Goal: Task Accomplishment & Management: Manage account settings

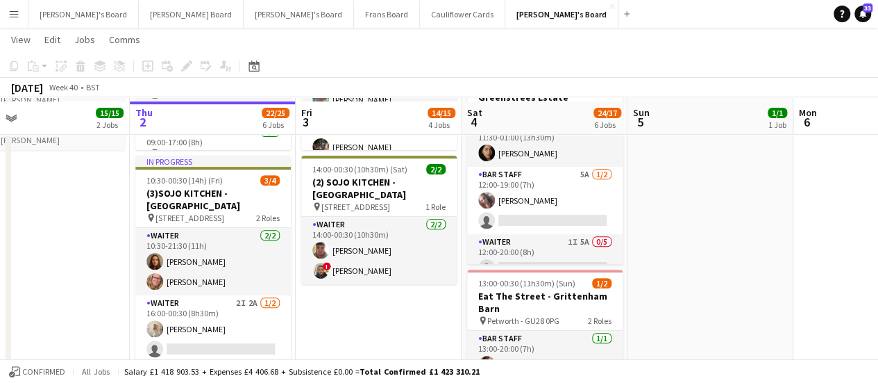
scroll to position [221, 0]
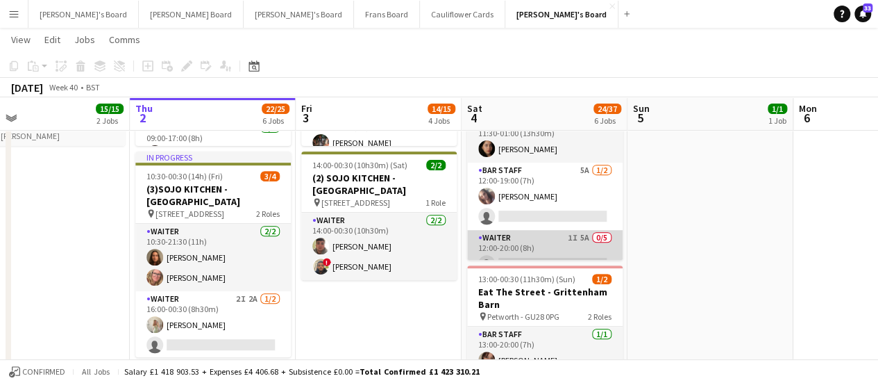
click at [581, 245] on app-card-role "Waiter 1I 5A 0/5 12:00-20:00 (8h) single-neutral-actions single-neutral-actions…" at bounding box center [545, 294] width 156 height 128
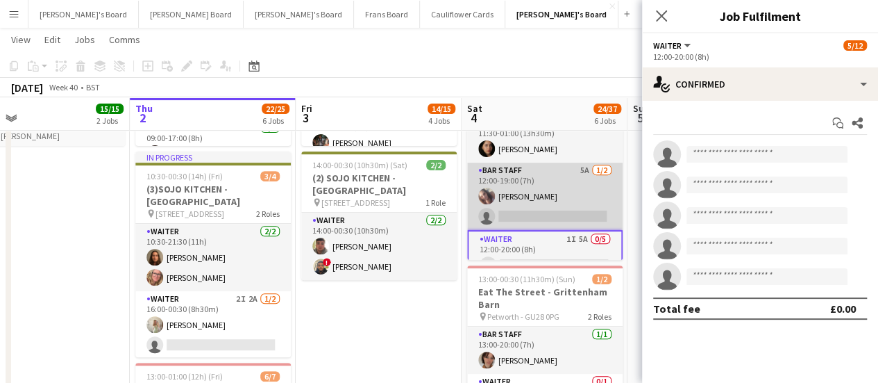
click at [572, 171] on app-card-role "BAR STAFF 5A 1/2 12:00-19:00 (7h) Alison Anderson single-neutral-actions" at bounding box center [545, 195] width 156 height 67
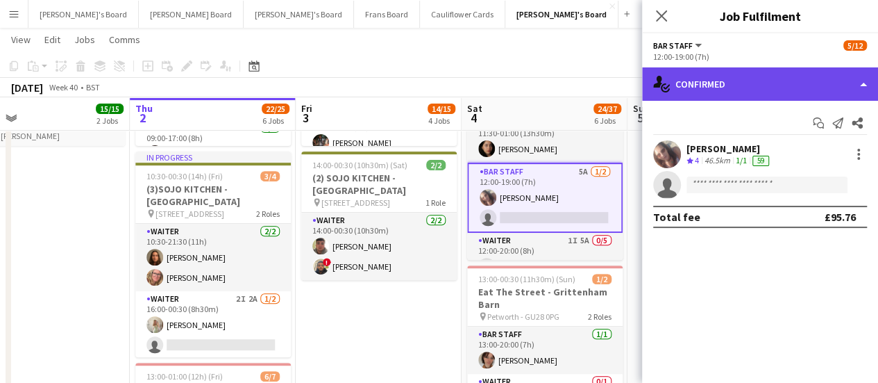
click at [755, 70] on div "single-neutral-actions-check-2 Confirmed" at bounding box center [760, 83] width 236 height 33
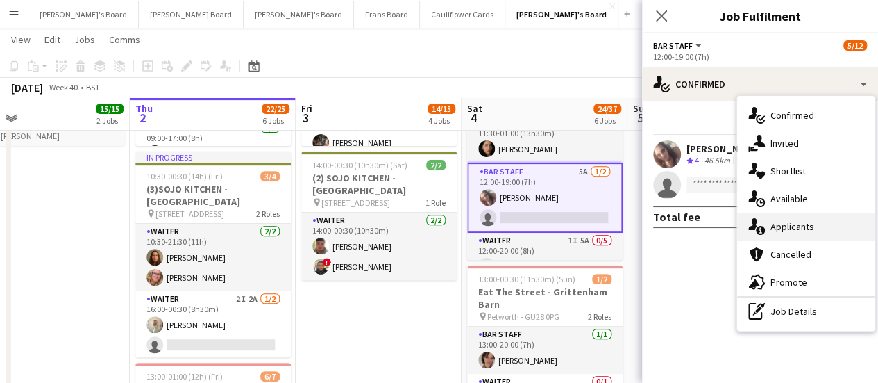
click at [804, 220] on span "Applicants" at bounding box center [793, 226] width 44 height 12
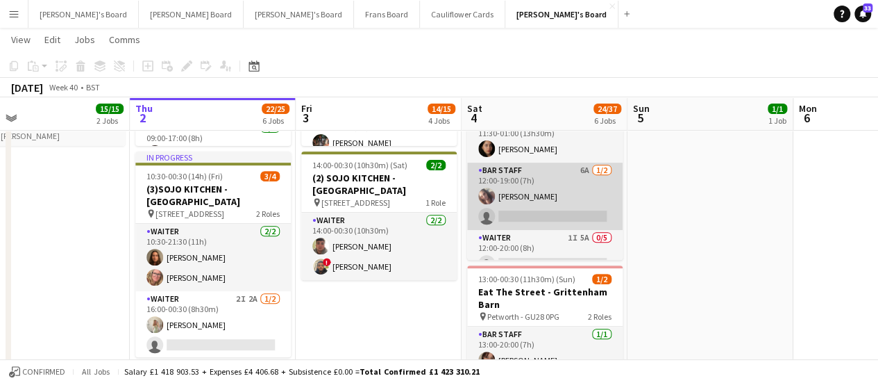
click at [572, 187] on app-card-role "BAR STAFF 6A 1/2 12:00-19:00 (7h) Alison Anderson single-neutral-actions" at bounding box center [545, 195] width 156 height 67
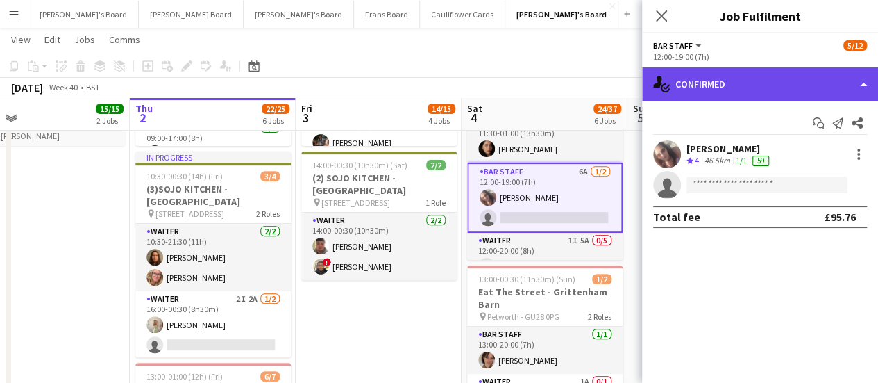
click at [795, 88] on div "single-neutral-actions-check-2 Confirmed" at bounding box center [760, 83] width 236 height 33
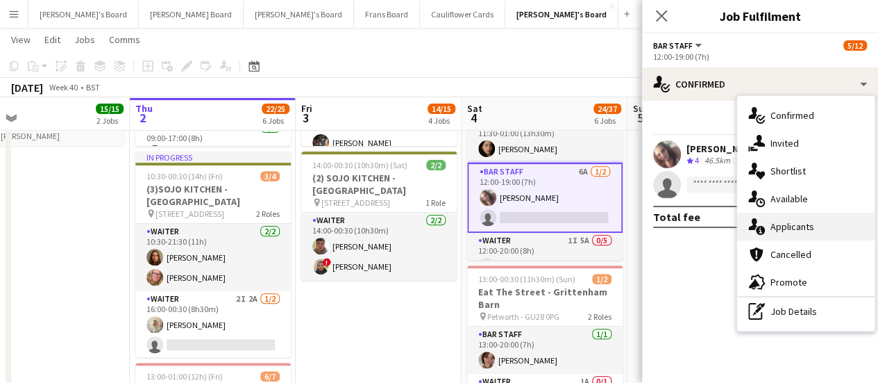
click at [788, 226] on span "Applicants" at bounding box center [793, 226] width 44 height 12
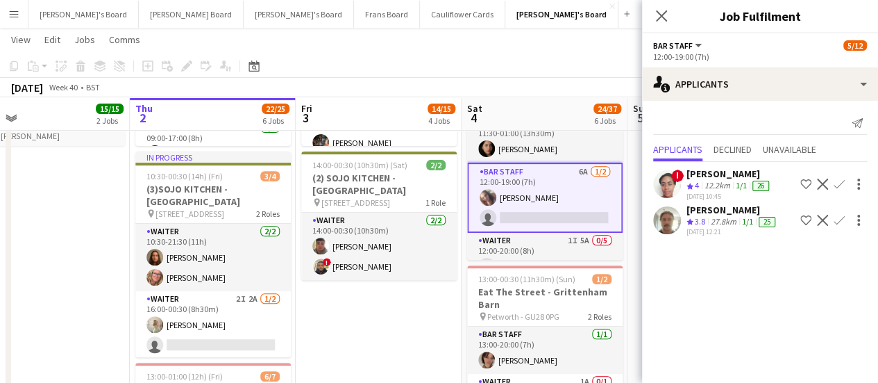
click at [735, 217] on div "27.8km" at bounding box center [723, 222] width 31 height 12
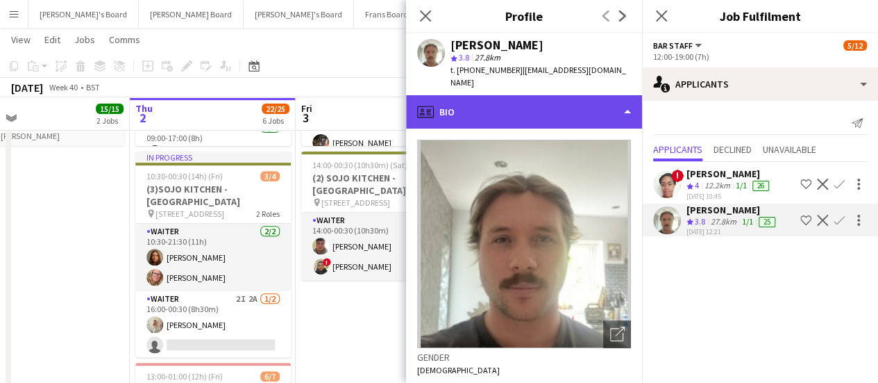
click at [546, 110] on div "profile Bio" at bounding box center [524, 111] width 236 height 33
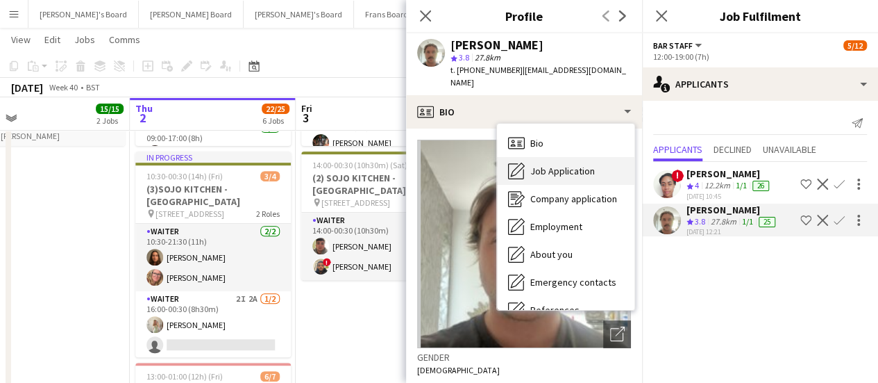
click at [577, 165] on span "Job Application" at bounding box center [562, 171] width 65 height 12
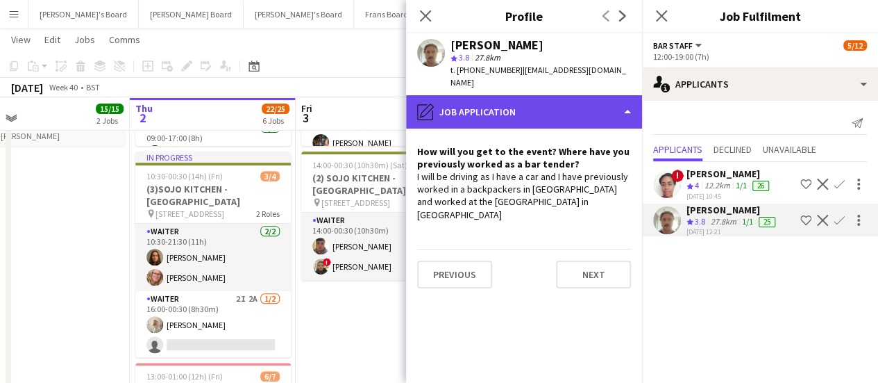
click at [548, 100] on div "pencil4 Job Application" at bounding box center [524, 111] width 236 height 33
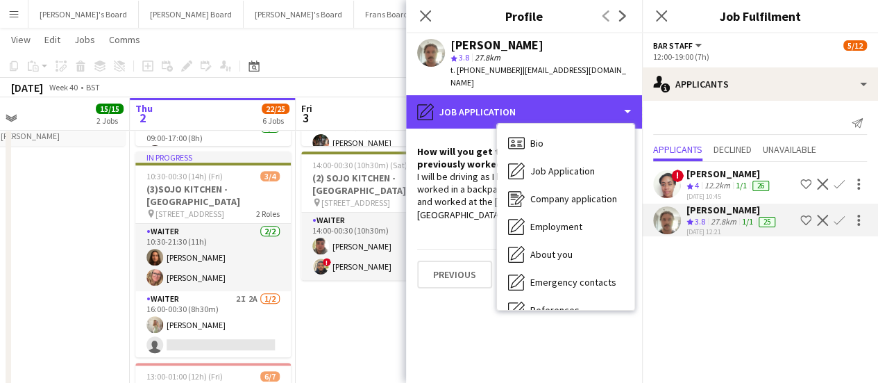
scroll to position [214, 0]
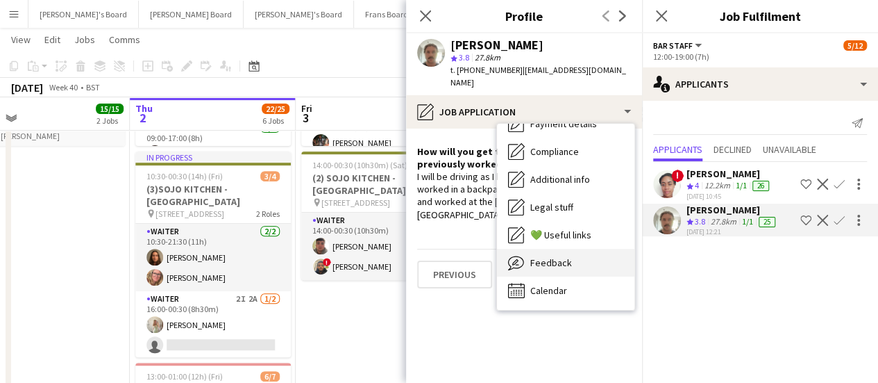
click at [573, 252] on div "Feedback Feedback" at bounding box center [565, 263] width 137 height 28
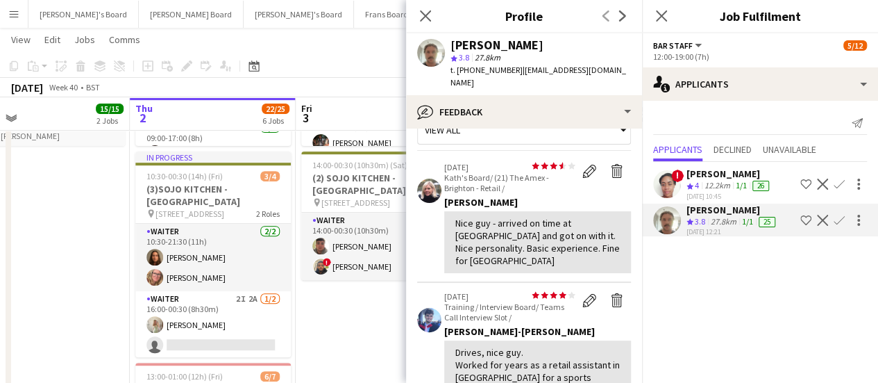
scroll to position [0, 0]
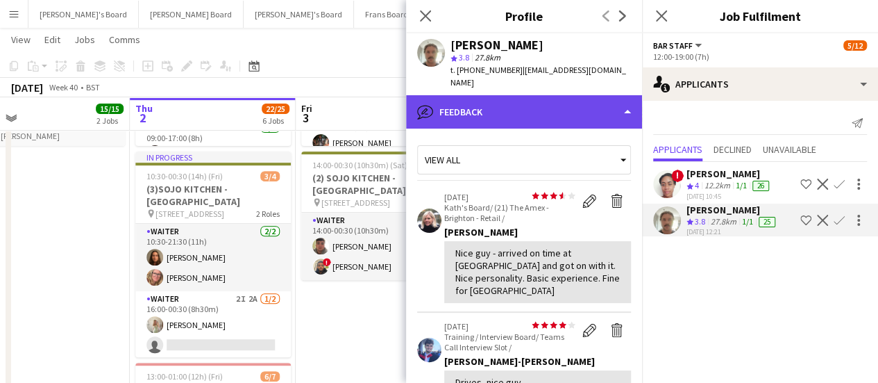
click at [547, 103] on div "bubble-pencil Feedback" at bounding box center [524, 111] width 236 height 33
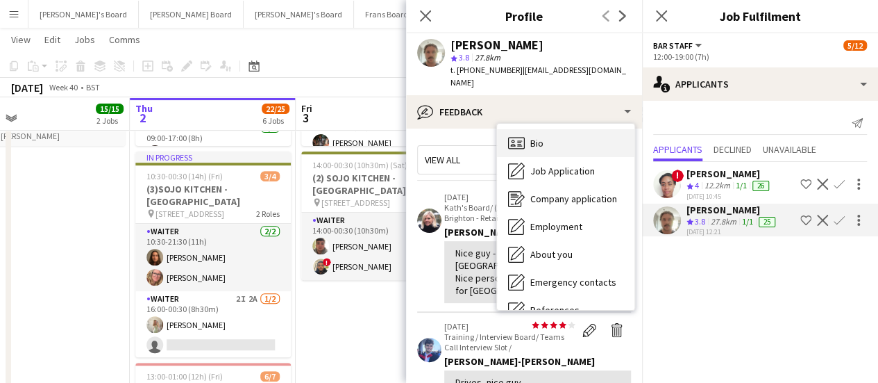
click at [557, 129] on div "Bio Bio" at bounding box center [565, 143] width 137 height 28
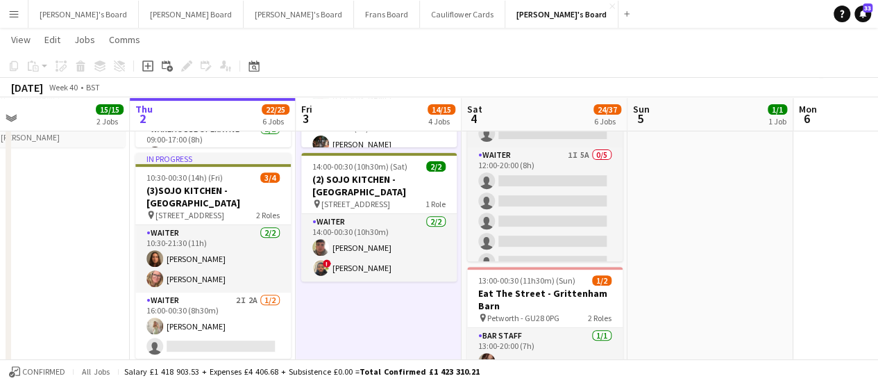
scroll to position [94, 0]
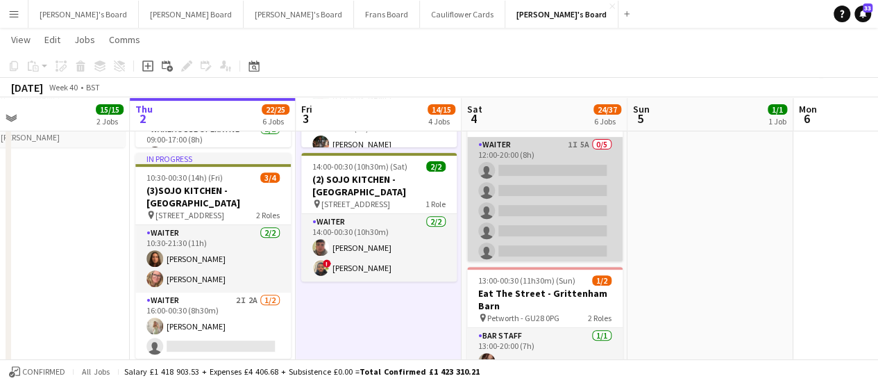
click at [585, 149] on app-card-role "Waiter 1I 5A 0/5 12:00-20:00 (8h) single-neutral-actions single-neutral-actions…" at bounding box center [545, 201] width 156 height 128
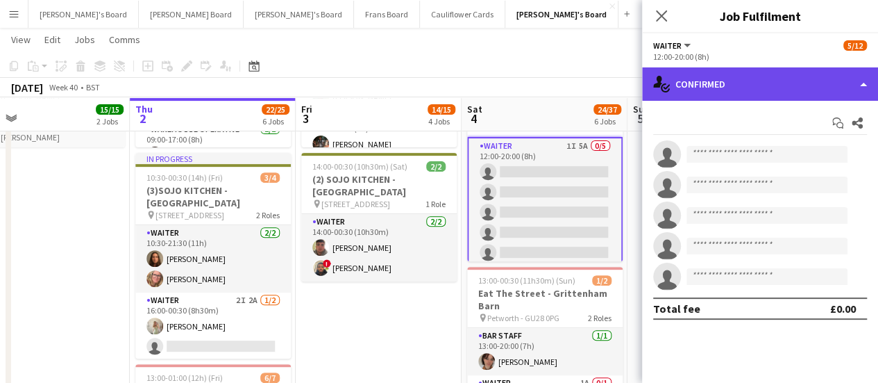
click at [760, 77] on div "single-neutral-actions-check-2 Confirmed" at bounding box center [760, 83] width 236 height 33
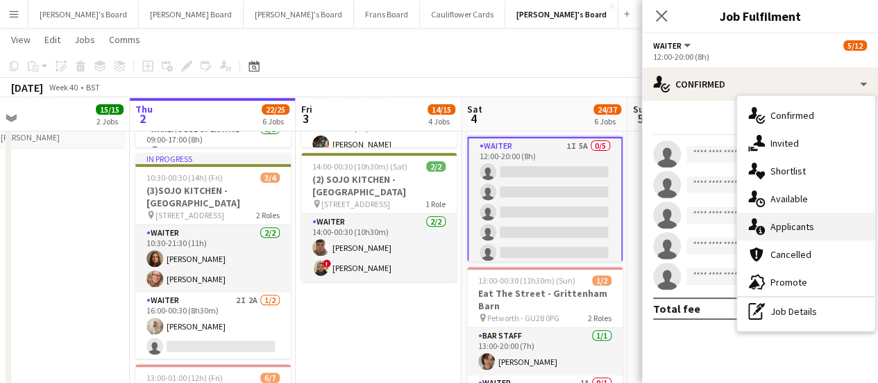
click at [812, 221] on span "Applicants" at bounding box center [793, 226] width 44 height 12
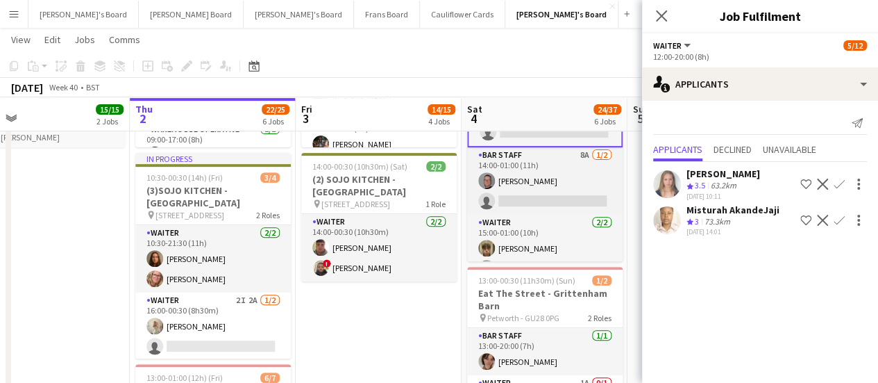
scroll to position [216, 0]
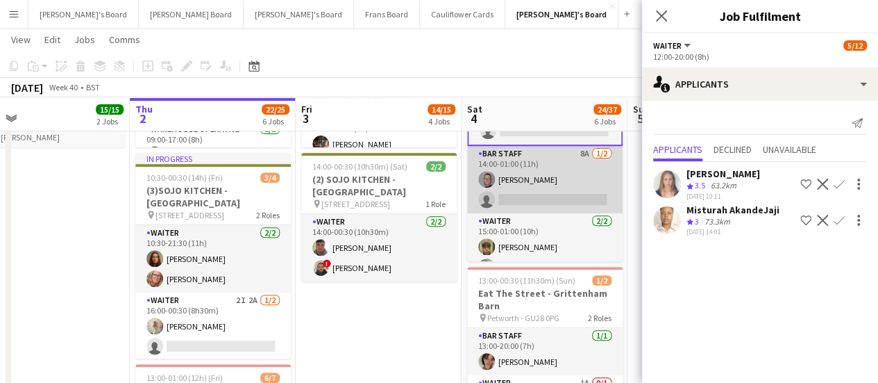
click at [555, 158] on app-card-role "BAR STAFF 8A 1/2 14:00-01:00 (11h) Oliver Salt single-neutral-actions" at bounding box center [545, 179] width 156 height 67
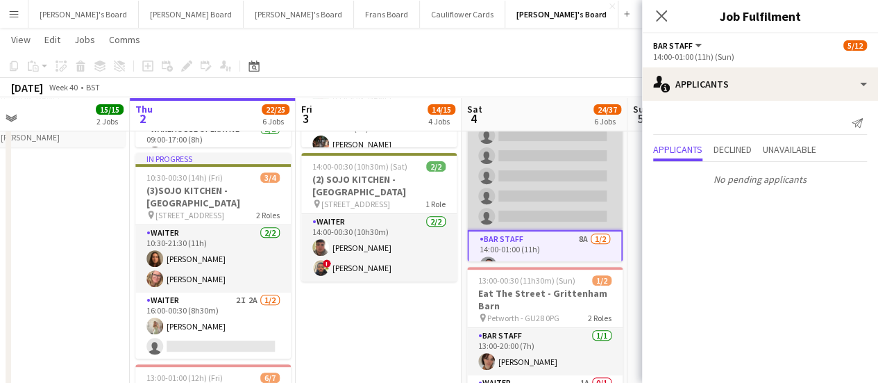
scroll to position [126, 0]
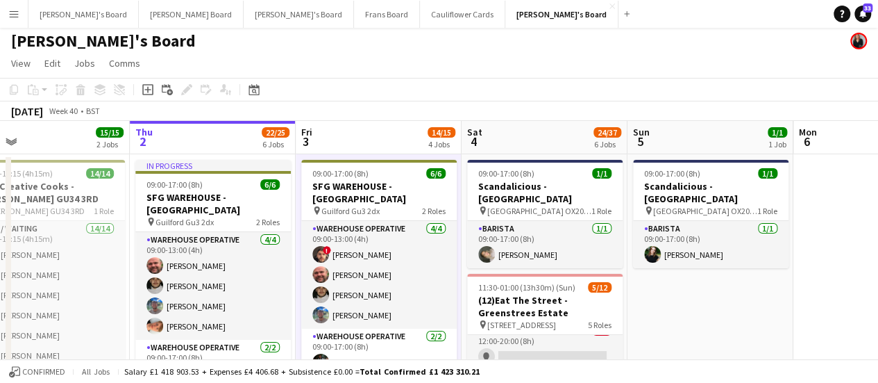
scroll to position [0, 0]
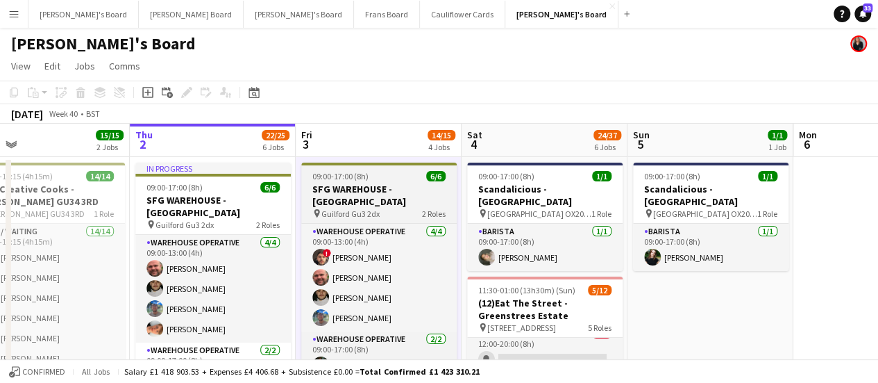
click at [355, 175] on span "09:00-17:00 (8h)" at bounding box center [340, 176] width 56 height 10
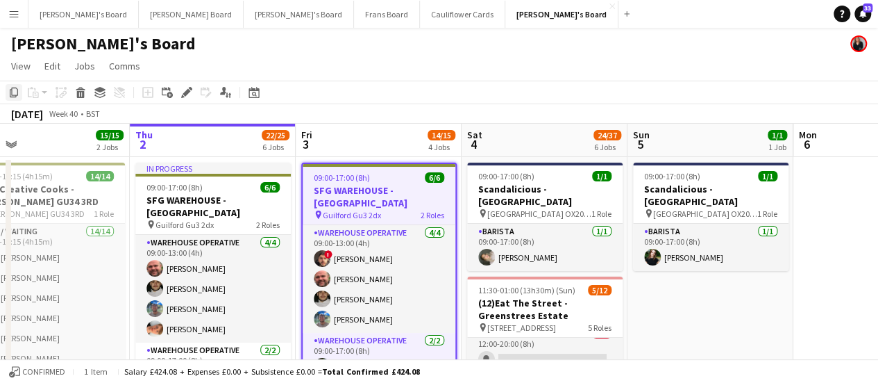
click at [17, 92] on icon "Copy" at bounding box center [13, 92] width 11 height 11
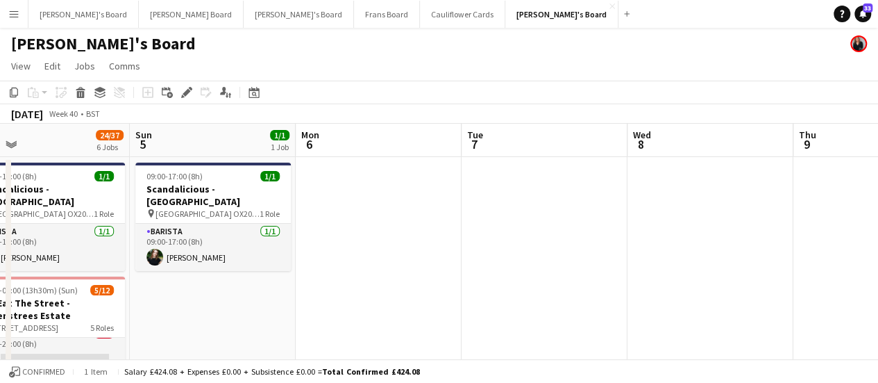
scroll to position [0, 386]
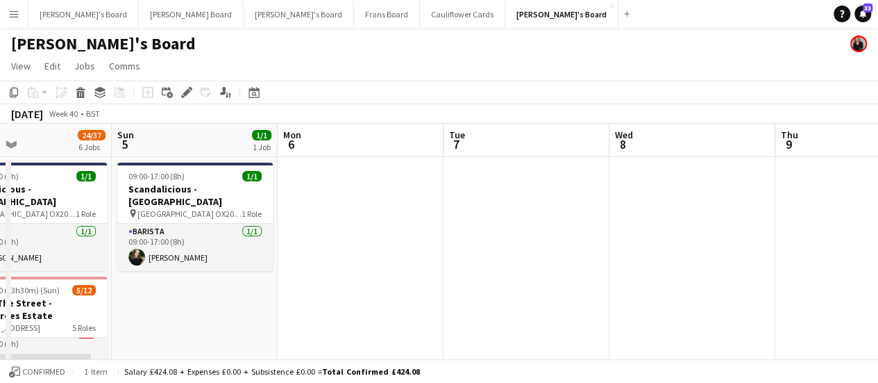
drag, startPoint x: 764, startPoint y: 185, endPoint x: 249, endPoint y: 191, distance: 515.9
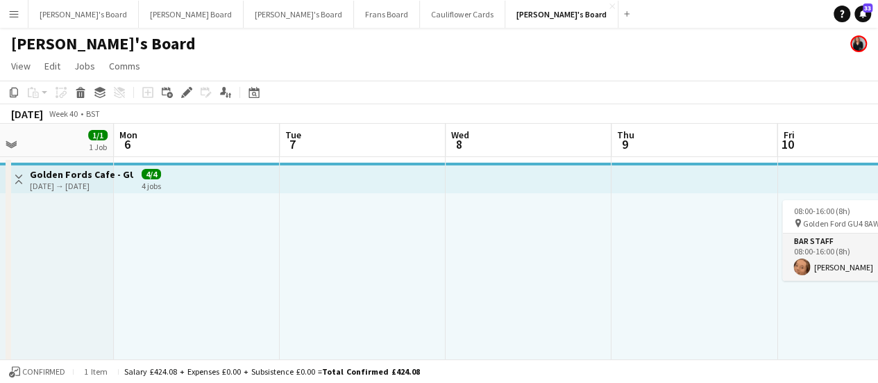
drag, startPoint x: 333, startPoint y: 233, endPoint x: 171, endPoint y: 228, distance: 162.5
click at [171, 228] on div at bounding box center [198, 300] width 166 height 215
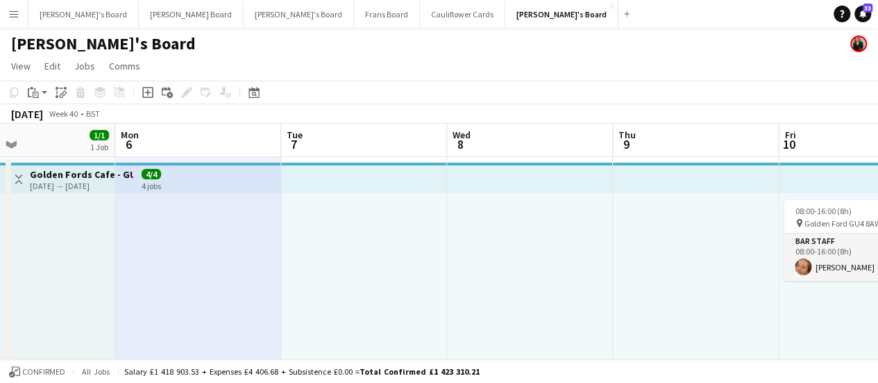
click at [360, 240] on div at bounding box center [364, 300] width 166 height 215
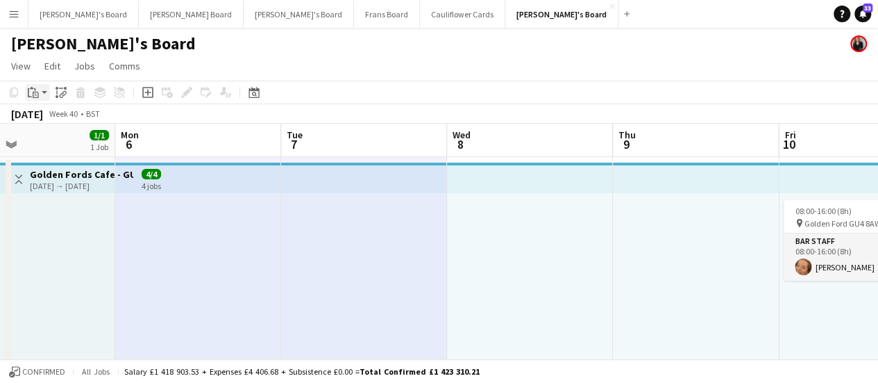
drag, startPoint x: 480, startPoint y: 230, endPoint x: 33, endPoint y: 92, distance: 468.4
click at [33, 92] on icon "Paste" at bounding box center [33, 92] width 11 height 11
click at [42, 115] on link "Paste Ctrl+V" at bounding box center [102, 118] width 131 height 12
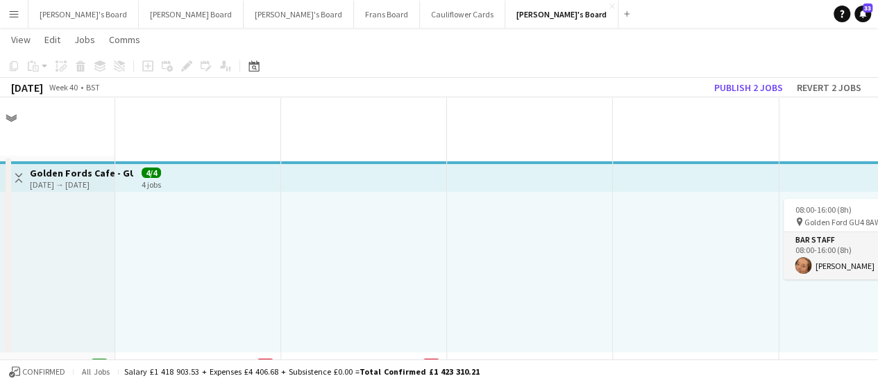
scroll to position [262, 0]
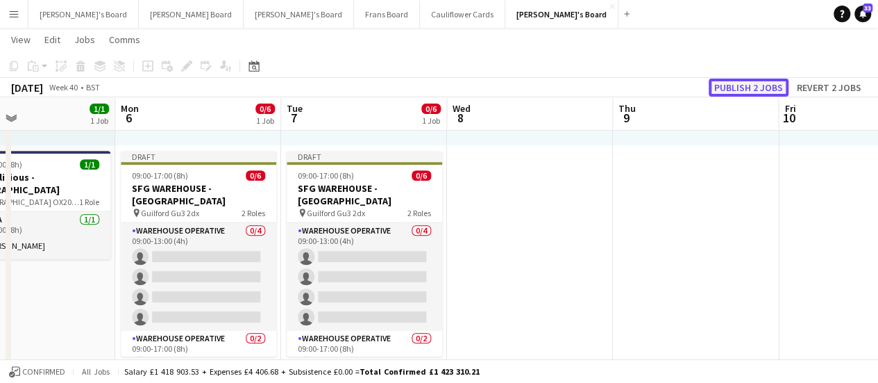
click at [769, 87] on button "Publish 2 jobs" at bounding box center [749, 87] width 80 height 18
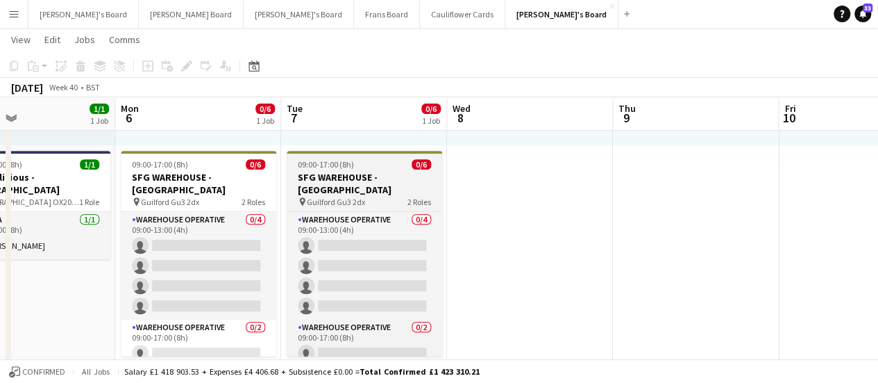
click at [371, 167] on div "09:00-17:00 (8h) 0/6" at bounding box center [365, 164] width 156 height 10
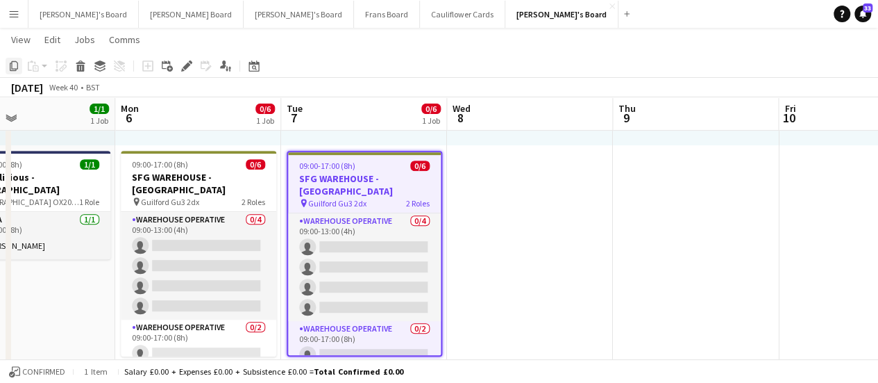
click at [19, 66] on icon "Copy" at bounding box center [13, 65] width 11 height 11
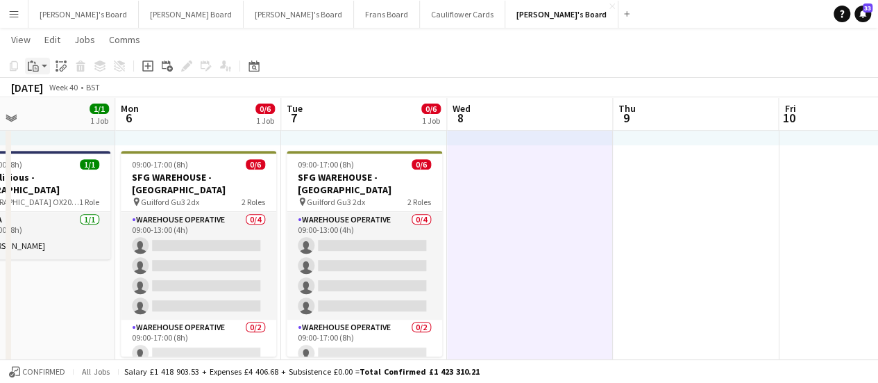
click at [32, 69] on icon "Paste" at bounding box center [33, 65] width 11 height 11
click at [40, 90] on link "Paste Ctrl+V" at bounding box center [102, 92] width 131 height 12
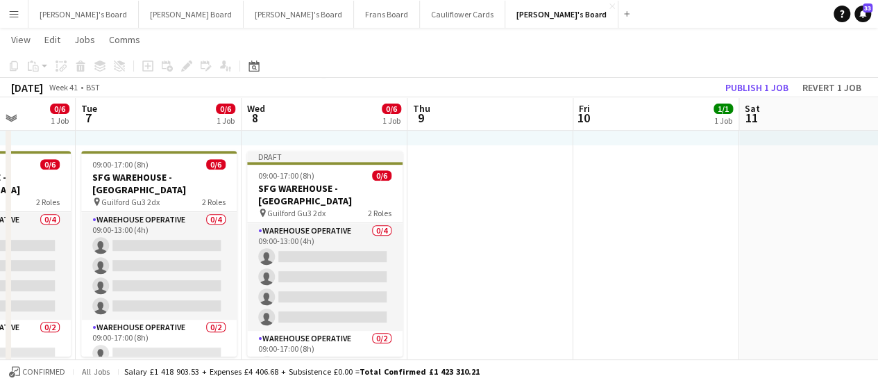
drag, startPoint x: 636, startPoint y: 267, endPoint x: 430, endPoint y: 234, distance: 208.2
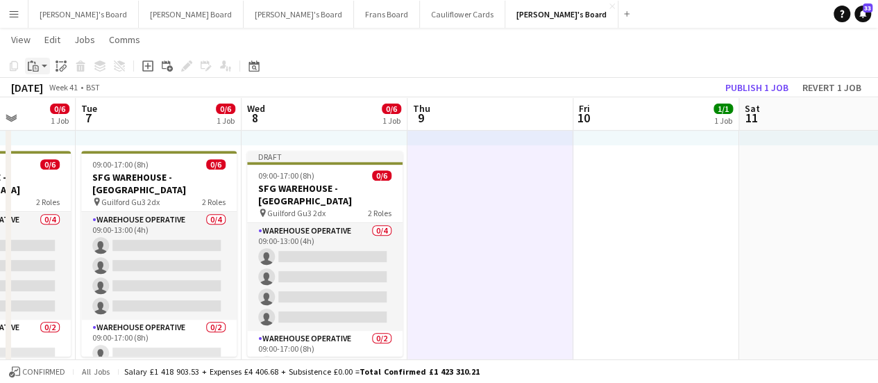
click at [29, 69] on icon "Paste" at bounding box center [33, 65] width 11 height 11
click at [46, 94] on link "Paste Ctrl+V" at bounding box center [102, 92] width 131 height 12
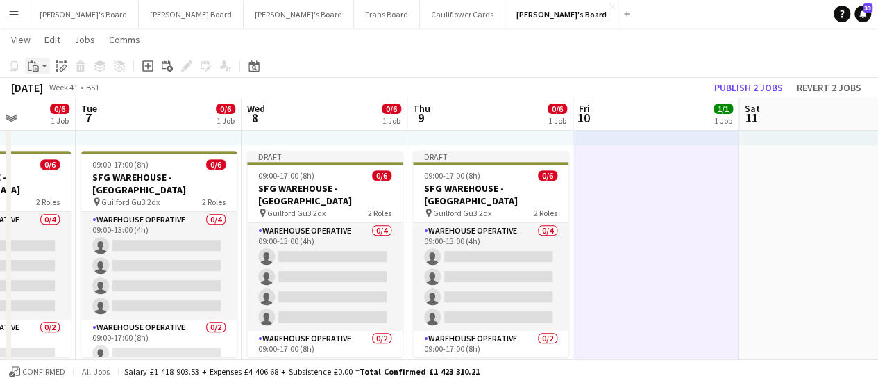
click at [37, 70] on icon at bounding box center [36, 68] width 6 height 6
click at [43, 91] on link "Paste Ctrl+V" at bounding box center [102, 92] width 131 height 12
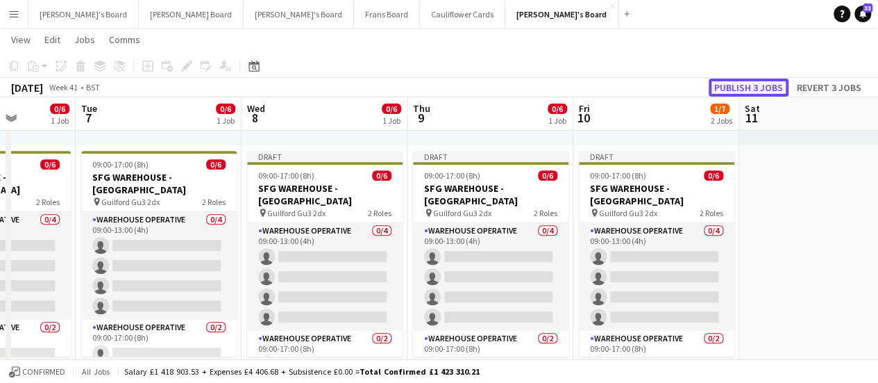
click at [767, 90] on button "Publish 3 jobs" at bounding box center [749, 87] width 80 height 18
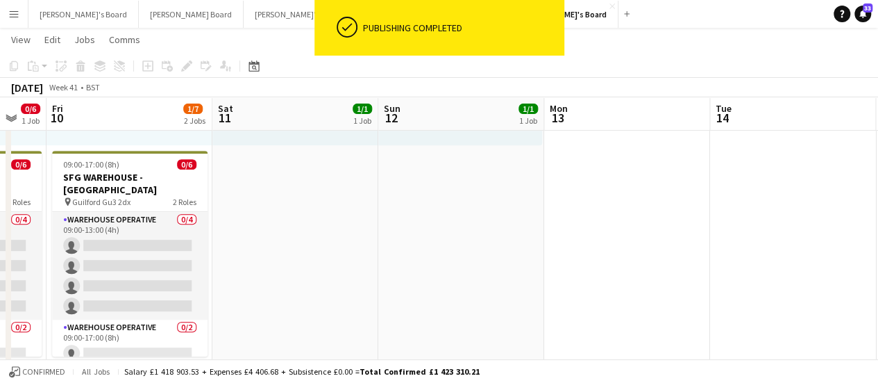
drag, startPoint x: 803, startPoint y: 233, endPoint x: 277, endPoint y: 208, distance: 526.1
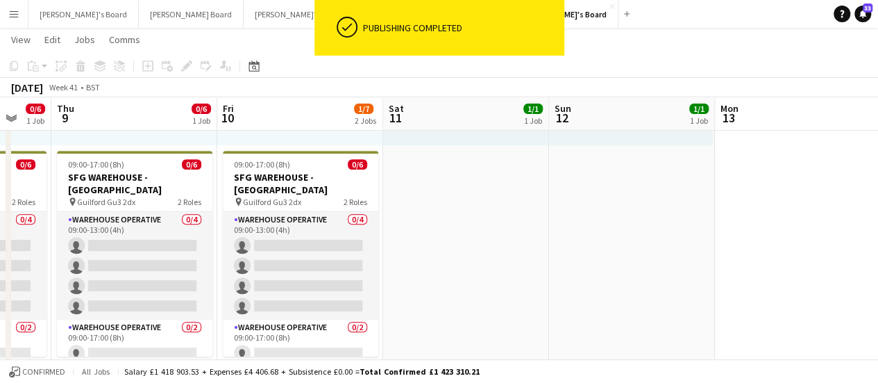
drag, startPoint x: 255, startPoint y: 223, endPoint x: 425, endPoint y: 240, distance: 170.2
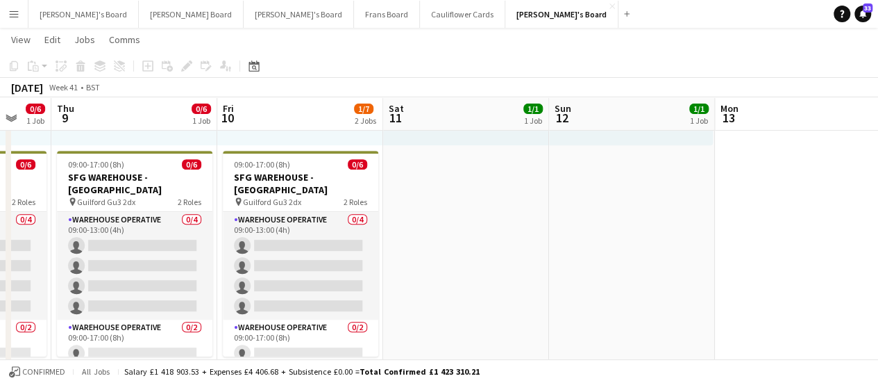
scroll to position [0, 297]
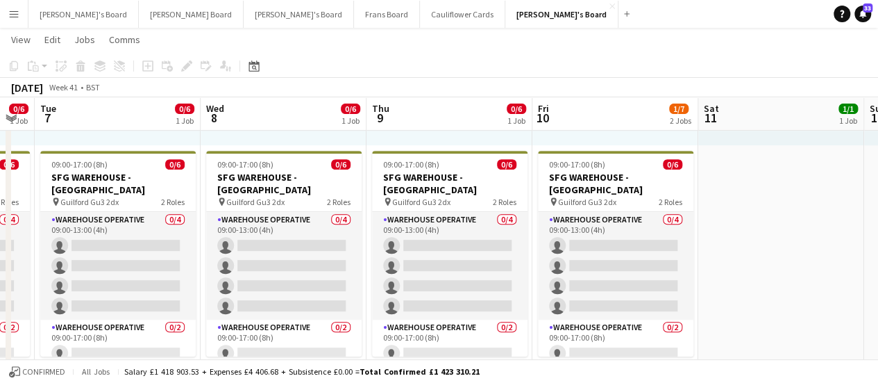
drag, startPoint x: 178, startPoint y: 248, endPoint x: 494, endPoint y: 287, distance: 318.3
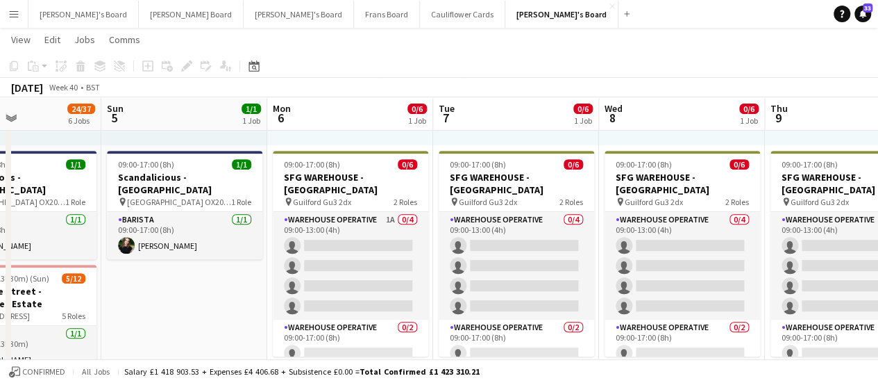
scroll to position [0, 530]
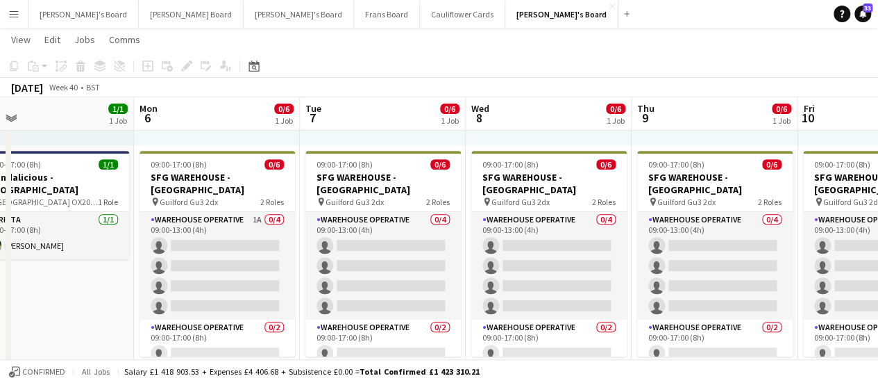
drag, startPoint x: 558, startPoint y: 240, endPoint x: 425, endPoint y: 237, distance: 133.3
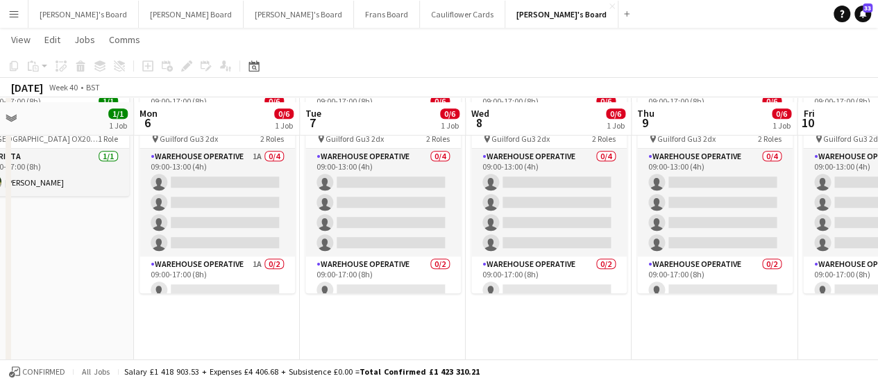
scroll to position [337, 0]
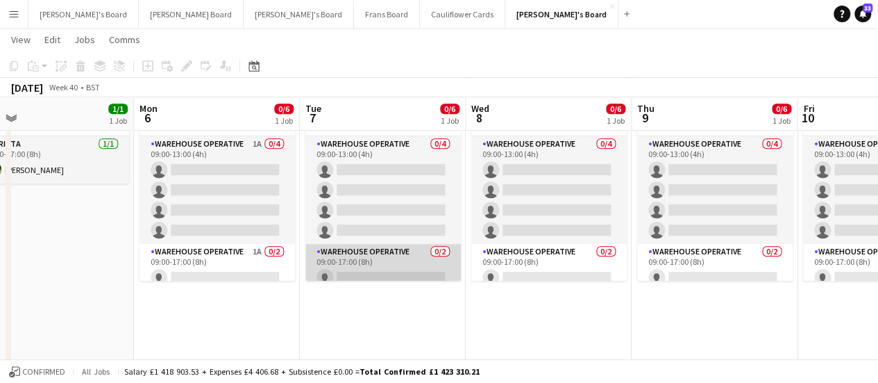
click at [403, 249] on app-card-role "Warehouse Operative 0/2 09:00-17:00 (8h) single-neutral-actions single-neutral-…" at bounding box center [383, 277] width 156 height 67
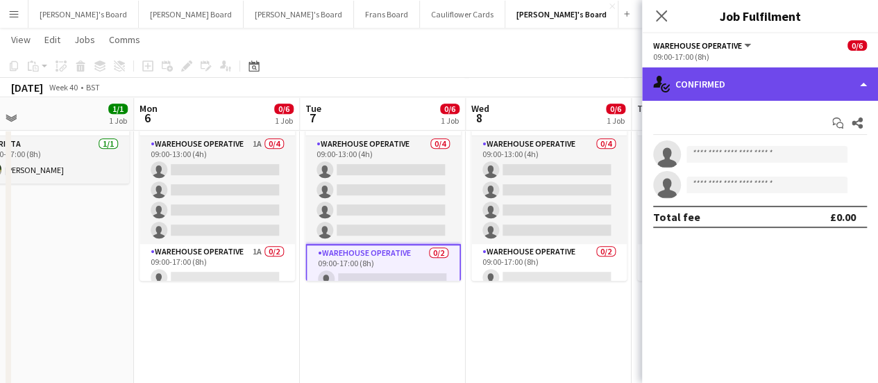
click at [730, 79] on div "single-neutral-actions-check-2 Confirmed" at bounding box center [760, 83] width 236 height 33
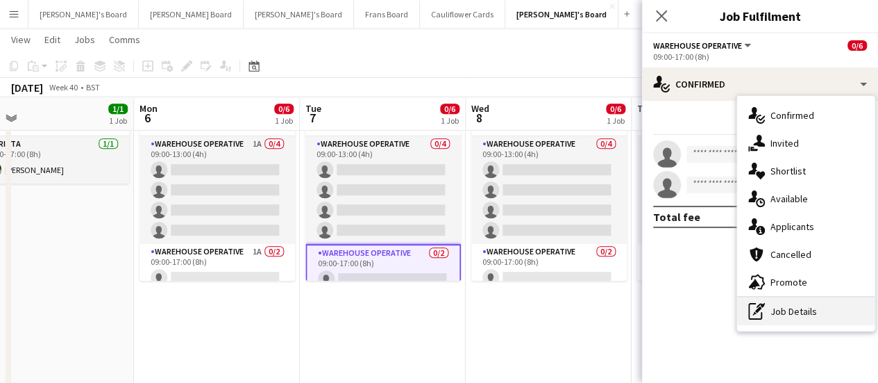
click at [783, 319] on div "pen-write Job Details" at bounding box center [805, 311] width 137 height 28
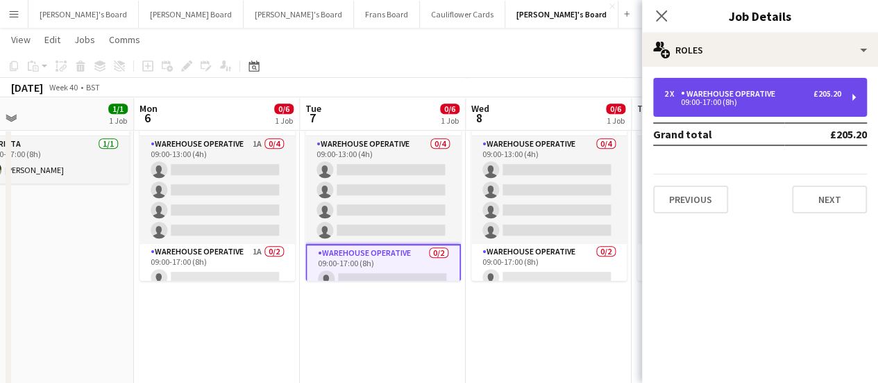
click at [710, 101] on div "09:00-17:00 (8h)" at bounding box center [752, 102] width 177 height 7
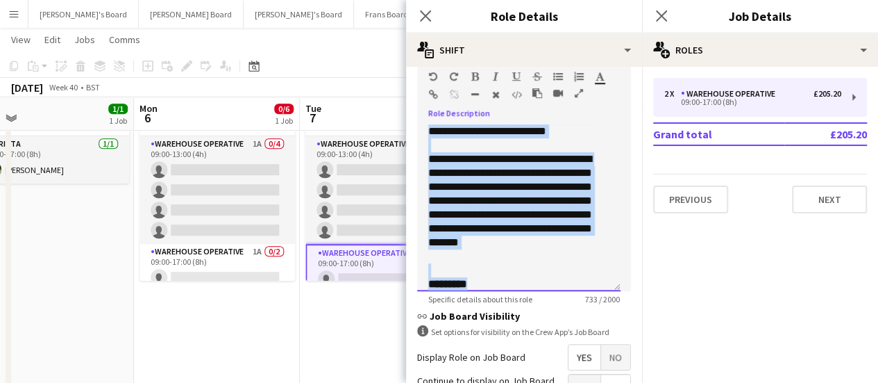
scroll to position [275, 0]
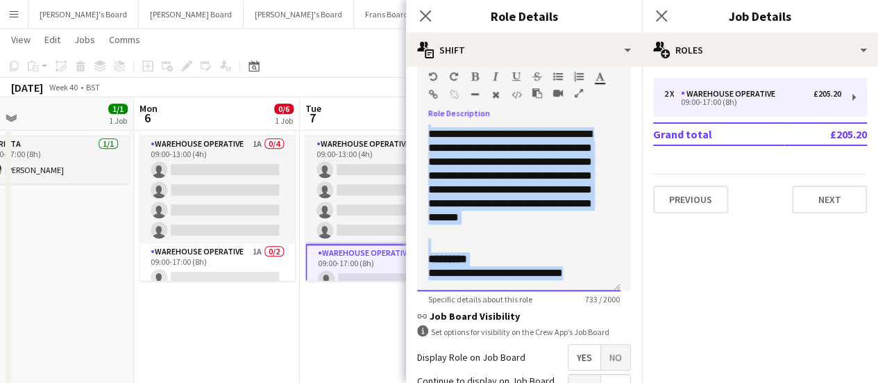
drag, startPoint x: 427, startPoint y: 131, endPoint x: 588, endPoint y: 275, distance: 216.3
click at [588, 275] on div "**********" at bounding box center [518, 207] width 203 height 167
copy div "**********"
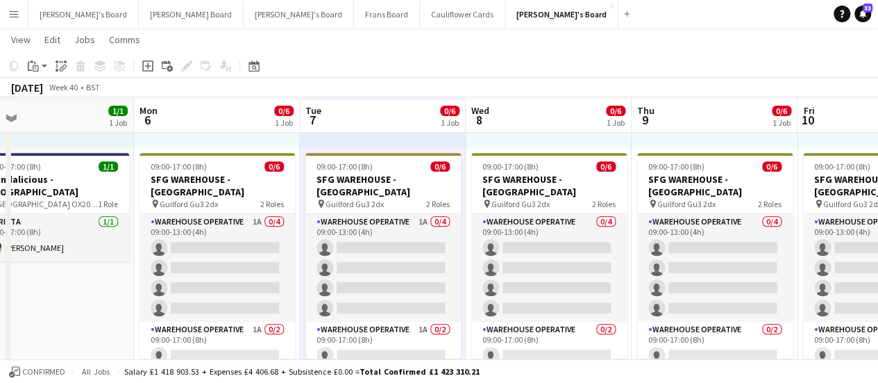
scroll to position [262, 0]
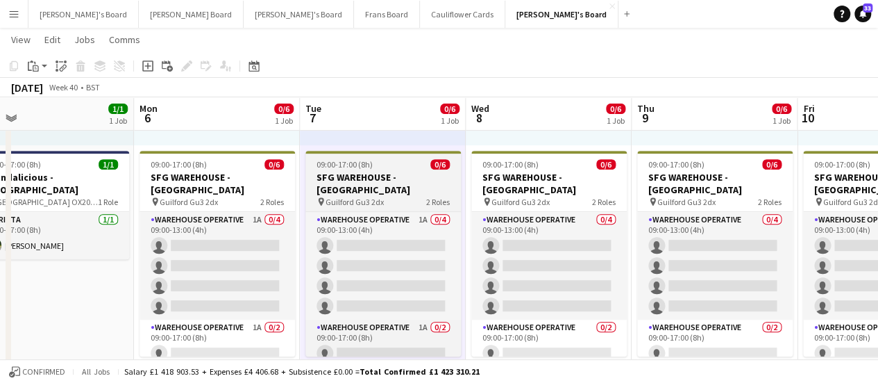
click at [400, 178] on h3 "SFG WAREHOUSE - [GEOGRAPHIC_DATA]" at bounding box center [383, 183] width 156 height 25
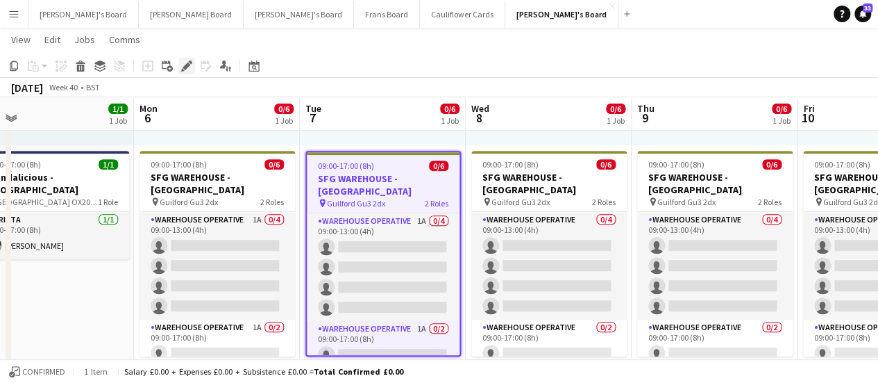
click at [184, 67] on icon at bounding box center [187, 66] width 8 height 8
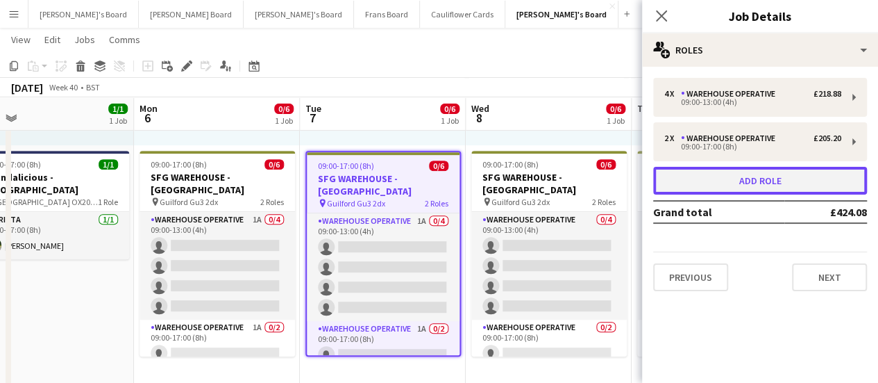
click at [762, 173] on button "Add role" at bounding box center [760, 181] width 214 height 28
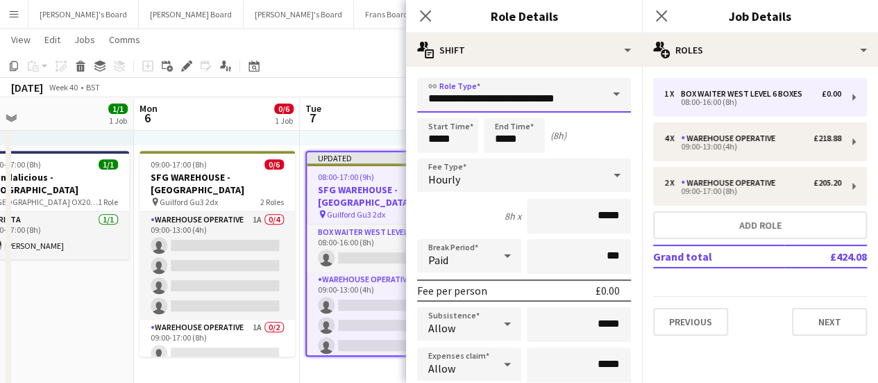
drag, startPoint x: 579, startPoint y: 98, endPoint x: 429, endPoint y: 94, distance: 150.0
click at [429, 94] on input "**********" at bounding box center [524, 95] width 214 height 35
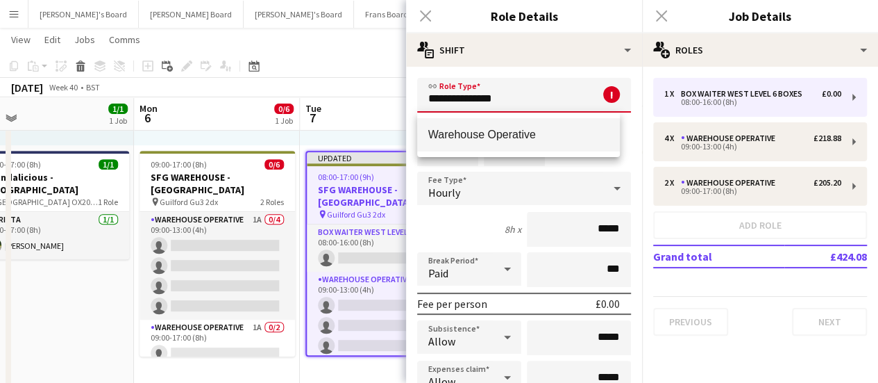
click at [481, 126] on mat-option "Warehouse Operative" at bounding box center [518, 134] width 203 height 33
type input "**********"
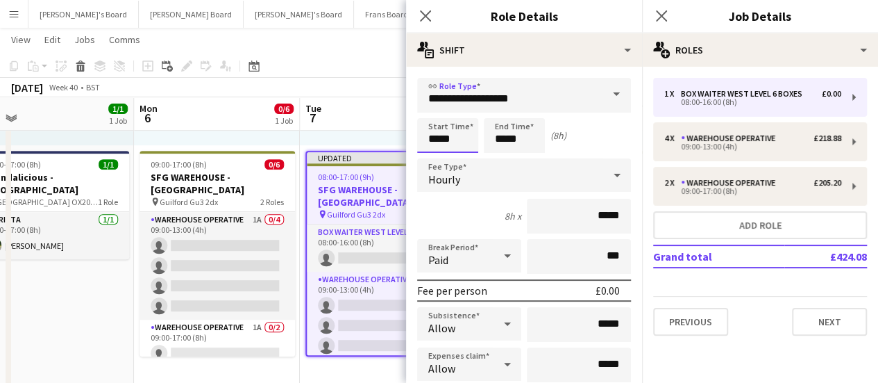
click at [457, 144] on input "*****" at bounding box center [447, 135] width 61 height 35
type input "*****"
click at [504, 140] on input "*****" at bounding box center [514, 135] width 61 height 35
type input "*****"
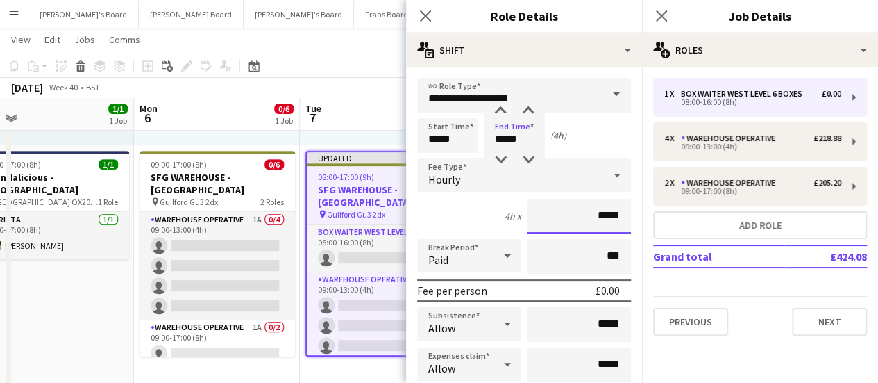
click at [610, 215] on input "*****" at bounding box center [579, 216] width 104 height 35
type input "**"
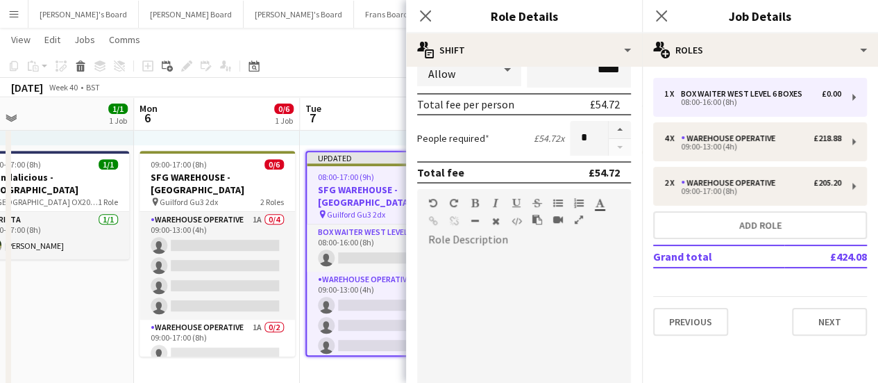
type input "******"
click at [449, 277] on div at bounding box center [524, 334] width 214 height 167
paste div
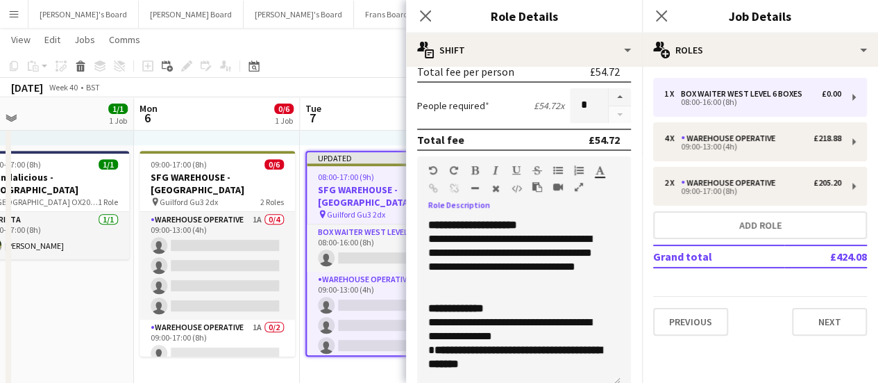
scroll to position [486, 0]
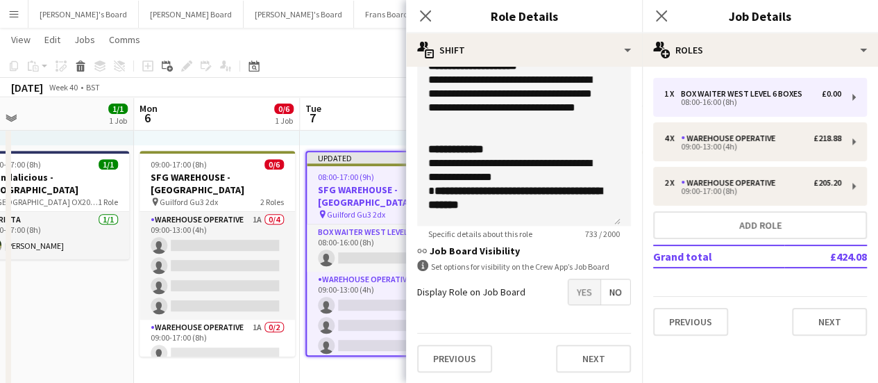
click at [576, 297] on span "Yes" at bounding box center [585, 291] width 32 height 25
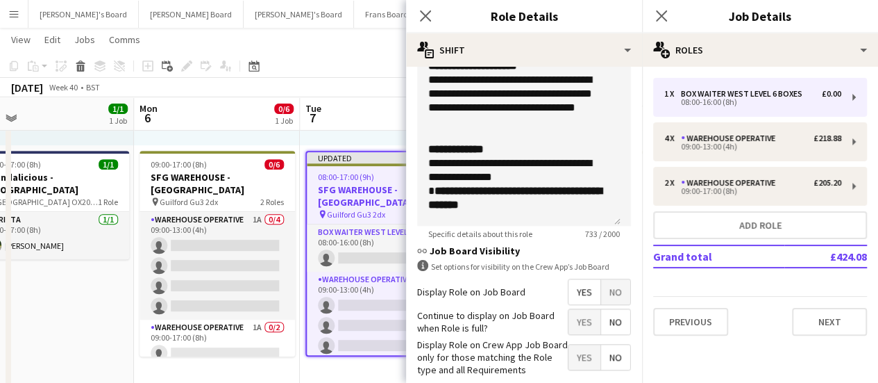
scroll to position [557, 0]
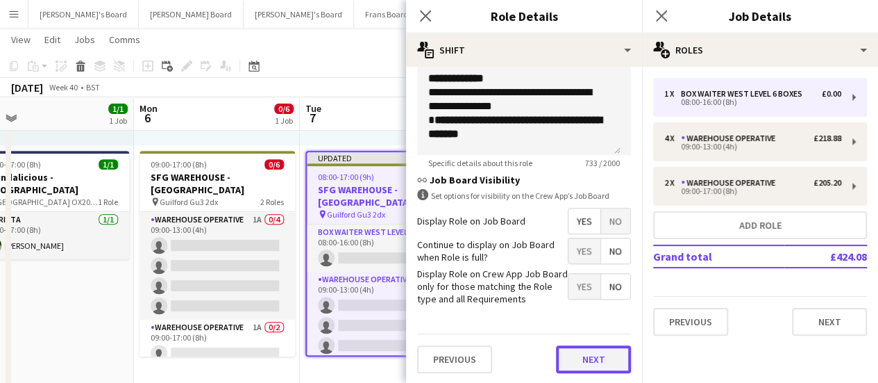
click at [586, 360] on button "Next" at bounding box center [593, 359] width 75 height 28
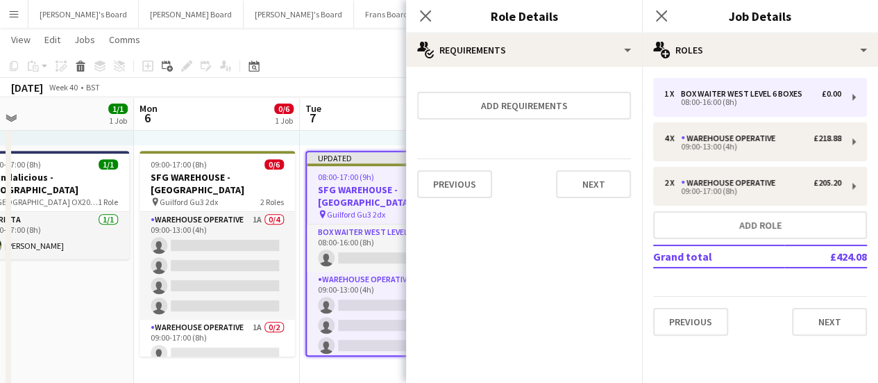
scroll to position [0, 0]
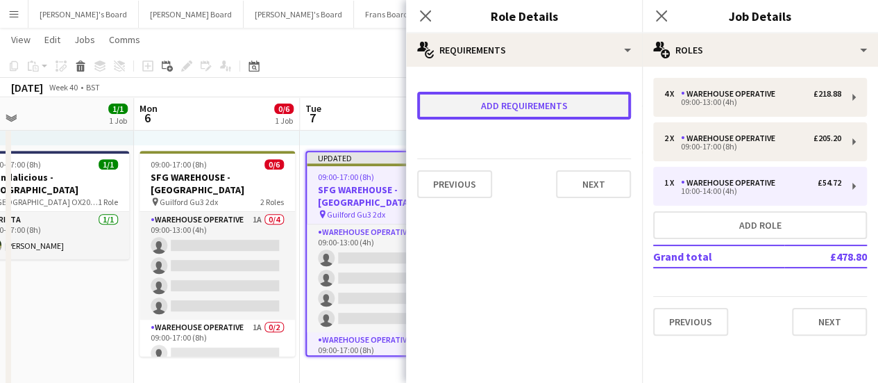
click at [526, 103] on button "Add requirements" at bounding box center [524, 106] width 214 height 28
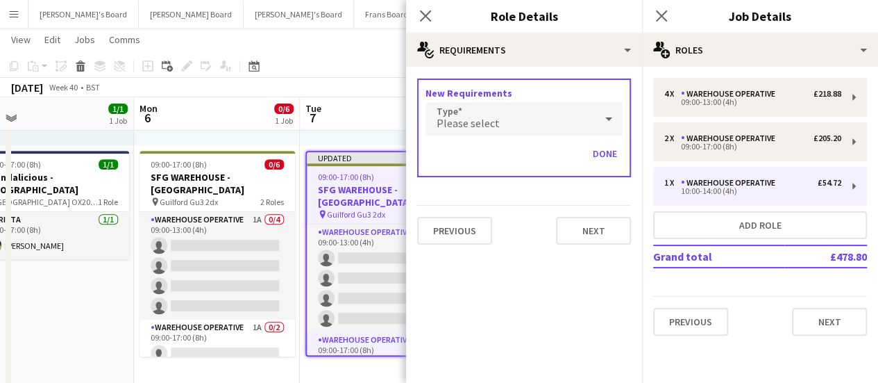
click at [511, 124] on div "Please select" at bounding box center [510, 118] width 169 height 33
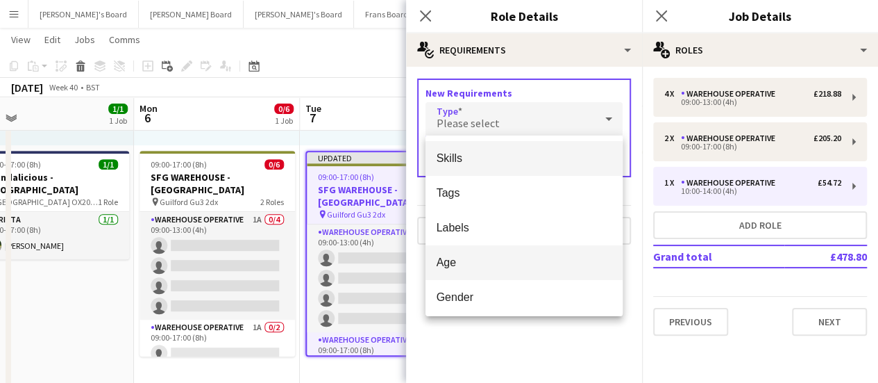
click at [490, 253] on mat-option "Age" at bounding box center [524, 262] width 197 height 35
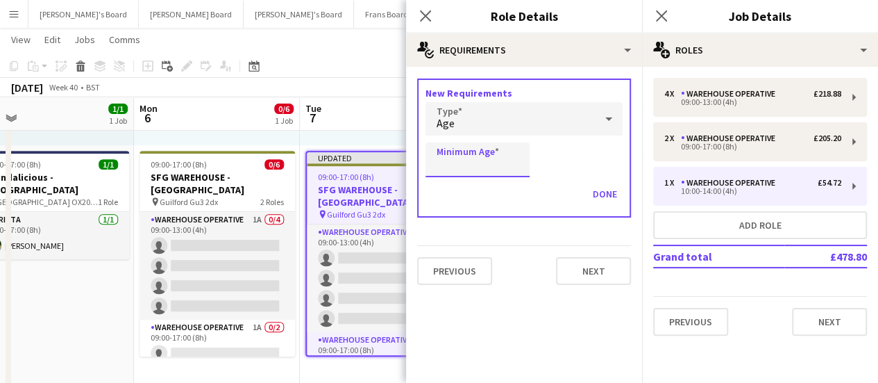
click at [469, 163] on input "Minimum Age" at bounding box center [478, 159] width 104 height 35
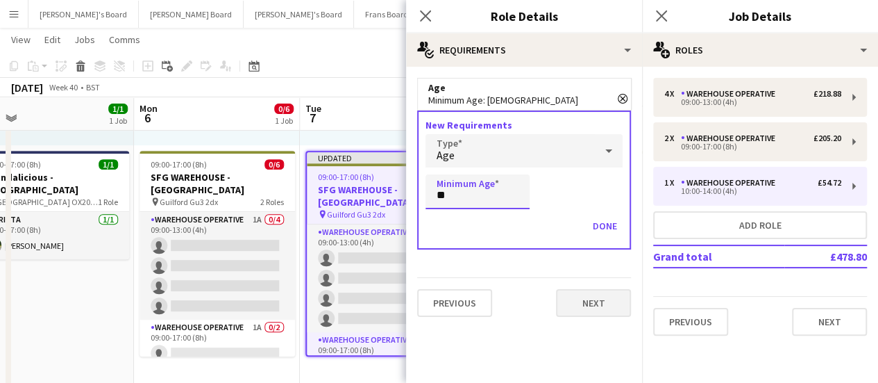
type input "**"
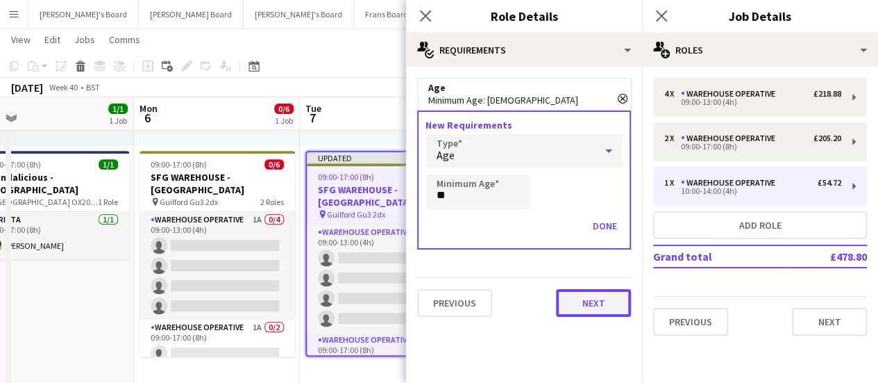
click at [618, 305] on button "Next" at bounding box center [593, 303] width 75 height 28
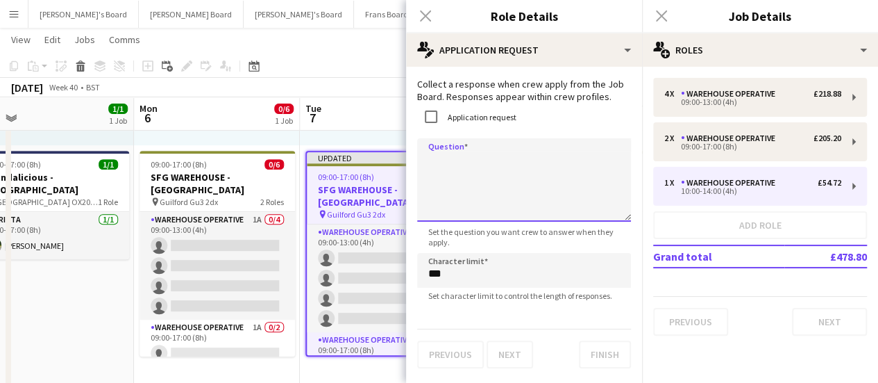
click at [462, 162] on textarea "Question" at bounding box center [524, 179] width 214 height 83
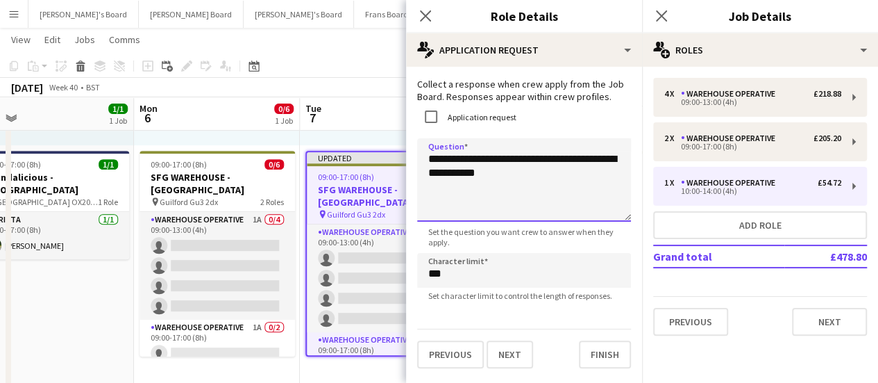
type textarea "**********"
click at [321, 77] on app-toolbar "Copy Paste Paste Ctrl+V Paste with crew Ctrl+Shift+V Paste linked Job Delete Gr…" at bounding box center [439, 66] width 878 height 24
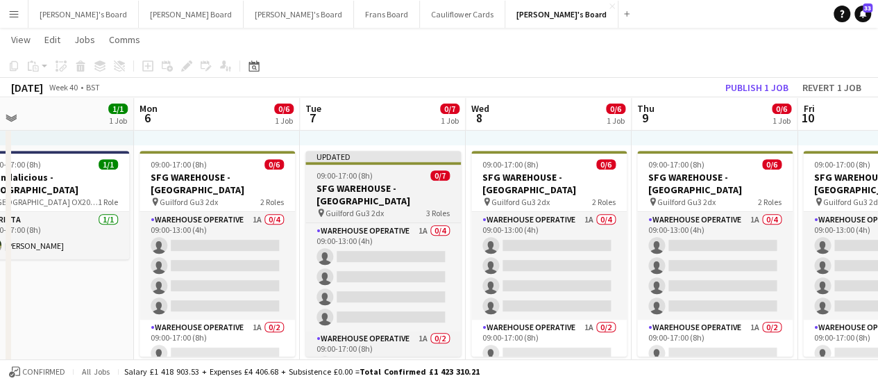
scroll to position [76, 0]
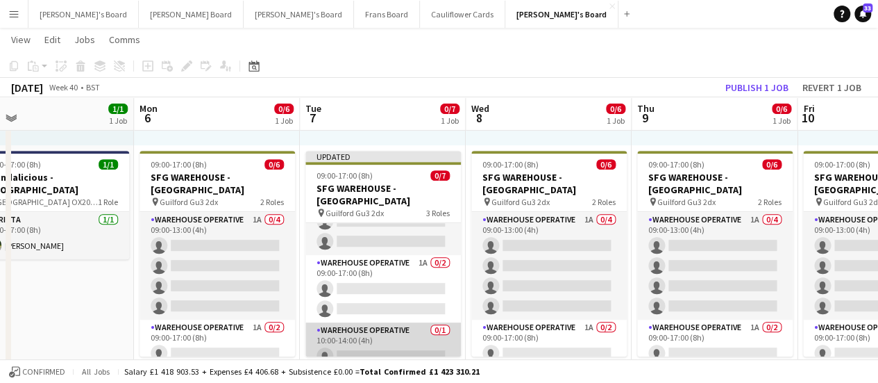
click at [404, 328] on app-card-role "Warehouse Operative 0/1 10:00-14:00 (4h) single-neutral-actions" at bounding box center [383, 345] width 156 height 47
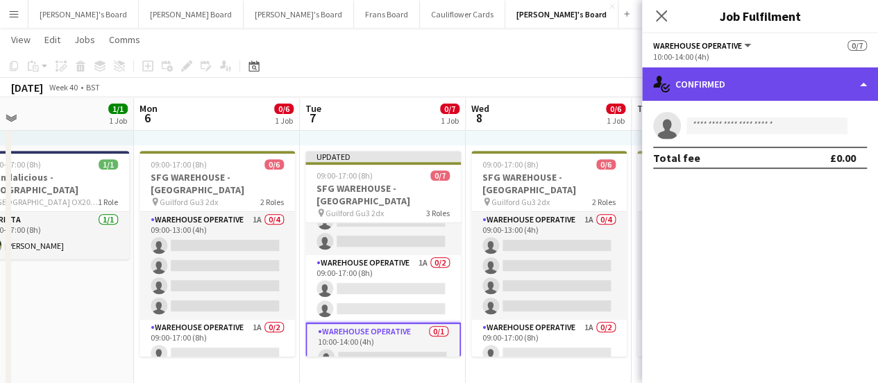
click at [730, 92] on div "single-neutral-actions-check-2 Confirmed" at bounding box center [760, 83] width 236 height 33
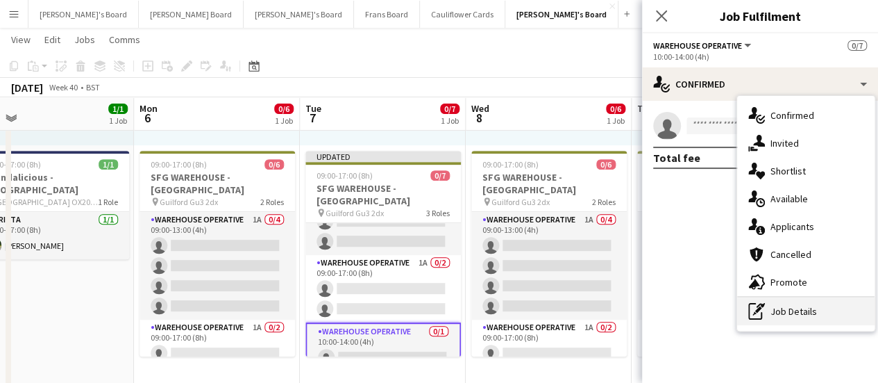
click at [785, 309] on div "pen-write Job Details" at bounding box center [805, 311] width 137 height 28
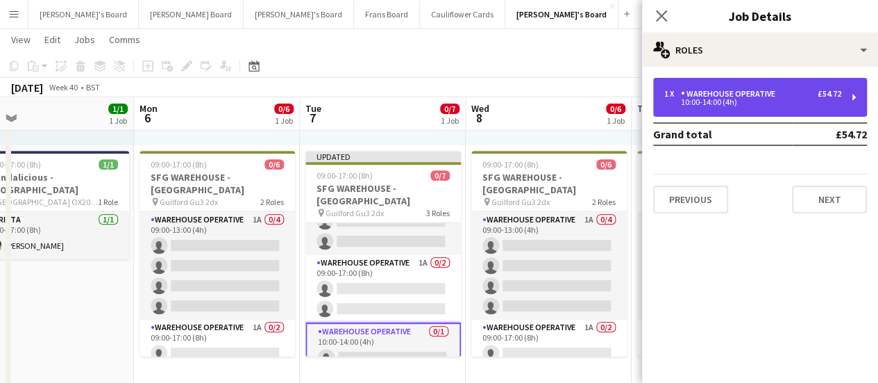
click at [662, 85] on div "1 x Warehouse Operative £54.72 10:00-14:00 (4h)" at bounding box center [760, 97] width 214 height 39
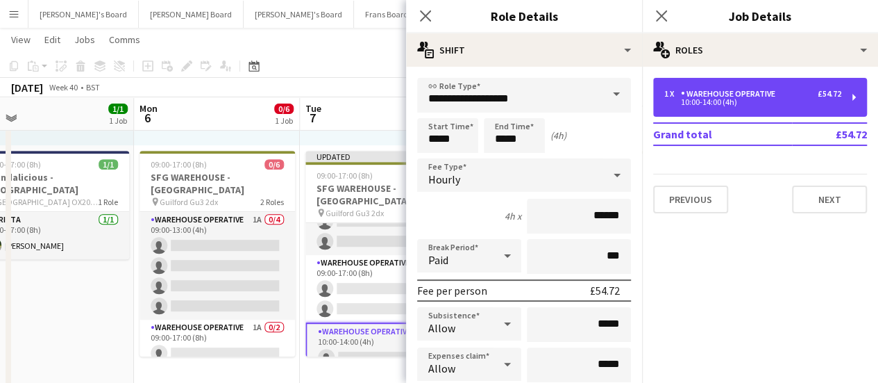
scroll to position [172, 0]
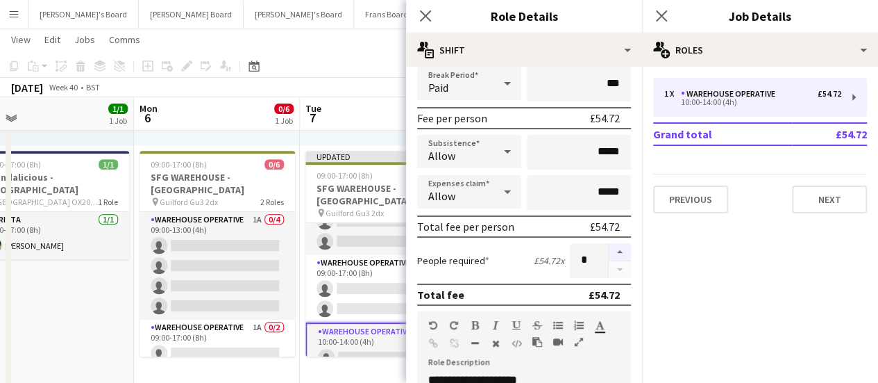
click at [614, 255] on button "button" at bounding box center [620, 252] width 22 height 18
type input "*"
click at [359, 72] on app-toolbar "Copy Paste Paste Ctrl+V Paste with crew Ctrl+Shift+V Paste linked Job Delete Gr…" at bounding box center [439, 66] width 878 height 24
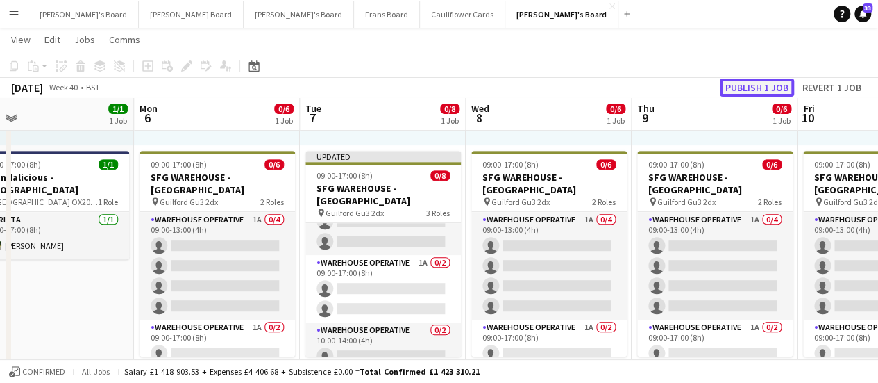
click at [747, 91] on button "Publish 1 job" at bounding box center [757, 87] width 74 height 18
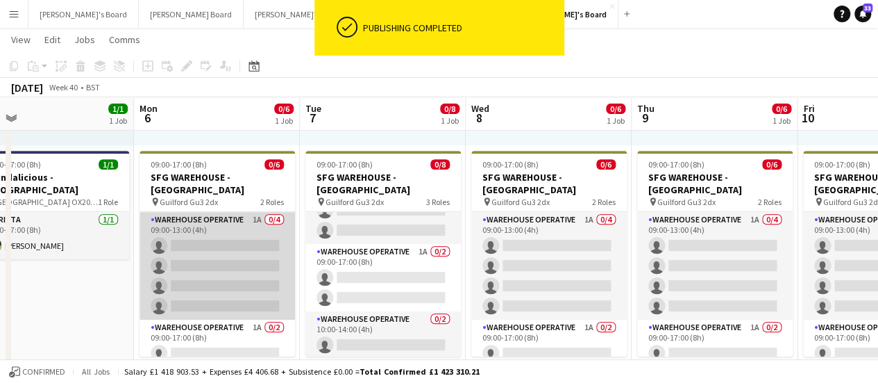
click at [236, 224] on app-card-role "Warehouse Operative 1A 0/4 09:00-13:00 (4h) single-neutral-actions single-neutr…" at bounding box center [218, 266] width 156 height 108
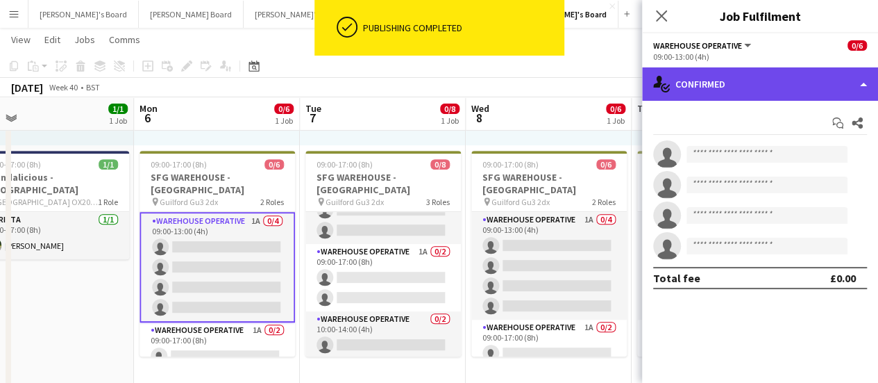
click at [712, 85] on div "single-neutral-actions-check-2 Confirmed" at bounding box center [760, 83] width 236 height 33
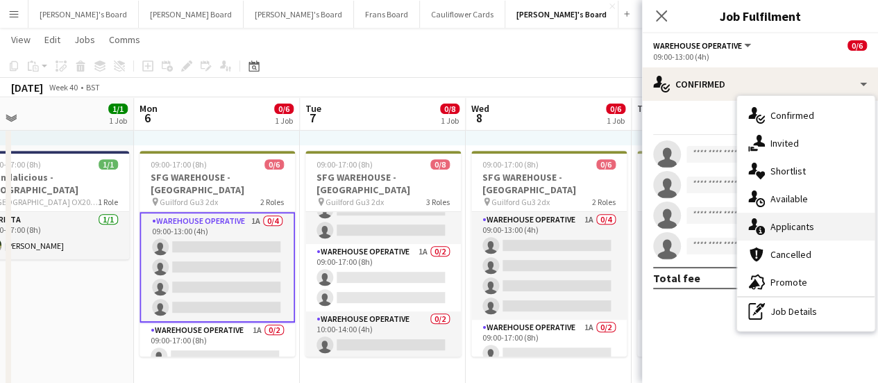
click at [795, 231] on span "Applicants" at bounding box center [793, 226] width 44 height 12
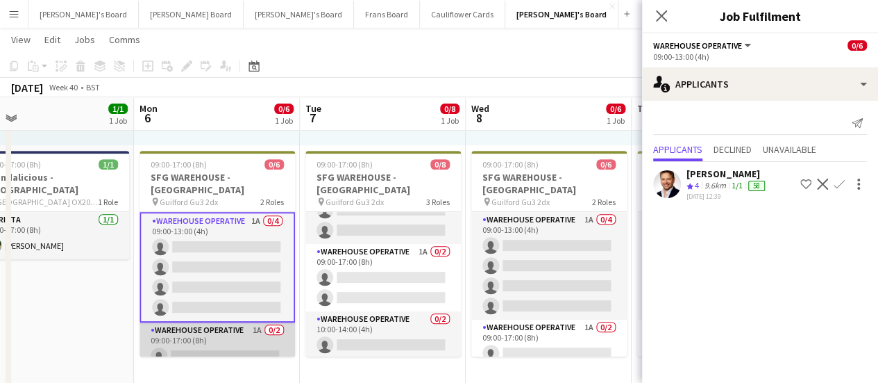
click at [254, 323] on app-card-role "Warehouse Operative 1A 0/2 09:00-17:00 (8h) single-neutral-actions single-neutr…" at bounding box center [218, 355] width 156 height 67
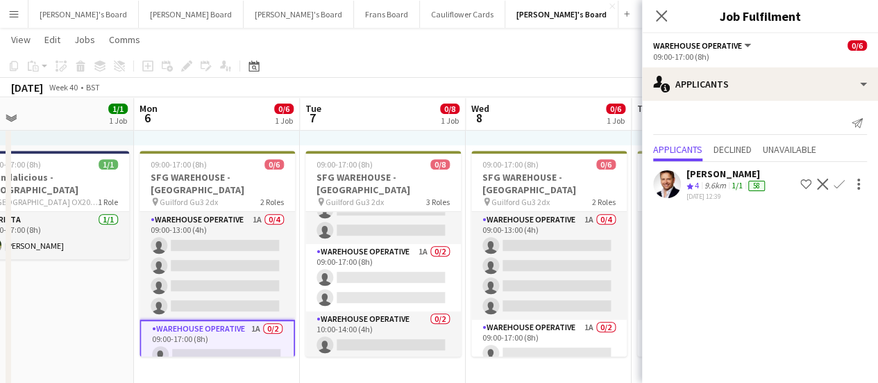
click at [838, 180] on app-icon "Confirm" at bounding box center [839, 183] width 11 height 11
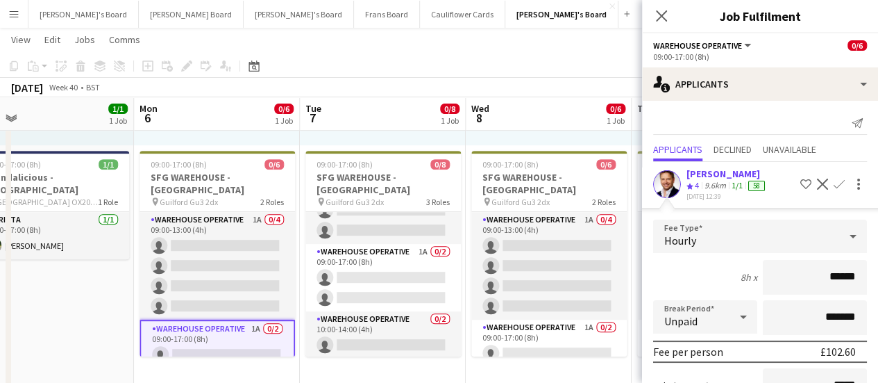
scroll to position [145, 0]
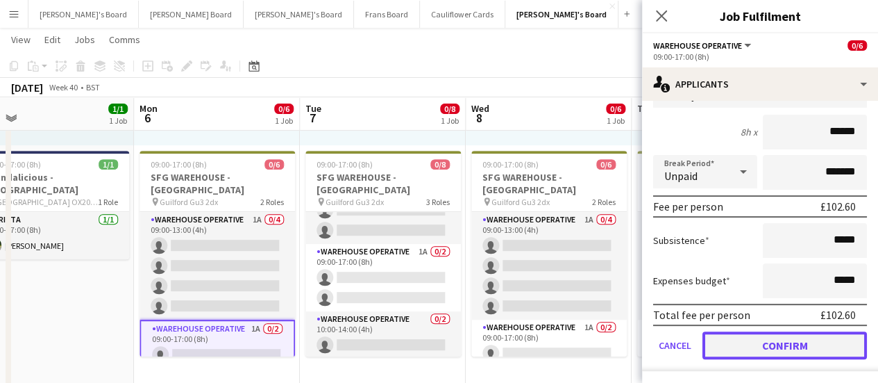
click at [788, 340] on button "Confirm" at bounding box center [785, 345] width 165 height 28
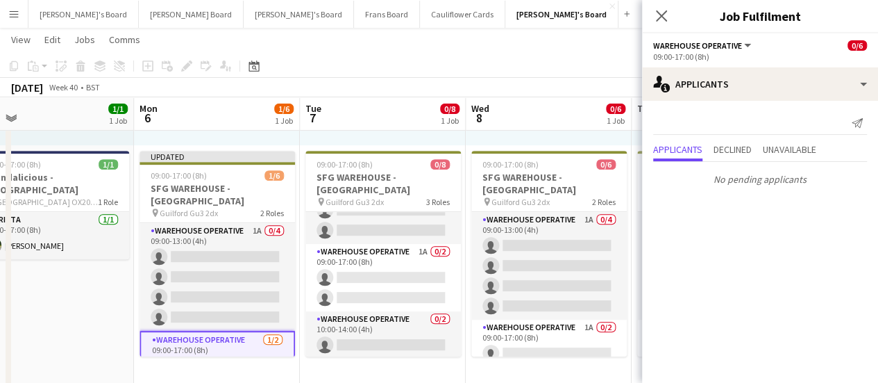
scroll to position [0, 0]
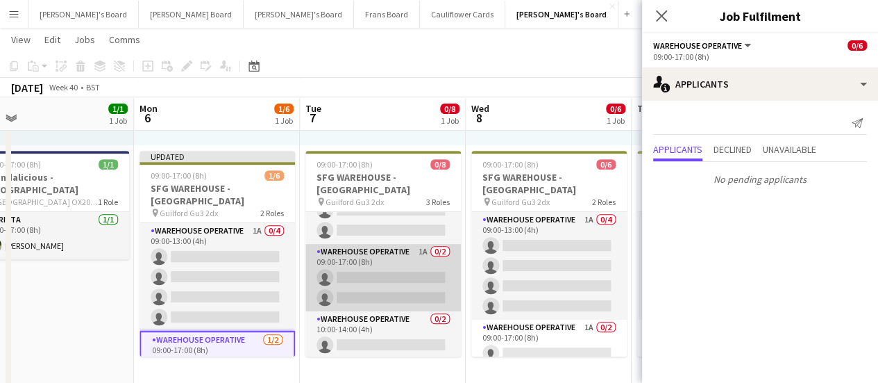
click at [383, 244] on app-card-role "Warehouse Operative 1A 0/2 09:00-17:00 (8h) single-neutral-actions single-neutr…" at bounding box center [383, 277] width 156 height 67
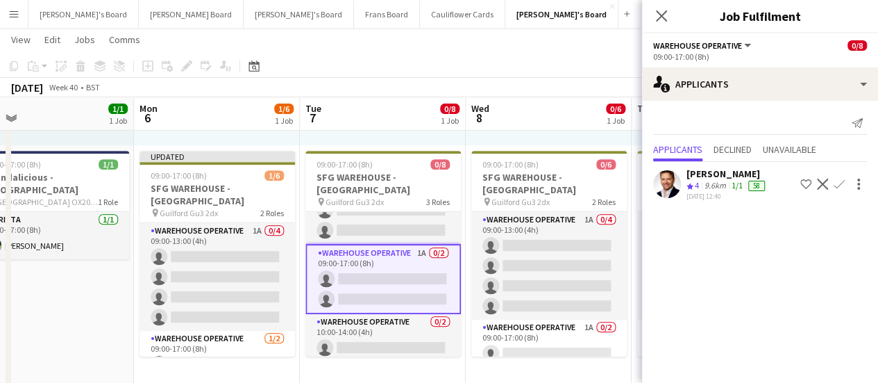
click at [835, 185] on app-icon "Confirm" at bounding box center [839, 183] width 11 height 11
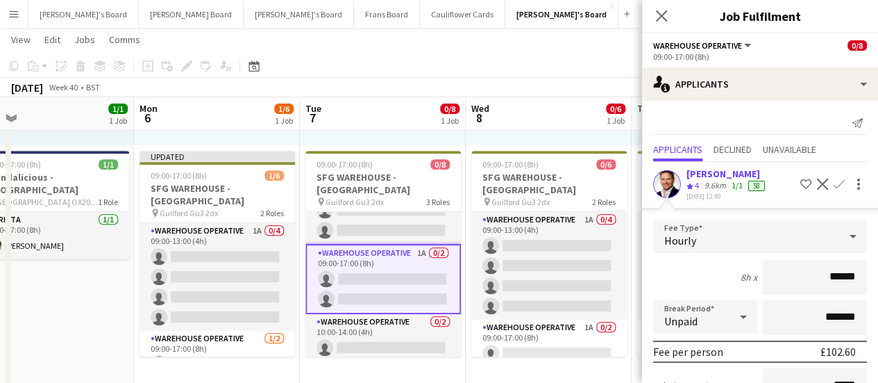
click at [560, 41] on app-page-menu "View Day view expanded Day view collapsed Month view Date picker Jump to today …" at bounding box center [439, 41] width 878 height 26
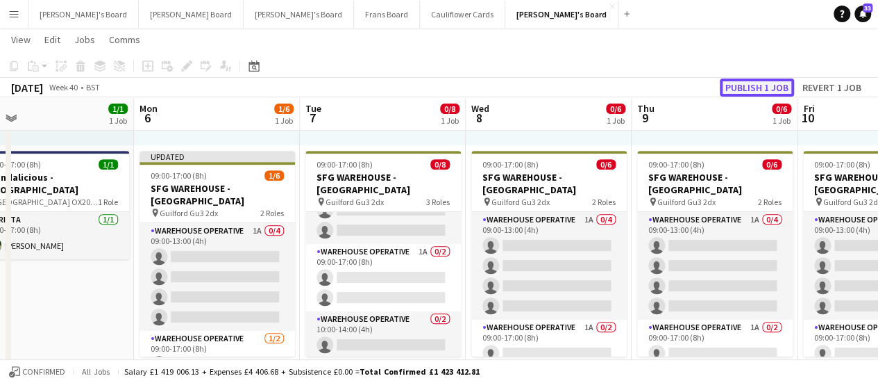
click at [761, 86] on button "Publish 1 job" at bounding box center [757, 87] width 74 height 18
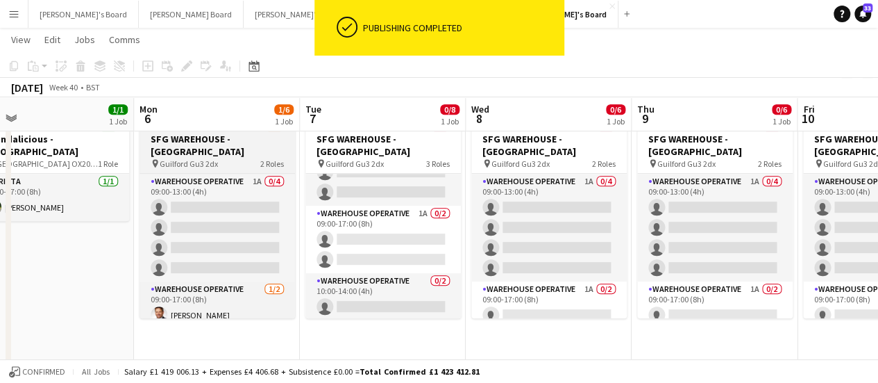
scroll to position [17, 0]
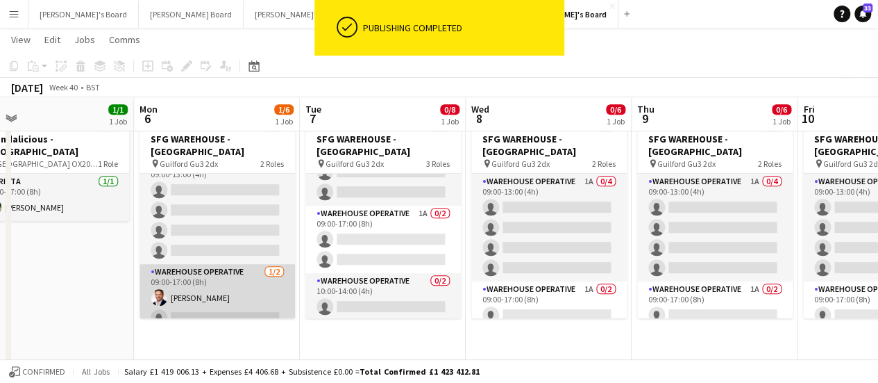
click at [271, 278] on app-card-role "Warehouse Operative 1/2 09:00-17:00 (8h) Gustav Ek single-neutral-actions" at bounding box center [218, 297] width 156 height 67
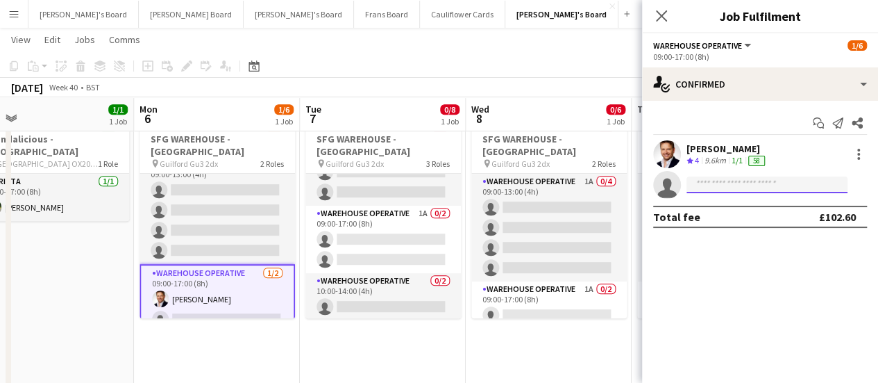
click at [715, 185] on input at bounding box center [767, 184] width 161 height 17
click at [715, 185] on input "*" at bounding box center [767, 184] width 161 height 17
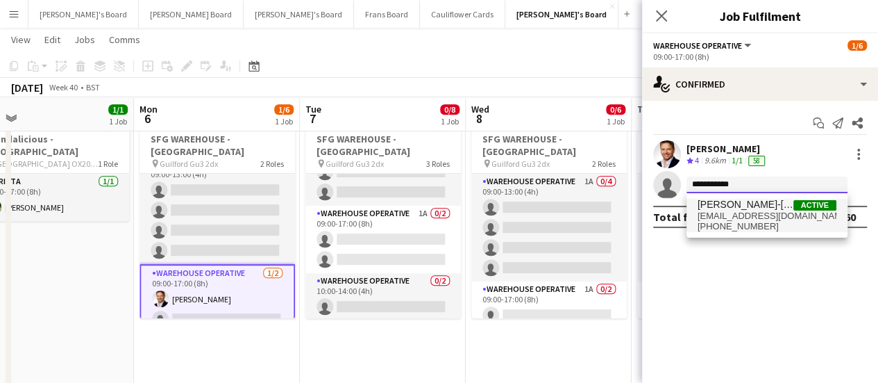
type input "**********"
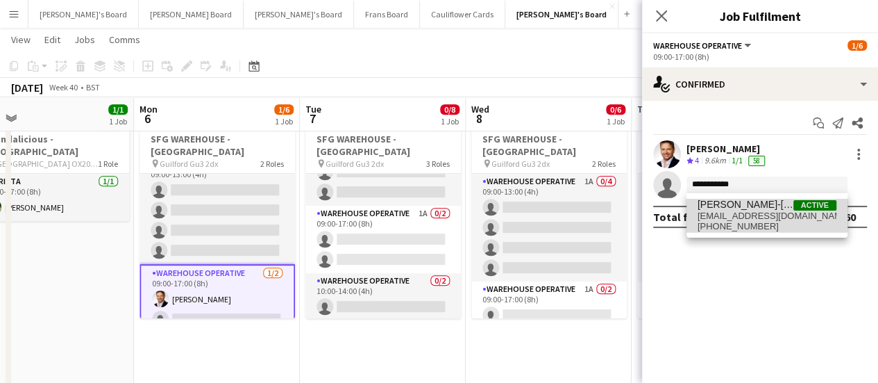
click at [730, 209] on span "[PERSON_NAME]-[PERSON_NAME]" at bounding box center [746, 205] width 96 height 12
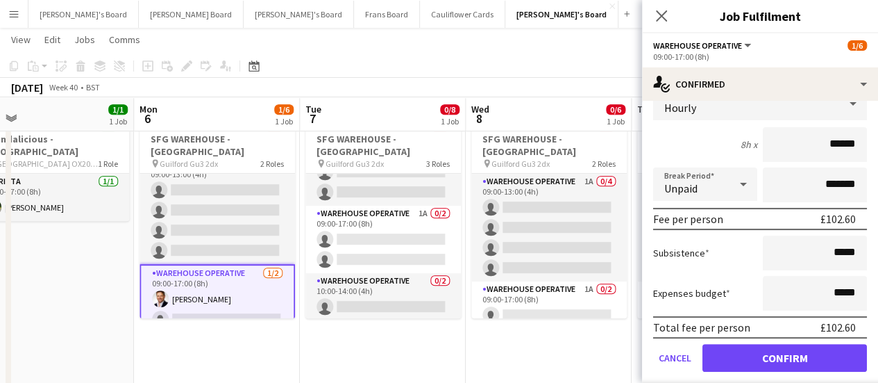
scroll to position [133, 0]
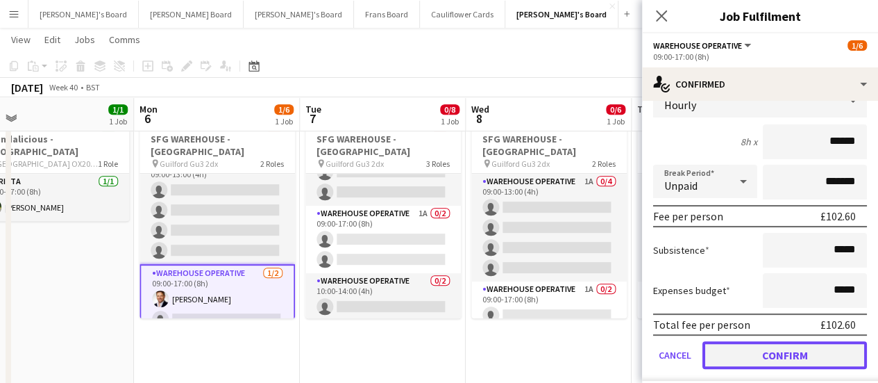
click at [773, 356] on button "Confirm" at bounding box center [785, 355] width 165 height 28
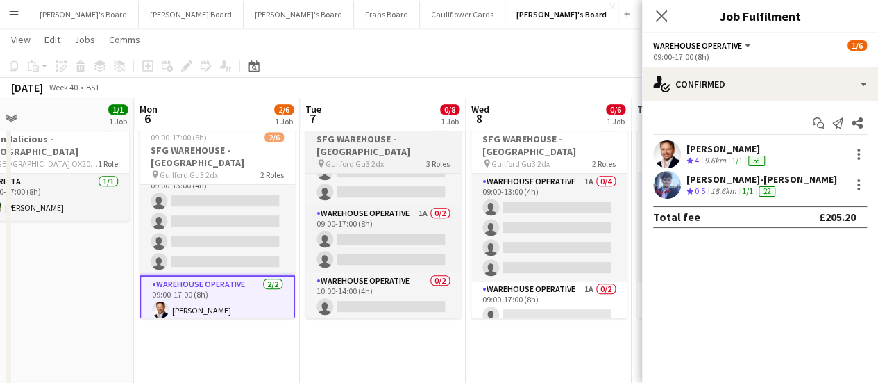
scroll to position [85, 0]
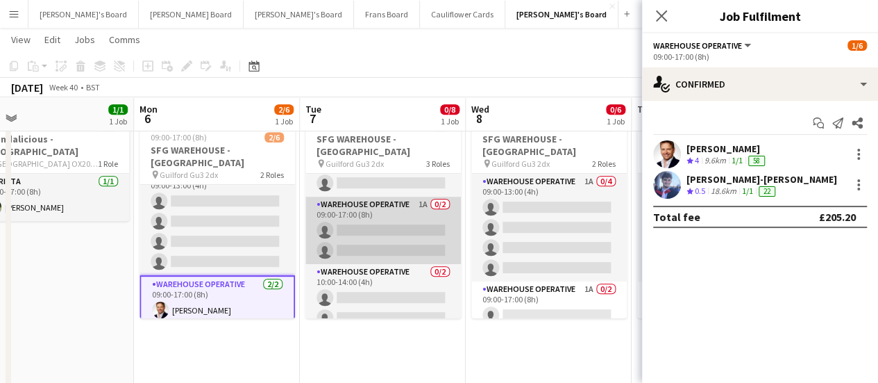
click at [383, 215] on app-card-role "Warehouse Operative 1A 0/2 09:00-17:00 (8h) single-neutral-actions single-neutr…" at bounding box center [383, 229] width 156 height 67
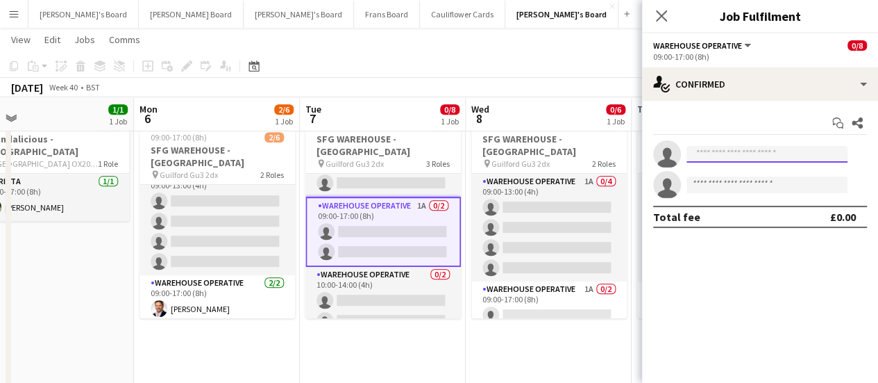
click at [719, 153] on input at bounding box center [767, 154] width 161 height 17
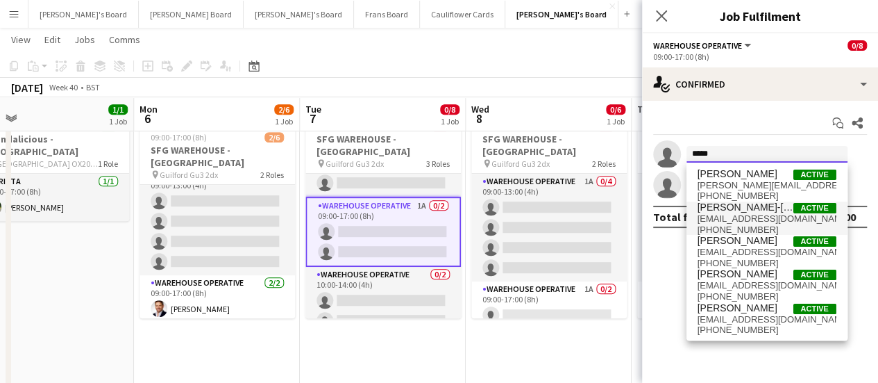
type input "*****"
click at [726, 220] on span "jamie30303@gmail.com" at bounding box center [767, 218] width 139 height 11
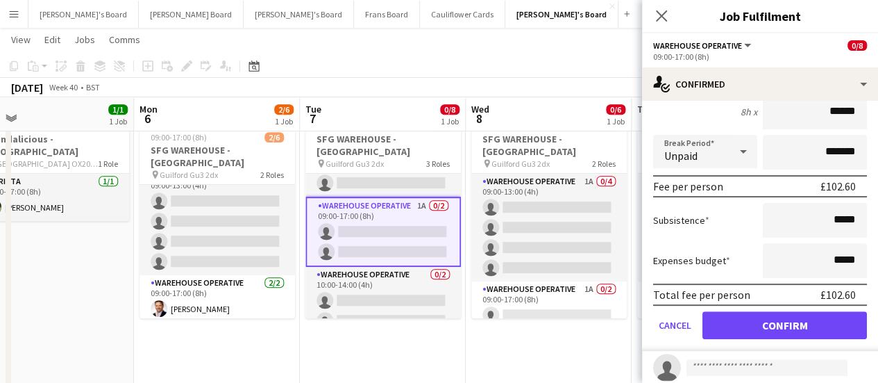
scroll to position [137, 0]
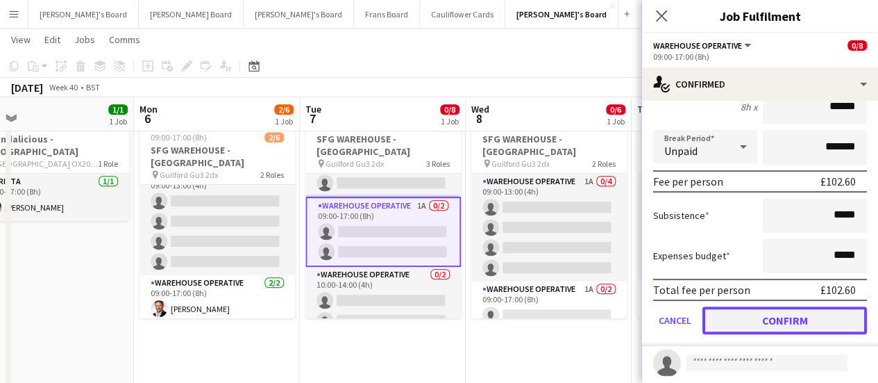
click at [797, 313] on button "Confirm" at bounding box center [785, 320] width 165 height 28
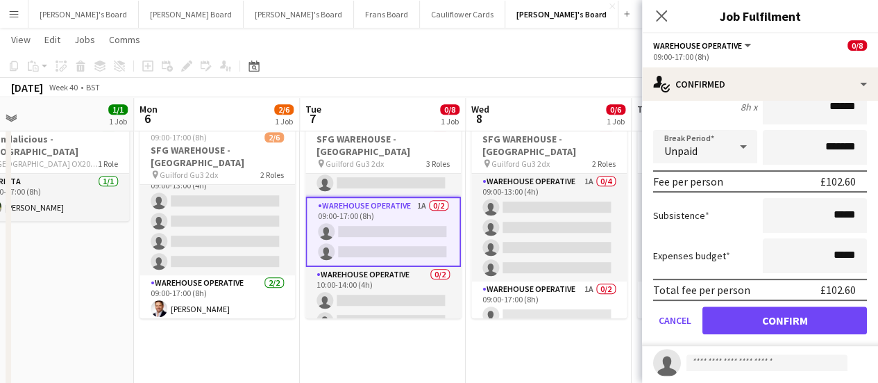
scroll to position [0, 0]
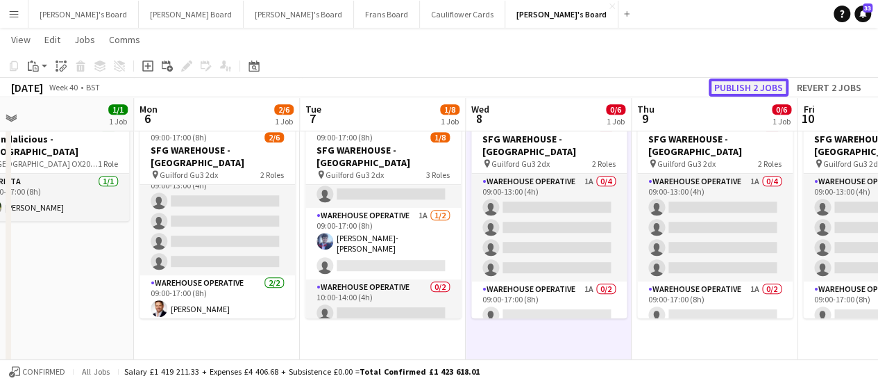
click at [745, 88] on button "Publish 2 jobs" at bounding box center [749, 87] width 80 height 18
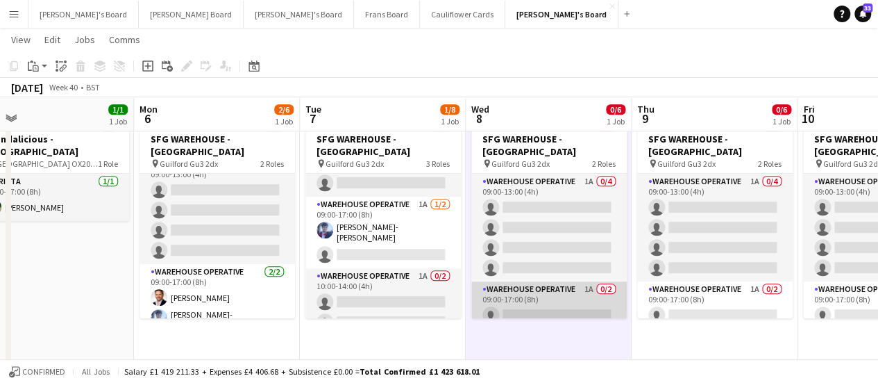
click at [578, 281] on app-card-role "Warehouse Operative 1A 0/2 09:00-17:00 (8h) single-neutral-actions single-neutr…" at bounding box center [549, 314] width 156 height 67
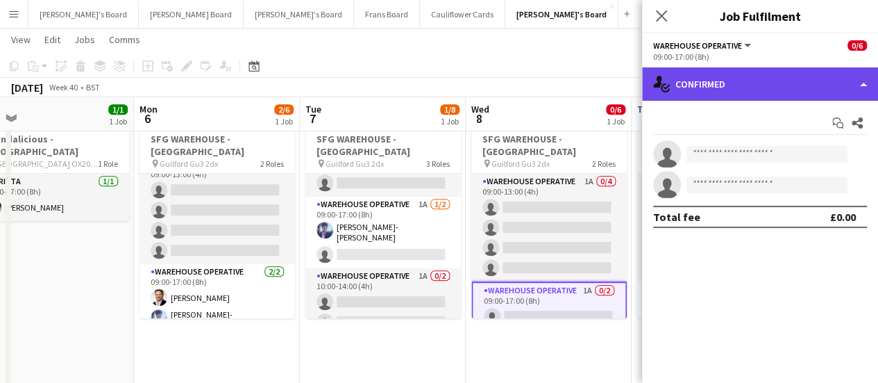
click at [794, 86] on div "single-neutral-actions-check-2 Confirmed" at bounding box center [760, 83] width 236 height 33
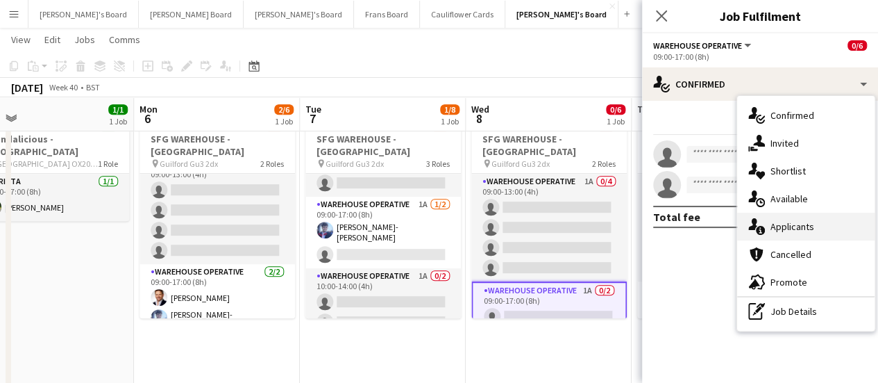
click at [796, 220] on span "Applicants" at bounding box center [793, 226] width 44 height 12
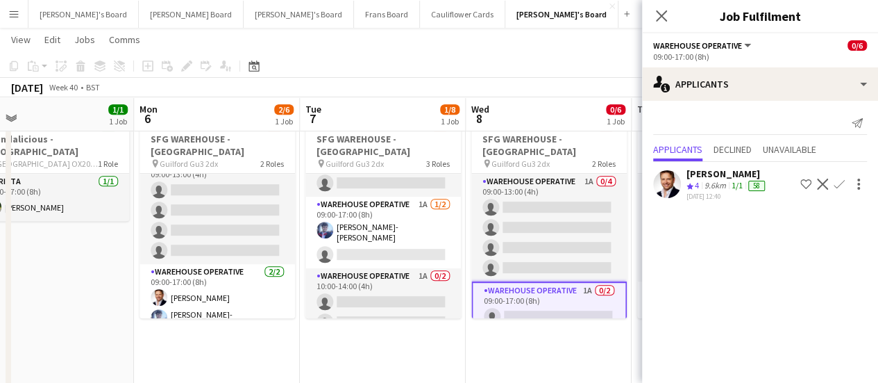
click at [836, 182] on app-icon "Confirm" at bounding box center [839, 183] width 11 height 11
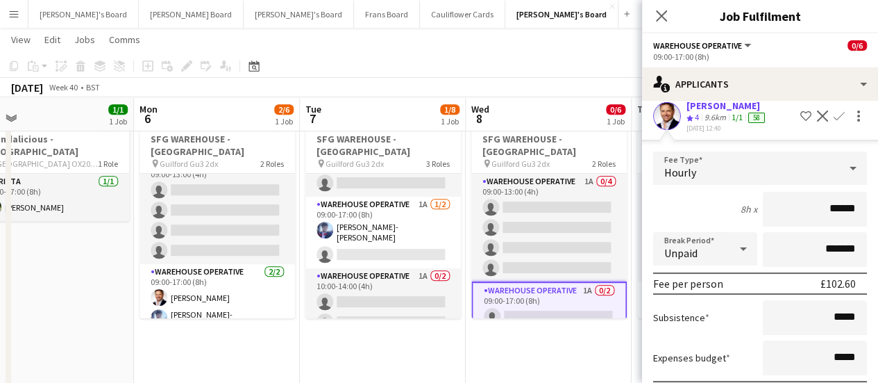
scroll to position [145, 0]
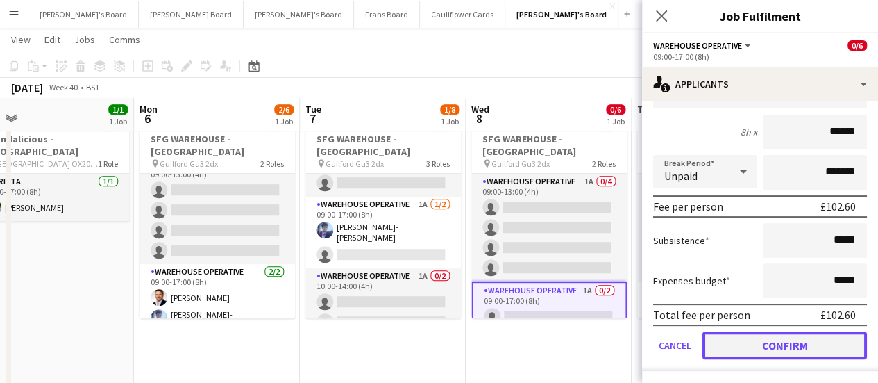
click at [787, 341] on button "Confirm" at bounding box center [785, 345] width 165 height 28
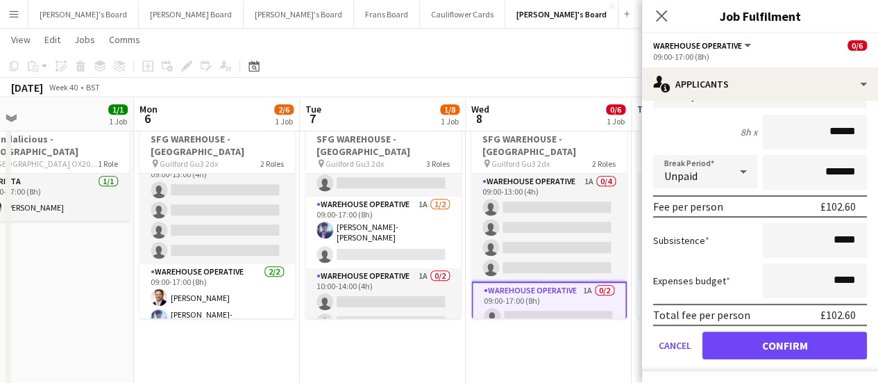
scroll to position [0, 0]
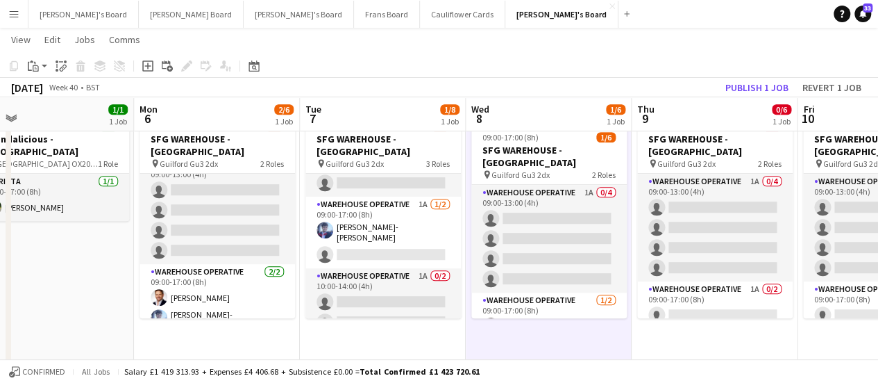
scroll to position [0, 637]
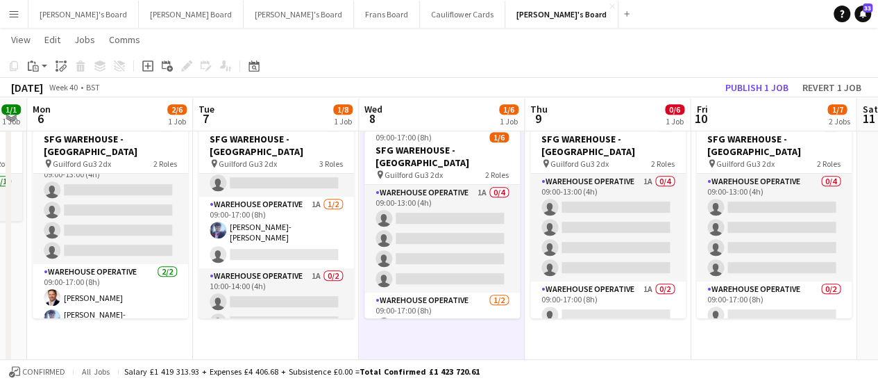
drag, startPoint x: 680, startPoint y: 228, endPoint x: 573, endPoint y: 228, distance: 106.9
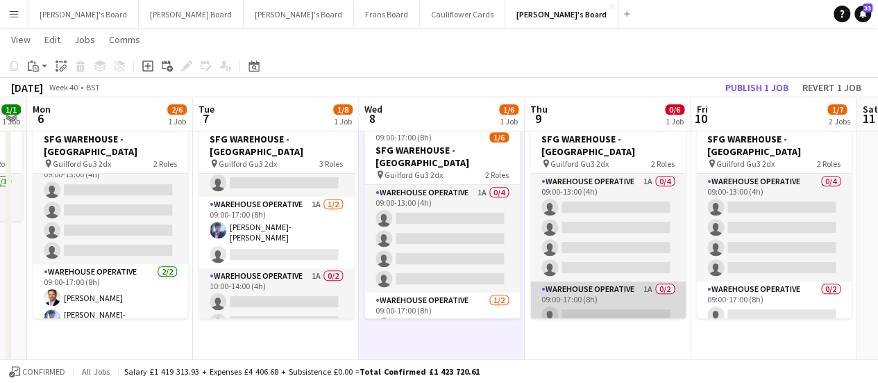
click at [642, 281] on app-card-role "Warehouse Operative 1A 0/2 09:00-17:00 (8h) single-neutral-actions single-neutr…" at bounding box center [608, 314] width 156 height 67
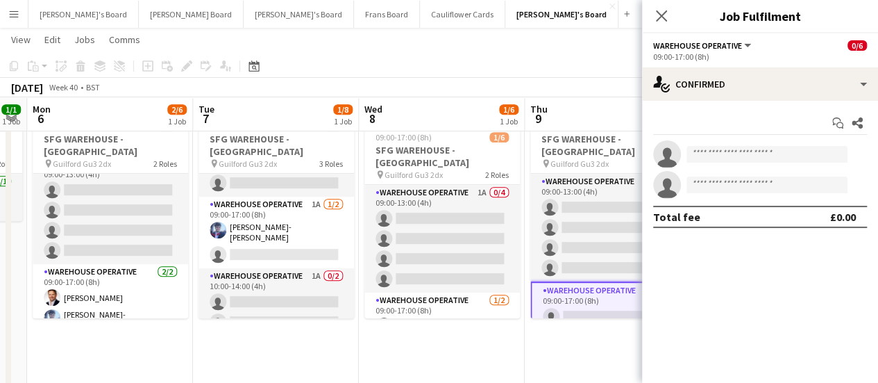
click at [617, 290] on app-card-role "Warehouse Operative 1A 0/2 09:00-17:00 (8h) single-neutral-actions single-neutr…" at bounding box center [608, 316] width 156 height 70
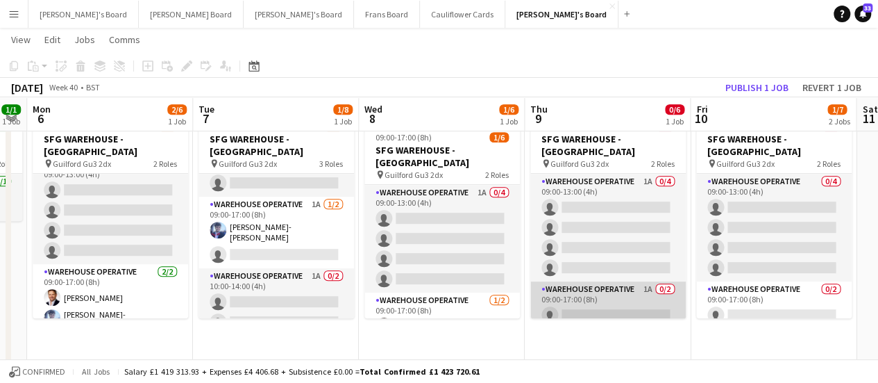
click at [617, 290] on app-card-role "Warehouse Operative 1A 0/2 09:00-17:00 (8h) single-neutral-actions single-neutr…" at bounding box center [608, 314] width 156 height 67
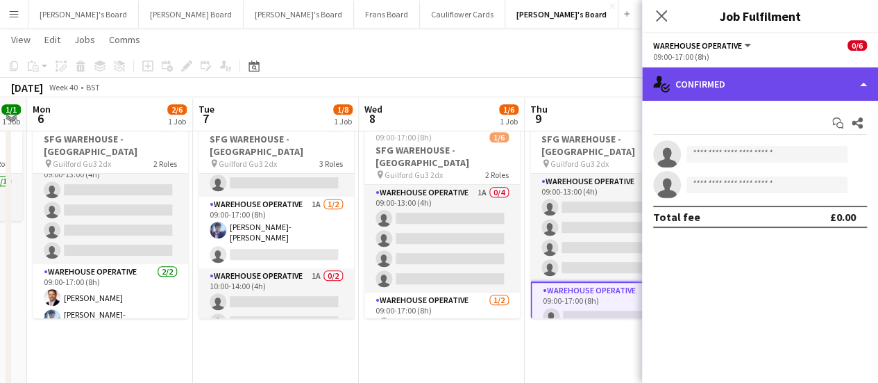
click at [819, 81] on div "single-neutral-actions-check-2 Confirmed" at bounding box center [760, 83] width 236 height 33
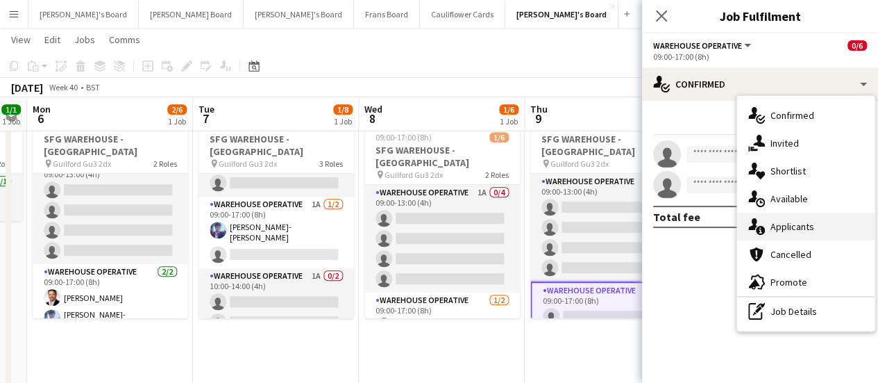
click at [807, 219] on div "single-neutral-actions-information Applicants" at bounding box center [805, 226] width 137 height 28
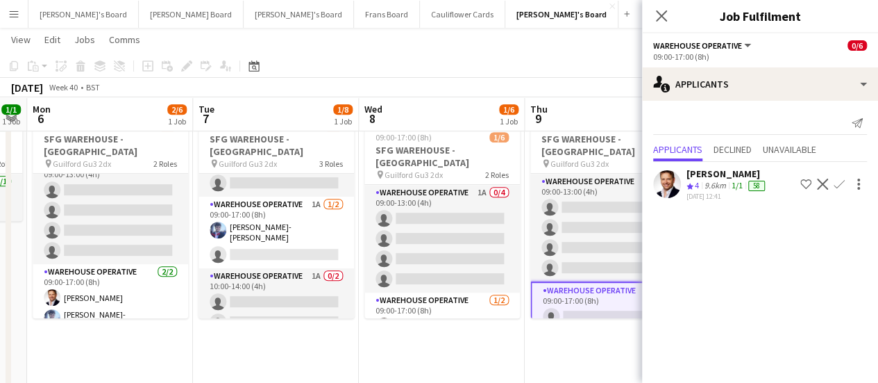
click at [839, 180] on app-icon "Confirm" at bounding box center [839, 183] width 11 height 11
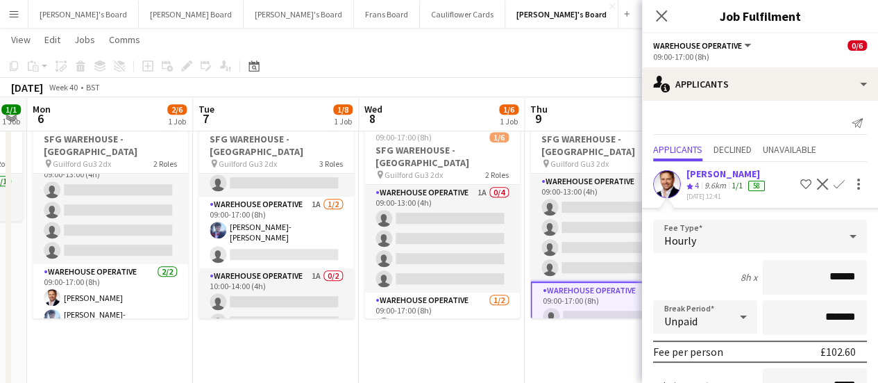
scroll to position [145, 0]
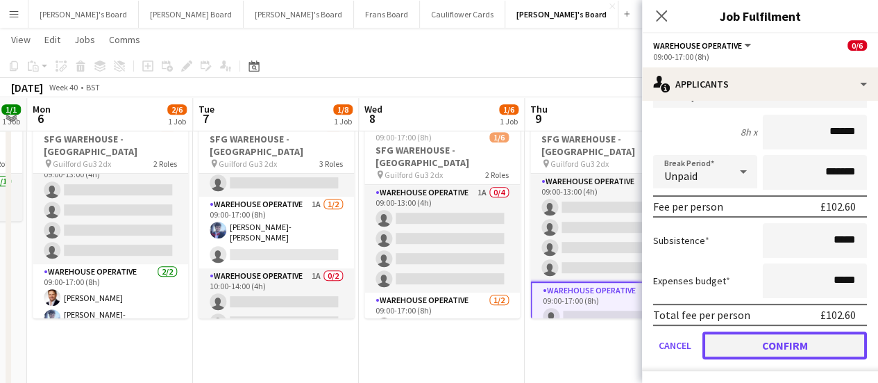
click at [788, 339] on button "Confirm" at bounding box center [785, 345] width 165 height 28
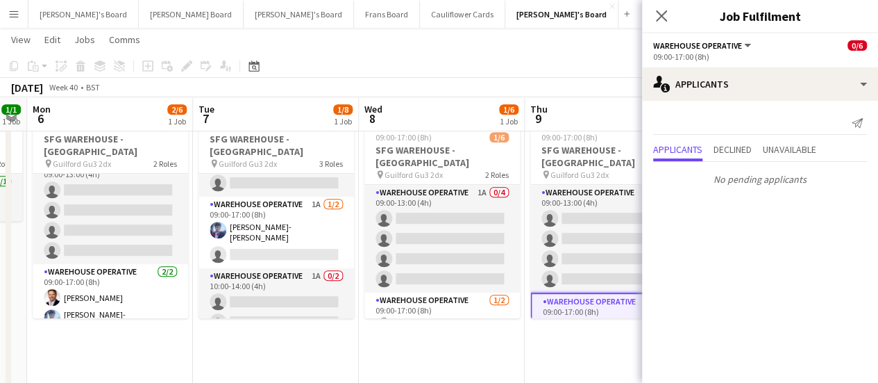
scroll to position [0, 0]
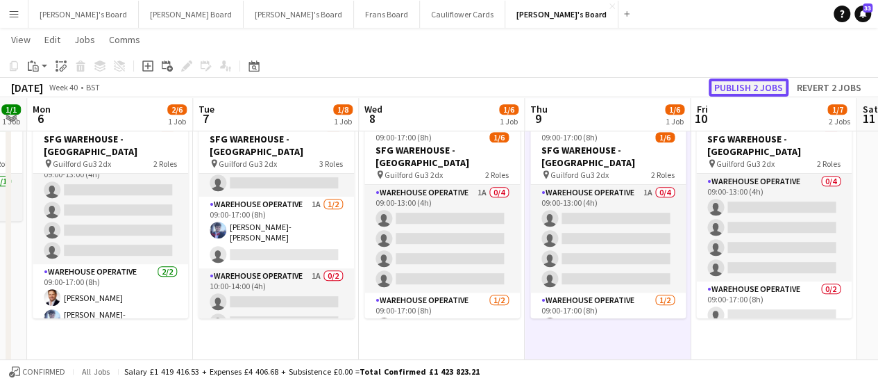
click at [775, 85] on button "Publish 2 jobs" at bounding box center [749, 87] width 80 height 18
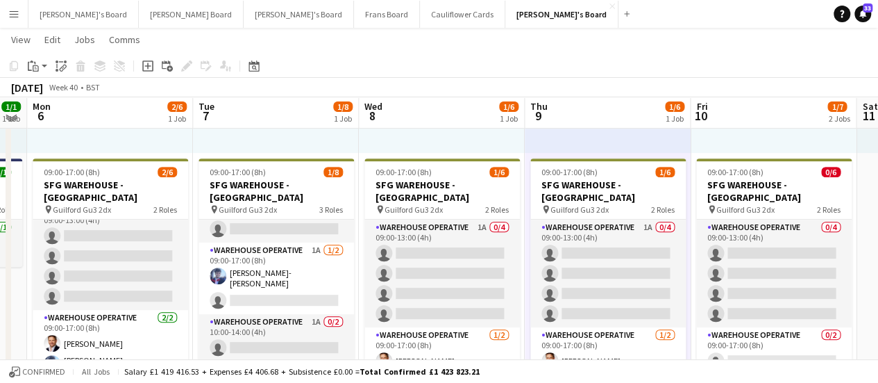
scroll to position [252, 0]
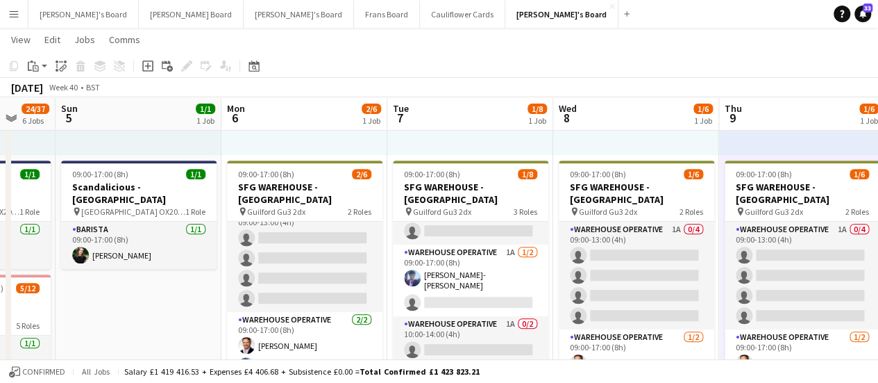
drag, startPoint x: 71, startPoint y: 258, endPoint x: 269, endPoint y: 229, distance: 200.6
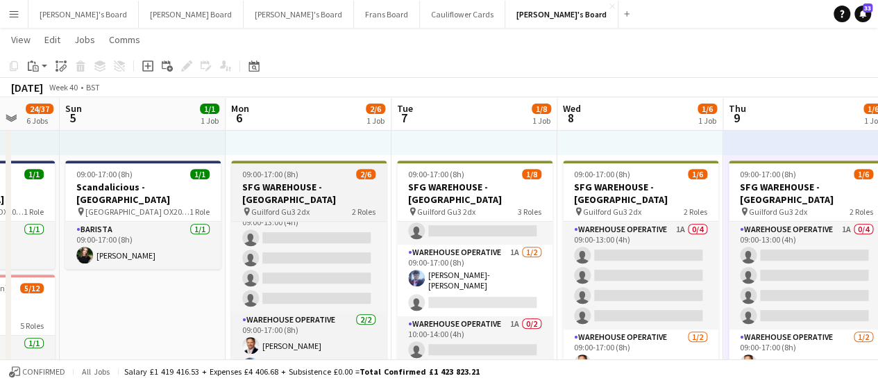
scroll to position [0, 0]
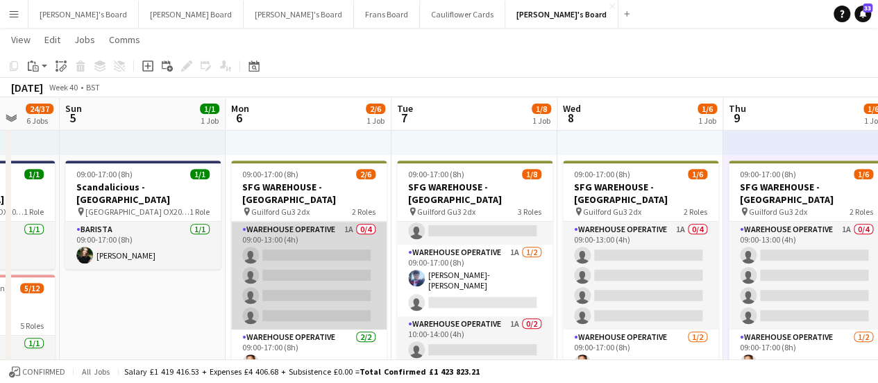
click at [346, 235] on app-card-role "Warehouse Operative 1A 0/4 09:00-13:00 (4h) single-neutral-actions single-neutr…" at bounding box center [309, 275] width 156 height 108
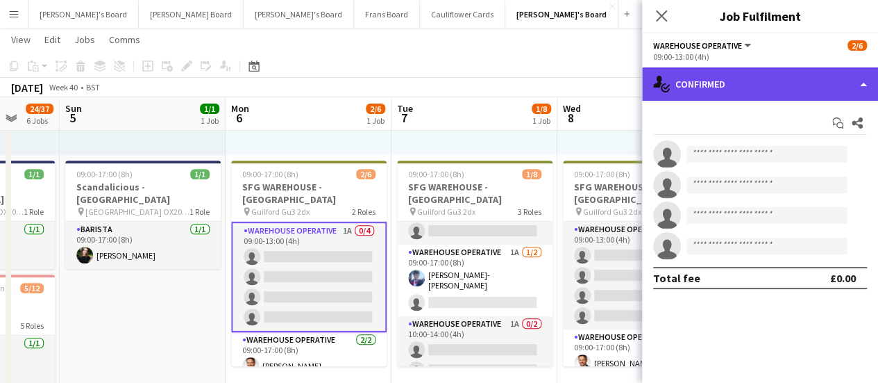
click at [741, 79] on div "single-neutral-actions-check-2 Confirmed" at bounding box center [760, 83] width 236 height 33
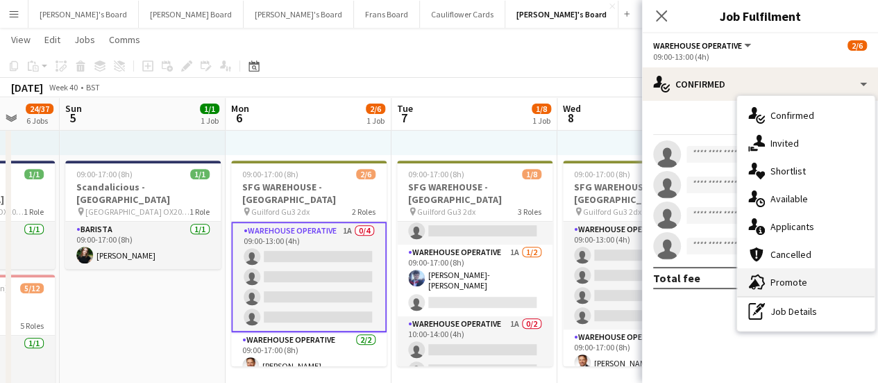
click at [787, 276] on span "Promote" at bounding box center [789, 282] width 37 height 12
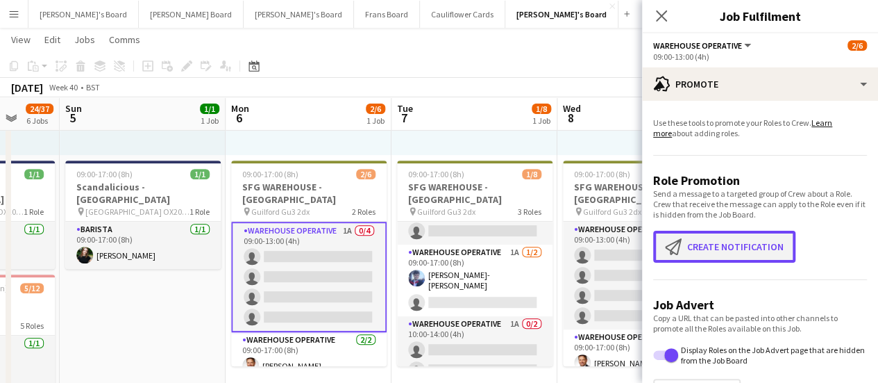
click at [728, 245] on button "Create notification Create notification" at bounding box center [724, 247] width 142 height 32
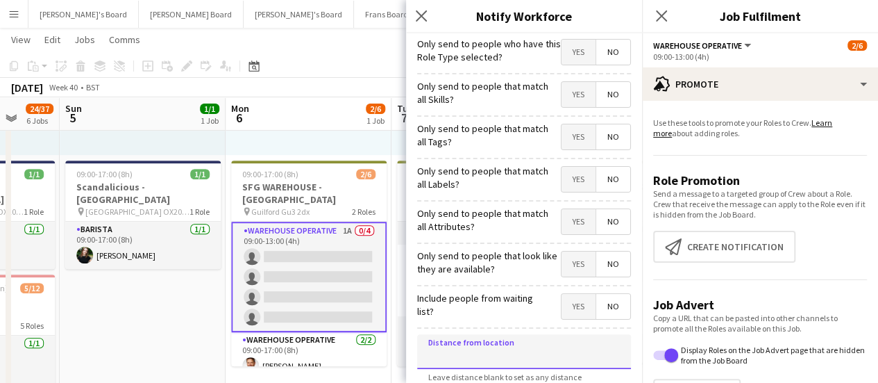
click at [511, 350] on input at bounding box center [524, 351] width 214 height 35
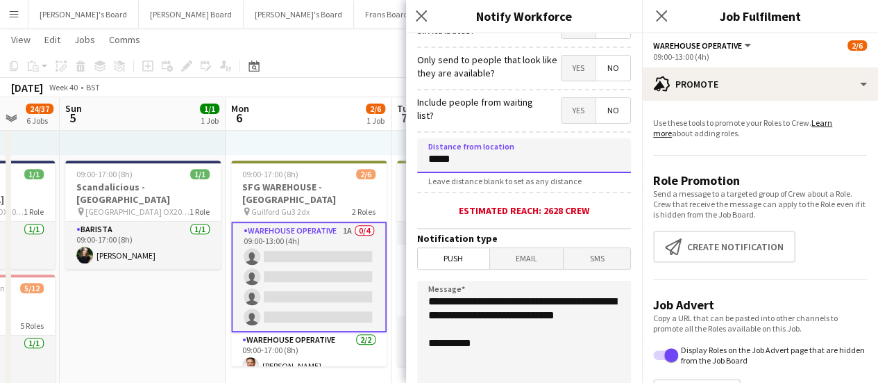
scroll to position [204, 0]
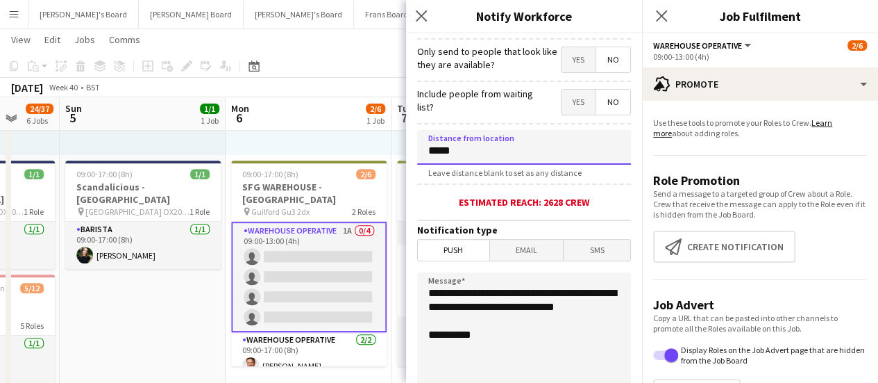
type input "*****"
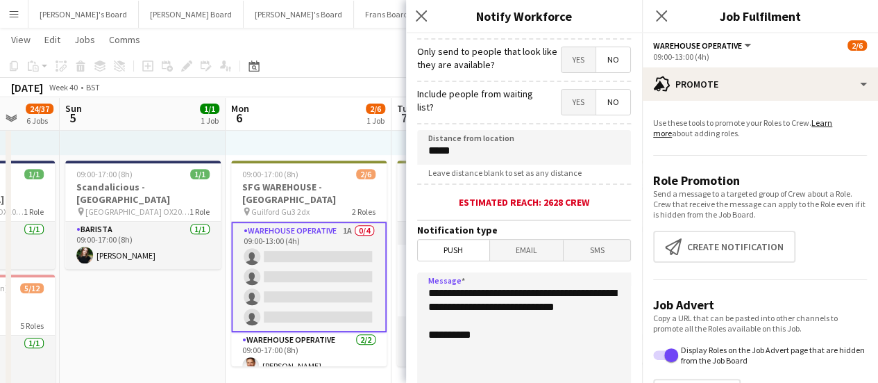
drag, startPoint x: 496, startPoint y: 319, endPoint x: 356, endPoint y: 215, distance: 174.5
click at [549, 312] on textarea "**********" at bounding box center [524, 357] width 214 height 170
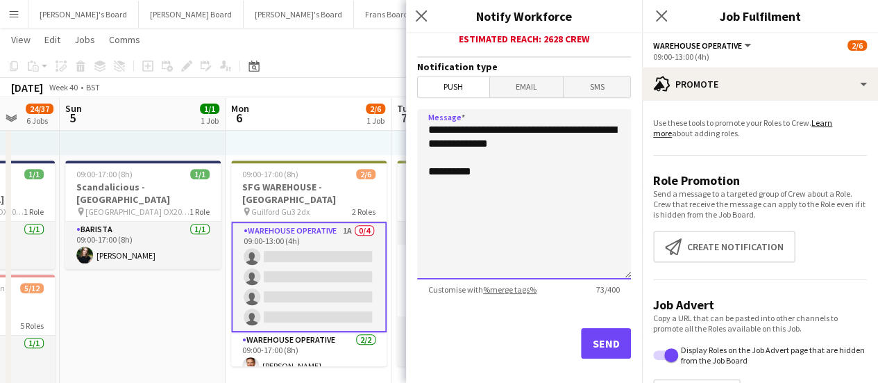
scroll to position [382, 0]
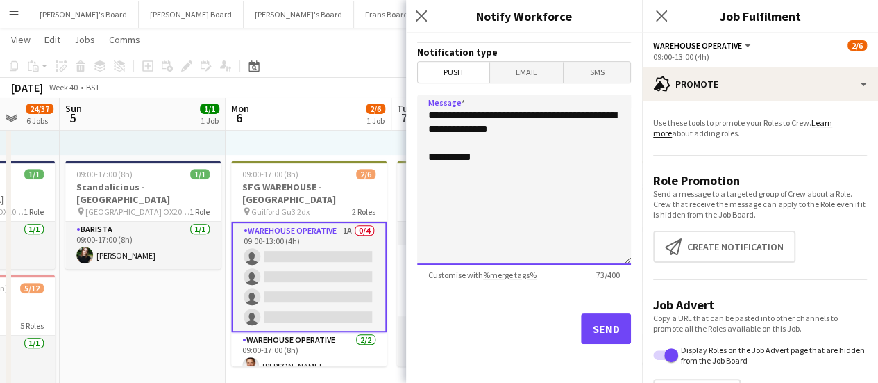
type textarea "**********"
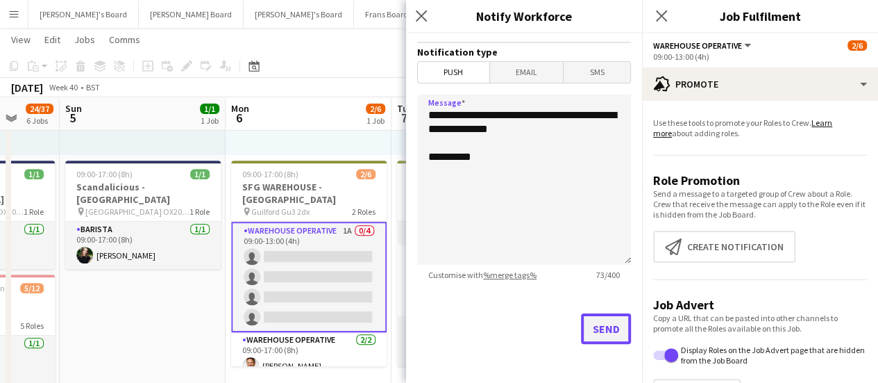
click at [598, 323] on button "Send" at bounding box center [606, 328] width 50 height 31
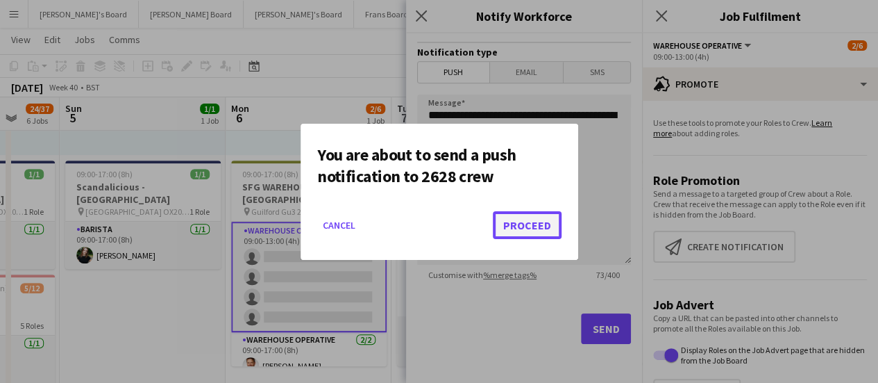
click at [545, 230] on button "Proceed" at bounding box center [527, 225] width 69 height 28
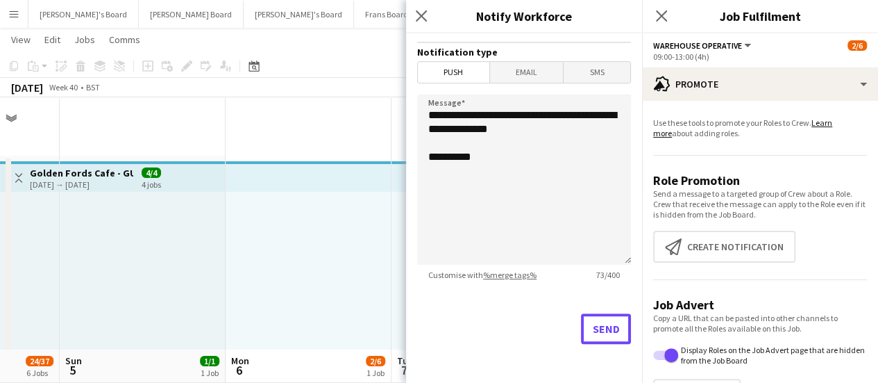
scroll to position [252, 0]
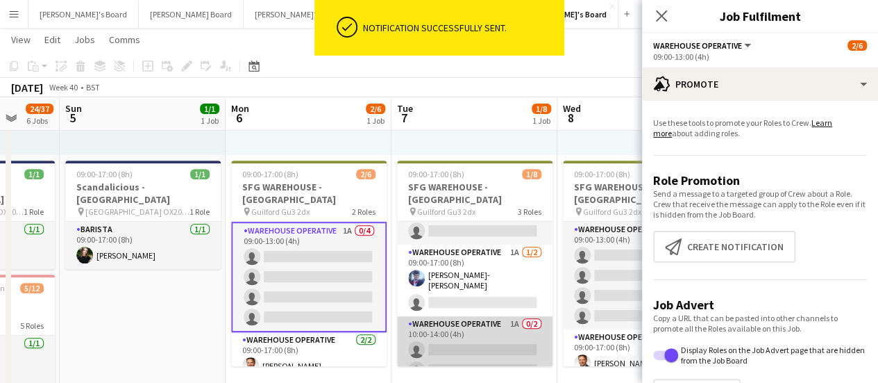
click at [537, 329] on app-card-role "Warehouse Operative 1A 0/2 10:00-14:00 (4h) single-neutral-actions single-neutr…" at bounding box center [475, 349] width 156 height 67
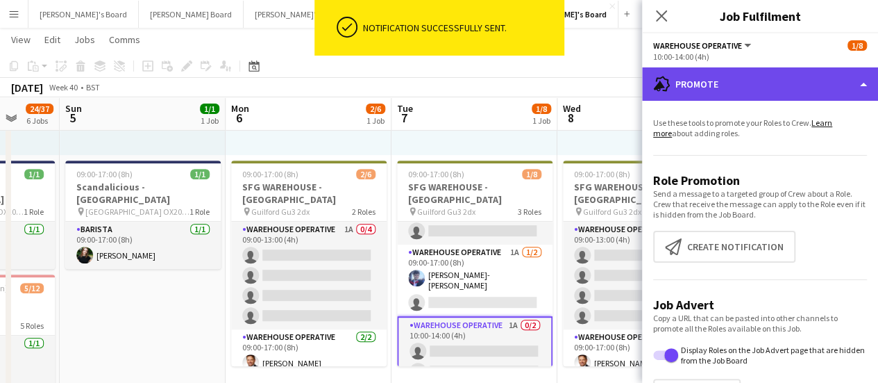
click at [787, 88] on div "advertising-megaphone Promote" at bounding box center [760, 83] width 236 height 33
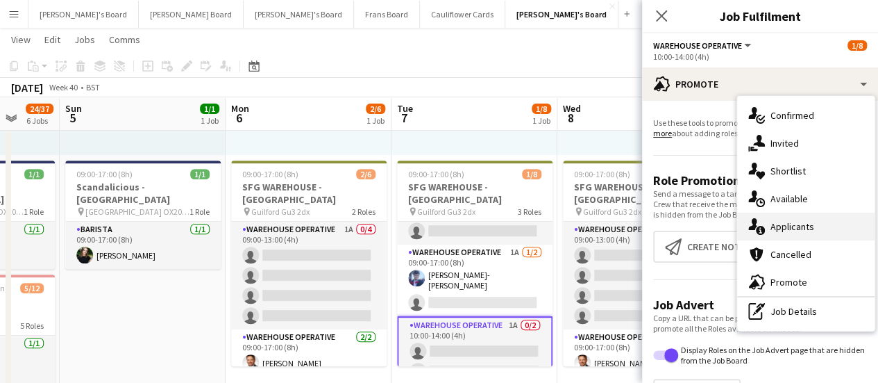
click at [805, 226] on span "Applicants" at bounding box center [793, 226] width 44 height 12
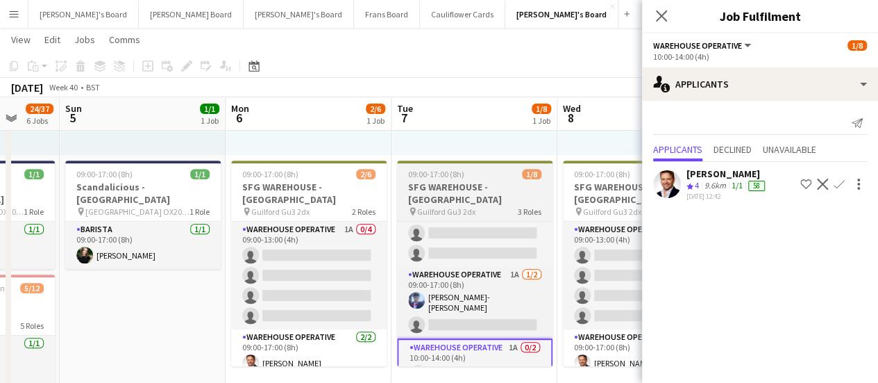
scroll to position [67, 0]
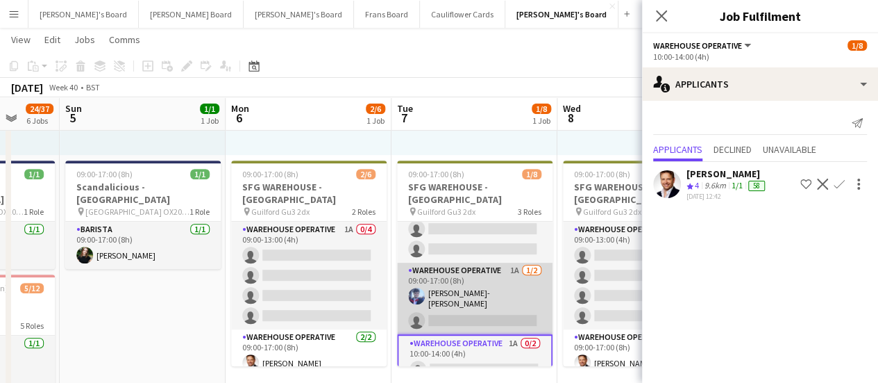
click at [498, 276] on app-card-role "Warehouse Operative 1A 1/2 09:00-17:00 (8h) Jamie Anderson-Edward single-neutra…" at bounding box center [475, 298] width 156 height 72
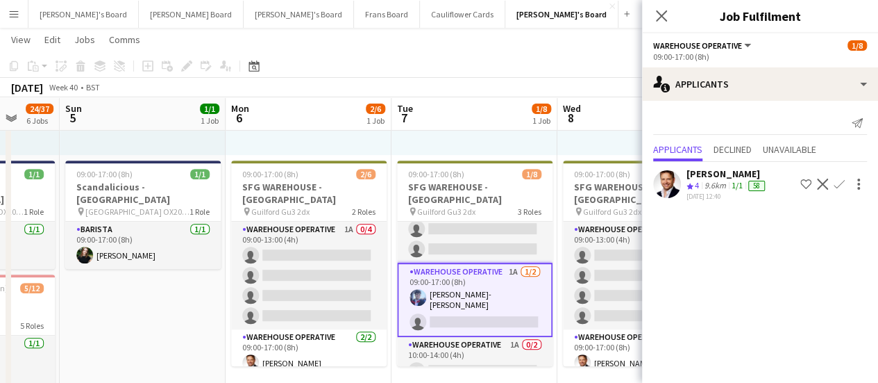
click at [837, 178] on app-icon "Confirm" at bounding box center [839, 183] width 11 height 11
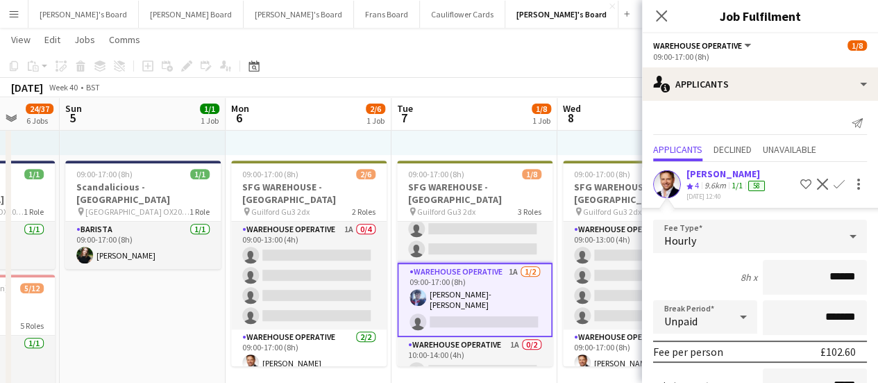
scroll to position [145, 0]
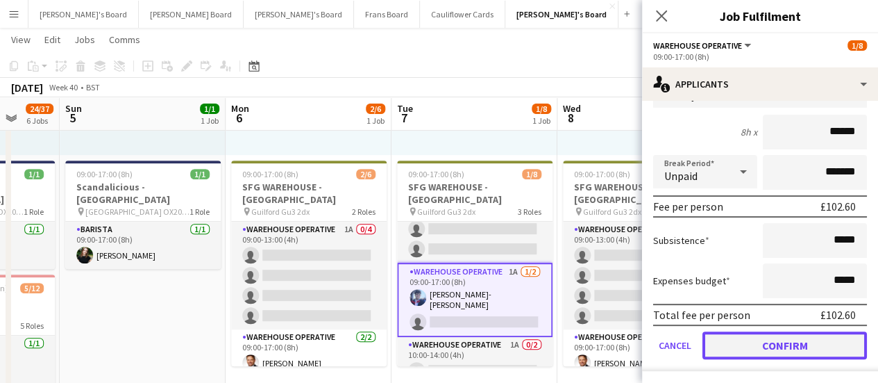
click at [786, 345] on button "Confirm" at bounding box center [785, 345] width 165 height 28
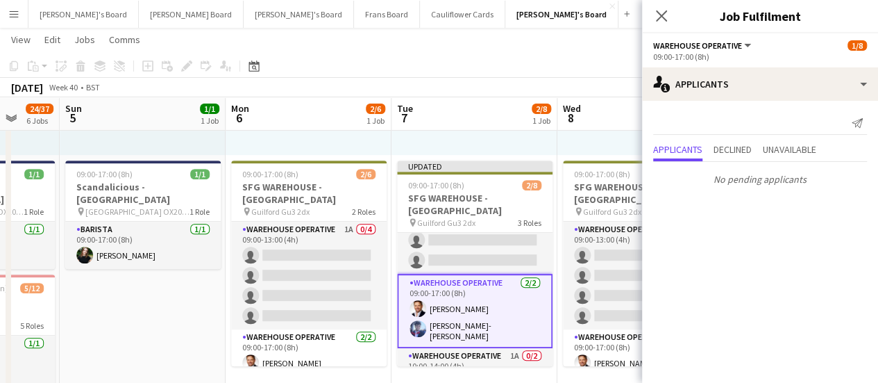
scroll to position [0, 0]
click at [519, 140] on div at bounding box center [475, 47] width 166 height 215
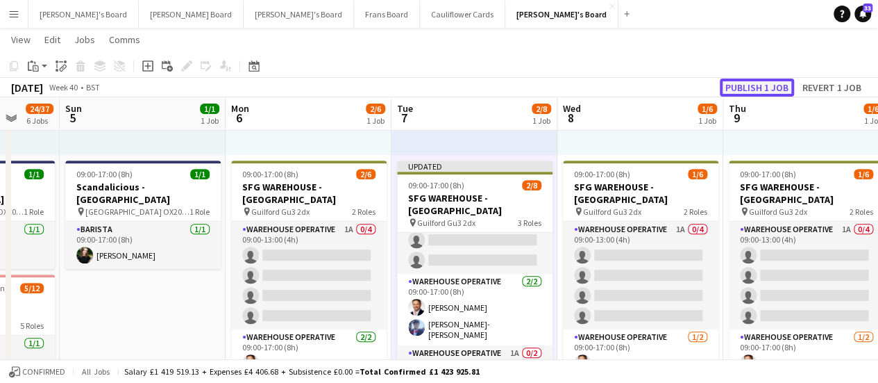
click at [753, 85] on button "Publish 1 job" at bounding box center [757, 87] width 74 height 18
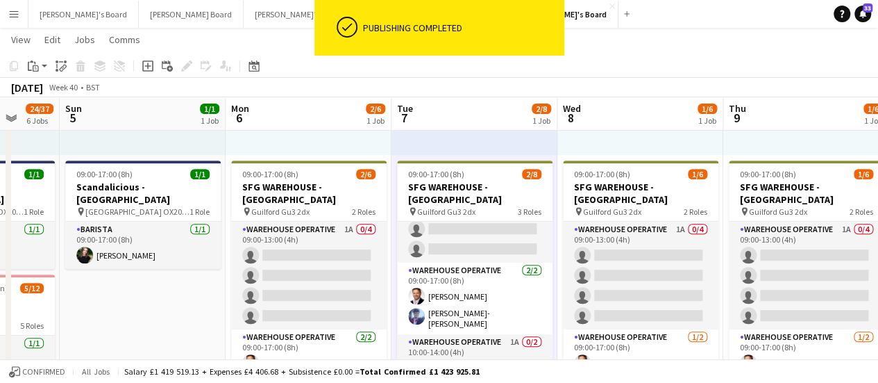
scroll to position [0, 372]
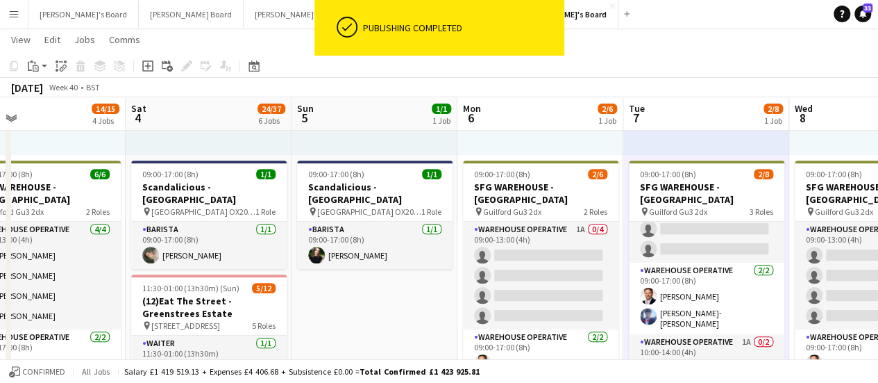
drag, startPoint x: 185, startPoint y: 315, endPoint x: 417, endPoint y: 323, distance: 232.0
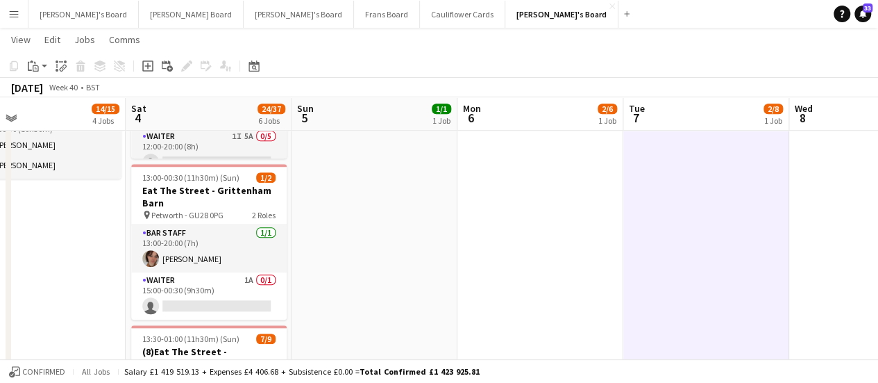
scroll to position [576, 0]
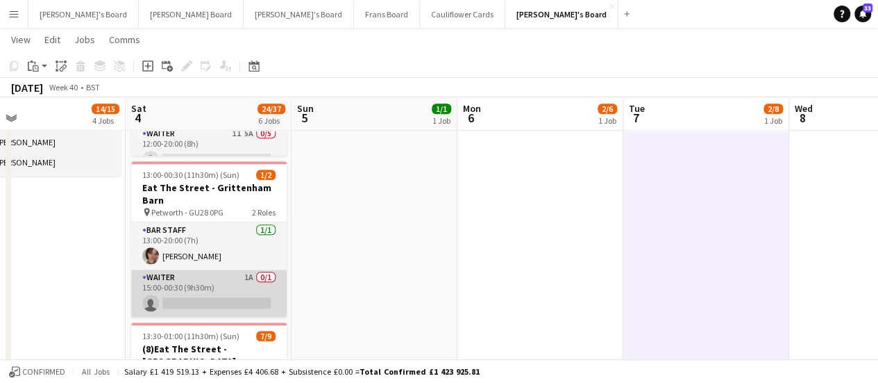
click at [269, 284] on app-card-role "Waiter 1A 0/1 15:00-00:30 (9h30m) single-neutral-actions" at bounding box center [209, 292] width 156 height 47
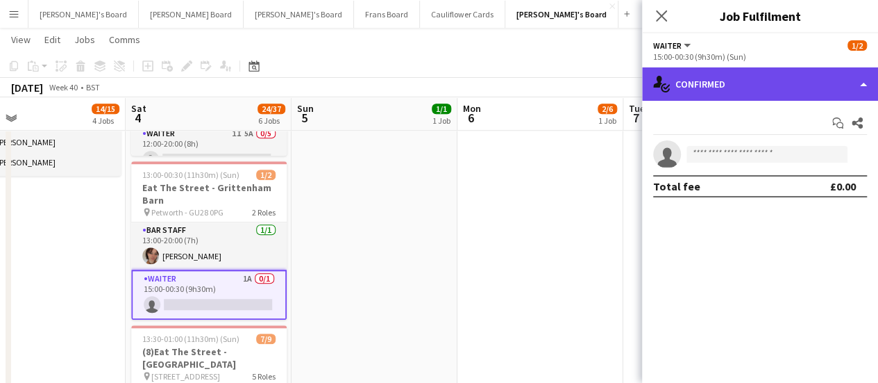
click at [821, 96] on div "single-neutral-actions-check-2 Confirmed" at bounding box center [760, 83] width 236 height 33
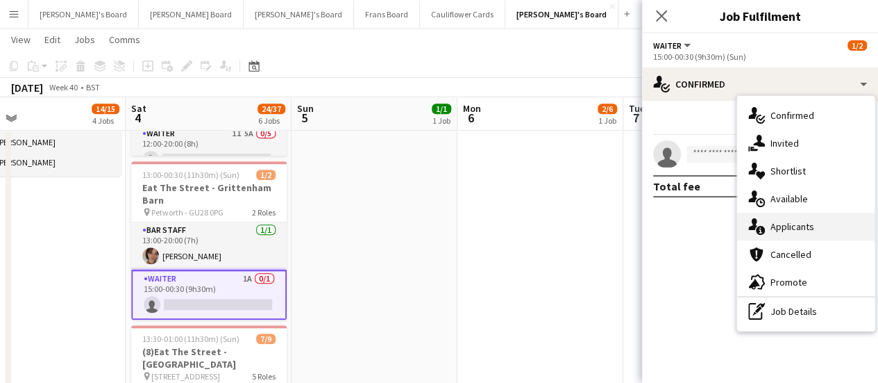
click at [814, 218] on div "single-neutral-actions-information Applicants" at bounding box center [805, 226] width 137 height 28
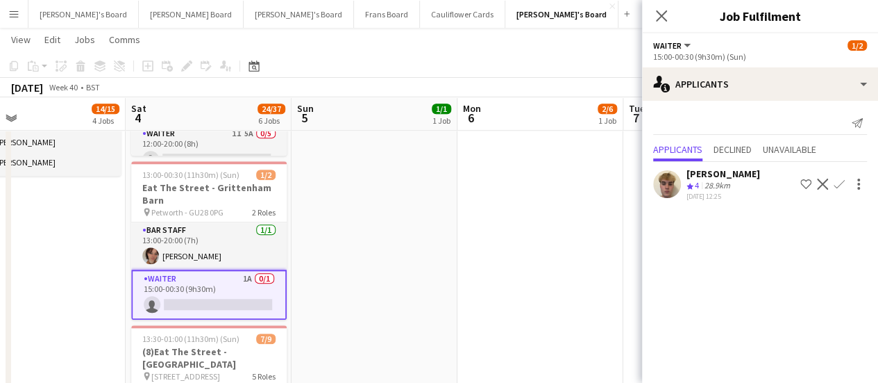
click at [837, 178] on app-icon "Confirm" at bounding box center [839, 183] width 11 height 11
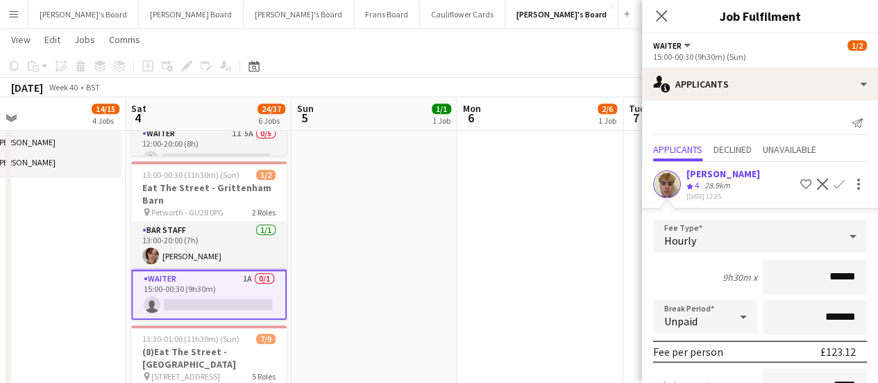
scroll to position [145, 0]
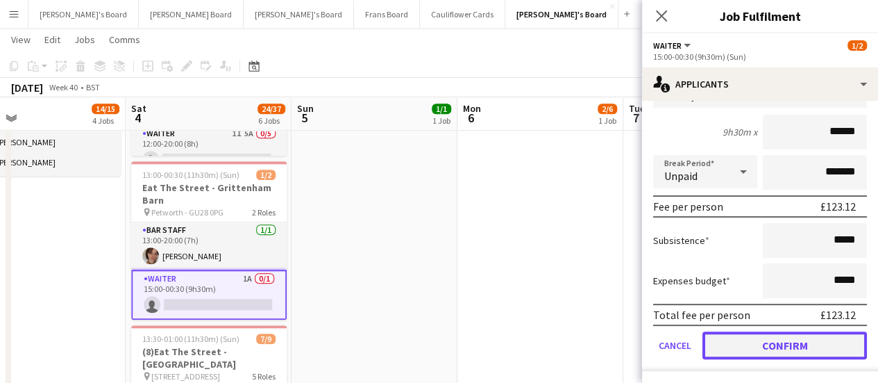
click at [800, 334] on button "Confirm" at bounding box center [785, 345] width 165 height 28
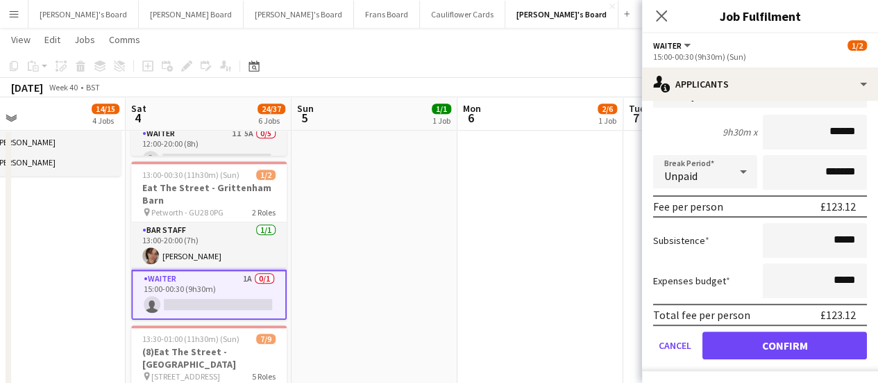
scroll to position [0, 0]
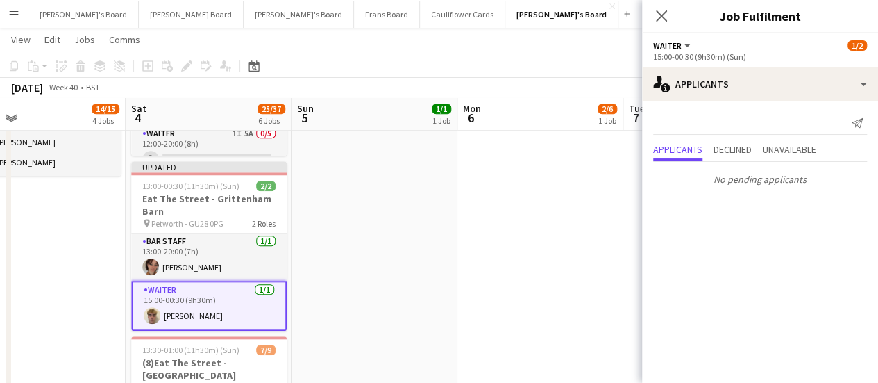
click at [475, 184] on app-date-cell "09:00-17:00 (8h) 2/6 SFG WAREHOUSE - GUILDFORD pin Guilford Gu3 2dx 2 Roles War…" at bounding box center [541, 198] width 166 height 1239
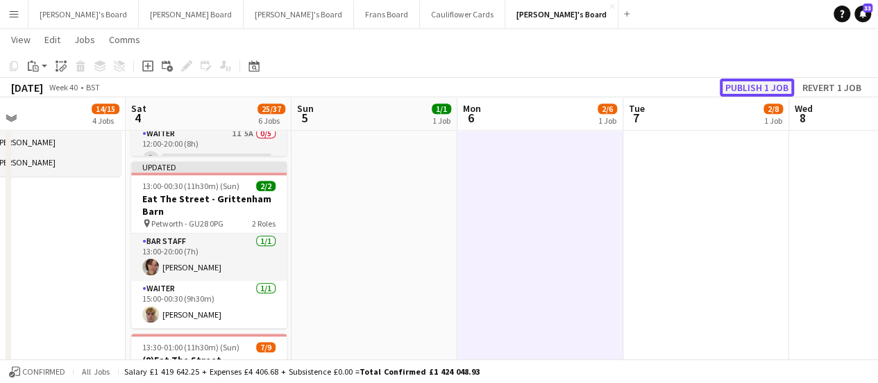
click at [741, 94] on button "Publish 1 job" at bounding box center [757, 87] width 74 height 18
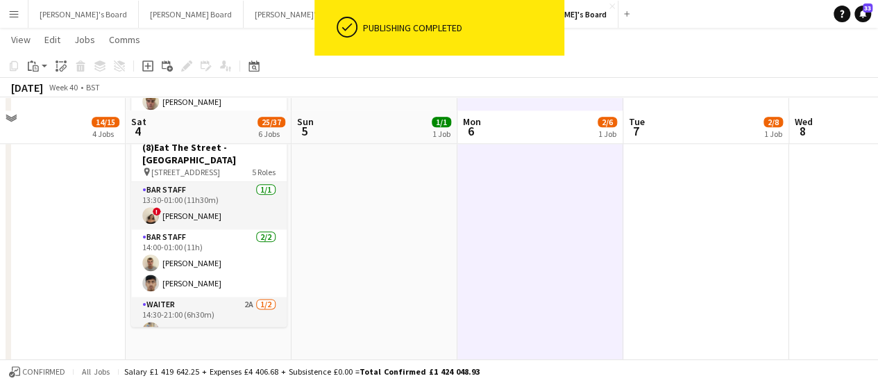
scroll to position [793, 0]
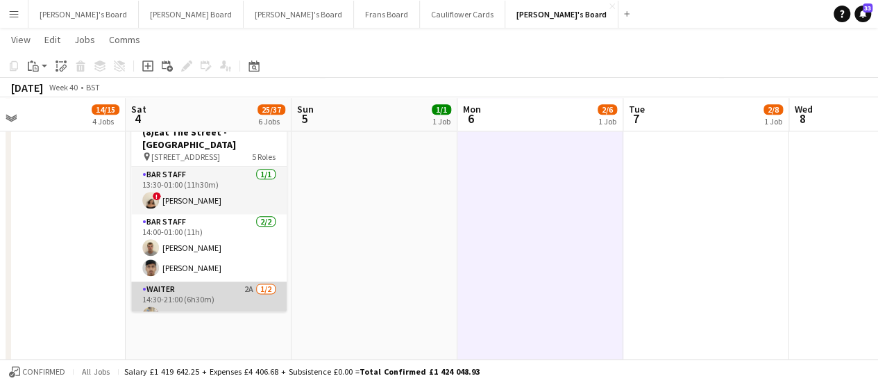
click at [242, 281] on app-card-role "Waiter 2A [DATE] 14:30-21:00 (6h30m) [PERSON_NAME] single-neutral-actions" at bounding box center [209, 314] width 156 height 67
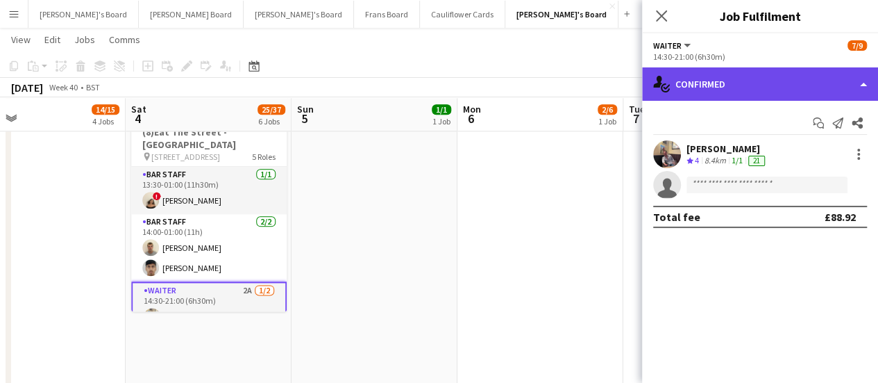
click at [716, 81] on div "single-neutral-actions-check-2 Confirmed" at bounding box center [760, 83] width 236 height 33
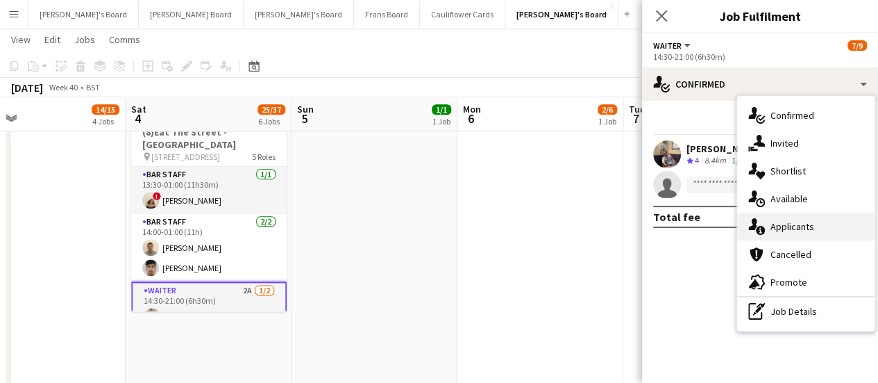
click at [800, 220] on span "Applicants" at bounding box center [793, 226] width 44 height 12
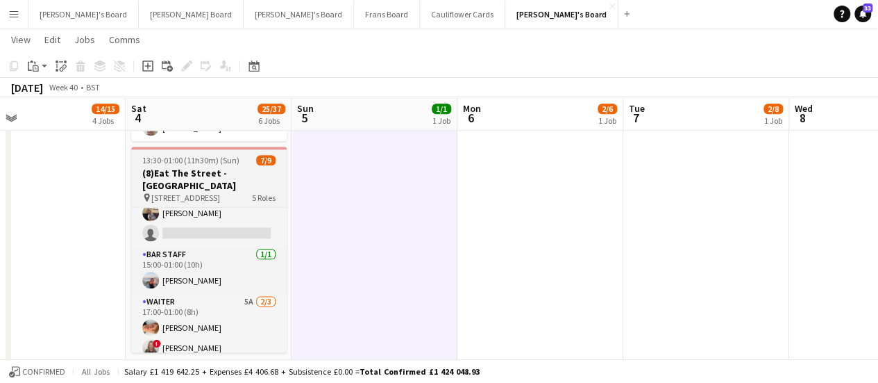
scroll to position [151, 0]
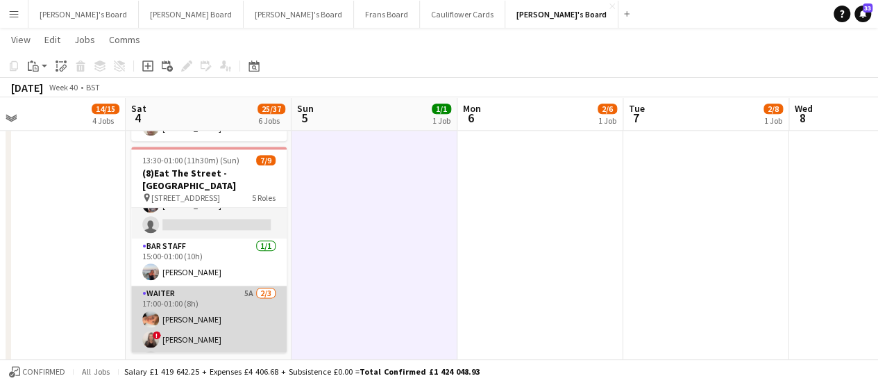
click at [231, 303] on app-card-role "Waiter 5A [DATE] 17:00-01:00 (8h) [PERSON_NAME] ! [PERSON_NAME] single-neutral-…" at bounding box center [209, 328] width 156 height 87
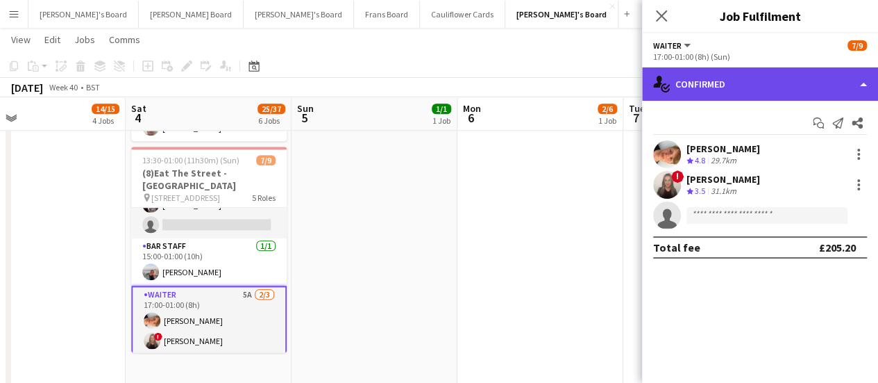
click at [726, 84] on div "single-neutral-actions-check-2 Confirmed" at bounding box center [760, 83] width 236 height 33
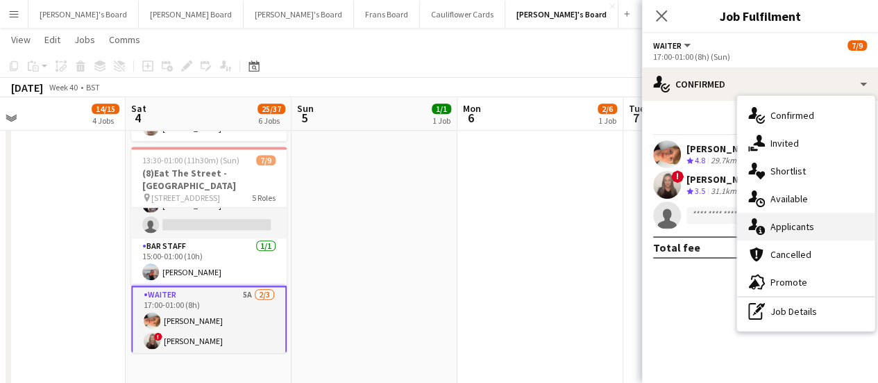
click at [812, 237] on div "single-neutral-actions-information Applicants" at bounding box center [805, 226] width 137 height 28
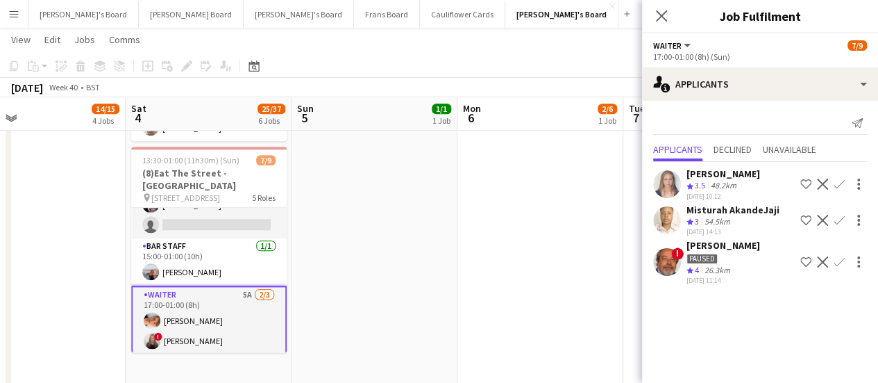
click at [723, 249] on div "[PERSON_NAME]" at bounding box center [724, 245] width 74 height 12
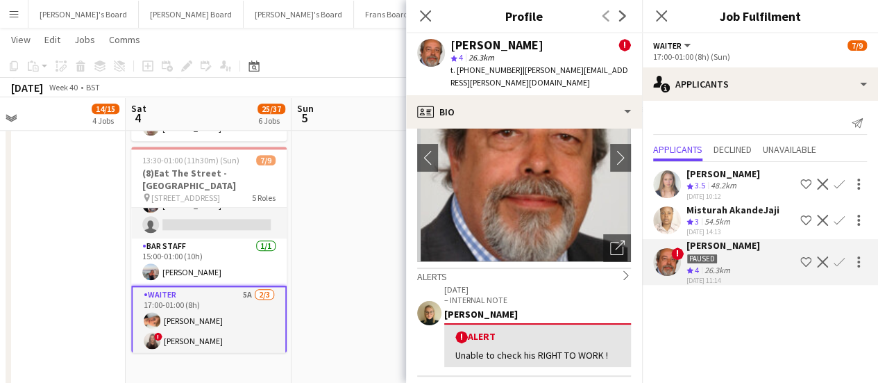
scroll to position [0, 0]
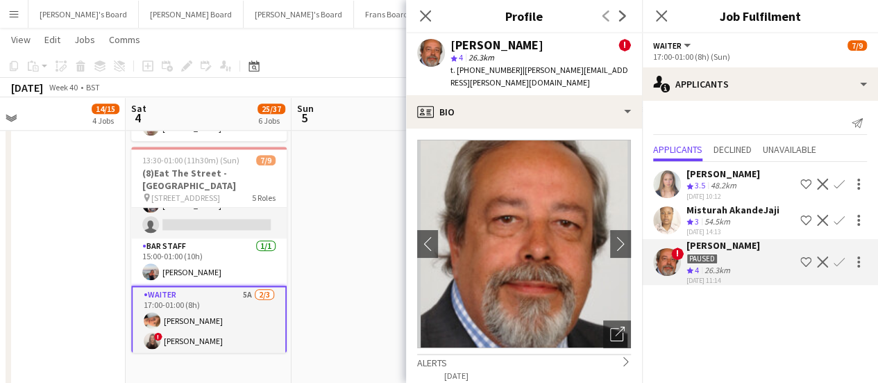
click at [340, 220] on app-date-cell "09:00-17:00 (8h) 1/1 Scandalicious - Blenheim Palace pin Blenheim Palace OX20 1…" at bounding box center [375, 23] width 166 height 1239
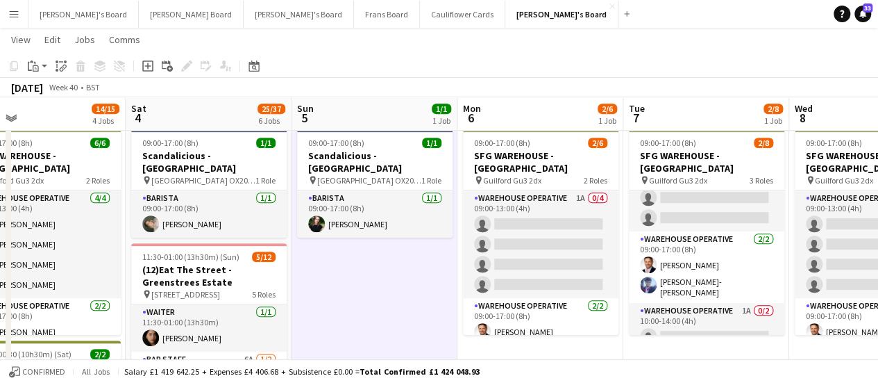
scroll to position [280, 0]
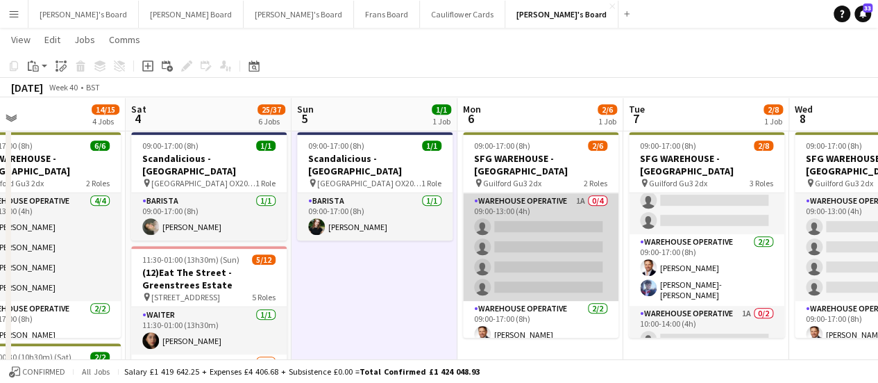
click at [583, 228] on app-card-role "Warehouse Operative 1A 0/4 09:00-13:00 (4h) single-neutral-actions single-neutr…" at bounding box center [541, 247] width 156 height 108
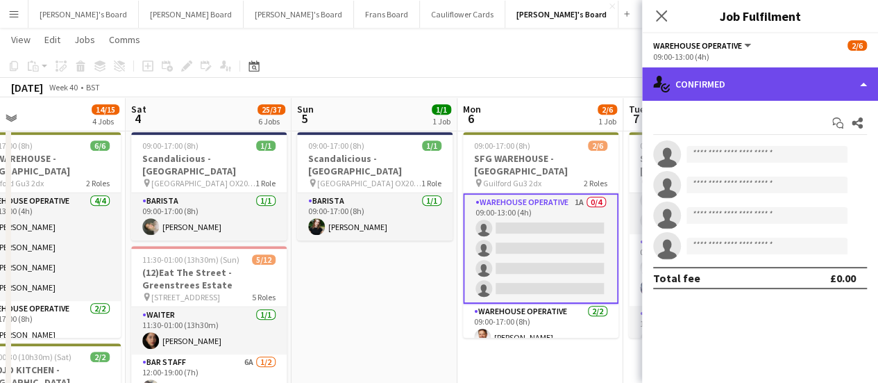
click at [728, 88] on div "single-neutral-actions-check-2 Confirmed" at bounding box center [760, 83] width 236 height 33
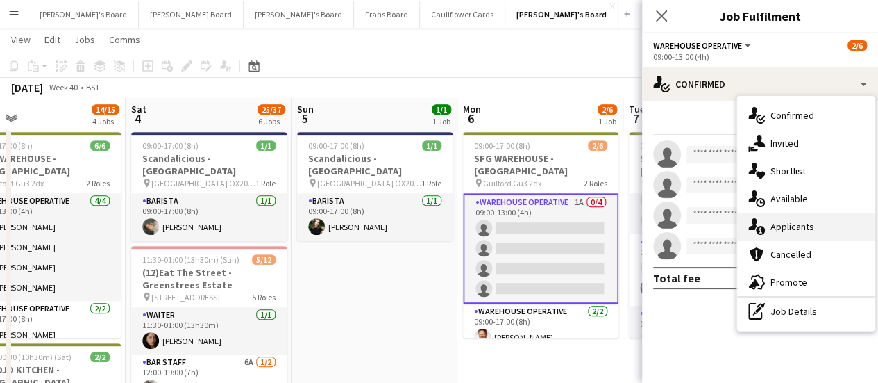
click at [807, 234] on div "single-neutral-actions-information Applicants" at bounding box center [805, 226] width 137 height 28
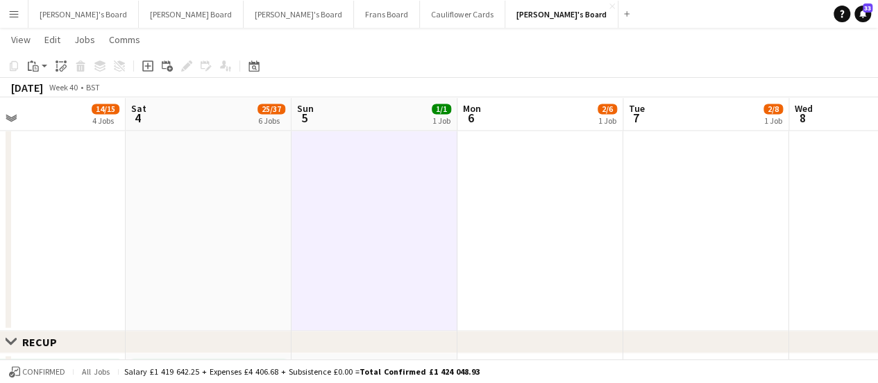
scroll to position [0, 404]
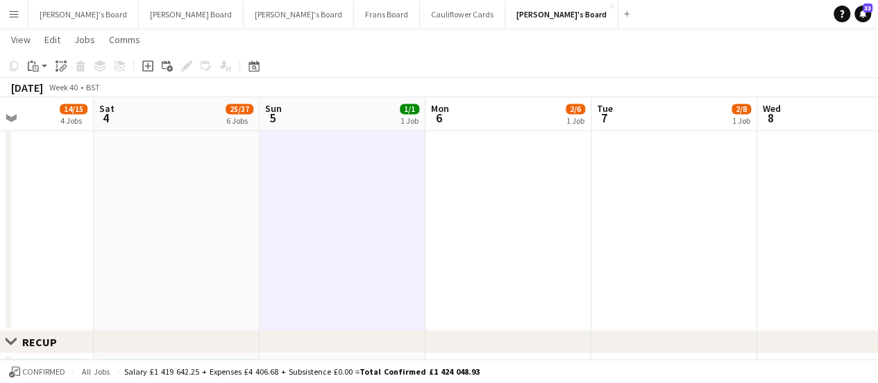
drag, startPoint x: 245, startPoint y: 196, endPoint x: 546, endPoint y: 213, distance: 301.1
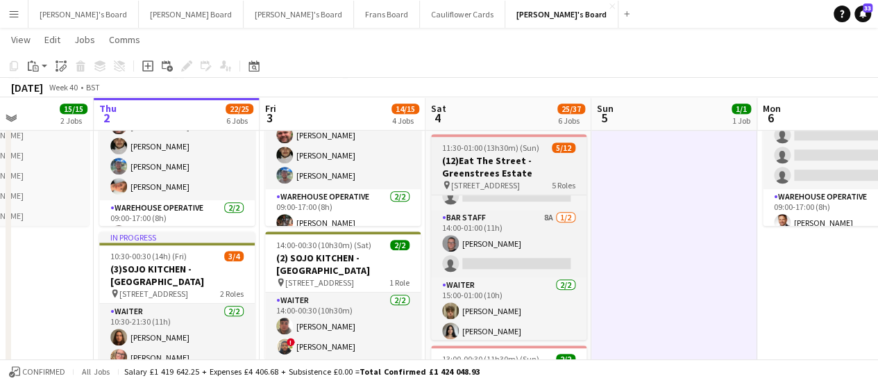
scroll to position [232, 0]
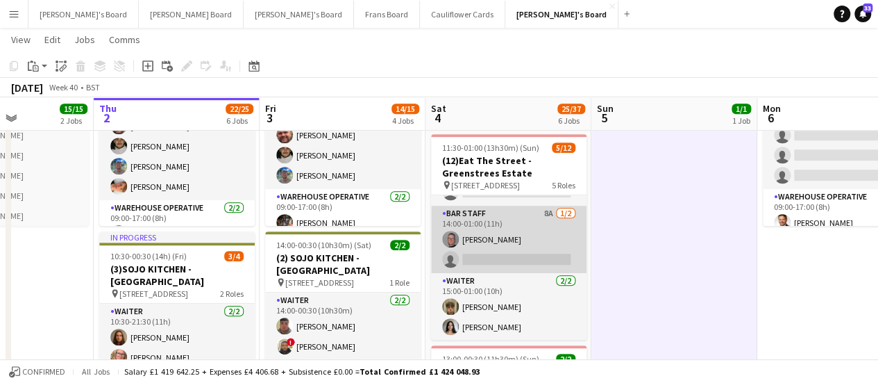
click at [539, 237] on app-card-role "BAR STAFF 8A 1/2 14:00-01:00 (11h) Oliver Salt single-neutral-actions" at bounding box center [509, 239] width 156 height 67
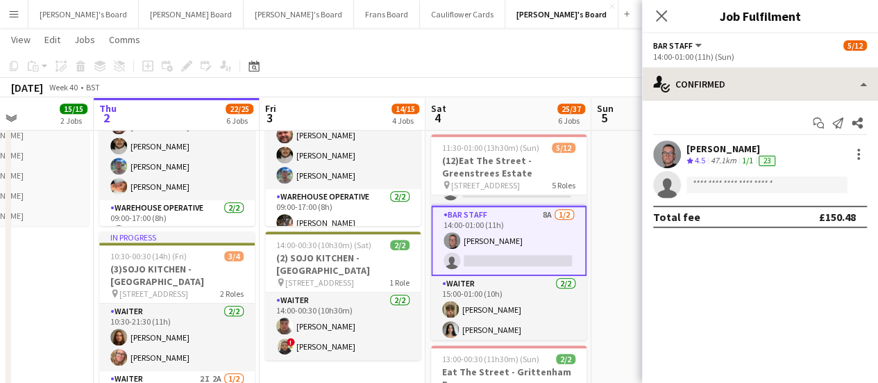
scroll to position [413, 0]
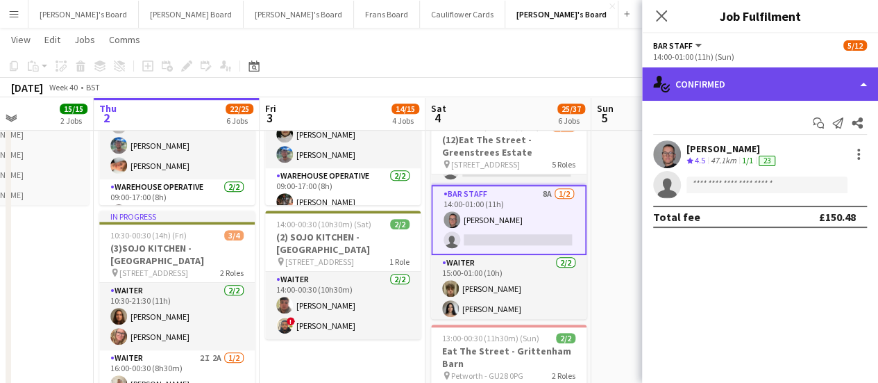
click at [768, 80] on div "single-neutral-actions-check-2 Confirmed" at bounding box center [760, 83] width 236 height 33
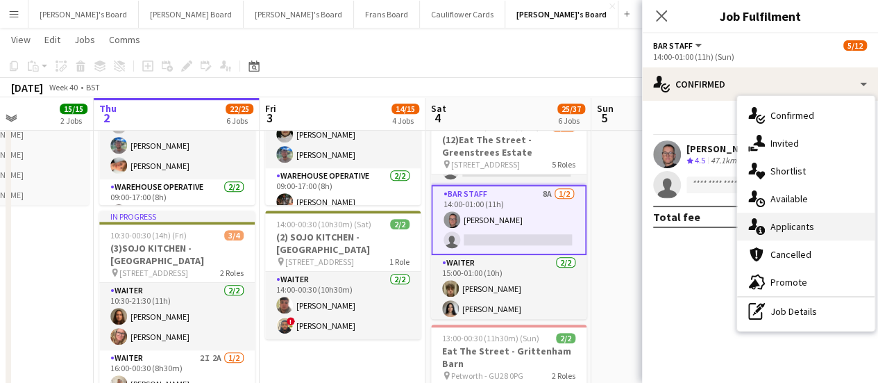
click at [776, 235] on div "single-neutral-actions-information Applicants" at bounding box center [805, 226] width 137 height 28
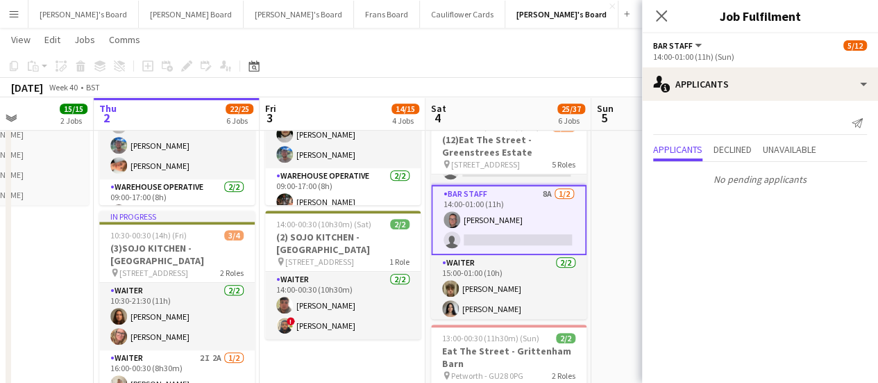
click at [604, 237] on app-date-cell "09:00-17:00 (8h) 1/1 Scandalicious - Blenheim Palace pin Blenheim Palace OX20 1…" at bounding box center [675, 361] width 166 height 1239
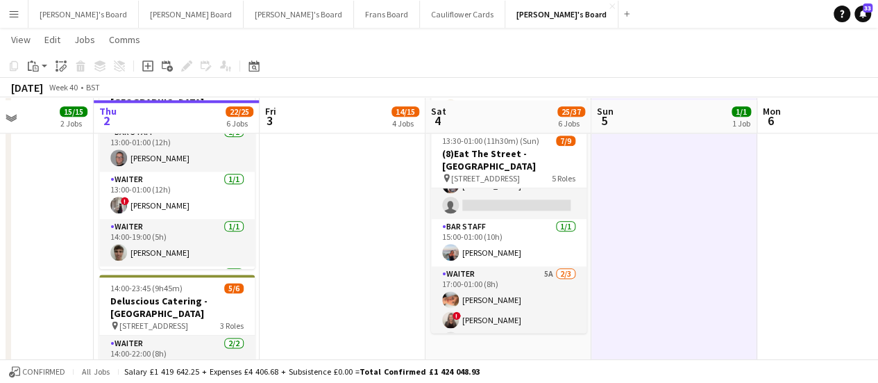
scroll to position [774, 0]
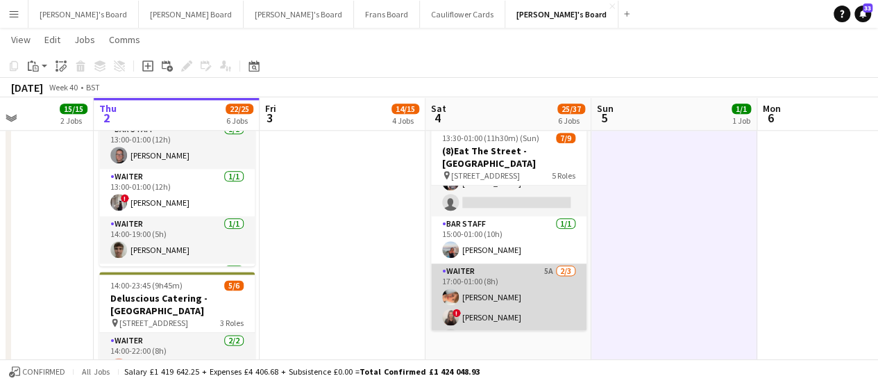
click at [528, 279] on app-card-role "Waiter 5A [DATE] 17:00-01:00 (8h) [PERSON_NAME] ! [PERSON_NAME] single-neutral-…" at bounding box center [509, 306] width 156 height 87
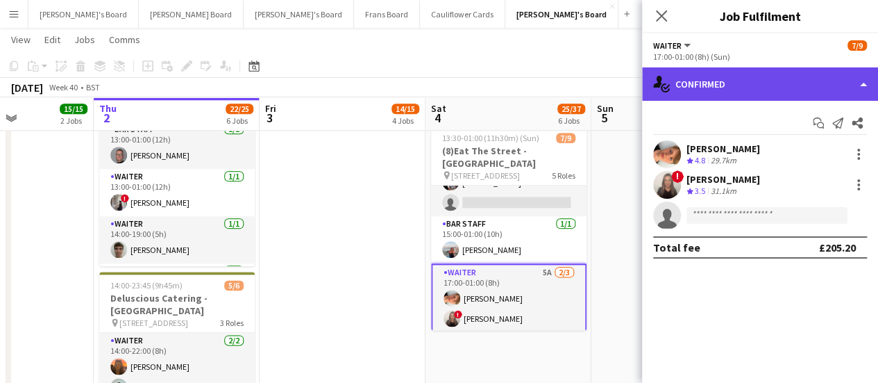
click at [798, 88] on div "single-neutral-actions-check-2 Confirmed" at bounding box center [760, 83] width 236 height 33
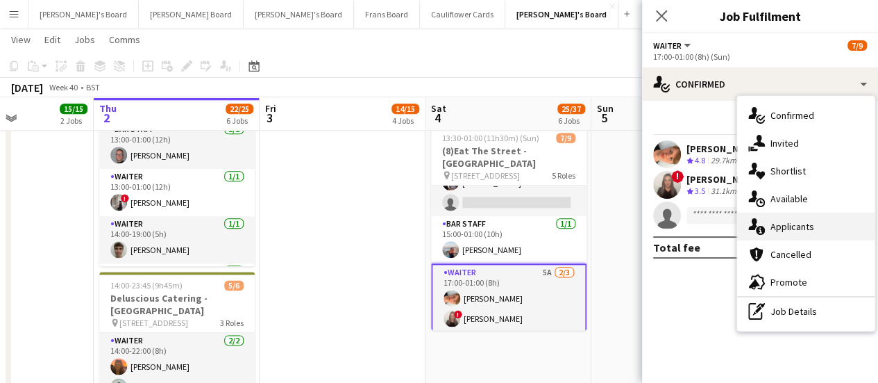
click at [818, 225] on div "single-neutral-actions-information Applicants" at bounding box center [805, 226] width 137 height 28
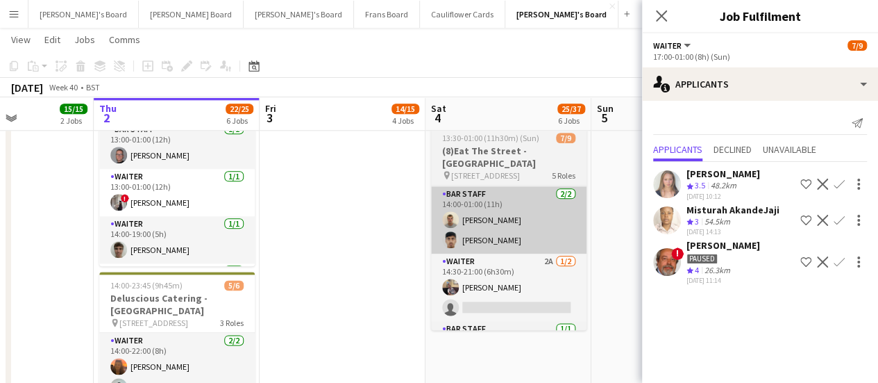
scroll to position [37, 0]
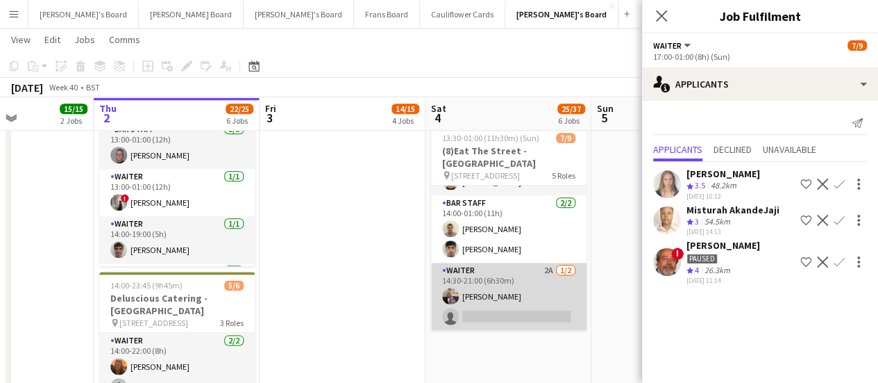
click at [537, 275] on app-card-role "Waiter 2A [DATE] 14:30-21:00 (6h30m) [PERSON_NAME] single-neutral-actions" at bounding box center [509, 295] width 156 height 67
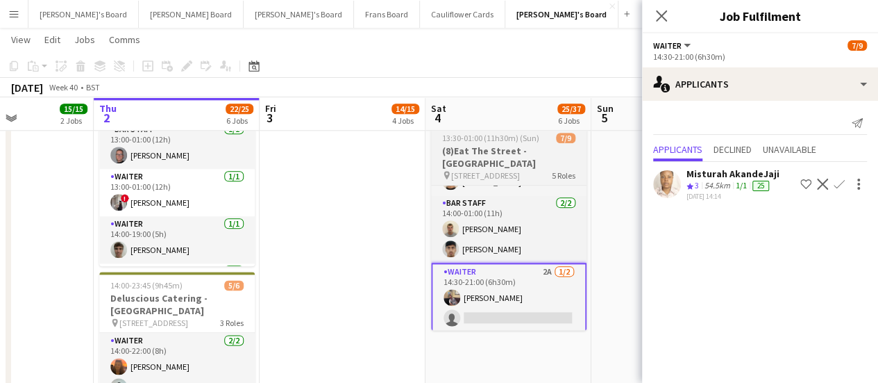
scroll to position [0, 0]
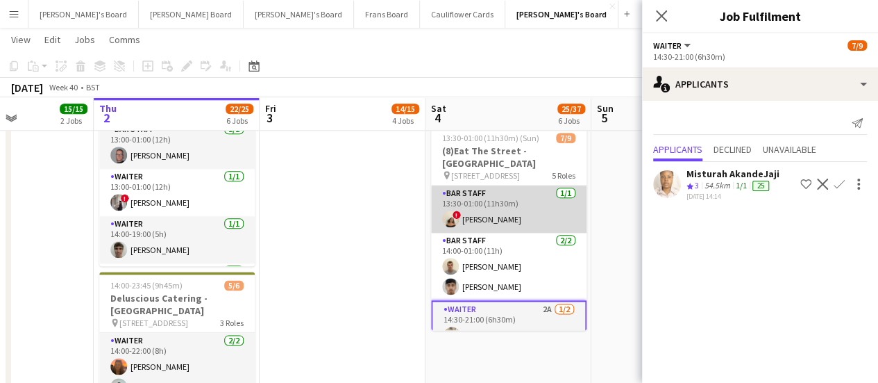
click at [537, 202] on app-card-role "BAR STAFF 1/1 13:30-01:00 (11h30m) ! Sian Garland" at bounding box center [509, 208] width 156 height 47
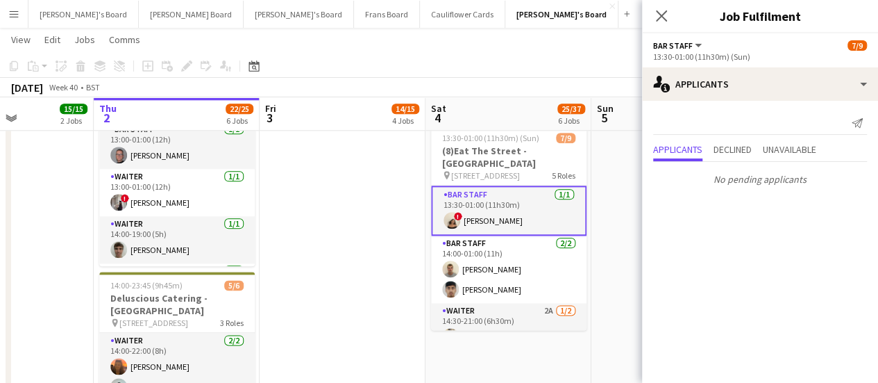
click at [605, 202] on app-date-cell "09:00-17:00 (8h) 1/1 Scandalicious - Blenheim Palace pin Blenheim Palace OX20 1…" at bounding box center [675, 0] width 166 height 1239
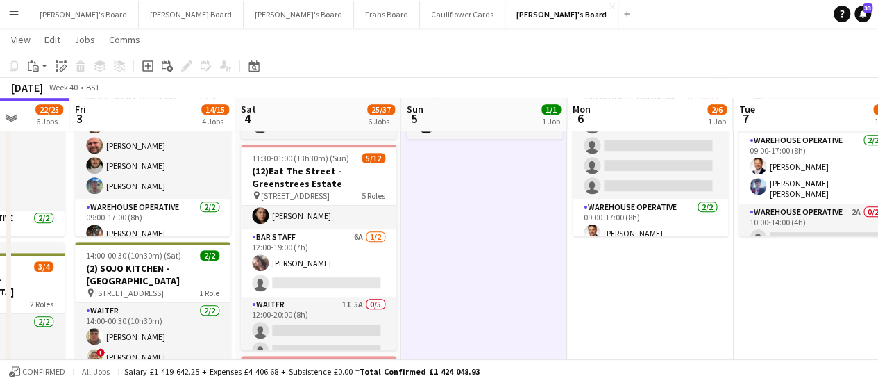
scroll to position [0, 642]
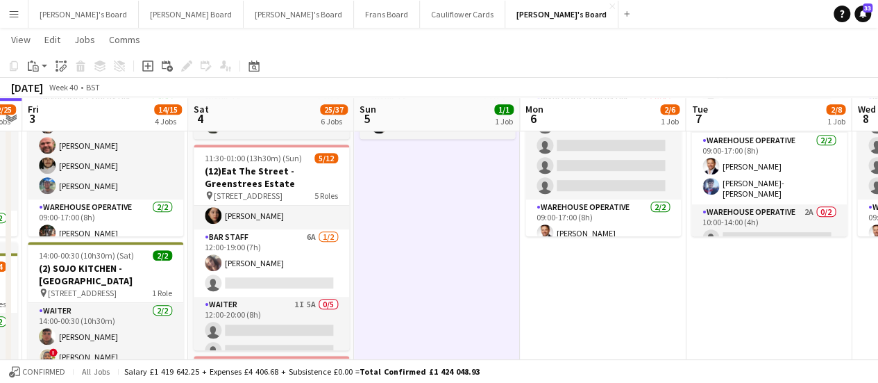
drag, startPoint x: 770, startPoint y: 290, endPoint x: 533, endPoint y: 256, distance: 239.8
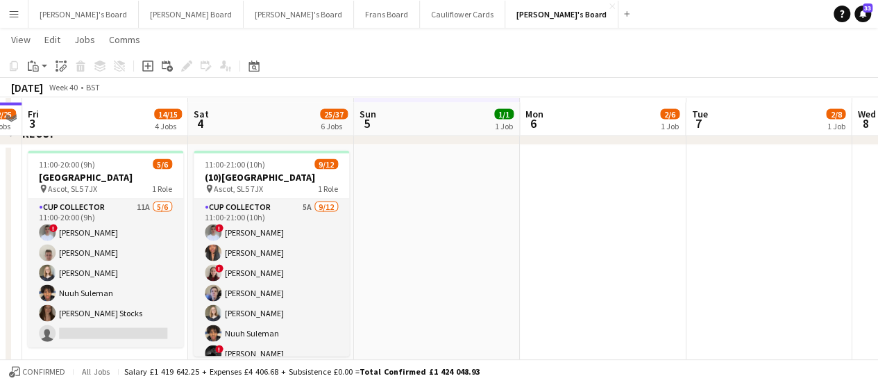
scroll to position [1279, 0]
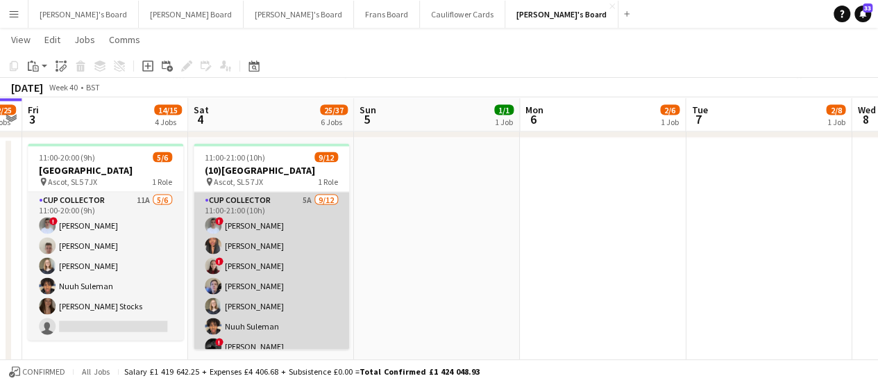
click at [299, 213] on app-card-role "CUP COLLECTOR 5A 9/12 11:00-21:00 (10h) ! Connor Upton Shane Serika ! Teodora N…" at bounding box center [272, 326] width 156 height 269
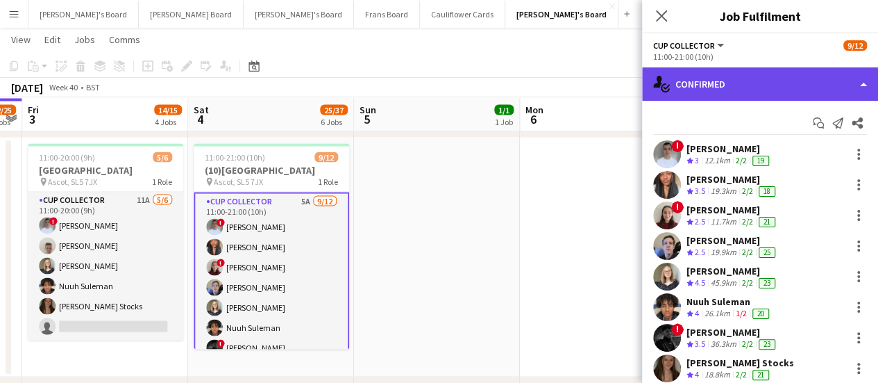
click at [730, 81] on div "single-neutral-actions-check-2 Confirmed" at bounding box center [760, 83] width 236 height 33
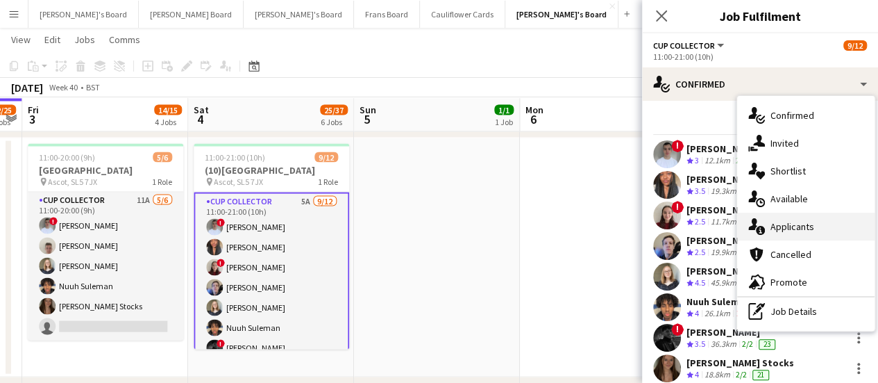
click at [790, 240] on div "cancellation Cancelled" at bounding box center [805, 254] width 137 height 28
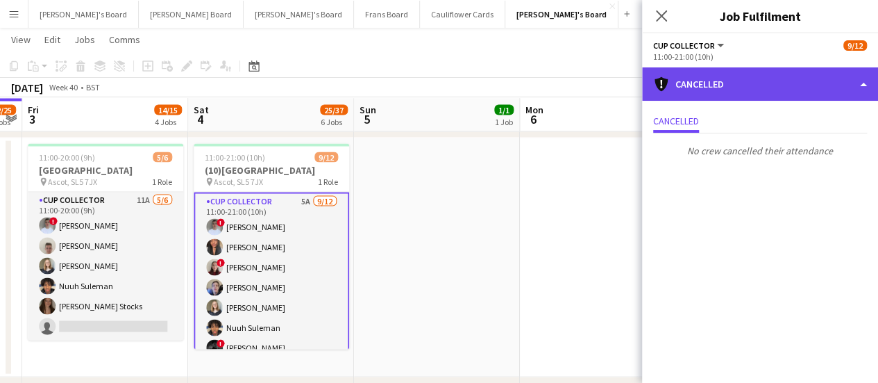
click at [783, 93] on div "cancellation Cancelled" at bounding box center [760, 83] width 236 height 33
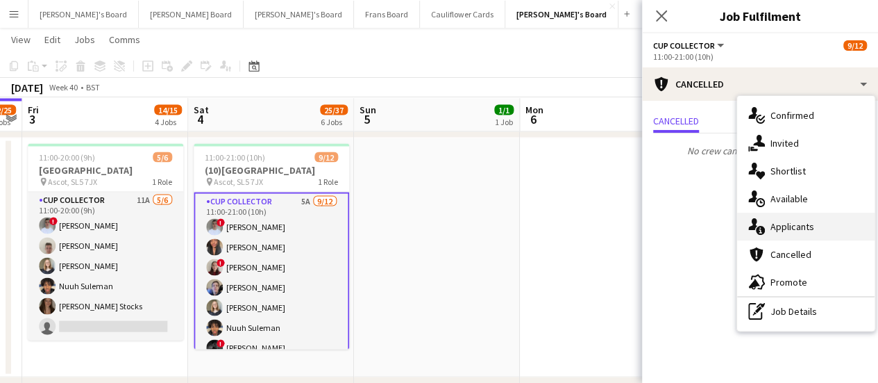
click at [819, 238] on div "single-neutral-actions-information Applicants" at bounding box center [805, 226] width 137 height 28
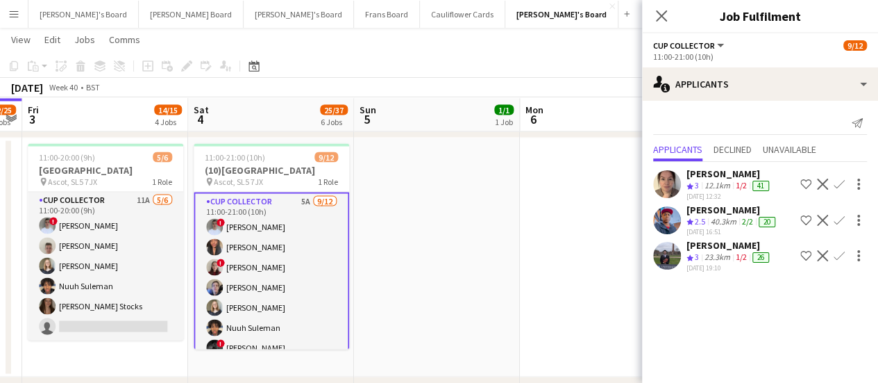
click at [290, 224] on app-card-role "CUP COLLECTOR 5A 9/12 11:00-21:00 (10h) ! Connor Upton Shane Serika ! Teodora N…" at bounding box center [272, 327] width 156 height 271
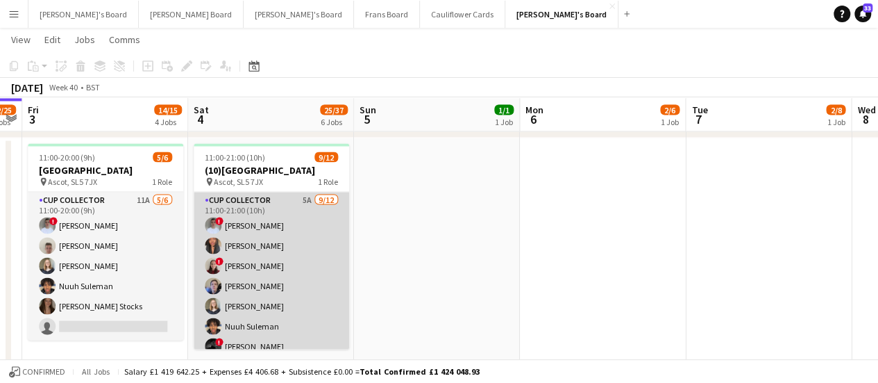
click at [294, 224] on app-card-role "CUP COLLECTOR 5A 9/12 11:00-21:00 (10h) ! Connor Upton Shane Serika ! Teodora N…" at bounding box center [272, 326] width 156 height 269
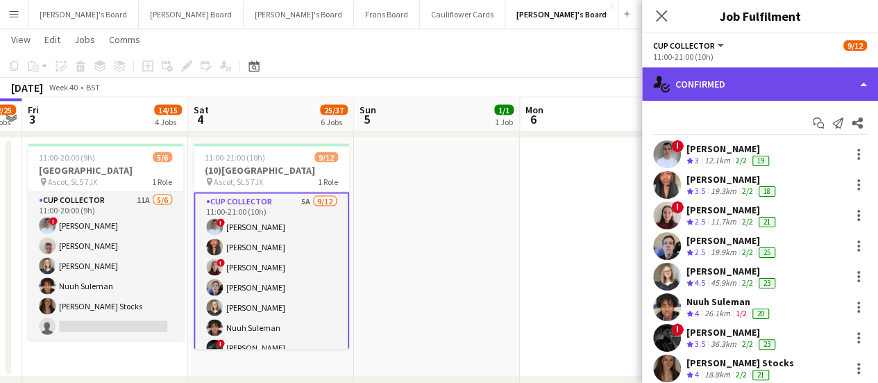
click at [846, 88] on div "single-neutral-actions-check-2 Confirmed" at bounding box center [760, 83] width 236 height 33
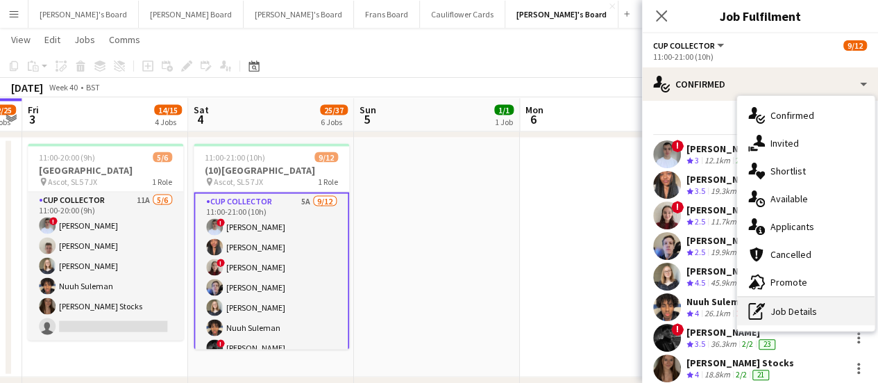
click at [803, 312] on div "pen-write Job Details" at bounding box center [805, 311] width 137 height 28
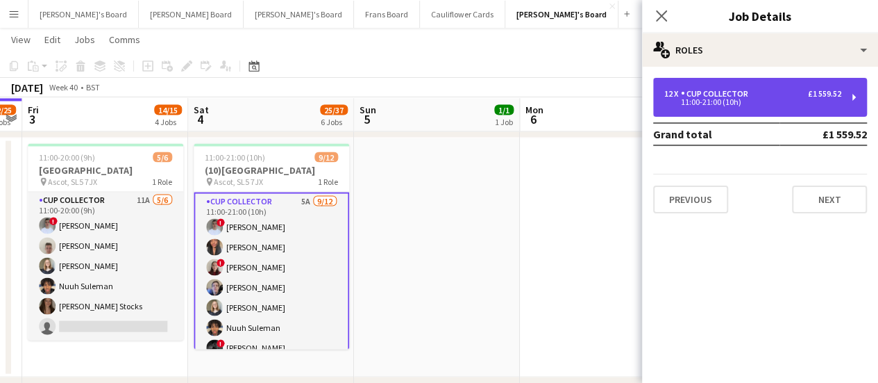
click at [753, 108] on div "12 x CUP COLLECTOR £1 559.52 11:00-21:00 (10h)" at bounding box center [760, 97] width 214 height 39
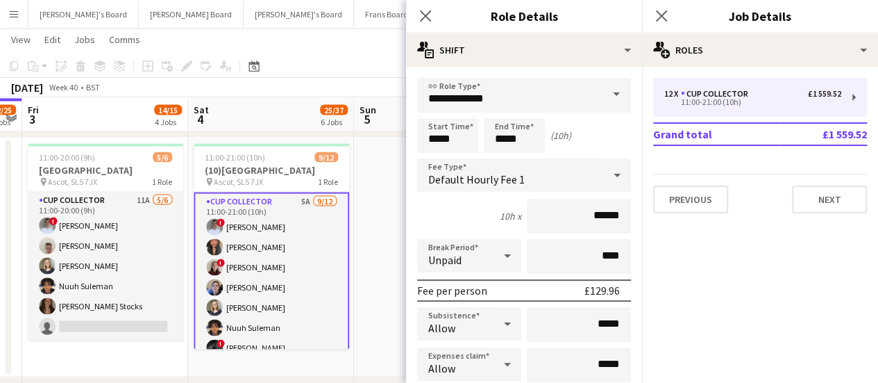
click at [310, 206] on app-card-role "CUP COLLECTOR 5A 9/12 11:00-21:00 (10h) ! Connor Upton Shane Serika ! Teodora N…" at bounding box center [272, 327] width 156 height 271
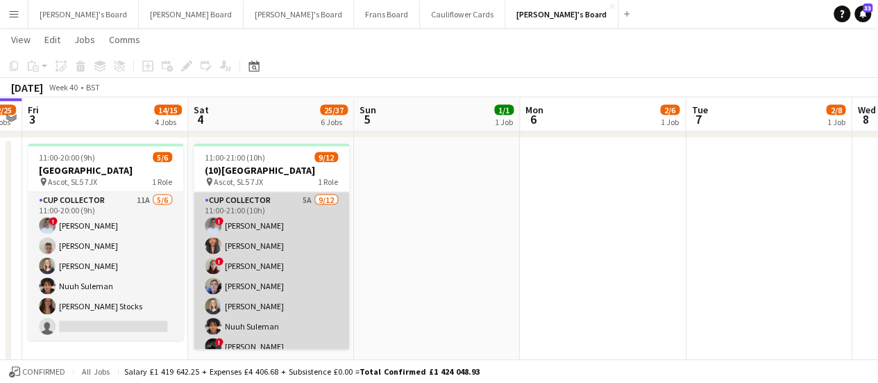
click at [310, 206] on app-card-role "CUP COLLECTOR 5A 9/12 11:00-21:00 (10h) ! Connor Upton Shane Serika ! Teodora N…" at bounding box center [272, 326] width 156 height 269
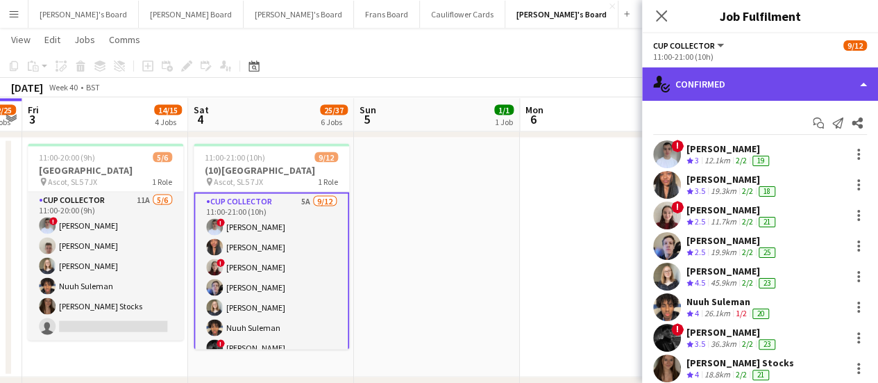
click at [864, 77] on div "single-neutral-actions-check-2 Confirmed" at bounding box center [760, 83] width 236 height 33
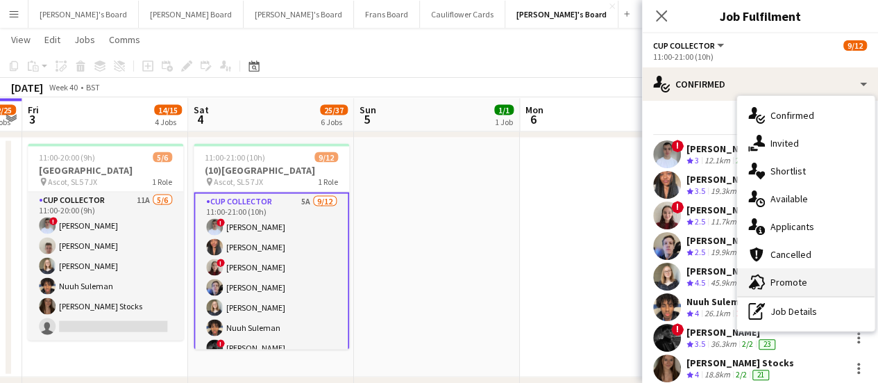
click at [797, 291] on div "advertising-megaphone Promote" at bounding box center [805, 282] width 137 height 28
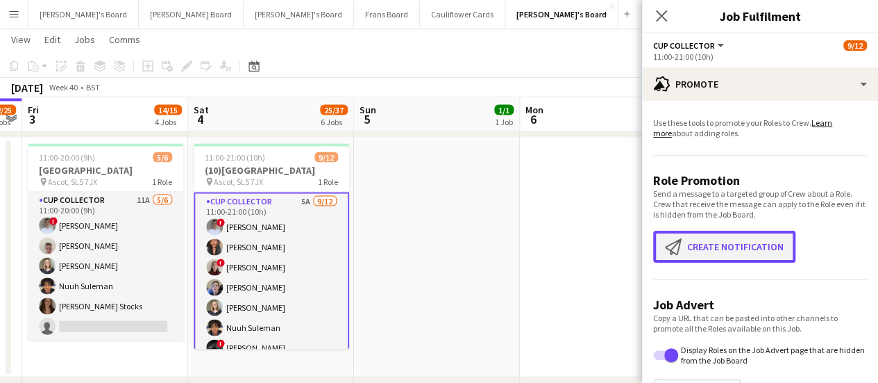
click at [736, 240] on button "Create notification Create notification" at bounding box center [724, 247] width 142 height 32
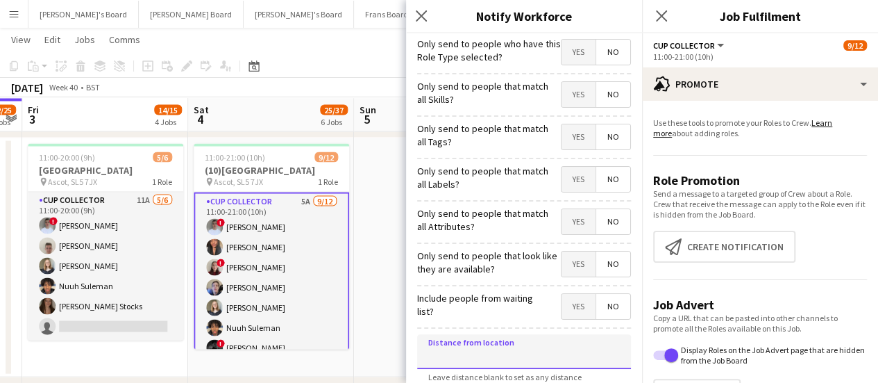
click at [525, 346] on input at bounding box center [524, 351] width 214 height 35
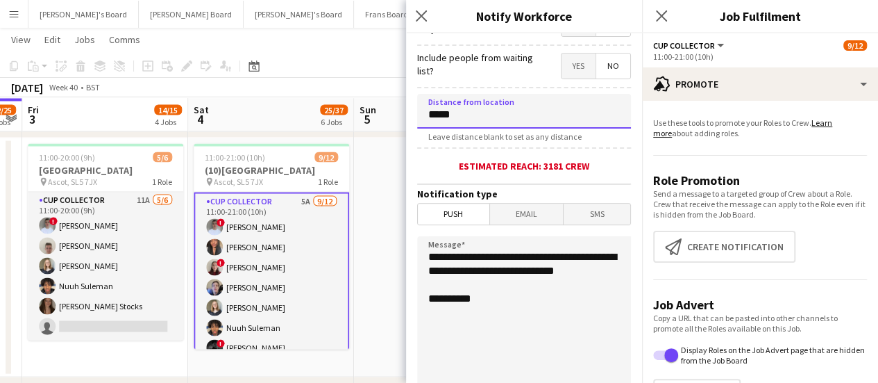
scroll to position [244, 0]
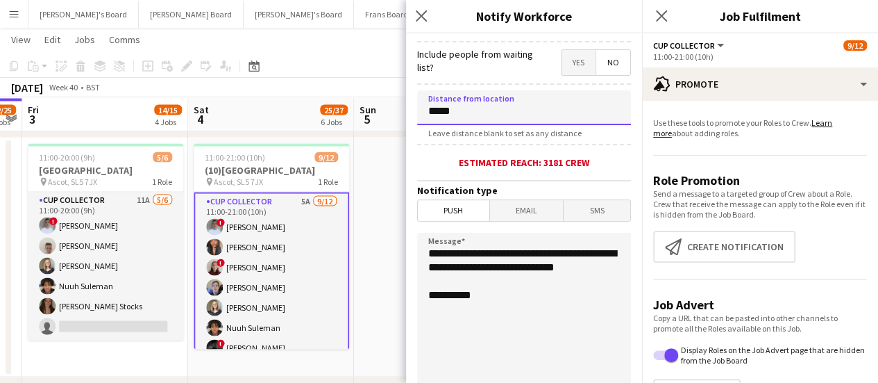
type input "*****"
drag, startPoint x: 497, startPoint y: 283, endPoint x: 417, endPoint y: 241, distance: 90.7
click at [417, 241] on form "**********" at bounding box center [524, 155] width 236 height 731
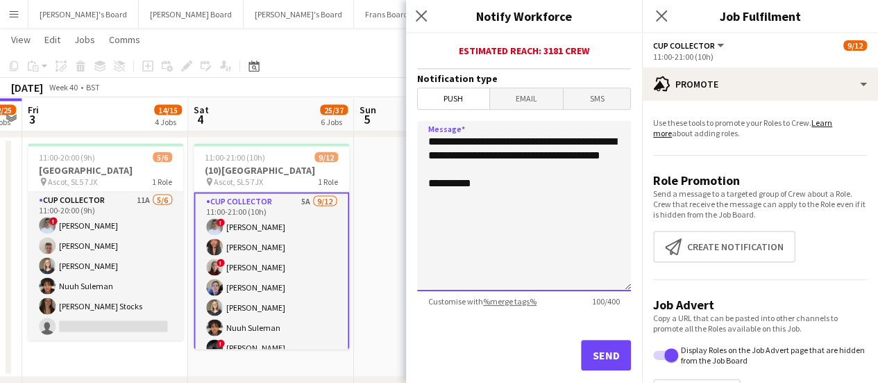
scroll to position [361, 0]
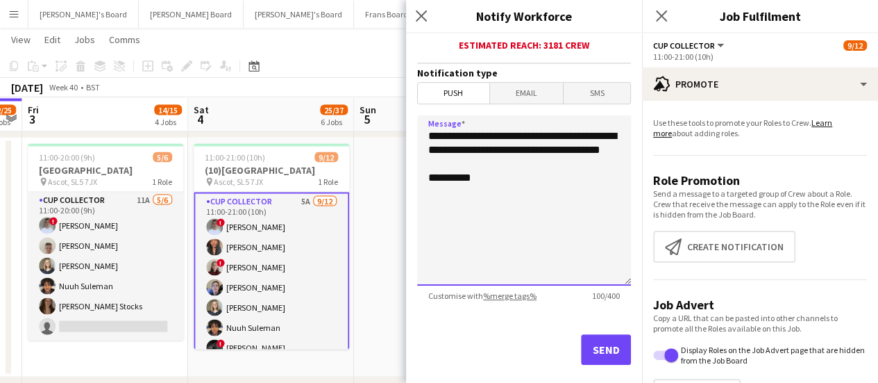
type textarea "**********"
click at [606, 358] on button "Send" at bounding box center [606, 349] width 50 height 31
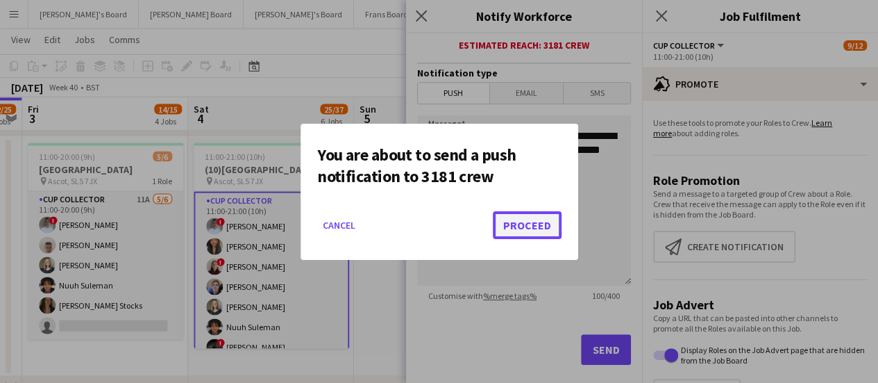
click at [530, 219] on button "Proceed" at bounding box center [527, 225] width 69 height 28
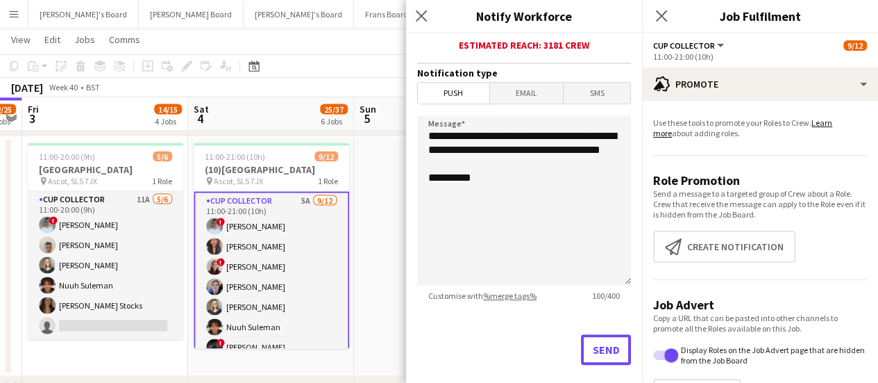
scroll to position [1279, 0]
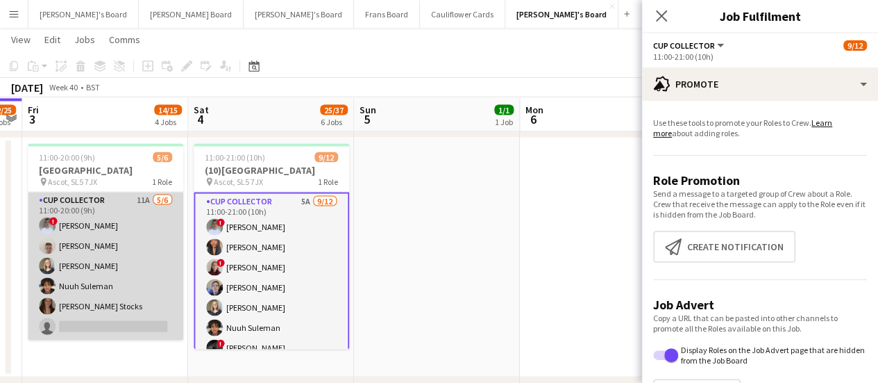
click at [158, 210] on app-card-role "CUP COLLECTOR 11A 5/6 11:00-20:00 (9h) ! Connor Upton Jem McAllister Sarah Rich…" at bounding box center [106, 266] width 156 height 148
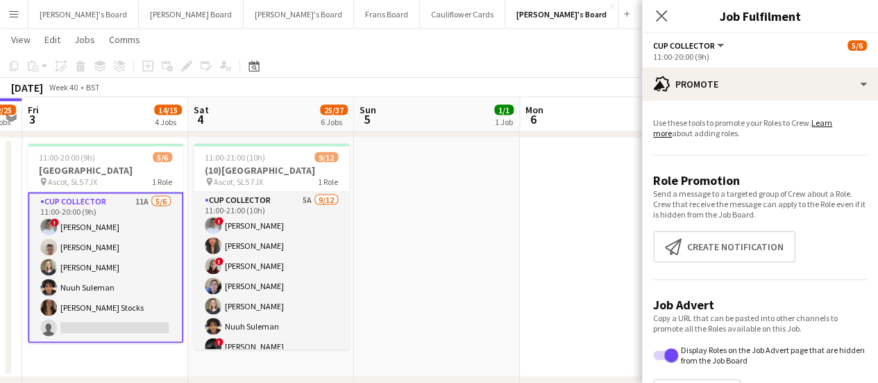
click at [159, 212] on app-card-role "CUP COLLECTOR 11A 5/6 11:00-20:00 (9h) ! Connor Upton Jem McAllister Sarah Rich…" at bounding box center [106, 267] width 156 height 151
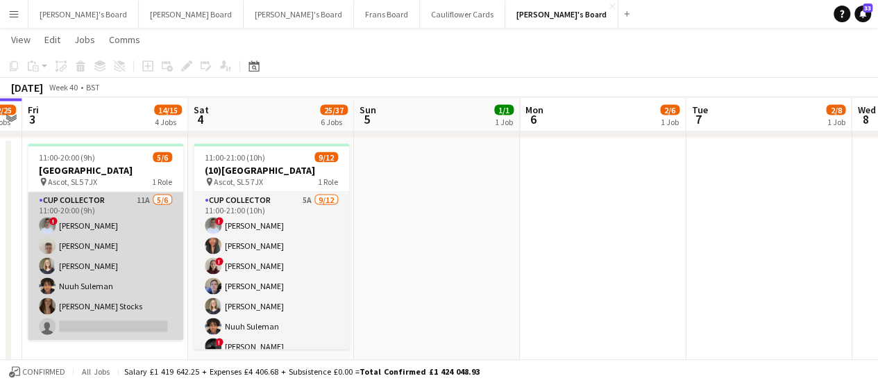
click at [159, 212] on app-card-role "CUP COLLECTOR 11A 5/6 11:00-20:00 (9h) ! Connor Upton Jem McAllister Sarah Rich…" at bounding box center [106, 266] width 156 height 148
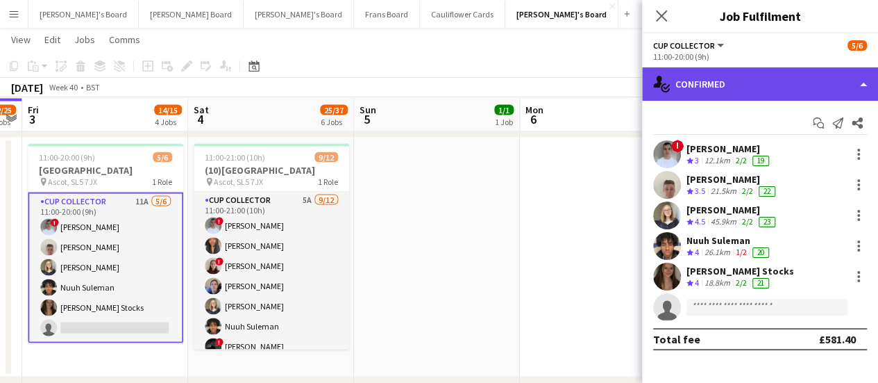
click at [775, 77] on div "single-neutral-actions-check-2 Confirmed" at bounding box center [760, 83] width 236 height 33
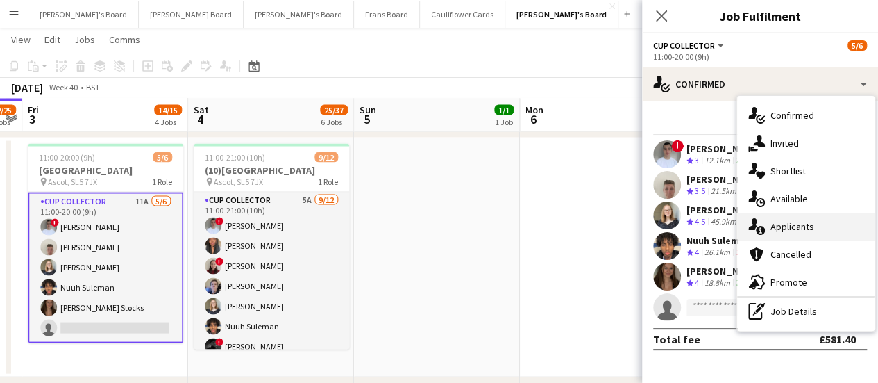
click at [790, 231] on span "Applicants" at bounding box center [793, 226] width 44 height 12
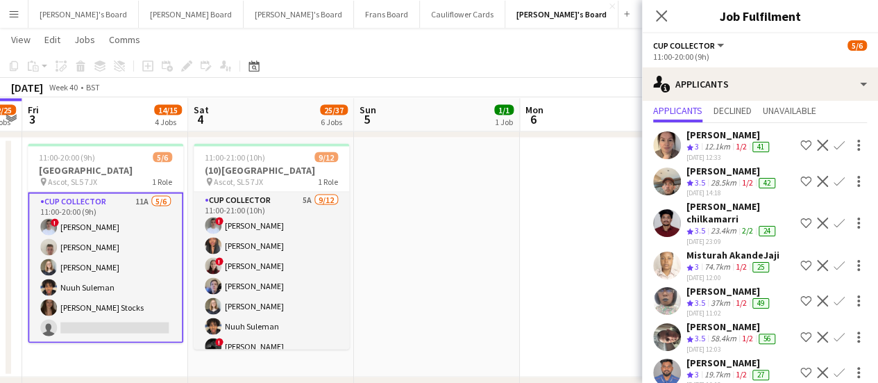
scroll to position [37, 0]
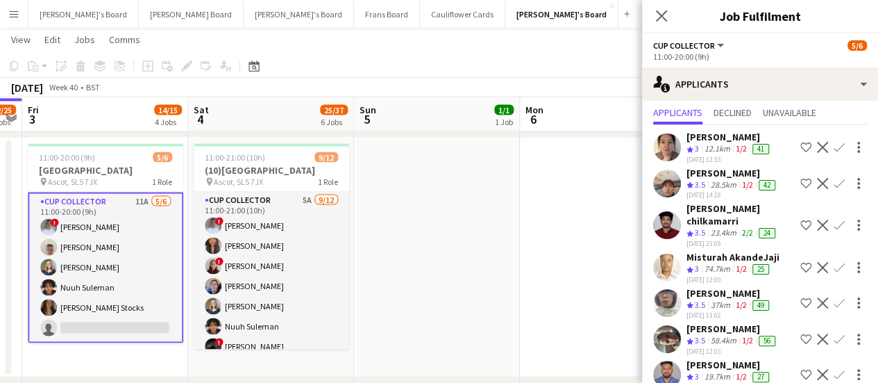
click at [726, 184] on div "28.5km" at bounding box center [723, 185] width 31 height 12
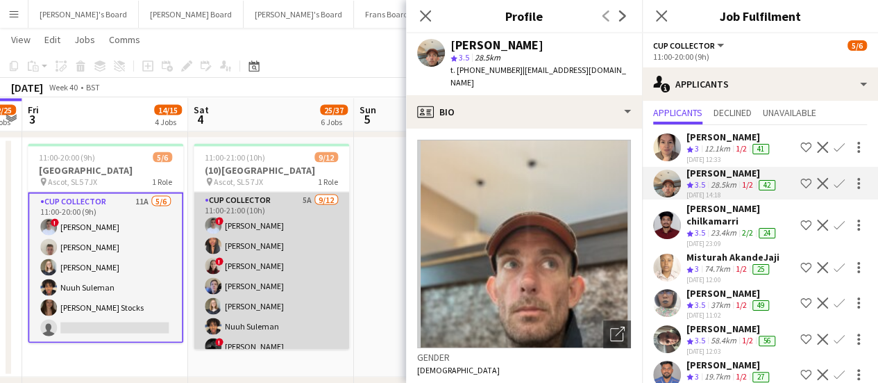
click at [278, 218] on app-card-role "CUP COLLECTOR 5A 9/12 11:00-21:00 (10h) ! Connor Upton Shane Serika ! Teodora N…" at bounding box center [272, 326] width 156 height 269
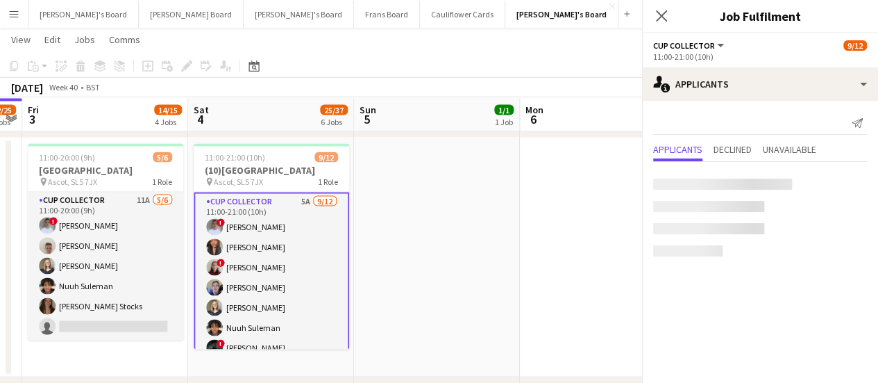
scroll to position [0, 0]
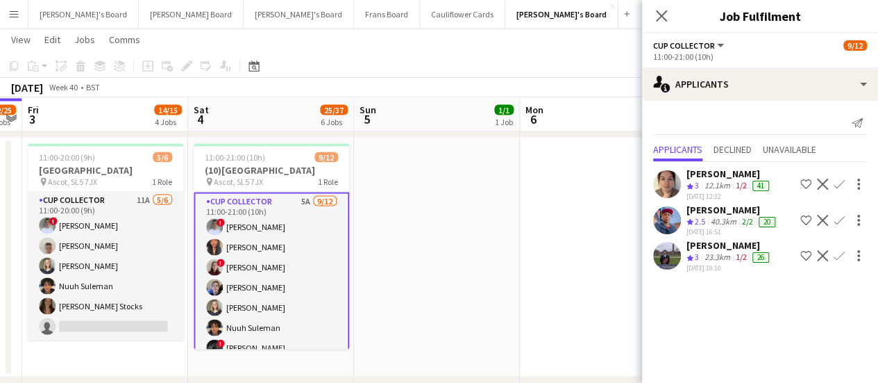
click at [718, 251] on div "23.3km" at bounding box center [717, 257] width 31 height 12
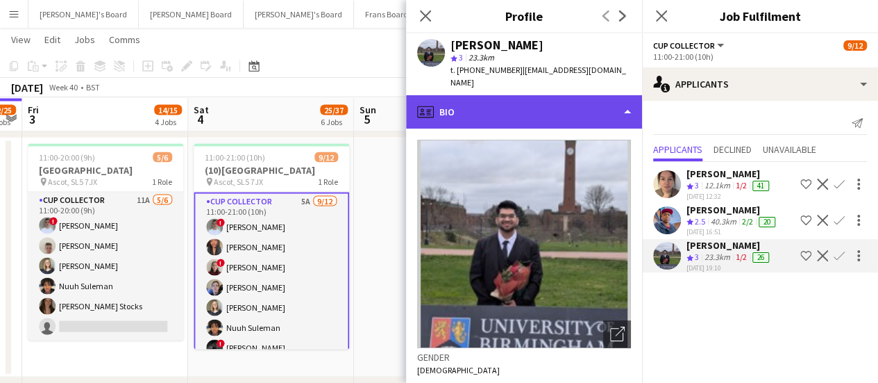
click at [572, 104] on div "profile Bio" at bounding box center [524, 111] width 236 height 33
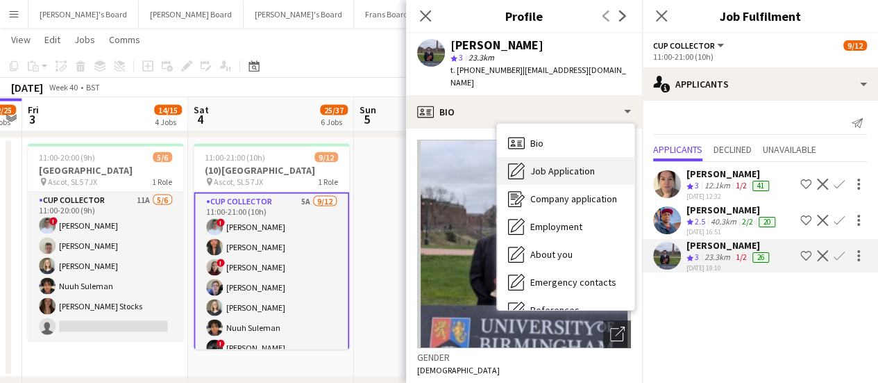
click at [565, 165] on span "Job Application" at bounding box center [562, 171] width 65 height 12
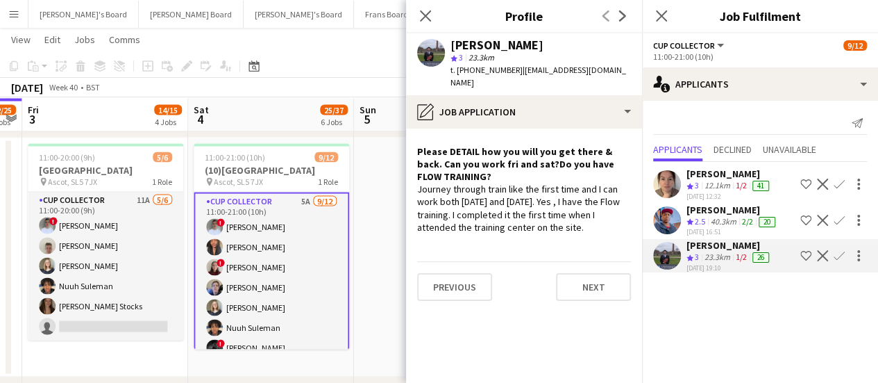
click at [841, 247] on button "Confirm" at bounding box center [839, 255] width 17 height 17
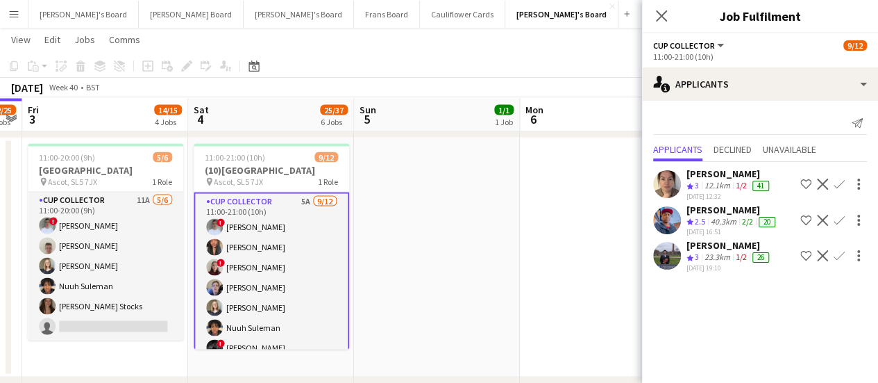
click at [841, 250] on app-icon "Confirm" at bounding box center [839, 255] width 11 height 11
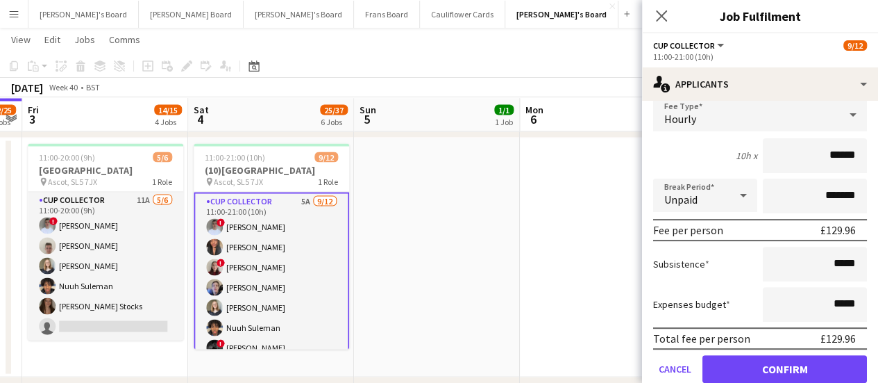
scroll to position [216, 0]
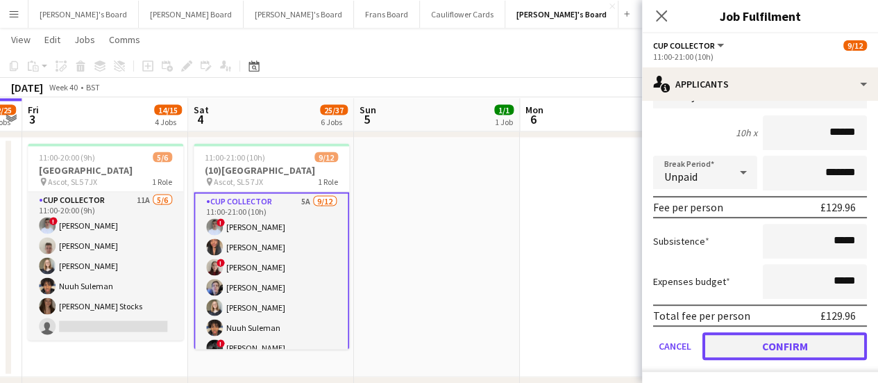
click at [734, 342] on button "Confirm" at bounding box center [785, 346] width 165 height 28
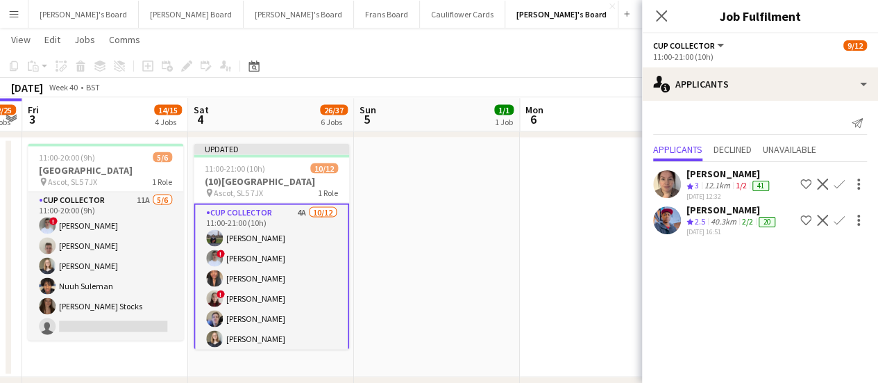
scroll to position [0, 0]
click at [469, 240] on app-date-cell at bounding box center [437, 256] width 166 height 239
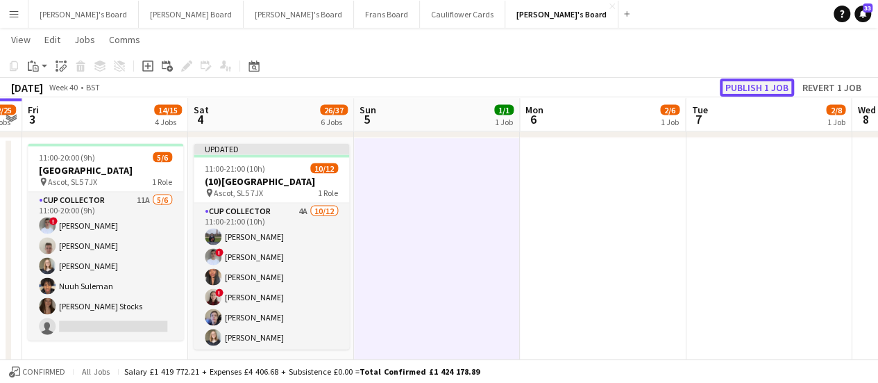
click at [744, 85] on button "Publish 1 job" at bounding box center [757, 87] width 74 height 18
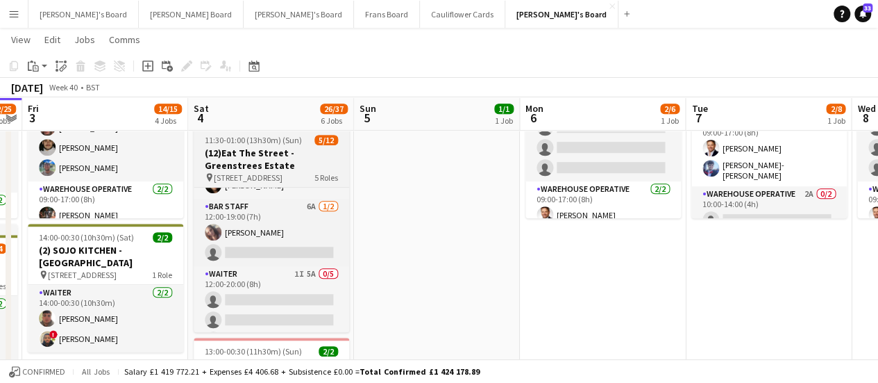
scroll to position [32, 0]
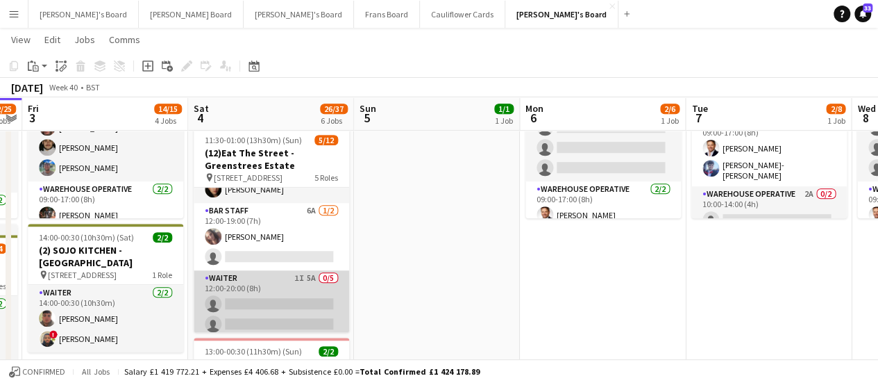
click at [300, 297] on app-card-role "Waiter 1I 5A 0/5 12:00-20:00 (8h) single-neutral-actions single-neutral-actions…" at bounding box center [272, 334] width 156 height 128
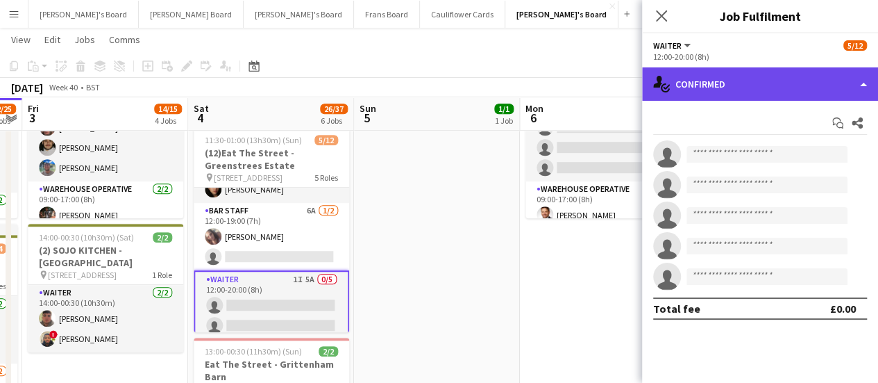
click at [755, 87] on div "single-neutral-actions-check-2 Confirmed" at bounding box center [760, 83] width 236 height 33
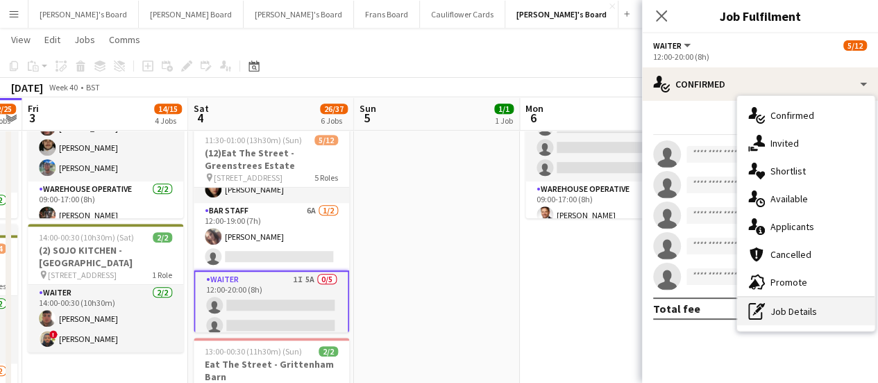
click at [793, 306] on div "pen-write Job Details" at bounding box center [805, 311] width 137 height 28
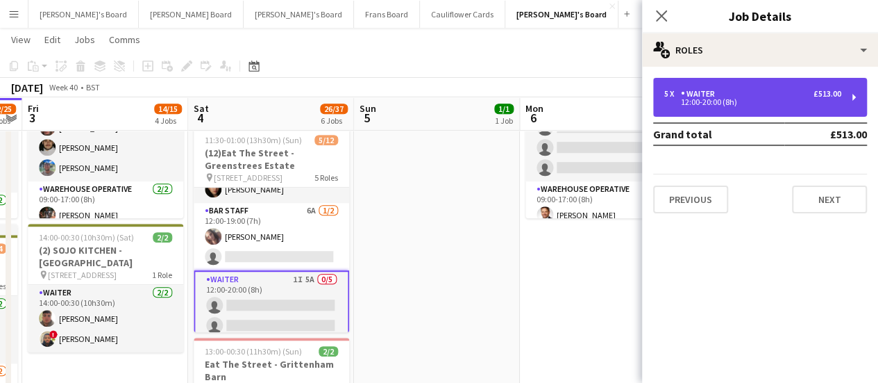
click at [715, 97] on div "Waiter" at bounding box center [701, 94] width 40 height 10
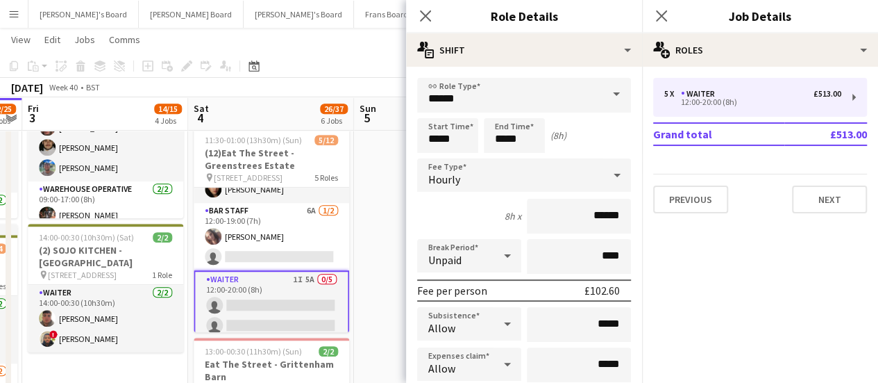
click at [368, 172] on app-date-cell "09:00-17:00 (8h) 1/1 Scandalicious - Blenheim Palace pin Blenheim Palace OX20 1…" at bounding box center [437, 375] width 166 height 1239
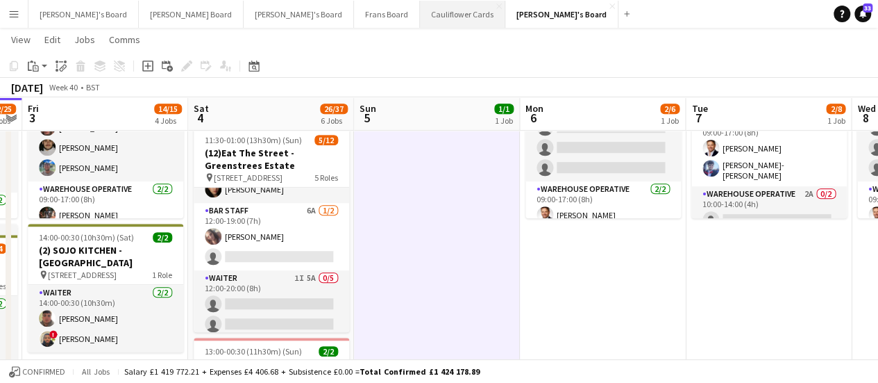
click at [420, 9] on button "Cauliflower Cards Close" at bounding box center [462, 14] width 85 height 27
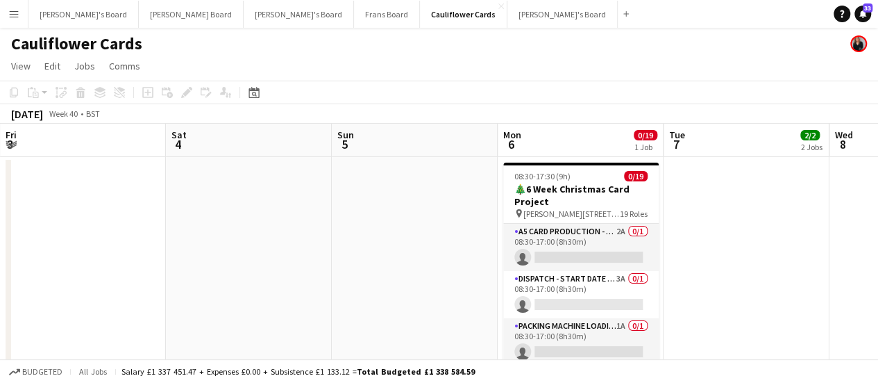
scroll to position [0, 407]
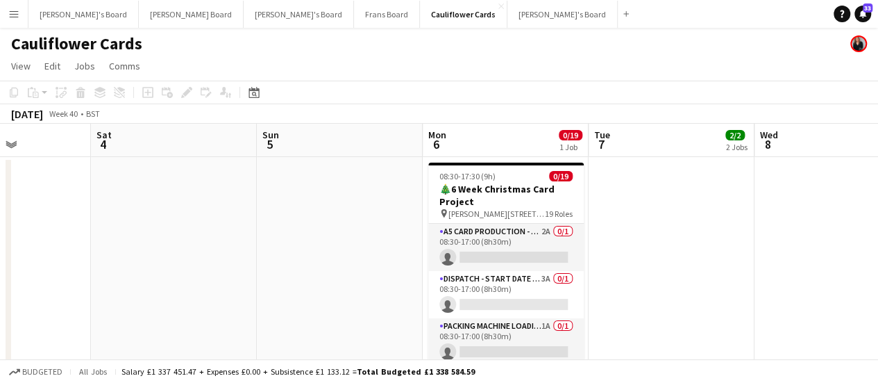
drag, startPoint x: 653, startPoint y: 244, endPoint x: 246, endPoint y: 233, distance: 407.0
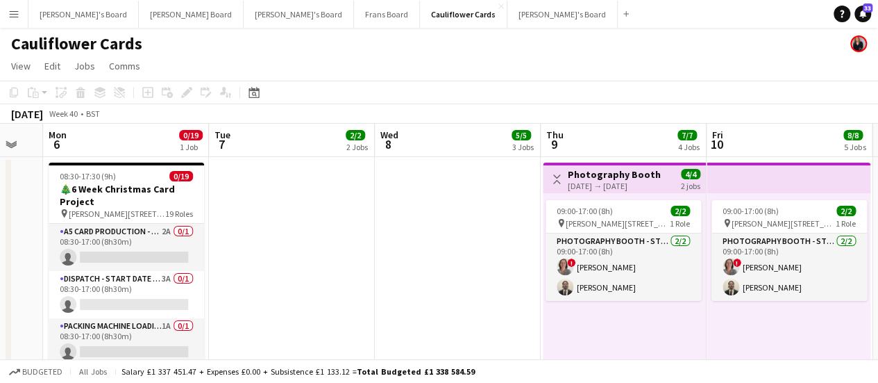
scroll to position [0, 481]
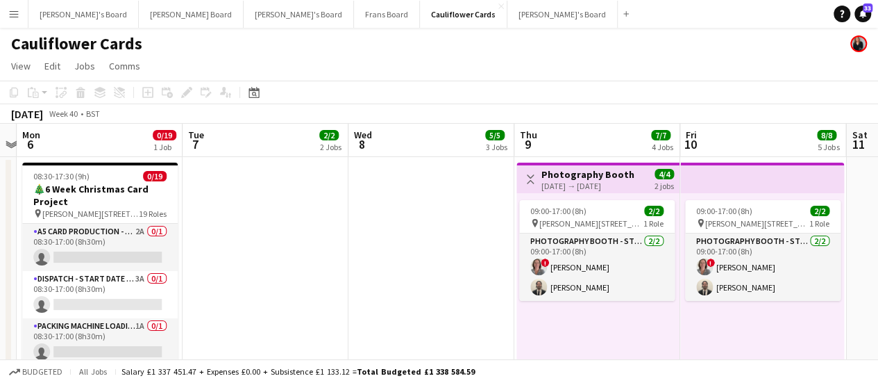
drag, startPoint x: 792, startPoint y: 231, endPoint x: 386, endPoint y: 185, distance: 408.7
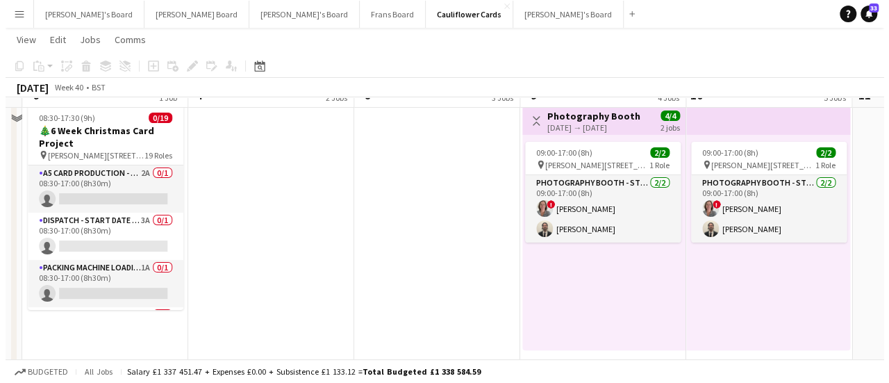
scroll to position [0, 0]
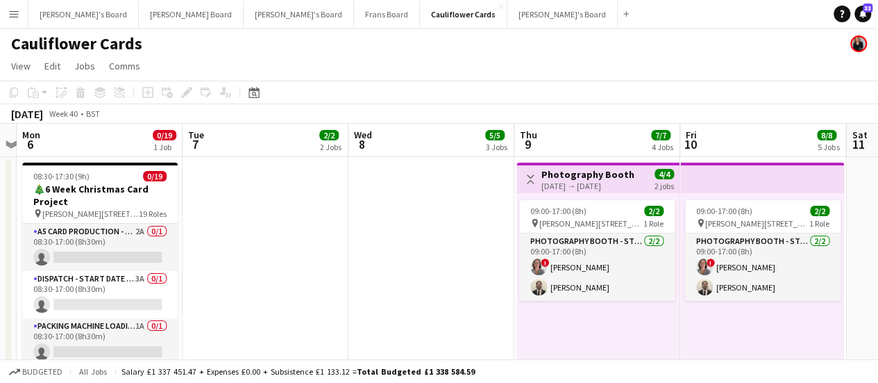
click at [875, 32] on div "Cauliflower Cards" at bounding box center [439, 41] width 878 height 26
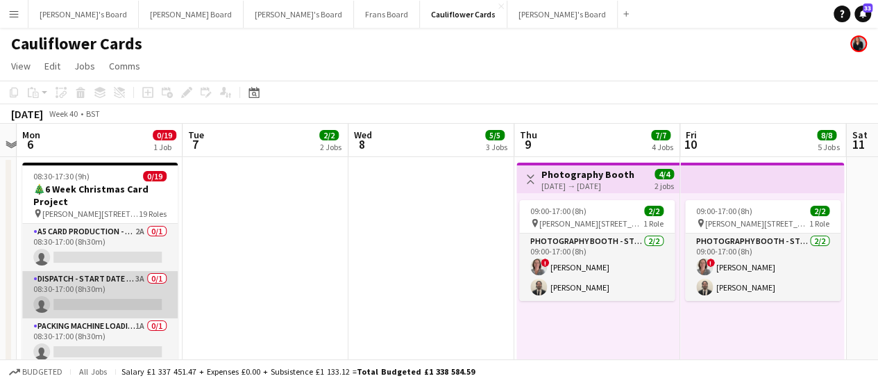
click at [136, 288] on app-card-role "Dispatch - Start Date 28th Oct 3A 0/1 08:30-17:00 (8h30m) single-neutral-actions" at bounding box center [100, 294] width 156 height 47
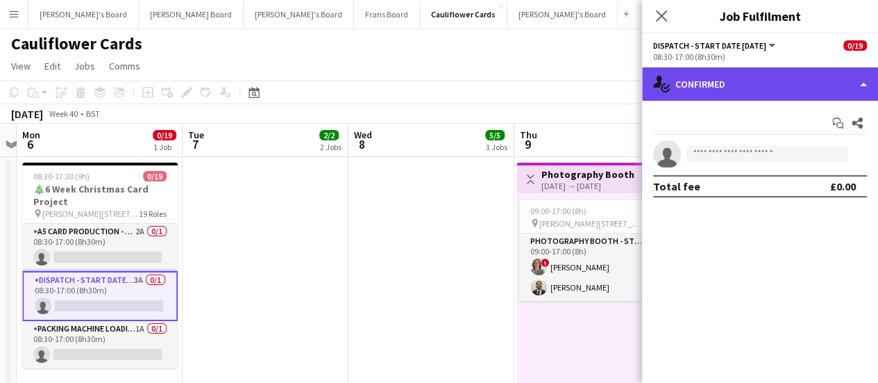
click at [741, 83] on div "single-neutral-actions-check-2 Confirmed" at bounding box center [760, 83] width 236 height 33
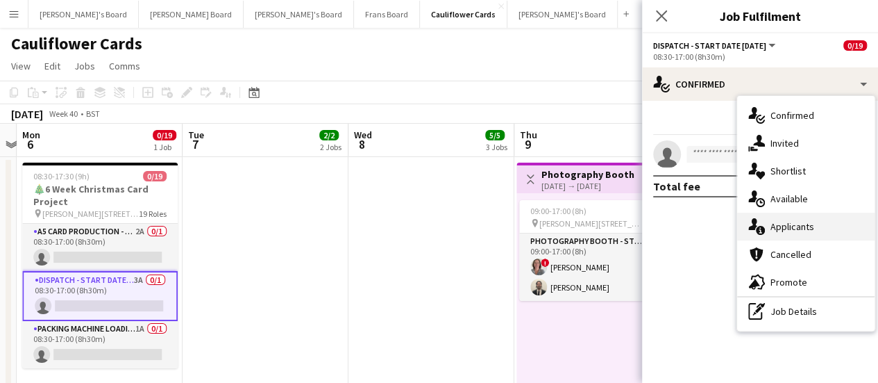
click at [776, 223] on span "Applicants" at bounding box center [793, 226] width 44 height 12
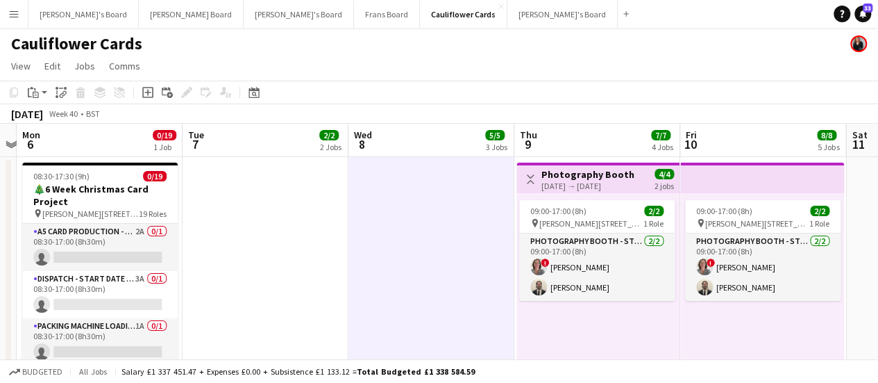
click at [16, 12] on app-icon "Menu" at bounding box center [13, 13] width 11 height 11
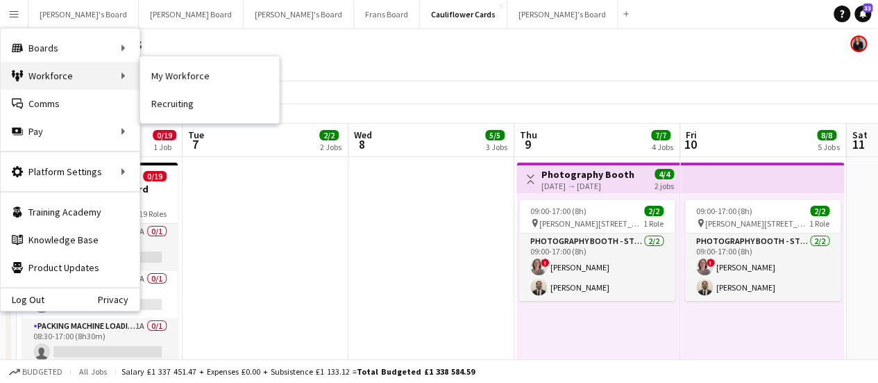
click at [74, 69] on div "Workforce Workforce" at bounding box center [70, 76] width 139 height 28
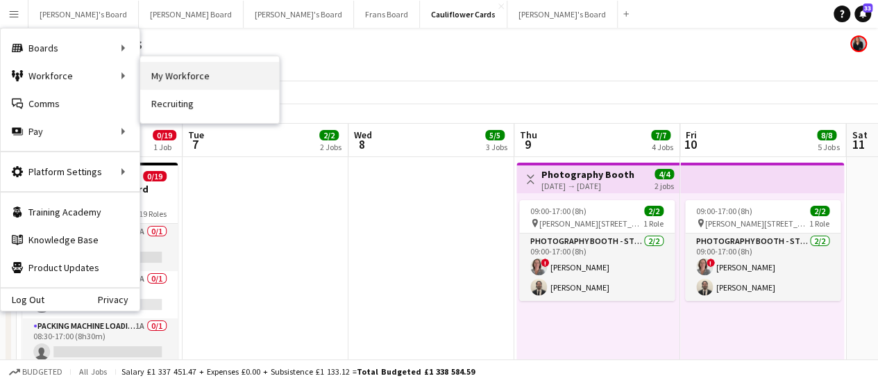
click at [179, 80] on link "My Workforce" at bounding box center [209, 76] width 139 height 28
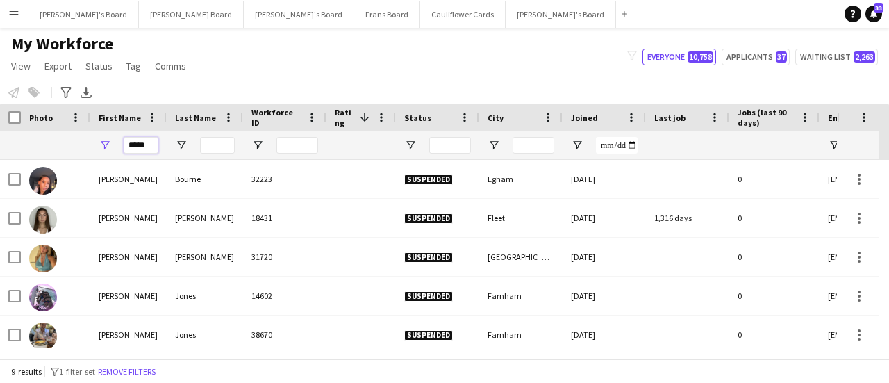
click at [155, 146] on input "*****" at bounding box center [141, 145] width 35 height 17
type input "*"
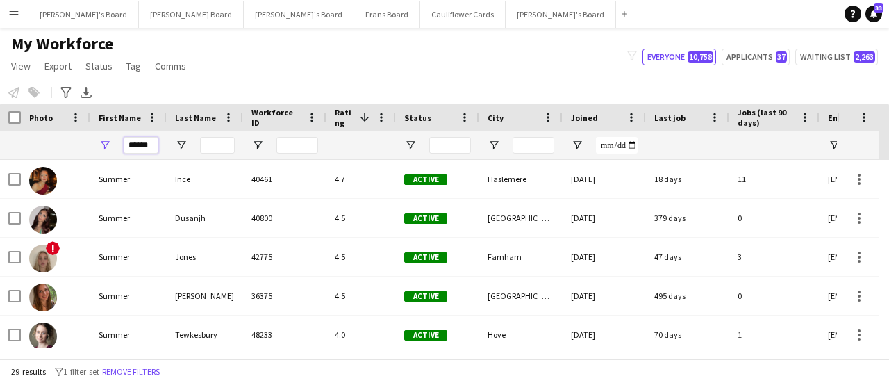
type input "******"
click at [211, 146] on input "Last Name Filter Input" at bounding box center [217, 145] width 35 height 17
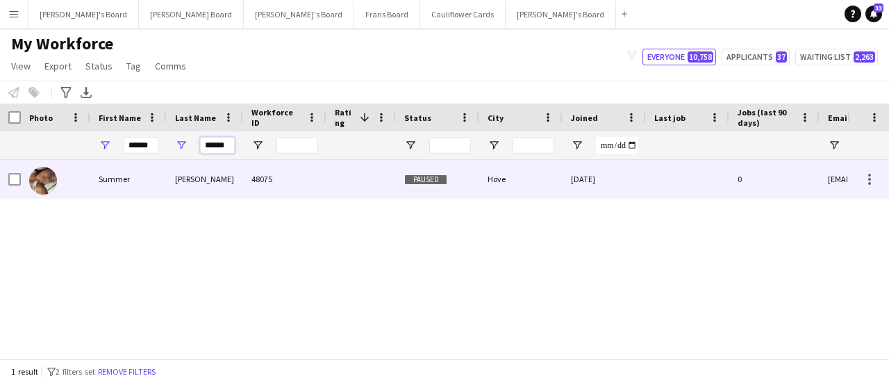
type input "******"
click at [192, 171] on div "Hobden" at bounding box center [205, 179] width 76 height 38
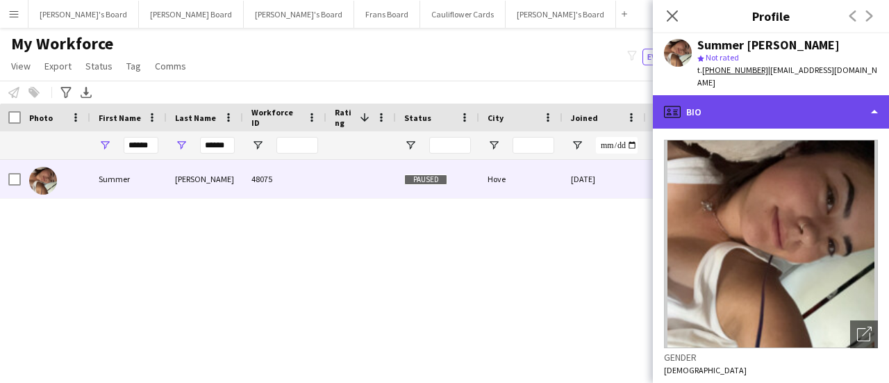
click at [808, 106] on div "profile Bio" at bounding box center [771, 111] width 236 height 33
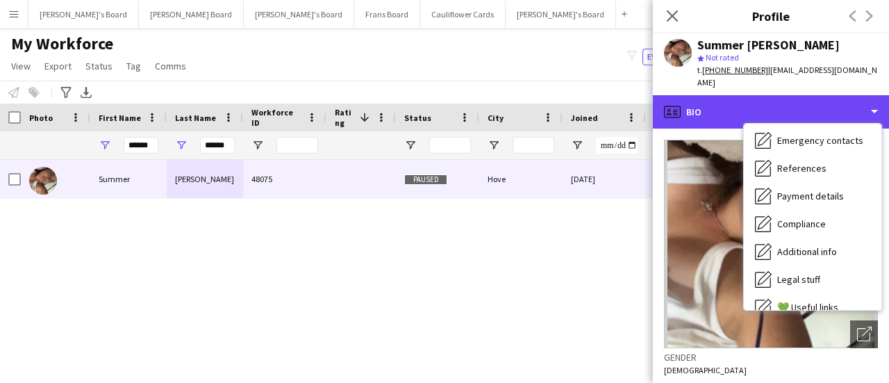
scroll to position [116, 0]
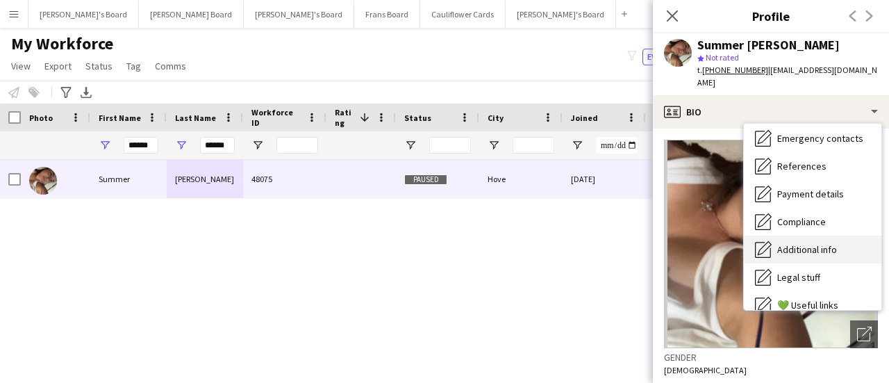
click at [857, 246] on div "Additional info Additional info" at bounding box center [812, 249] width 137 height 28
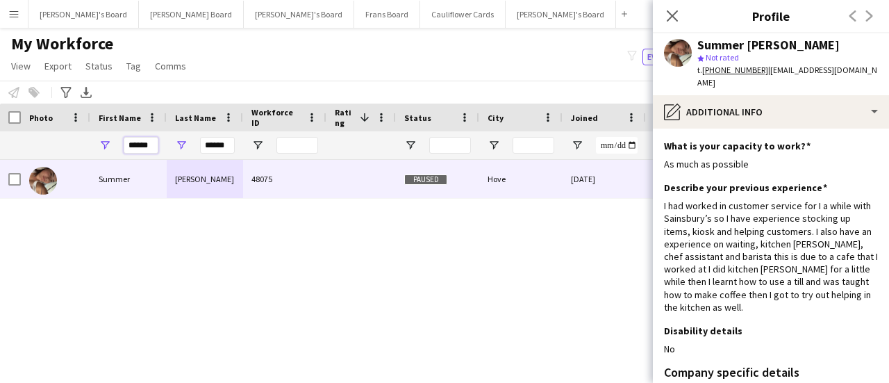
scroll to position [0, 0]
drag, startPoint x: 155, startPoint y: 141, endPoint x: 133, endPoint y: 148, distance: 22.6
click at [133, 148] on input "******" at bounding box center [141, 145] width 35 height 17
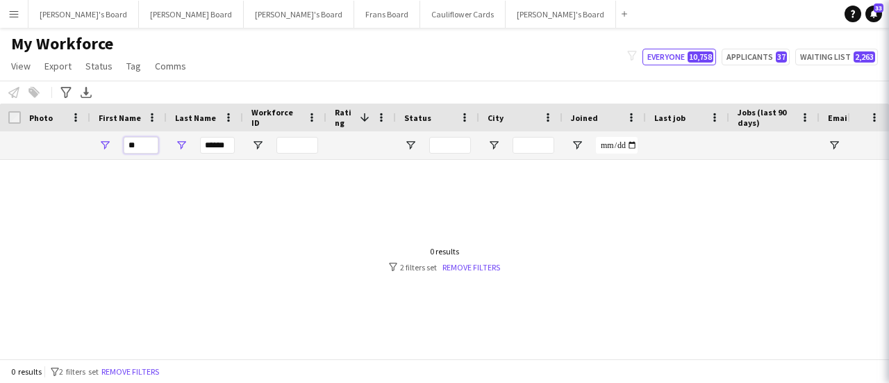
type input "*"
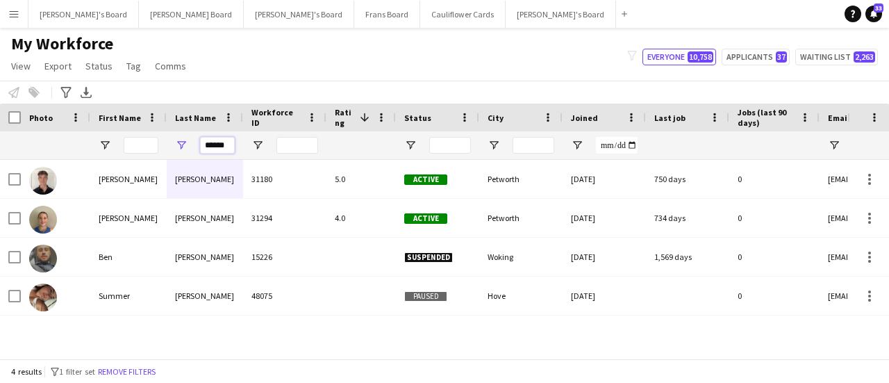
drag, startPoint x: 229, startPoint y: 144, endPoint x: 164, endPoint y: 143, distance: 65.3
click at [164, 143] on div "******" at bounding box center [752, 145] width 1505 height 28
type input "*"
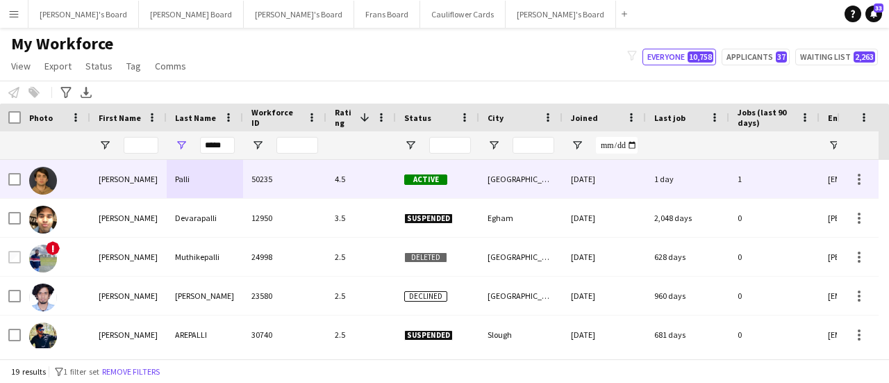
click at [111, 177] on div "Samuel" at bounding box center [128, 179] width 76 height 38
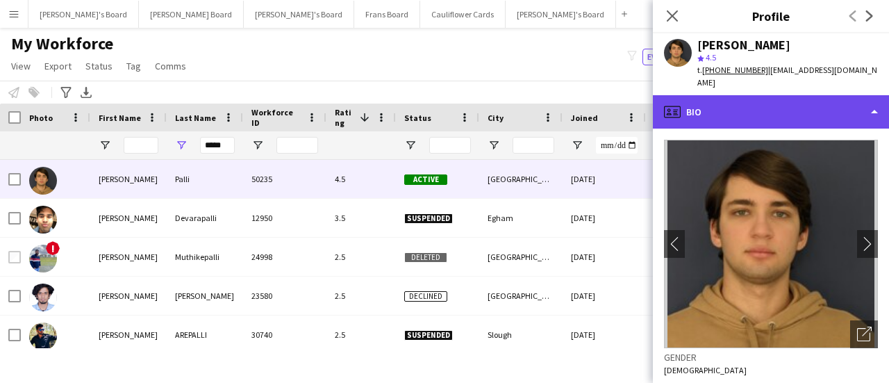
click at [798, 101] on div "profile Bio" at bounding box center [771, 111] width 236 height 33
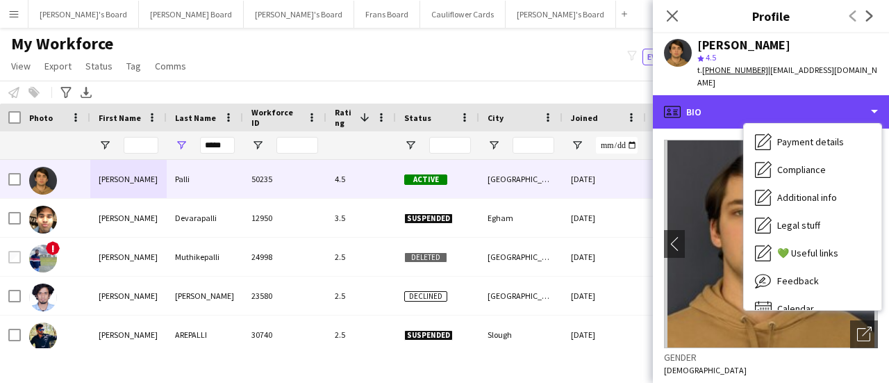
scroll to position [186, 0]
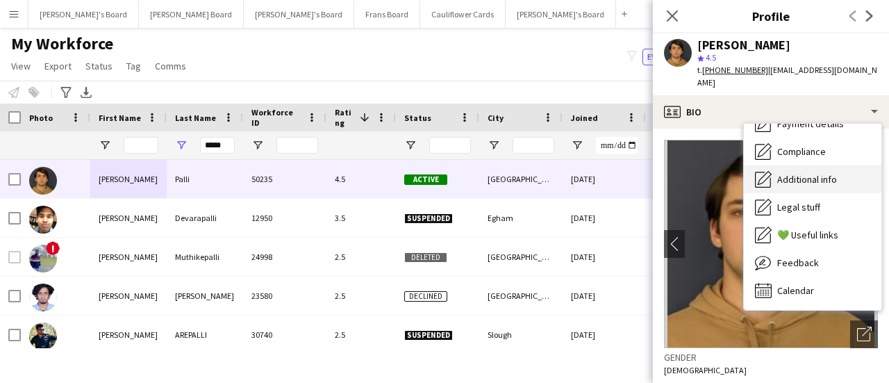
click at [816, 165] on div "Additional info Additional info" at bounding box center [812, 179] width 137 height 28
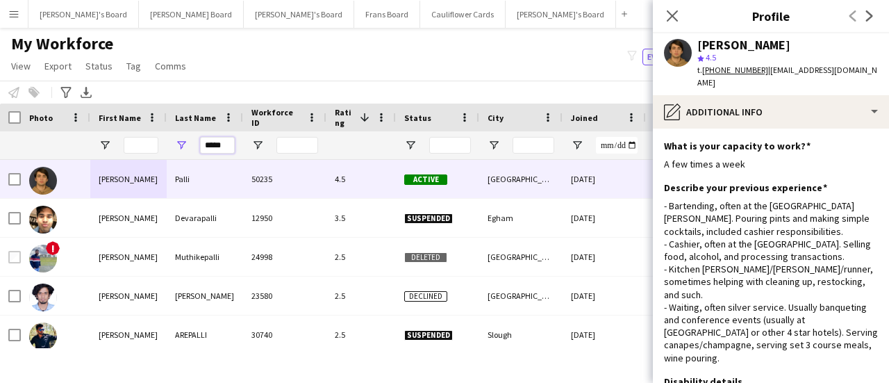
click at [231, 149] on input "*****" at bounding box center [217, 145] width 35 height 17
type input "*"
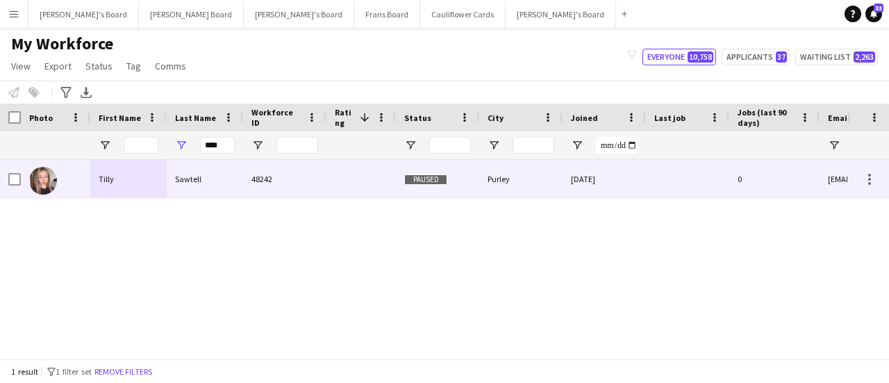
click at [234, 182] on div "Sawtell" at bounding box center [205, 179] width 76 height 38
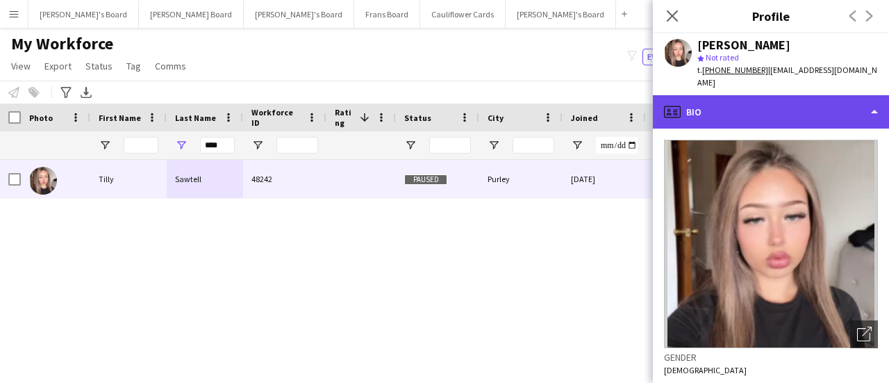
click at [814, 99] on div "profile Bio" at bounding box center [771, 111] width 236 height 33
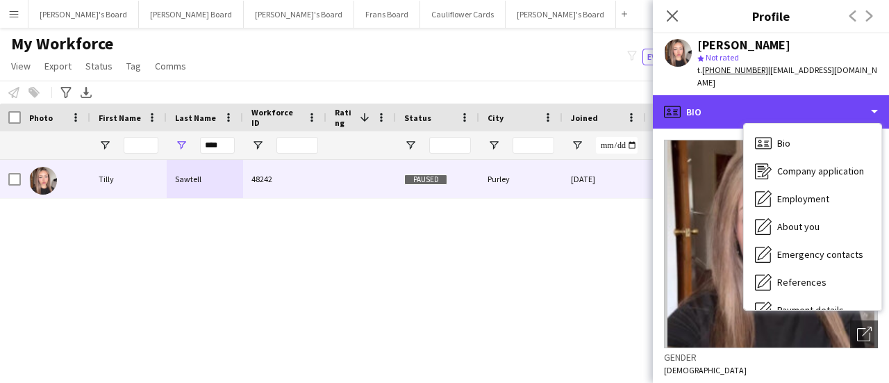
scroll to position [186, 0]
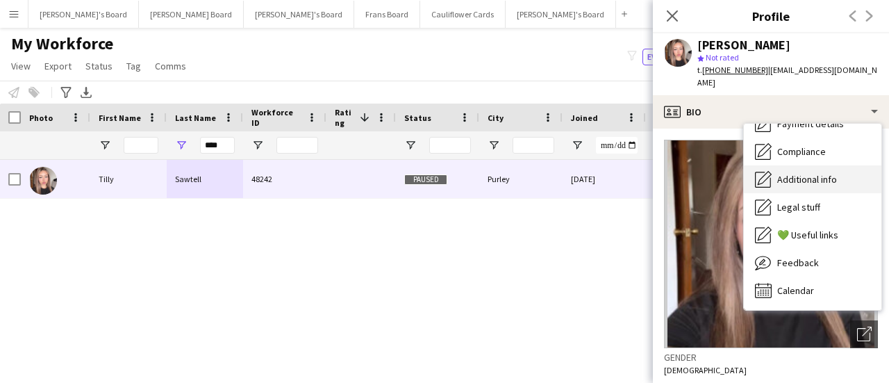
click at [837, 173] on div "Additional info Additional info" at bounding box center [812, 179] width 137 height 28
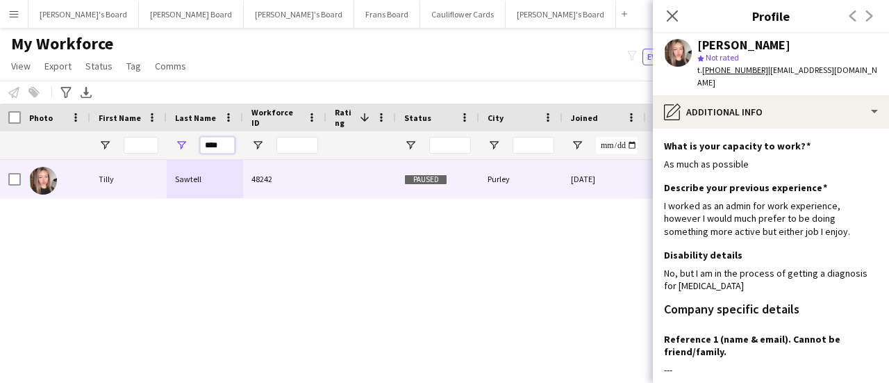
click at [226, 145] on input "****" at bounding box center [217, 145] width 35 height 17
type input "*"
type input "*******"
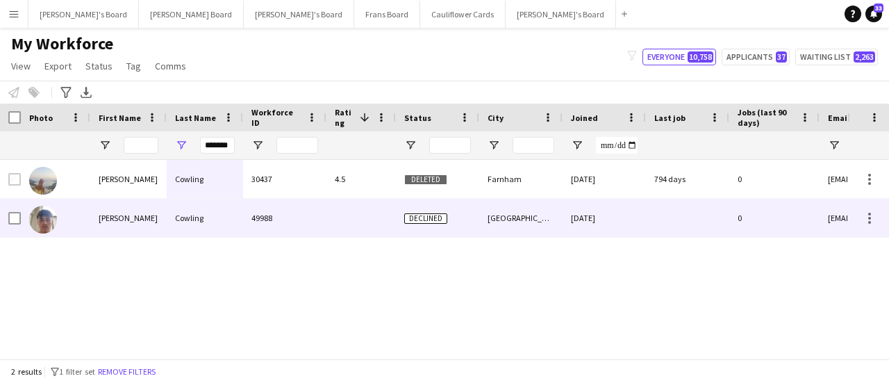
click at [187, 215] on div "Cowling" at bounding box center [205, 218] width 76 height 38
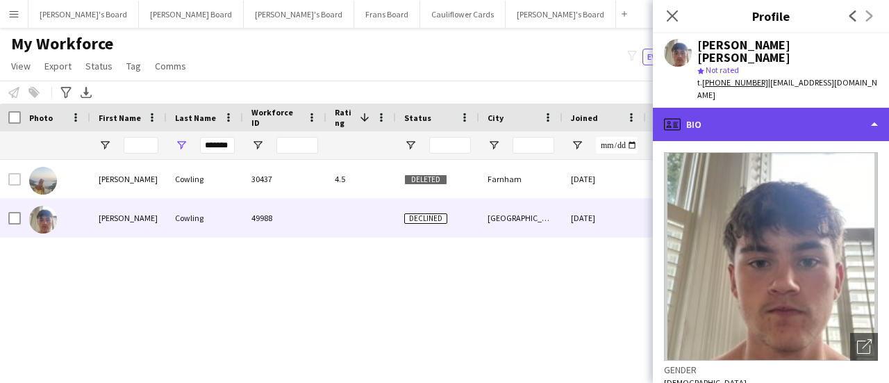
click at [755, 121] on div "profile Bio" at bounding box center [771, 124] width 236 height 33
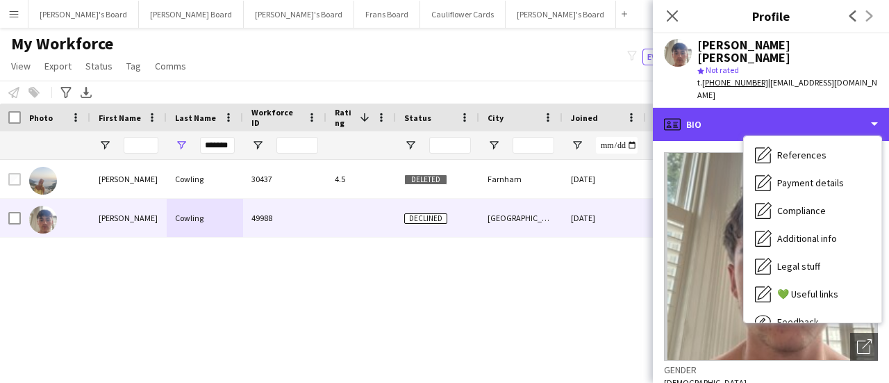
scroll to position [144, 0]
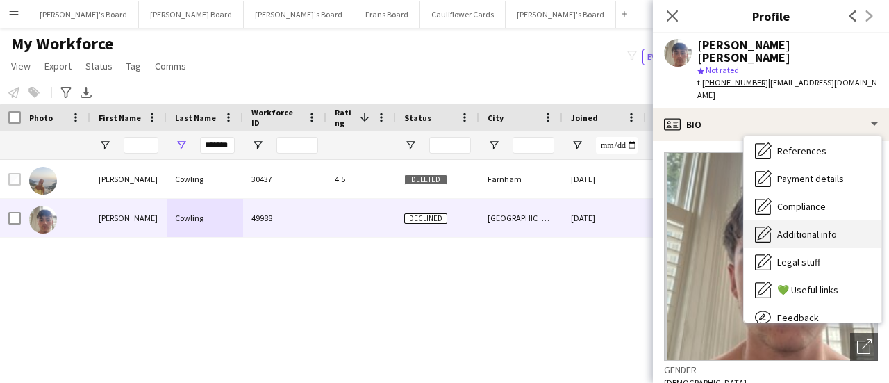
click at [839, 220] on div "Additional info Additional info" at bounding box center [812, 234] width 137 height 28
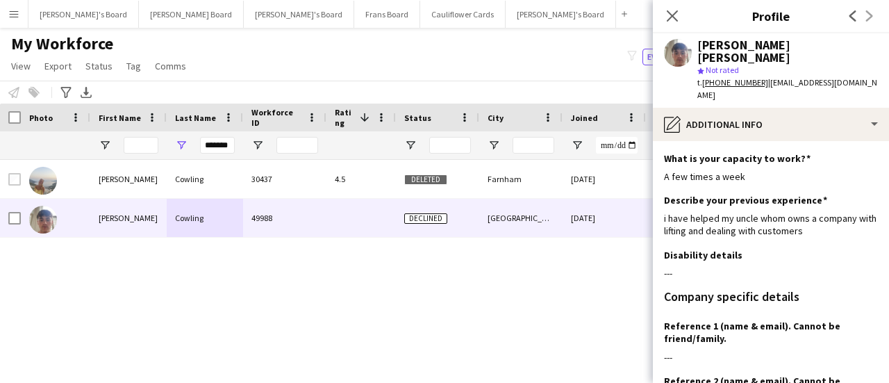
click at [511, 278] on div "Natasha Cowling 30437 4.5 Deleted Farnham 27-07-2023 794 days 0 natashacowling@…" at bounding box center [423, 254] width 847 height 188
drag, startPoint x: 203, startPoint y: 142, endPoint x: 249, endPoint y: 138, distance: 46.7
click at [249, 138] on div "*******" at bounding box center [752, 145] width 1505 height 28
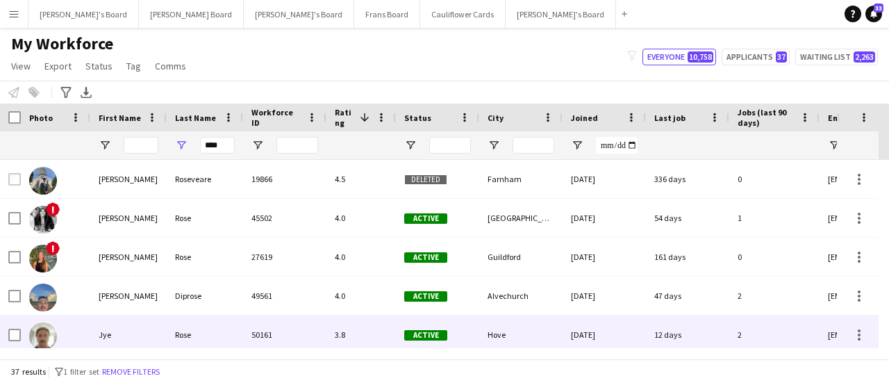
click at [153, 327] on div "Jye" at bounding box center [128, 334] width 76 height 38
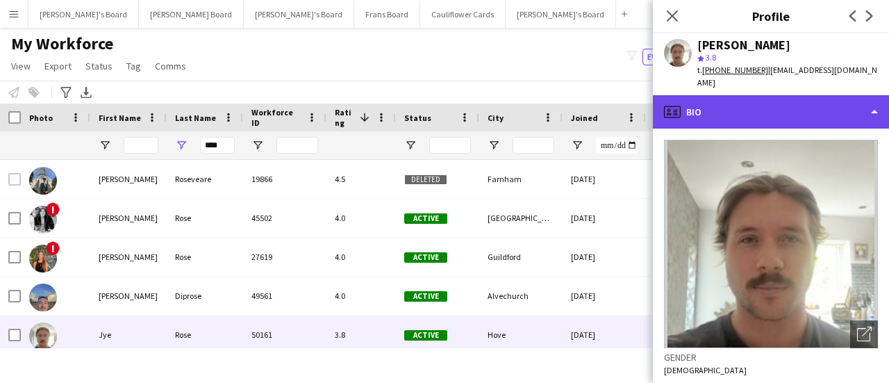
click at [769, 107] on div "profile Bio" at bounding box center [771, 111] width 236 height 33
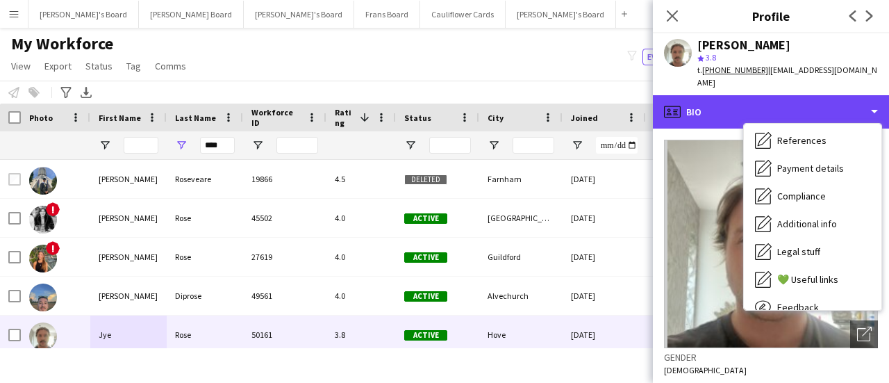
scroll to position [147, 0]
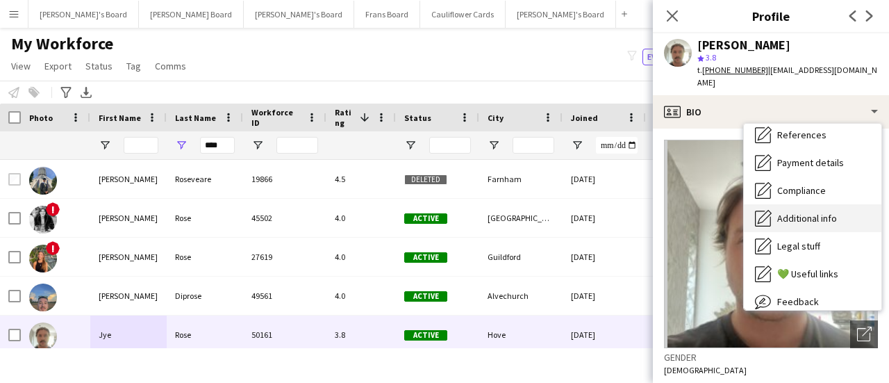
click at [832, 212] on span "Additional info" at bounding box center [807, 218] width 60 height 12
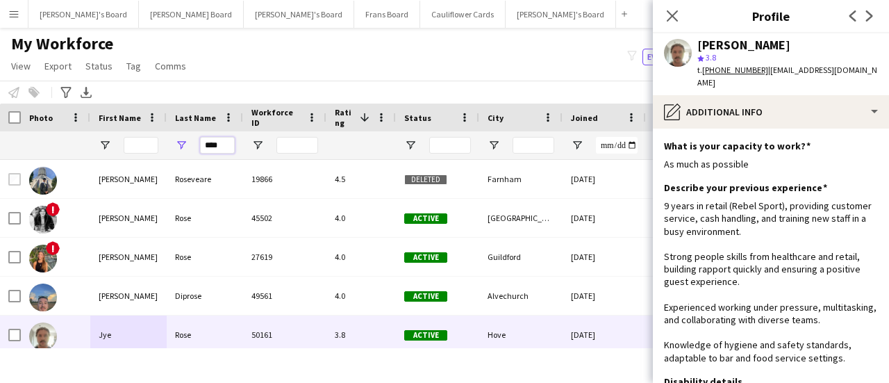
click at [228, 146] on input "****" at bounding box center [217, 145] width 35 height 17
type input "*"
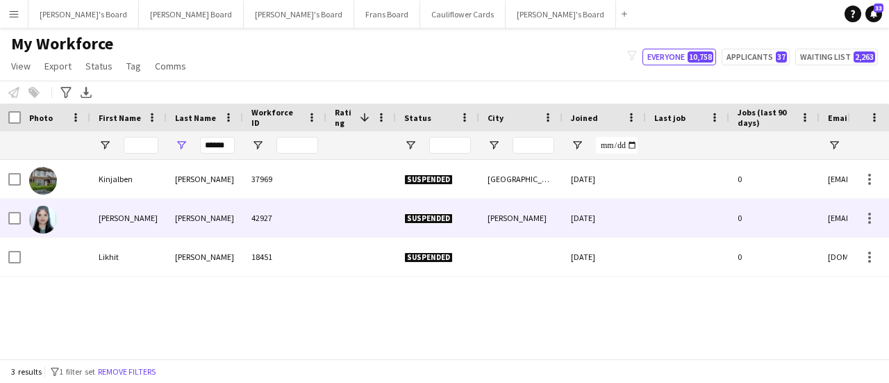
click at [181, 210] on div "Thakor" at bounding box center [205, 218] width 76 height 38
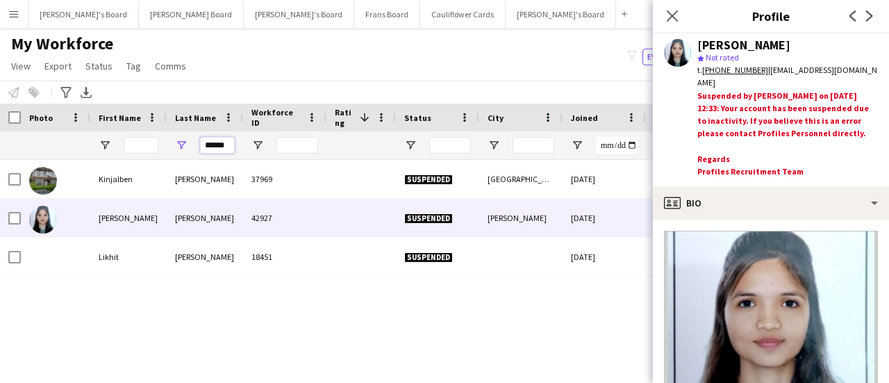
click at [231, 144] on input "******" at bounding box center [217, 145] width 35 height 17
type input "*"
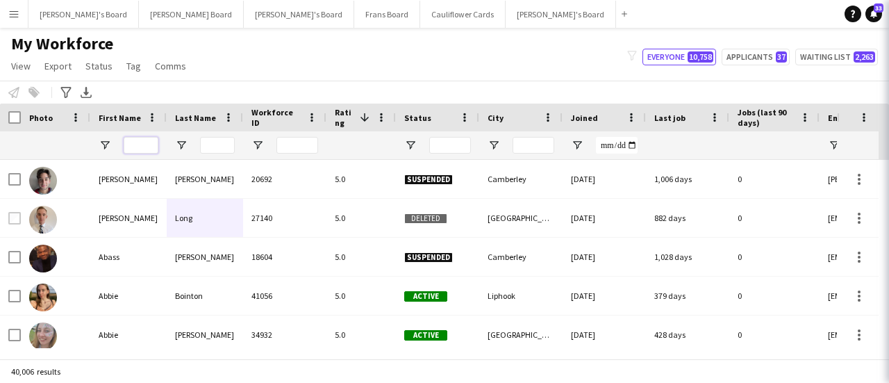
click at [132, 144] on input "First Name Filter Input" at bounding box center [141, 145] width 35 height 17
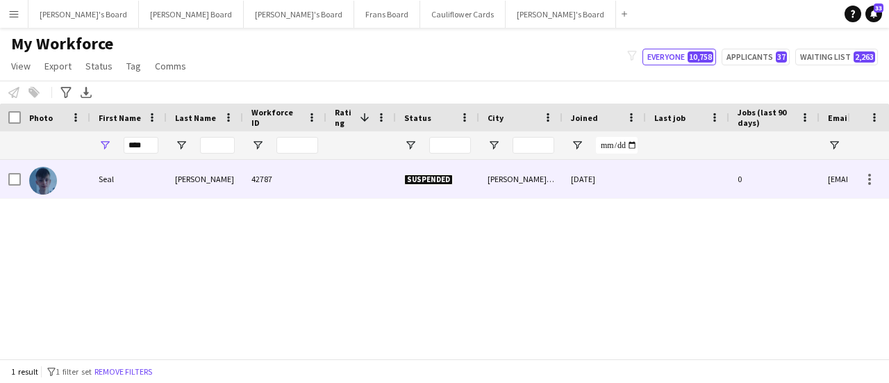
click at [233, 180] on div "Wright-Raymond" at bounding box center [205, 179] width 76 height 38
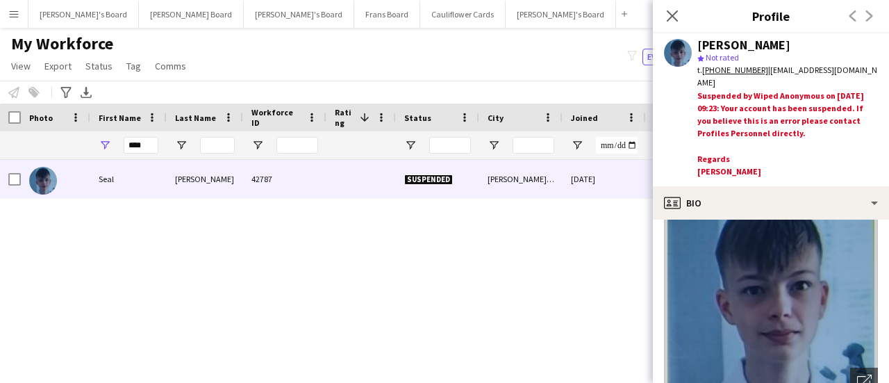
scroll to position [29, 0]
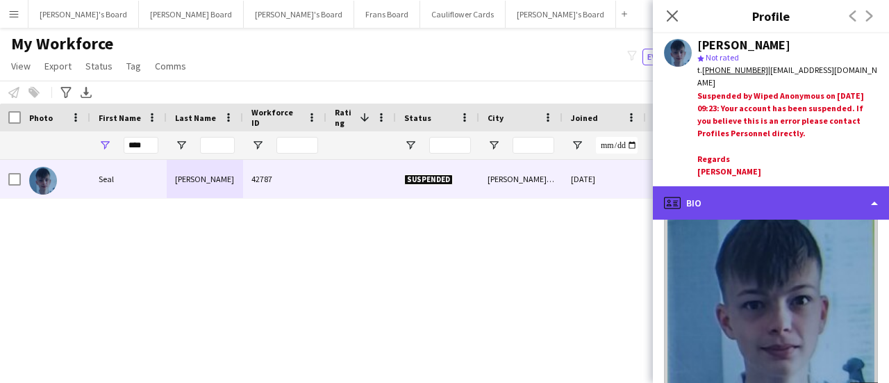
click at [830, 194] on div "profile Bio" at bounding box center [771, 202] width 236 height 33
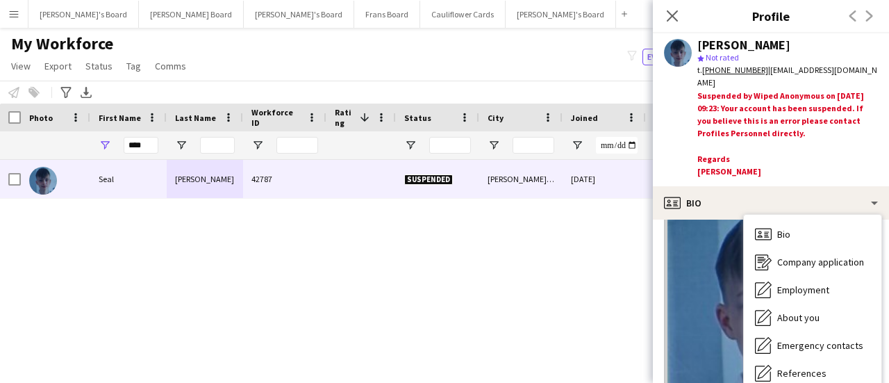
click at [154, 133] on div "****" at bounding box center [141, 145] width 35 height 28
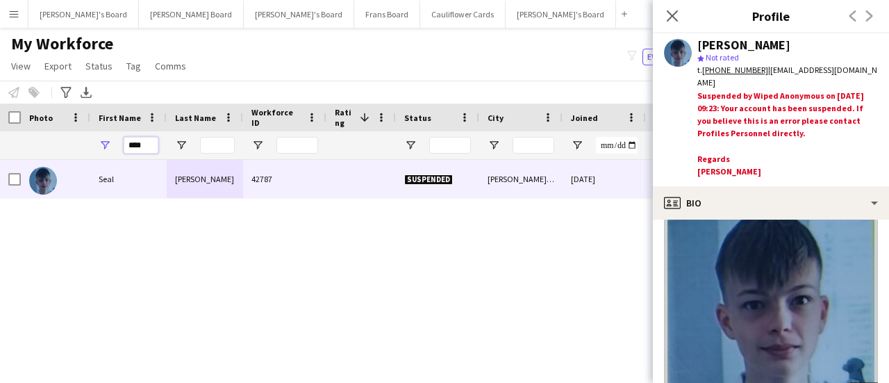
click at [150, 144] on input "****" at bounding box center [141, 145] width 35 height 17
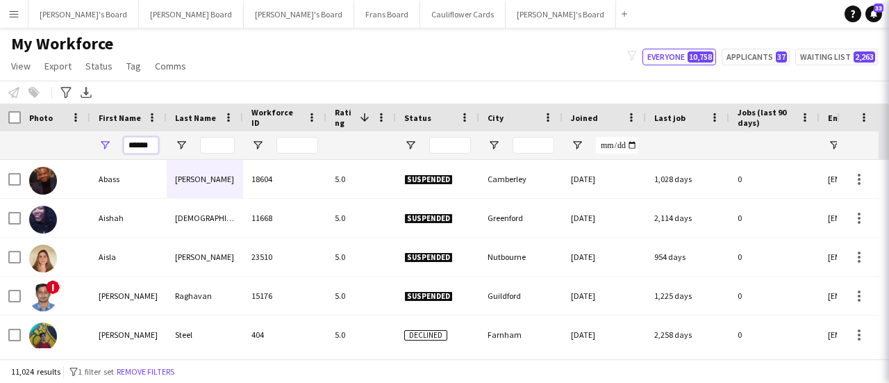
scroll to position [0, 0]
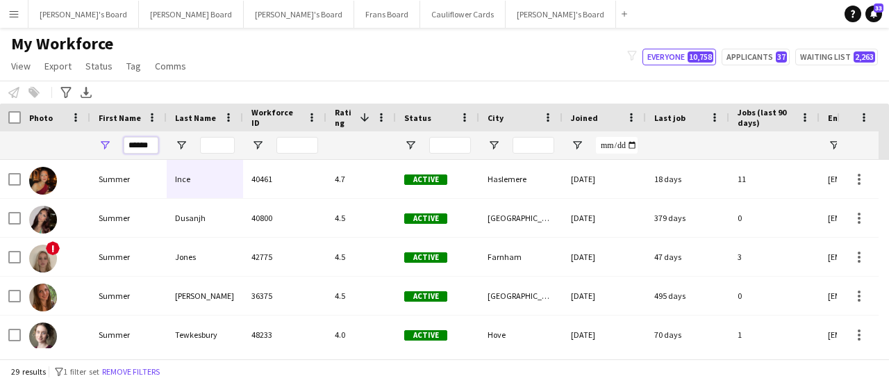
type input "******"
click at [211, 143] on input "Last Name Filter Input" at bounding box center [217, 145] width 35 height 17
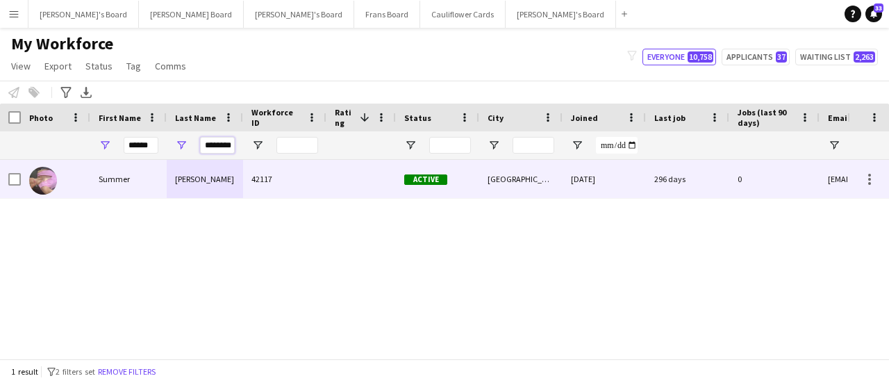
type input "********"
click at [185, 183] on div "Williams" at bounding box center [205, 179] width 76 height 38
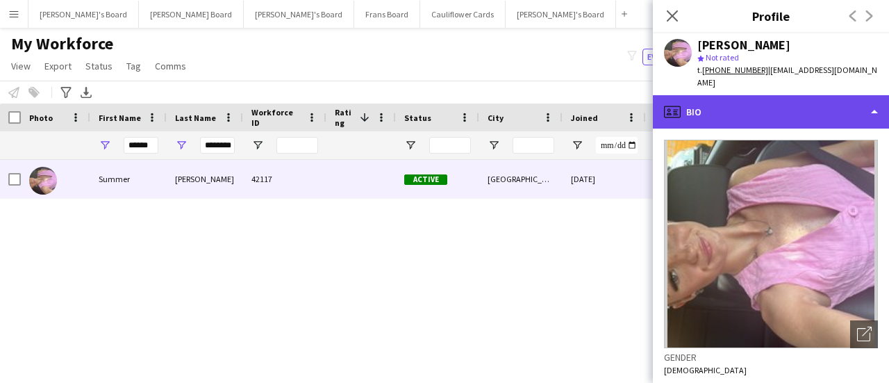
click at [787, 105] on div "profile Bio" at bounding box center [771, 111] width 236 height 33
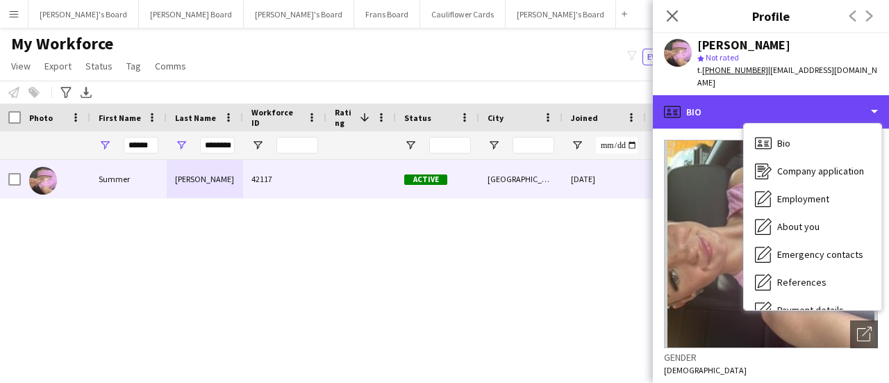
scroll to position [101, 0]
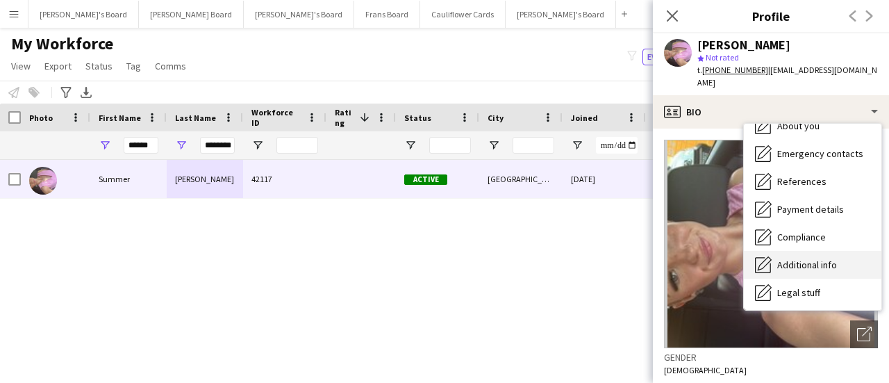
click at [832, 258] on span "Additional info" at bounding box center [807, 264] width 60 height 12
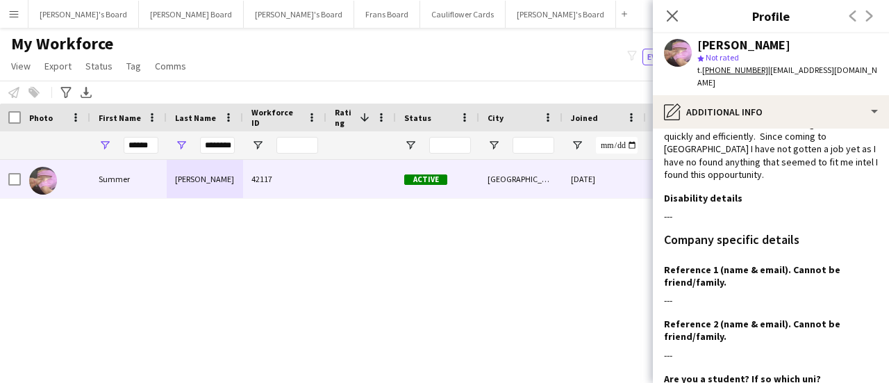
scroll to position [199, 0]
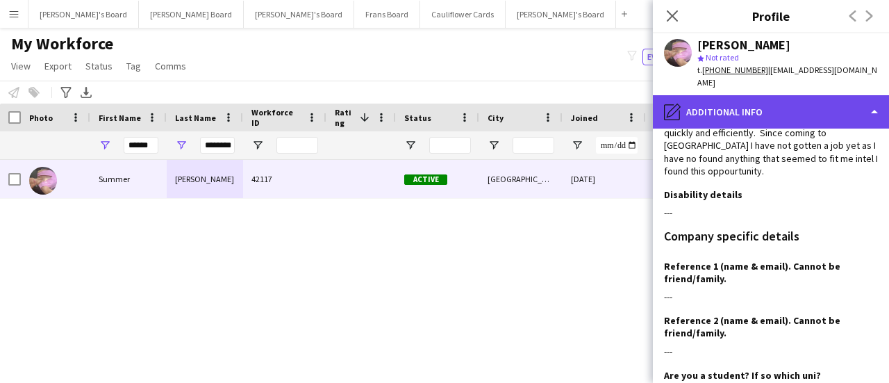
click at [800, 101] on div "pencil4 Additional info" at bounding box center [771, 111] width 236 height 33
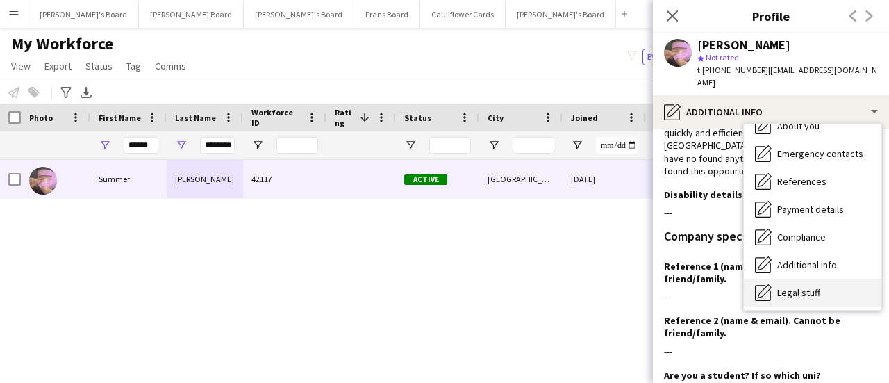
click at [828, 279] on div "Legal stuff Legal stuff" at bounding box center [812, 292] width 137 height 28
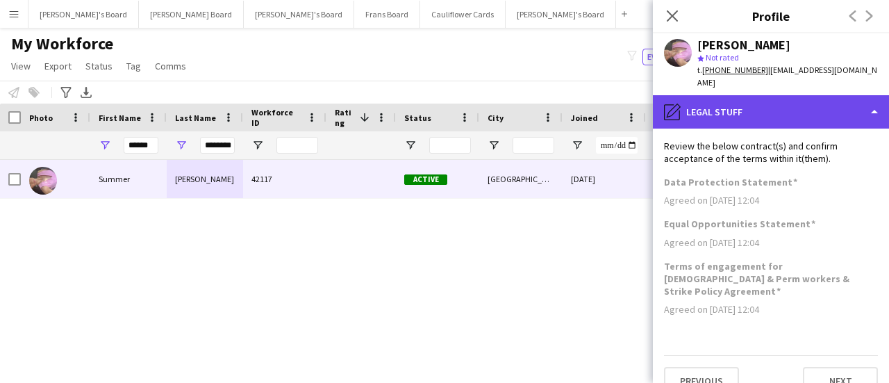
click at [830, 106] on div "pencil4 Legal stuff" at bounding box center [771, 111] width 236 height 33
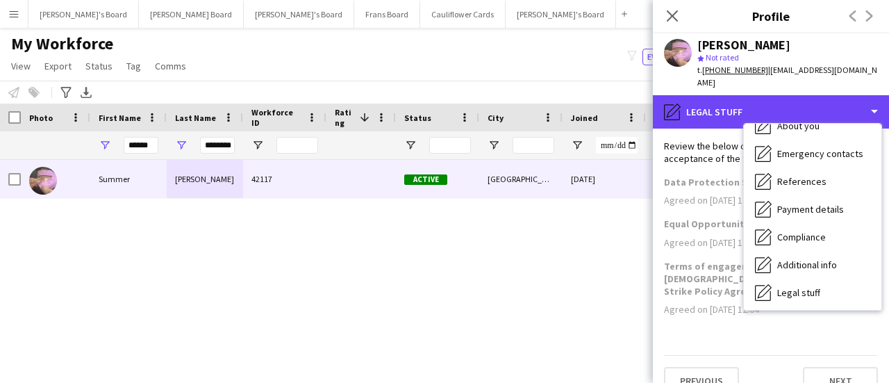
scroll to position [186, 0]
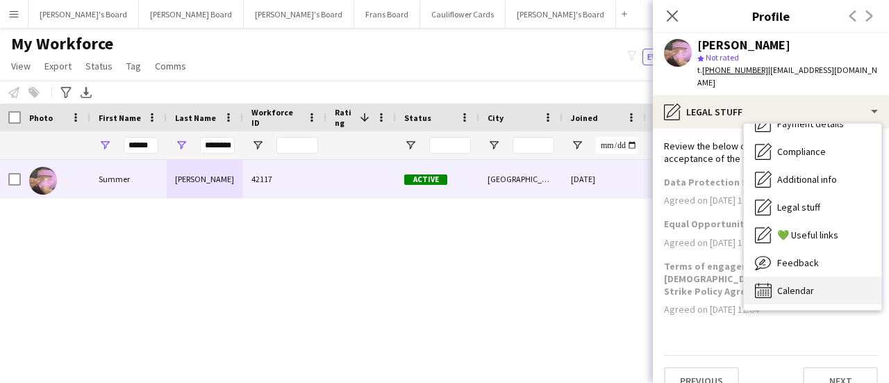
click at [800, 284] on span "Calendar" at bounding box center [795, 290] width 37 height 12
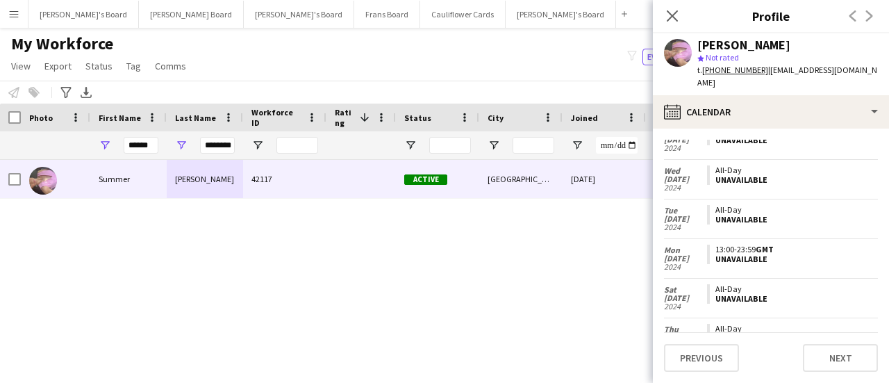
scroll to position [305, 0]
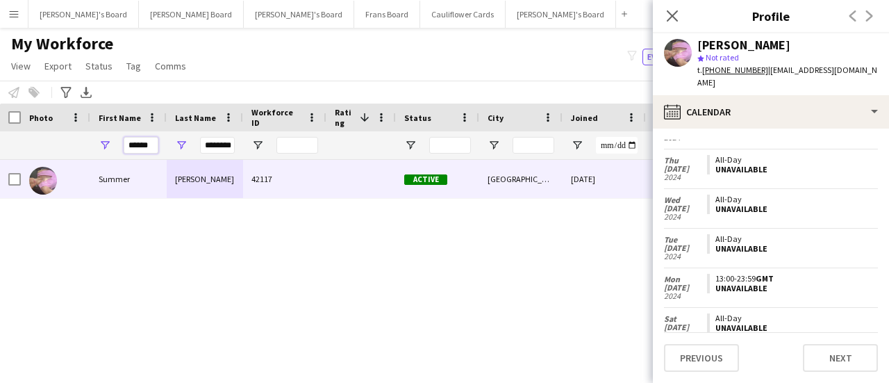
drag, startPoint x: 127, startPoint y: 140, endPoint x: 181, endPoint y: 152, distance: 54.7
click at [181, 152] on div "****** ********" at bounding box center [752, 145] width 1505 height 28
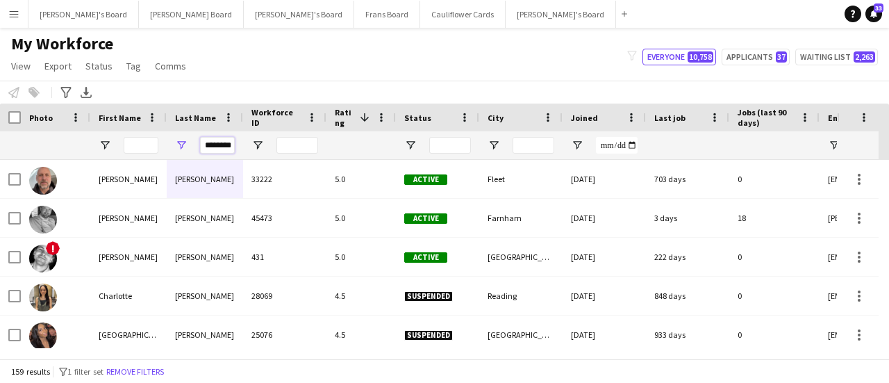
scroll to position [0, 1]
drag, startPoint x: 206, startPoint y: 145, endPoint x: 249, endPoint y: 144, distance: 43.8
click at [249, 144] on div "********" at bounding box center [752, 145] width 1505 height 28
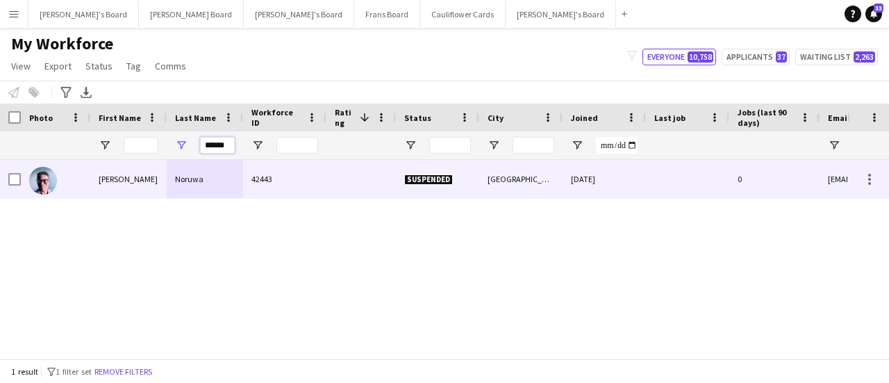
type input "******"
click at [200, 180] on div "Noruwa" at bounding box center [205, 179] width 76 height 38
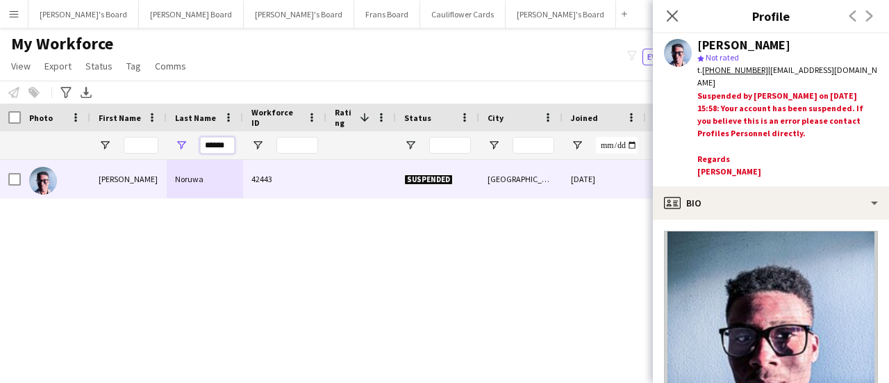
drag, startPoint x: 204, startPoint y: 145, endPoint x: 296, endPoint y: 153, distance: 92.0
click at [296, 153] on div "******" at bounding box center [752, 145] width 1505 height 28
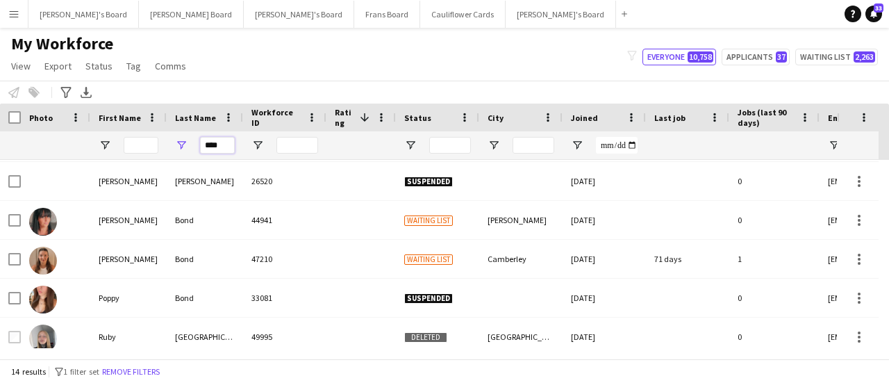
scroll to position [278, 0]
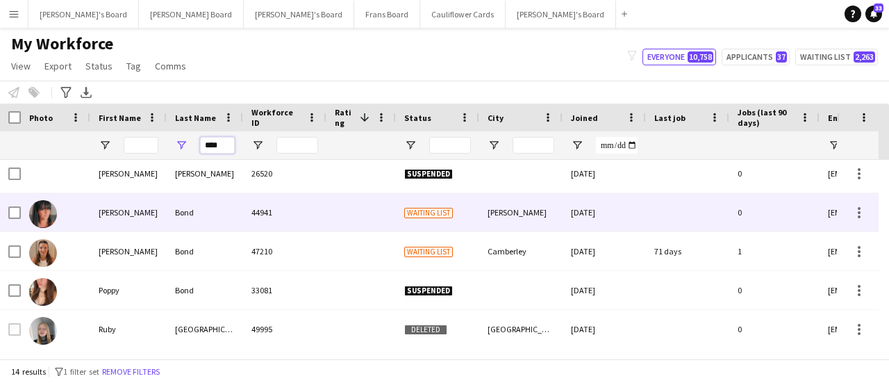
type input "****"
click at [108, 215] on div "Laura" at bounding box center [128, 212] width 76 height 38
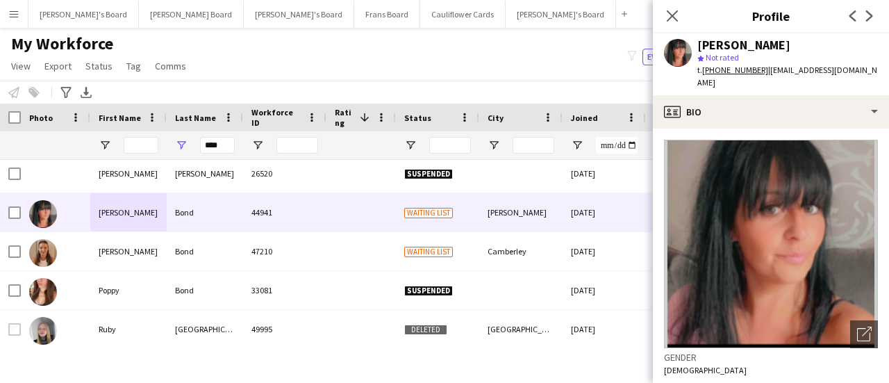
click at [819, 128] on app-crew-profile-bio "Open photos pop-in Gender Female Birthday 24-05-1984 (41 years) Location Rh11 9…" at bounding box center [771, 255] width 236 height 254
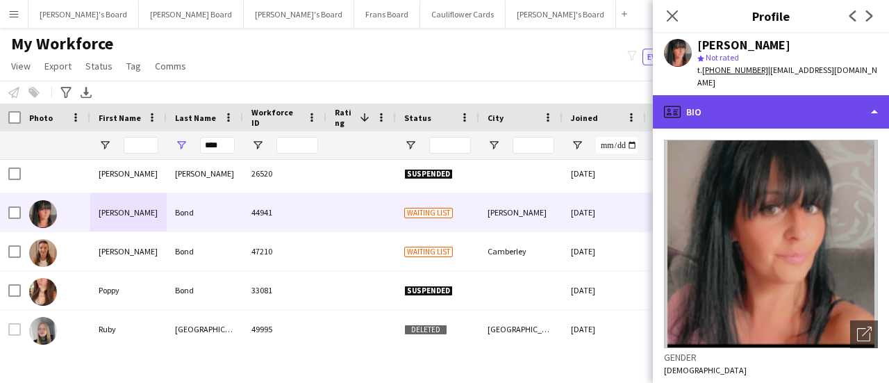
click at [819, 114] on div "profile Bio" at bounding box center [771, 111] width 236 height 33
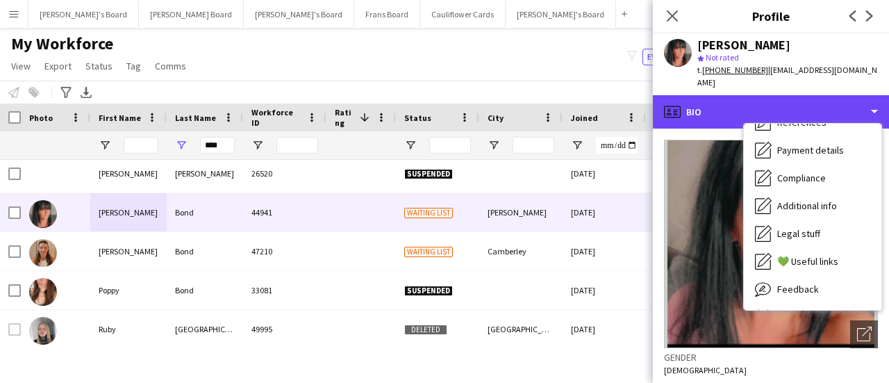
scroll to position [162, 0]
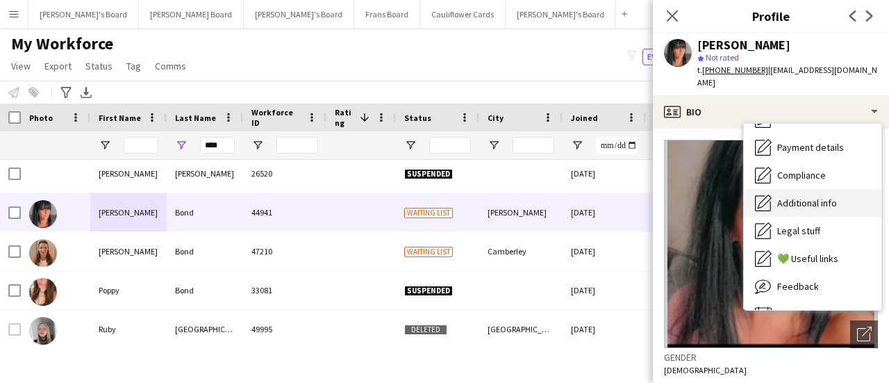
click at [828, 189] on div "Additional info Additional info" at bounding box center [812, 203] width 137 height 28
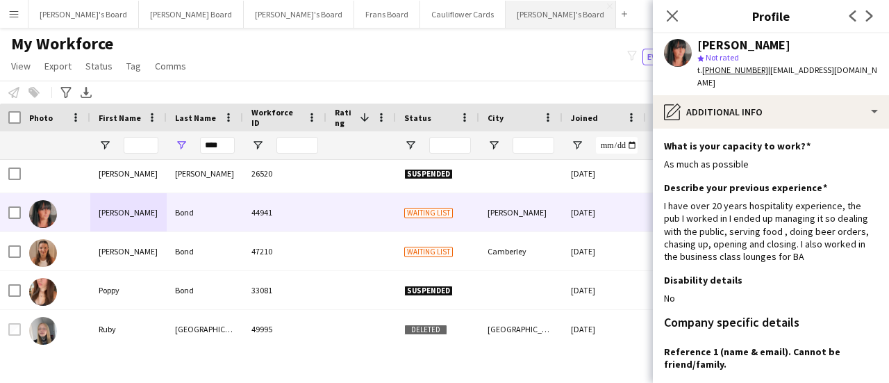
click at [505, 17] on button "Thomasina's Board Close" at bounding box center [560, 14] width 110 height 27
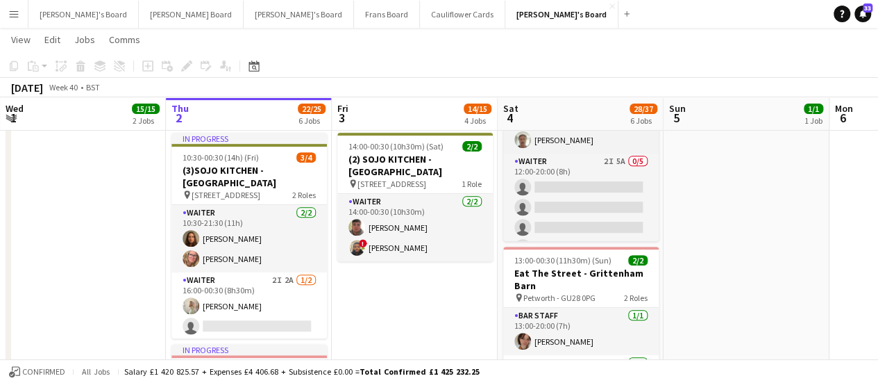
scroll to position [64, 0]
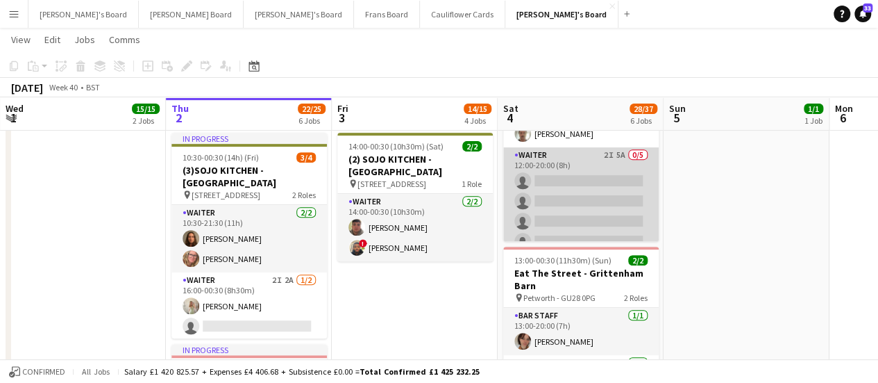
click at [592, 174] on app-card-role "Waiter 2I 5A 0/5 12:00-20:00 (8h) single-neutral-actions single-neutral-actions…" at bounding box center [581, 211] width 156 height 128
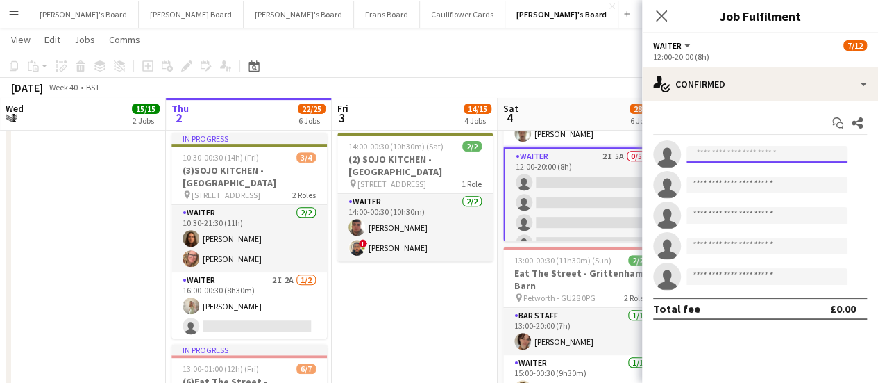
click at [751, 146] on input at bounding box center [767, 154] width 161 height 17
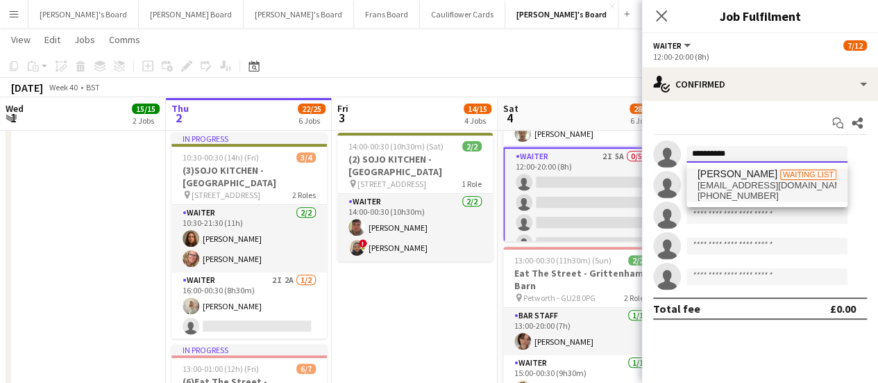
type input "**********"
click at [739, 192] on span "+4407957531433" at bounding box center [767, 195] width 139 height 11
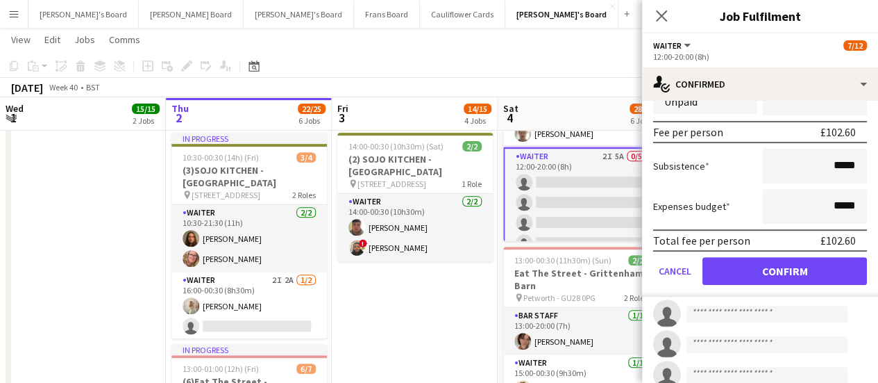
scroll to position [195, 0]
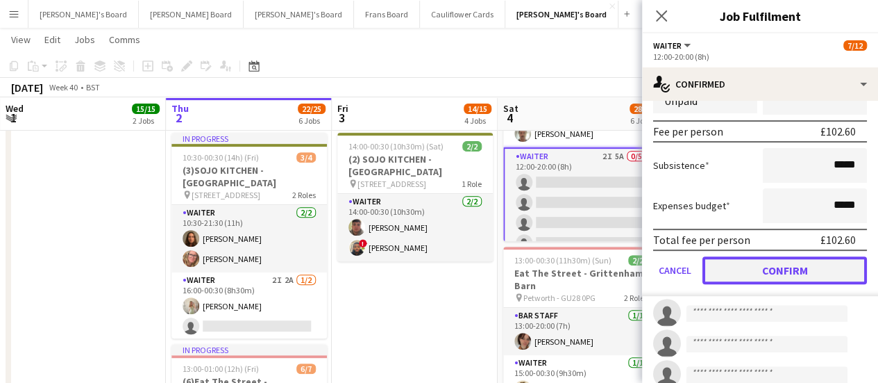
click at [782, 270] on button "Confirm" at bounding box center [785, 270] width 165 height 28
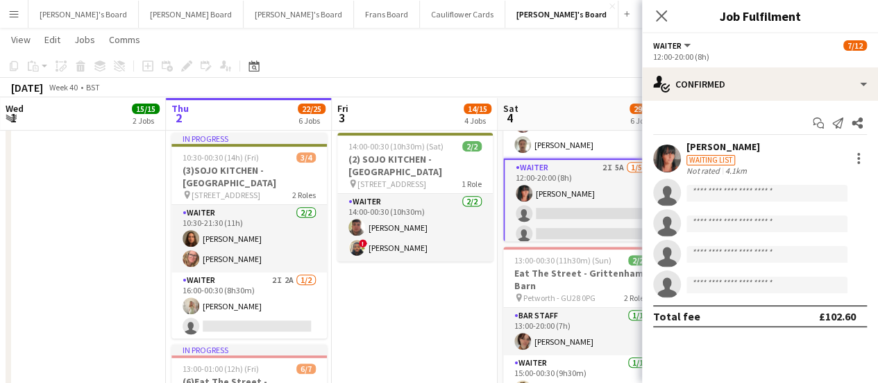
scroll to position [0, 0]
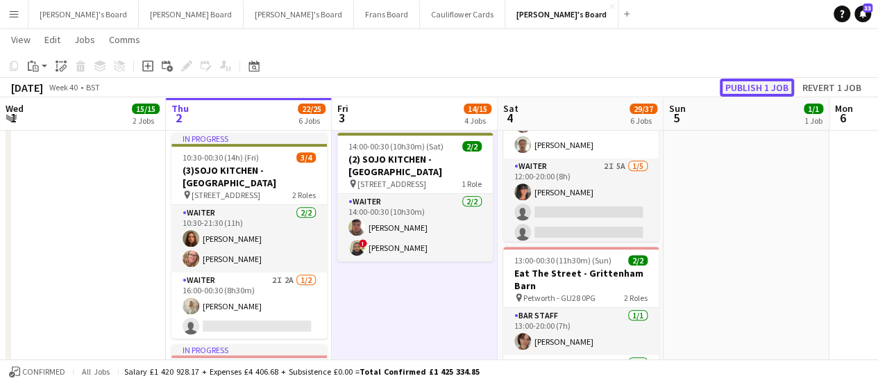
click at [762, 81] on button "Publish 1 job" at bounding box center [757, 87] width 74 height 18
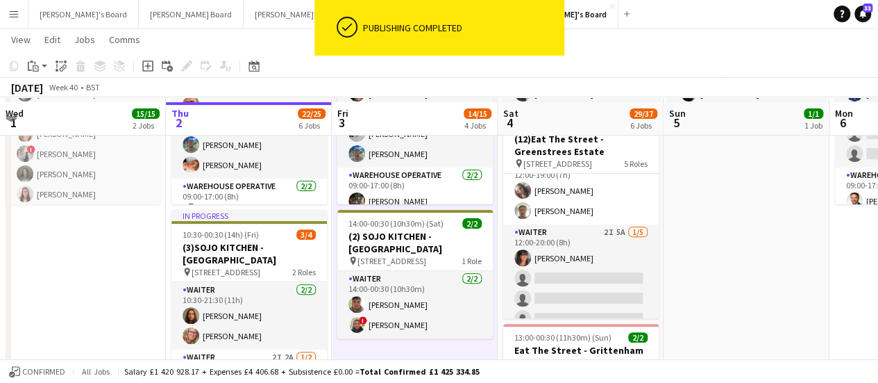
scroll to position [167, 0]
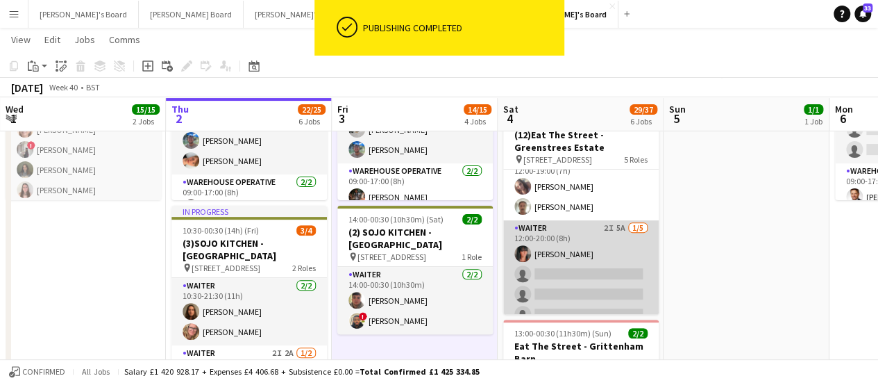
click at [587, 274] on app-card-role "Waiter 2I 5A 1/5 12:00-20:00 (8h) Laura Bond single-neutral-actions single-neut…" at bounding box center [581, 284] width 156 height 128
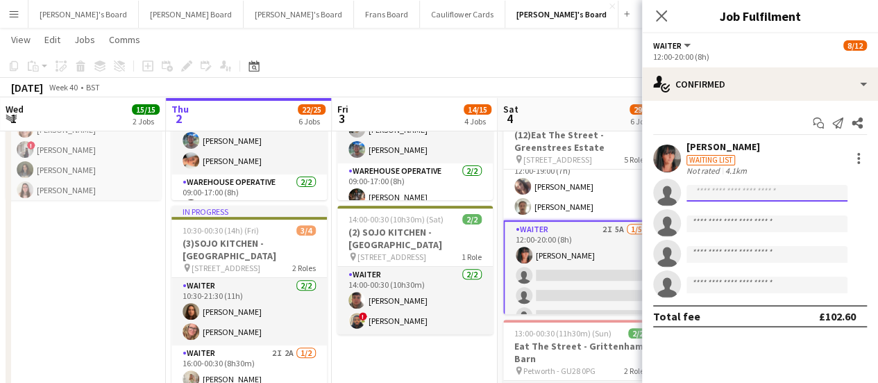
click at [735, 186] on input at bounding box center [767, 193] width 161 height 17
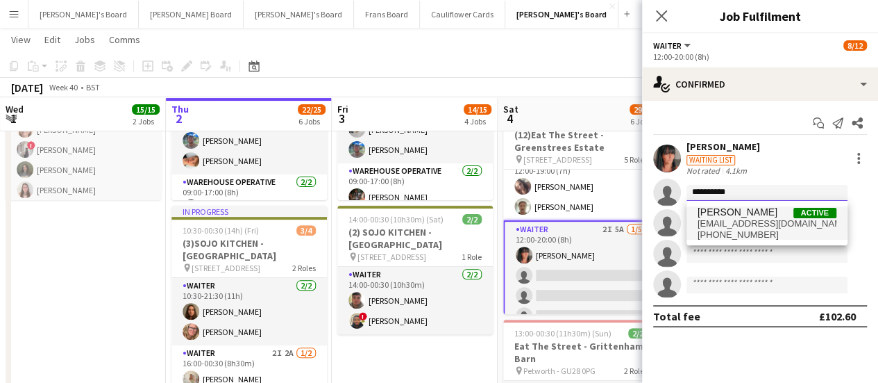
type input "**********"
click at [733, 230] on span "+447948620565" at bounding box center [767, 234] width 139 height 11
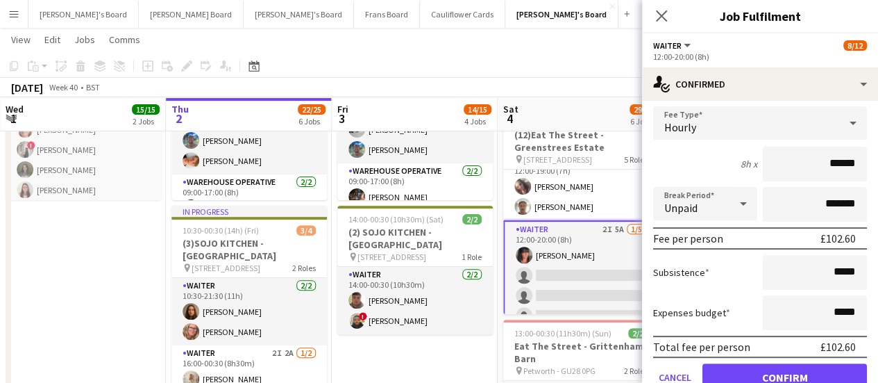
scroll to position [124, 0]
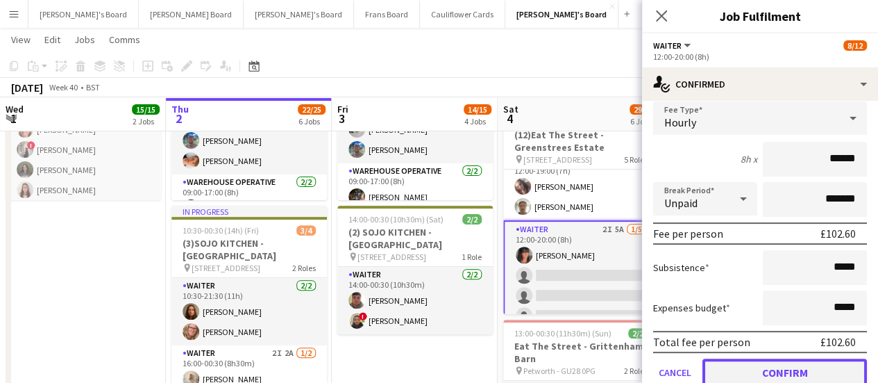
click at [750, 363] on button "Confirm" at bounding box center [785, 372] width 165 height 28
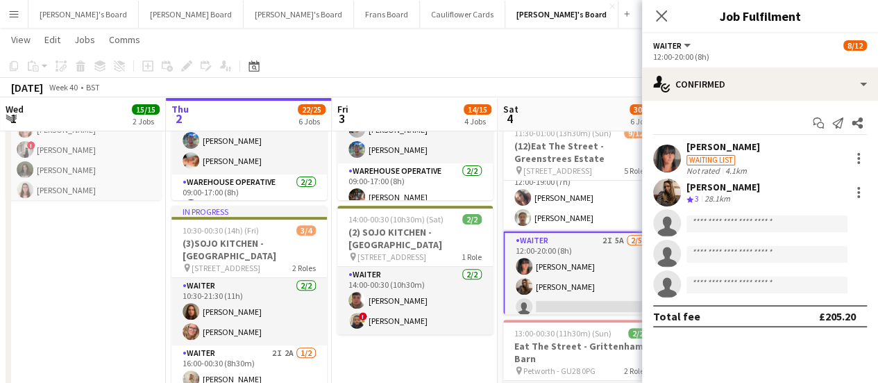
click at [714, 194] on div "28.1km" at bounding box center [717, 199] width 31 height 12
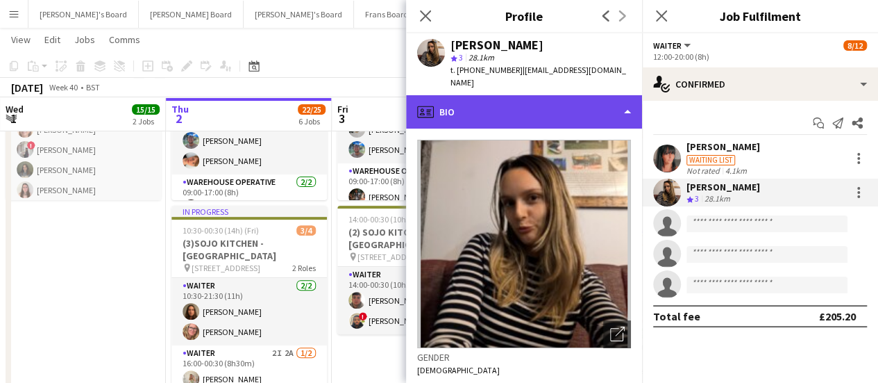
click at [597, 97] on div "profile Bio" at bounding box center [524, 111] width 236 height 33
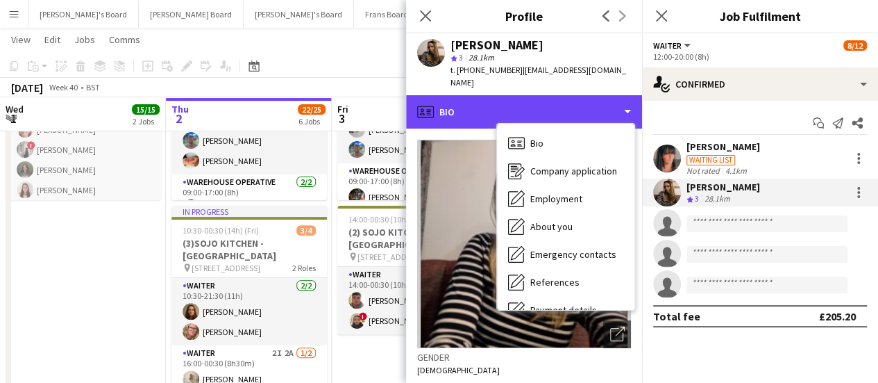
scroll to position [186, 0]
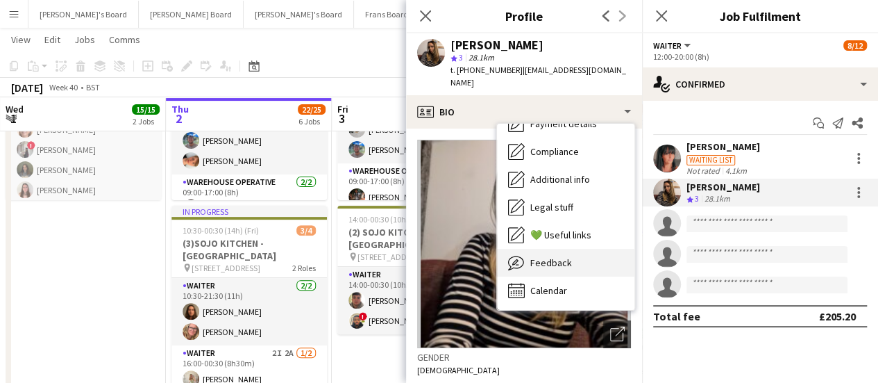
click at [580, 249] on div "Feedback Feedback" at bounding box center [565, 263] width 137 height 28
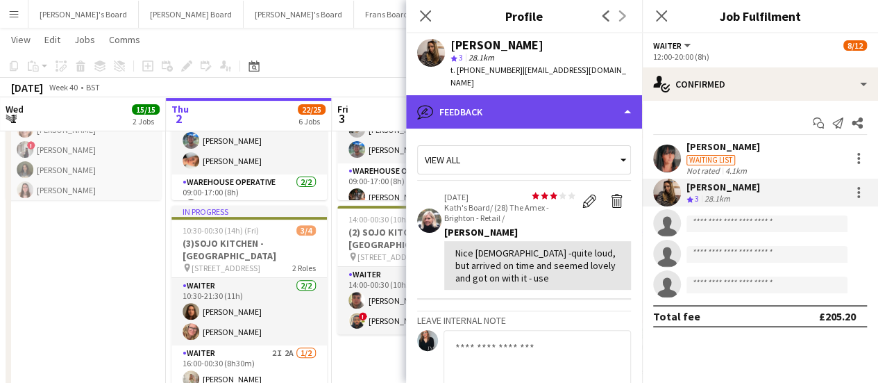
click at [561, 108] on div "bubble-pencil Feedback" at bounding box center [524, 111] width 236 height 33
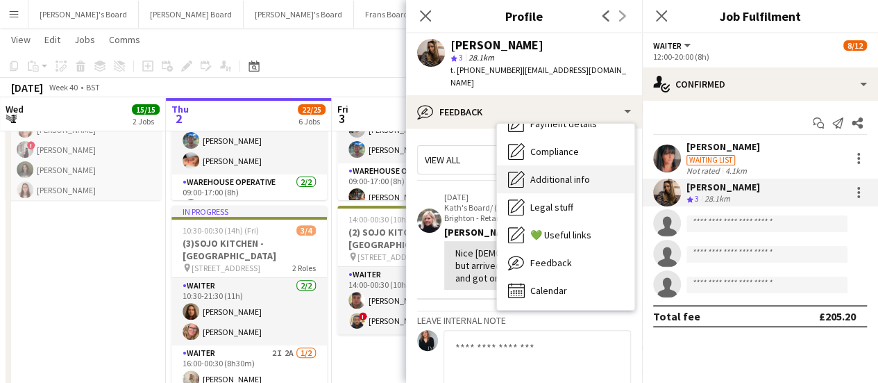
click at [582, 173] on span "Additional info" at bounding box center [560, 179] width 60 height 12
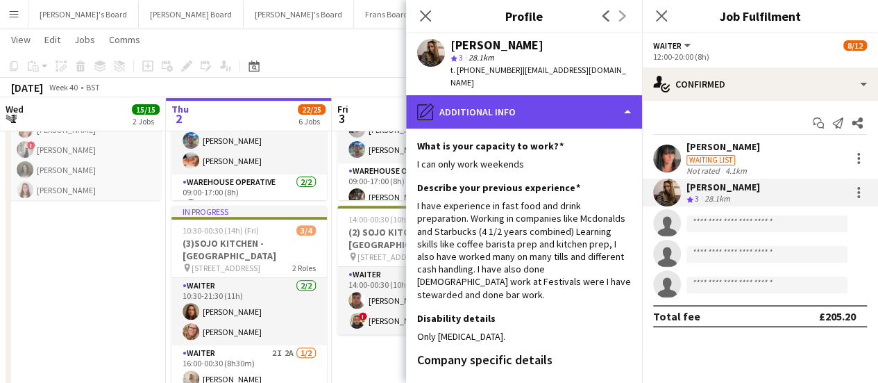
click at [587, 95] on div "pencil4 Additional info" at bounding box center [524, 111] width 236 height 33
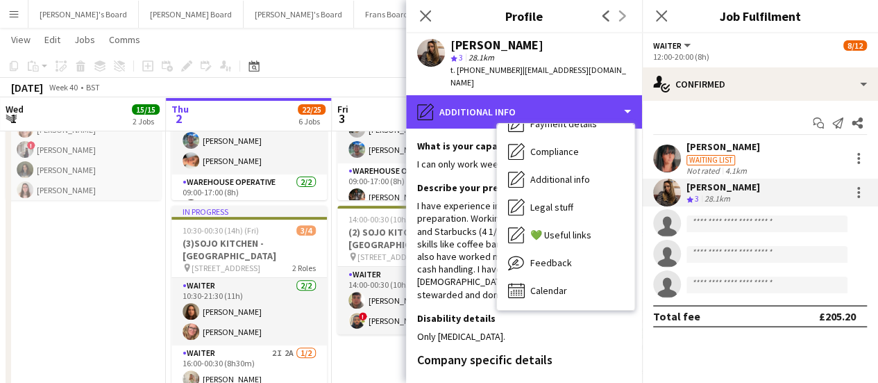
scroll to position [0, 0]
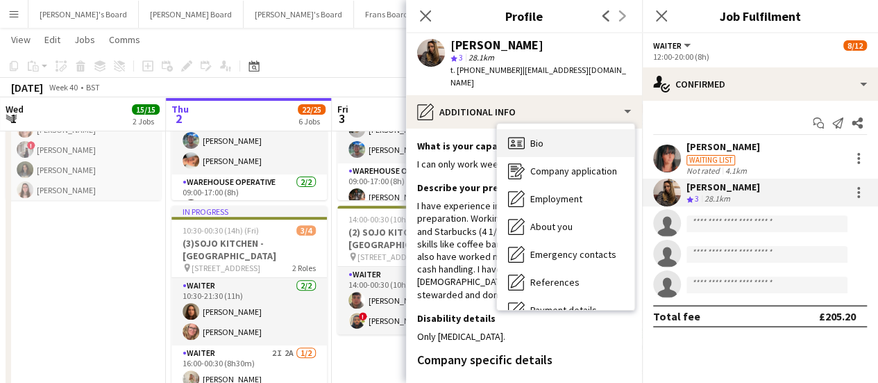
click at [564, 129] on div "Bio Bio" at bounding box center [565, 143] width 137 height 28
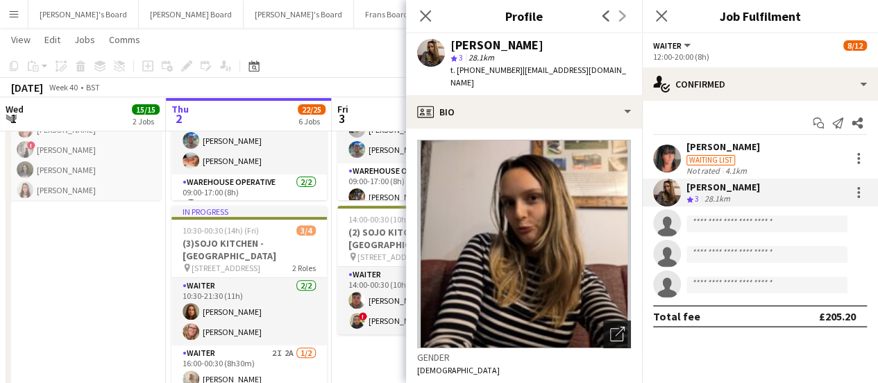
click at [615, 326] on icon at bounding box center [620, 331] width 10 height 10
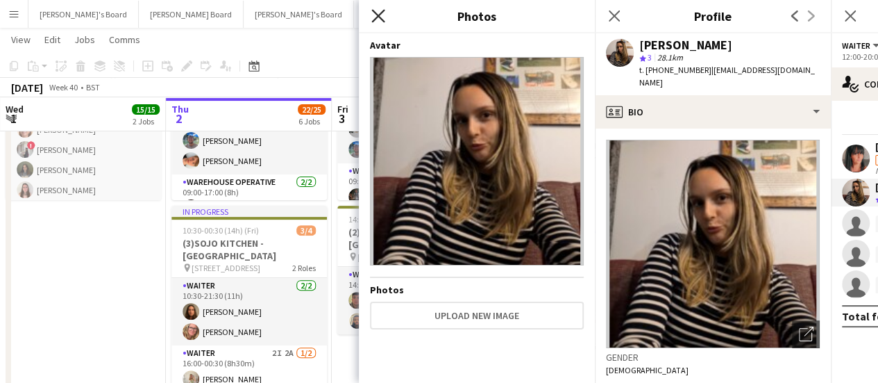
click at [382, 11] on icon at bounding box center [377, 15] width 13 height 13
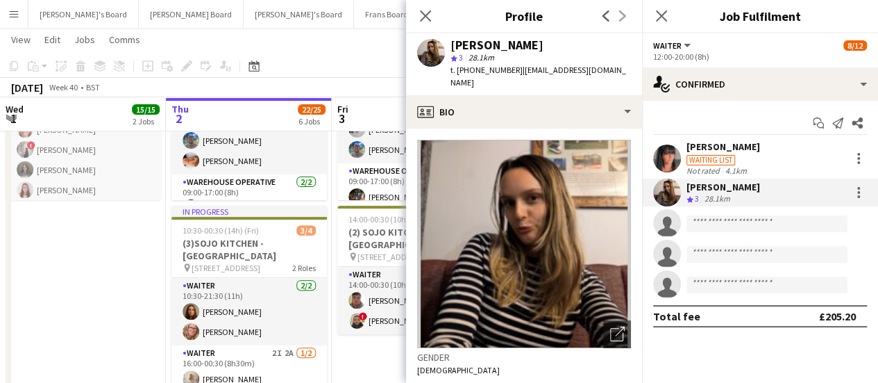
click at [336, 66] on app-toolbar "Copy Paste Paste Ctrl+V Paste with crew Ctrl+Shift+V Paste linked Job Delete Gr…" at bounding box center [439, 66] width 878 height 24
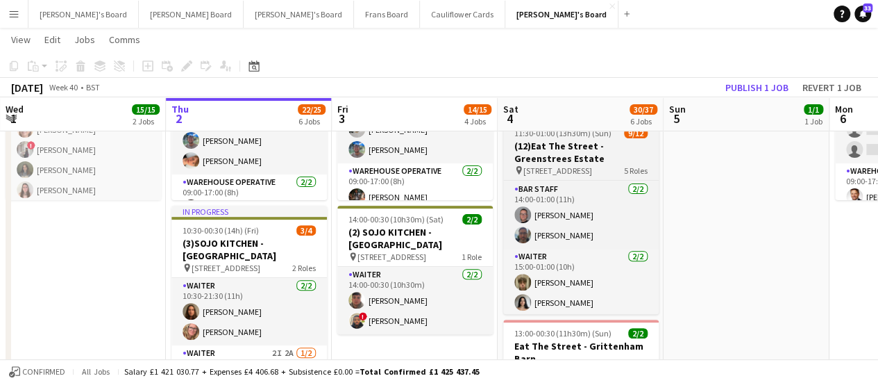
scroll to position [243, 0]
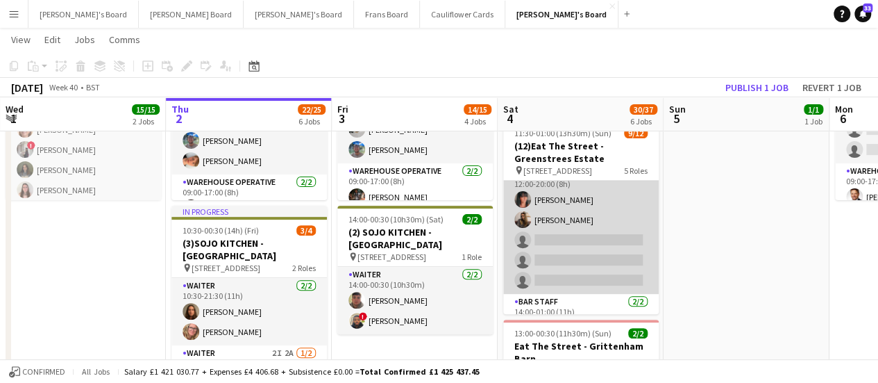
click at [570, 232] on app-card-role "Waiter 2I 5A 2/5 12:00-20:00 (8h) Laura Bond Issy Davis single-neutral-actions …" at bounding box center [581, 230] width 156 height 128
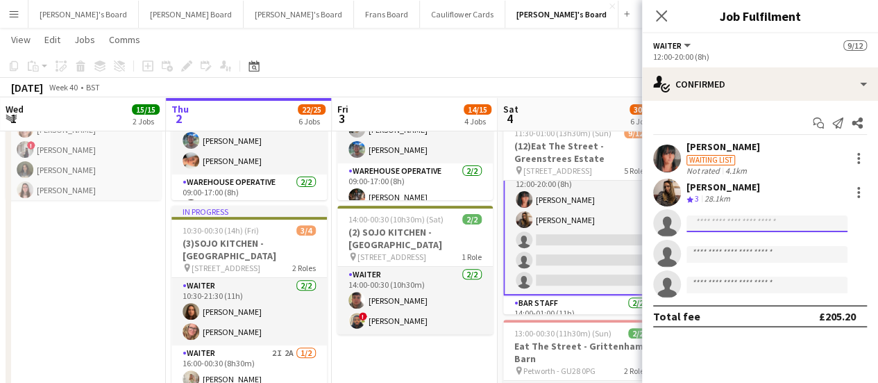
click at [737, 219] on input at bounding box center [767, 223] width 161 height 17
type input "**********"
click at [727, 294] on app-invite-slot "single-neutral-actions" at bounding box center [760, 284] width 236 height 28
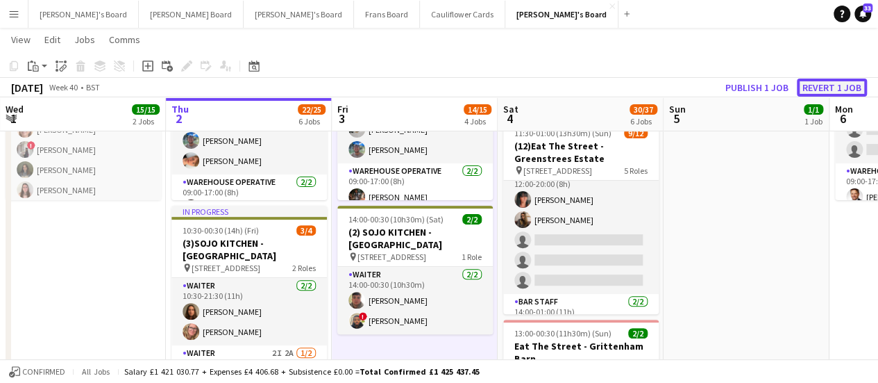
click at [816, 93] on button "Revert 1 job" at bounding box center [832, 87] width 70 height 18
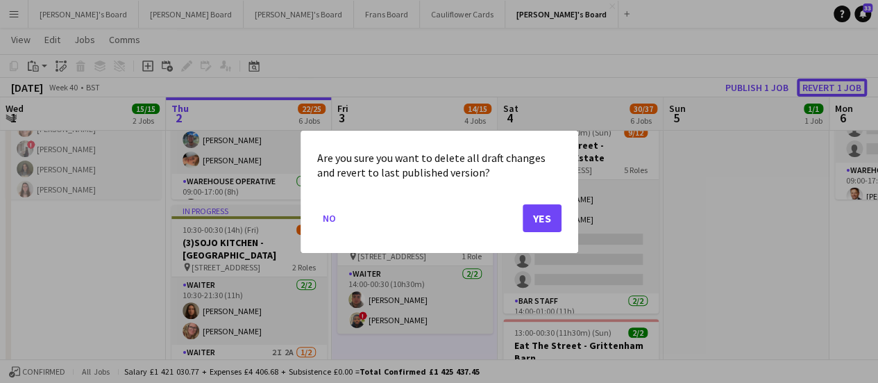
scroll to position [0, 0]
click at [533, 211] on button "Yes" at bounding box center [542, 217] width 39 height 28
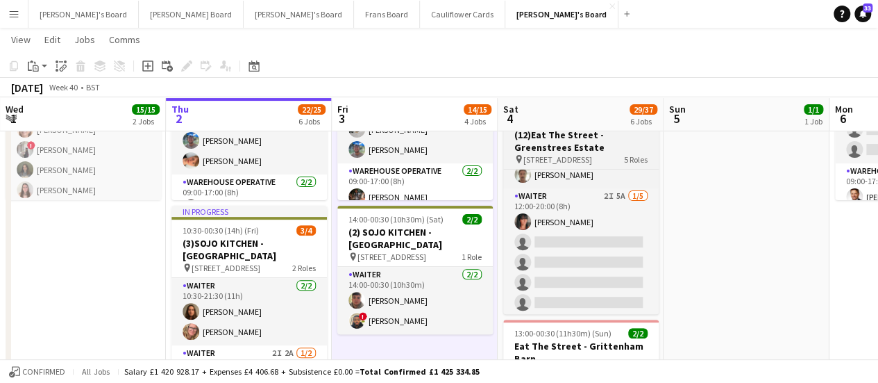
scroll to position [97, 0]
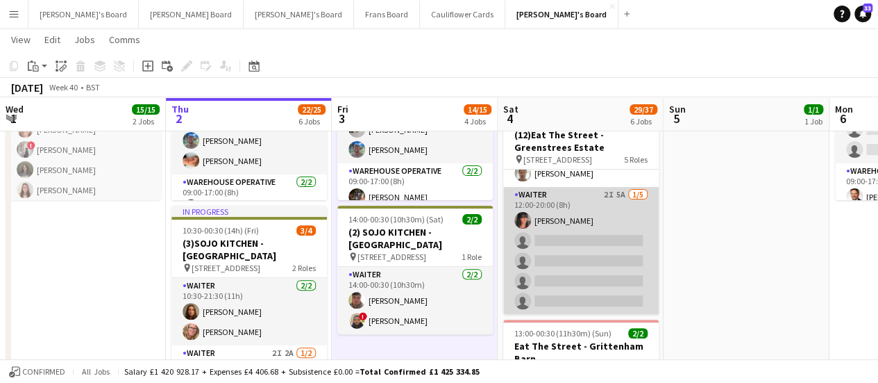
click at [628, 235] on app-card-role "Waiter 2I 5A 1/5 12:00-20:00 (8h) Laura Bond single-neutral-actions single-neut…" at bounding box center [581, 251] width 156 height 128
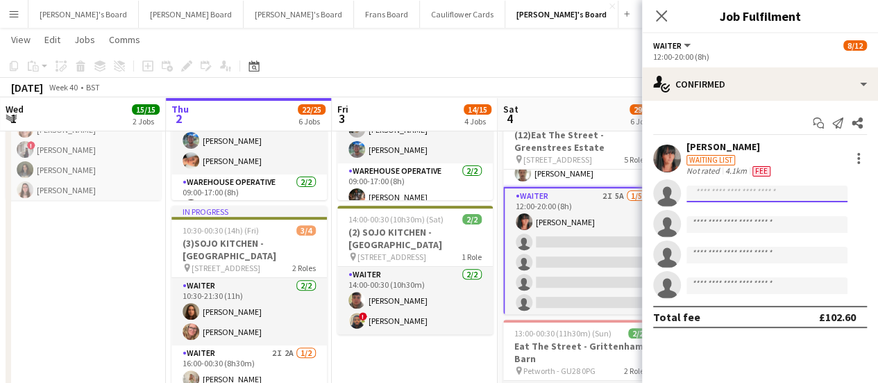
click at [797, 191] on input at bounding box center [767, 193] width 161 height 17
type input "*"
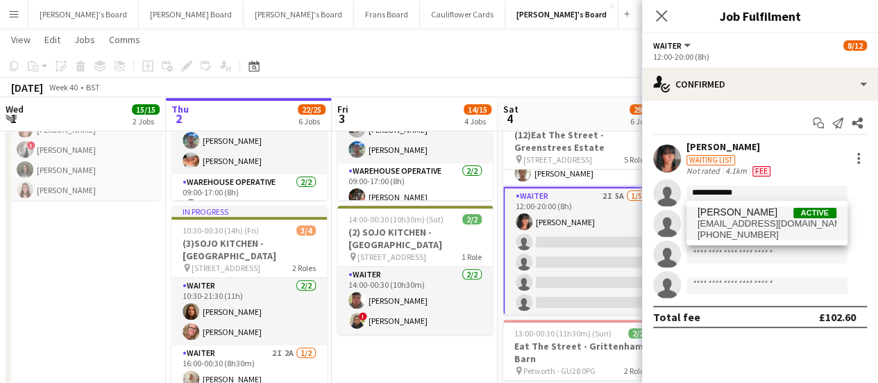
type input "**********"
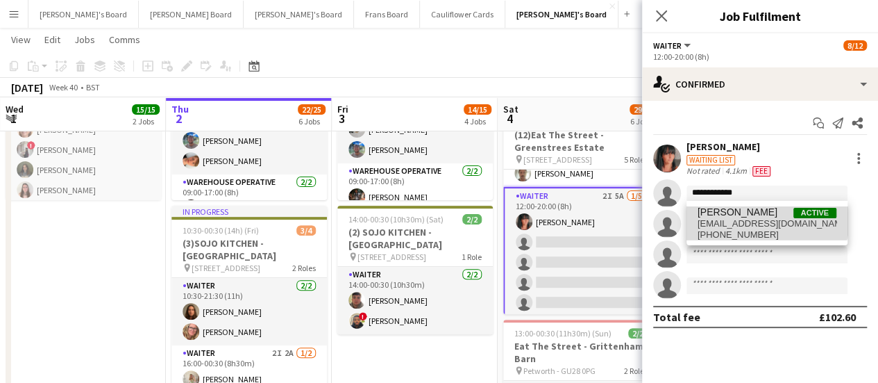
click at [764, 216] on span "[PERSON_NAME]" at bounding box center [738, 212] width 80 height 12
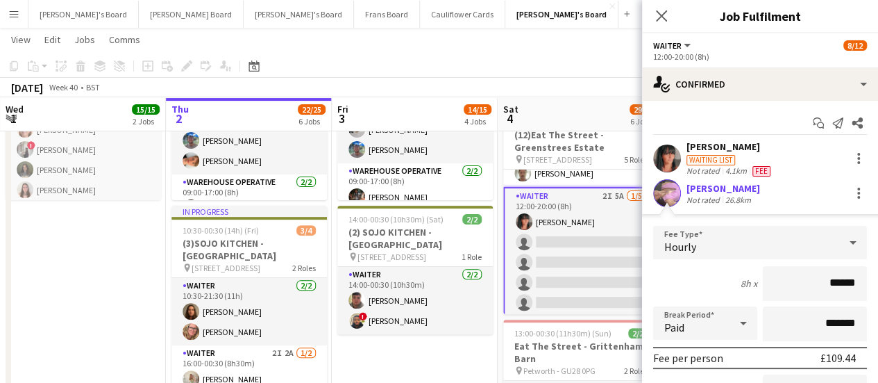
scroll to position [153, 0]
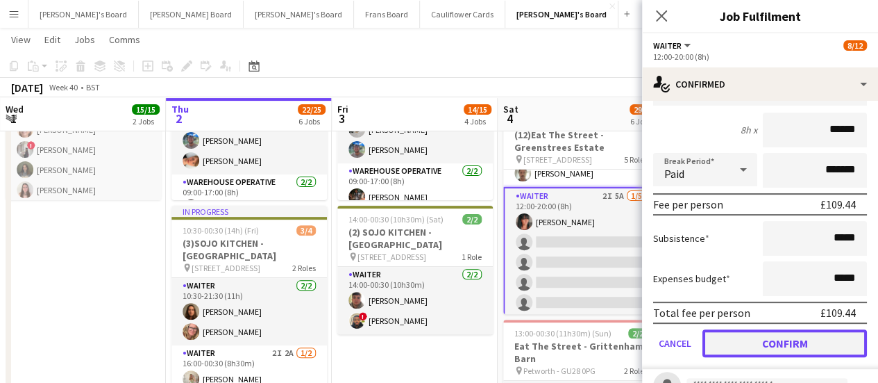
click at [776, 340] on button "Confirm" at bounding box center [785, 343] width 165 height 28
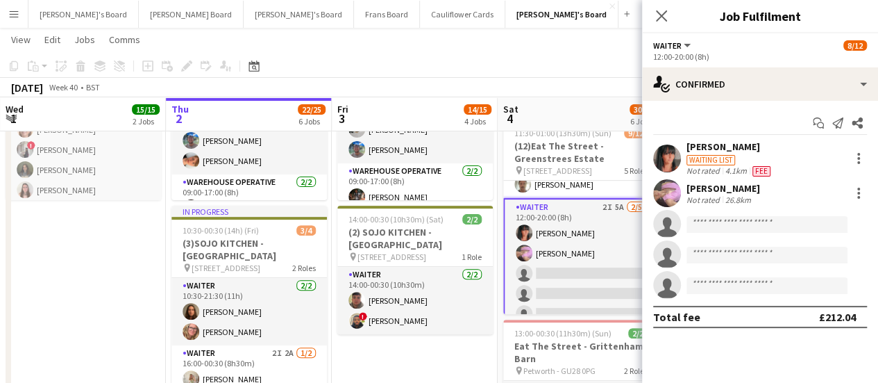
scroll to position [0, 0]
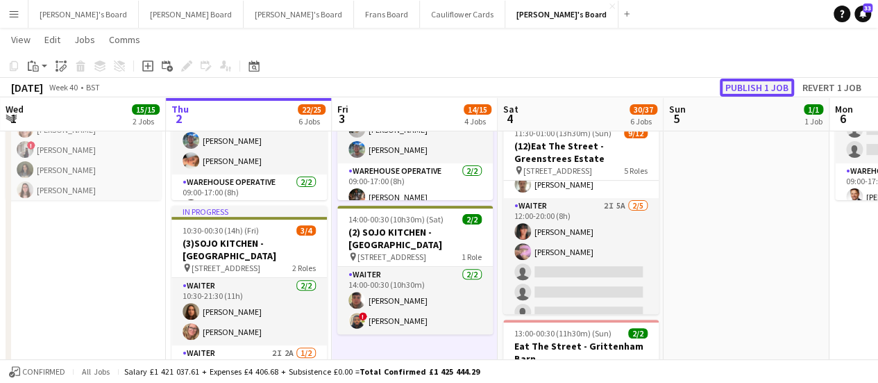
click at [744, 85] on button "Publish 1 job" at bounding box center [757, 87] width 74 height 18
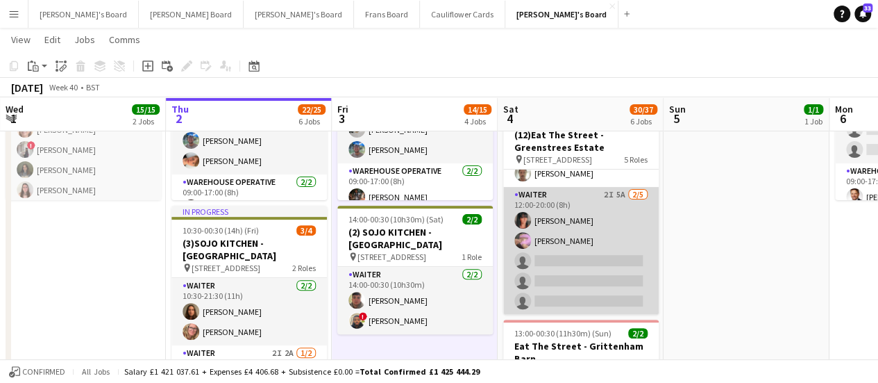
click at [585, 239] on app-card-role "Waiter 2I 5A 2/5 12:00-20:00 (8h) Laura Bond Summer Williams single-neutral-act…" at bounding box center [581, 251] width 156 height 128
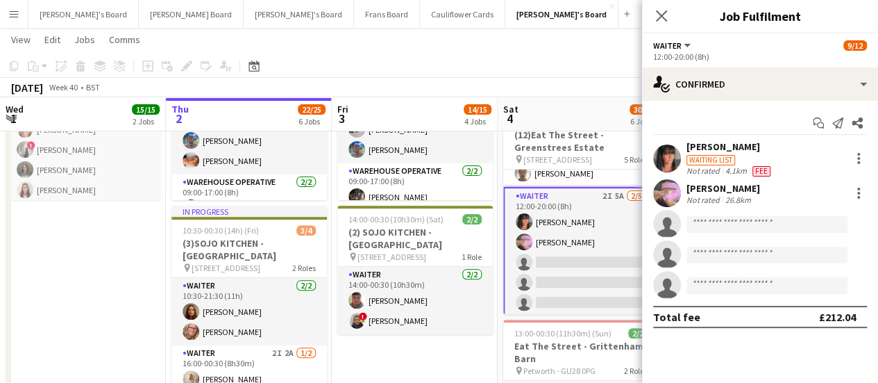
click at [725, 186] on div "[PERSON_NAME]" at bounding box center [724, 188] width 74 height 12
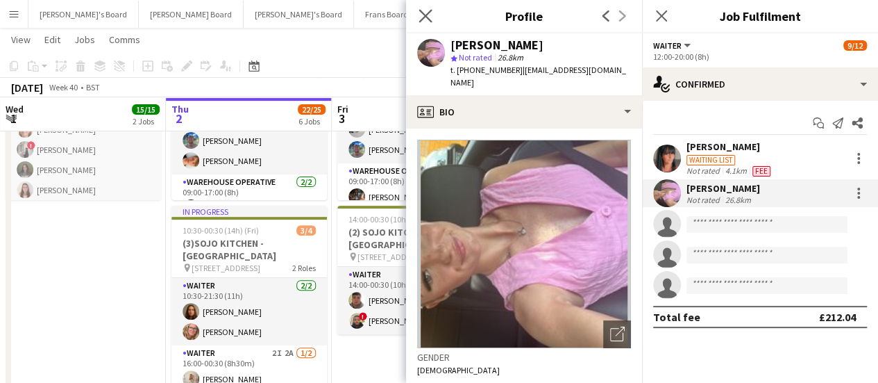
click at [432, 15] on app-icon "Close pop-in" at bounding box center [426, 16] width 20 height 20
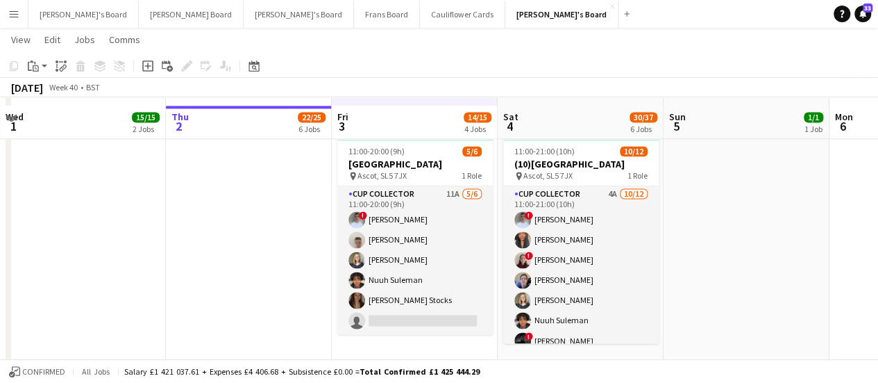
scroll to position [1030, 0]
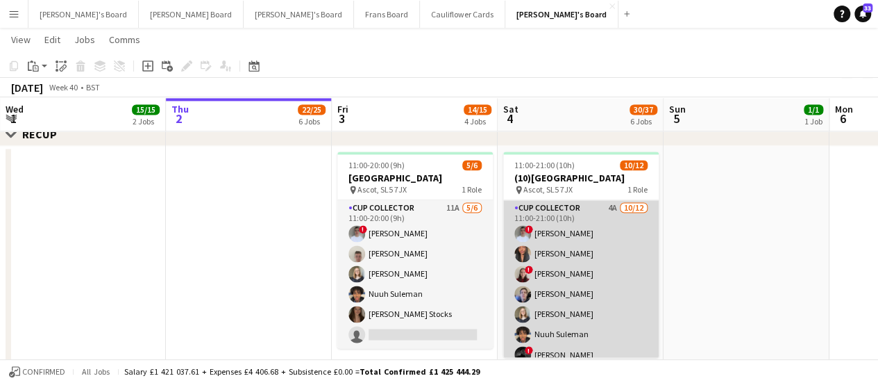
click at [601, 217] on app-card-role "CUP COLLECTOR 4A 10/12 11:00-21:00 (10h) ! Connor Upton Shane Serika ! Teodora …" at bounding box center [581, 334] width 156 height 269
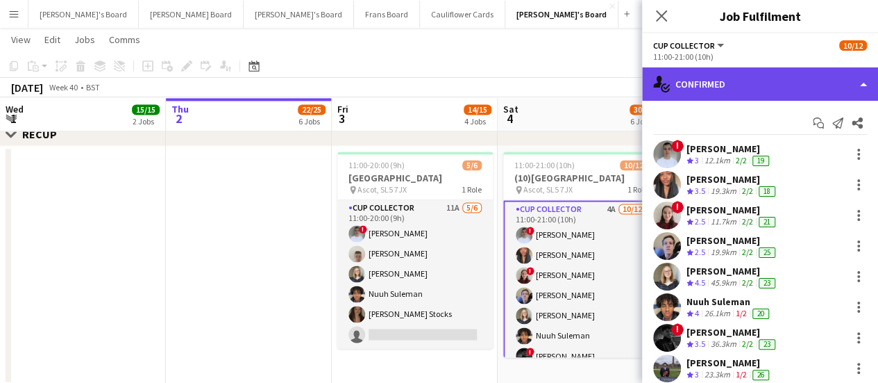
click at [776, 84] on div "single-neutral-actions-check-2 Confirmed" at bounding box center [760, 83] width 236 height 33
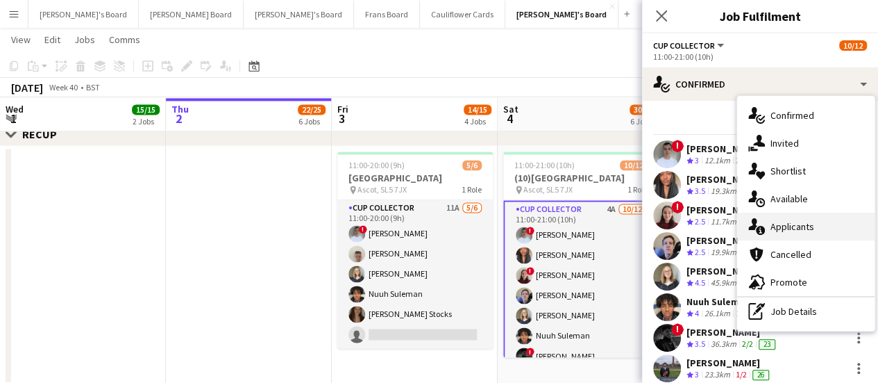
click at [808, 238] on div "single-neutral-actions-information Applicants" at bounding box center [805, 226] width 137 height 28
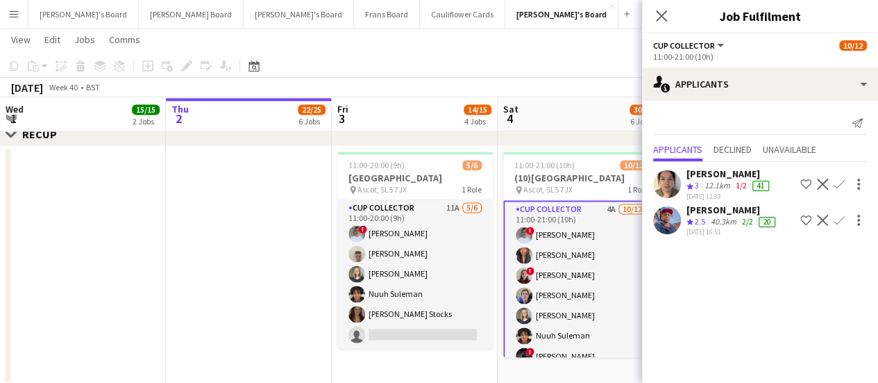
click at [710, 178] on div "[PERSON_NAME]" at bounding box center [729, 173] width 85 height 12
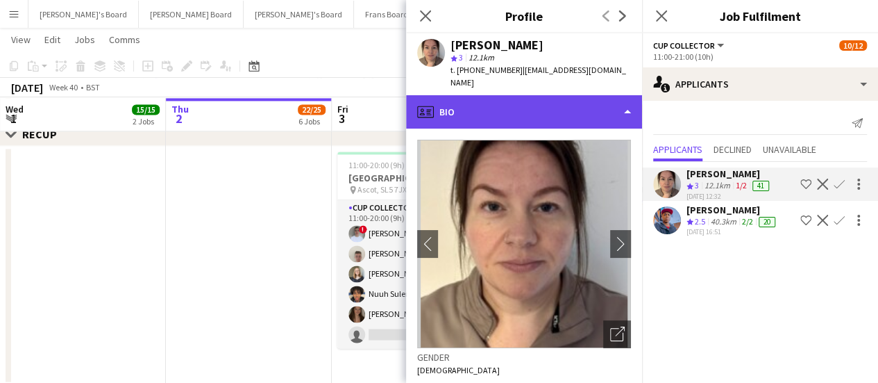
click at [535, 95] on div "profile Bio" at bounding box center [524, 111] width 236 height 33
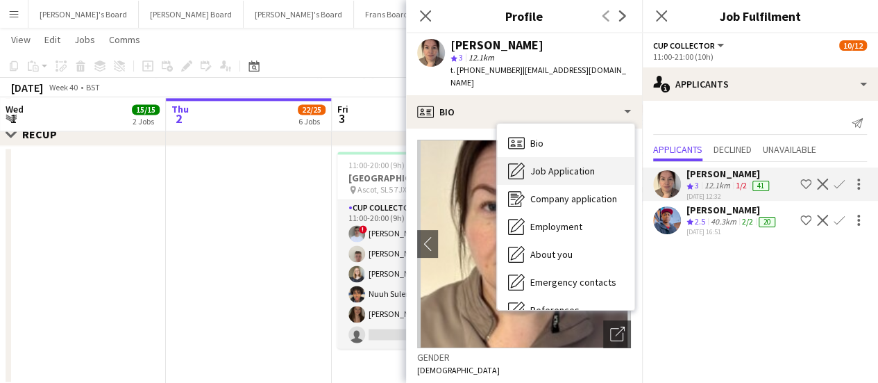
click at [547, 165] on span "Job Application" at bounding box center [562, 171] width 65 height 12
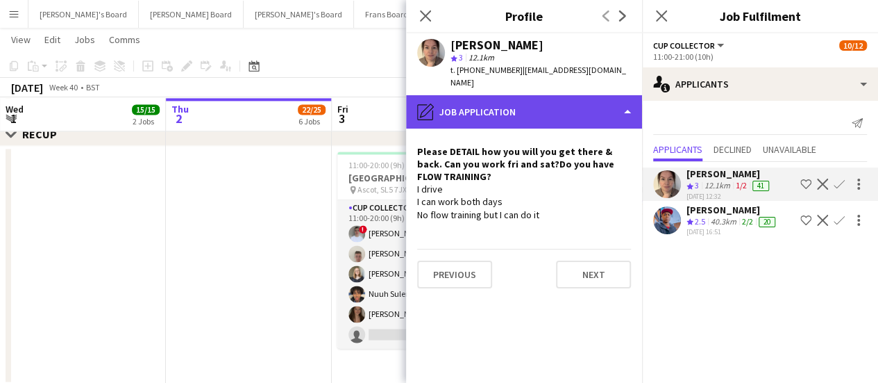
click at [585, 95] on div "pencil4 Job Application" at bounding box center [524, 111] width 236 height 33
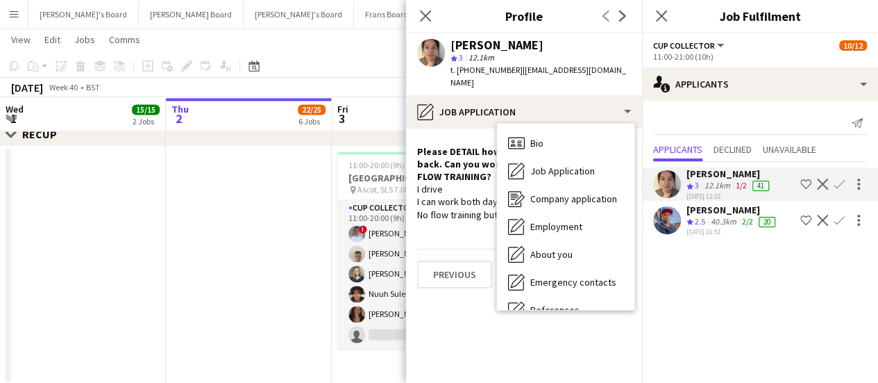
click at [839, 181] on app-icon "Confirm" at bounding box center [839, 183] width 11 height 11
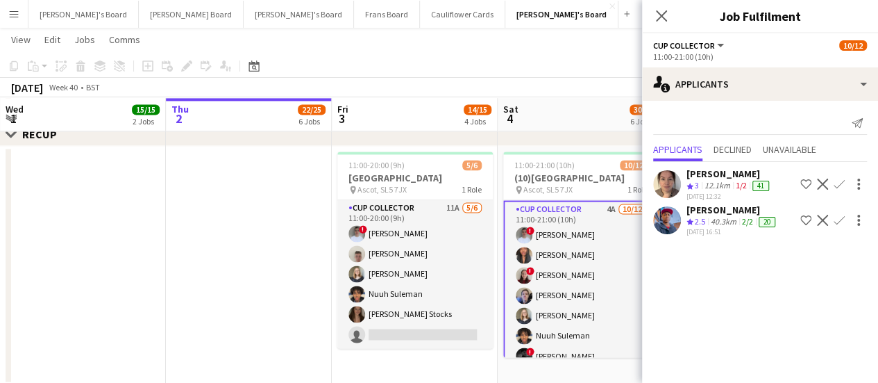
click at [839, 181] on app-icon "Confirm" at bounding box center [839, 183] width 11 height 11
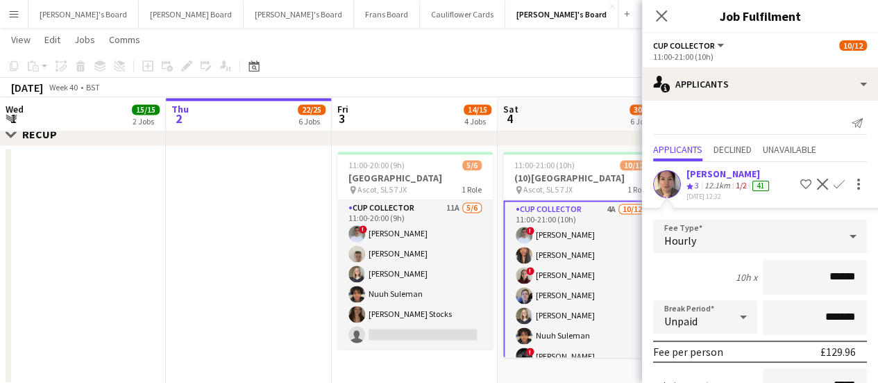
scroll to position [181, 0]
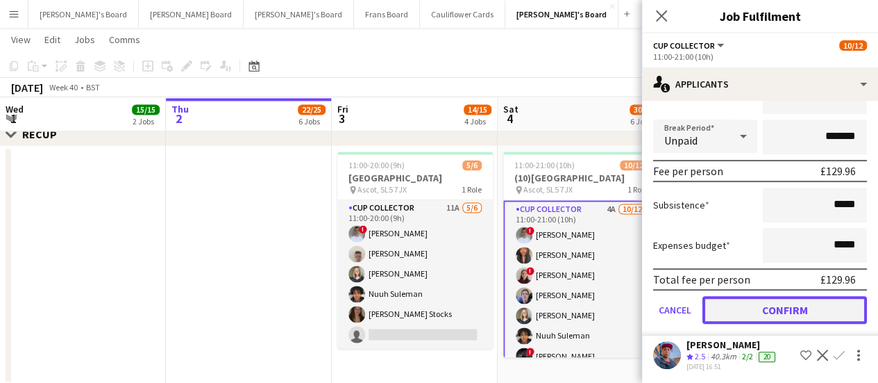
click at [791, 309] on button "Confirm" at bounding box center [785, 310] width 165 height 28
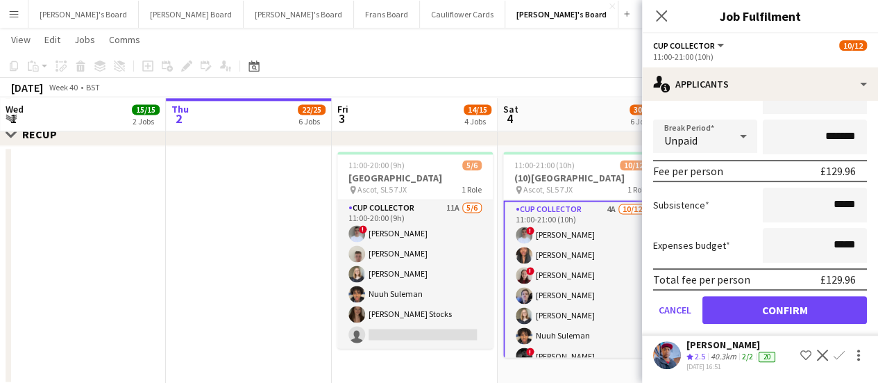
scroll to position [0, 0]
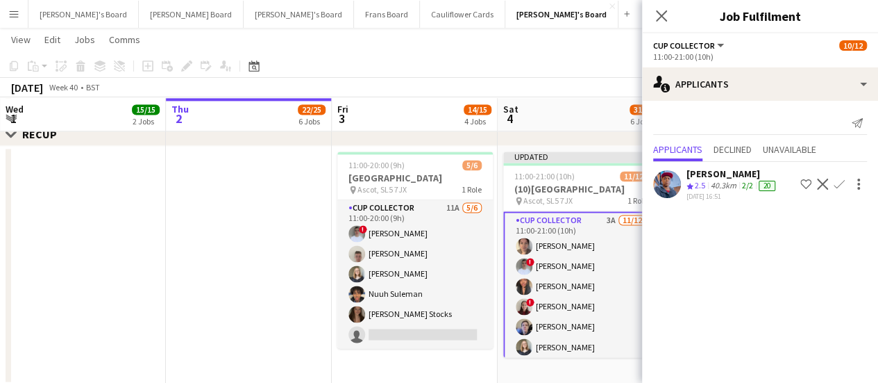
click at [196, 265] on app-date-cell at bounding box center [249, 265] width 166 height 239
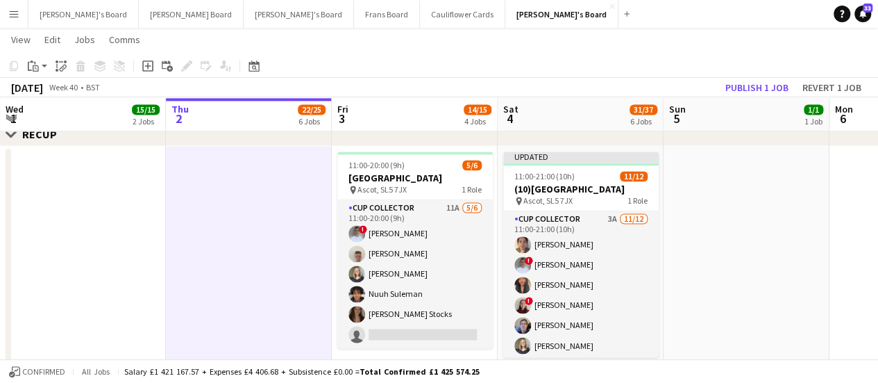
click at [753, 78] on div "October 2025 Week 40 • BST Publish 1 job Revert 1 job" at bounding box center [439, 87] width 878 height 19
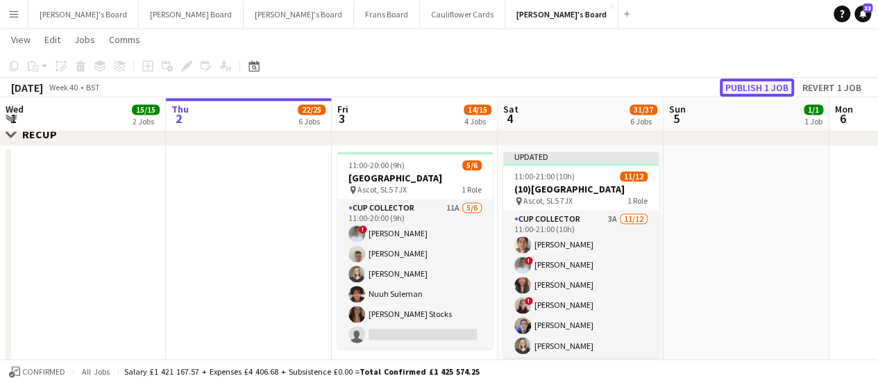
click at [750, 83] on button "Publish 1 job" at bounding box center [757, 87] width 74 height 18
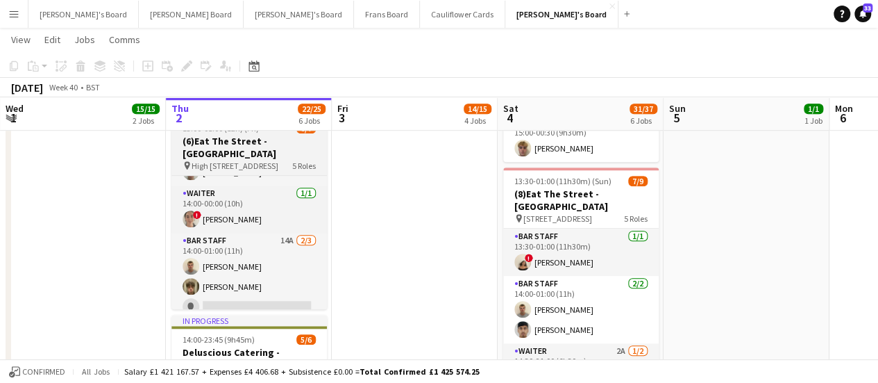
scroll to position [142, 0]
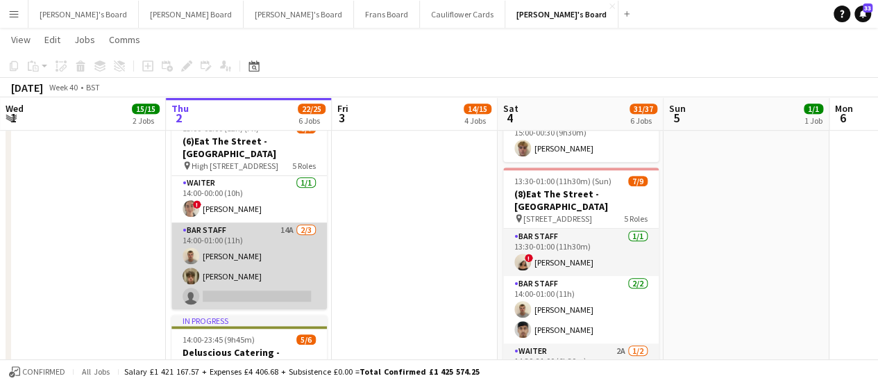
click at [259, 251] on app-card-role "BAR STAFF 14A [DATE] 14:00-01:00 (11h) [PERSON_NAME] [PERSON_NAME] single-neutr…" at bounding box center [249, 265] width 156 height 87
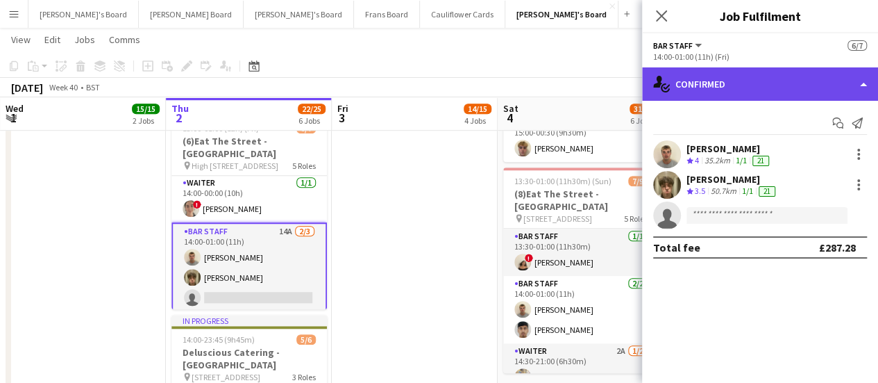
click at [736, 79] on div "single-neutral-actions-check-2 Confirmed" at bounding box center [760, 83] width 236 height 33
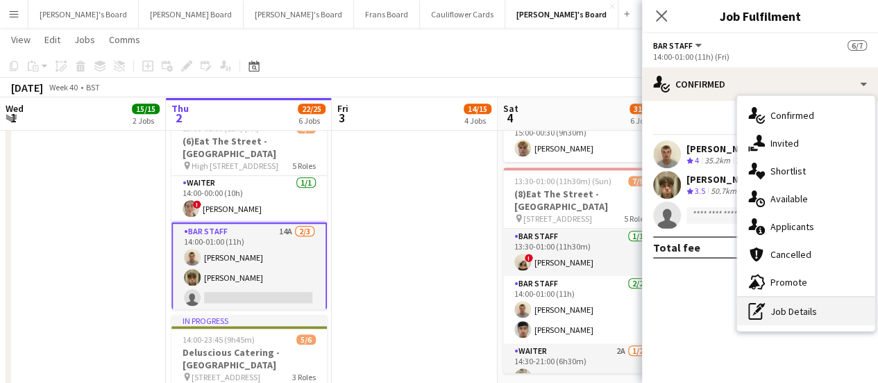
click at [766, 306] on div "pen-write Job Details" at bounding box center [805, 311] width 137 height 28
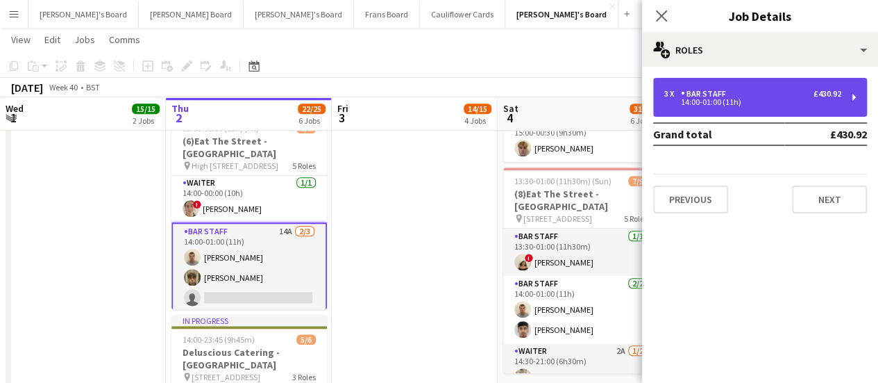
click at [744, 106] on div "3 x BAR STAFF £430.92 14:00-01:00 (11h)" at bounding box center [760, 97] width 214 height 39
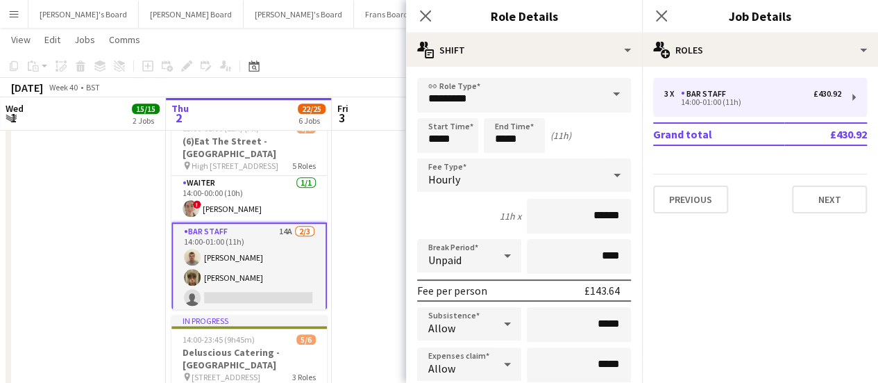
click at [345, 246] on app-date-cell "09:00-17:00 (8h) 6/6 SFG WAREHOUSE - [GEOGRAPHIC_DATA] pin Guilford Gu3 2dx 2 R…" at bounding box center [415, 175] width 166 height 998
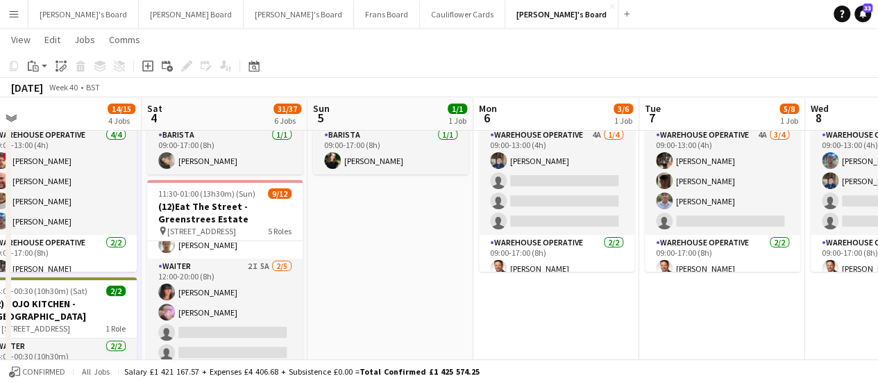
scroll to position [0, 362]
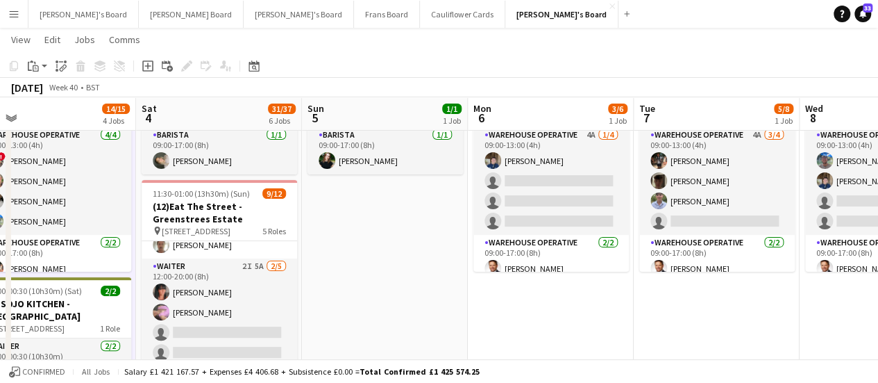
drag, startPoint x: 762, startPoint y: 321, endPoint x: 400, endPoint y: 334, distance: 361.9
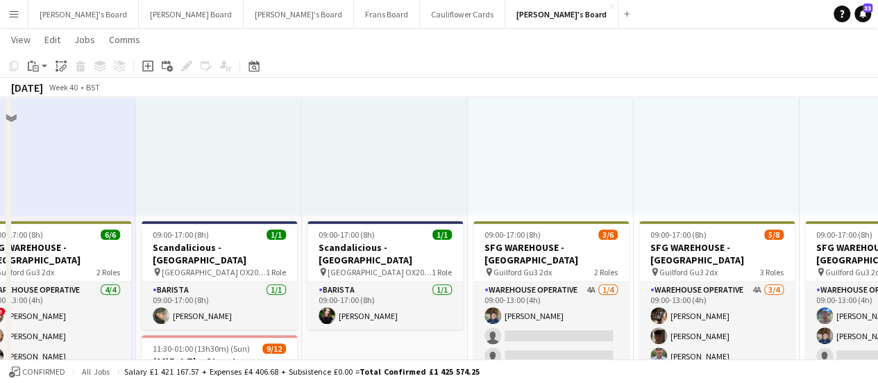
scroll to position [206, 0]
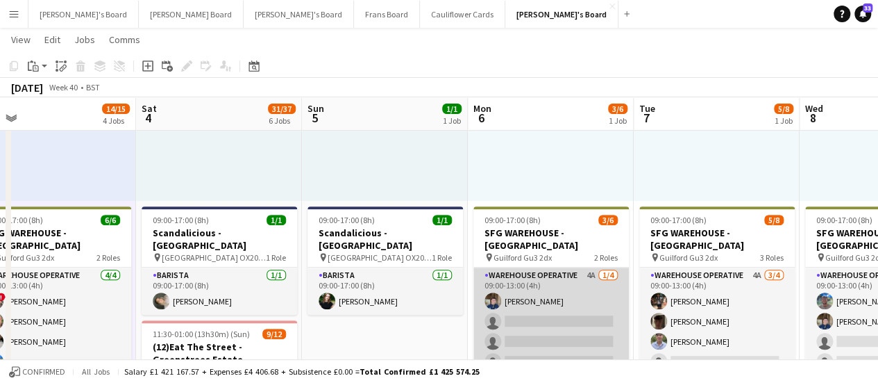
click at [599, 282] on app-card-role "Warehouse Operative 4A 1/4 09:00-13:00 (4h) Jack Sargent single-neutral-actions…" at bounding box center [551, 321] width 156 height 108
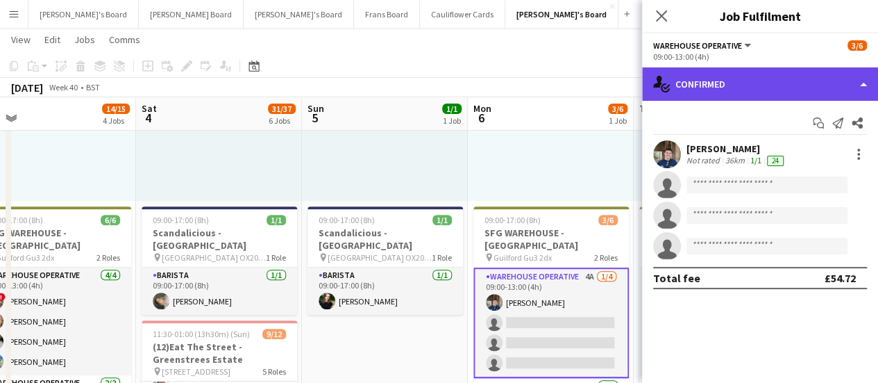
click at [816, 93] on div "single-neutral-actions-check-2 Confirmed" at bounding box center [760, 83] width 236 height 33
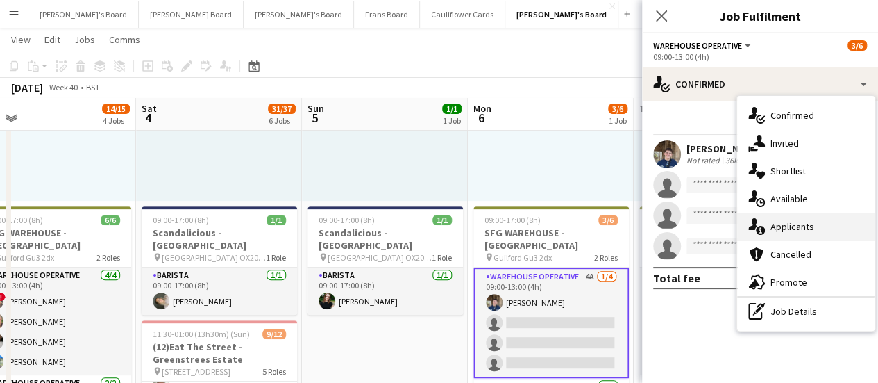
click at [816, 231] on div "single-neutral-actions-information Applicants" at bounding box center [805, 226] width 137 height 28
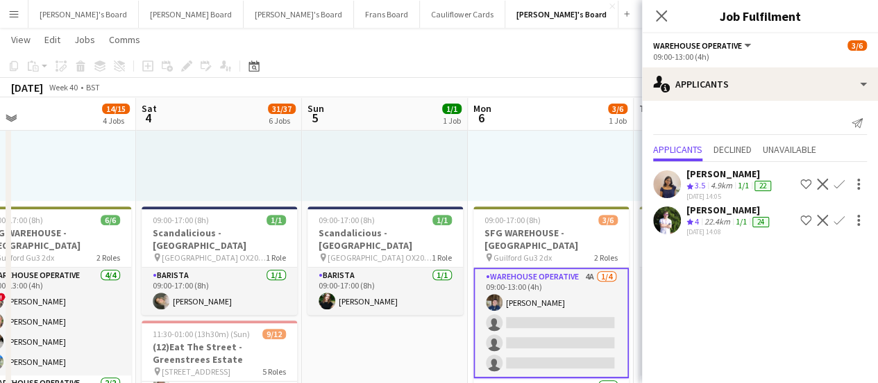
click at [839, 217] on app-icon "Confirm" at bounding box center [839, 220] width 11 height 11
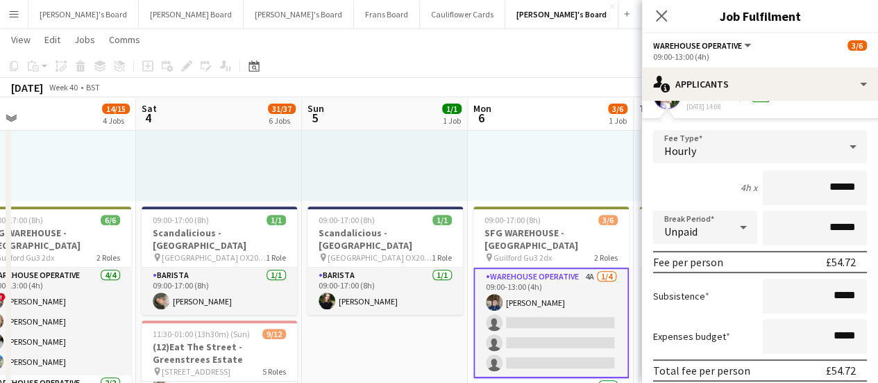
scroll to position [181, 0]
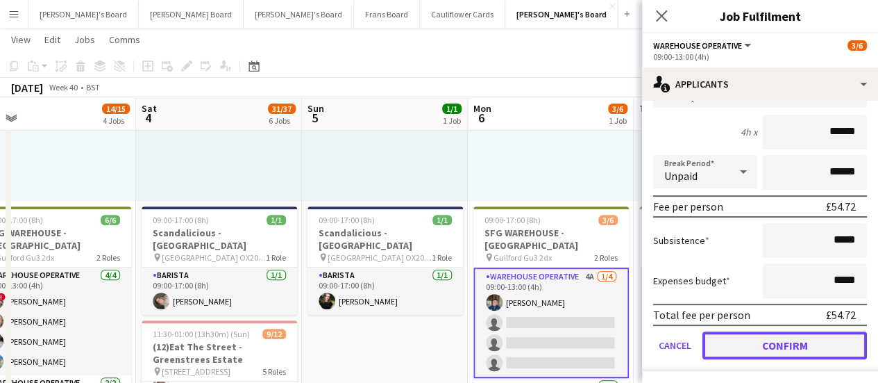
click at [803, 336] on button "Confirm" at bounding box center [785, 345] width 165 height 28
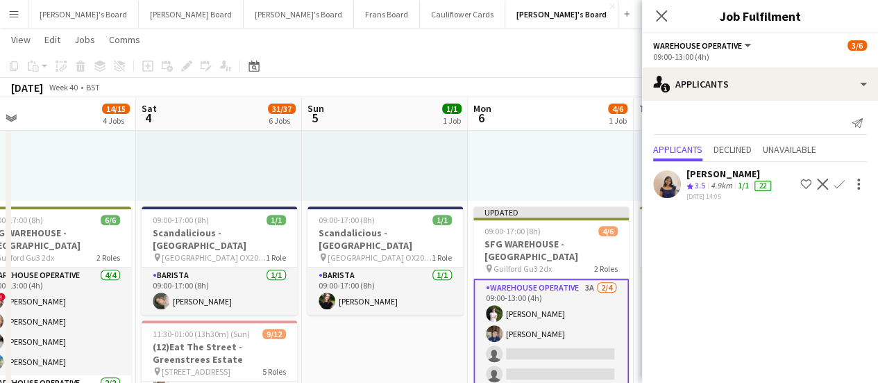
scroll to position [0, 0]
click at [555, 158] on div at bounding box center [551, 92] width 166 height 215
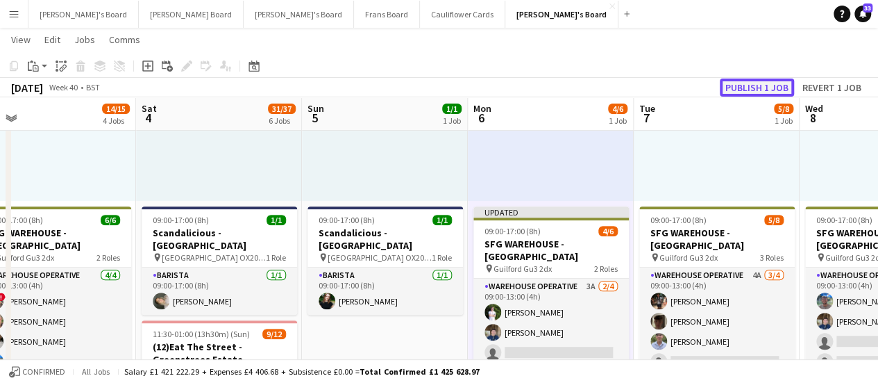
click at [777, 83] on button "Publish 1 job" at bounding box center [757, 87] width 74 height 18
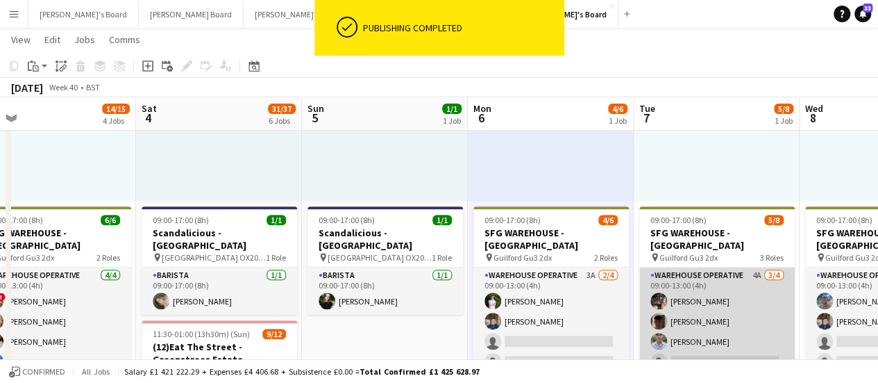
click at [743, 267] on app-card-role "Warehouse Operative 4A 3/4 09:00-13:00 (4h) Tom Mckinlay Oli Campbell Frederick…" at bounding box center [717, 321] width 156 height 108
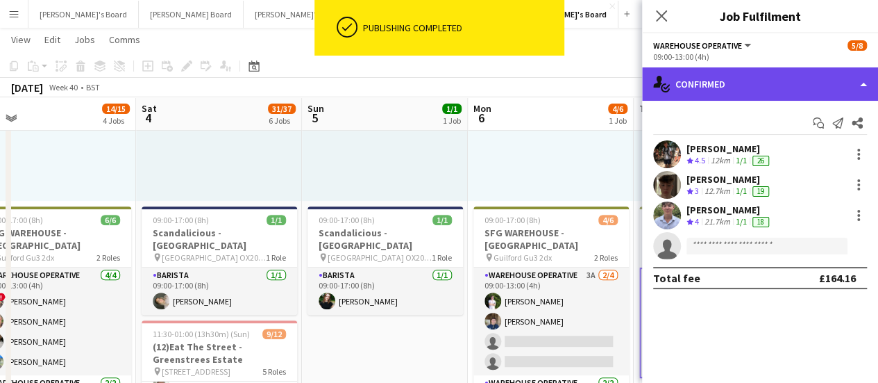
click at [748, 76] on div "single-neutral-actions-check-2 Confirmed" at bounding box center [760, 83] width 236 height 33
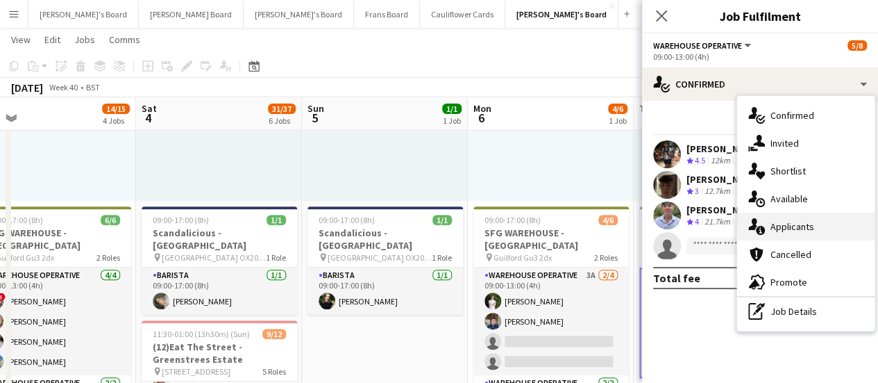
click at [807, 221] on span "Applicants" at bounding box center [793, 226] width 44 height 12
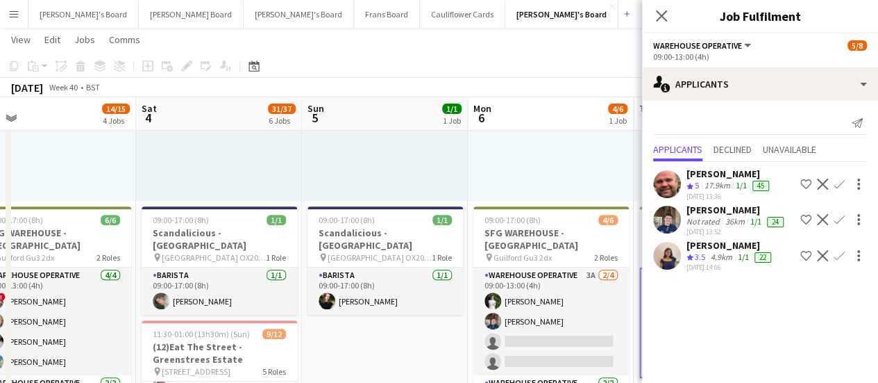
click at [834, 221] on app-icon "Confirm" at bounding box center [839, 219] width 11 height 11
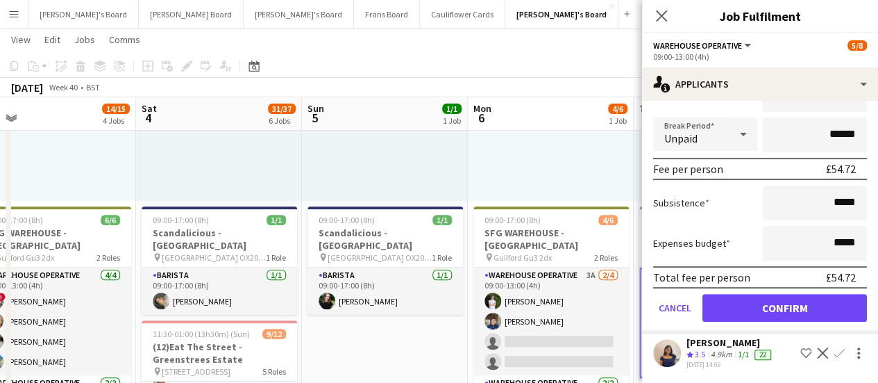
scroll to position [226, 0]
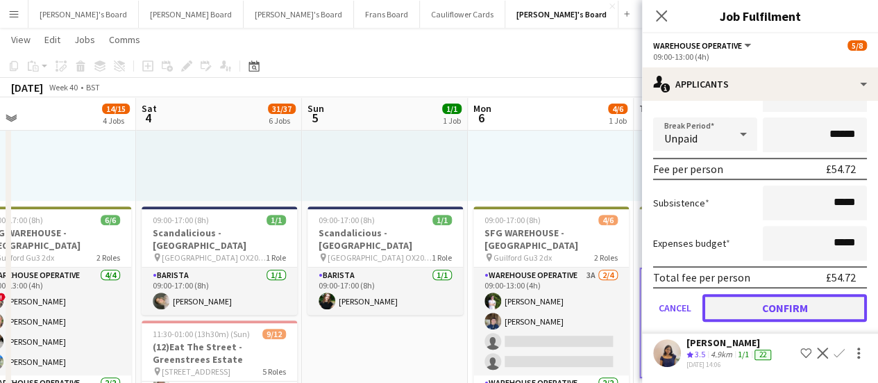
click at [811, 310] on button "Confirm" at bounding box center [785, 308] width 165 height 28
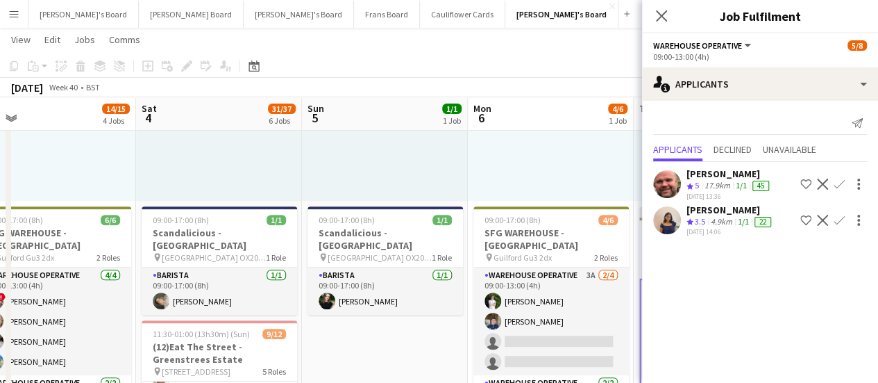
scroll to position [0, 0]
click at [551, 135] on div at bounding box center [551, 92] width 166 height 215
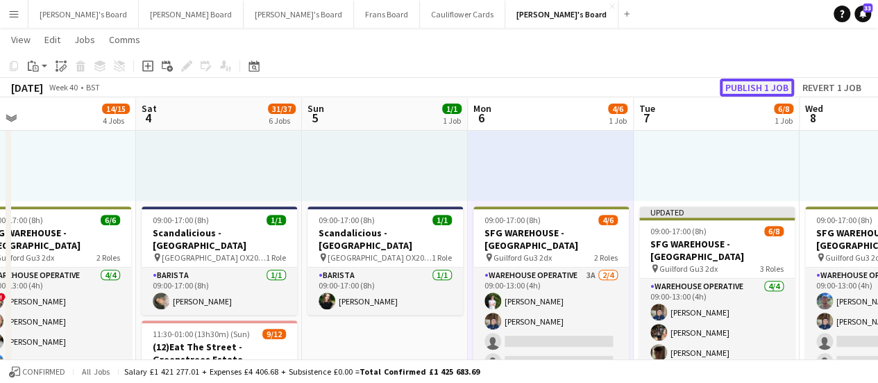
click at [768, 85] on button "Publish 1 job" at bounding box center [757, 87] width 74 height 18
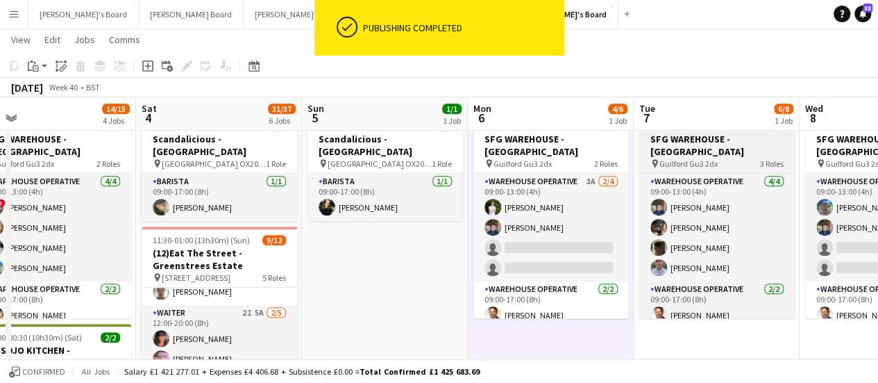
scroll to position [85, 0]
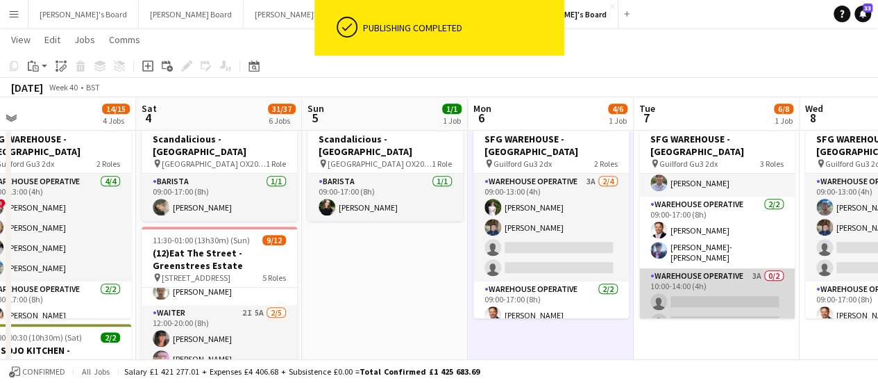
click at [747, 270] on app-card-role "Warehouse Operative 3A 0/2 10:00-14:00 (4h) single-neutral-actions single-neutr…" at bounding box center [717, 301] width 156 height 67
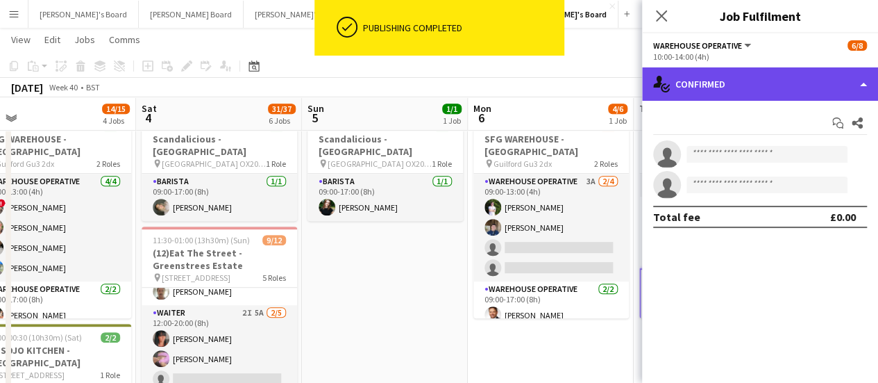
click at [794, 88] on div "single-neutral-actions-check-2 Confirmed" at bounding box center [760, 83] width 236 height 33
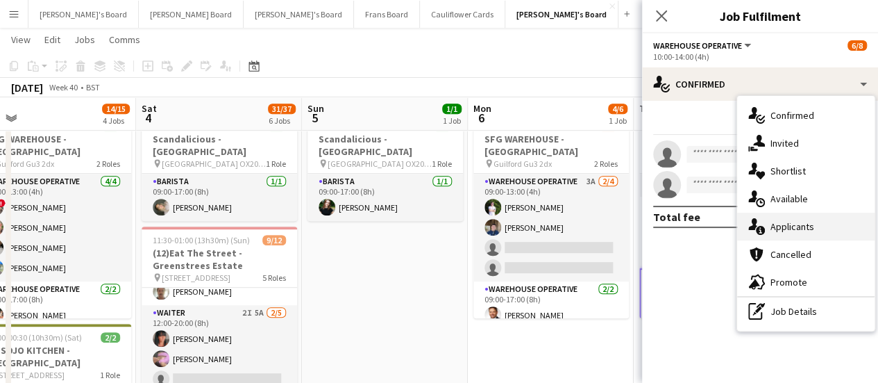
click at [806, 233] on div "single-neutral-actions-information Applicants" at bounding box center [805, 226] width 137 height 28
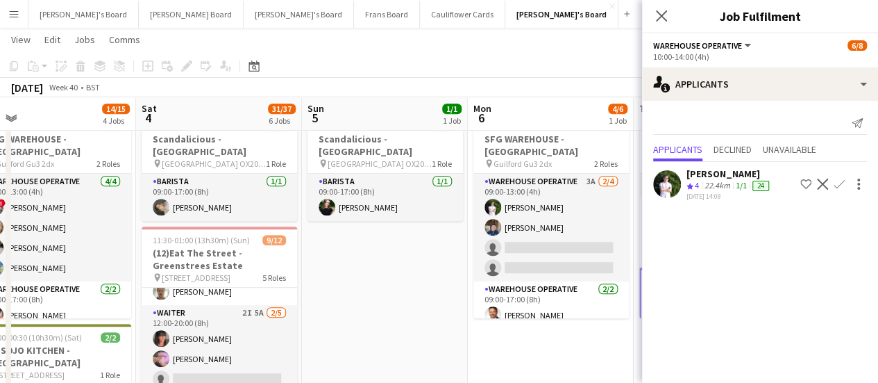
click at [839, 179] on app-icon "Confirm" at bounding box center [839, 183] width 11 height 11
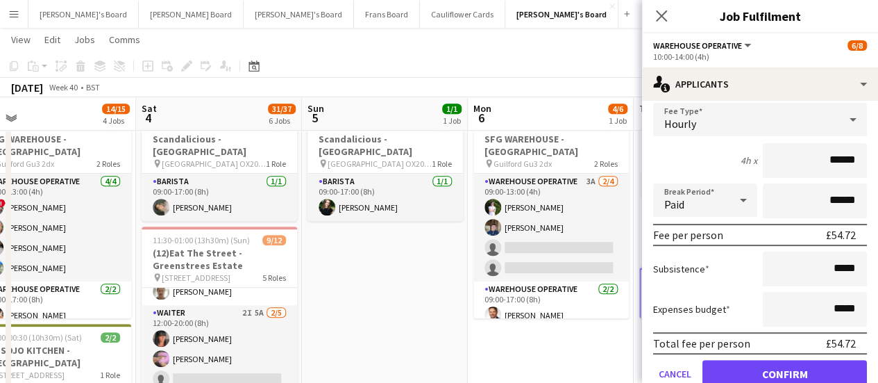
scroll to position [119, 0]
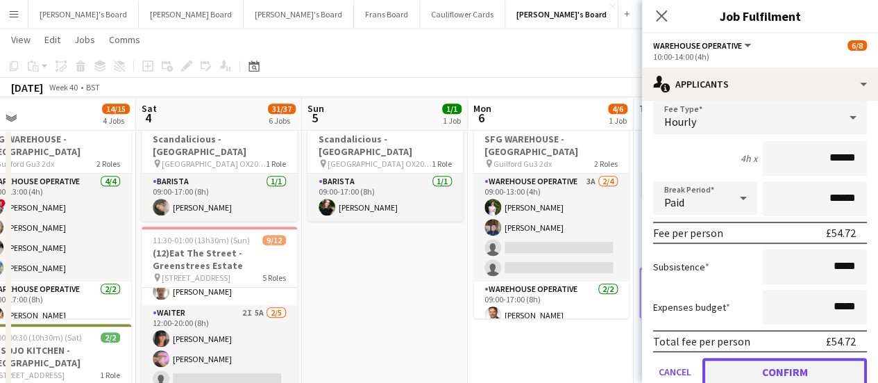
click at [780, 368] on button "Confirm" at bounding box center [785, 372] width 165 height 28
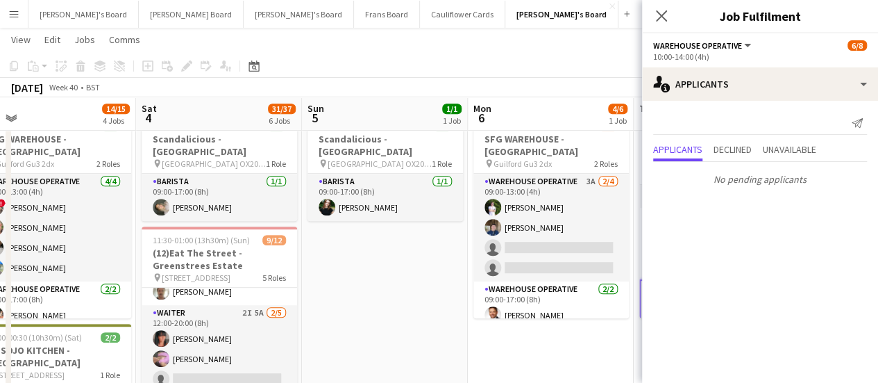
scroll to position [0, 0]
click at [573, 54] on app-toolbar "Copy Paste Paste Ctrl+V Paste with crew Ctrl+Shift+V Paste linked Job Delete Gr…" at bounding box center [439, 66] width 878 height 24
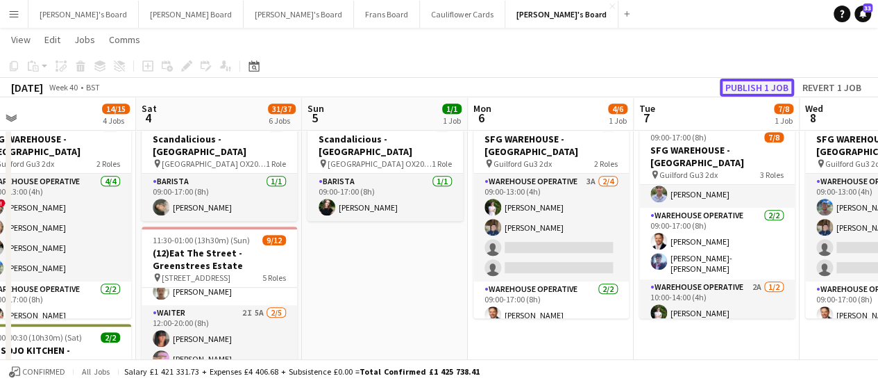
click at [754, 88] on button "Publish 1 job" at bounding box center [757, 87] width 74 height 18
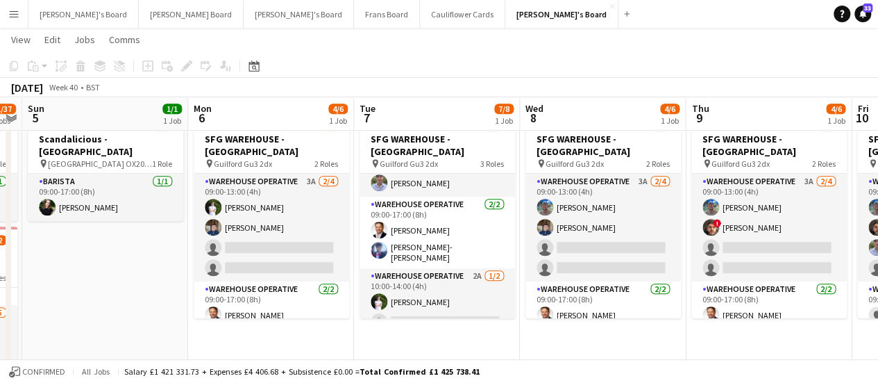
scroll to position [0, 647]
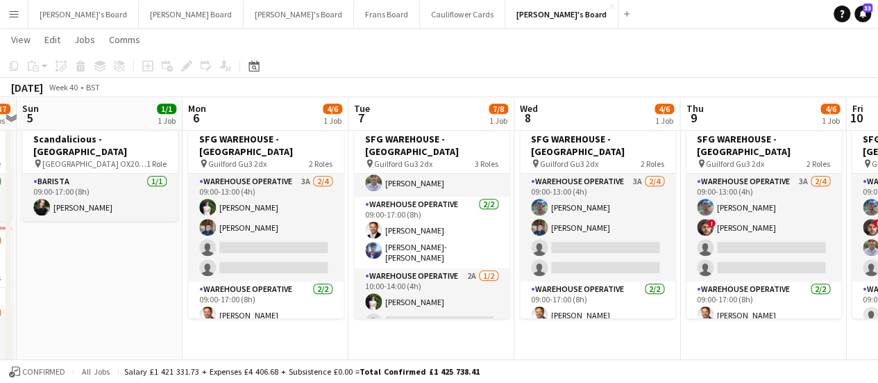
drag, startPoint x: 708, startPoint y: 238, endPoint x: 423, endPoint y: 221, distance: 285.8
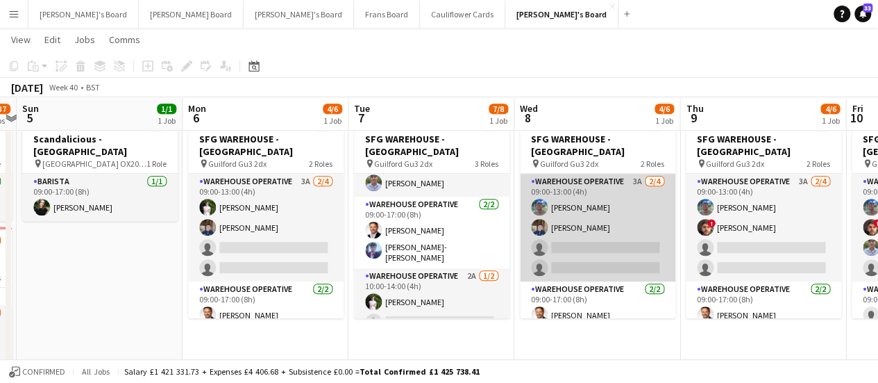
click at [644, 192] on app-card-role "Warehouse Operative 3A 2/4 09:00-13:00 (4h) Jake Williams Jack Sargent single-n…" at bounding box center [598, 228] width 156 height 108
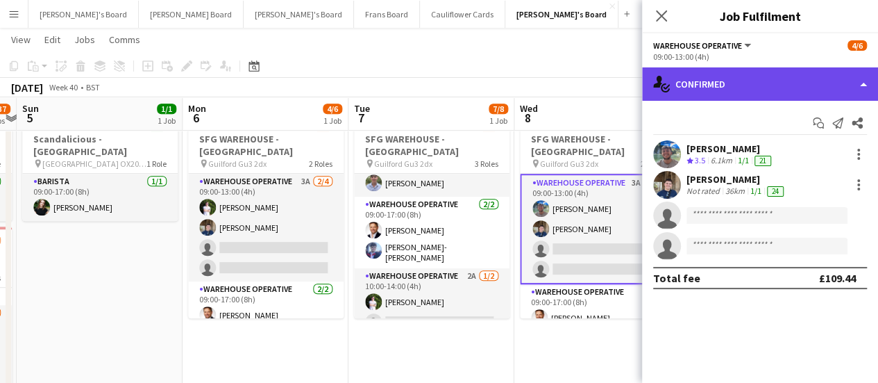
click at [819, 98] on div "single-neutral-actions-check-2 Confirmed" at bounding box center [760, 83] width 236 height 33
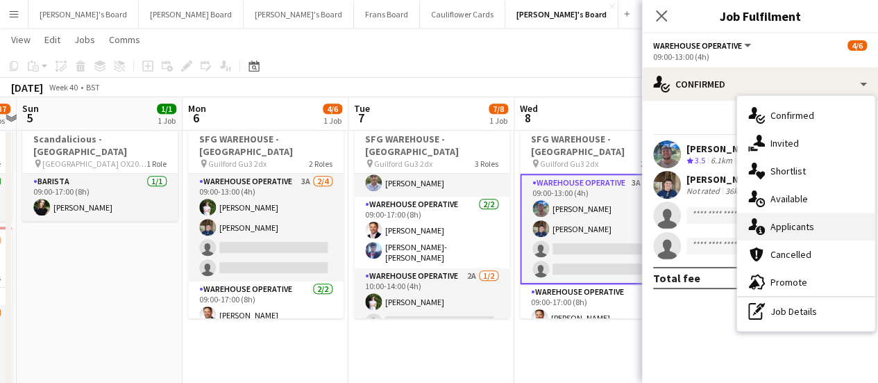
click at [809, 217] on div "single-neutral-actions-information Applicants" at bounding box center [805, 226] width 137 height 28
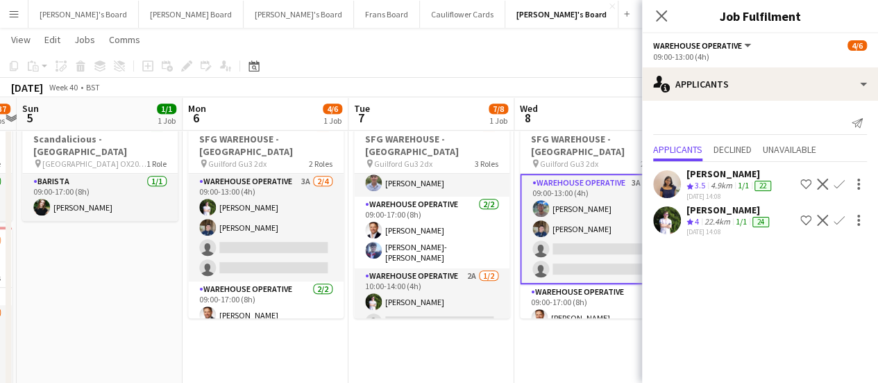
click at [841, 221] on app-icon "Confirm" at bounding box center [839, 220] width 11 height 11
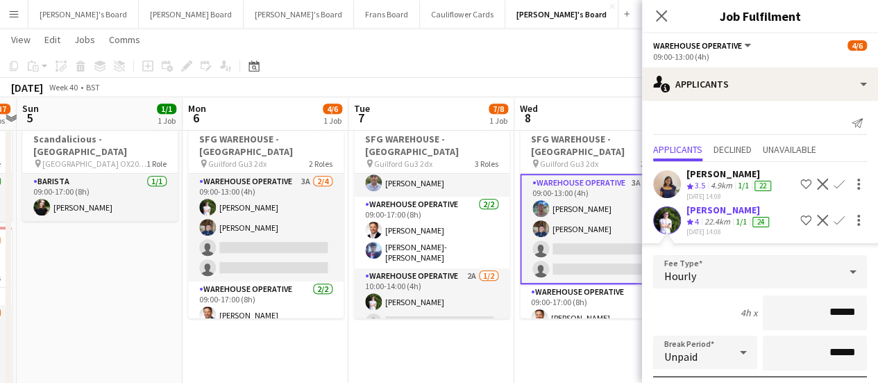
scroll to position [181, 0]
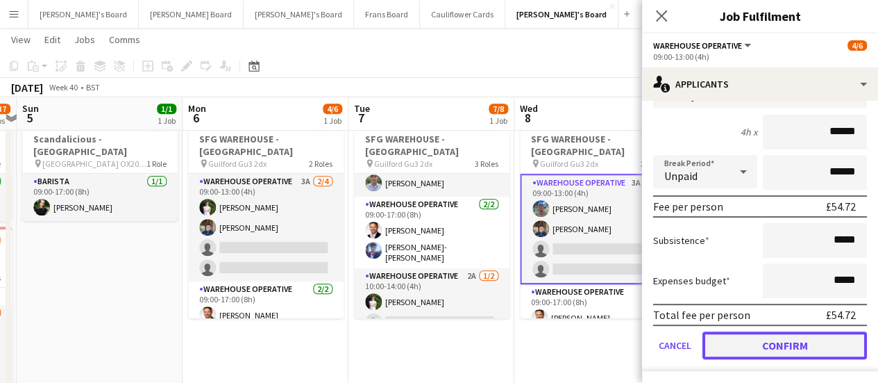
click at [806, 335] on button "Confirm" at bounding box center [785, 345] width 165 height 28
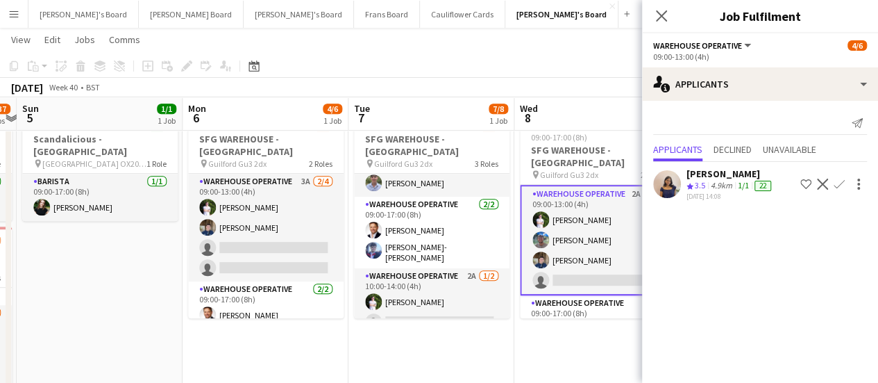
scroll to position [0, 0]
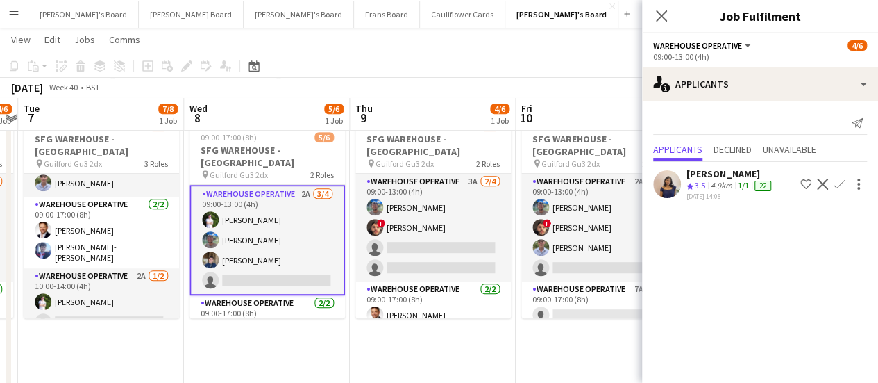
drag, startPoint x: 596, startPoint y: 333, endPoint x: 265, endPoint y: 274, distance: 336.4
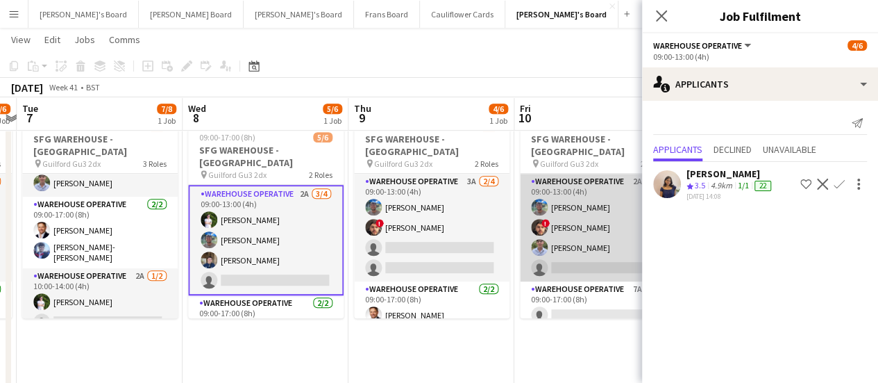
click at [569, 215] on app-card-role "Warehouse Operative 2A 3/4 09:00-13:00 (4h) Jake Williams ! Christopher Waters …" at bounding box center [598, 228] width 156 height 108
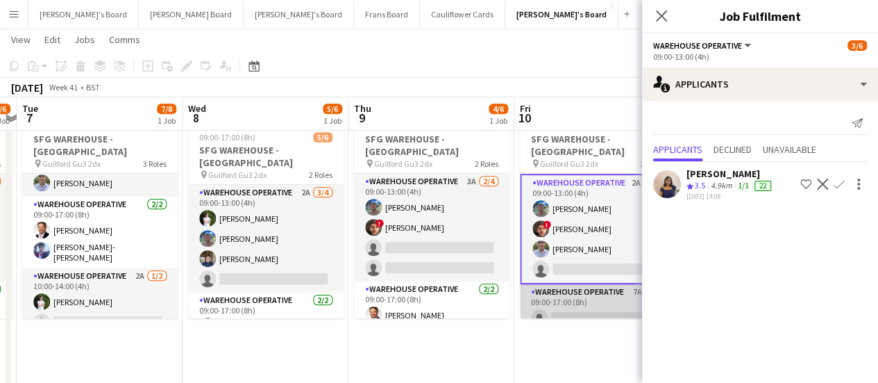
click at [587, 299] on app-card-role "Warehouse Operative 7A 0/2 09:00-17:00 (8h) single-neutral-actions single-neutr…" at bounding box center [598, 317] width 156 height 67
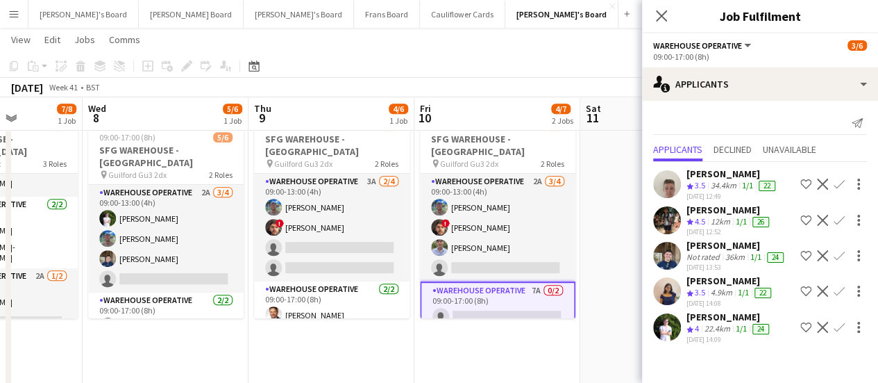
scroll to position [0, 416]
drag, startPoint x: 593, startPoint y: 219, endPoint x: 492, endPoint y: 216, distance: 100.7
click at [836, 216] on app-icon "Confirm" at bounding box center [839, 220] width 11 height 11
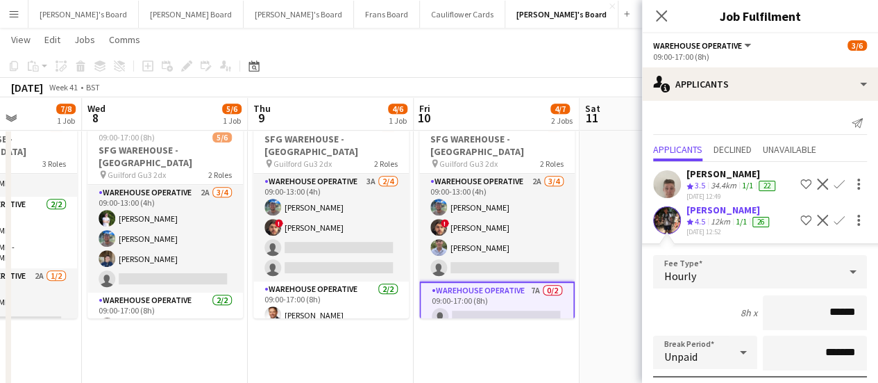
scroll to position [264, 0]
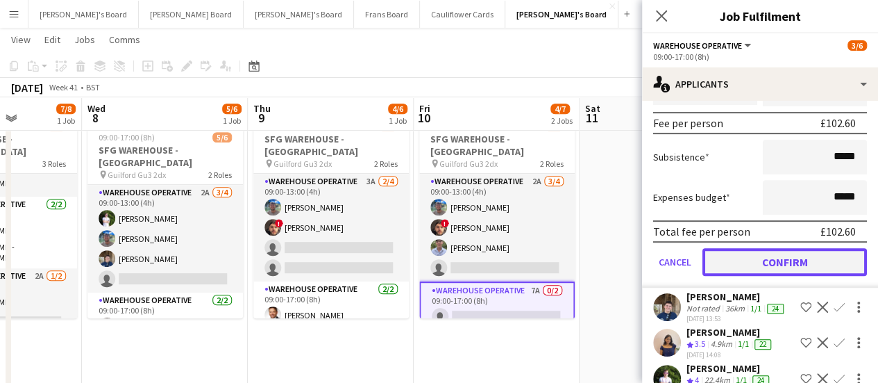
click at [793, 265] on button "Confirm" at bounding box center [785, 262] width 165 height 28
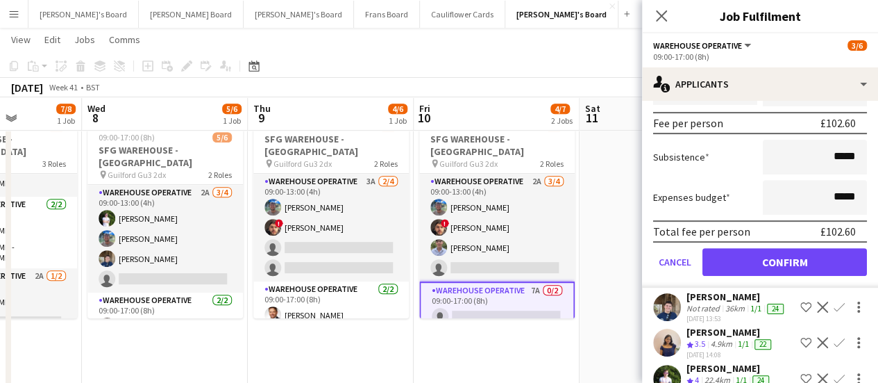
scroll to position [0, 0]
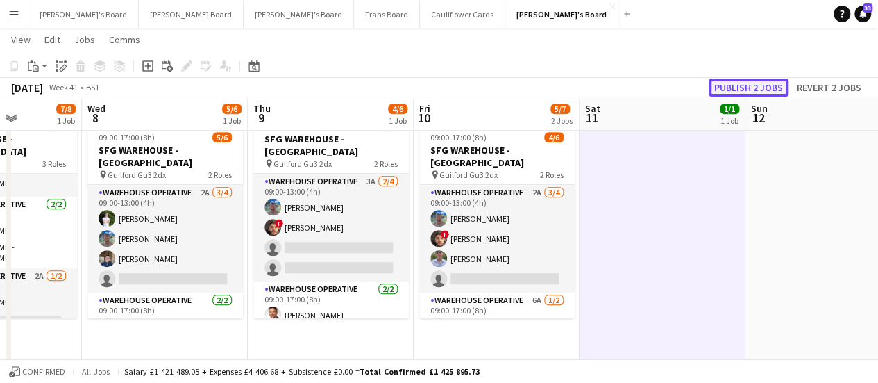
click at [754, 87] on button "Publish 2 jobs" at bounding box center [749, 87] width 80 height 18
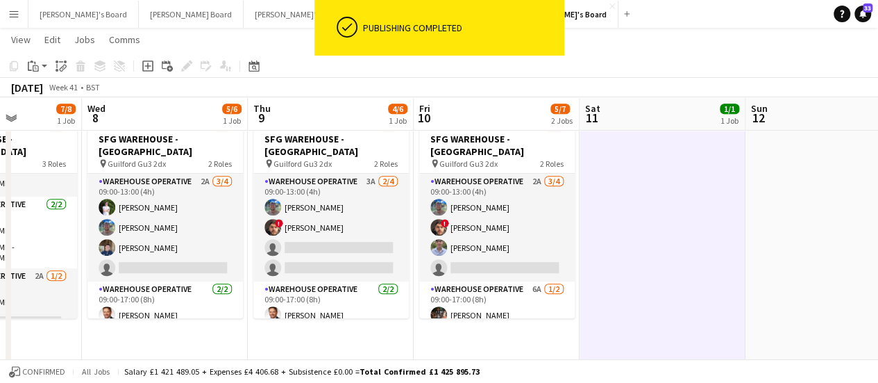
scroll to position [0, 378]
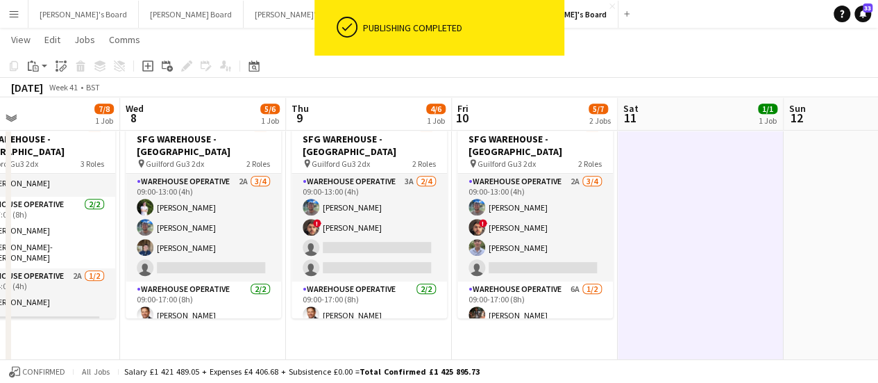
drag, startPoint x: 289, startPoint y: 185, endPoint x: 493, endPoint y: 187, distance: 204.1
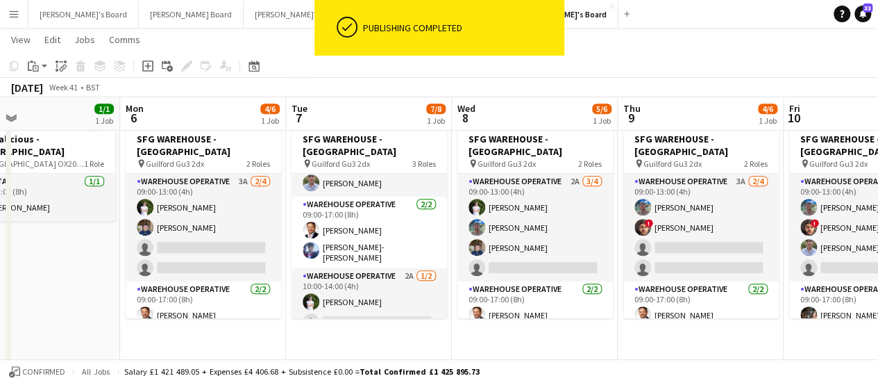
scroll to position [0, 430]
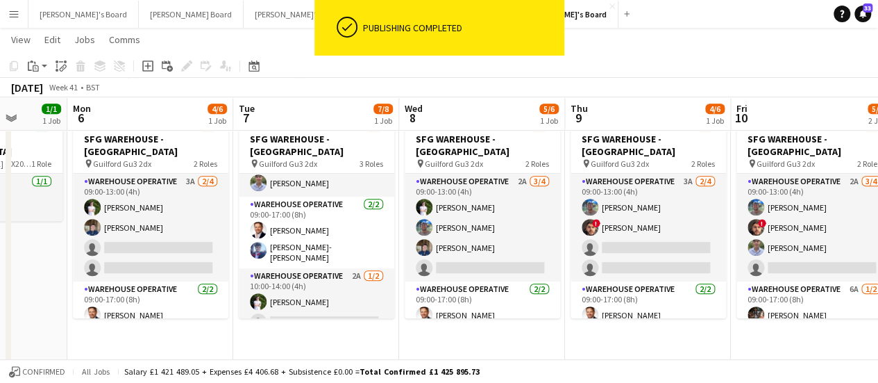
drag, startPoint x: 253, startPoint y: 226, endPoint x: 367, endPoint y: 221, distance: 114.0
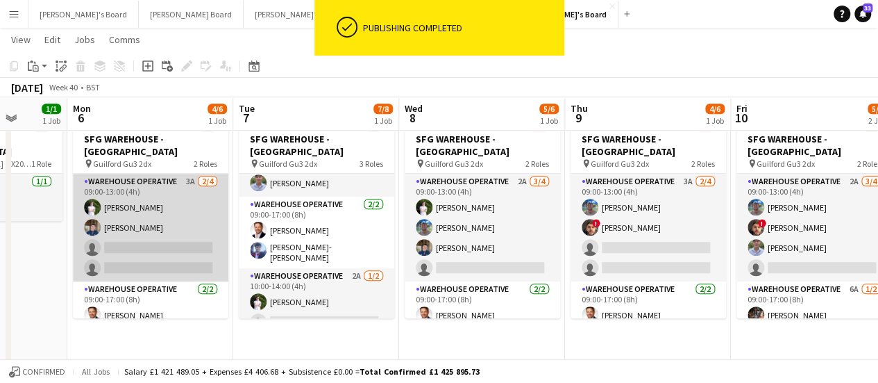
click at [187, 197] on app-card-role "Warehouse Operative 3A 2/4 09:00-13:00 (4h) Thomas Holmes Jack Sargent single-n…" at bounding box center [151, 228] width 156 height 108
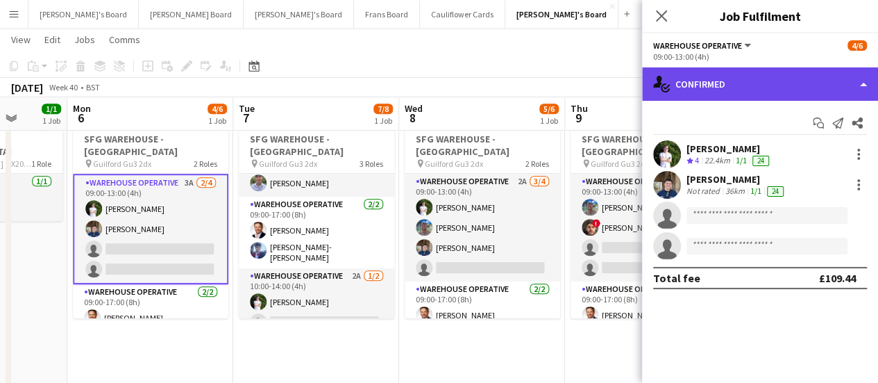
click at [801, 95] on div "single-neutral-actions-check-2 Confirmed" at bounding box center [760, 83] width 236 height 33
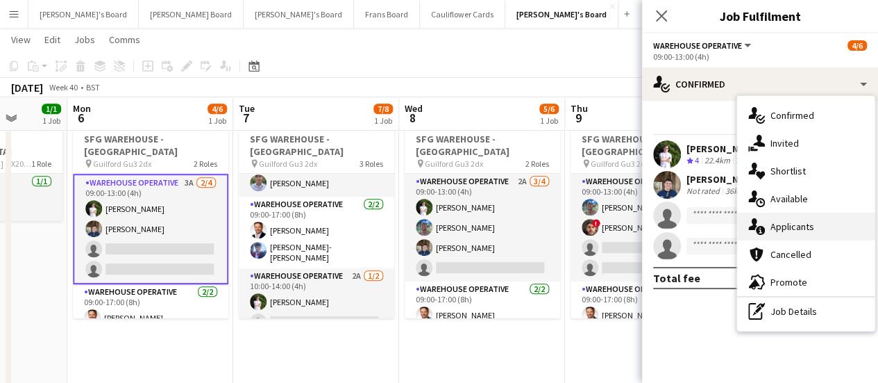
click at [814, 226] on div "single-neutral-actions-information Applicants" at bounding box center [805, 226] width 137 height 28
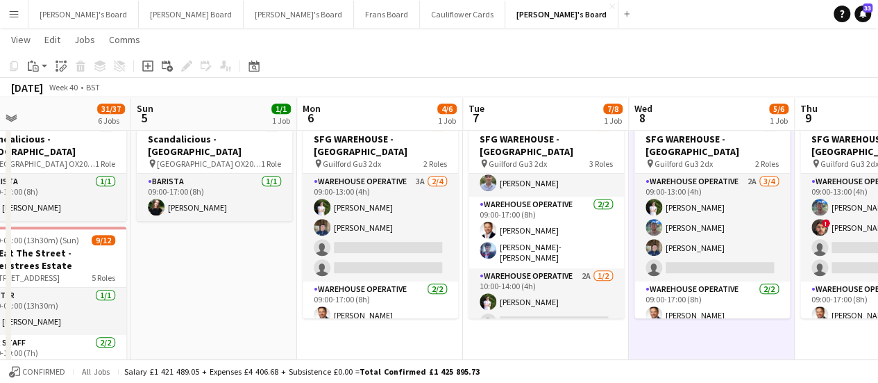
scroll to position [0, 350]
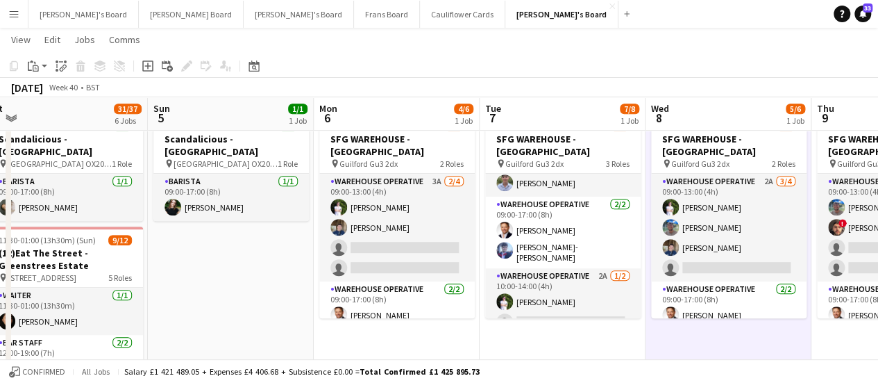
drag, startPoint x: 205, startPoint y: 340, endPoint x: 451, endPoint y: 319, distance: 247.4
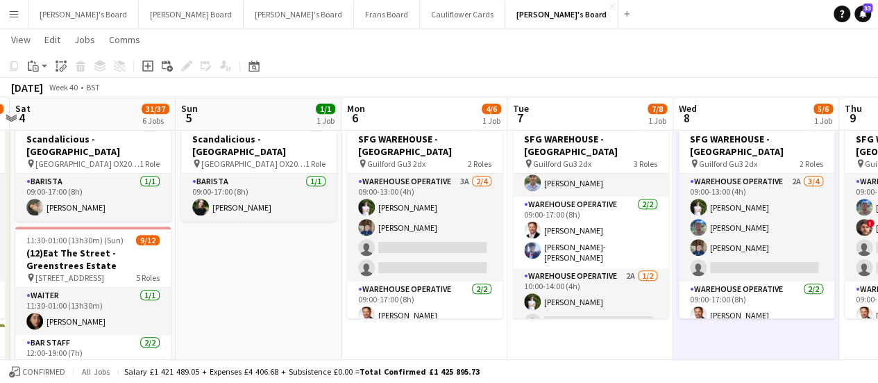
scroll to position [0, 321]
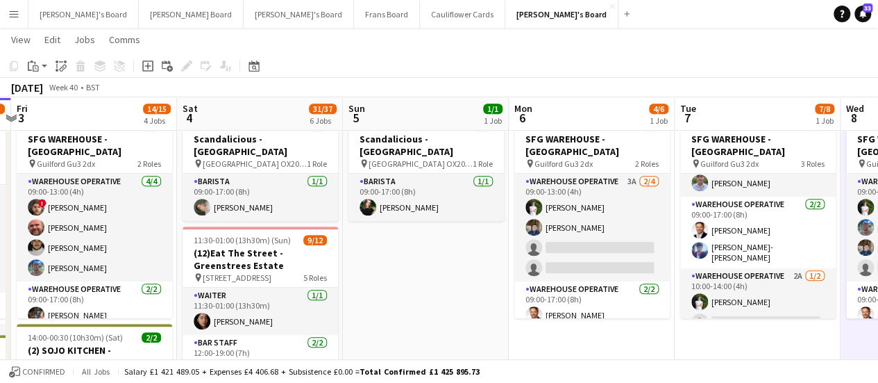
drag, startPoint x: 174, startPoint y: 274, endPoint x: 369, endPoint y: 278, distance: 195.1
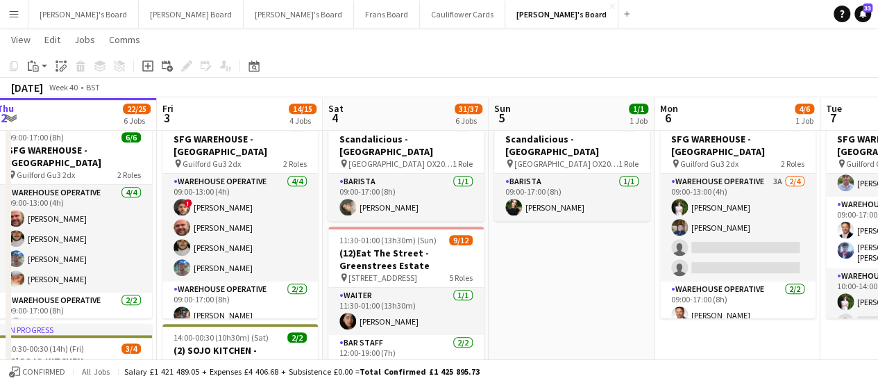
scroll to position [0, 337]
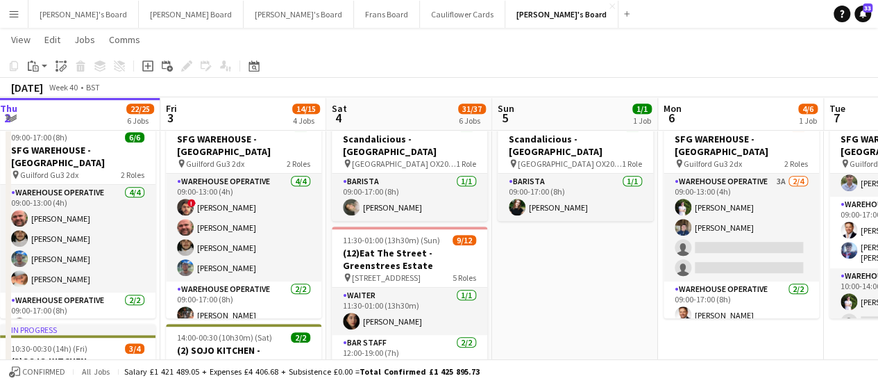
drag, startPoint x: 369, startPoint y: 278, endPoint x: 518, endPoint y: 246, distance: 152.6
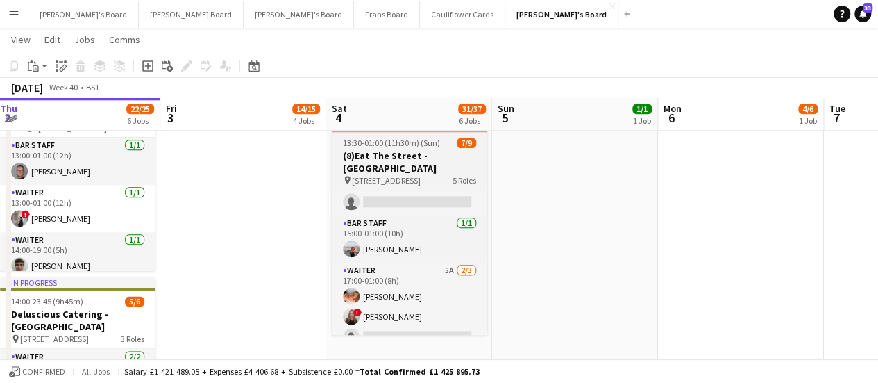
scroll to position [159, 0]
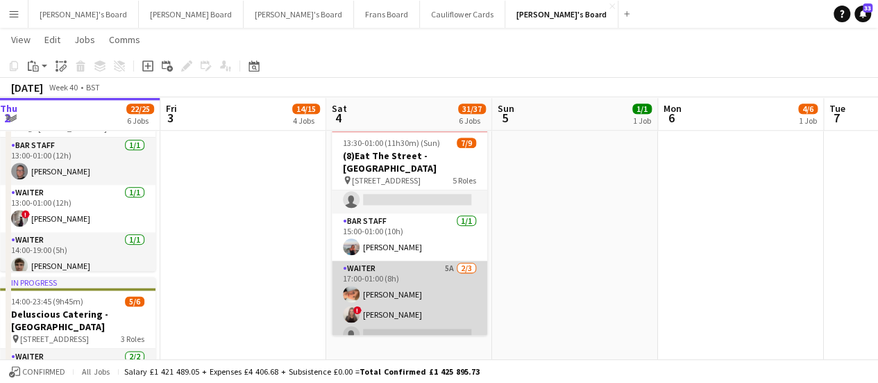
click at [426, 260] on app-card-role "Waiter 5A [DATE] 17:00-01:00 (8h) [PERSON_NAME] ! [PERSON_NAME] single-neutral-…" at bounding box center [410, 303] width 156 height 87
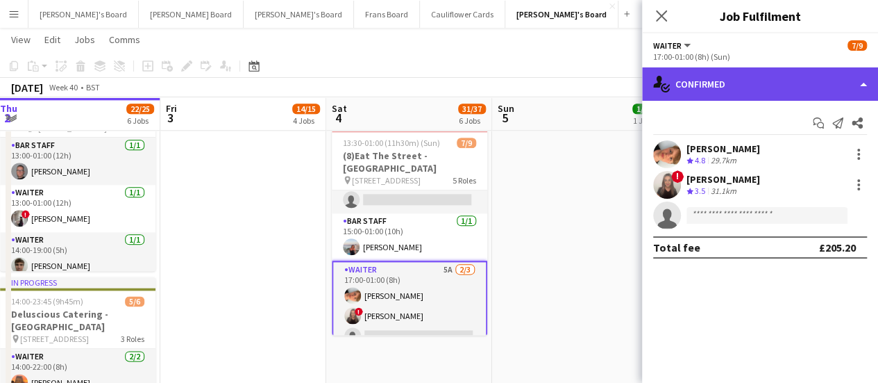
click at [780, 87] on div "single-neutral-actions-check-2 Confirmed" at bounding box center [760, 83] width 236 height 33
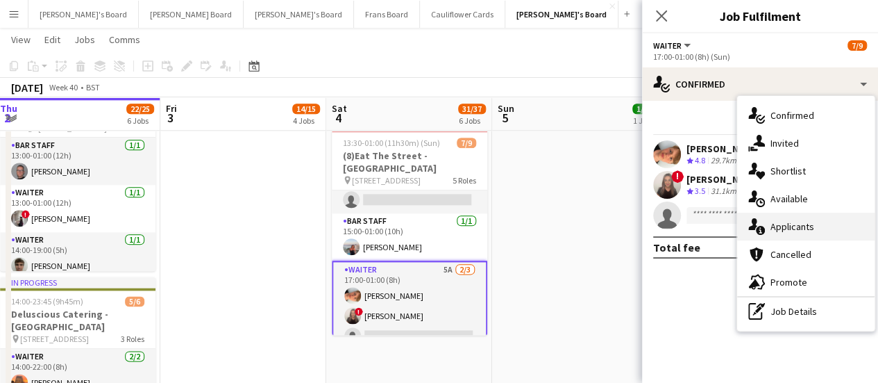
click at [786, 220] on span "Applicants" at bounding box center [793, 226] width 44 height 12
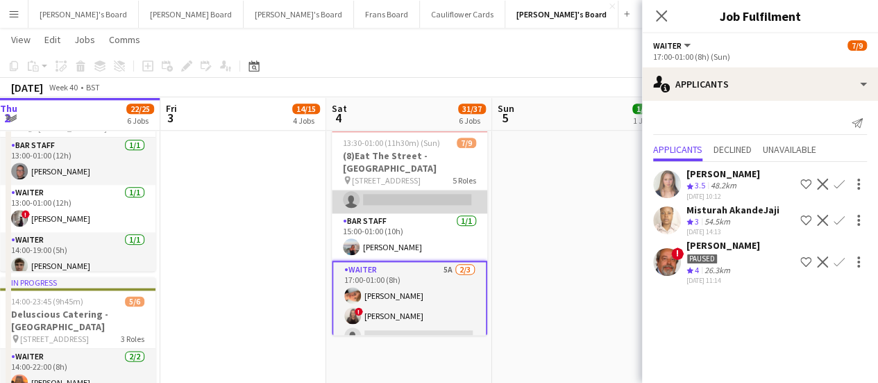
click at [437, 179] on app-card-role "Waiter 2A [DATE] 14:30-21:00 (6h30m) [PERSON_NAME] single-neutral-actions" at bounding box center [410, 179] width 156 height 67
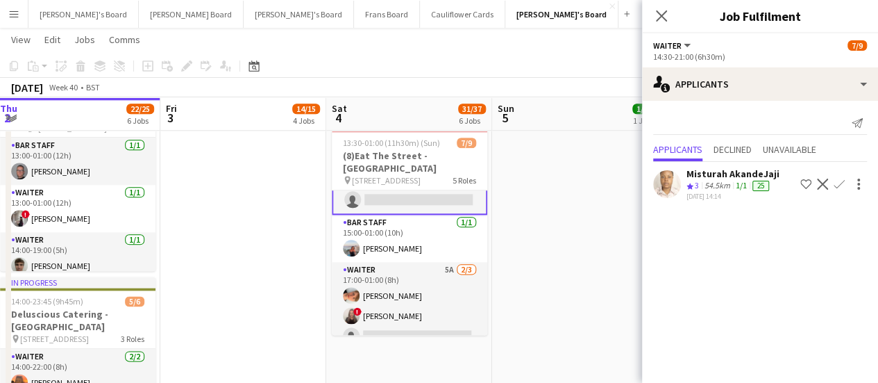
click at [514, 217] on app-date-cell "09:00-17:00 (8h) 1/1 Scandalicious - Blenheim Palace pin Blenheim Palace OX20 1…" at bounding box center [575, 11] width 166 height 1250
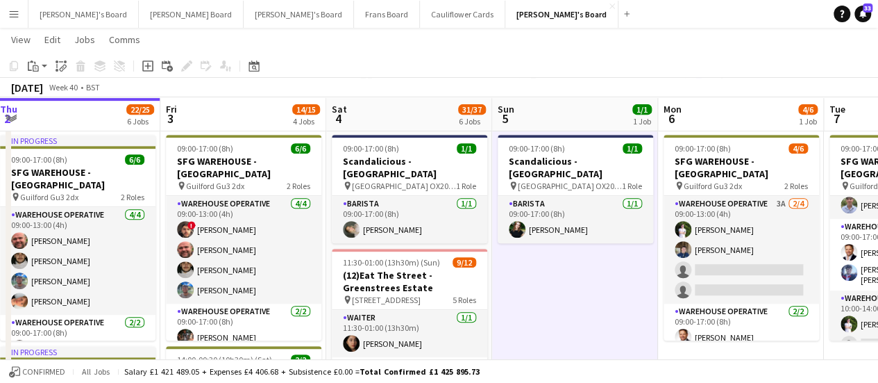
scroll to position [280, 0]
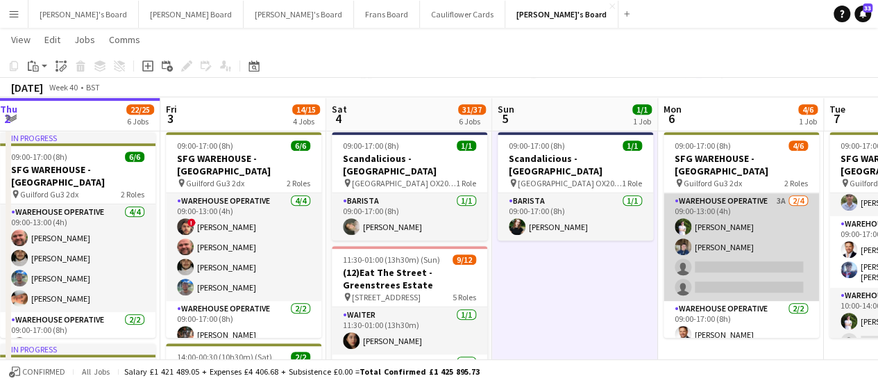
click at [775, 210] on app-card-role "Warehouse Operative 3A 2/4 09:00-13:00 (4h) Thomas Holmes Jack Sargent single-n…" at bounding box center [742, 247] width 156 height 108
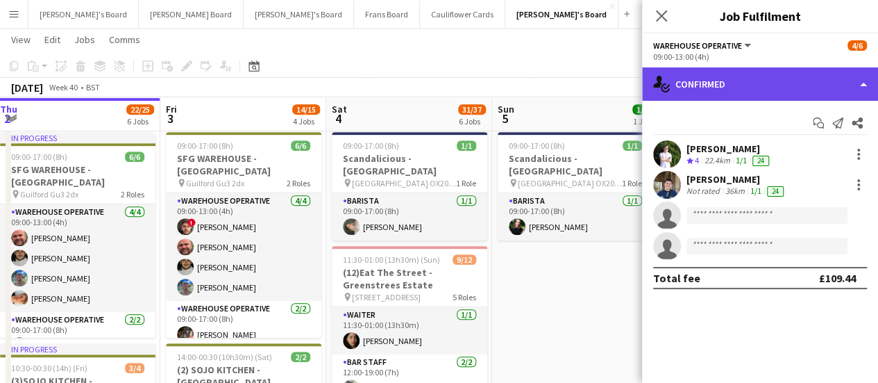
click at [802, 84] on div "single-neutral-actions-check-2 Confirmed" at bounding box center [760, 83] width 236 height 33
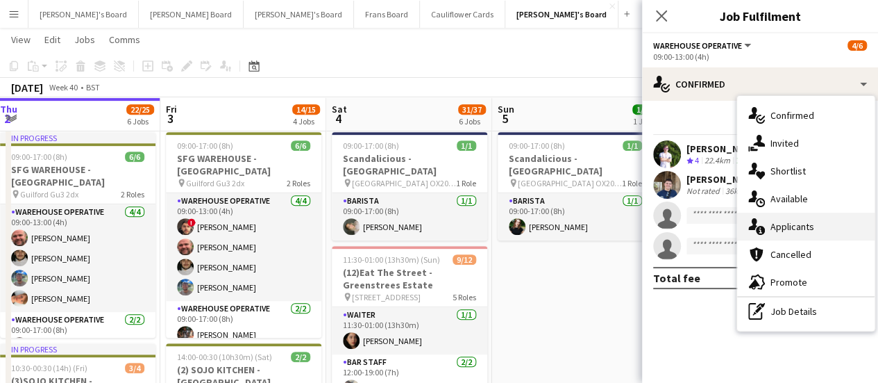
click at [814, 223] on div "single-neutral-actions-information Applicants" at bounding box center [805, 226] width 137 height 28
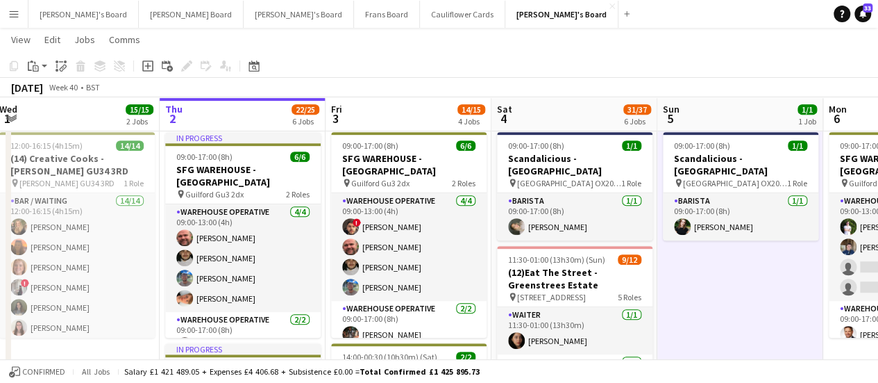
scroll to position [0, 335]
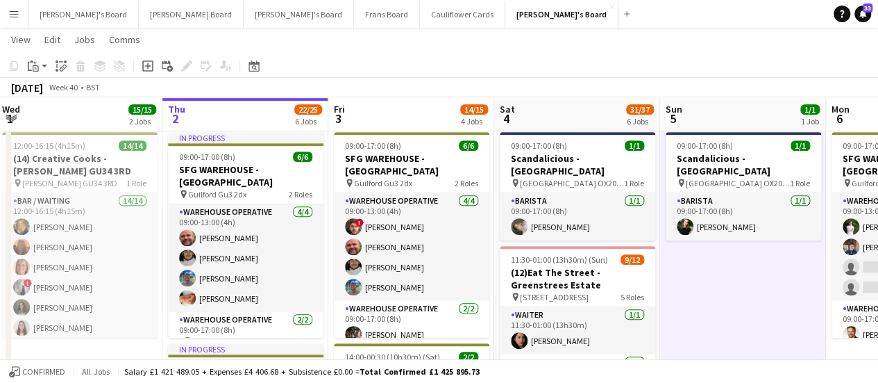
drag, startPoint x: 562, startPoint y: 299, endPoint x: 730, endPoint y: 262, distance: 172.0
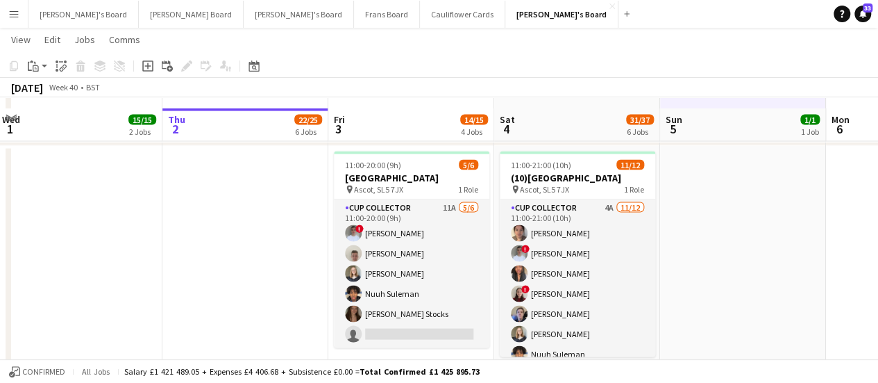
scroll to position [1293, 0]
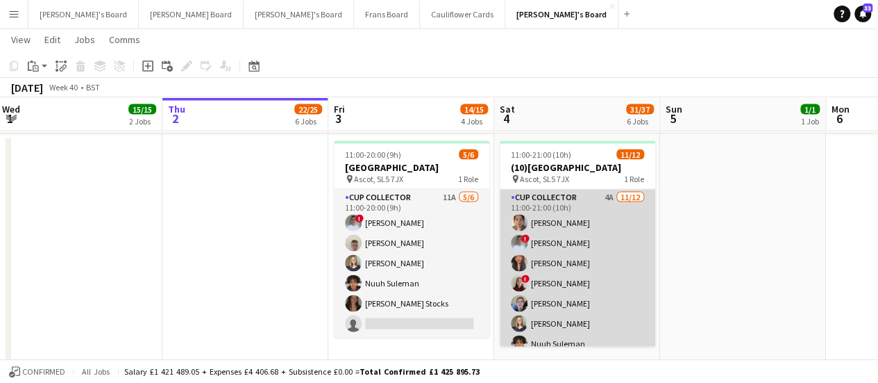
click at [613, 218] on app-card-role "CUP COLLECTOR 4A 11/12 11:00-21:00 (10h) Claire Dundon ! Connor Upton Shane Ser…" at bounding box center [578, 323] width 156 height 269
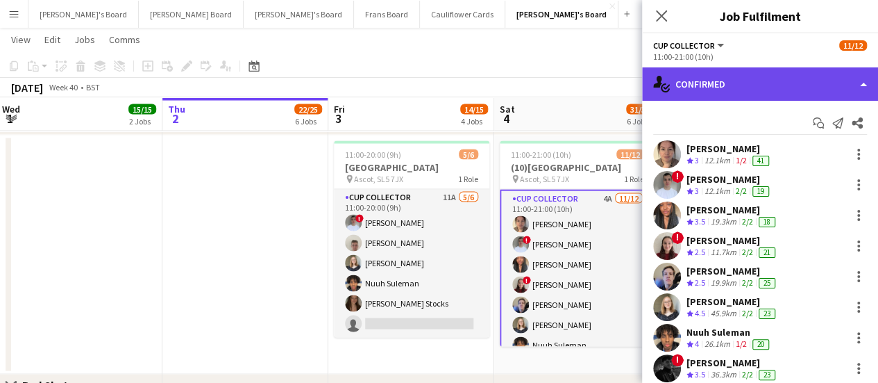
click at [794, 87] on div "single-neutral-actions-check-2 Confirmed" at bounding box center [760, 83] width 236 height 33
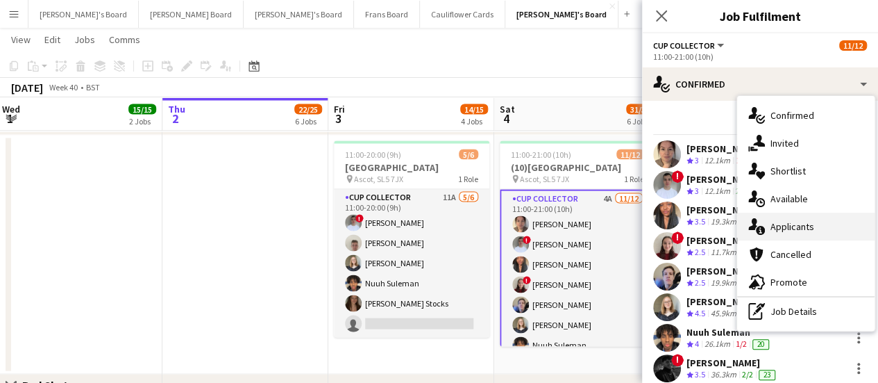
click at [819, 229] on div "single-neutral-actions-information Applicants" at bounding box center [805, 226] width 137 height 28
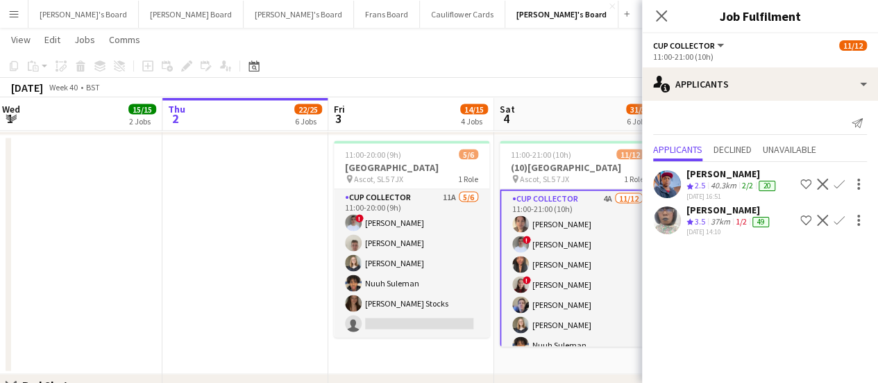
click at [715, 219] on div "37km" at bounding box center [720, 222] width 25 height 12
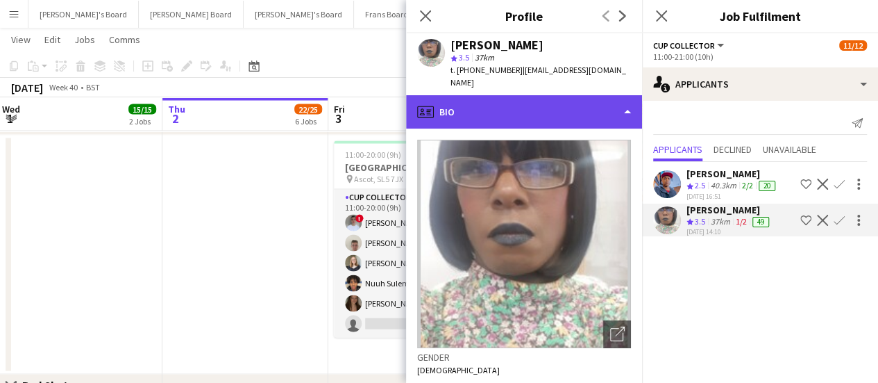
click at [540, 117] on div "profile Bio" at bounding box center [524, 111] width 236 height 33
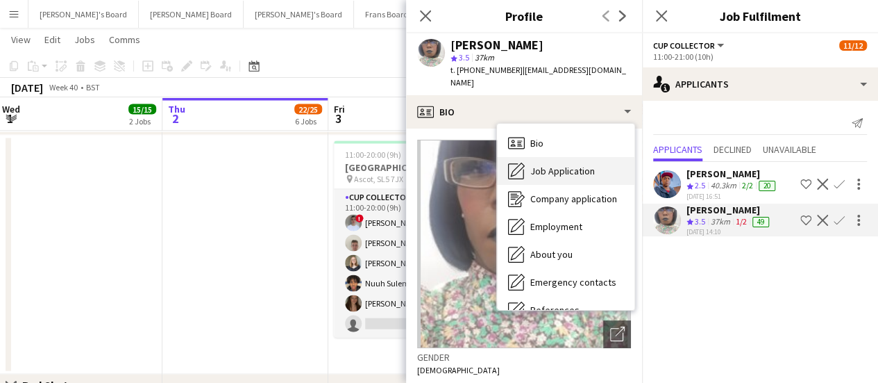
click at [553, 166] on span "Job Application" at bounding box center [562, 171] width 65 height 12
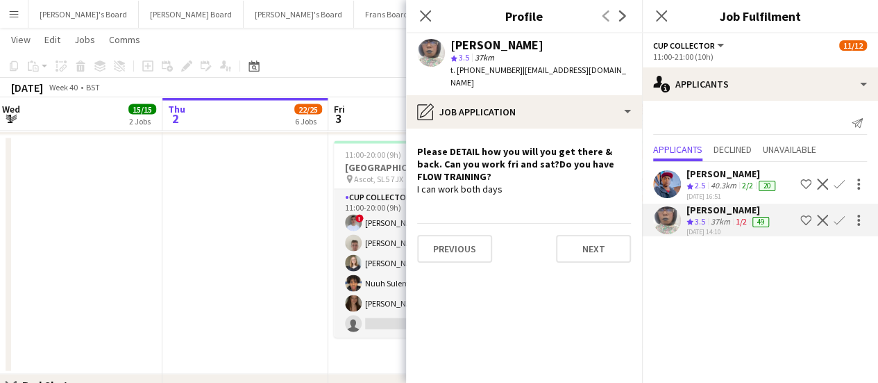
click at [729, 190] on div "40.3km" at bounding box center [723, 186] width 31 height 12
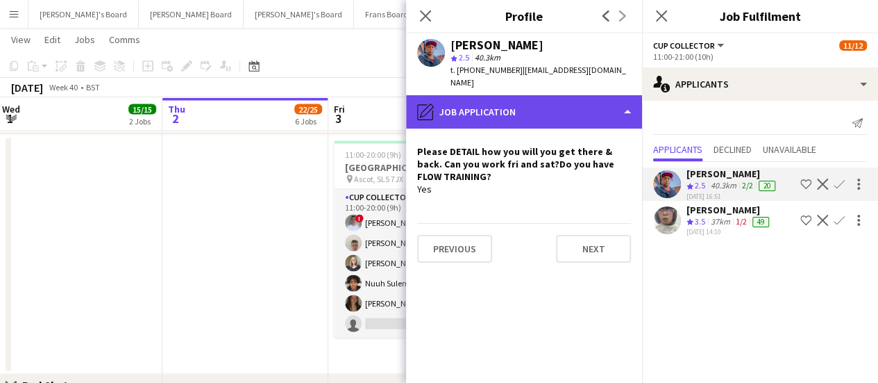
click at [532, 117] on div "pencil4 Job Application" at bounding box center [524, 111] width 236 height 33
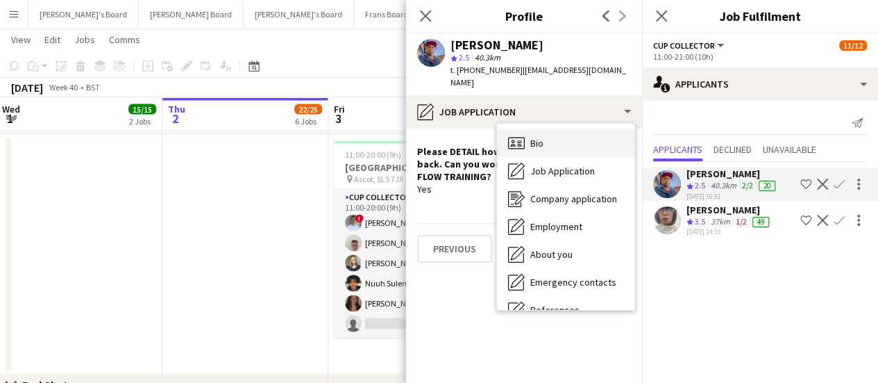
click at [567, 141] on div "Bio Bio" at bounding box center [565, 143] width 137 height 28
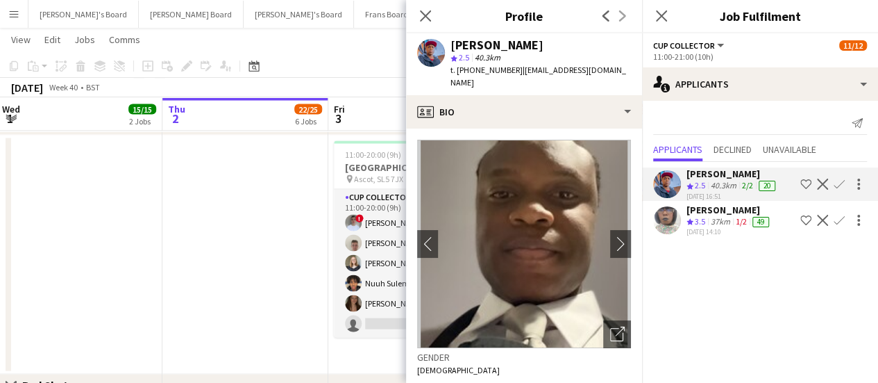
click at [224, 217] on app-date-cell at bounding box center [245, 254] width 166 height 239
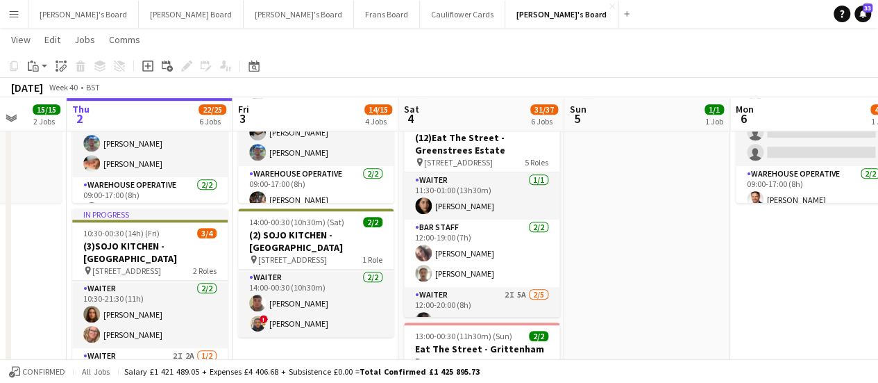
scroll to position [0, 458]
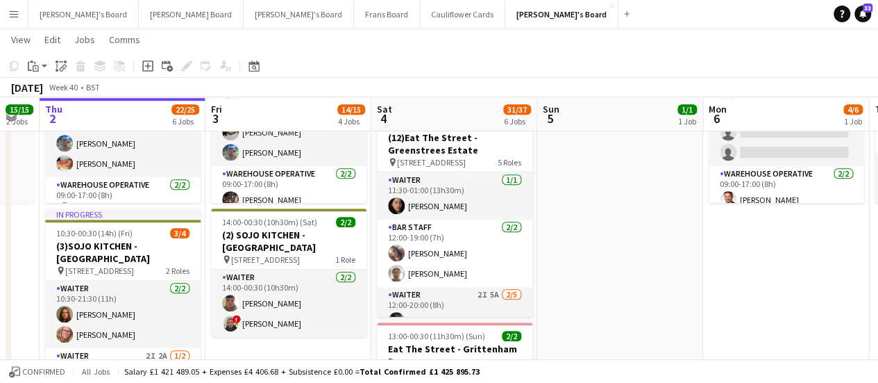
drag, startPoint x: 805, startPoint y: 223, endPoint x: 682, endPoint y: 218, distance: 123.0
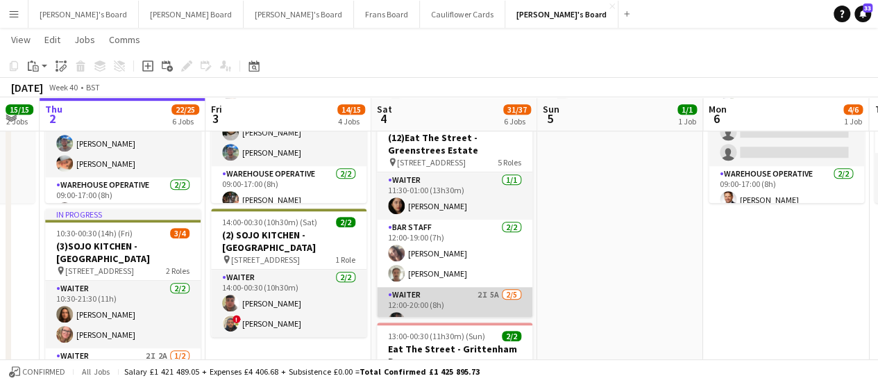
click at [498, 303] on app-card-role "Waiter 2I 5A 2/5 12:00-20:00 (8h) Laura Bond Summer Williams single-neutral-act…" at bounding box center [455, 351] width 156 height 128
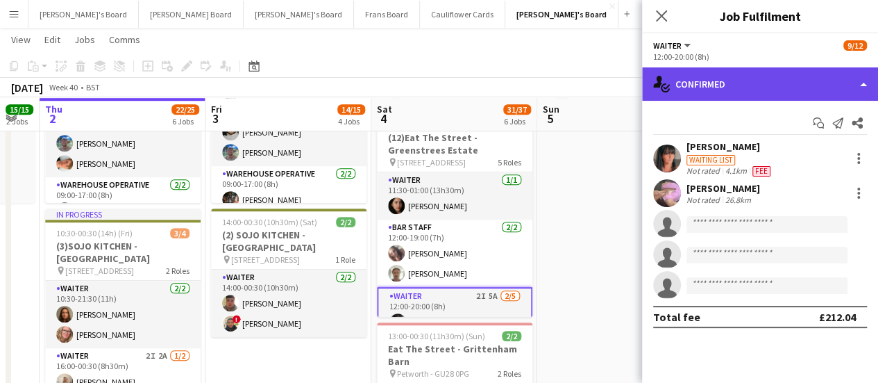
click at [788, 90] on div "single-neutral-actions-check-2 Confirmed" at bounding box center [760, 83] width 236 height 33
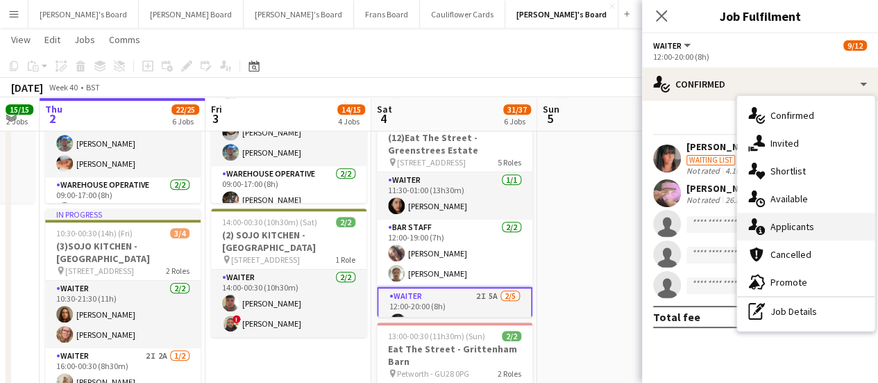
click at [811, 219] on div "single-neutral-actions-information Applicants" at bounding box center [805, 226] width 137 height 28
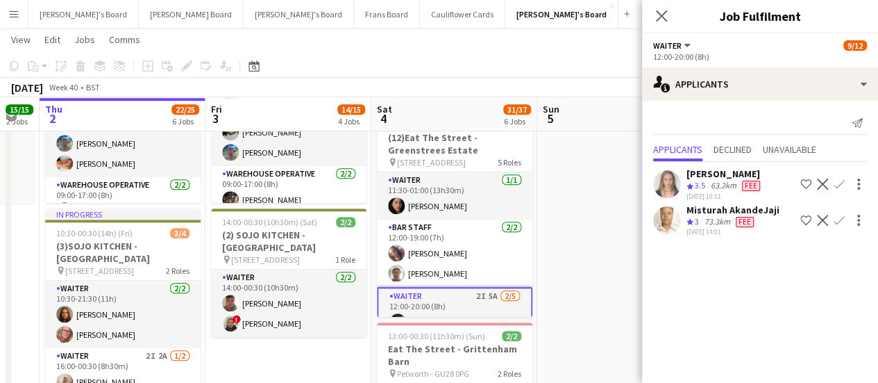
click at [586, 206] on app-date-cell "09:00-17:00 (8h) 1/1 Scandalicious - Blenheim Palace pin Blenheim Palace OX20 1…" at bounding box center [620, 365] width 166 height 1250
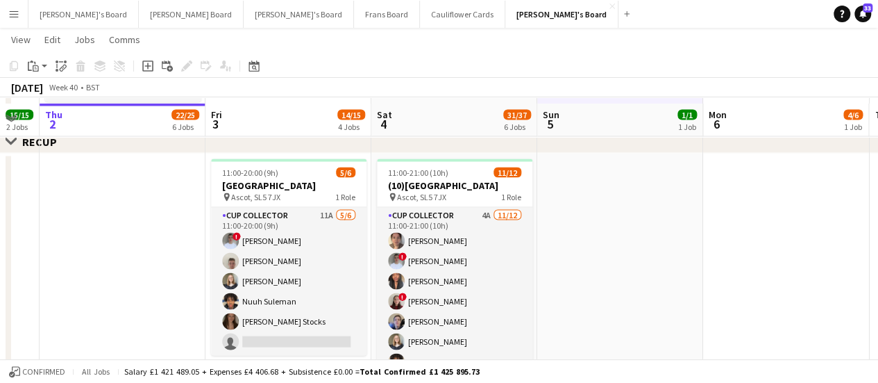
scroll to position [1282, 0]
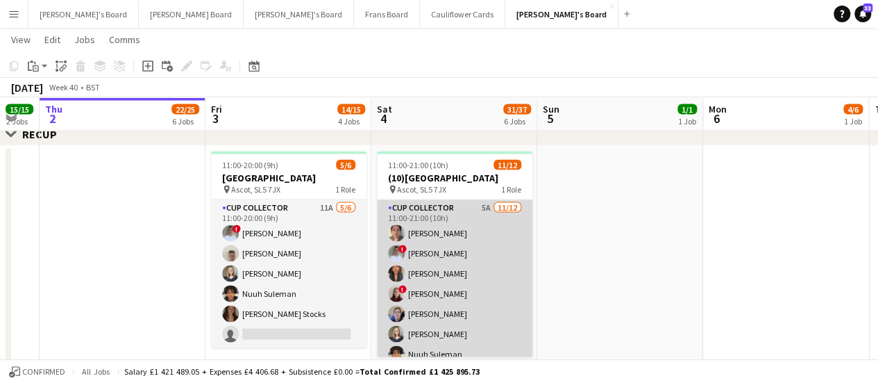
click at [472, 228] on app-card-role "CUP COLLECTOR 5A 11/12 11:00-21:00 (10h) Claire Dundon ! Connor Upton Shane Ser…" at bounding box center [455, 333] width 156 height 269
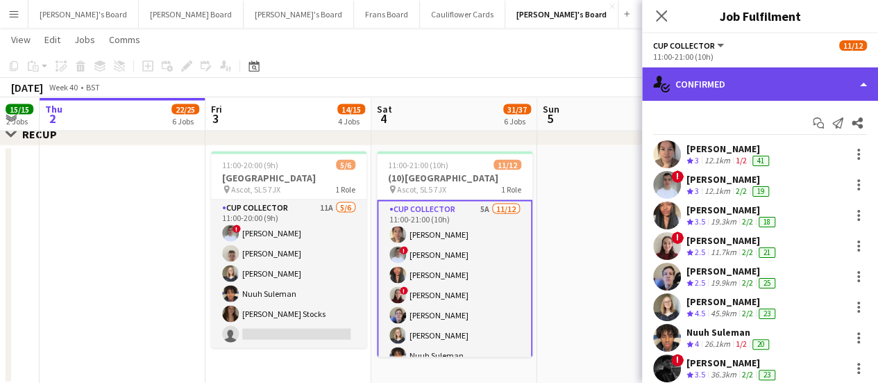
click at [732, 74] on div "single-neutral-actions-check-2 Confirmed" at bounding box center [760, 83] width 236 height 33
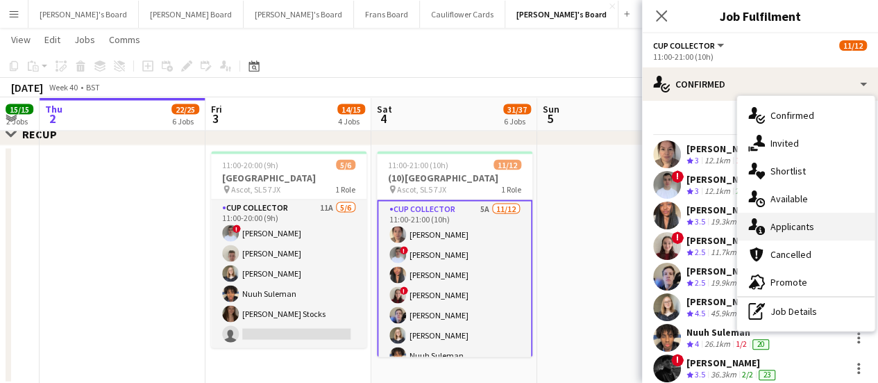
click at [817, 217] on div "single-neutral-actions-information Applicants" at bounding box center [805, 226] width 137 height 28
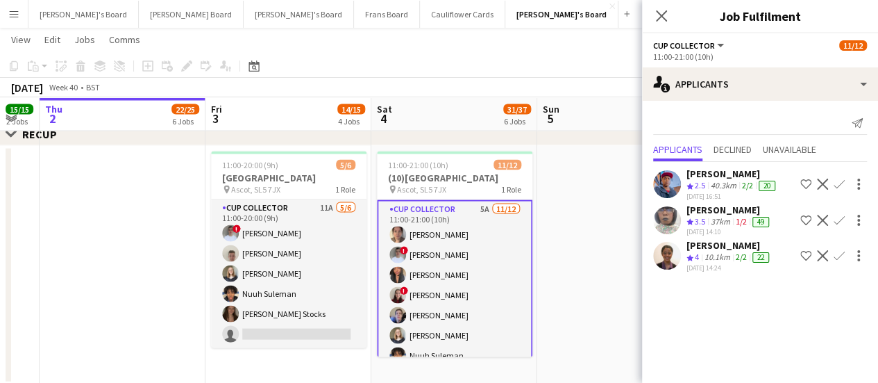
click at [713, 260] on div "10.1km" at bounding box center [717, 257] width 31 height 12
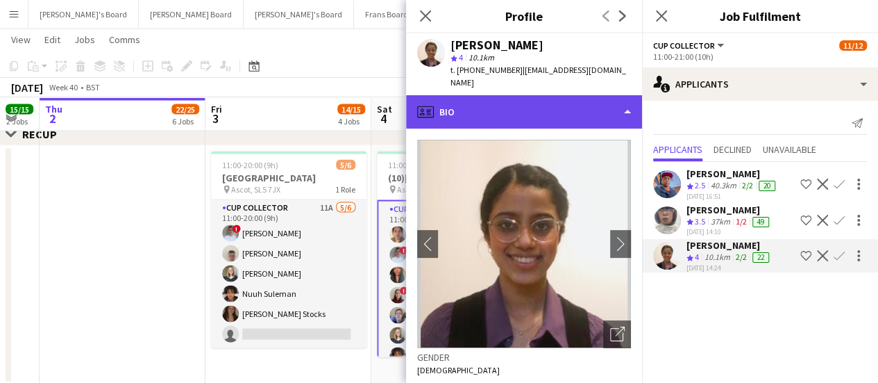
click at [503, 109] on div "profile Bio" at bounding box center [524, 111] width 236 height 33
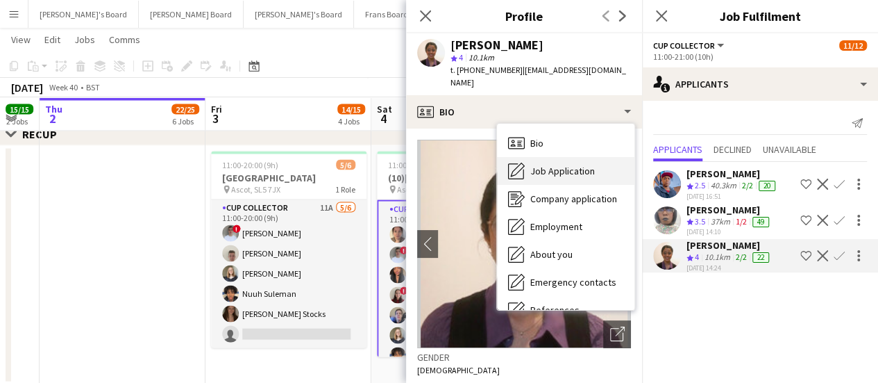
click at [538, 165] on span "Job Application" at bounding box center [562, 171] width 65 height 12
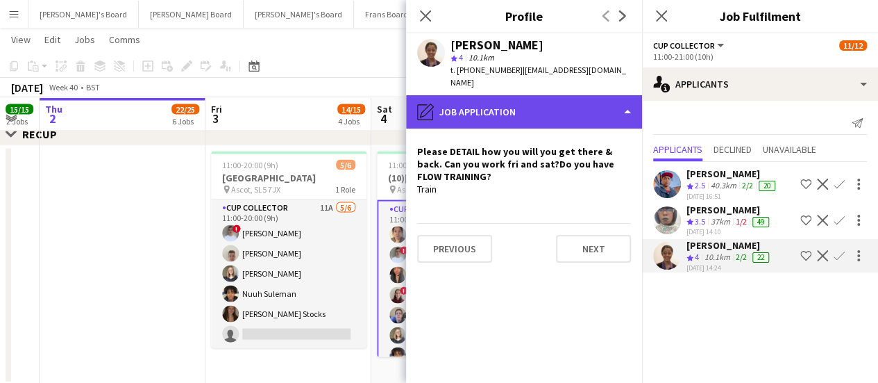
click at [580, 105] on div "pencil4 Job Application" at bounding box center [524, 111] width 236 height 33
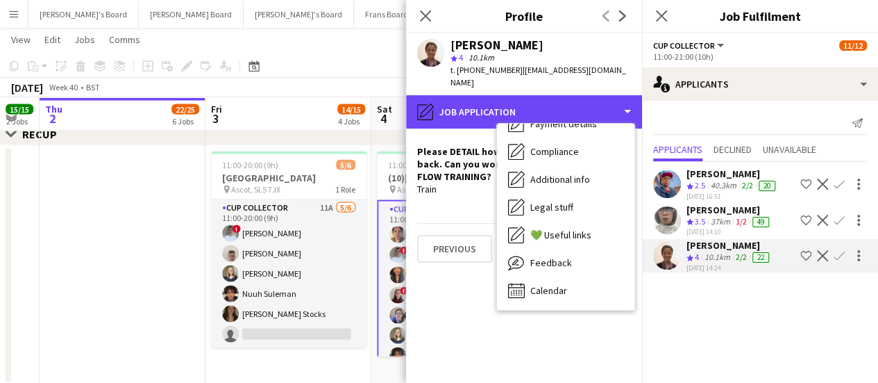
scroll to position [0, 0]
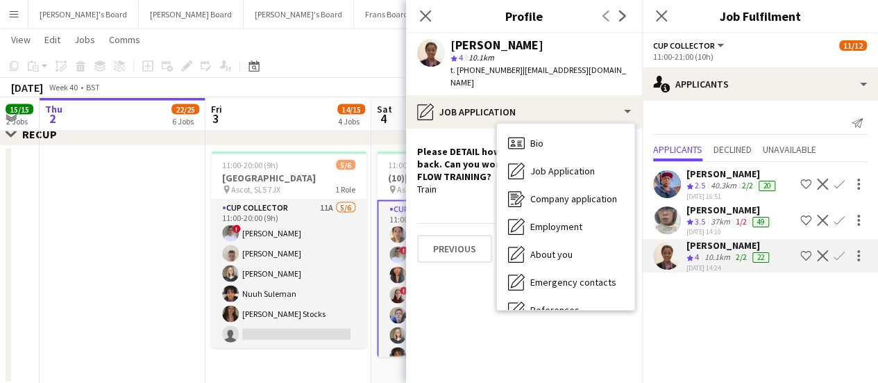
click at [743, 263] on div "02-10-2025 14:24" at bounding box center [729, 267] width 85 height 9
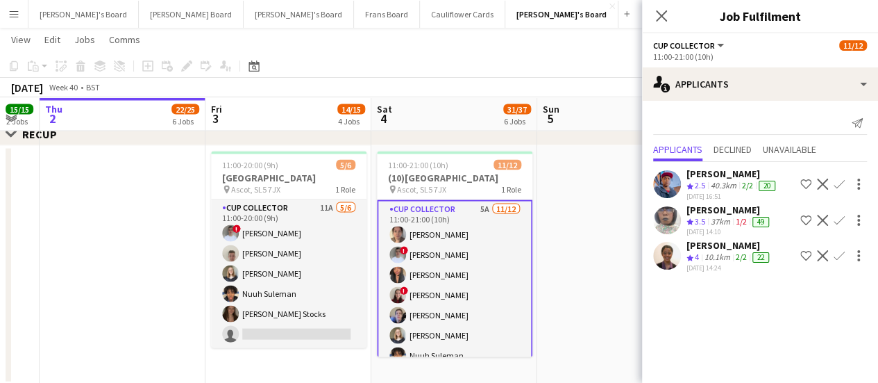
click at [743, 263] on div "02-10-2025 14:24" at bounding box center [729, 267] width 85 height 9
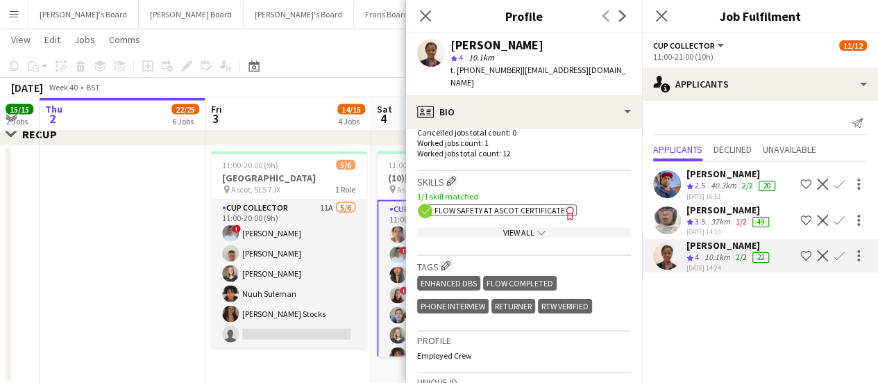
scroll to position [414, 0]
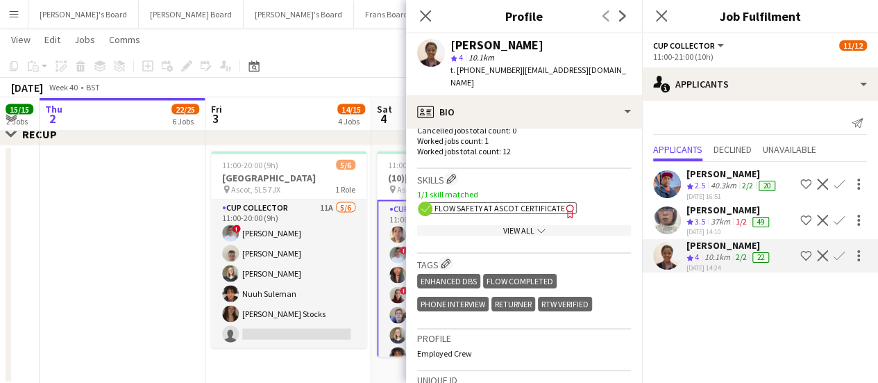
click at [837, 252] on app-icon "Confirm" at bounding box center [839, 255] width 11 height 11
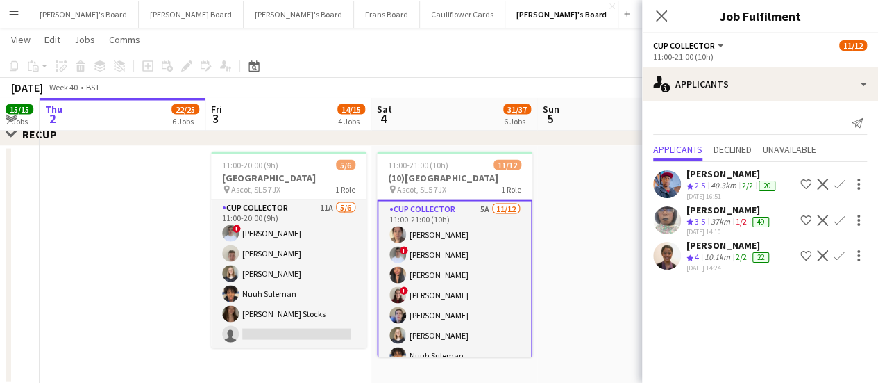
click at [837, 252] on app-icon "Confirm" at bounding box center [839, 255] width 11 height 11
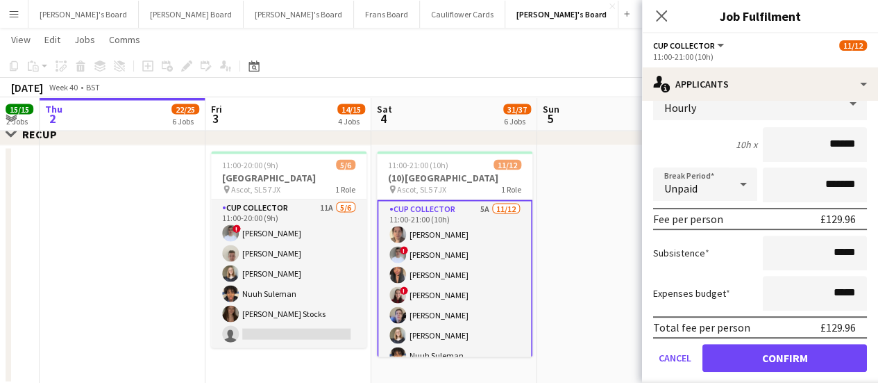
scroll to position [206, 0]
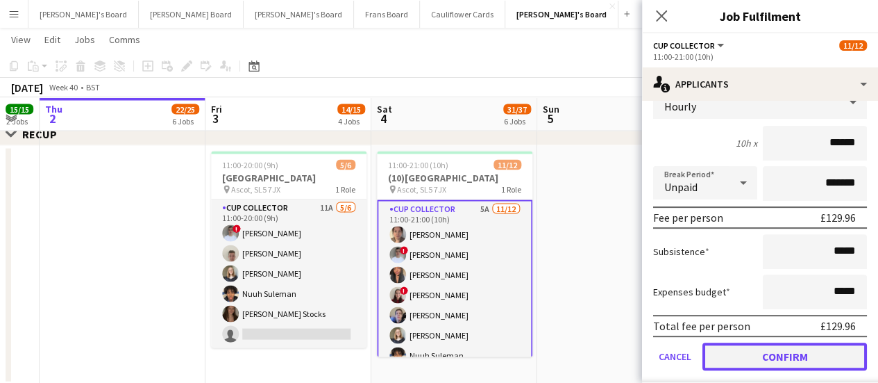
click at [826, 353] on button "Confirm" at bounding box center [785, 356] width 165 height 28
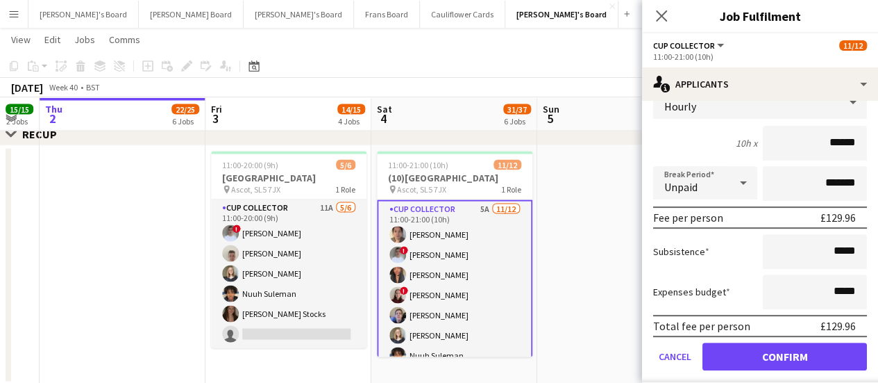
scroll to position [0, 0]
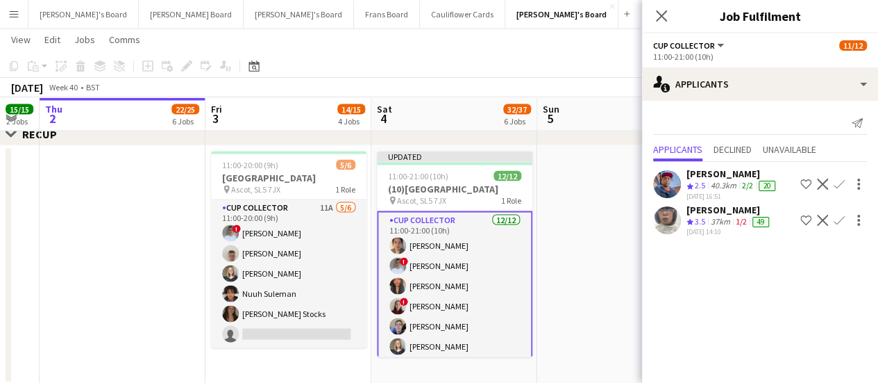
click at [458, 247] on app-card-role "CUP COLLECTOR 12/12 11:00-21:00 (10h) Claire Dundon ! Connor Upton Shane Serika…" at bounding box center [455, 345] width 156 height 271
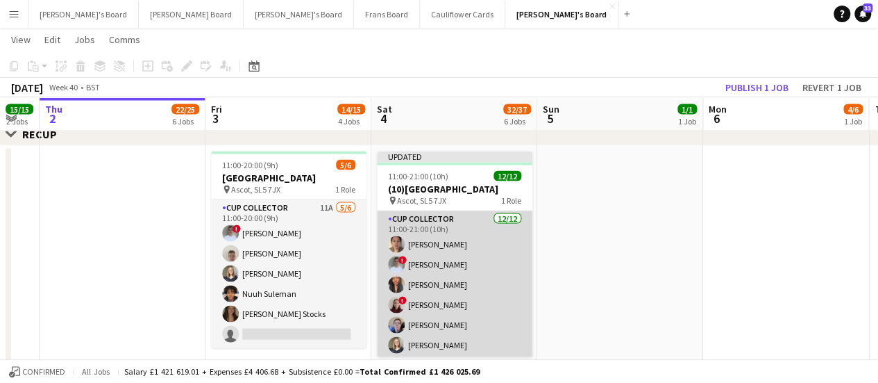
click at [458, 247] on app-card-role "CUP COLLECTOR 12/12 11:00-21:00 (10h) Claire Dundon ! Connor Upton Shane Serika…" at bounding box center [455, 344] width 156 height 269
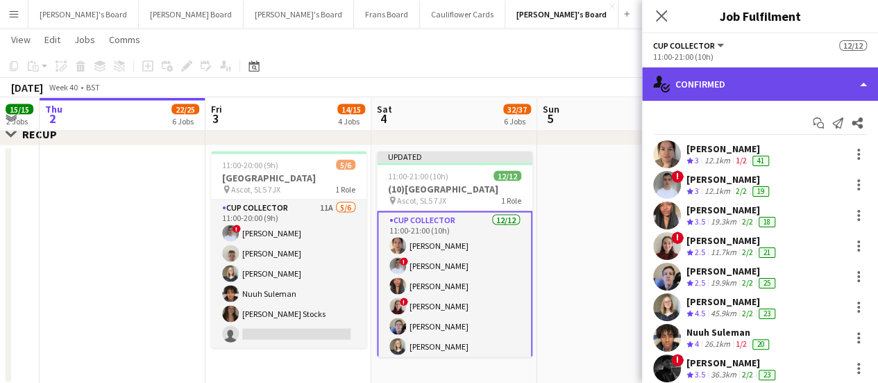
click at [733, 88] on div "single-neutral-actions-check-2 Confirmed" at bounding box center [760, 83] width 236 height 33
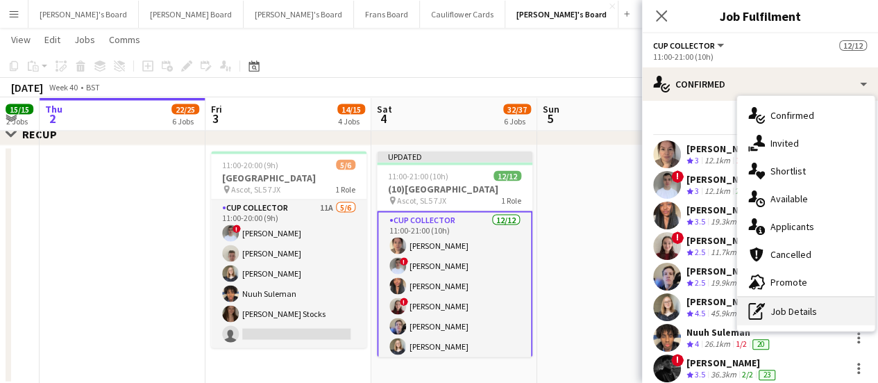
click at [827, 309] on div "pen-write Job Details" at bounding box center [805, 311] width 137 height 28
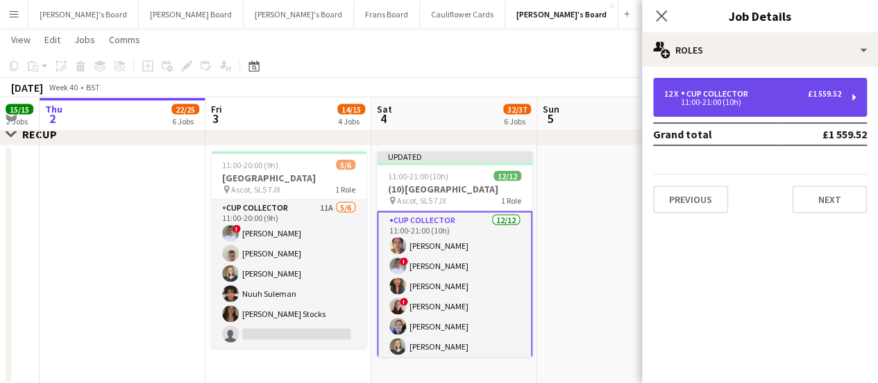
click at [719, 101] on div "11:00-21:00 (10h)" at bounding box center [752, 102] width 177 height 7
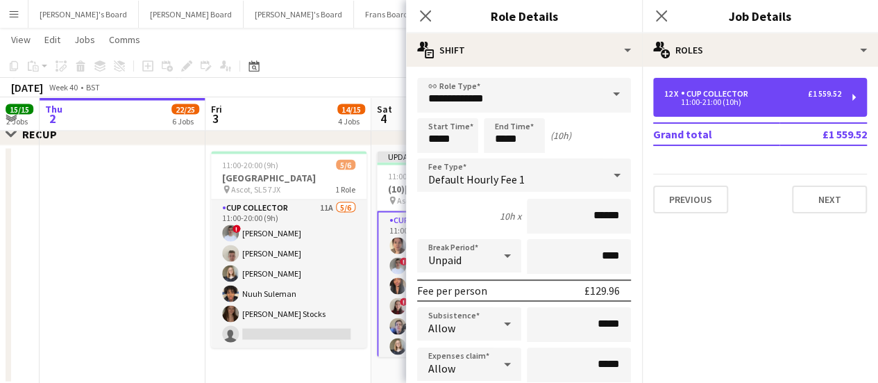
scroll to position [339, 0]
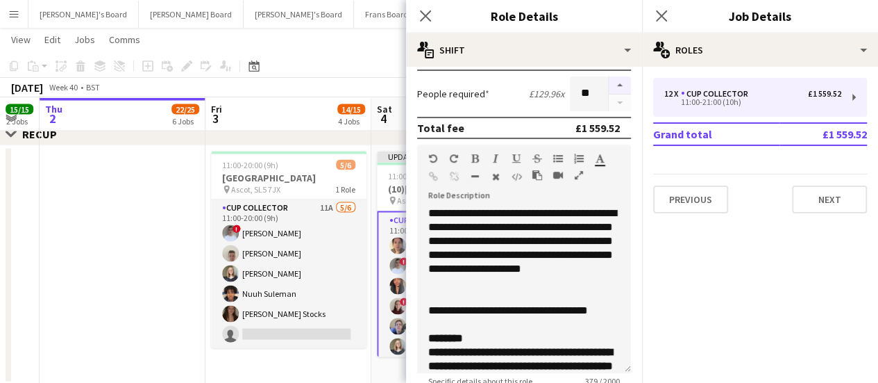
click at [609, 88] on button "button" at bounding box center [620, 85] width 22 height 18
type input "**"
click at [149, 240] on app-date-cell at bounding box center [123, 264] width 166 height 239
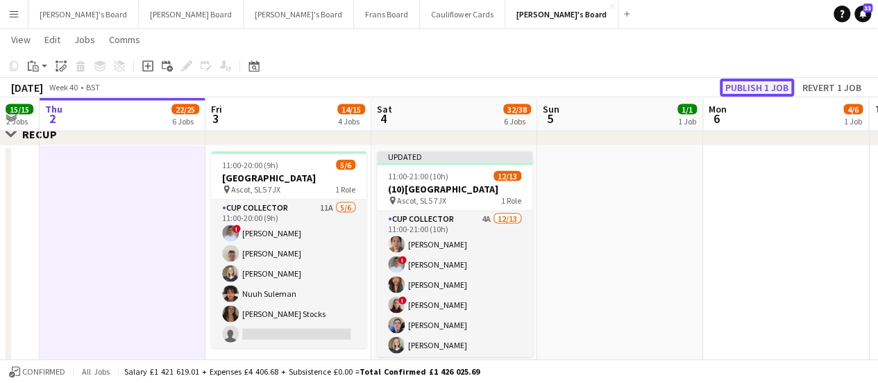
click at [741, 90] on button "Publish 1 job" at bounding box center [757, 87] width 74 height 18
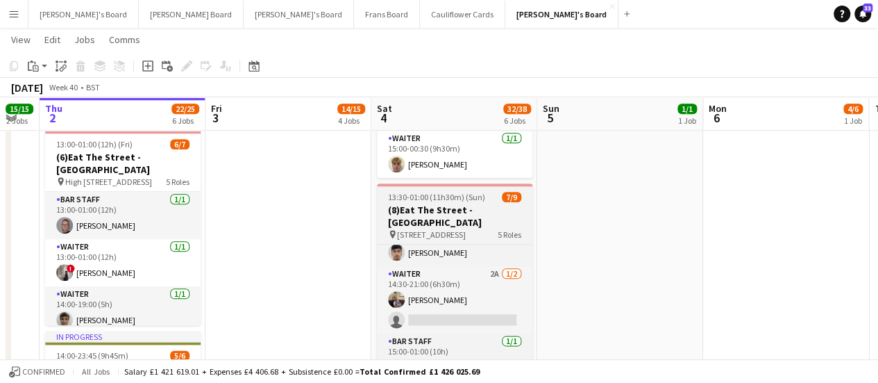
scroll to position [91, 0]
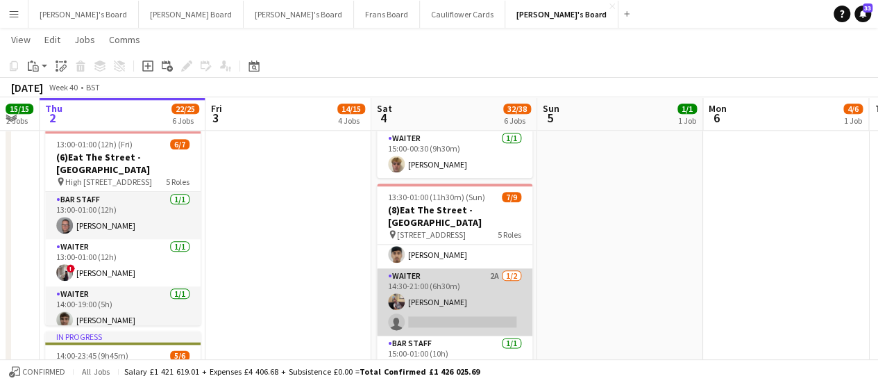
click at [495, 284] on app-card-role "Waiter 2A [DATE] 14:30-21:00 (6h30m) [PERSON_NAME] single-neutral-actions" at bounding box center [455, 301] width 156 height 67
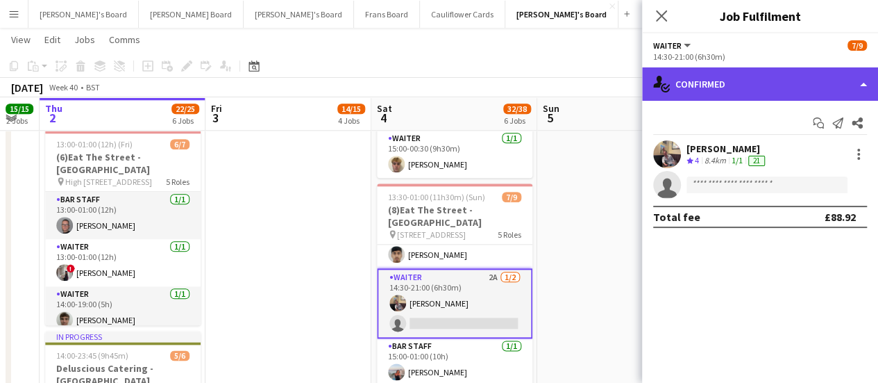
click at [769, 92] on div "single-neutral-actions-check-2 Confirmed" at bounding box center [760, 83] width 236 height 33
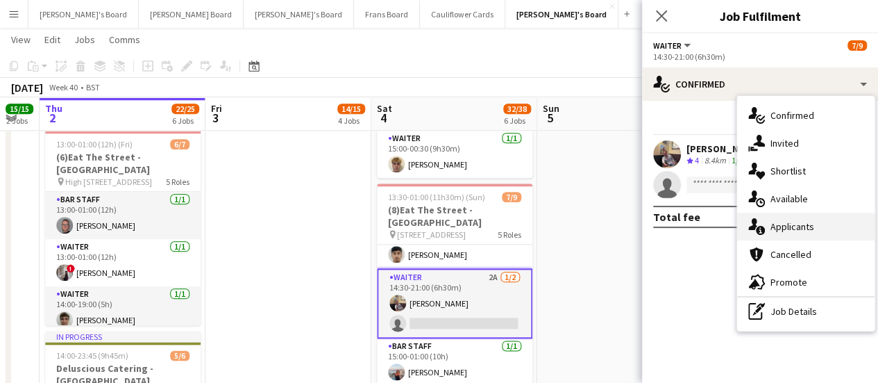
click at [793, 219] on div "single-neutral-actions-information Applicants" at bounding box center [805, 226] width 137 height 28
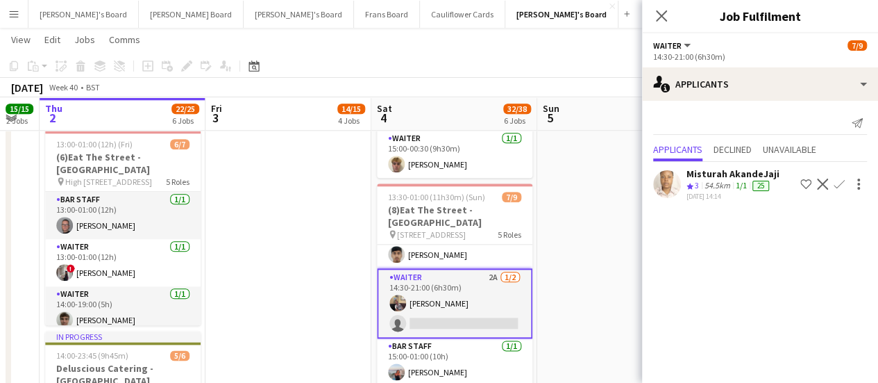
click at [543, 228] on app-date-cell "09:00-17:00 (8h) 1/1 Scandalicious - Blenheim Palace pin Blenheim Palace OX20 1…" at bounding box center [620, 65] width 166 height 1250
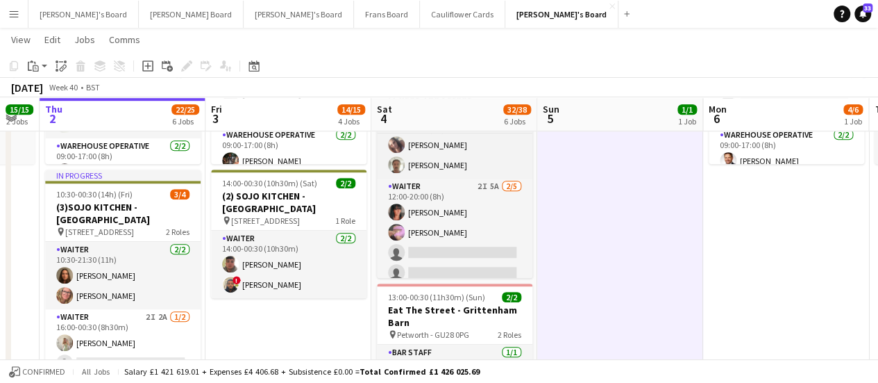
scroll to position [90, 0]
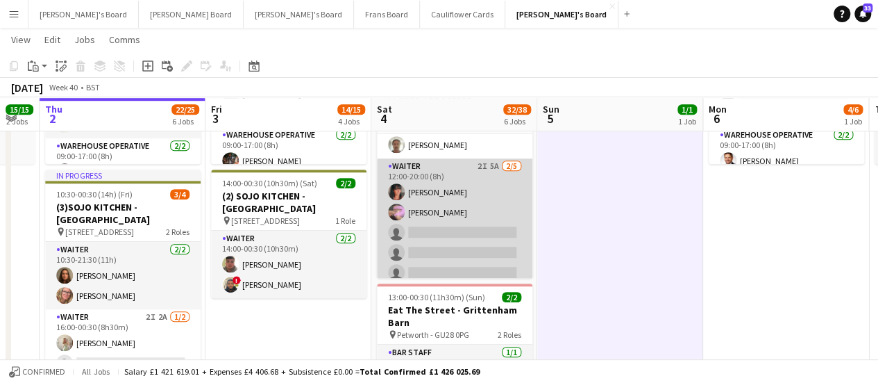
click at [488, 225] on app-card-role "Waiter 2I 5A 2/5 12:00-20:00 (8h) Laura Bond Summer Williams single-neutral-act…" at bounding box center [455, 222] width 156 height 128
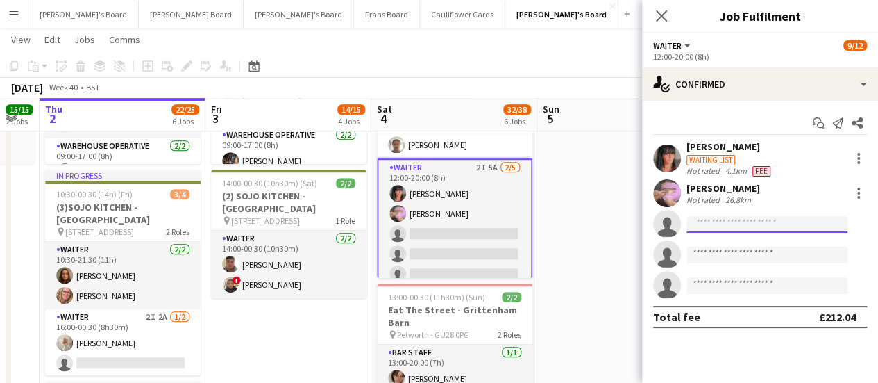
click at [797, 223] on input at bounding box center [767, 224] width 161 height 17
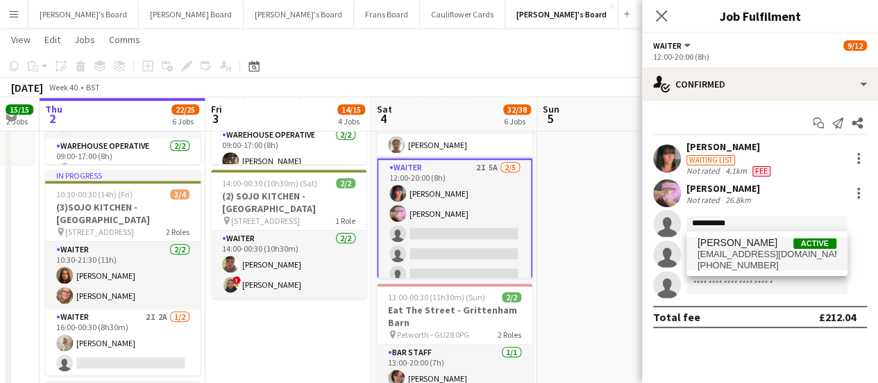
type input "**********"
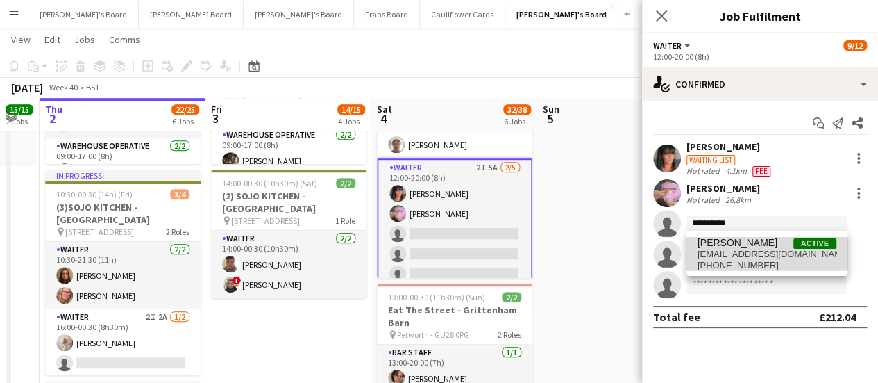
click at [764, 251] on span "issydavis120@gmail.com" at bounding box center [767, 254] width 139 height 11
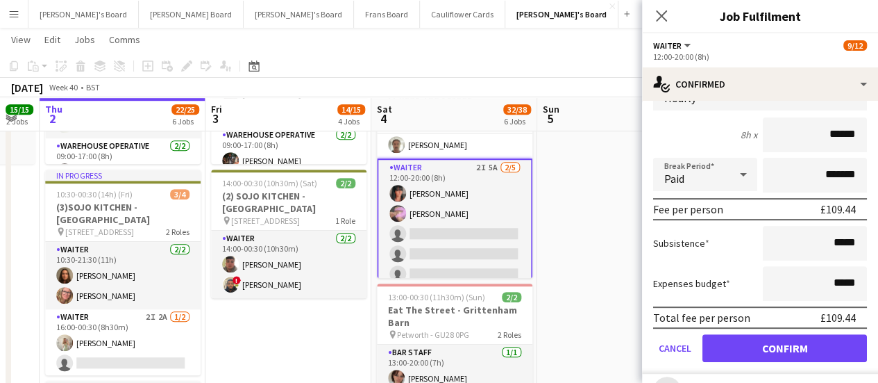
scroll to position [187, 0]
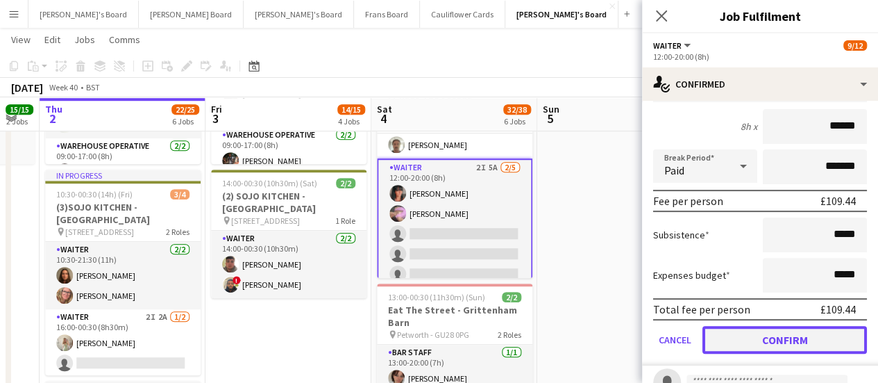
click at [778, 334] on button "Confirm" at bounding box center [785, 340] width 165 height 28
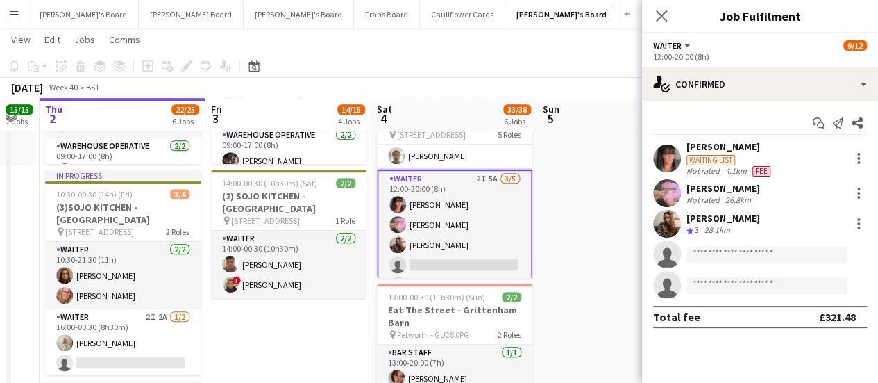
scroll to position [0, 0]
click at [608, 163] on app-date-cell "09:00-17:00 (8h) 1/1 Scandalicious - Blenheim Palace pin Blenheim Palace OX20 1…" at bounding box center [620, 326] width 166 height 1250
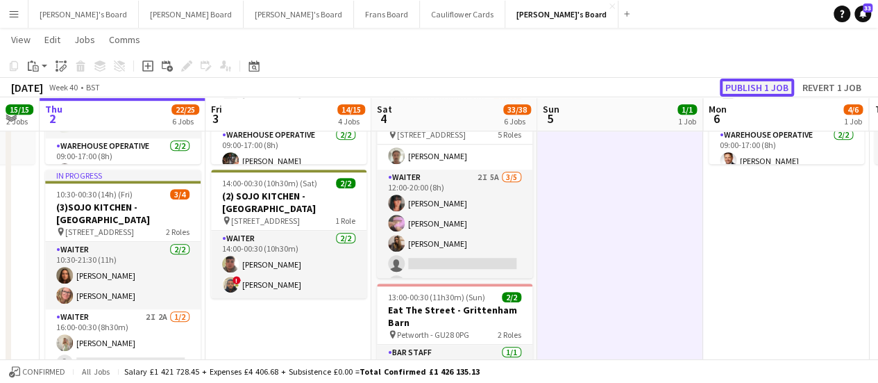
click at [754, 86] on button "Publish 1 job" at bounding box center [757, 87] width 74 height 18
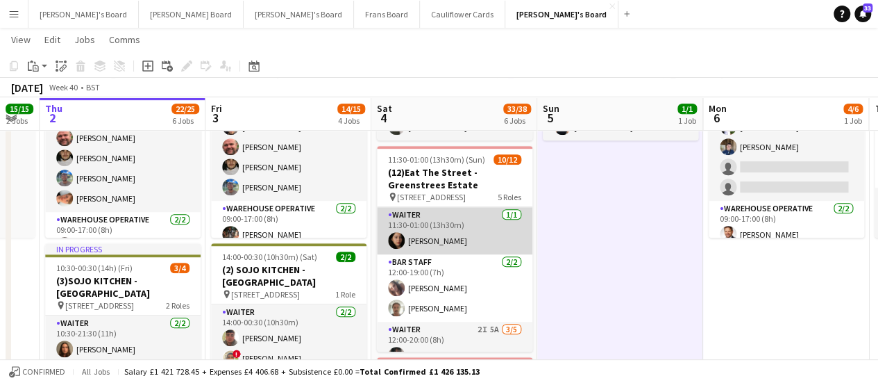
click at [430, 238] on app-card-role "Waiter 1/1 11:30-01:00 (13h30m) Sofia Ali" at bounding box center [455, 230] width 156 height 47
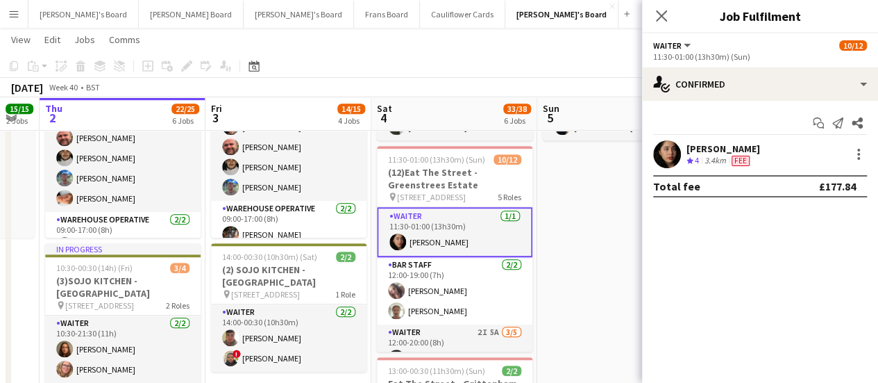
click at [709, 164] on div "3.4km" at bounding box center [715, 161] width 27 height 12
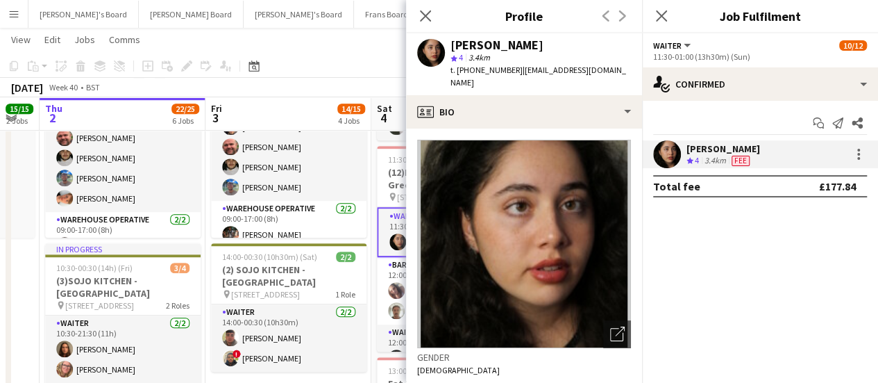
click at [383, 79] on div "October 2025 Week 40 • BST" at bounding box center [439, 87] width 878 height 19
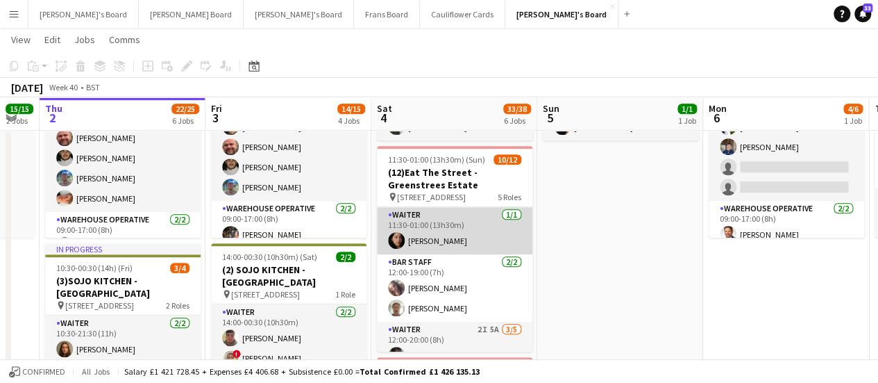
click at [430, 242] on app-card-role "Waiter 1/1 11:30-01:00 (13h30m) Sofia Ali" at bounding box center [455, 230] width 156 height 47
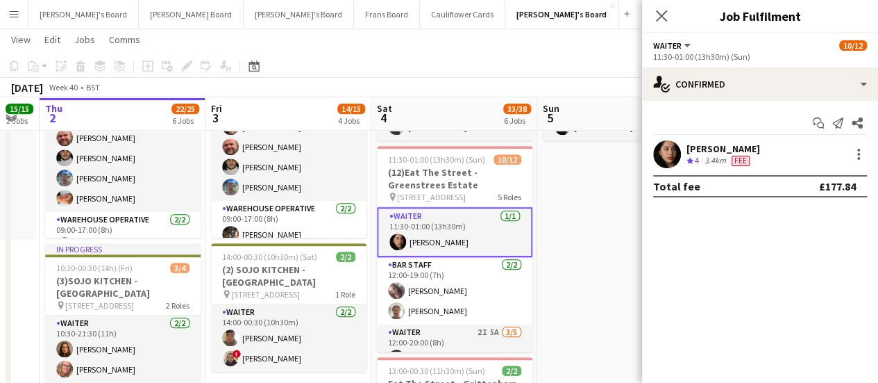
click at [699, 158] on span "4" at bounding box center [697, 160] width 4 height 10
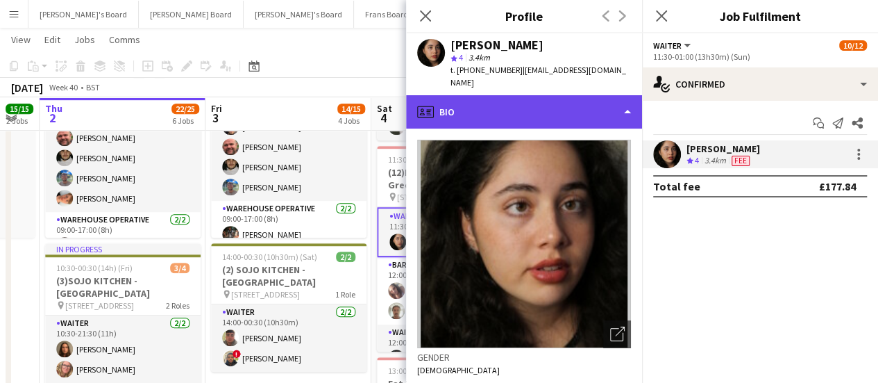
click at [583, 95] on div "profile Bio" at bounding box center [524, 111] width 236 height 33
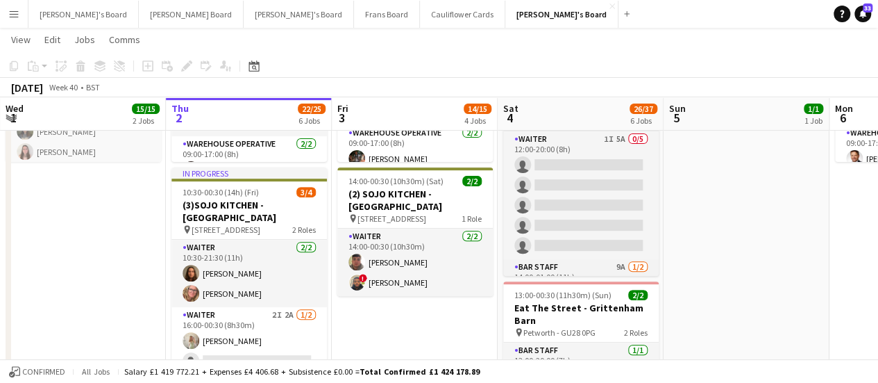
scroll to position [113, 0]
click at [605, 262] on app-card-role "BAR STAFF 9A 1/2 14:00-01:00 (11h) Oliver Salt single-neutral-actions" at bounding box center [581, 293] width 156 height 67
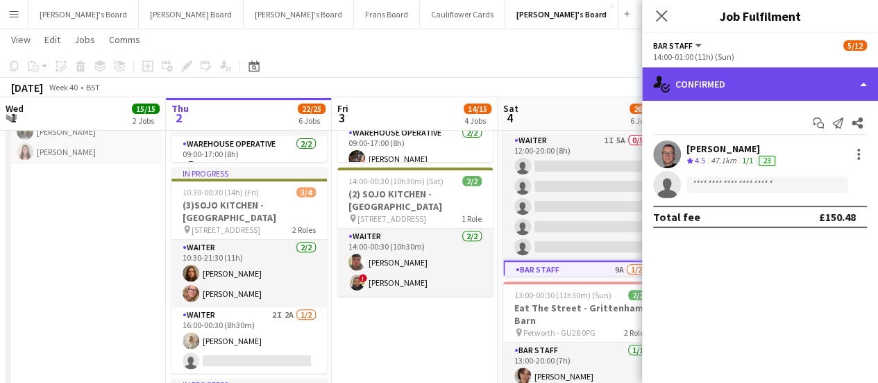
click at [769, 83] on div "single-neutral-actions-check-2 Confirmed" at bounding box center [760, 83] width 236 height 33
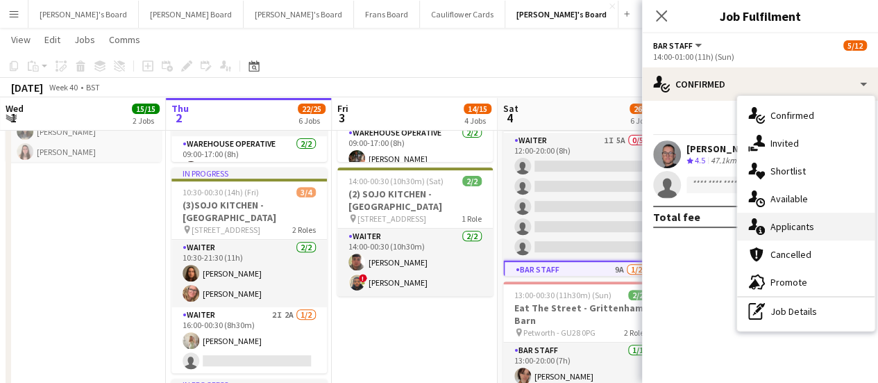
click at [804, 220] on span "Applicants" at bounding box center [793, 226] width 44 height 12
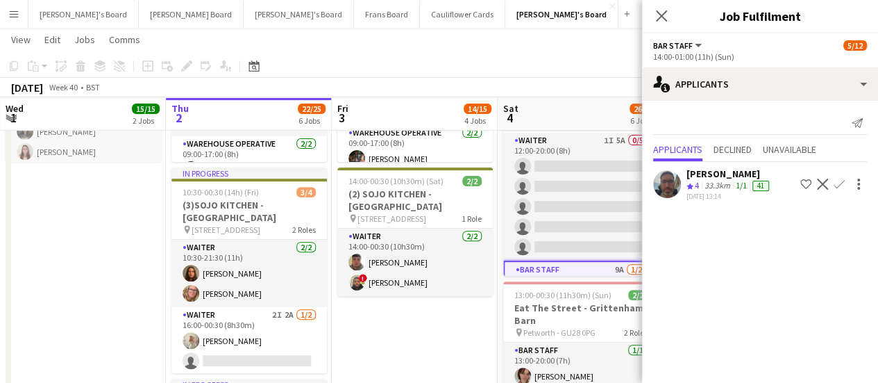
click at [725, 171] on div "[PERSON_NAME]" at bounding box center [729, 173] width 85 height 12
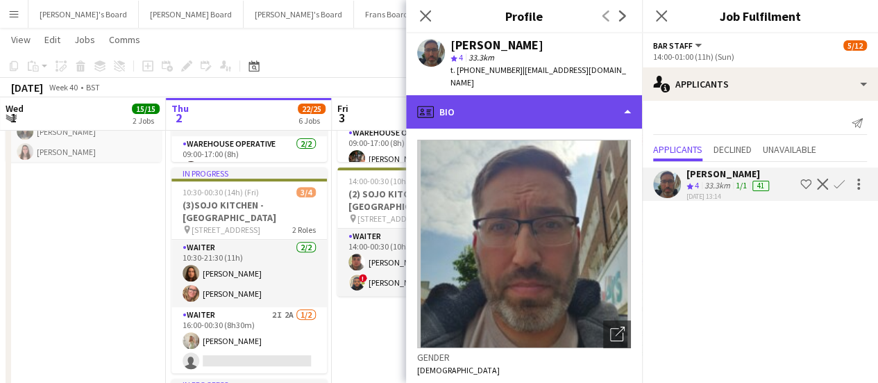
click at [524, 113] on div "profile Bio" at bounding box center [524, 111] width 236 height 33
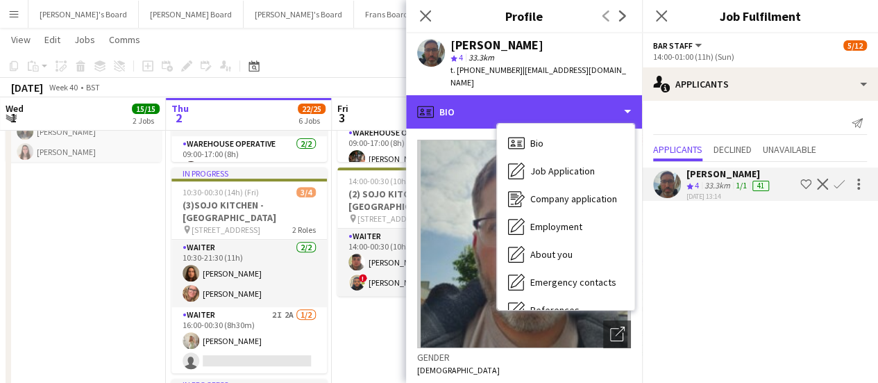
scroll to position [214, 0]
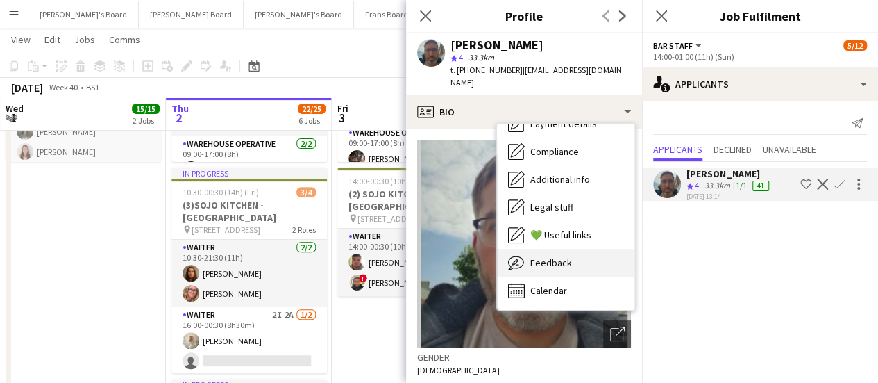
click at [581, 263] on div "Feedback Feedback" at bounding box center [565, 263] width 137 height 28
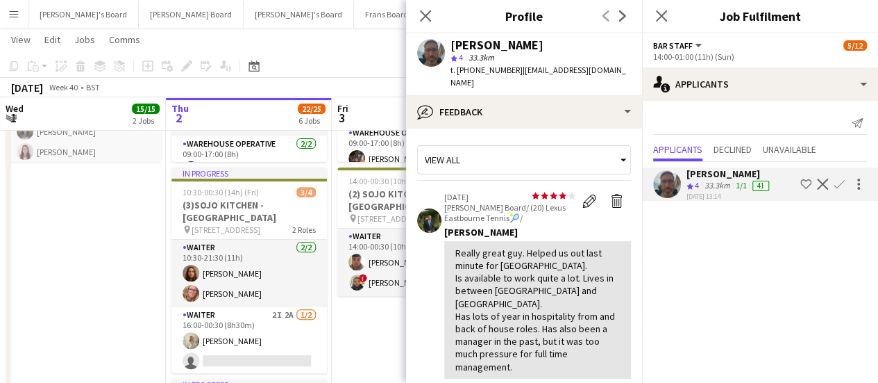
drag, startPoint x: 642, startPoint y: 172, endPoint x: 646, endPoint y: 204, distance: 32.3
click at [646, 204] on div "Send notification Applicants Declined Unavailable Samuel Bell Crew rating 4 33.…" at bounding box center [760, 158] width 236 height 114
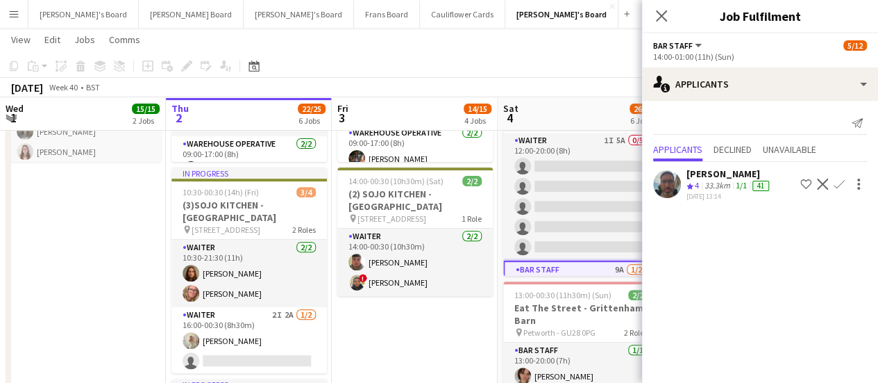
click at [739, 188] on app-skills-label "1/1" at bounding box center [741, 185] width 11 height 10
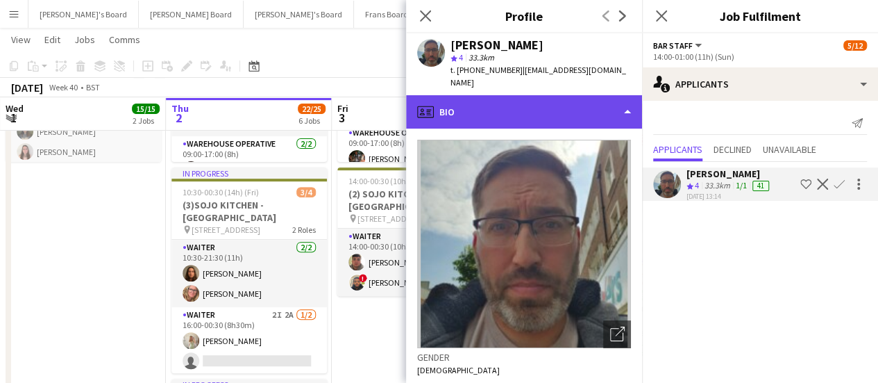
click at [601, 117] on div "profile Bio" at bounding box center [524, 111] width 236 height 33
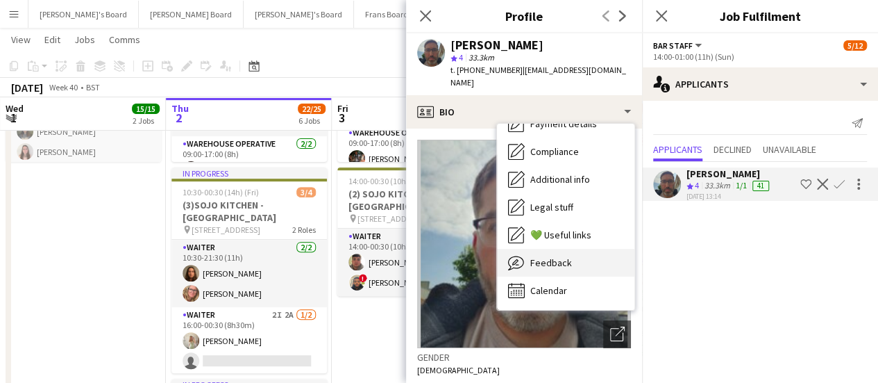
click at [577, 253] on div "Feedback Feedback" at bounding box center [565, 263] width 137 height 28
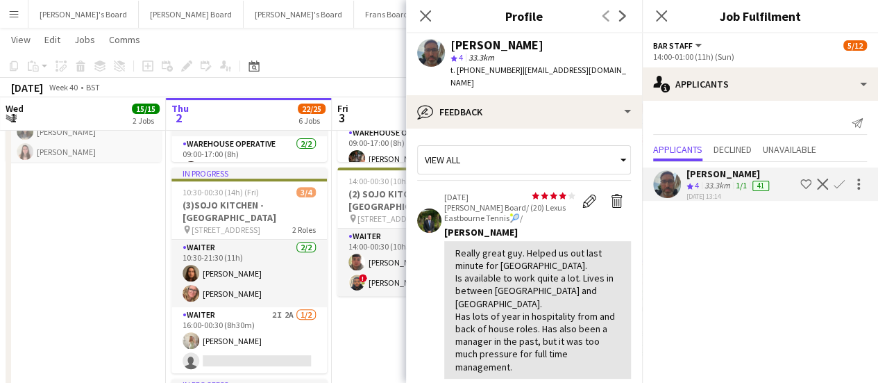
scroll to position [67, 0]
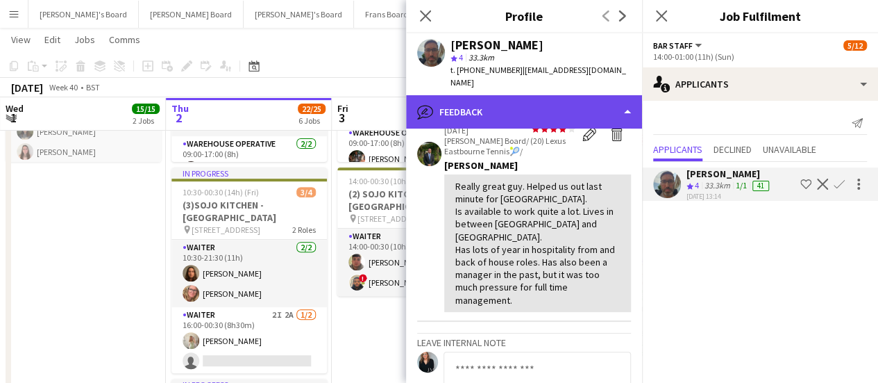
click at [553, 109] on div "bubble-pencil Feedback" at bounding box center [524, 111] width 236 height 33
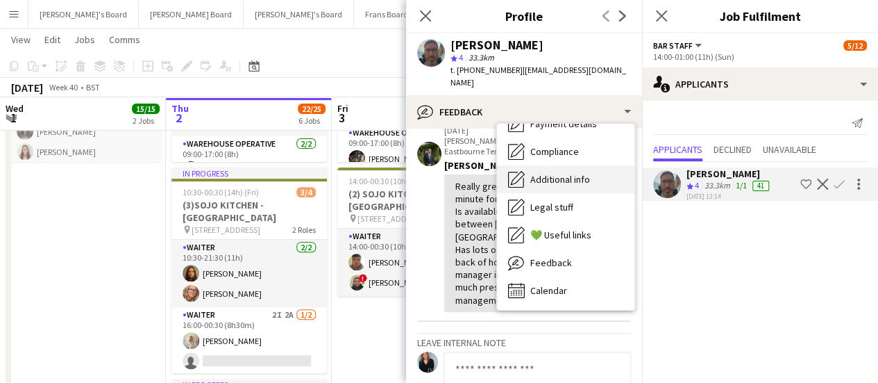
click at [594, 181] on div "Additional info Additional info" at bounding box center [565, 179] width 137 height 28
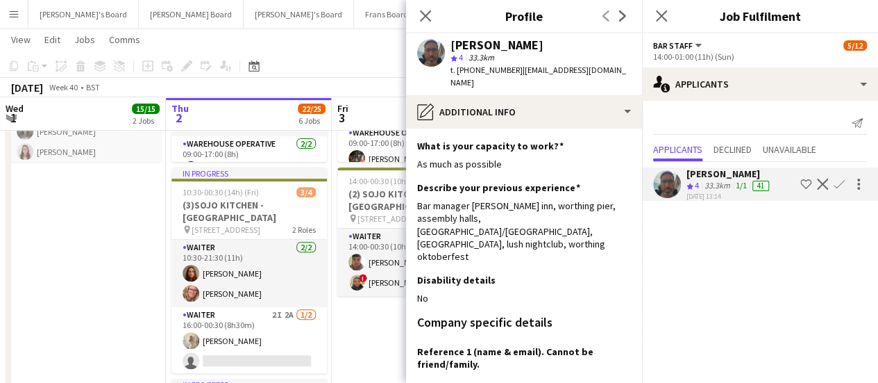
click at [839, 183] on app-icon "Confirm" at bounding box center [839, 183] width 11 height 11
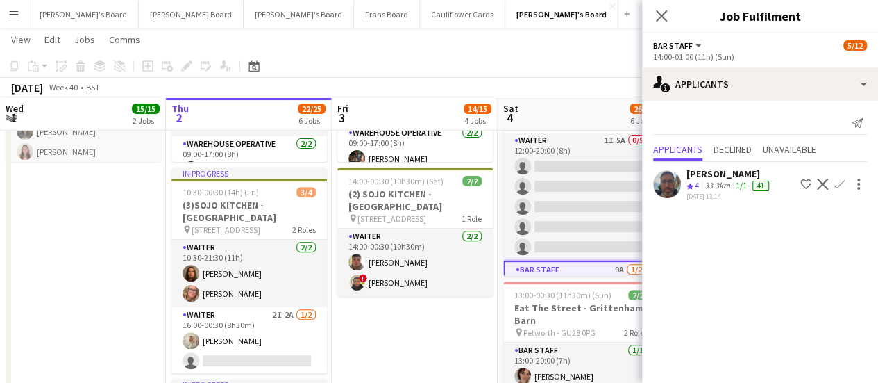
click at [839, 183] on app-icon "Confirm" at bounding box center [839, 183] width 11 height 11
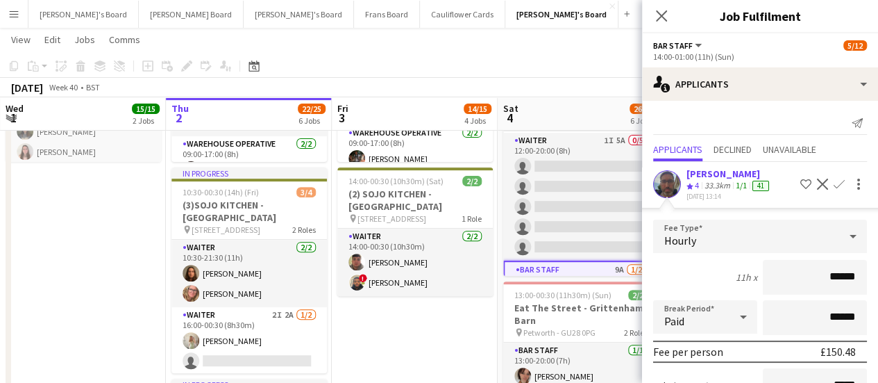
scroll to position [145, 0]
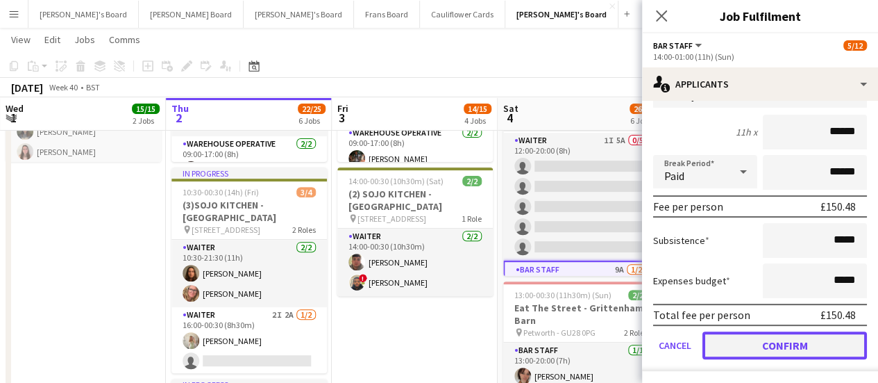
click at [771, 345] on button "Confirm" at bounding box center [785, 345] width 165 height 28
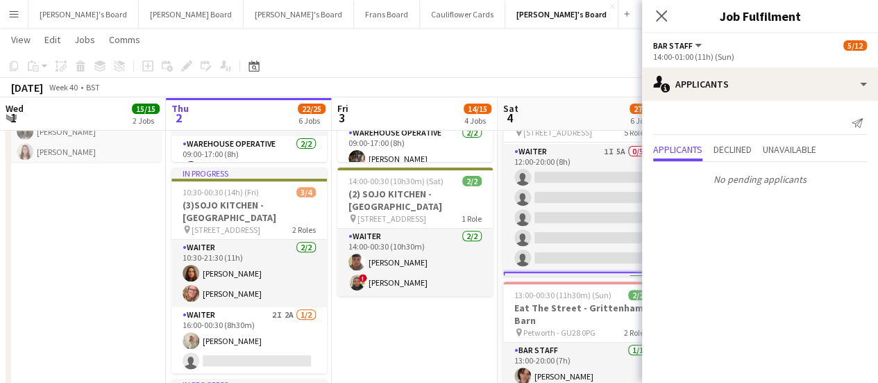
scroll to position [0, 0]
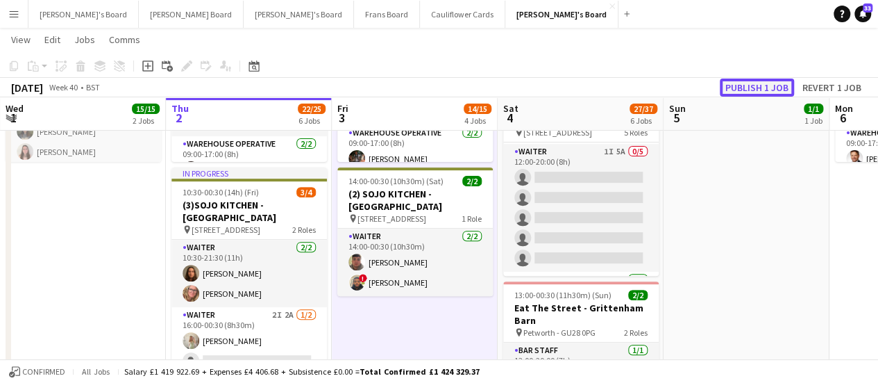
click at [753, 85] on button "Publish 1 job" at bounding box center [757, 87] width 74 height 18
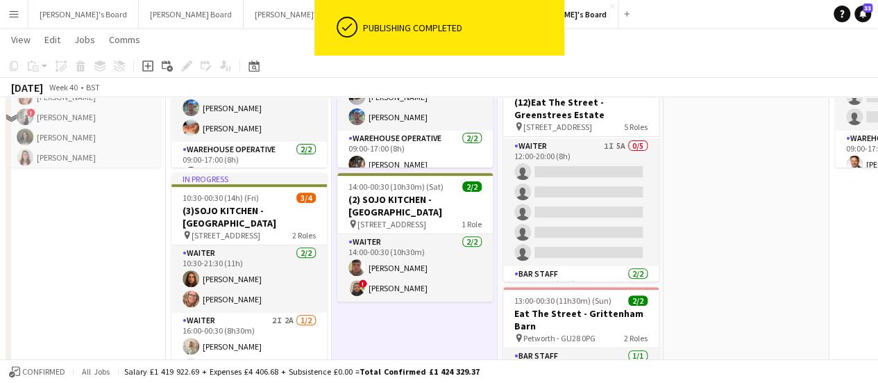
scroll to position [203, 0]
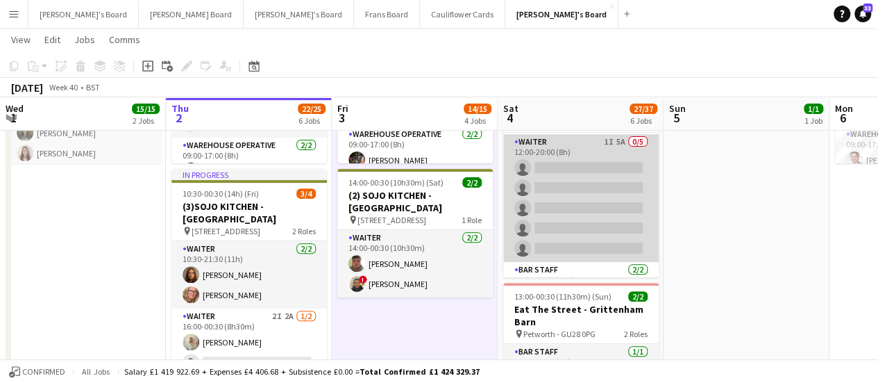
click at [569, 148] on app-card-role "Waiter 1I 5A 0/5 12:00-20:00 (8h) single-neutral-actions single-neutral-actions…" at bounding box center [581, 198] width 156 height 128
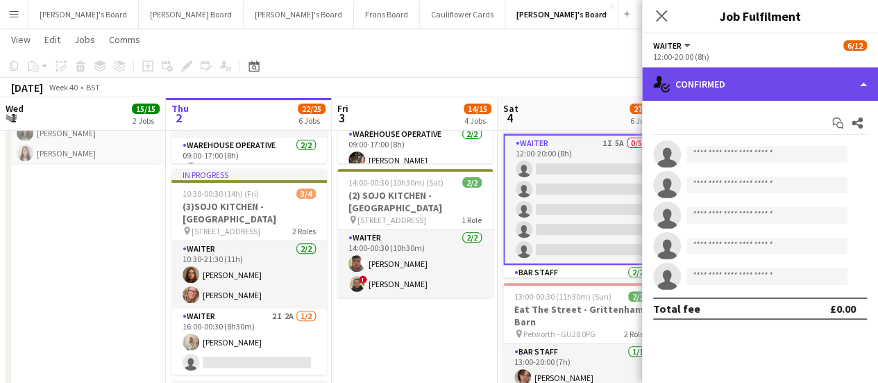
click at [802, 82] on div "single-neutral-actions-check-2 Confirmed" at bounding box center [760, 83] width 236 height 33
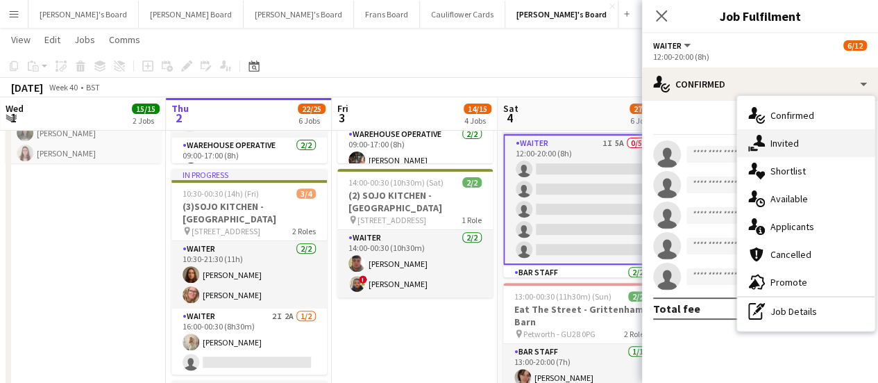
click at [807, 145] on div "single-neutral-actions-share-1 Invited" at bounding box center [805, 143] width 137 height 28
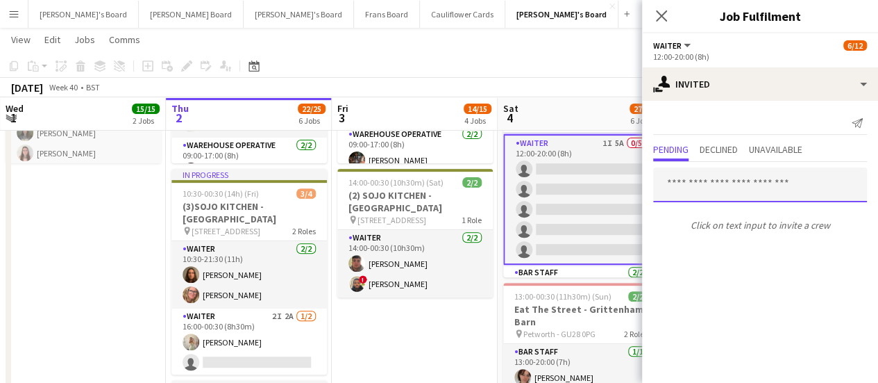
click at [710, 176] on input "text" at bounding box center [760, 184] width 214 height 35
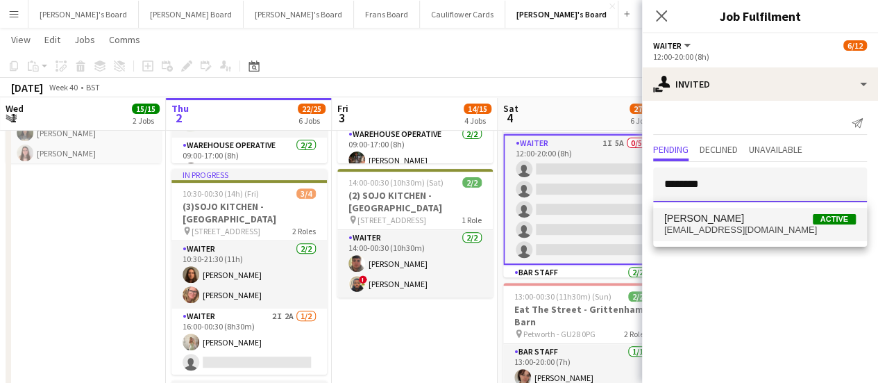
type input "********"
click at [707, 224] on span "jyerose@hotmail.com" at bounding box center [760, 229] width 192 height 11
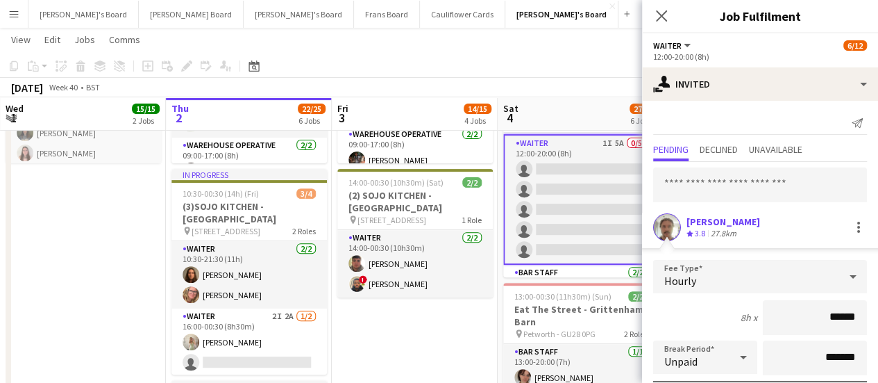
scroll to position [186, 0]
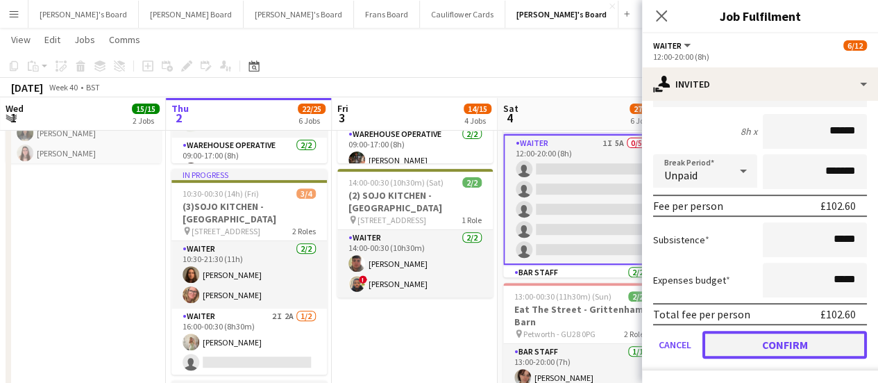
click at [776, 339] on button "Confirm" at bounding box center [785, 344] width 165 height 28
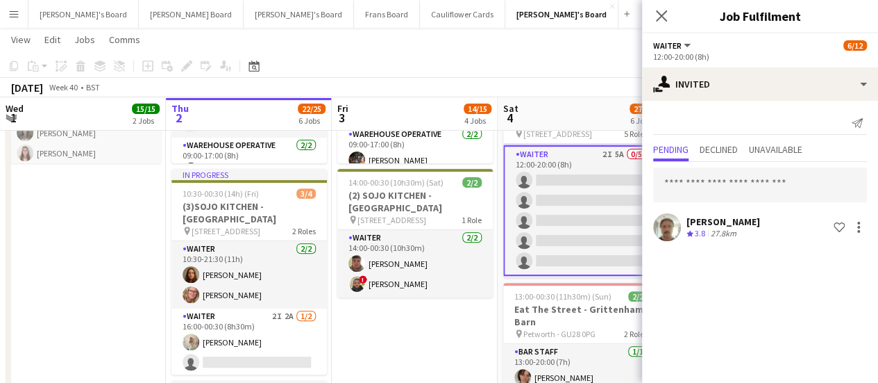
scroll to position [0, 0]
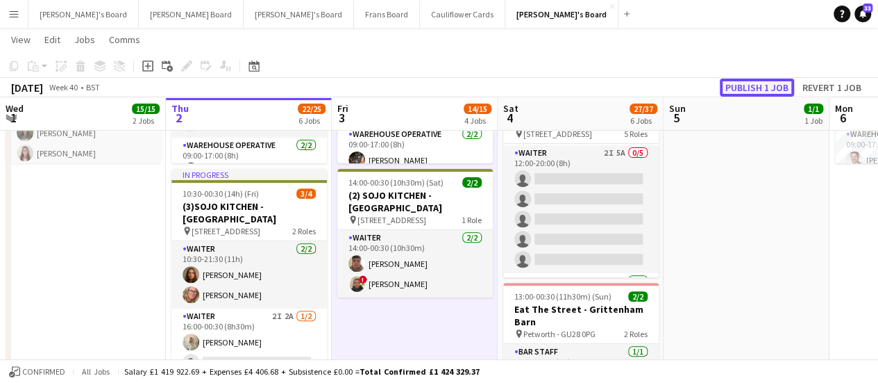
click at [757, 90] on button "Publish 1 job" at bounding box center [757, 87] width 74 height 18
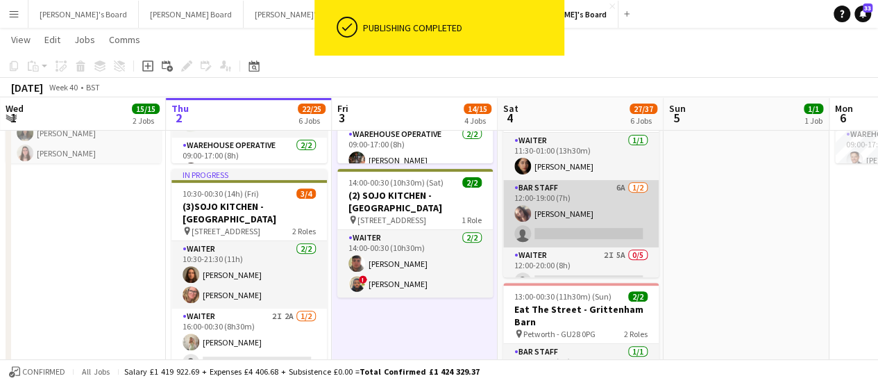
click at [623, 212] on app-card-role "BAR STAFF 6A 1/2 12:00-19:00 (7h) Alison Anderson single-neutral-actions" at bounding box center [581, 213] width 156 height 67
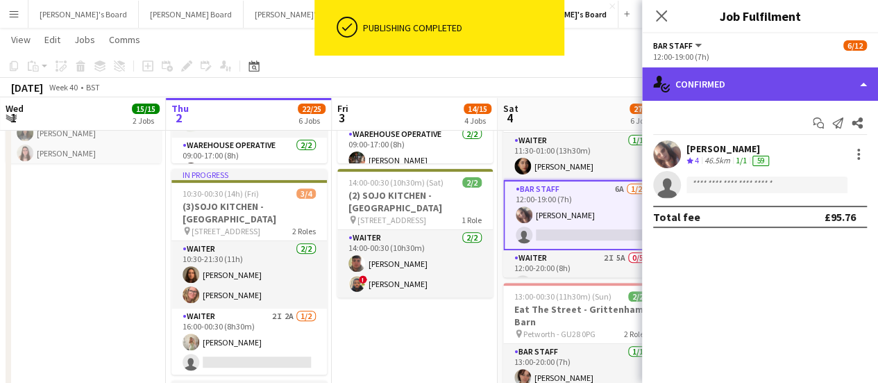
click at [798, 93] on div "single-neutral-actions-check-2 Confirmed" at bounding box center [760, 83] width 236 height 33
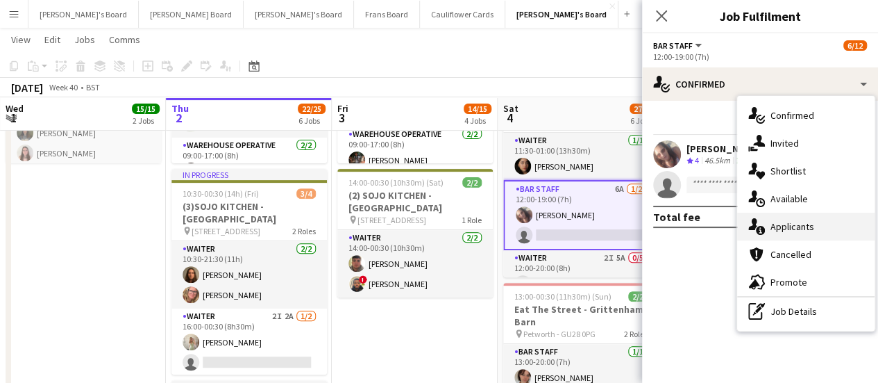
click at [813, 221] on div "single-neutral-actions-information Applicants" at bounding box center [805, 226] width 137 height 28
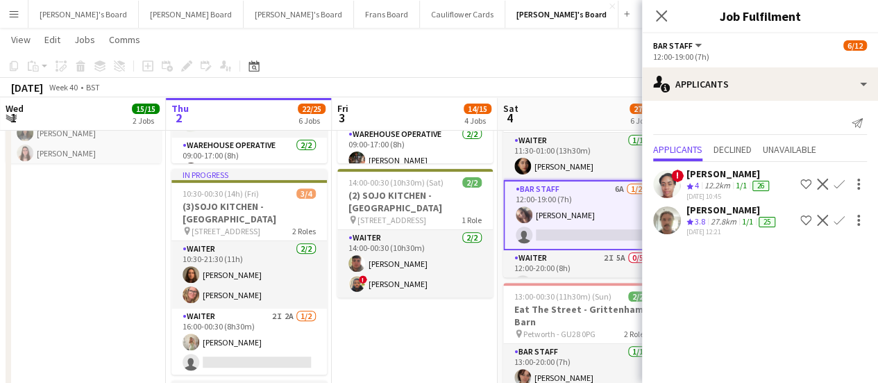
click at [725, 222] on div "27.8km" at bounding box center [723, 222] width 31 height 12
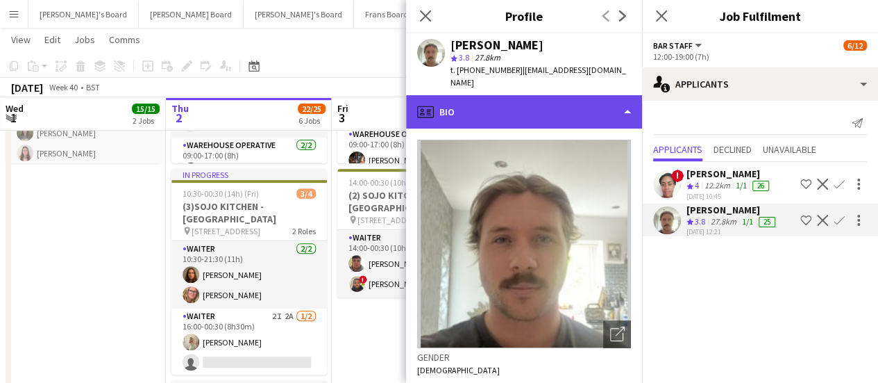
click at [532, 105] on div "profile Bio" at bounding box center [524, 111] width 236 height 33
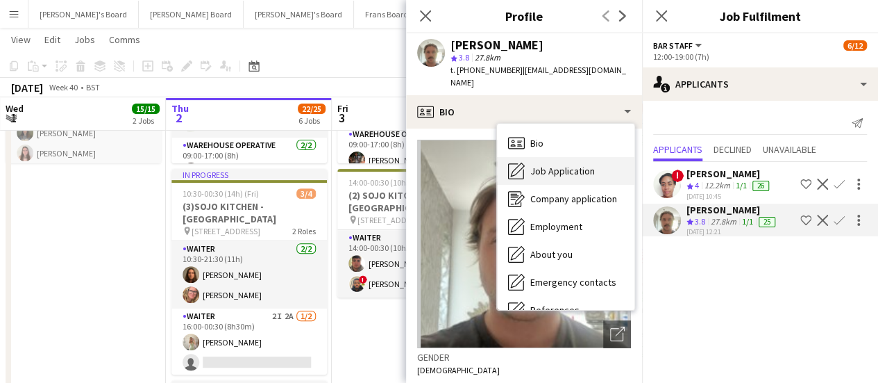
click at [573, 165] on span "Job Application" at bounding box center [562, 171] width 65 height 12
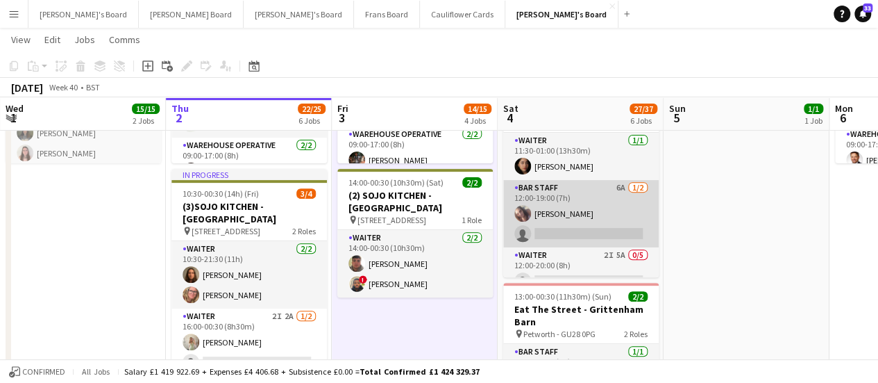
click at [614, 192] on app-card-role "BAR STAFF 6A 1/2 12:00-19:00 (7h) Alison Anderson single-neutral-actions" at bounding box center [581, 213] width 156 height 67
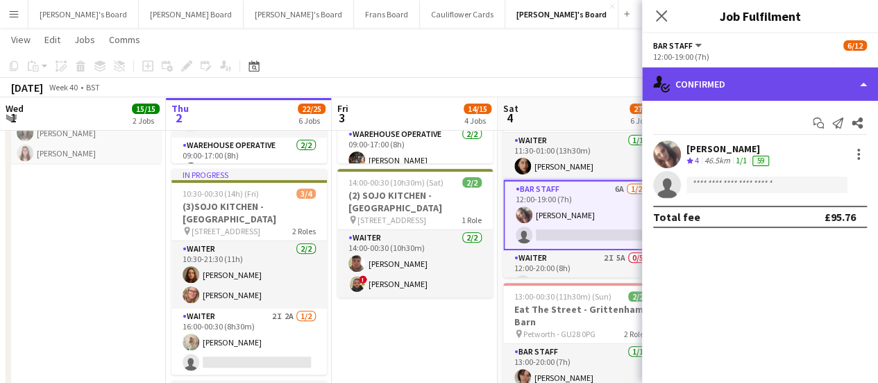
click at [832, 85] on div "single-neutral-actions-check-2 Confirmed" at bounding box center [760, 83] width 236 height 33
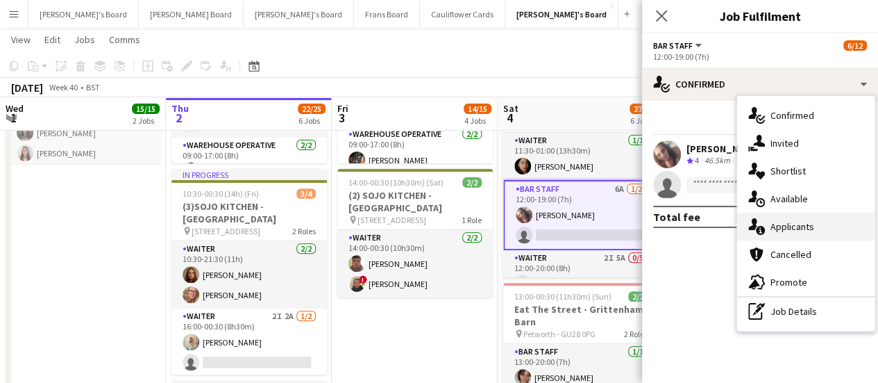
click at [812, 221] on span "Applicants" at bounding box center [793, 226] width 44 height 12
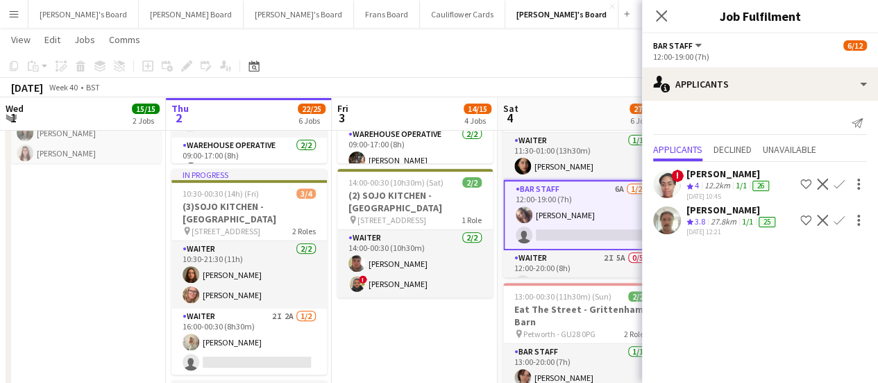
click at [839, 215] on app-icon "Confirm" at bounding box center [839, 220] width 11 height 11
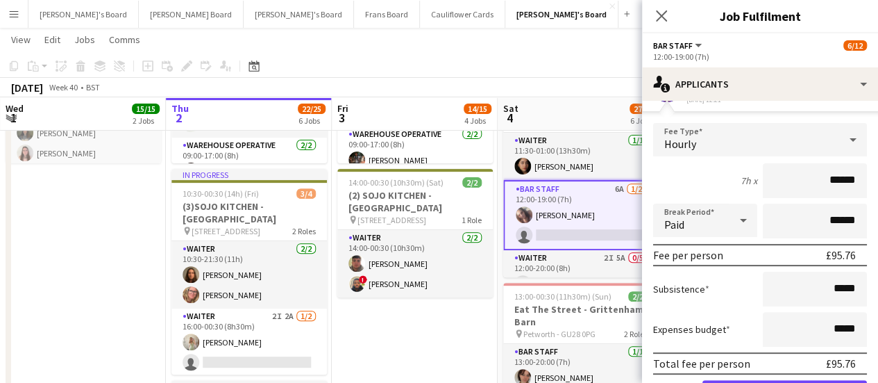
scroll to position [181, 0]
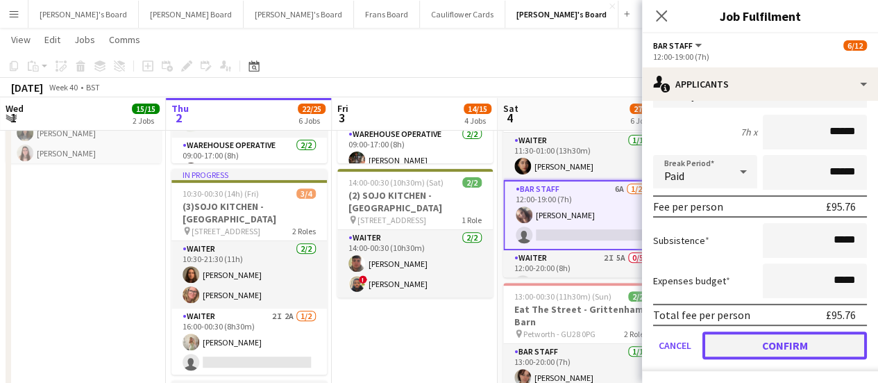
click at [828, 338] on button "Confirm" at bounding box center [785, 345] width 165 height 28
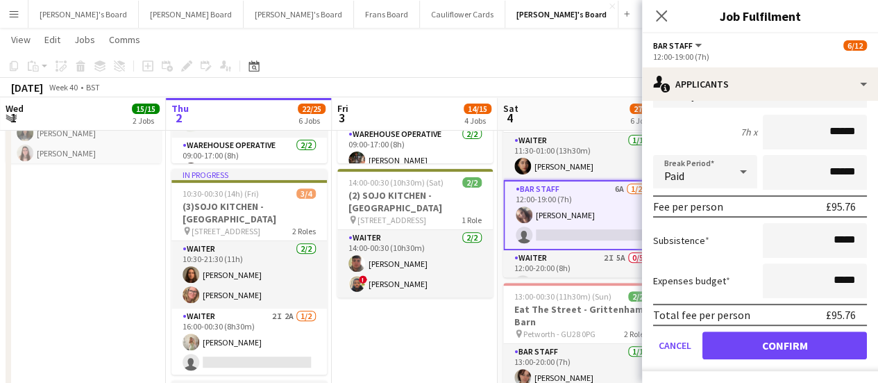
scroll to position [0, 0]
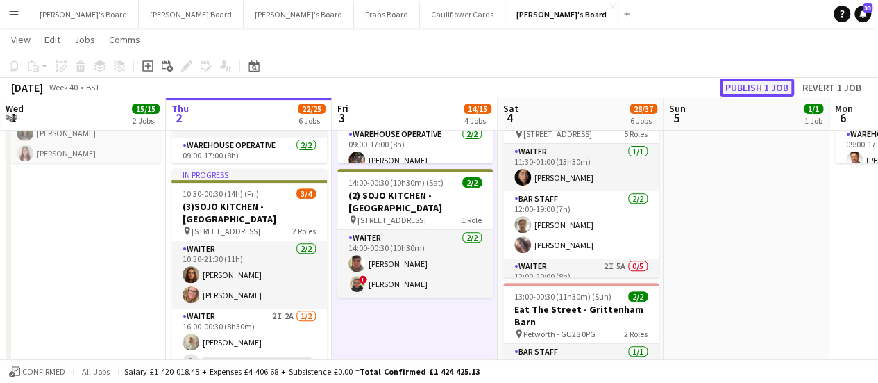
click at [743, 91] on button "Publish 1 job" at bounding box center [757, 87] width 74 height 18
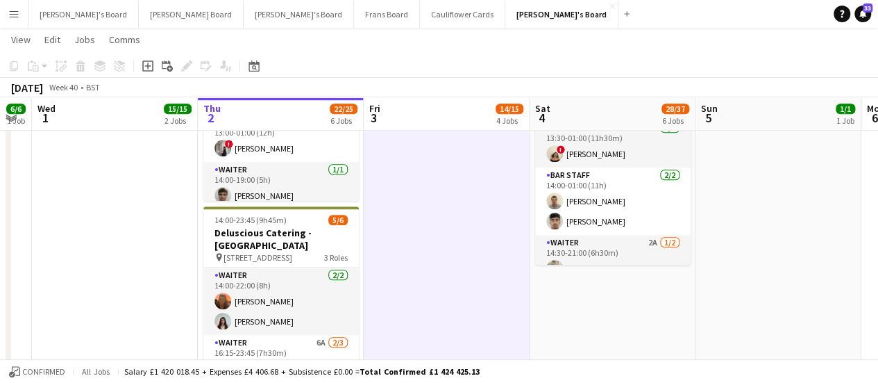
scroll to position [0, 299]
drag, startPoint x: 378, startPoint y: 288, endPoint x: 411, endPoint y: 284, distance: 33.6
click at [411, 284] on app-calendar-viewport "Mon 29 7/7 2 Jobs Tue 30 6/6 1 Job Wed 1 15/15 2 Jobs Thu 2 22/25 6 Jobs Fri 3 …" at bounding box center [439, 260] width 878 height 1589
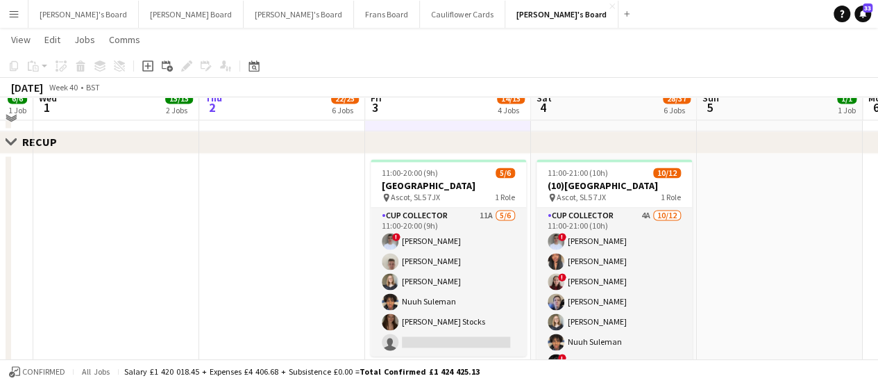
scroll to position [1018, 0]
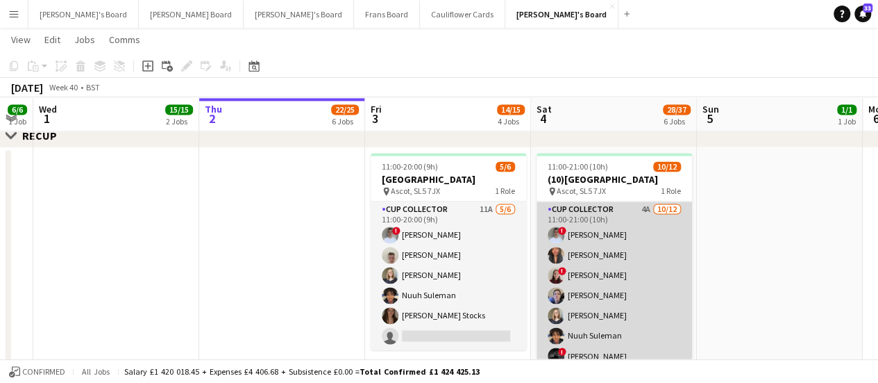
click at [628, 228] on app-card-role "CUP COLLECTOR 4A 10/12 11:00-21:00 (10h) ! Connor Upton Shane Serika ! Teodora …" at bounding box center [615, 335] width 156 height 269
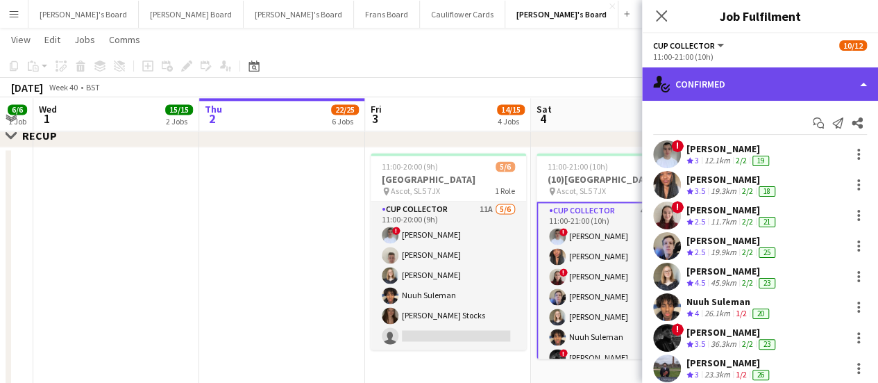
click at [784, 93] on div "single-neutral-actions-check-2 Confirmed" at bounding box center [760, 83] width 236 height 33
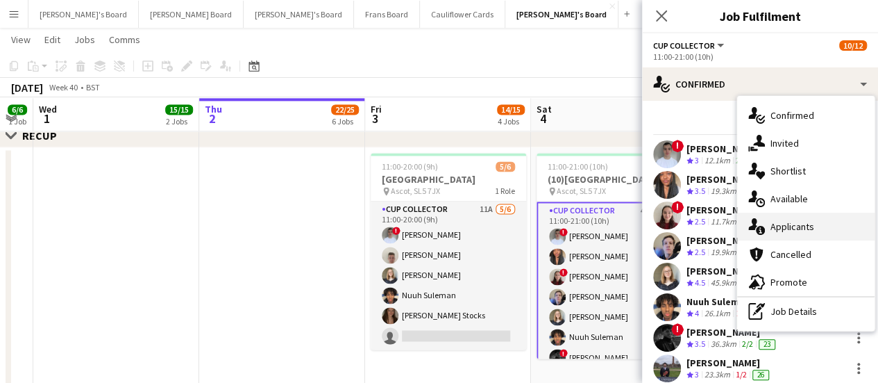
click at [807, 224] on span "Applicants" at bounding box center [793, 226] width 44 height 12
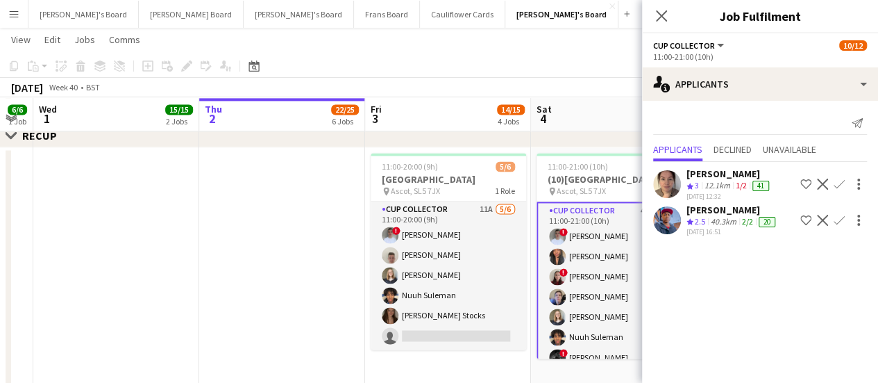
click at [287, 320] on app-date-cell at bounding box center [282, 266] width 166 height 239
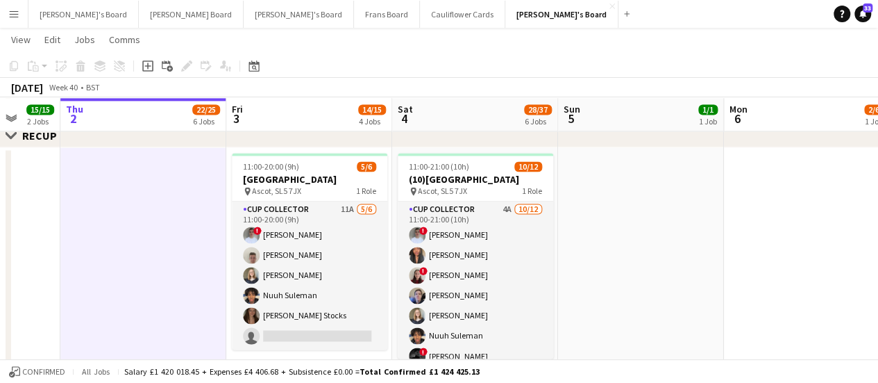
scroll to position [0, 485]
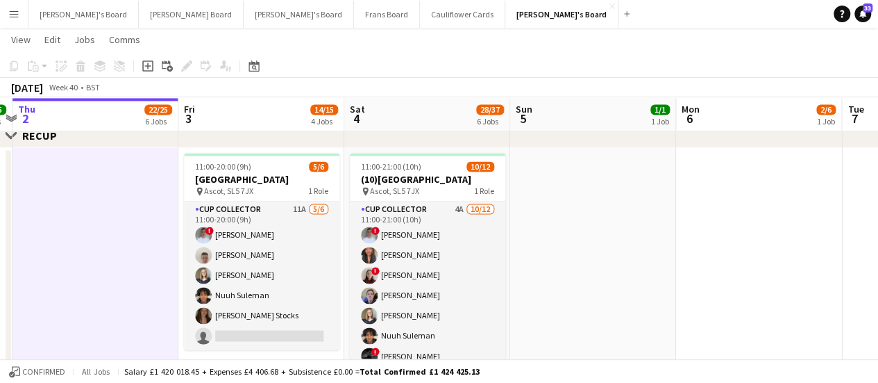
drag, startPoint x: 782, startPoint y: 197, endPoint x: 596, endPoint y: 215, distance: 187.6
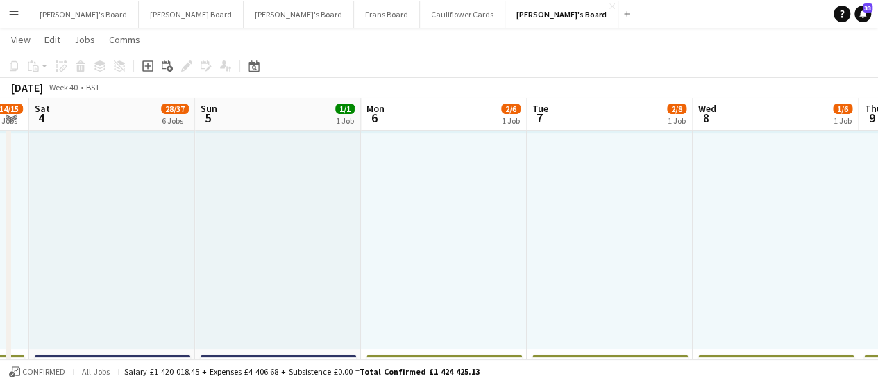
scroll to position [0, 469]
drag, startPoint x: 784, startPoint y: 192, endPoint x: 468, endPoint y: 219, distance: 317.1
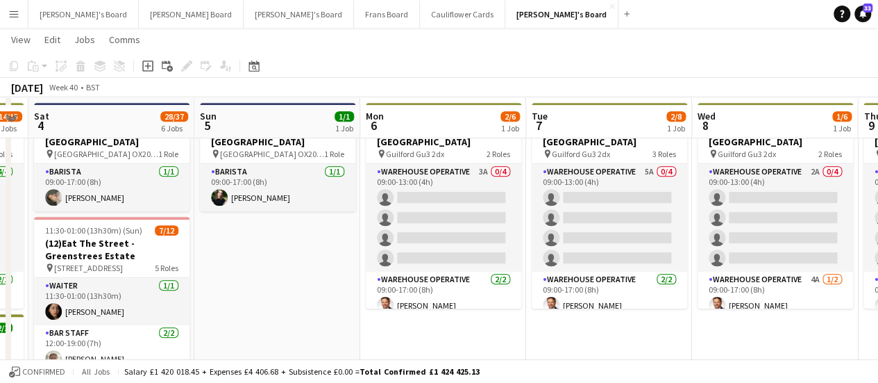
scroll to position [322, 0]
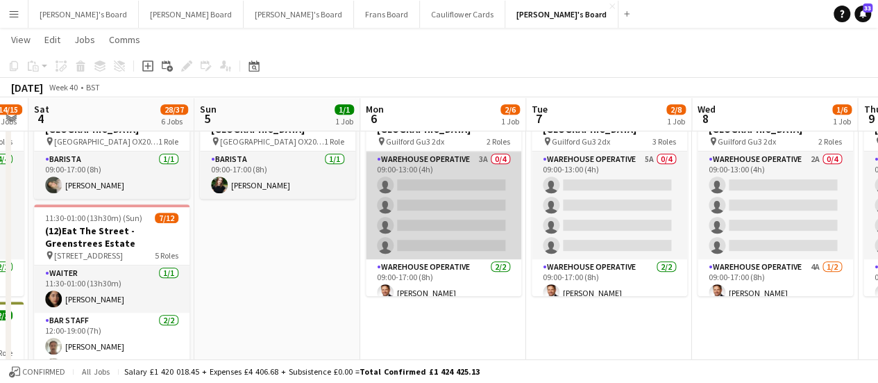
click at [484, 181] on app-card-role "Warehouse Operative 3A 0/4 09:00-13:00 (4h) single-neutral-actions single-neutr…" at bounding box center [444, 205] width 156 height 108
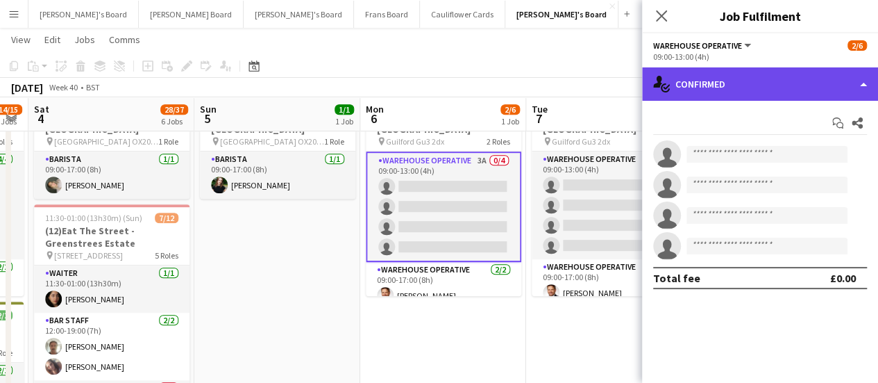
click at [785, 82] on div "single-neutral-actions-check-2 Confirmed" at bounding box center [760, 83] width 236 height 33
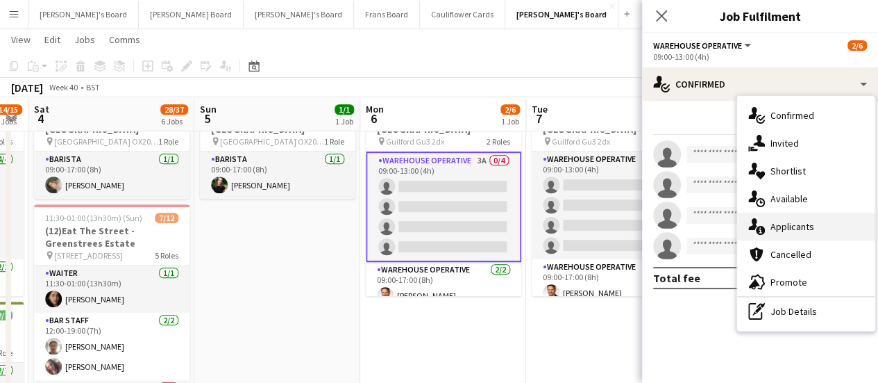
click at [829, 237] on div "single-neutral-actions-information Applicants" at bounding box center [805, 226] width 137 height 28
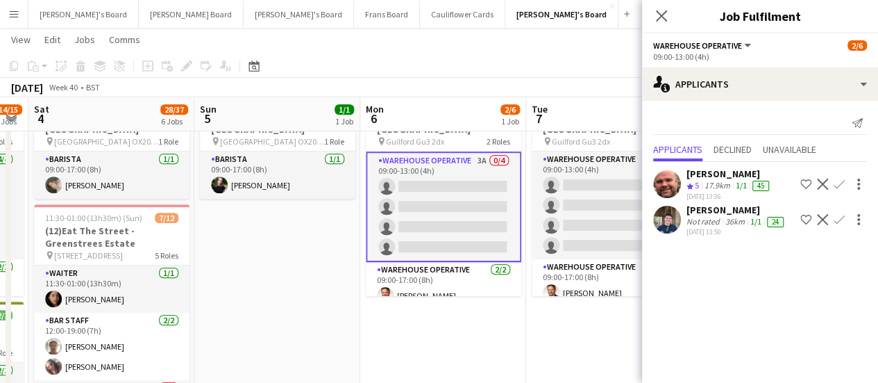
click at [834, 223] on app-icon "Confirm" at bounding box center [839, 219] width 11 height 11
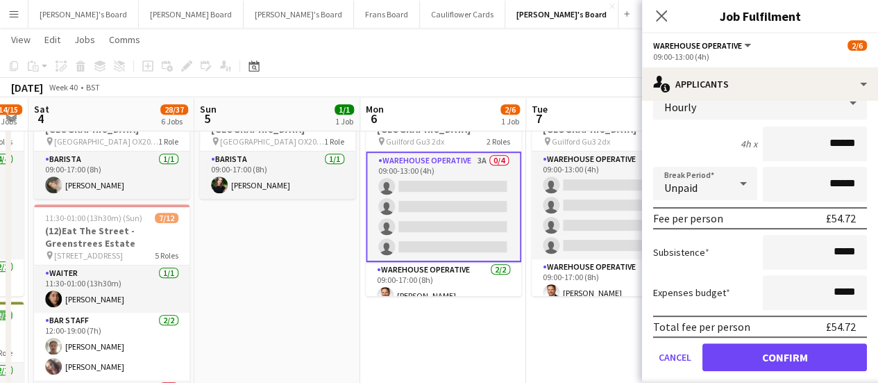
scroll to position [190, 0]
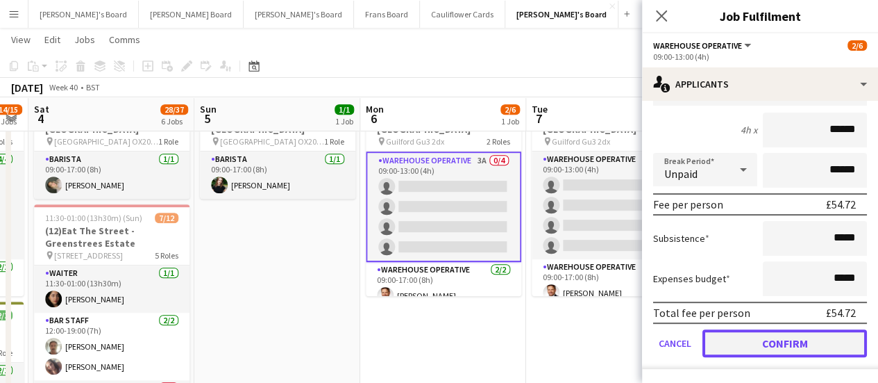
click at [789, 337] on button "Confirm" at bounding box center [785, 343] width 165 height 28
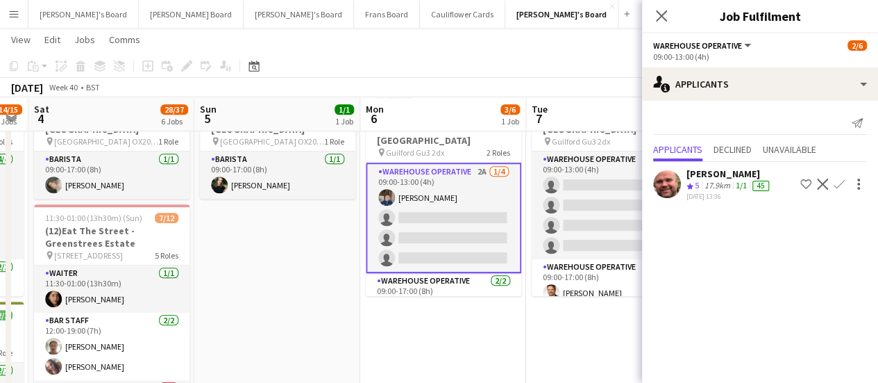
scroll to position [0, 0]
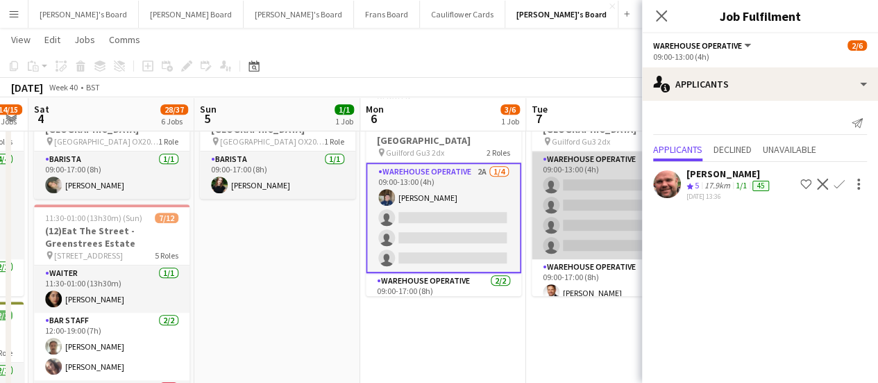
click at [594, 168] on app-card-role "Warehouse Operative 5A 0/4 09:00-13:00 (4h) single-neutral-actions single-neutr…" at bounding box center [610, 205] width 156 height 108
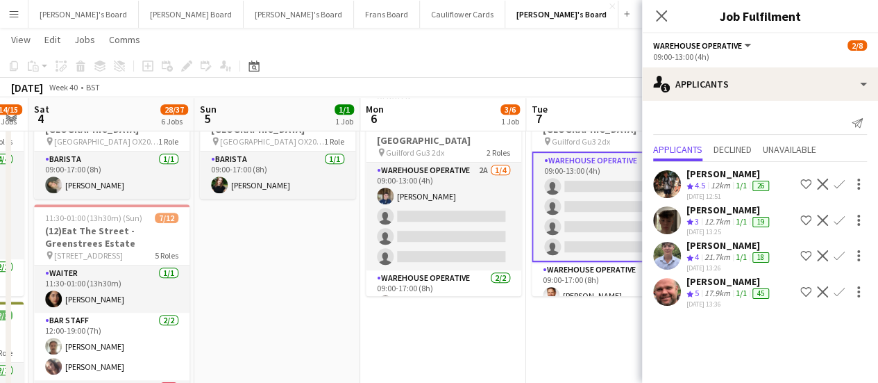
click at [835, 182] on app-icon "Confirm" at bounding box center [839, 183] width 11 height 11
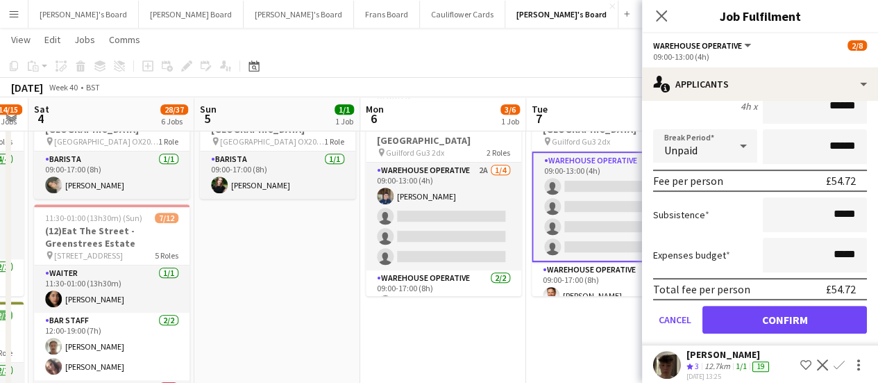
scroll to position [176, 0]
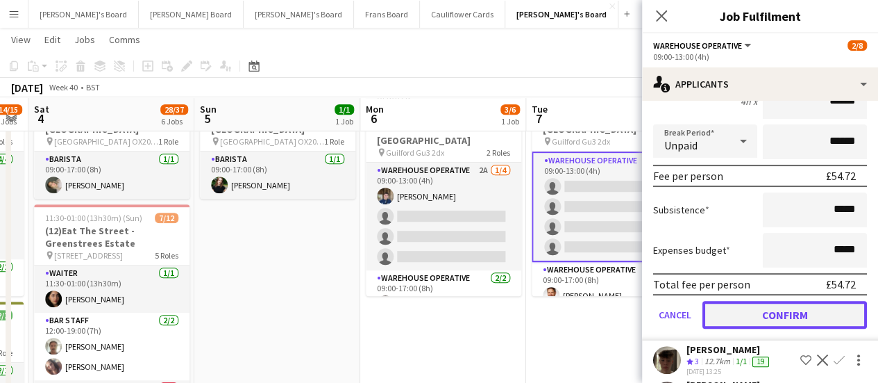
click at [760, 322] on button "Confirm" at bounding box center [785, 315] width 165 height 28
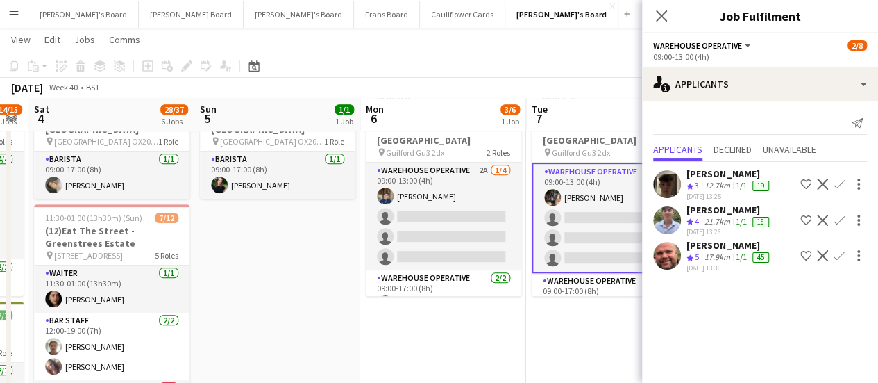
click at [839, 215] on app-icon "Confirm" at bounding box center [839, 220] width 11 height 11
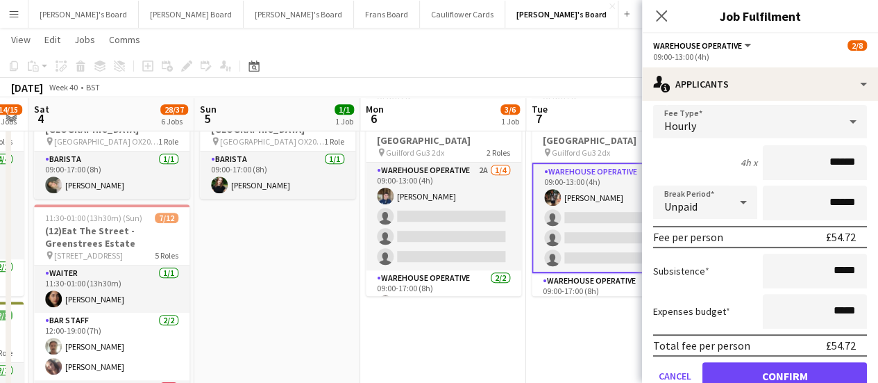
scroll to position [192, 0]
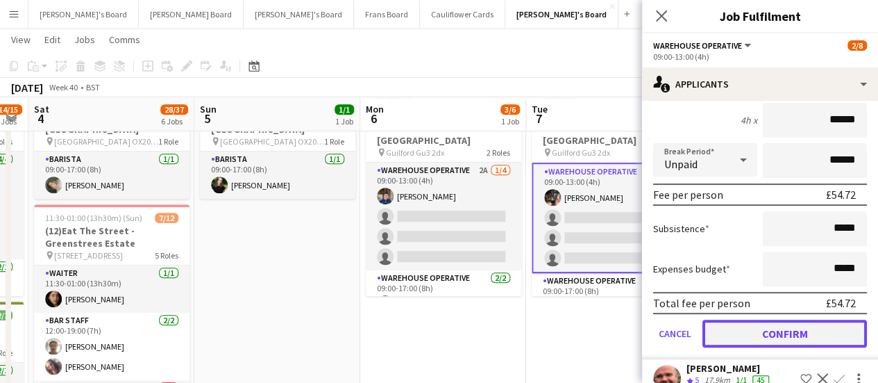
click at [783, 326] on button "Confirm" at bounding box center [785, 333] width 165 height 28
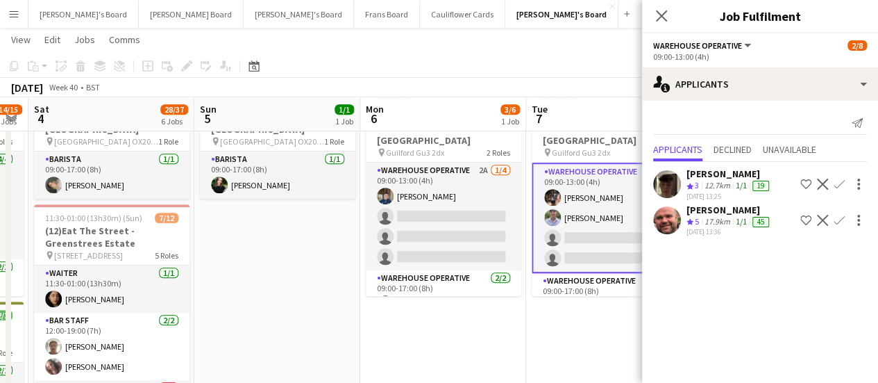
scroll to position [0, 0]
click at [722, 171] on div "[PERSON_NAME]" at bounding box center [729, 173] width 85 height 12
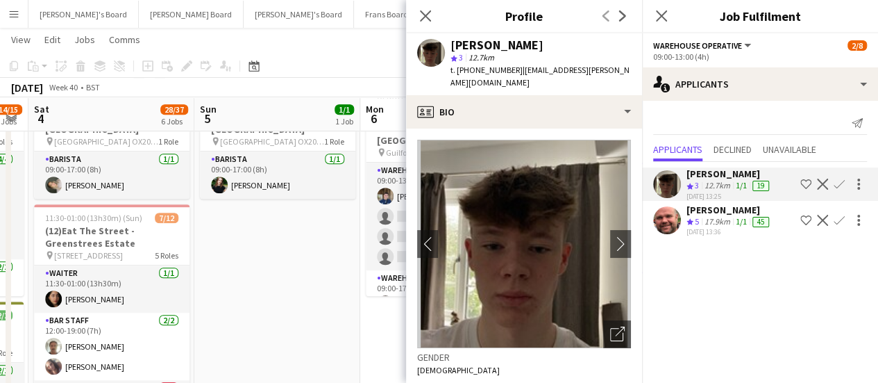
click at [843, 180] on app-icon "Confirm" at bounding box center [839, 183] width 11 height 11
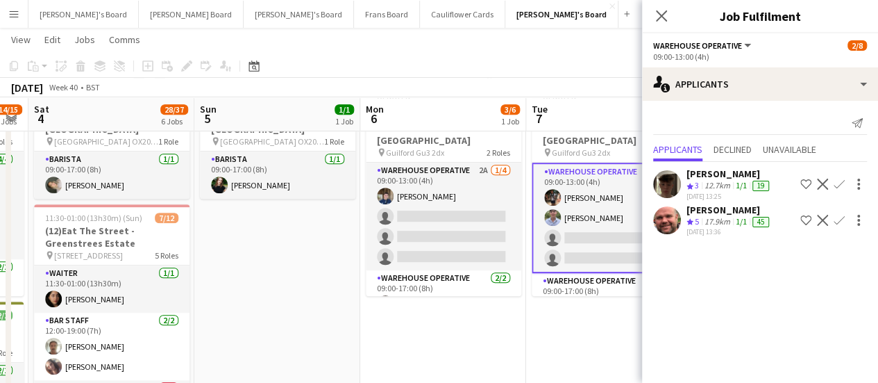
click at [843, 180] on app-icon "Confirm" at bounding box center [839, 183] width 11 height 11
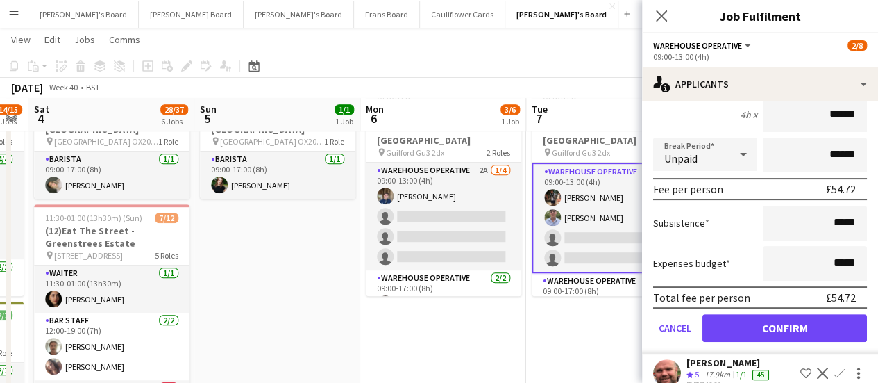
scroll to position [164, 0]
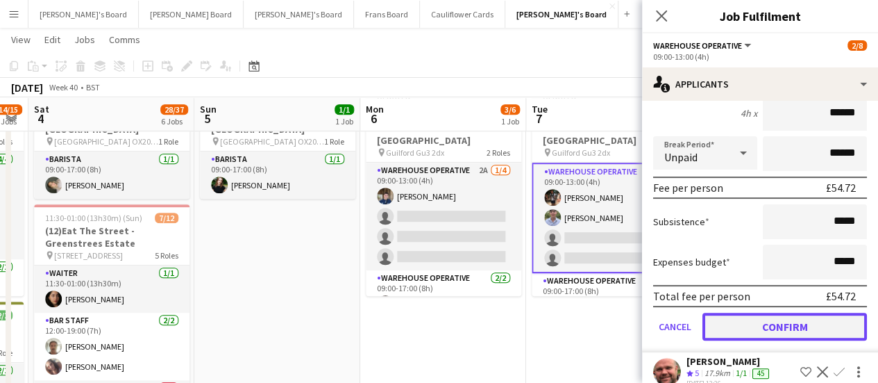
click at [785, 317] on button "Confirm" at bounding box center [785, 326] width 165 height 28
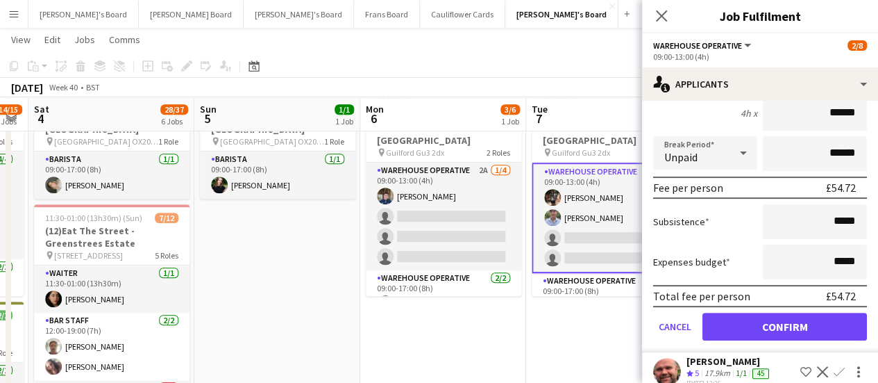
scroll to position [0, 0]
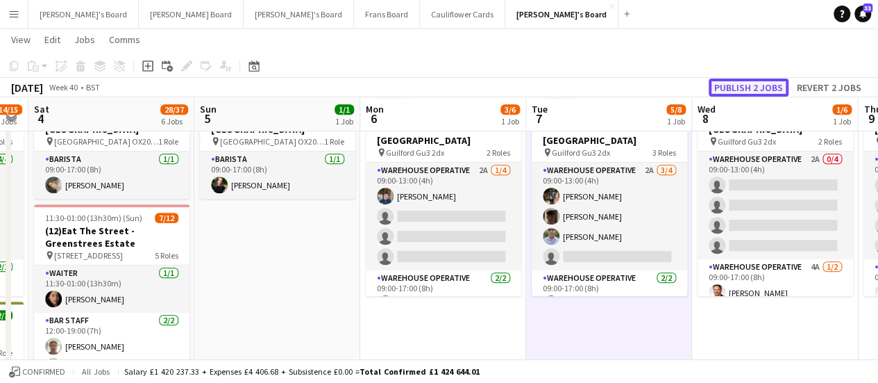
click at [746, 83] on button "Publish 2 jobs" at bounding box center [749, 87] width 80 height 18
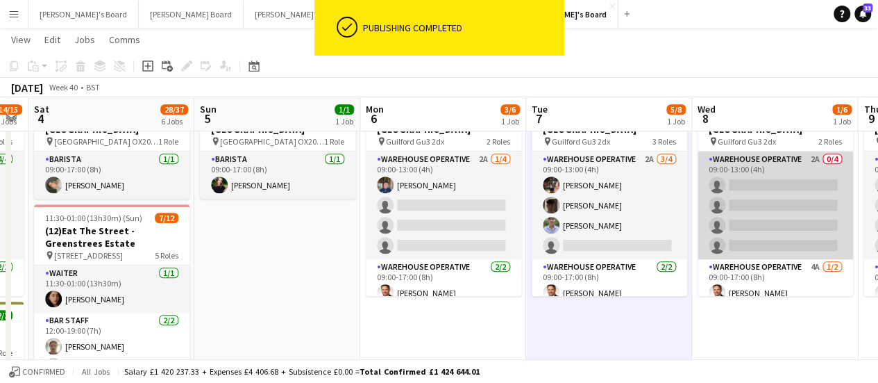
click at [794, 151] on app-card-role "Warehouse Operative 2A 0/4 09:00-13:00 (4h) single-neutral-actions single-neutr…" at bounding box center [776, 205] width 156 height 108
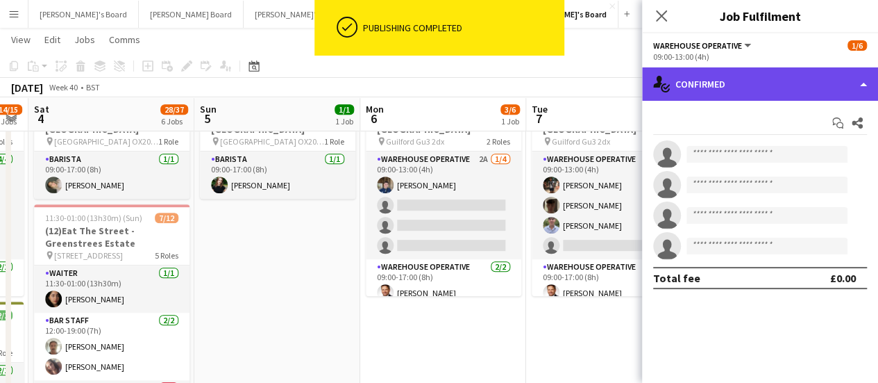
click at [771, 85] on div "single-neutral-actions-check-2 Confirmed" at bounding box center [760, 83] width 236 height 33
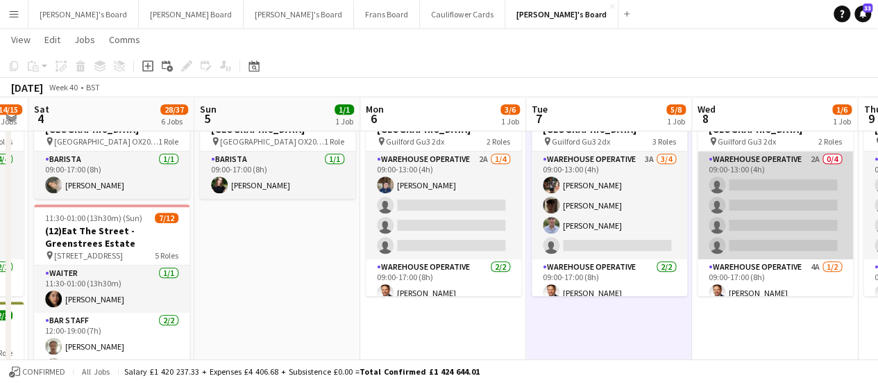
click at [776, 176] on app-card-role "Warehouse Operative 2A 0/4 09:00-13:00 (4h) single-neutral-actions single-neutr…" at bounding box center [776, 205] width 156 height 108
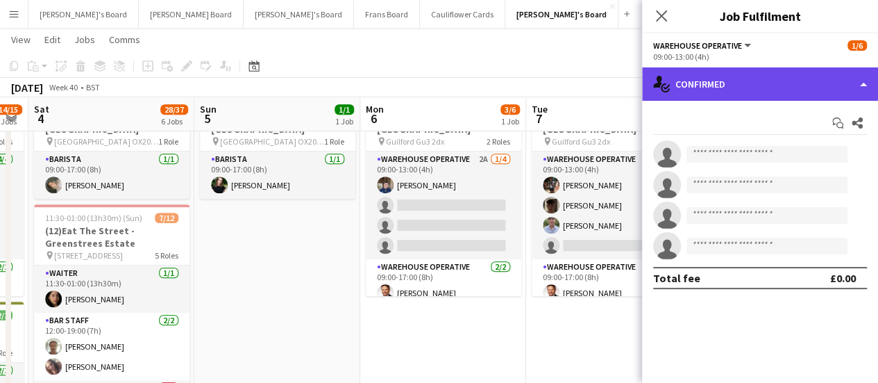
click at [808, 74] on div "single-neutral-actions-check-2 Confirmed" at bounding box center [760, 83] width 236 height 33
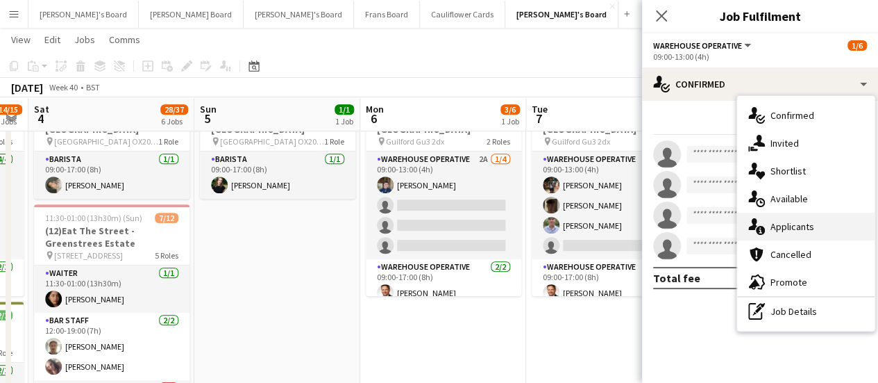
click at [811, 219] on div "single-neutral-actions-information Applicants" at bounding box center [805, 226] width 137 height 28
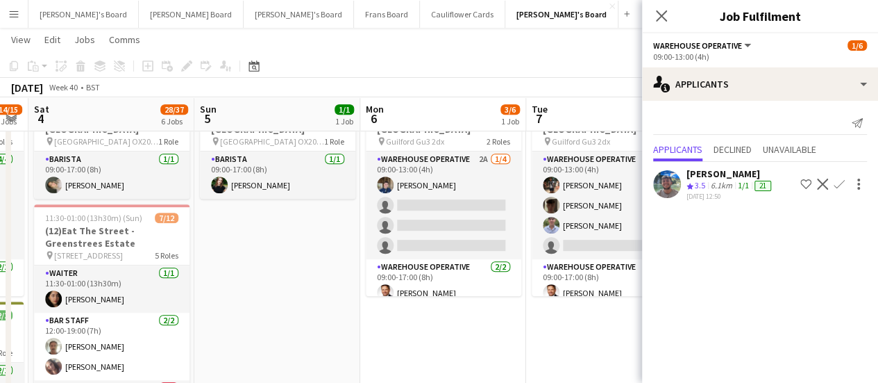
click at [841, 180] on app-icon "Confirm" at bounding box center [839, 183] width 11 height 11
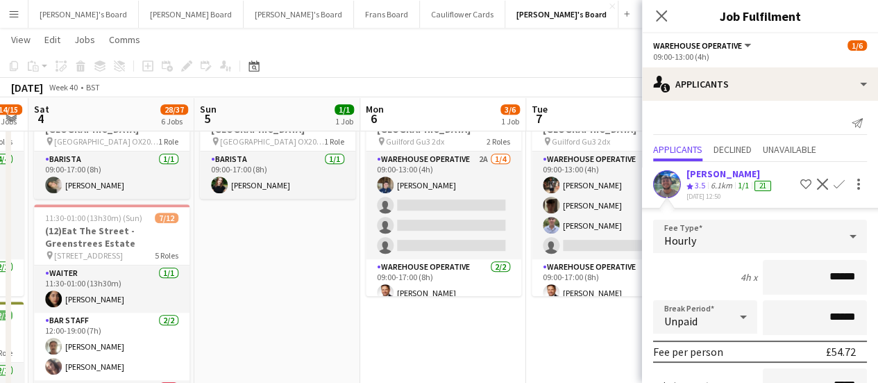
scroll to position [143, 0]
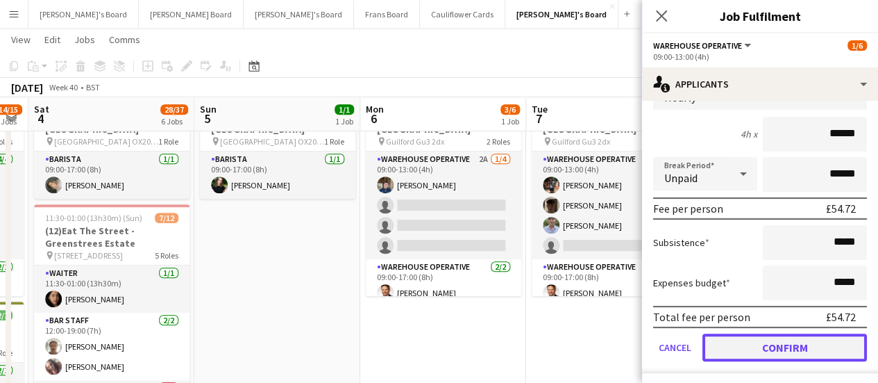
click at [768, 345] on button "Confirm" at bounding box center [785, 347] width 165 height 28
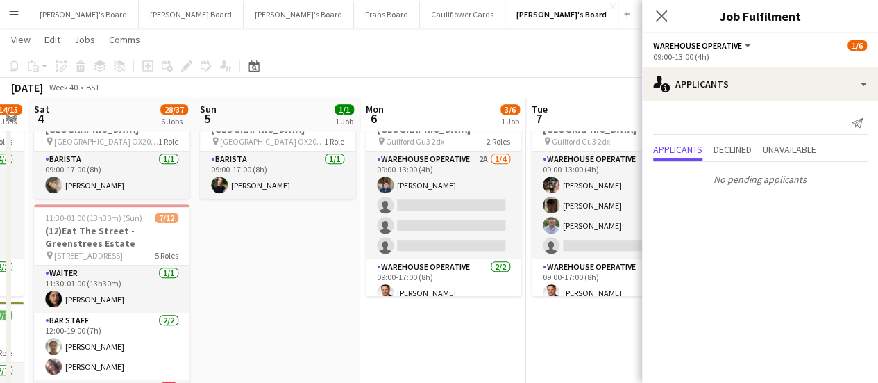
scroll to position [0, 0]
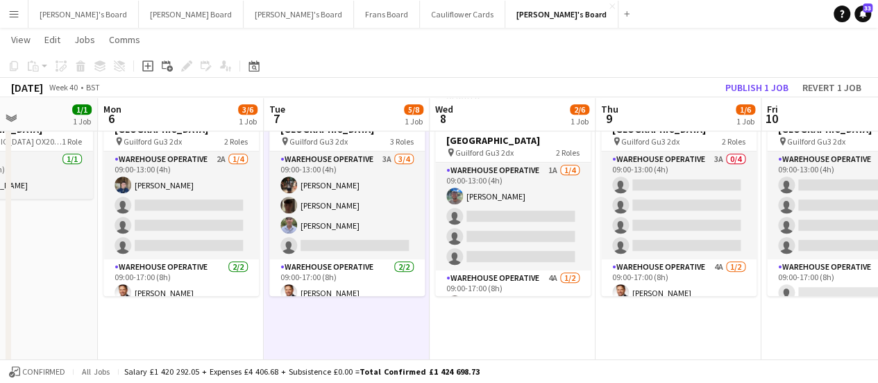
drag, startPoint x: 688, startPoint y: 221, endPoint x: 425, endPoint y: 222, distance: 263.1
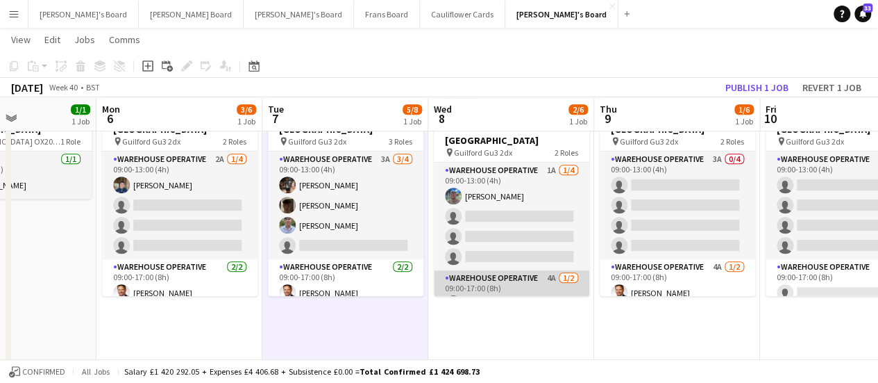
click at [523, 278] on app-card-role "Warehouse Operative 4A 1/2 09:00-17:00 (8h) Gustav Ek single-neutral-actions" at bounding box center [512, 303] width 156 height 67
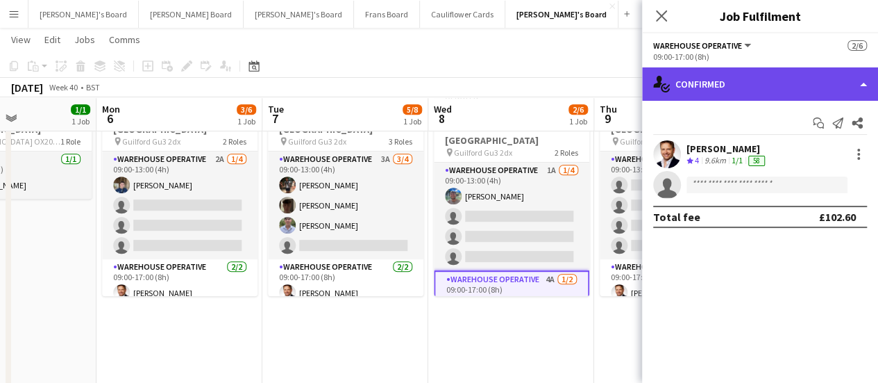
click at [786, 90] on div "single-neutral-actions-check-2 Confirmed" at bounding box center [760, 83] width 236 height 33
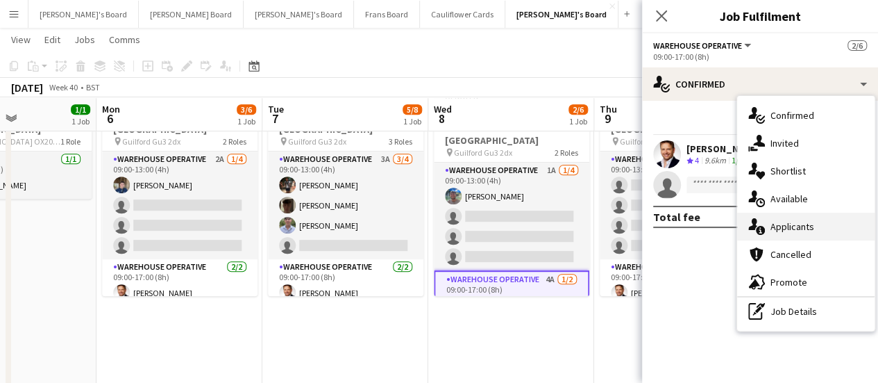
click at [788, 222] on span "Applicants" at bounding box center [793, 226] width 44 height 12
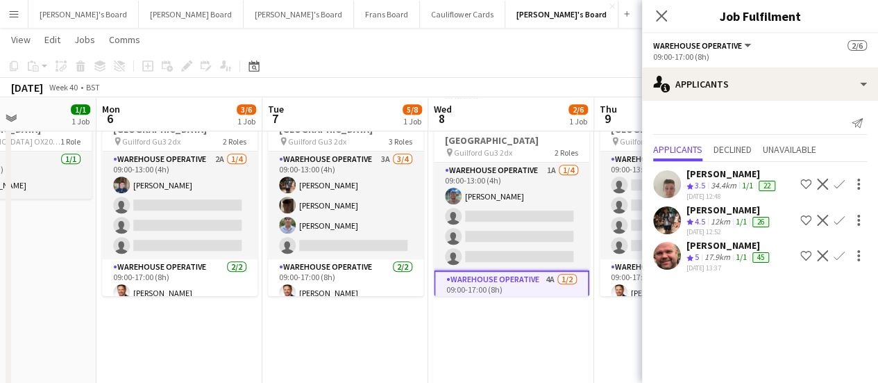
click at [832, 215] on button "Confirm" at bounding box center [839, 220] width 17 height 17
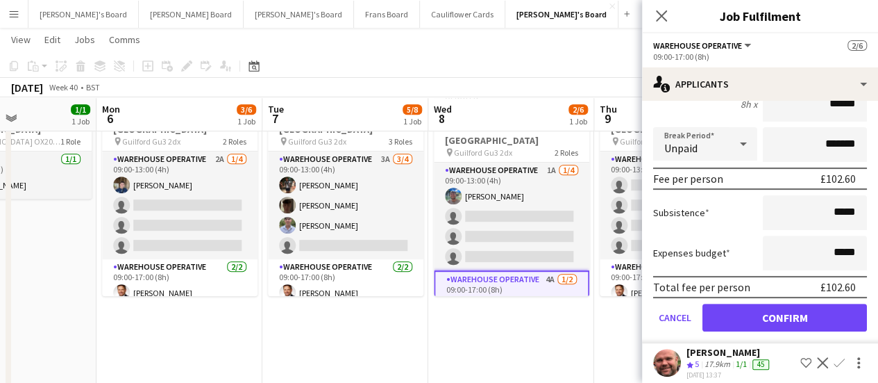
scroll to position [210, 0]
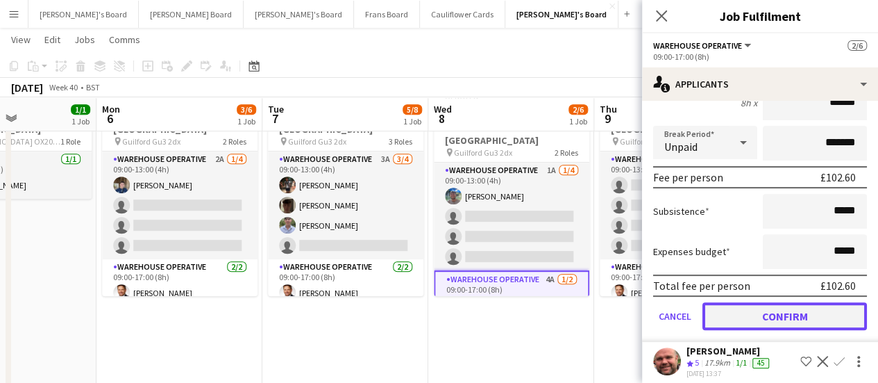
click at [762, 319] on button "Confirm" at bounding box center [785, 316] width 165 height 28
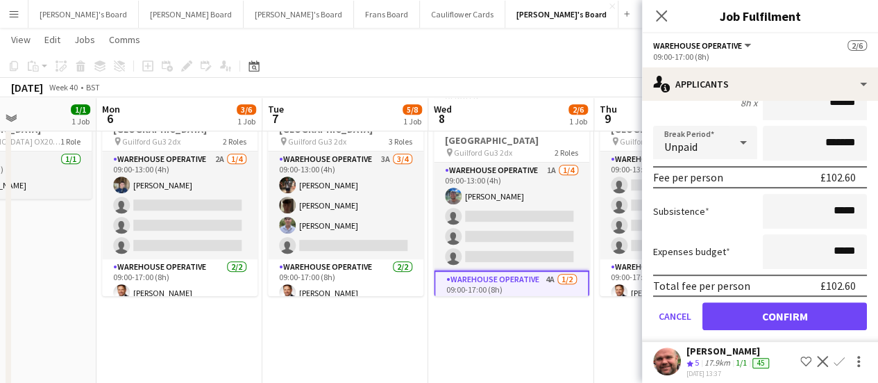
scroll to position [0, 0]
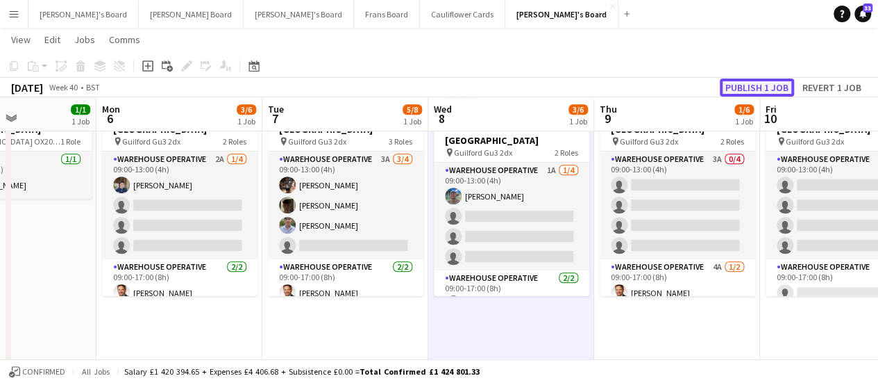
click at [762, 85] on button "Publish 1 job" at bounding box center [757, 87] width 74 height 18
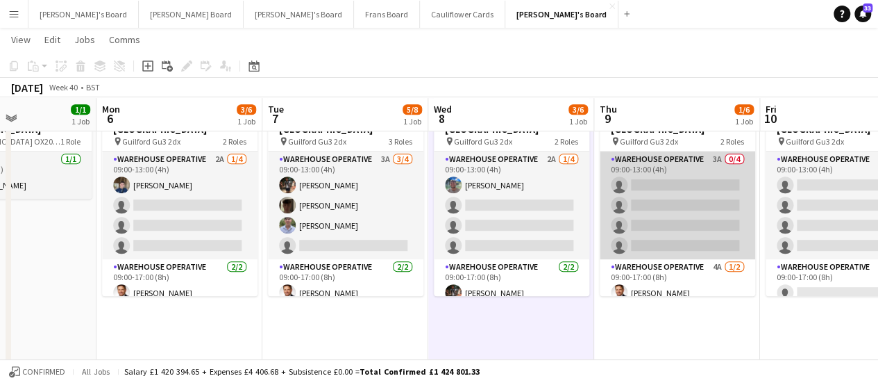
click at [693, 192] on app-card-role "Warehouse Operative 3A 0/4 09:00-13:00 (4h) single-neutral-actions single-neutr…" at bounding box center [678, 205] width 156 height 108
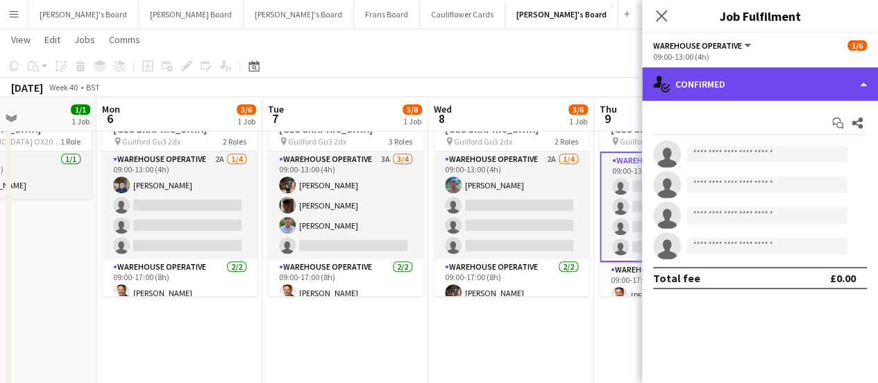
click at [753, 88] on div "single-neutral-actions-check-2 Confirmed" at bounding box center [760, 83] width 236 height 33
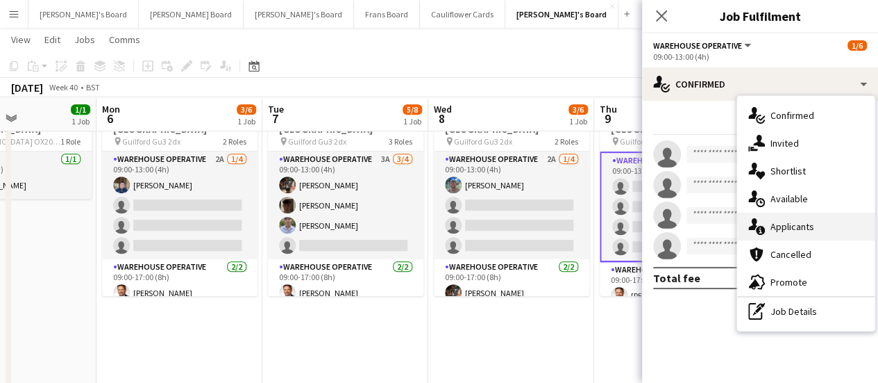
click at [850, 233] on div "single-neutral-actions-information Applicants" at bounding box center [805, 226] width 137 height 28
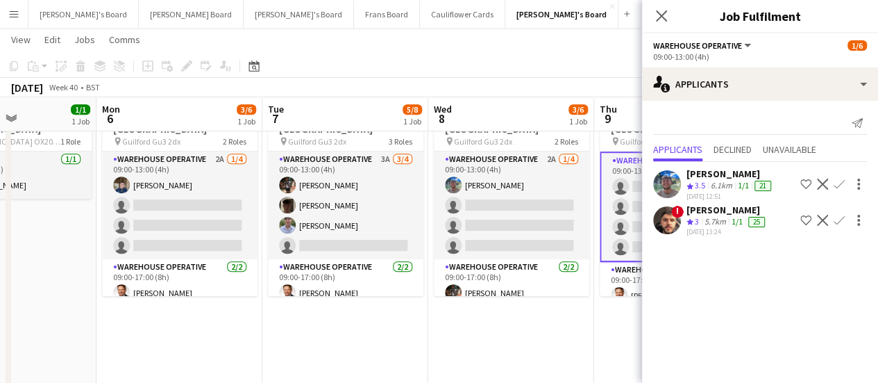
click at [839, 219] on app-icon "Confirm" at bounding box center [839, 220] width 11 height 11
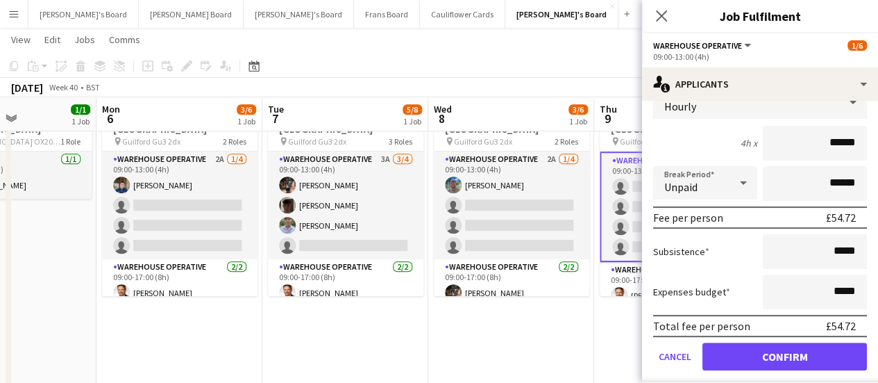
scroll to position [178, 0]
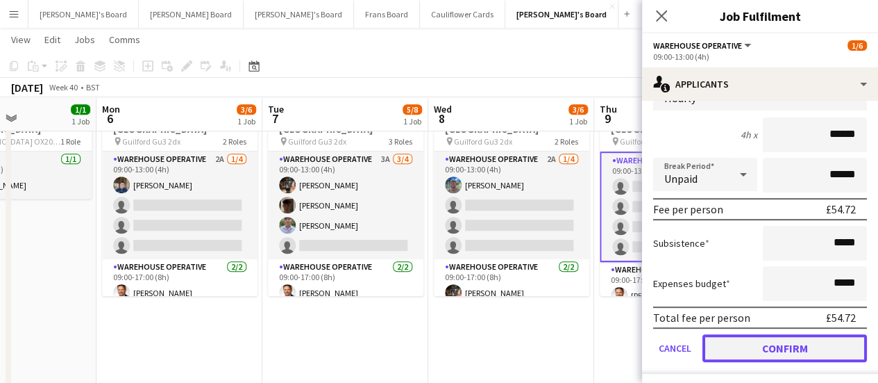
click at [766, 344] on button "Confirm" at bounding box center [785, 348] width 165 height 28
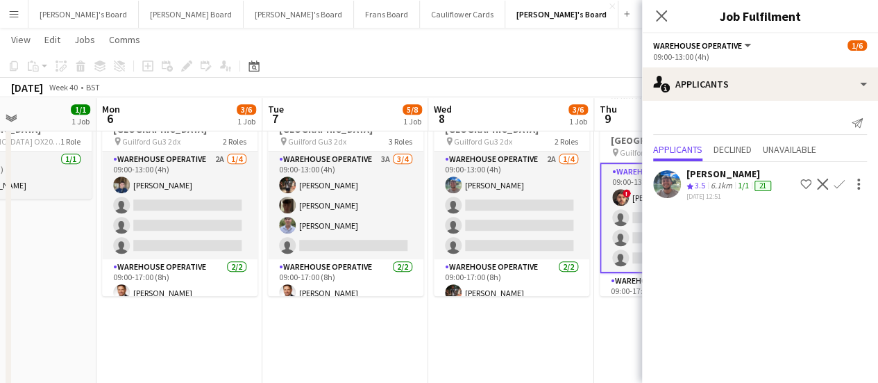
scroll to position [0, 0]
click at [840, 180] on app-icon "Confirm" at bounding box center [839, 183] width 11 height 11
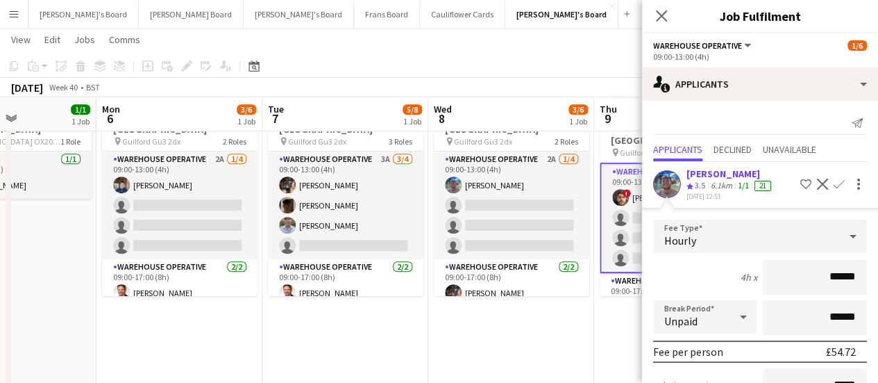
scroll to position [145, 0]
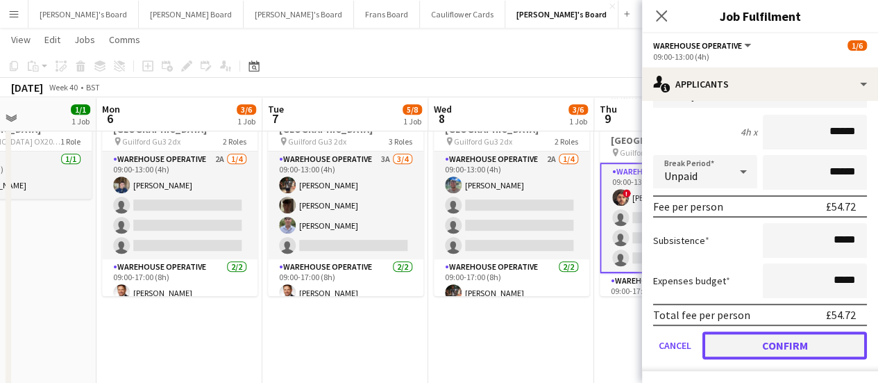
click at [751, 345] on button "Confirm" at bounding box center [785, 345] width 165 height 28
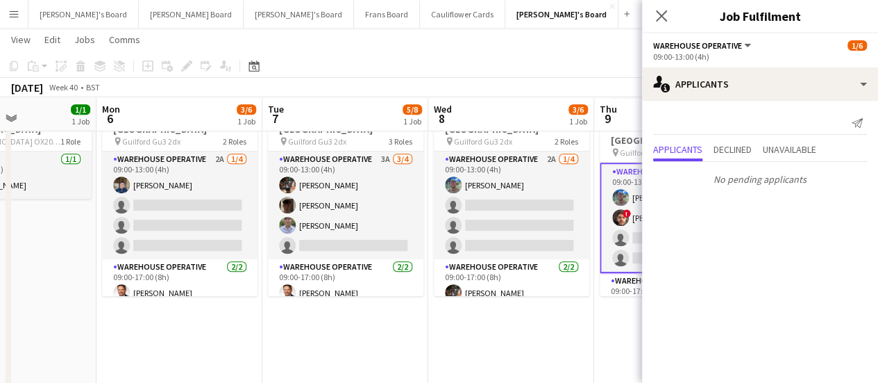
scroll to position [0, 0]
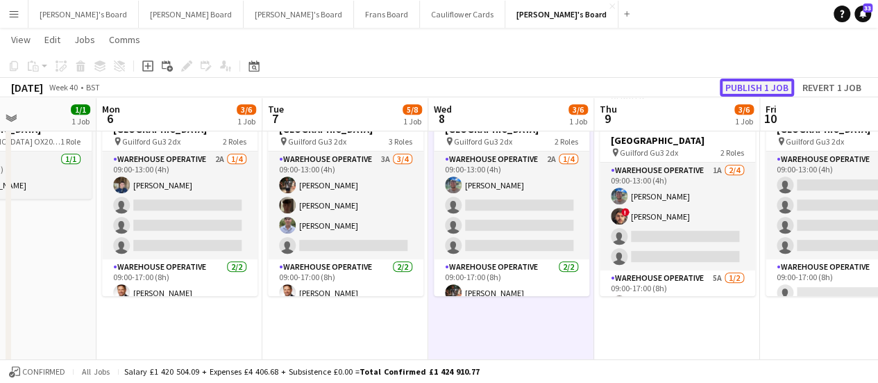
click at [778, 84] on button "Publish 1 job" at bounding box center [757, 87] width 74 height 18
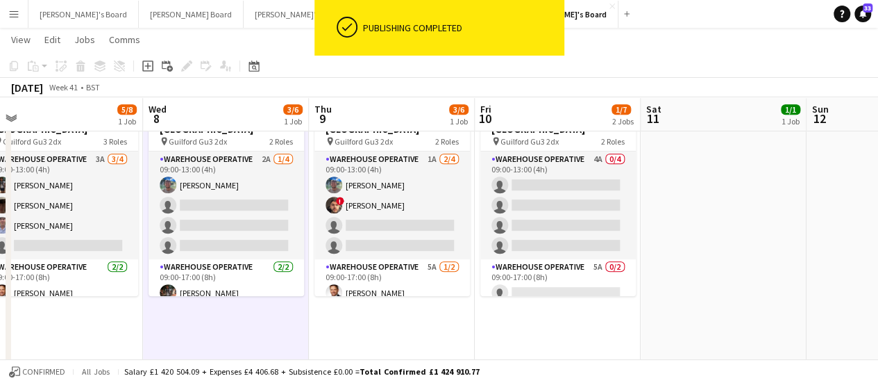
drag, startPoint x: 769, startPoint y: 195, endPoint x: 482, endPoint y: 249, distance: 291.8
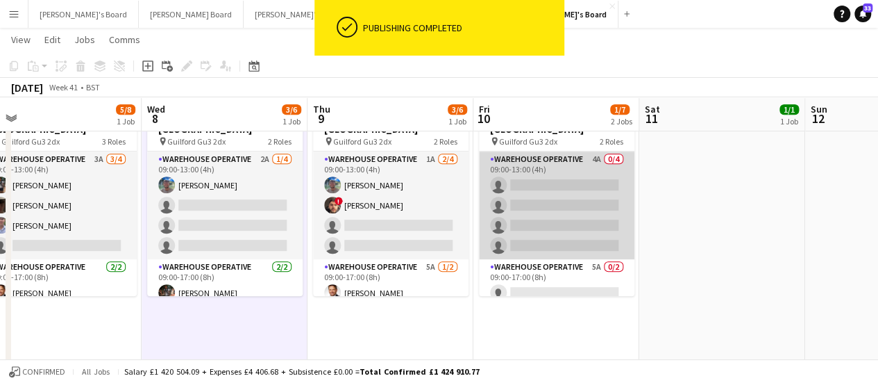
click at [560, 190] on app-card-role "Warehouse Operative 4A 0/4 09:00-13:00 (4h) single-neutral-actions single-neutr…" at bounding box center [557, 205] width 156 height 108
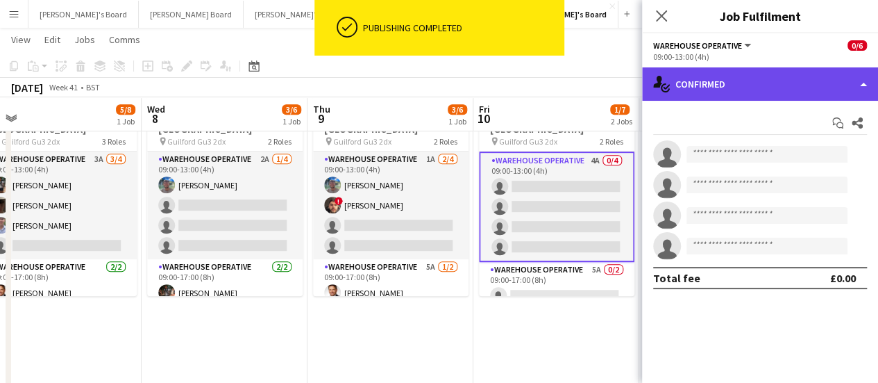
click at [759, 81] on div "single-neutral-actions-check-2 Confirmed" at bounding box center [760, 83] width 236 height 33
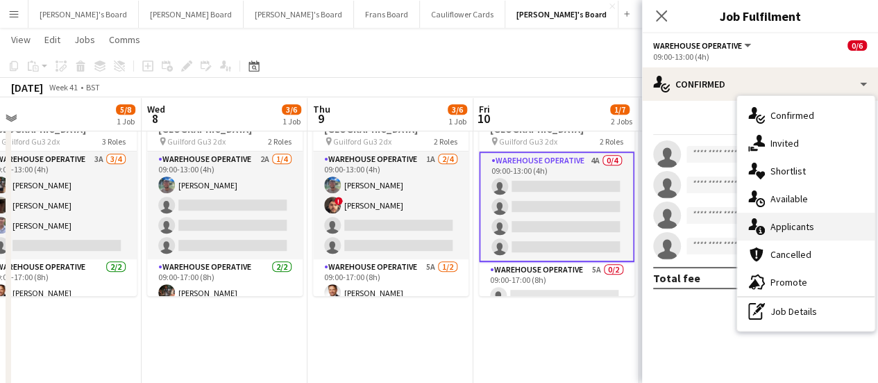
click at [812, 219] on div "single-neutral-actions-information Applicants" at bounding box center [805, 226] width 137 height 28
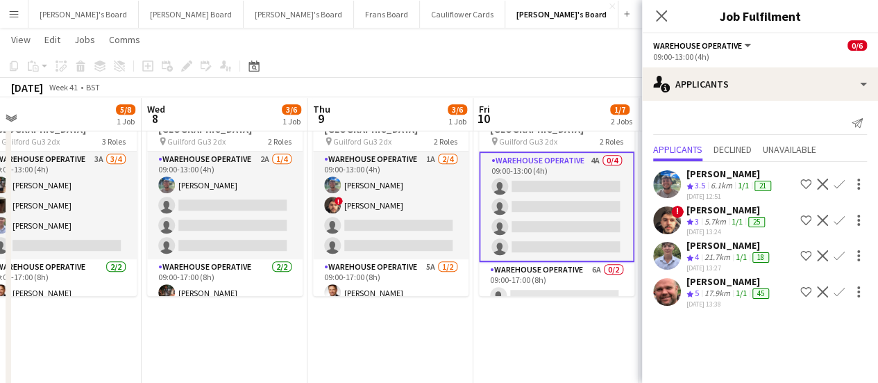
click at [845, 215] on button "Confirm" at bounding box center [839, 220] width 17 height 17
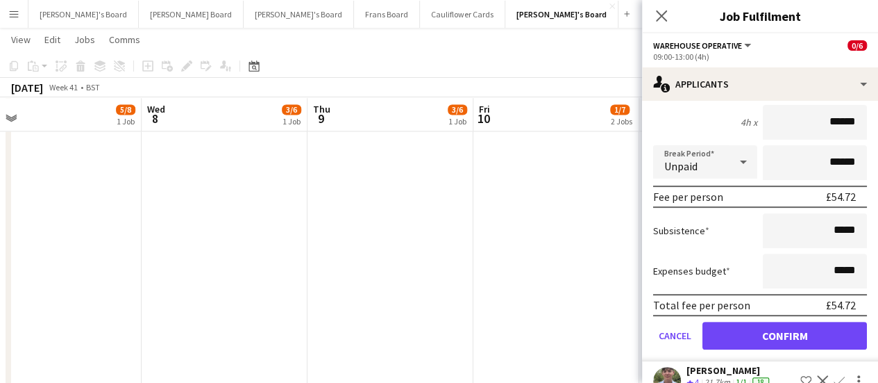
scroll to position [199, 0]
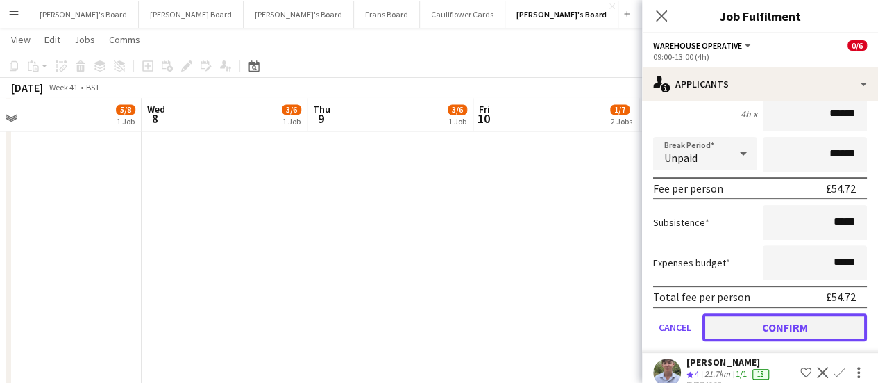
click at [798, 333] on button "Confirm" at bounding box center [785, 327] width 165 height 28
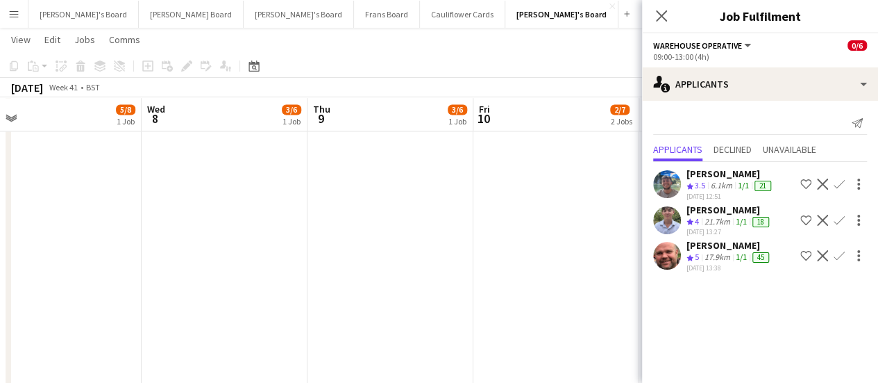
scroll to position [0, 0]
click at [837, 216] on app-icon "Confirm" at bounding box center [839, 220] width 11 height 11
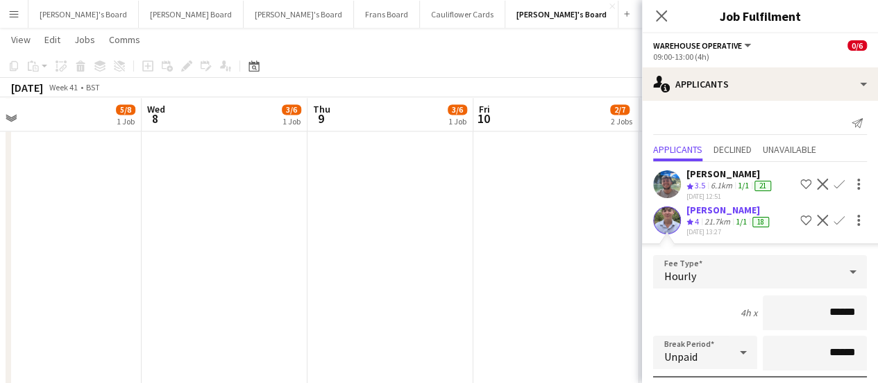
scroll to position [216, 0]
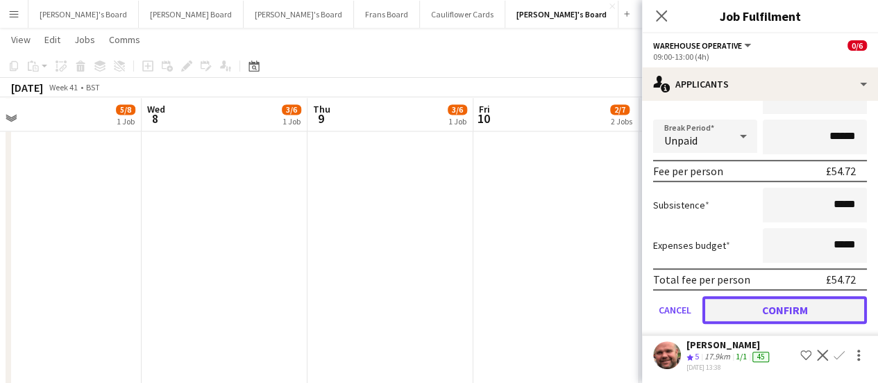
click at [784, 303] on button "Confirm" at bounding box center [785, 310] width 165 height 28
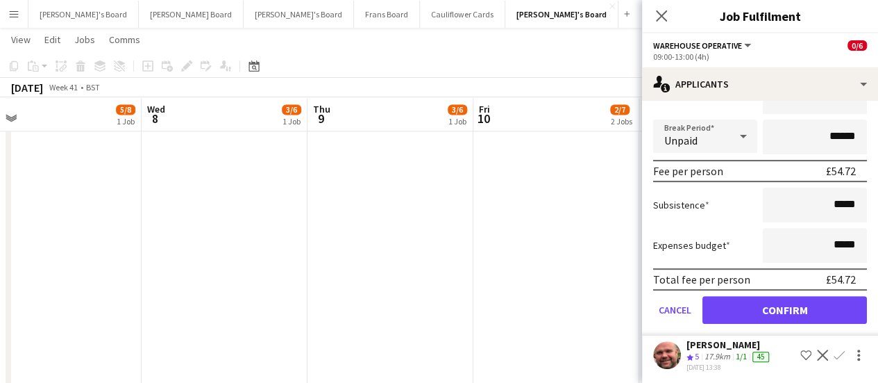
scroll to position [0, 0]
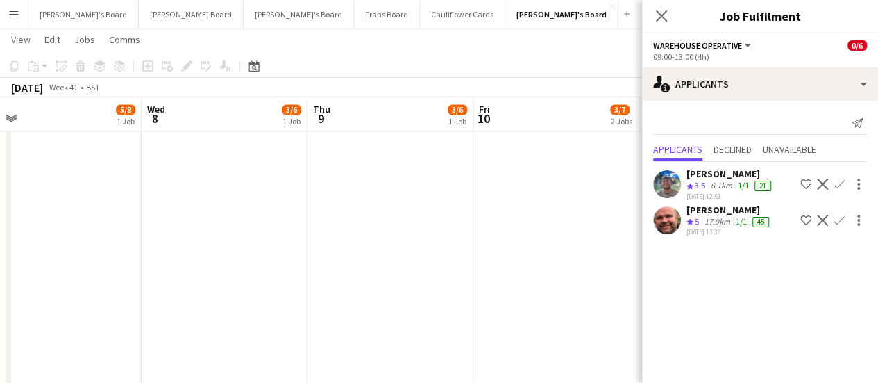
click at [837, 174] on div "Jake Williams Crew rating 3.5 6.1km 1/1 21 02-10-2025 12:51 Shortlist crew Decl…" at bounding box center [760, 183] width 236 height 33
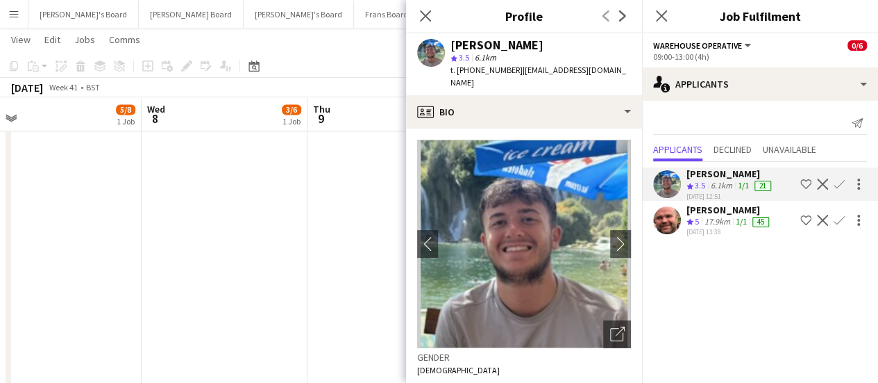
click at [837, 178] on app-icon "Confirm" at bounding box center [839, 183] width 11 height 11
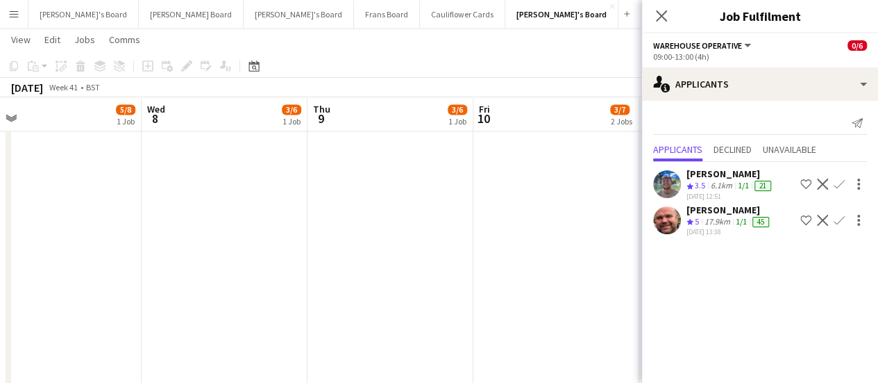
click at [837, 178] on app-icon "Confirm" at bounding box center [839, 183] width 11 height 11
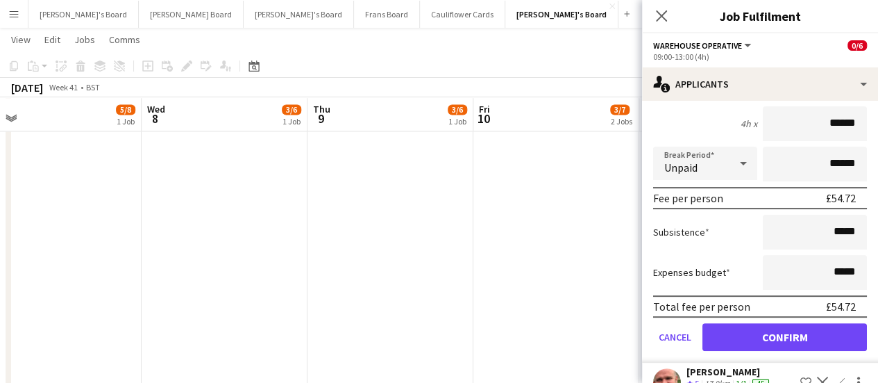
scroll to position [161, 0]
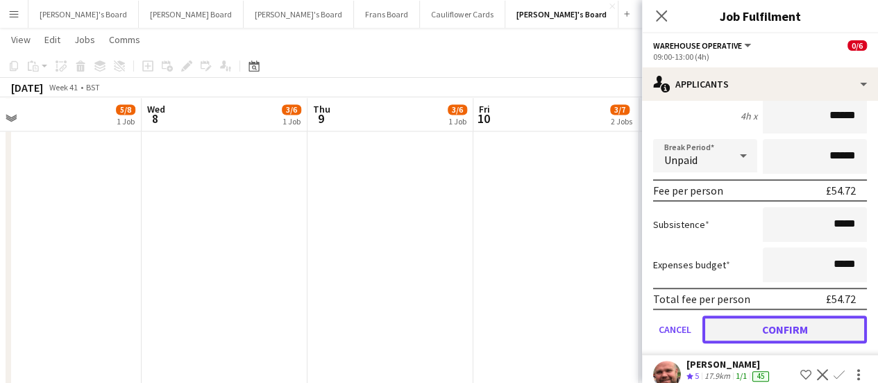
click at [791, 323] on button "Confirm" at bounding box center [785, 329] width 165 height 28
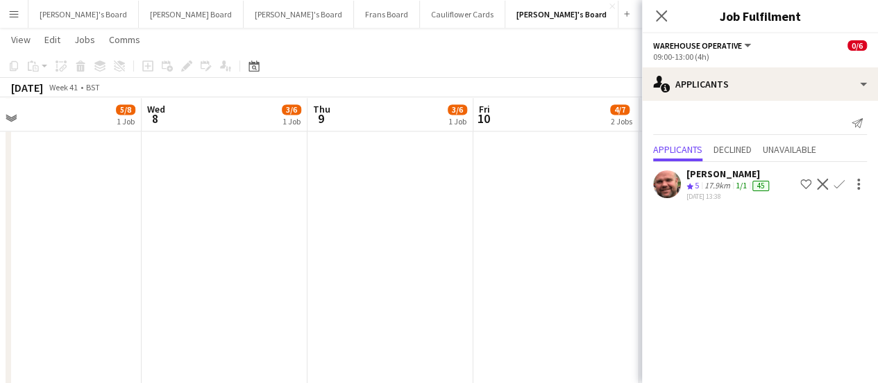
scroll to position [0, 0]
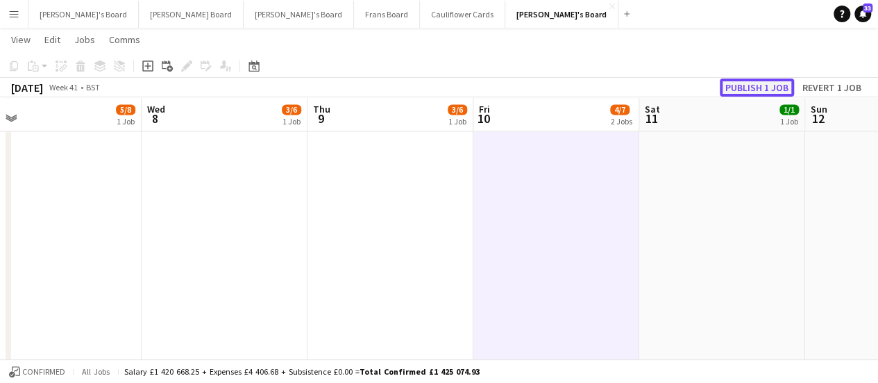
click at [741, 78] on button "Publish 1 job" at bounding box center [757, 87] width 74 height 18
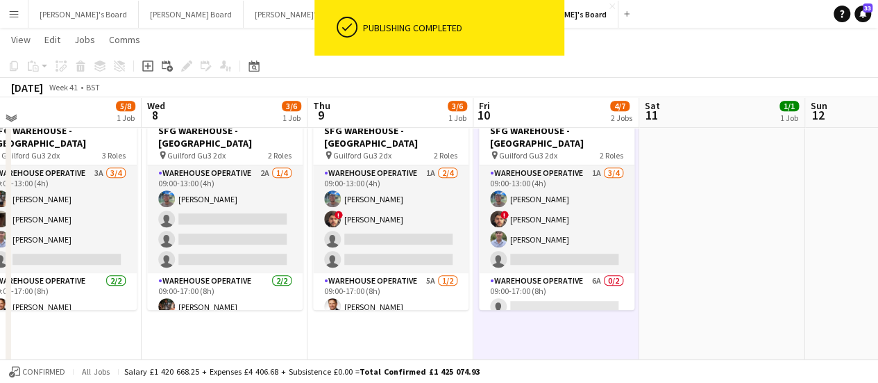
scroll to position [305, 0]
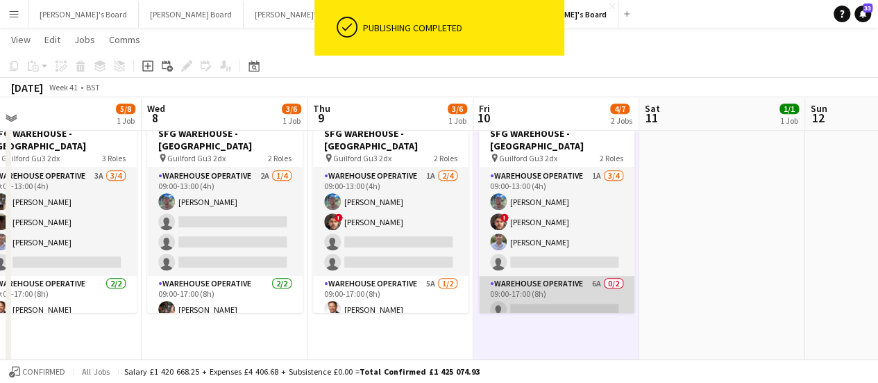
click at [606, 276] on app-card-role "Warehouse Operative 6A 0/2 09:00-17:00 (8h) single-neutral-actions single-neutr…" at bounding box center [557, 309] width 156 height 67
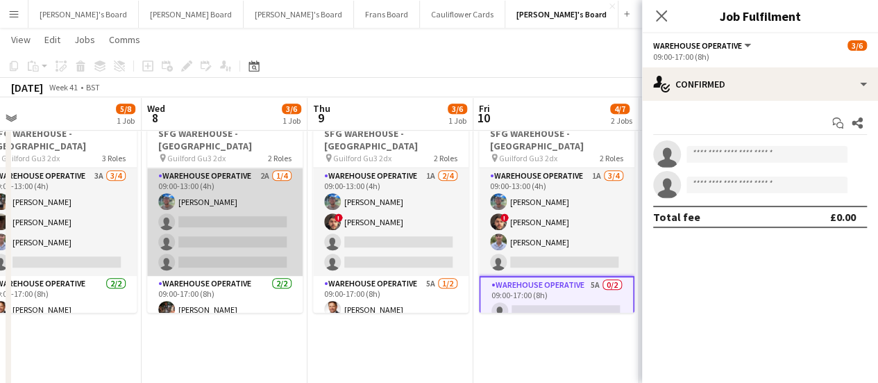
click at [235, 177] on app-card-role "Warehouse Operative 2A 1/4 09:00-13:00 (4h) Jake Williams single-neutral-action…" at bounding box center [225, 222] width 156 height 108
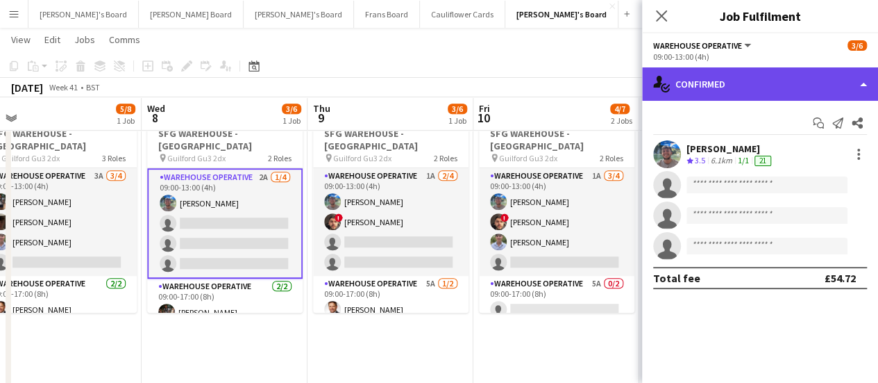
click at [739, 87] on div "single-neutral-actions-check-2 Confirmed" at bounding box center [760, 83] width 236 height 33
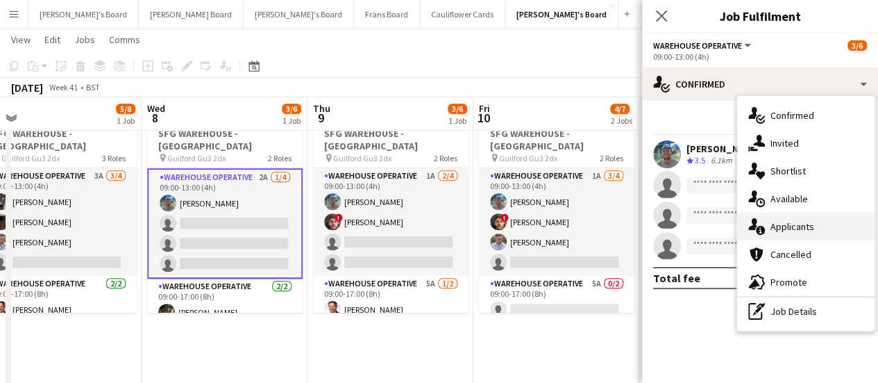
click at [825, 221] on div "single-neutral-actions-information Applicants" at bounding box center [805, 226] width 137 height 28
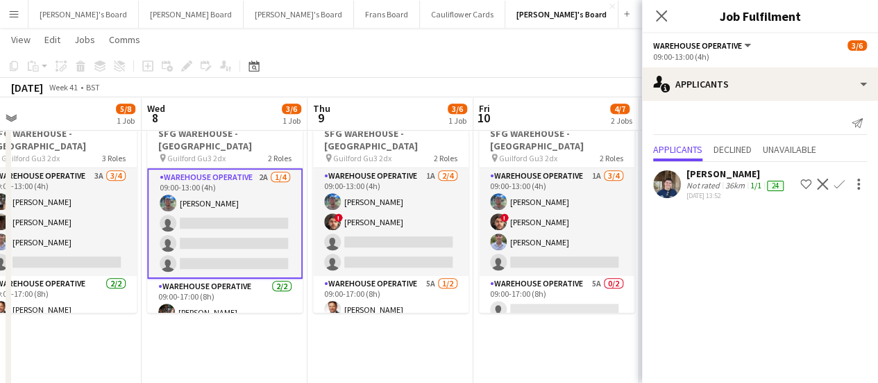
click at [834, 187] on app-icon "Confirm" at bounding box center [839, 183] width 11 height 11
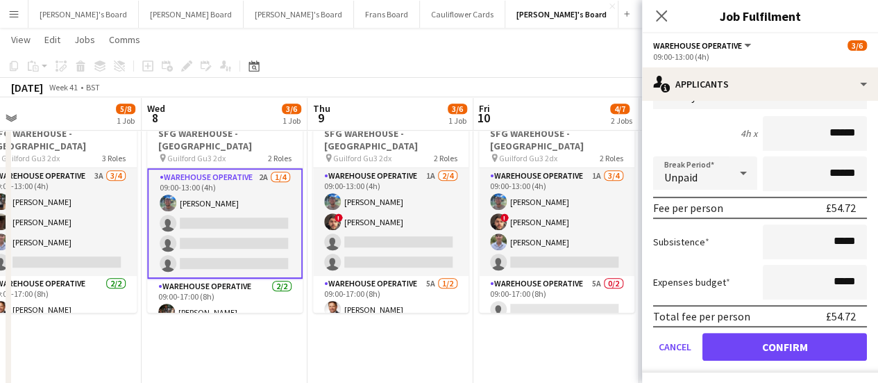
scroll to position [155, 0]
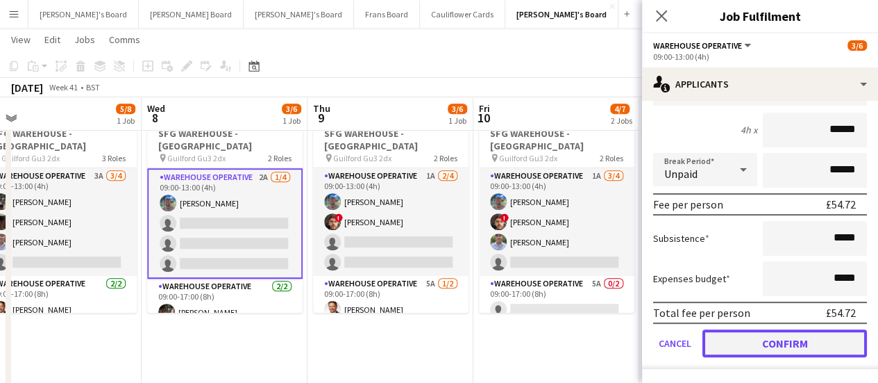
click at [764, 337] on button "Confirm" at bounding box center [785, 343] width 165 height 28
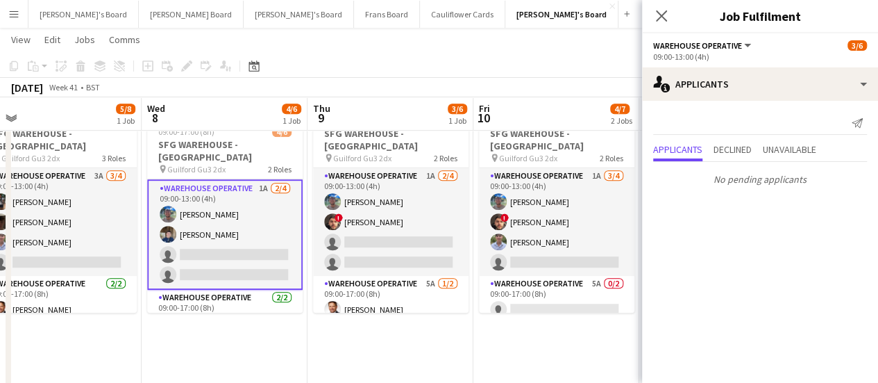
scroll to position [0, 0]
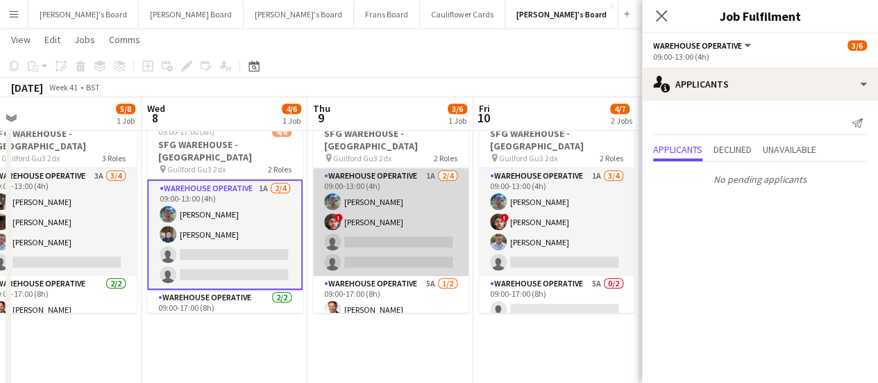
click at [435, 199] on app-card-role "Warehouse Operative 1A 2/4 09:00-13:00 (4h) Jake Williams ! Christopher Waters …" at bounding box center [391, 222] width 156 height 108
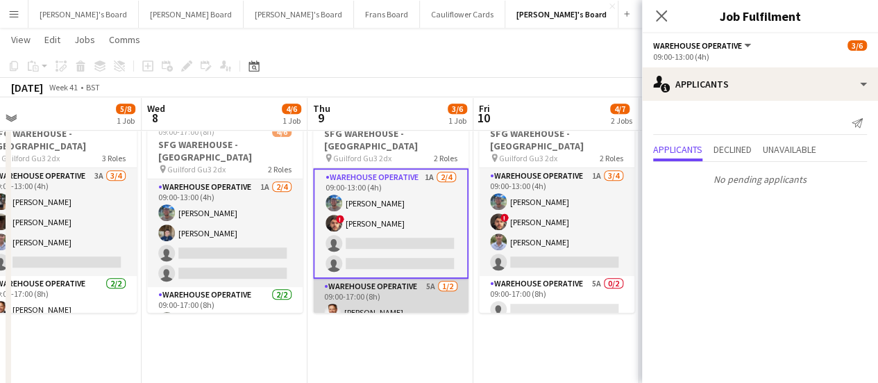
click at [425, 285] on app-card-role "Warehouse Operative 5A 1/2 09:00-17:00 (8h) Gustav Ek single-neutral-actions" at bounding box center [391, 311] width 156 height 67
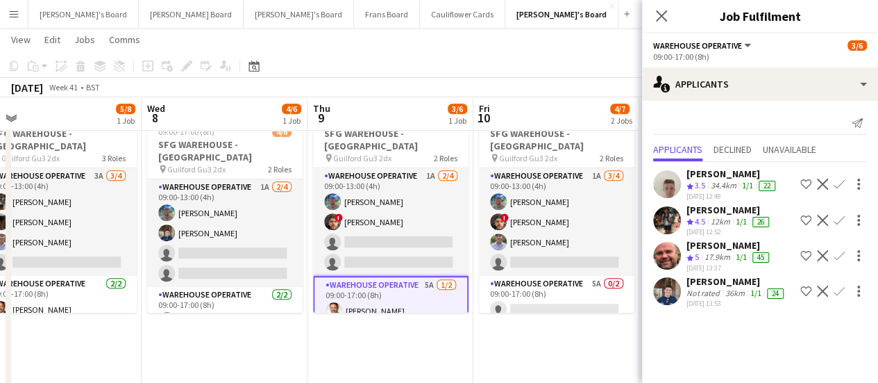
click at [837, 217] on app-icon "Confirm" at bounding box center [839, 220] width 11 height 11
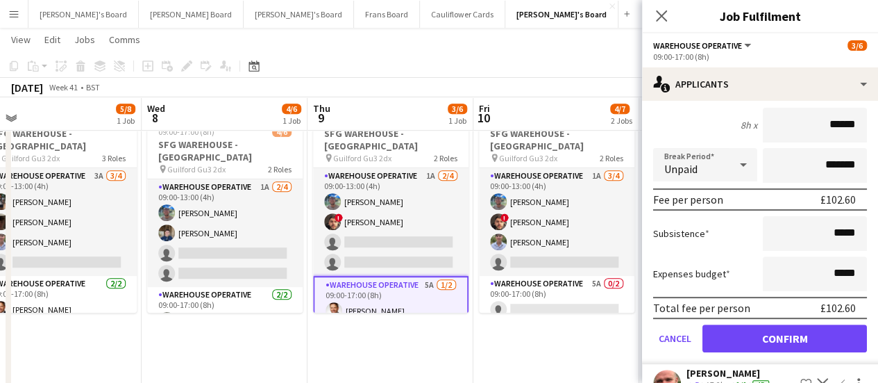
scroll to position [193, 0]
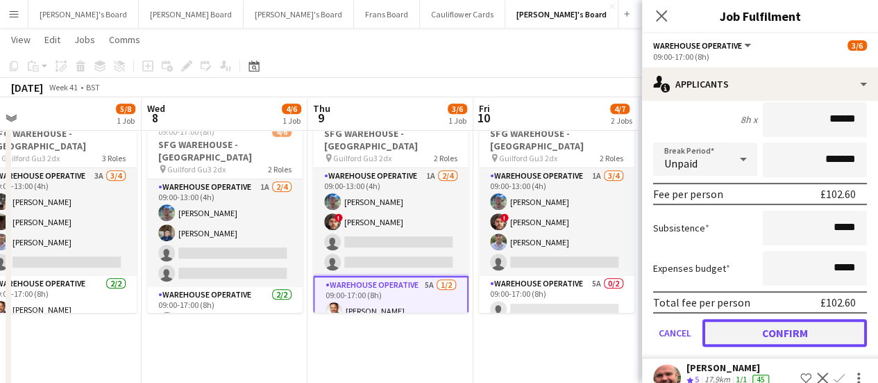
click at [783, 322] on button "Confirm" at bounding box center [785, 333] width 165 height 28
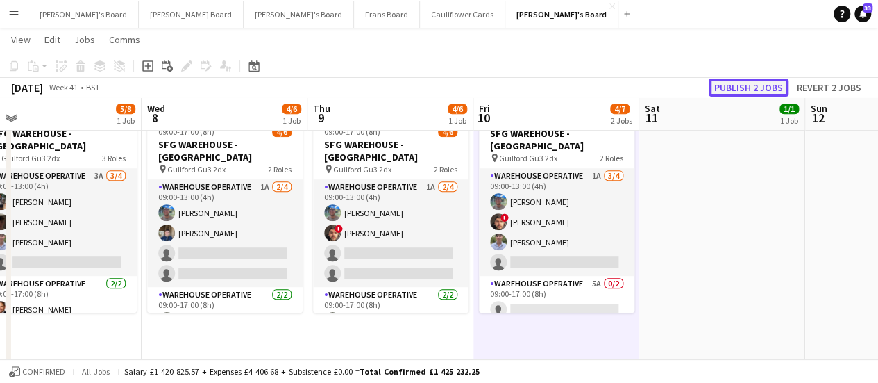
click at [735, 84] on button "Publish 2 jobs" at bounding box center [749, 87] width 80 height 18
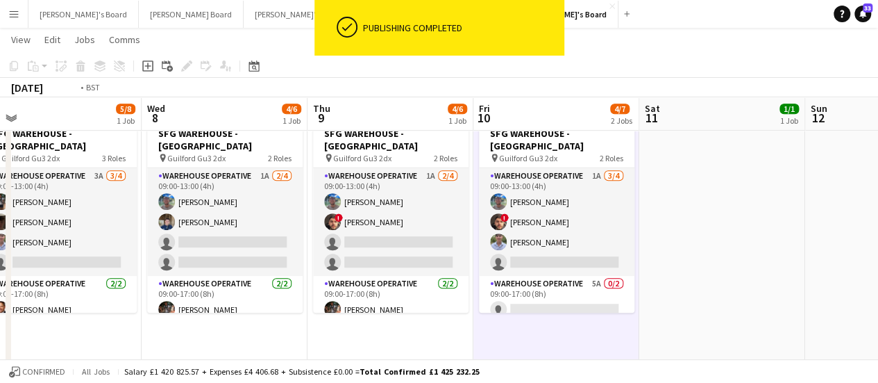
scroll to position [0, 417]
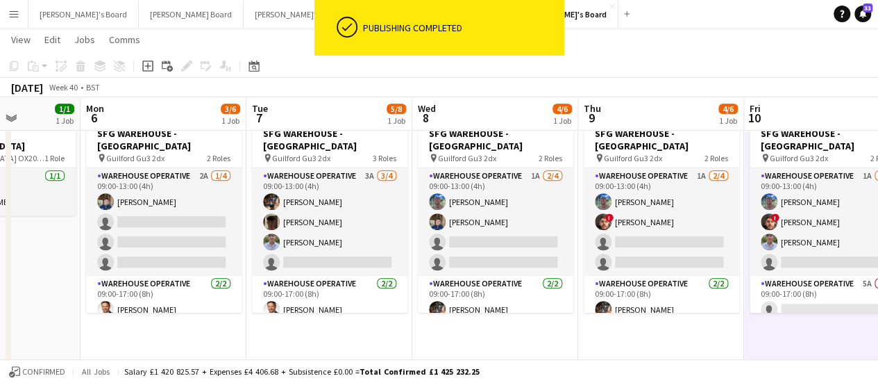
drag, startPoint x: 226, startPoint y: 228, endPoint x: 496, endPoint y: 233, distance: 270.8
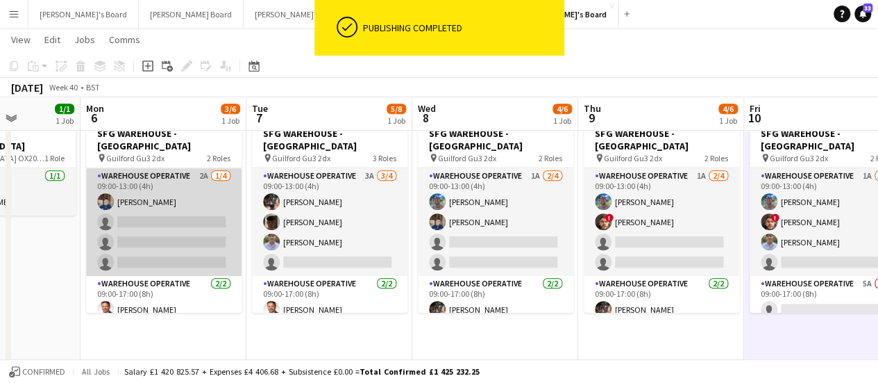
click at [186, 195] on app-card-role "Warehouse Operative 2A 1/4 09:00-13:00 (4h) Jack Sargent single-neutral-actions…" at bounding box center [164, 222] width 156 height 108
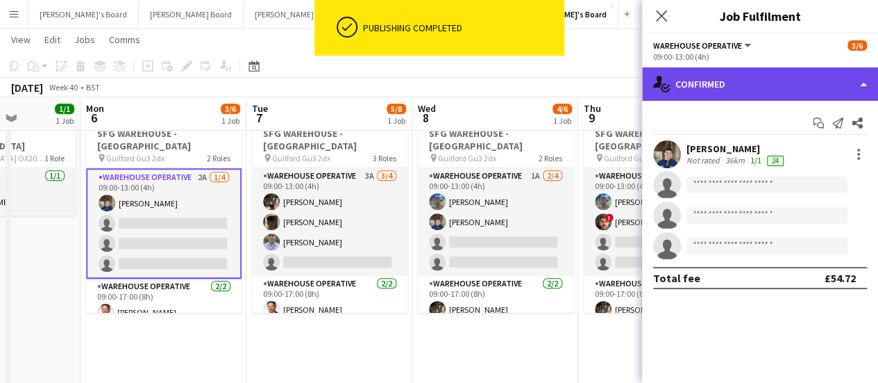
click at [787, 82] on div "single-neutral-actions-check-2 Confirmed" at bounding box center [760, 83] width 236 height 33
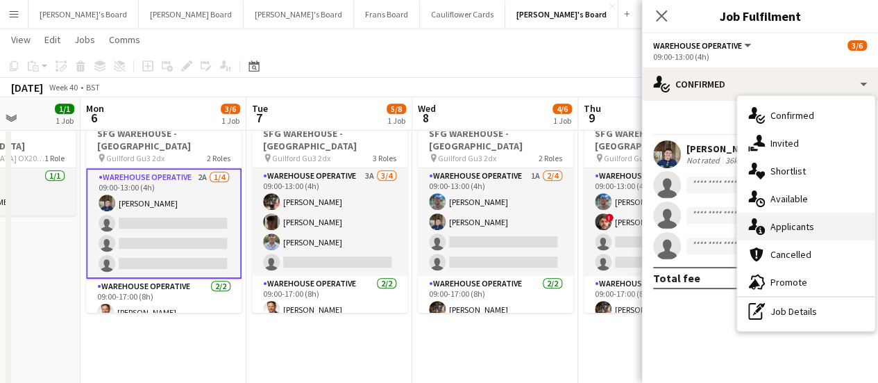
click at [815, 233] on div "single-neutral-actions-information Applicants" at bounding box center [805, 226] width 137 height 28
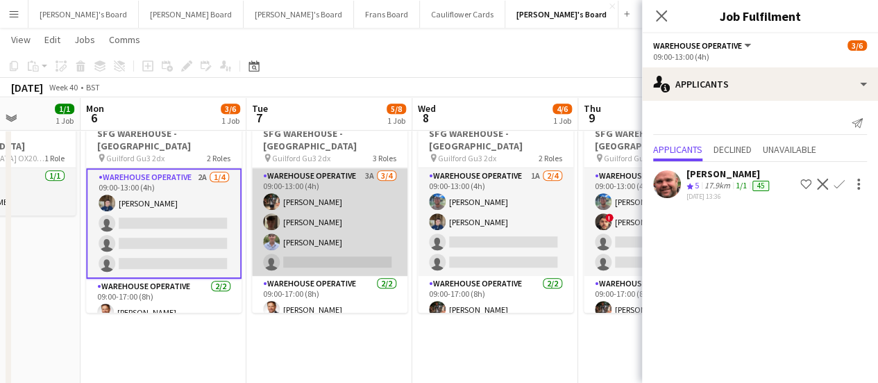
click at [363, 196] on app-card-role "Warehouse Operative 3A 3/4 09:00-13:00 (4h) Tom Mckinlay Oli Campbell Frederick…" at bounding box center [330, 222] width 156 height 108
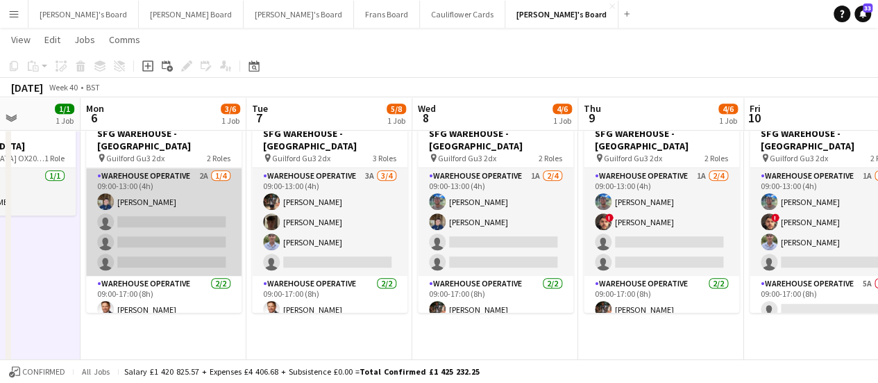
click at [195, 180] on app-card-role "Warehouse Operative 2A 1/4 09:00-13:00 (4h) Jack Sargent single-neutral-actions…" at bounding box center [164, 222] width 156 height 108
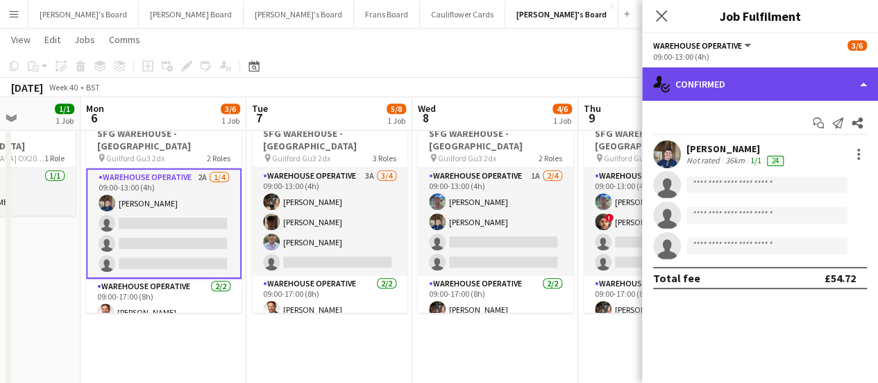
click at [710, 80] on div "single-neutral-actions-check-2 Confirmed" at bounding box center [760, 83] width 236 height 33
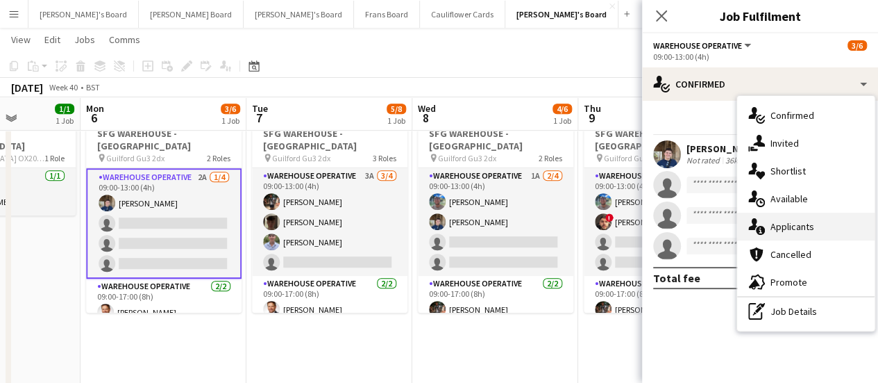
click at [819, 218] on div "single-neutral-actions-information Applicants" at bounding box center [805, 226] width 137 height 28
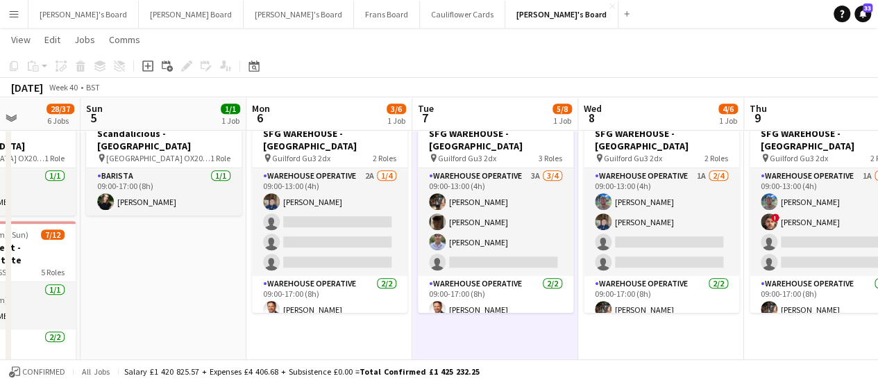
scroll to position [0, 366]
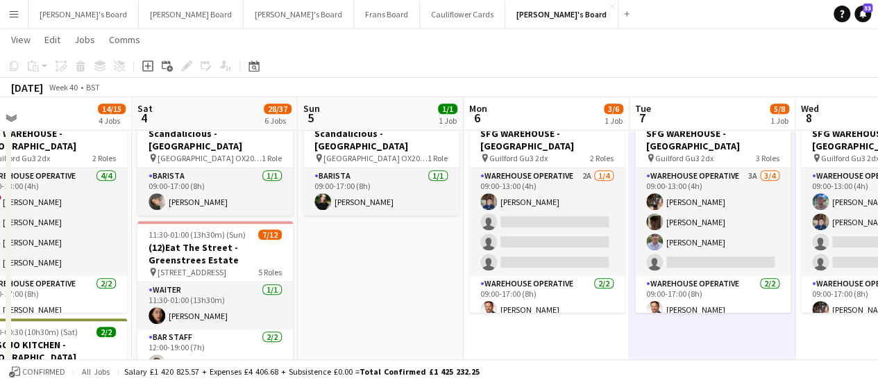
drag, startPoint x: 171, startPoint y: 341, endPoint x: 554, endPoint y: 310, distance: 384.5
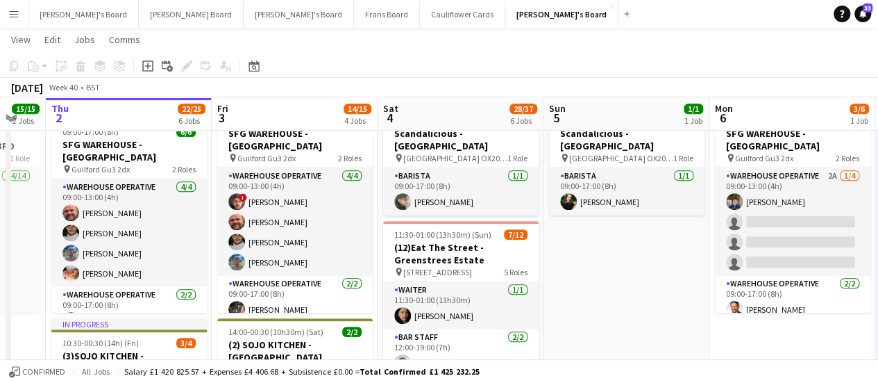
scroll to position [0, 405]
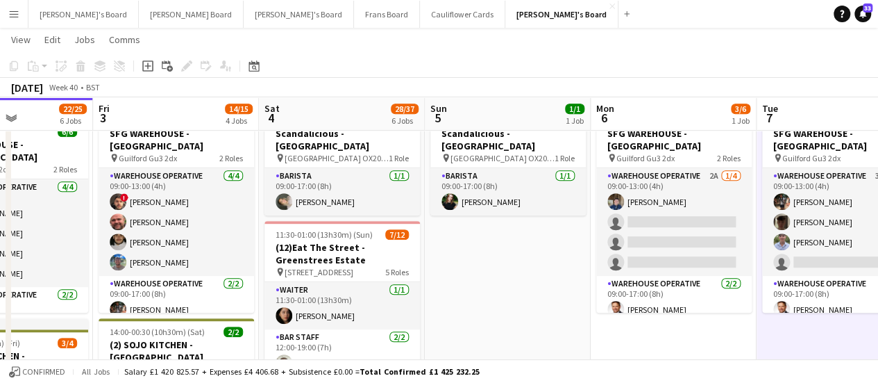
drag, startPoint x: 258, startPoint y: 290, endPoint x: 385, endPoint y: 277, distance: 127.7
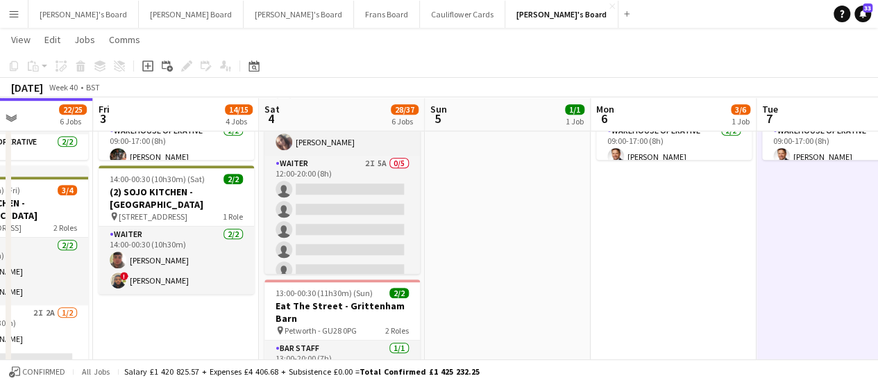
scroll to position [90, 0]
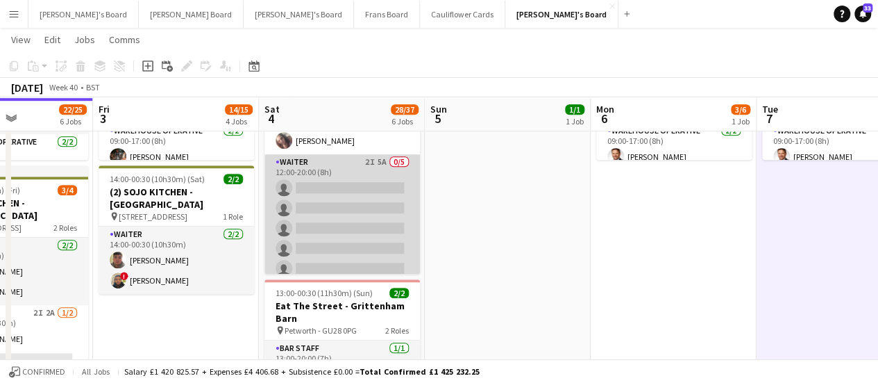
click at [363, 177] on app-card-role "Waiter 2I 5A 0/5 12:00-20:00 (8h) single-neutral-actions single-neutral-actions…" at bounding box center [343, 218] width 156 height 128
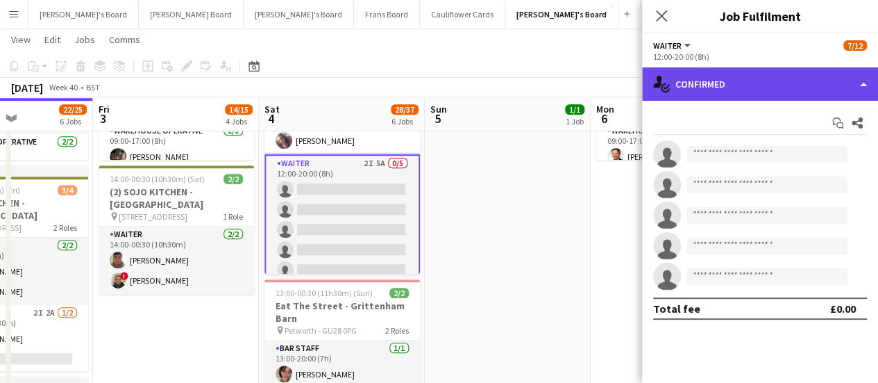
click at [794, 94] on div "single-neutral-actions-check-2 Confirmed" at bounding box center [760, 83] width 236 height 33
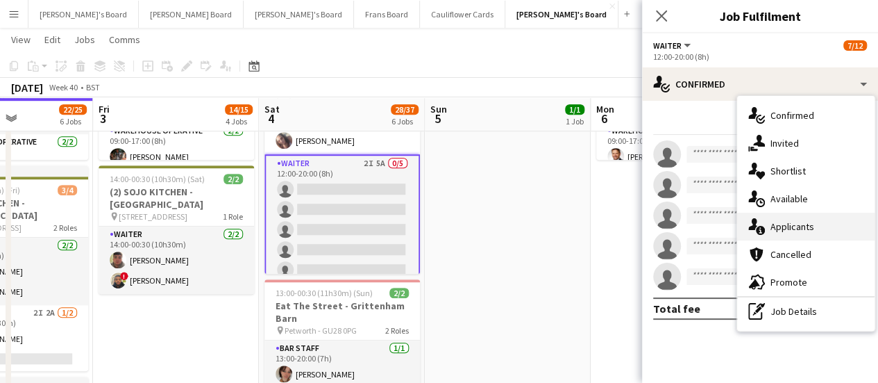
click at [788, 217] on div "single-neutral-actions-information Applicants" at bounding box center [805, 226] width 137 height 28
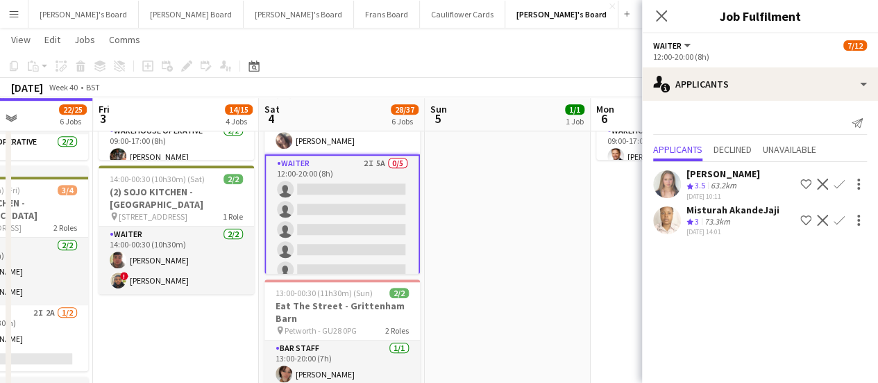
click at [505, 255] on app-date-cell "09:00-17:00 (8h) 1/1 Scandalicious - Blenheim Palace pin Blenheim Palace OX20 1…" at bounding box center [508, 316] width 166 height 1239
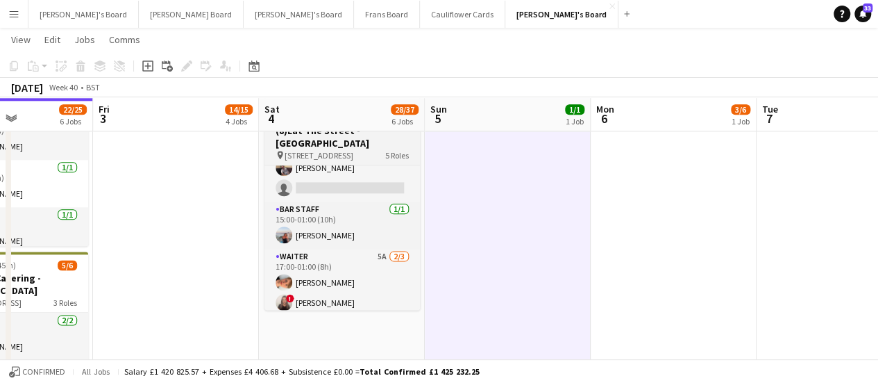
scroll to position [159, 0]
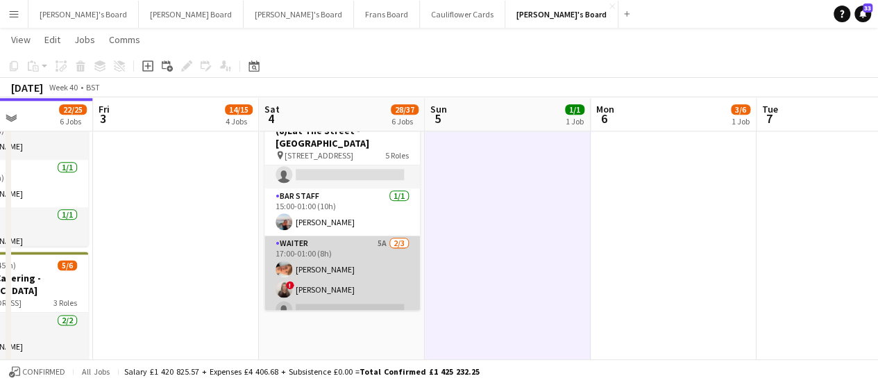
click at [388, 254] on app-card-role "Waiter 5A [DATE] 17:00-01:00 (8h) [PERSON_NAME] ! [PERSON_NAME] single-neutral-…" at bounding box center [343, 278] width 156 height 87
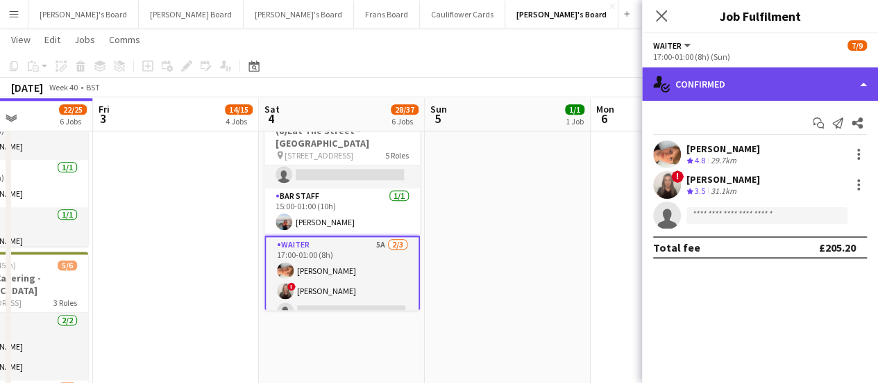
click at [803, 92] on div "single-neutral-actions-check-2 Confirmed" at bounding box center [760, 83] width 236 height 33
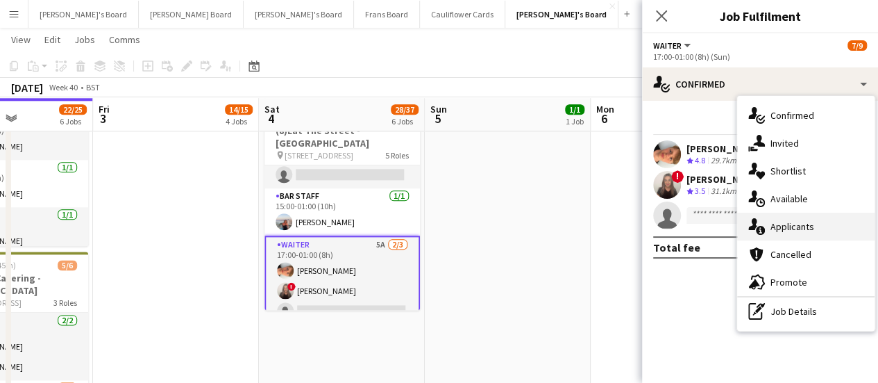
click at [822, 236] on div "single-neutral-actions-information Applicants" at bounding box center [805, 226] width 137 height 28
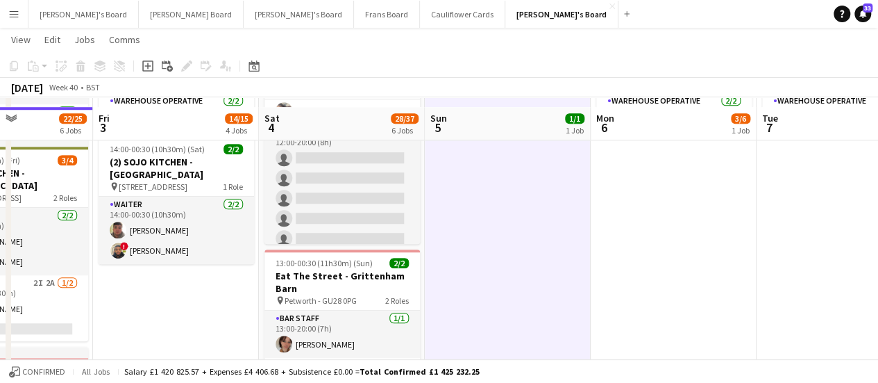
scroll to position [498, 0]
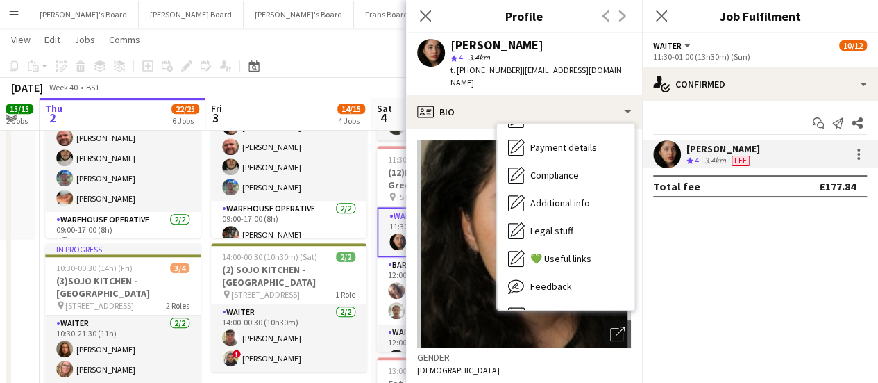
scroll to position [214, 0]
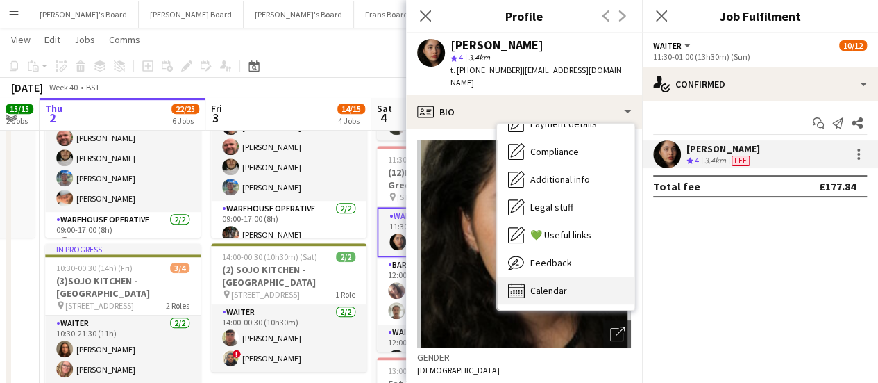
click at [581, 279] on div "Calendar Calendar" at bounding box center [565, 290] width 137 height 28
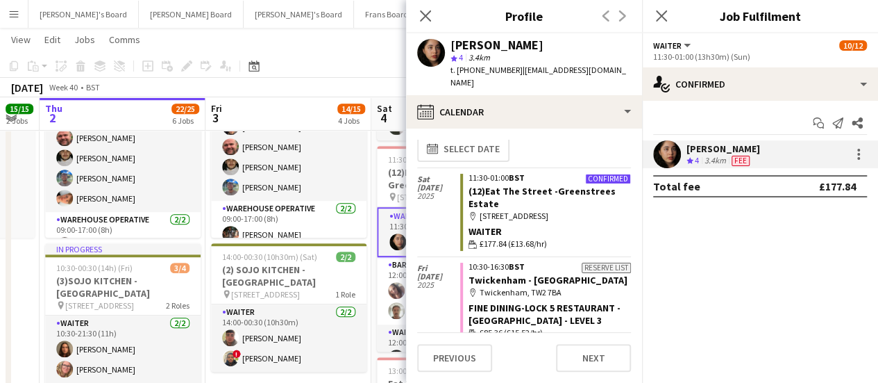
scroll to position [0, 0]
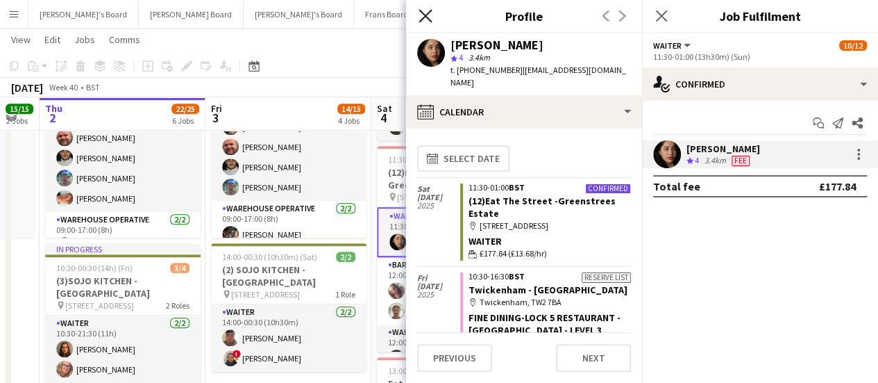
click at [428, 12] on icon "Close pop-in" at bounding box center [425, 15] width 13 height 13
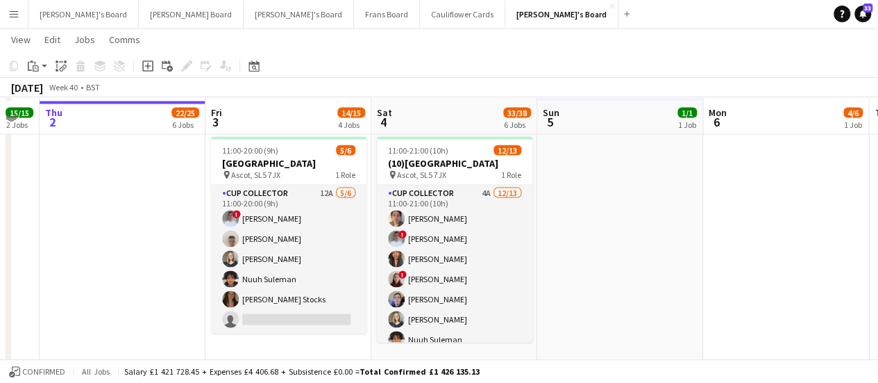
scroll to position [1300, 0]
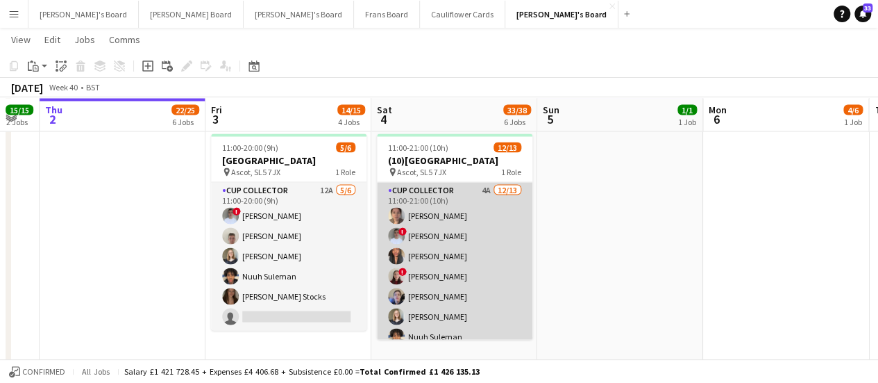
click at [471, 213] on app-card-role "CUP COLLECTOR 4A [DATE] 11:00-21:00 (10h) [PERSON_NAME] ! [PERSON_NAME] [PERSON…" at bounding box center [455, 326] width 156 height 289
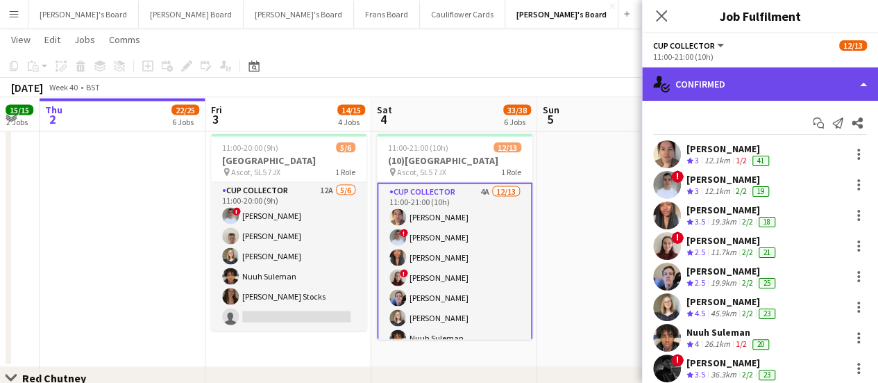
click at [789, 81] on div "single-neutral-actions-check-2 Confirmed" at bounding box center [760, 83] width 236 height 33
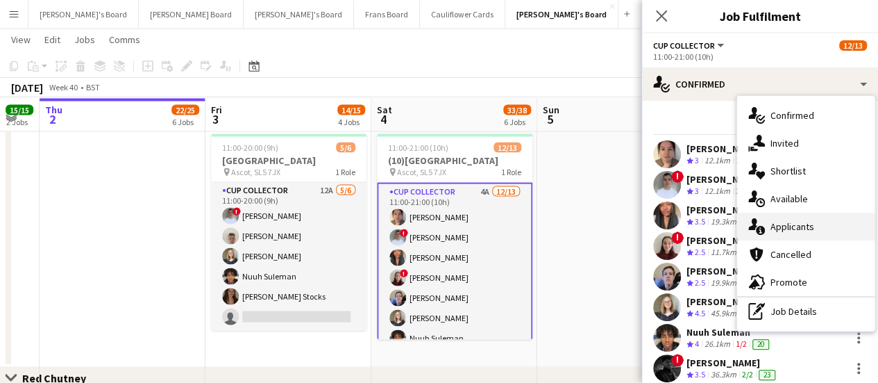
click at [843, 213] on div "single-neutral-actions-information Applicants" at bounding box center [805, 226] width 137 height 28
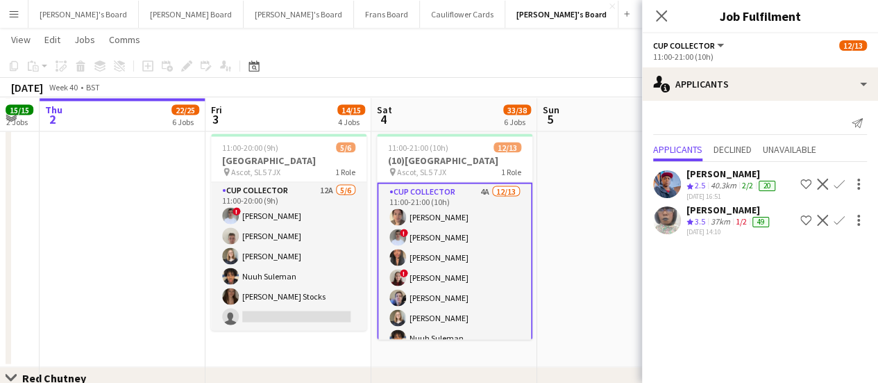
click at [555, 171] on app-date-cell at bounding box center [620, 247] width 166 height 239
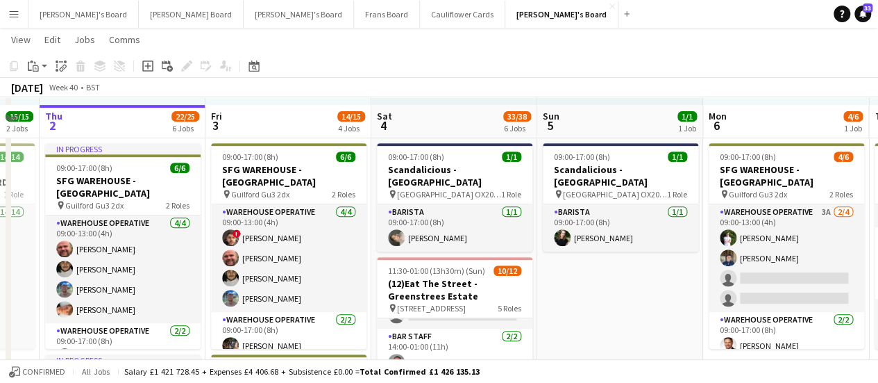
scroll to position [277, 0]
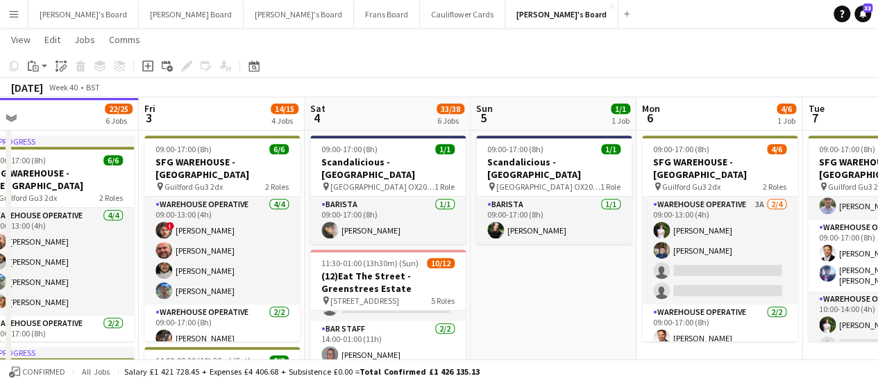
drag, startPoint x: 771, startPoint y: 236, endPoint x: 374, endPoint y: 271, distance: 398.7
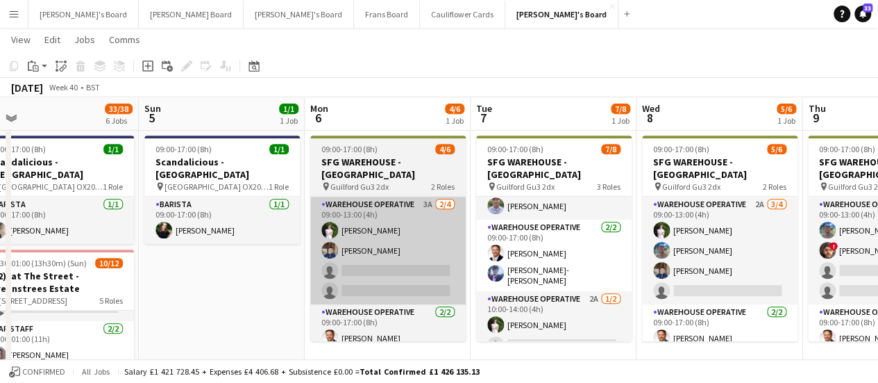
scroll to position [0, 523]
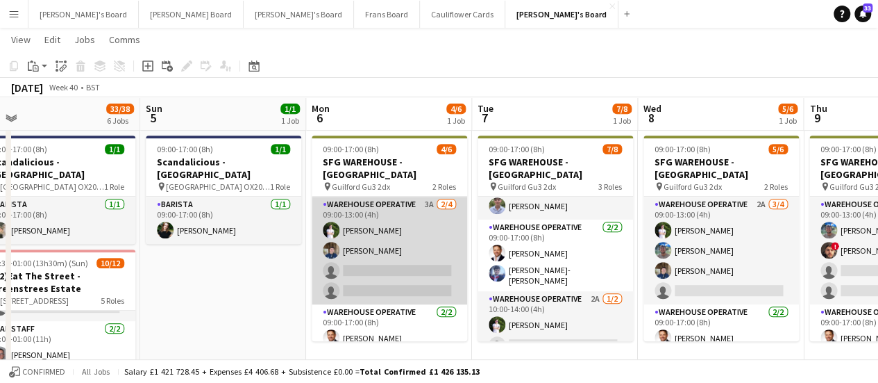
click at [410, 238] on app-card-role "Warehouse Operative 3A 2/4 09:00-13:00 (4h) Thomas Holmes Jack Sargent single-n…" at bounding box center [390, 250] width 156 height 108
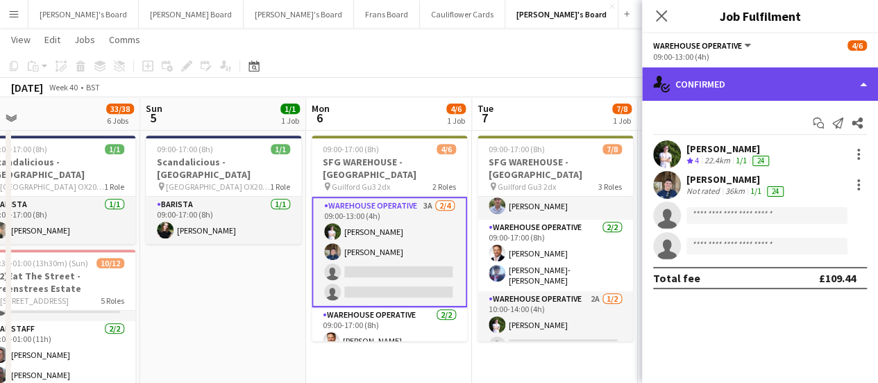
click at [760, 99] on div "single-neutral-actions-check-2 Confirmed" at bounding box center [760, 83] width 236 height 33
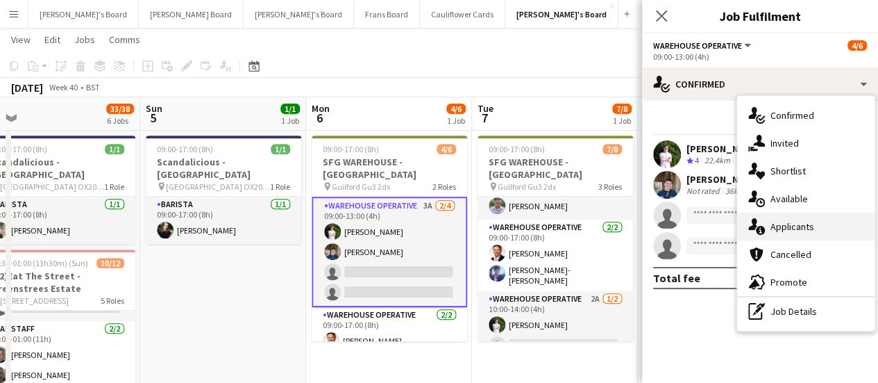
click at [818, 218] on div "single-neutral-actions-information Applicants" at bounding box center [805, 226] width 137 height 28
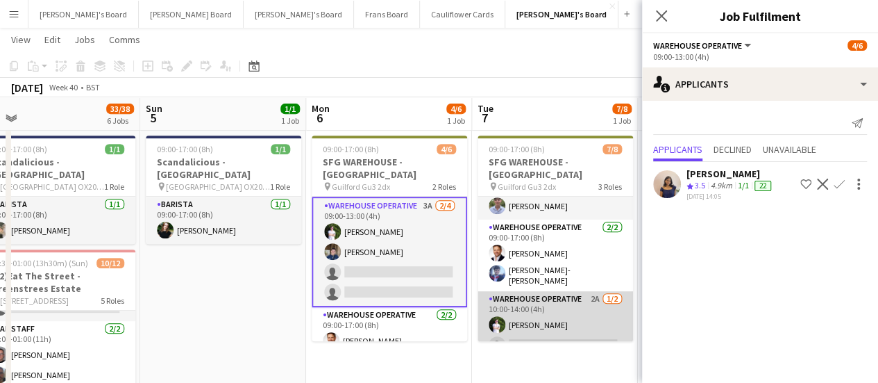
click at [554, 291] on app-card-role "Warehouse Operative 2A 1/2 10:00-14:00 (4h) Thomas Holmes single-neutral-actions" at bounding box center [556, 324] width 156 height 67
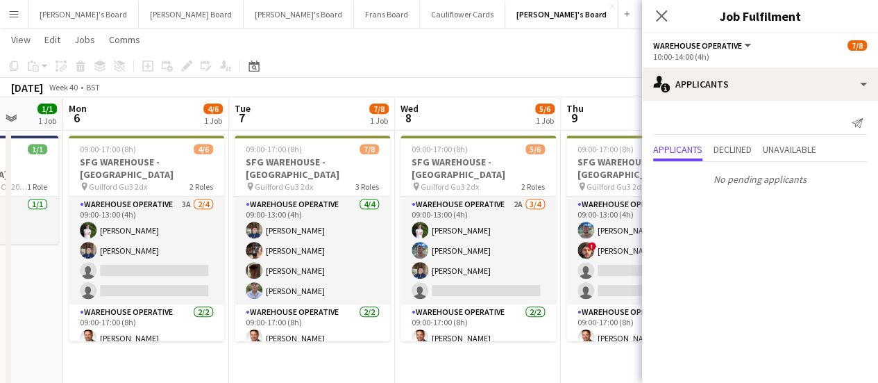
scroll to position [0, 435]
drag, startPoint x: 544, startPoint y: 247, endPoint x: 301, endPoint y: 241, distance: 243.1
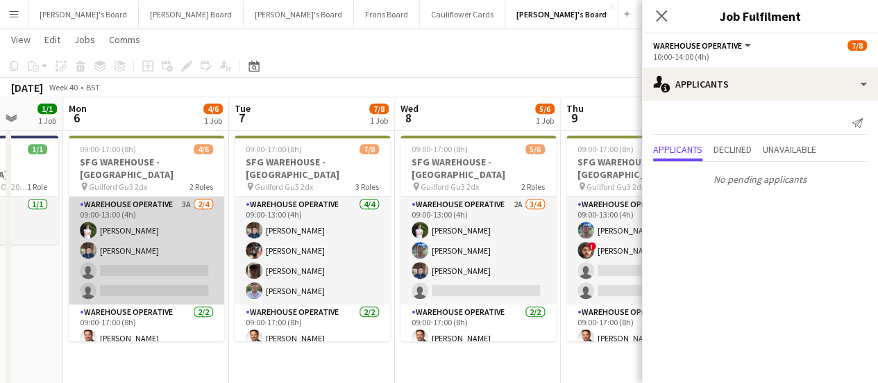
click at [199, 212] on app-card-role "Warehouse Operative 3A 2/4 09:00-13:00 (4h) Thomas Holmes Jack Sargent single-n…" at bounding box center [147, 250] width 156 height 108
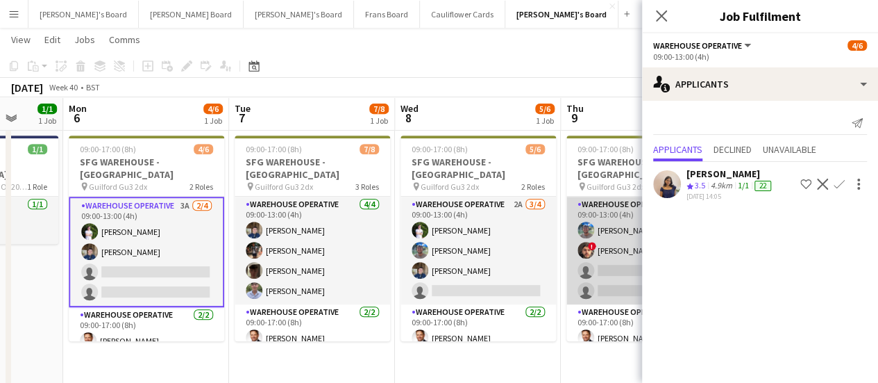
click at [585, 242] on app-user-avatar at bounding box center [586, 250] width 17 height 17
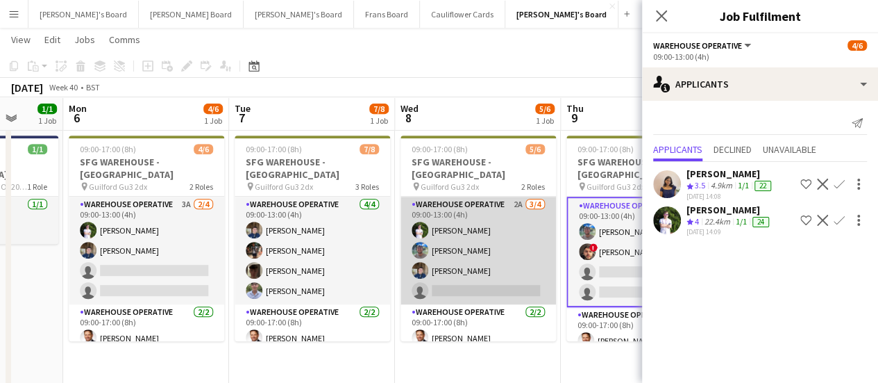
click at [492, 237] on app-card-role "Warehouse Operative 2A 3/4 09:00-13:00 (4h) Thomas Holmes Jake Williams Jack Sa…" at bounding box center [479, 250] width 156 height 108
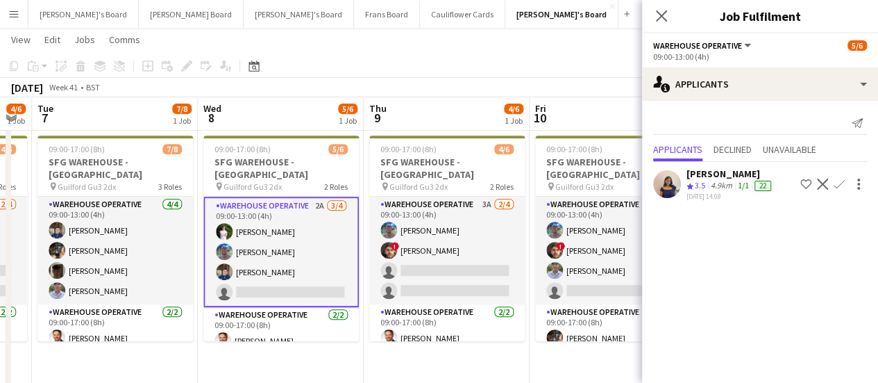
drag, startPoint x: 580, startPoint y: 251, endPoint x: 383, endPoint y: 244, distance: 197.3
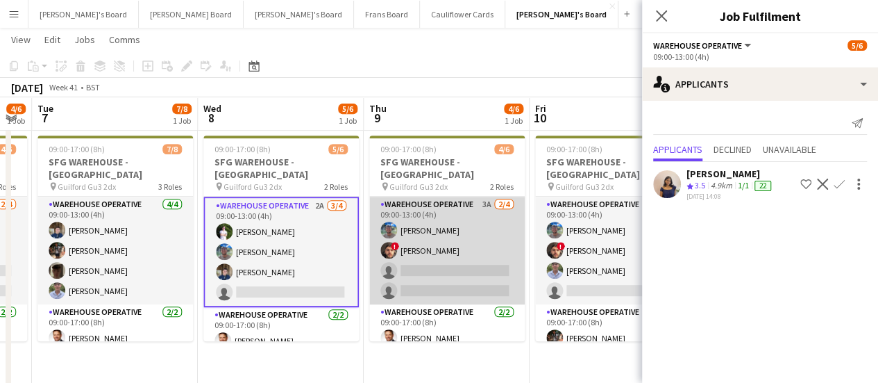
click at [464, 216] on app-card-role "Warehouse Operative 3A 2/4 09:00-13:00 (4h) Jake Williams ! Christopher Waters …" at bounding box center [447, 250] width 156 height 108
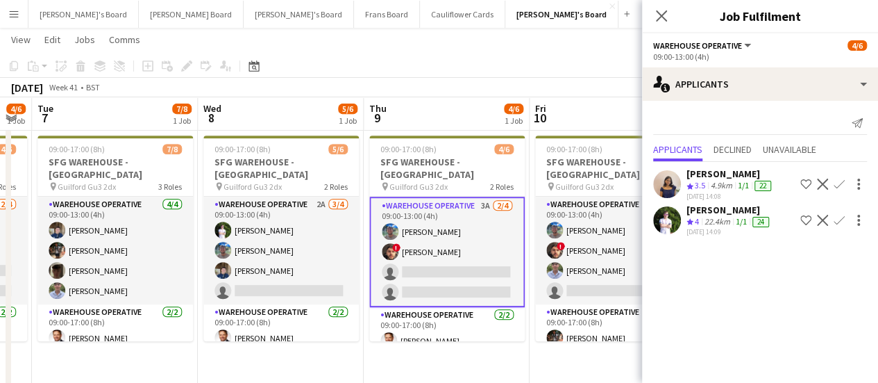
click at [840, 216] on app-icon "Confirm" at bounding box center [839, 220] width 11 height 11
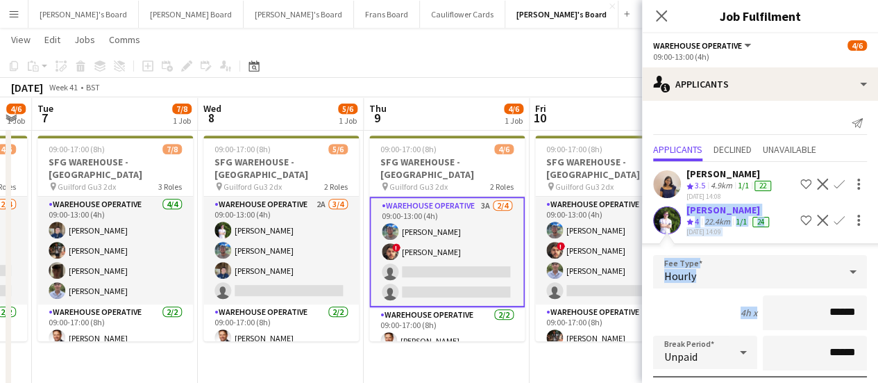
drag, startPoint x: 868, startPoint y: 212, endPoint x: 868, endPoint y: 297, distance: 85.4
click at [868, 297] on mat-expansion-panel "users2 Applicants Send notification Applicants Declined Unavailable Lizanne Fon…" at bounding box center [760, 242] width 236 height 282
click at [834, 215] on app-icon "Confirm" at bounding box center [839, 220] width 11 height 11
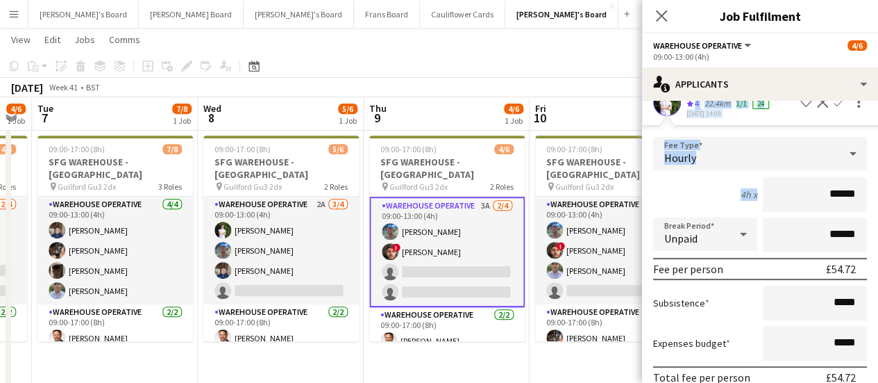
scroll to position [181, 0]
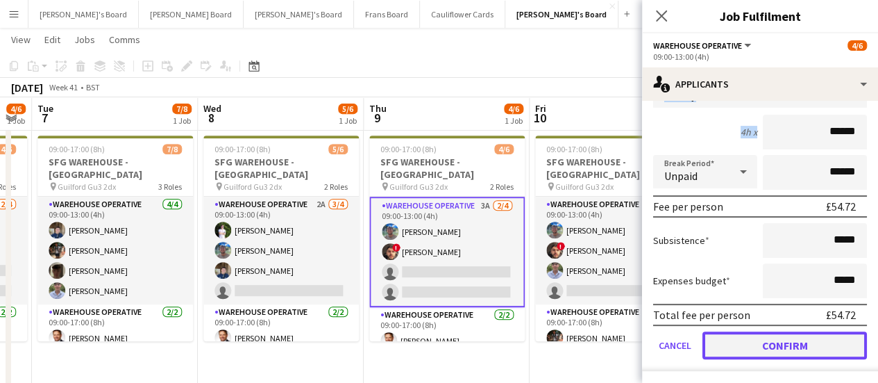
click at [826, 340] on button "Confirm" at bounding box center [785, 345] width 165 height 28
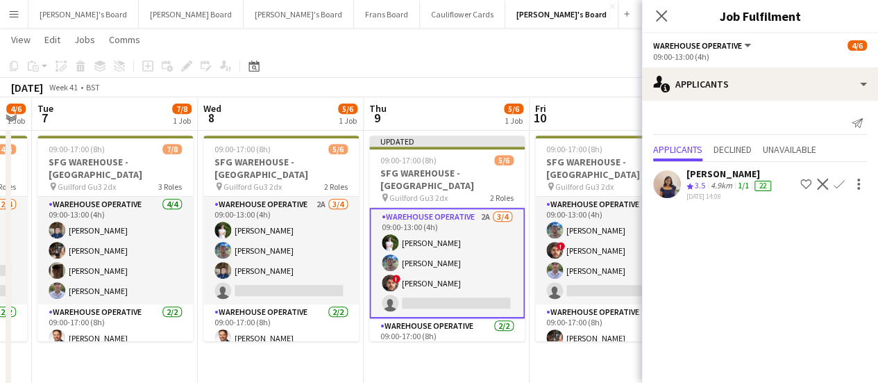
scroll to position [0, 0]
click at [546, 67] on app-toolbar "Copy Paste Paste Ctrl+V Paste with crew Ctrl+Shift+V Paste linked Job Delete Gr…" at bounding box center [439, 66] width 878 height 24
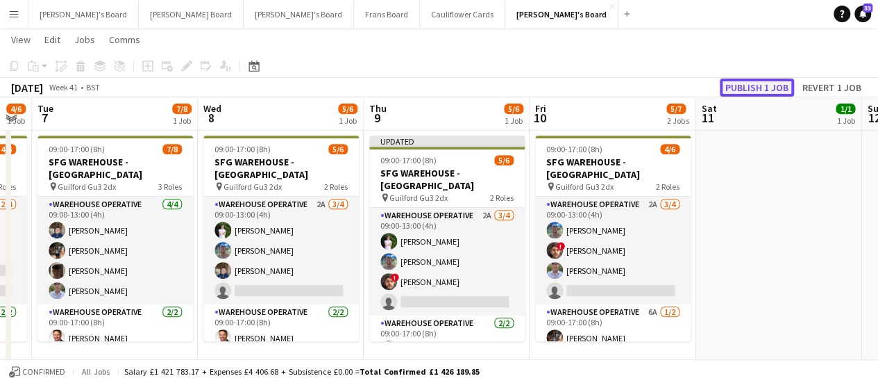
click at [755, 90] on button "Publish 1 job" at bounding box center [757, 87] width 74 height 18
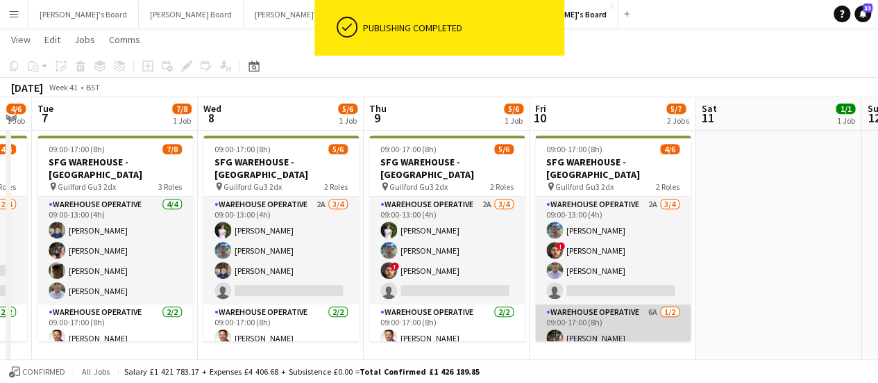
click at [624, 324] on app-card-role "Warehouse Operative 6A 1/2 09:00-17:00 (8h) Tom Mckinlay single-neutral-actions" at bounding box center [613, 337] width 156 height 67
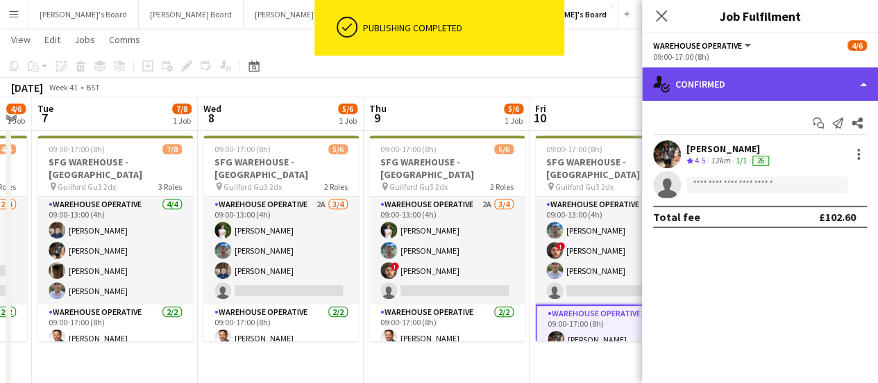
click at [794, 80] on div "single-neutral-actions-check-2 Confirmed" at bounding box center [760, 83] width 236 height 33
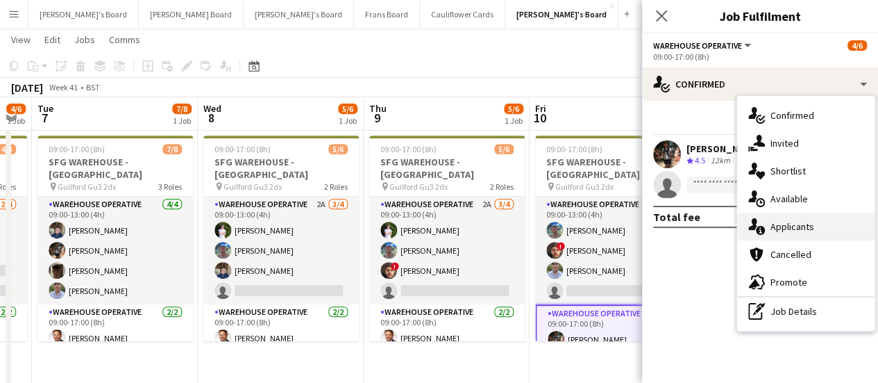
click at [822, 228] on div "single-neutral-actions-information Applicants" at bounding box center [805, 226] width 137 height 28
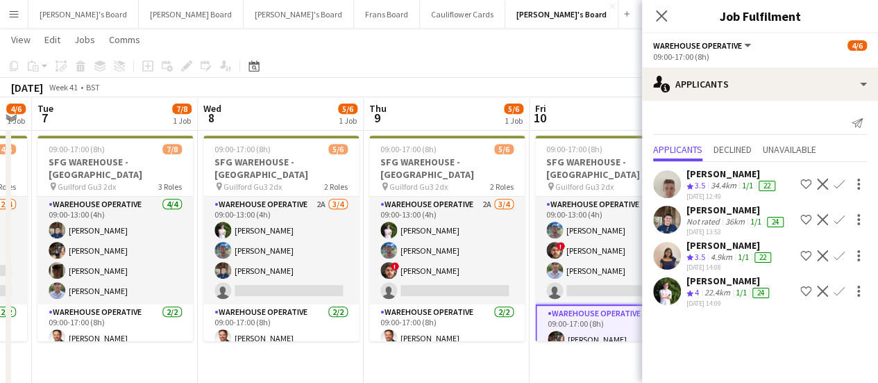
click at [834, 221] on button "Confirm" at bounding box center [839, 219] width 17 height 17
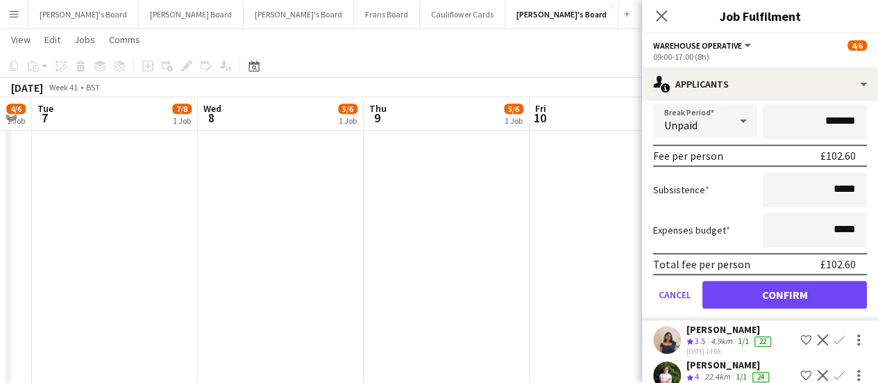
scroll to position [242, 0]
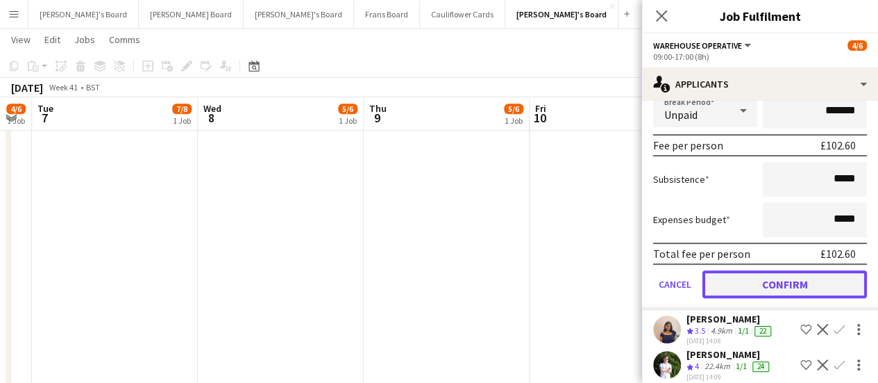
click at [811, 298] on button "Confirm" at bounding box center [785, 284] width 165 height 28
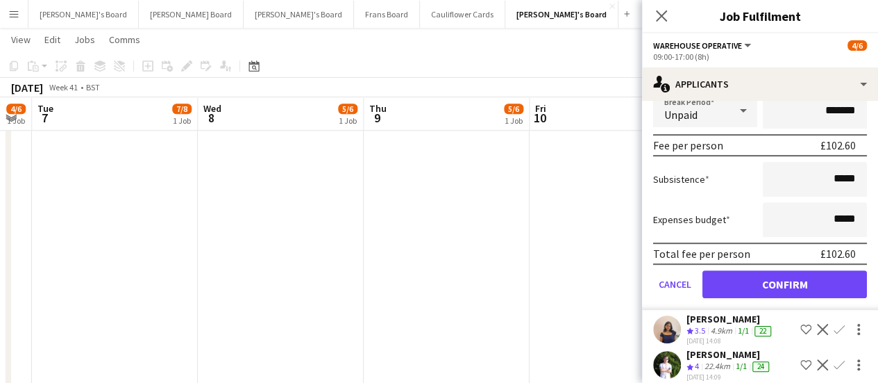
scroll to position [0, 0]
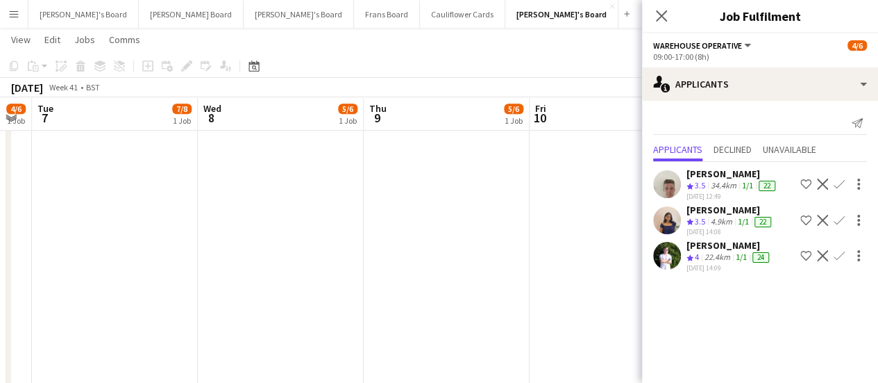
click at [612, 260] on app-date-cell "08:00-16:00 (8h) 1/1 pin Golden Ford GU4 8AW 1 Role BAR STAFF 1/1 08:00-16:00 (…" at bounding box center [613, 169] width 166 height 1250
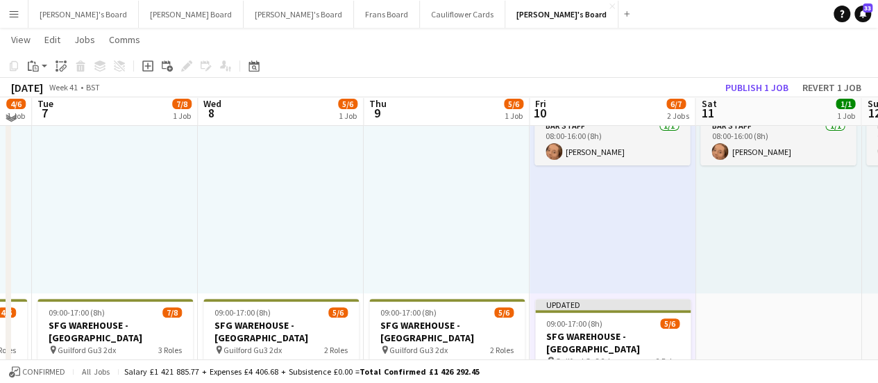
scroll to position [104, 0]
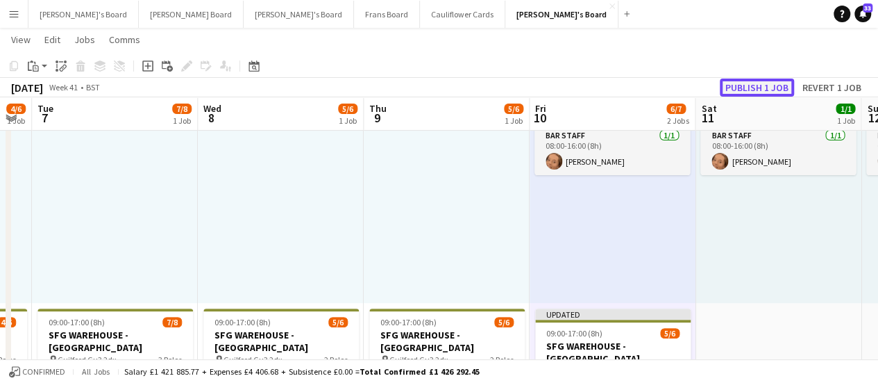
click at [755, 81] on button "Publish 1 job" at bounding box center [757, 87] width 74 height 18
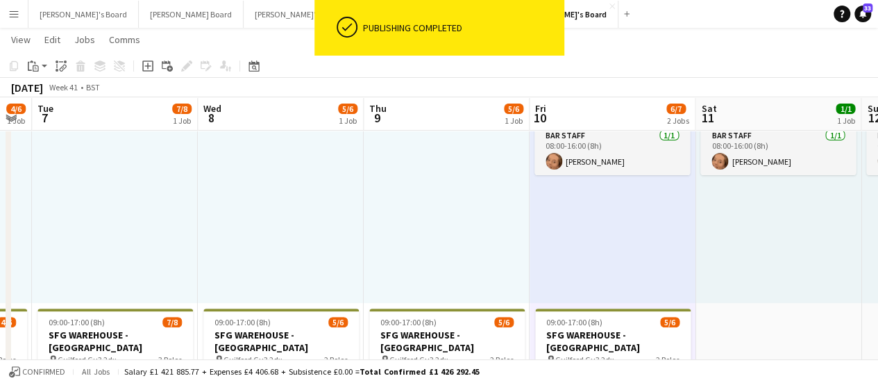
click at [469, 233] on div at bounding box center [447, 194] width 166 height 215
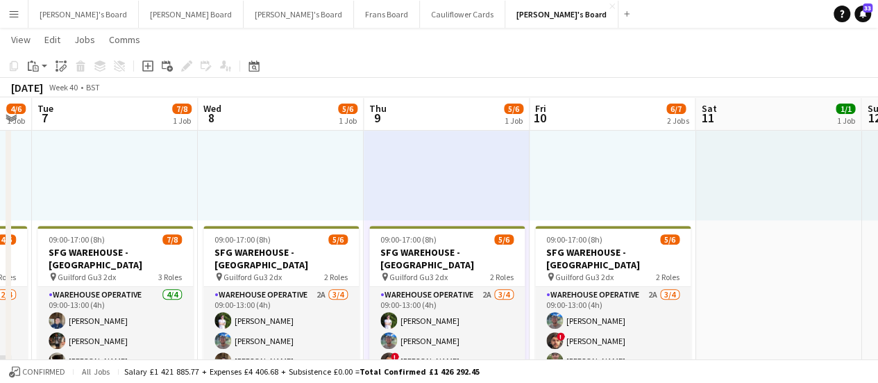
scroll to position [0, 468]
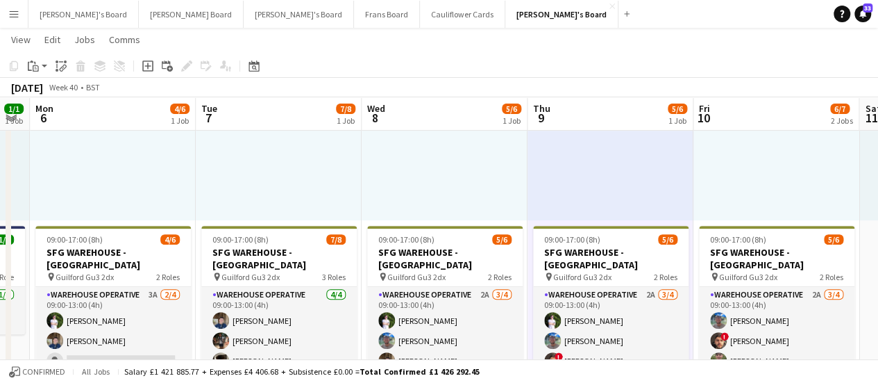
drag, startPoint x: 281, startPoint y: 171, endPoint x: 446, endPoint y: 176, distance: 164.6
click at [804, 212] on div "08:00-16:00 (8h) 1/1 pin Golden Ford GU4 8AW 1 Role BAR STAFF [DATE] 08:00-16:0…" at bounding box center [777, 112] width 166 height 215
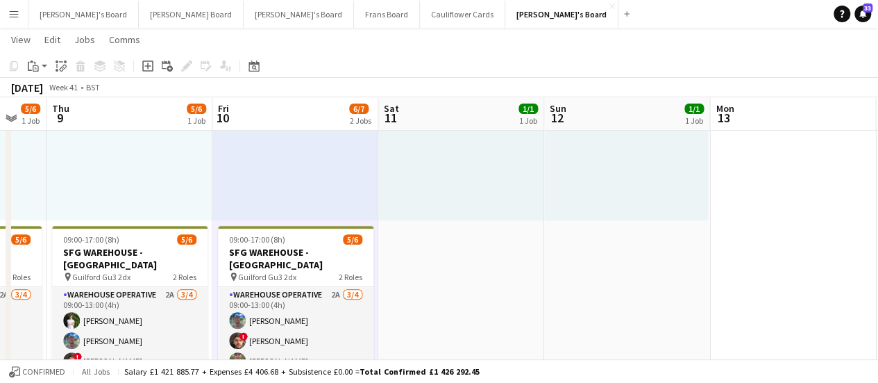
drag, startPoint x: 796, startPoint y: 187, endPoint x: 315, endPoint y: 194, distance: 480.5
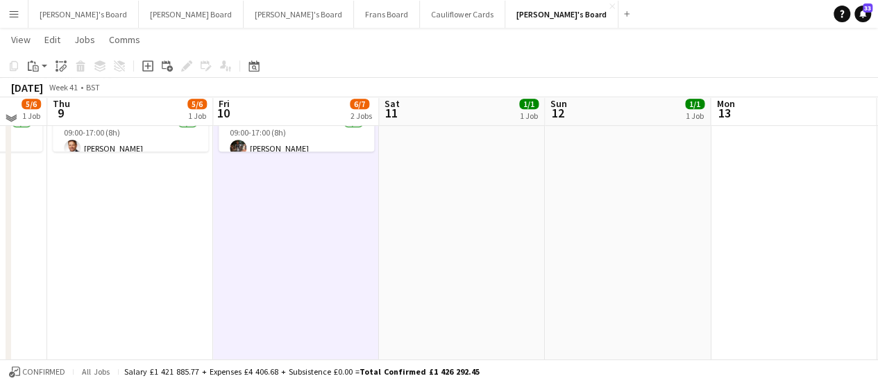
scroll to position [473, 0]
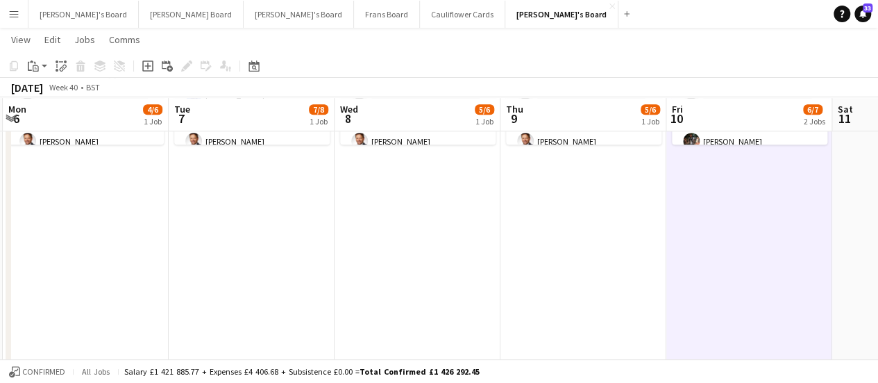
drag, startPoint x: 192, startPoint y: 235, endPoint x: 644, endPoint y: 199, distance: 454.1
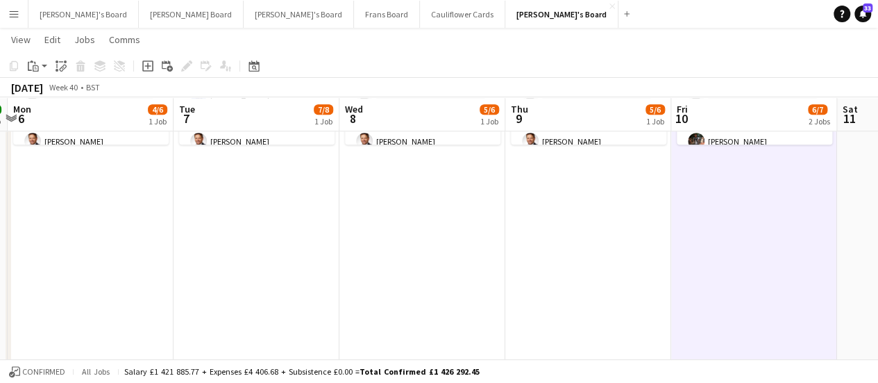
scroll to position [0, 310]
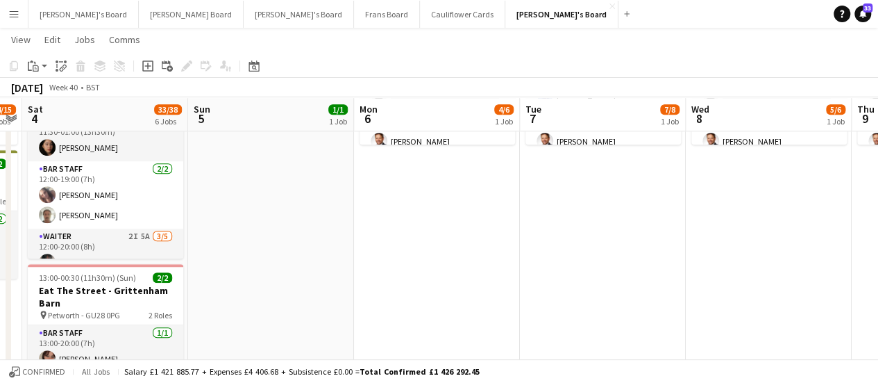
drag, startPoint x: 259, startPoint y: 188, endPoint x: 543, endPoint y: 198, distance: 284.1
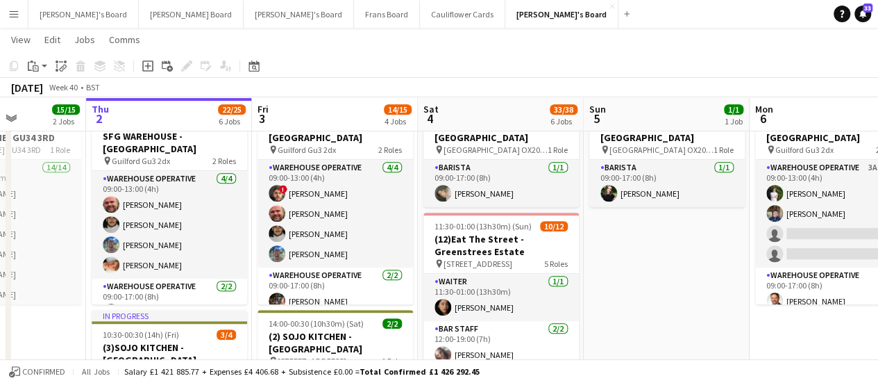
scroll to position [0, 408]
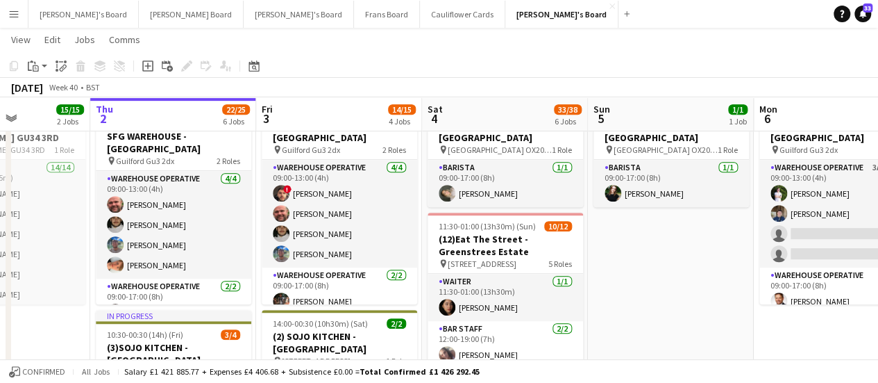
drag, startPoint x: 279, startPoint y: 273, endPoint x: 679, endPoint y: 302, distance: 401.0
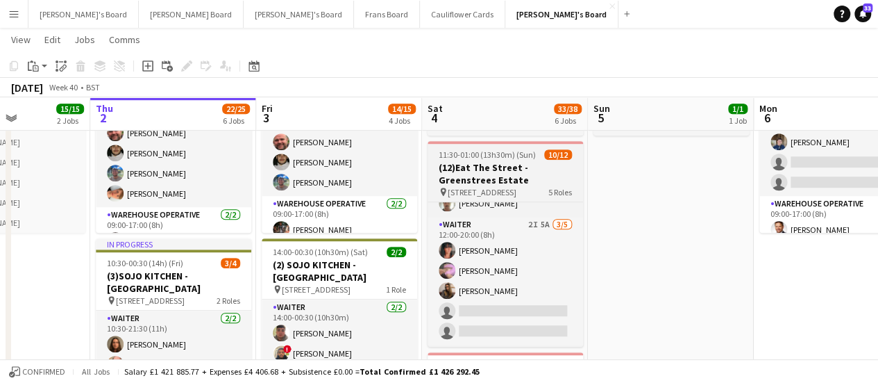
scroll to position [97, 0]
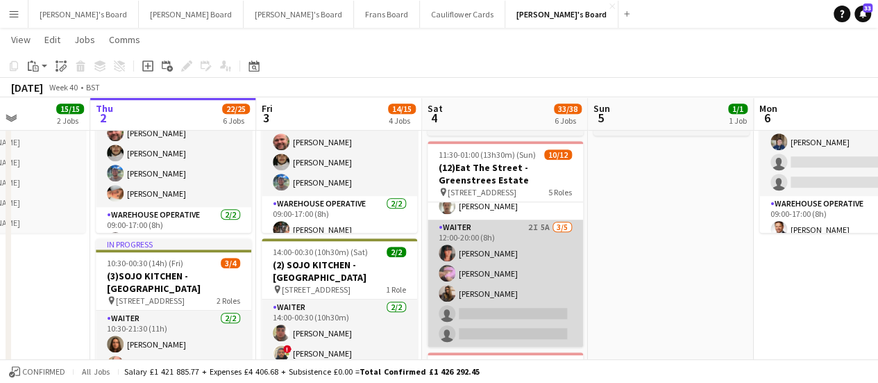
click at [551, 253] on app-card-role "Waiter 2I 5A 3/5 12:00-20:00 (8h) Laura Bond Summer Williams Issy Davis single-…" at bounding box center [506, 283] width 156 height 128
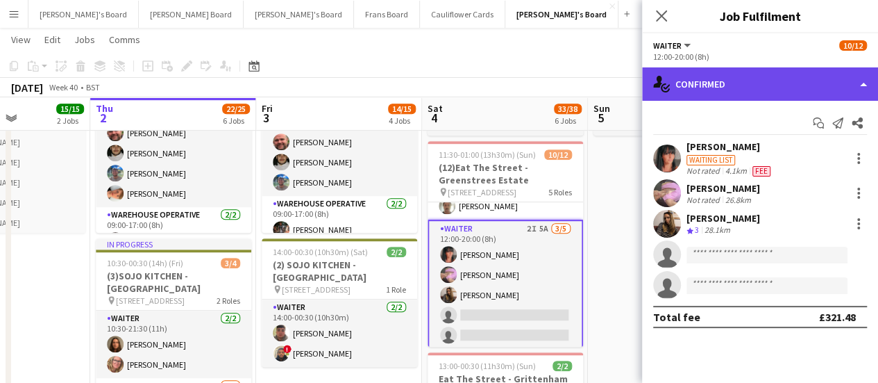
click at [776, 85] on div "single-neutral-actions-check-2 Confirmed" at bounding box center [760, 83] width 236 height 33
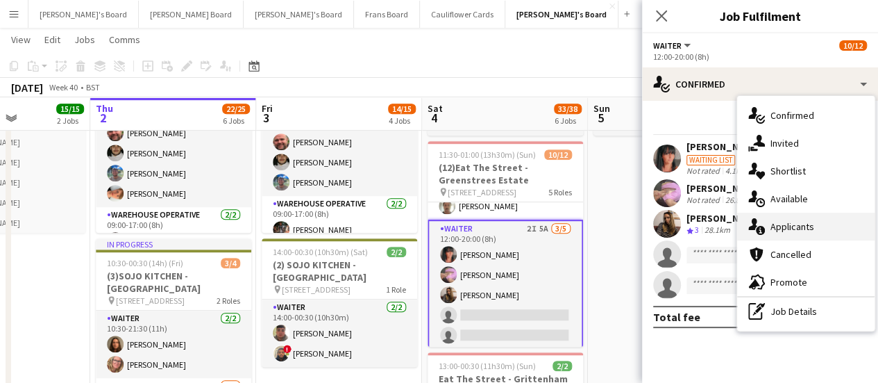
click at [815, 224] on div "single-neutral-actions-information Applicants" at bounding box center [805, 226] width 137 height 28
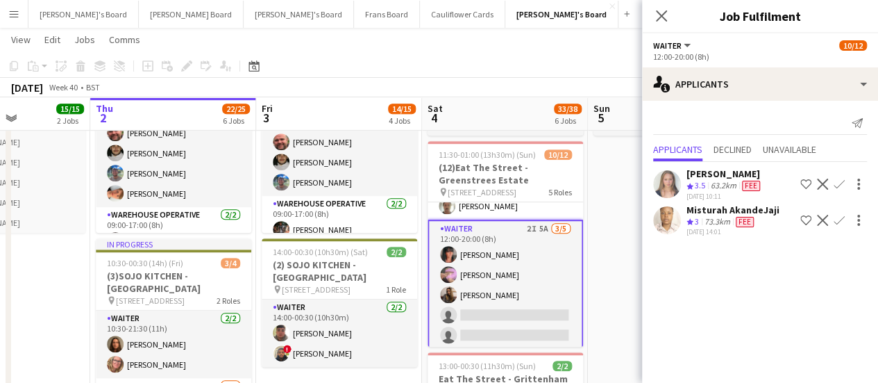
click at [815, 224] on button "Decline" at bounding box center [822, 220] width 17 height 17
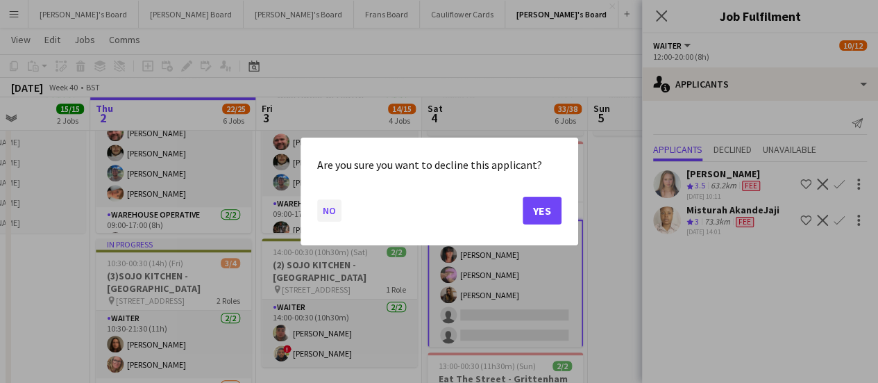
click at [328, 212] on button "No" at bounding box center [329, 210] width 24 height 22
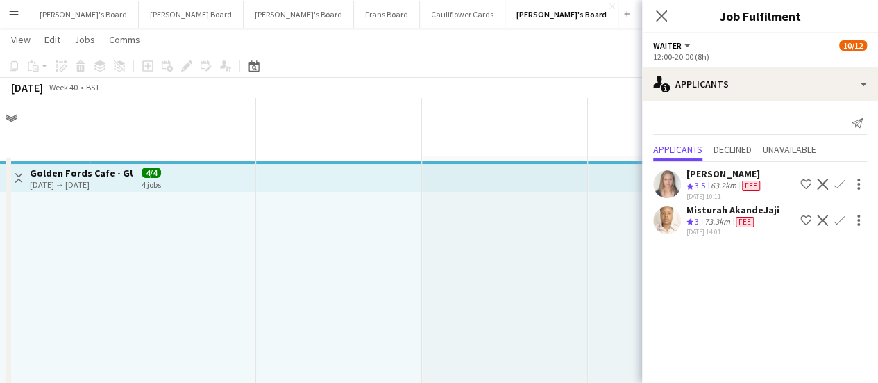
scroll to position [385, 0]
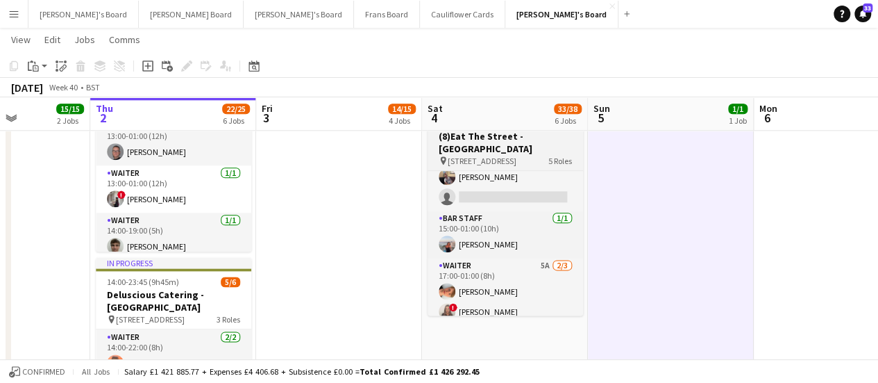
scroll to position [146, 0]
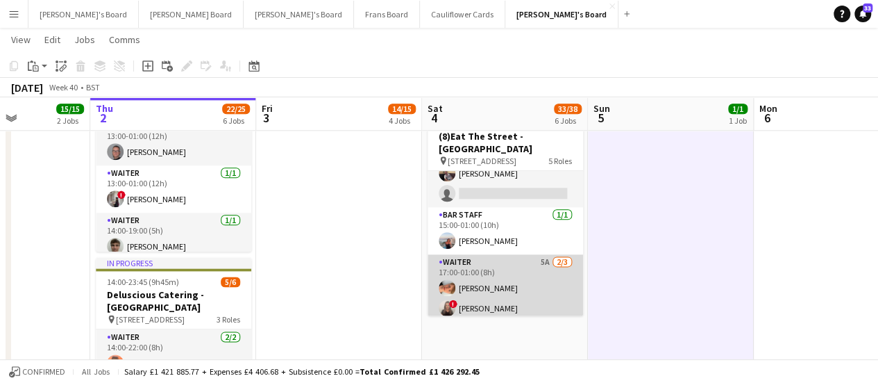
click at [539, 260] on app-card-role "Waiter 5A [DATE] 17:00-01:00 (8h) [PERSON_NAME] ! [PERSON_NAME] single-neutral-…" at bounding box center [506, 297] width 156 height 87
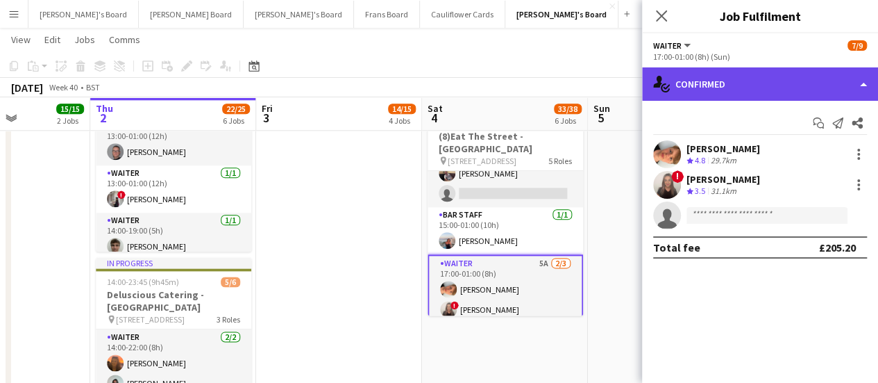
click at [803, 84] on div "single-neutral-actions-check-2 Confirmed" at bounding box center [760, 83] width 236 height 33
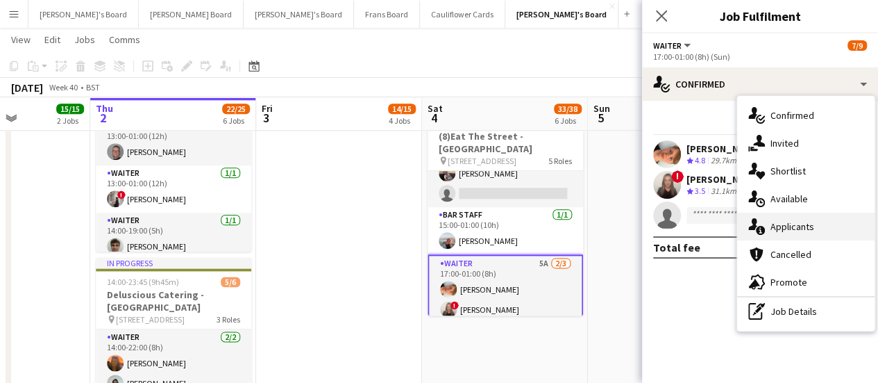
click at [770, 237] on div "single-neutral-actions-information Applicants" at bounding box center [805, 226] width 137 height 28
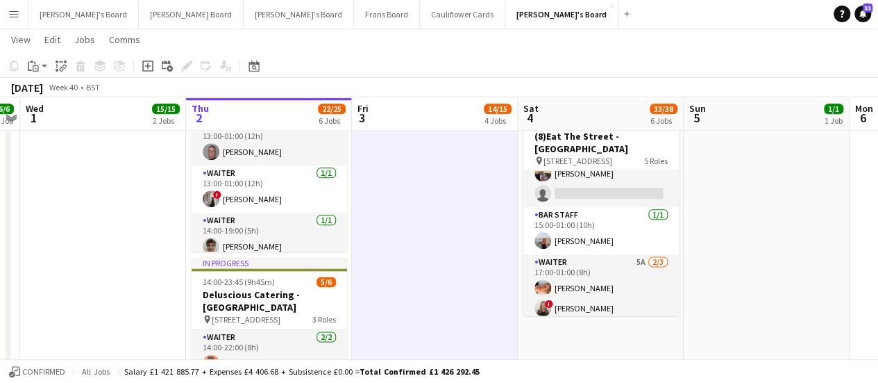
scroll to position [0, 311]
drag, startPoint x: 378, startPoint y: 246, endPoint x: 474, endPoint y: 242, distance: 96.6
click at [474, 242] on app-calendar-viewport "Mon 29 7/7 2 Jobs Tue 30 6/6 1 Job Wed 1 15/15 2 Jobs Thu 2 22/25 6 Jobs Fri 3 …" at bounding box center [439, 191] width 878 height 1852
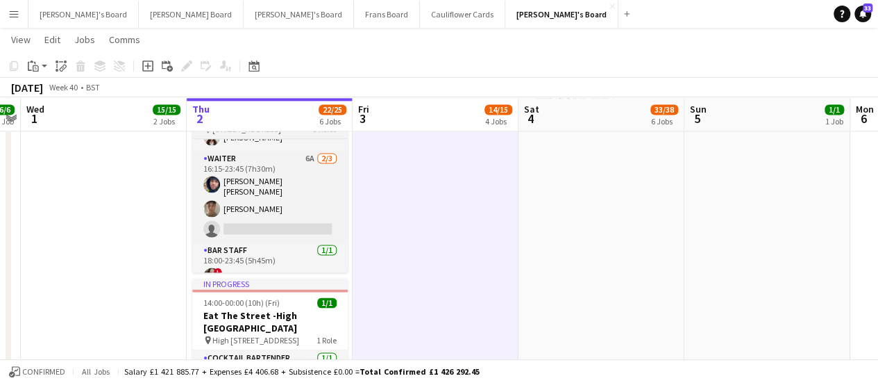
scroll to position [51, 0]
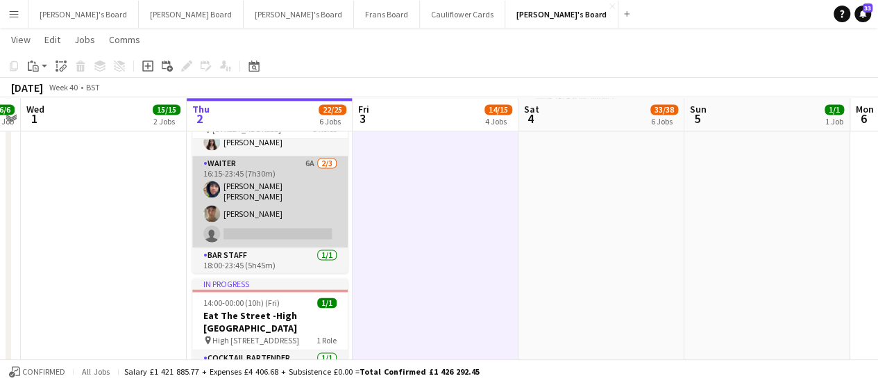
click at [255, 192] on app-card-role "Waiter 6A 2/3 16:15-23:45 (7h30m) Reiss Bendall Hugh Croft single-neutral-actio…" at bounding box center [270, 202] width 156 height 92
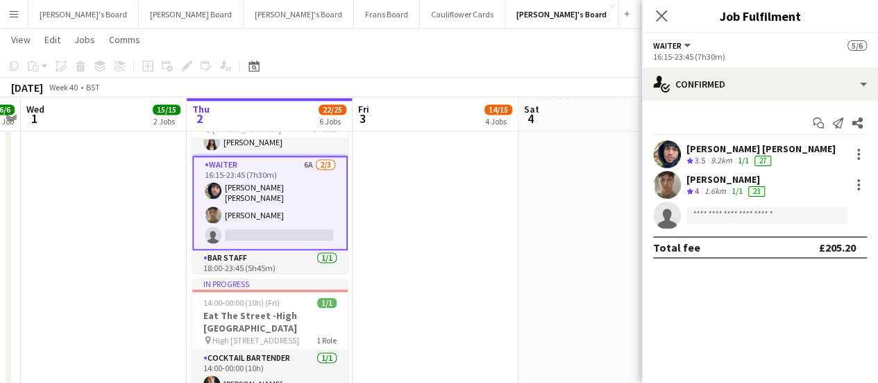
click at [705, 152] on div "[PERSON_NAME] [PERSON_NAME]" at bounding box center [761, 148] width 149 height 12
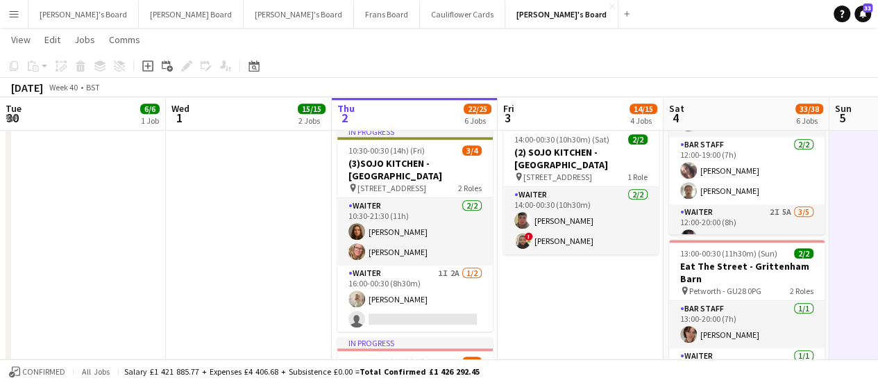
scroll to position [159, 0]
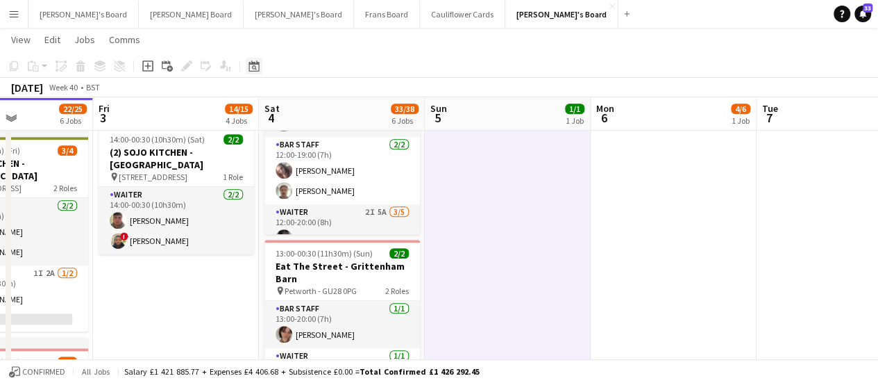
click at [255, 65] on icon "Date picker" at bounding box center [254, 65] width 11 height 11
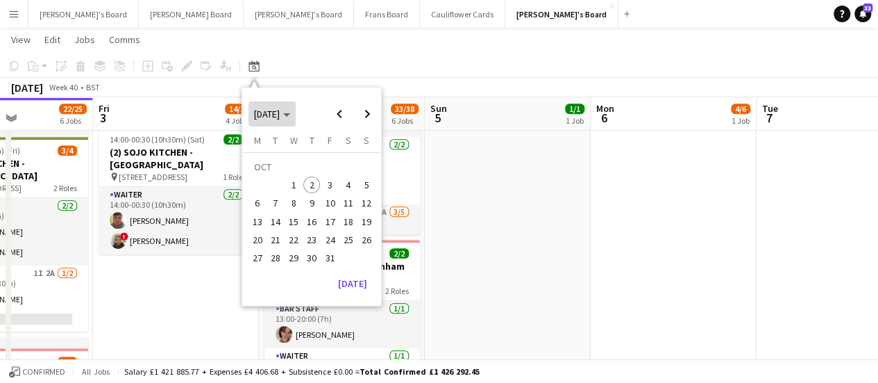
click at [290, 116] on icon "Choose month and year" at bounding box center [286, 114] width 7 height 3
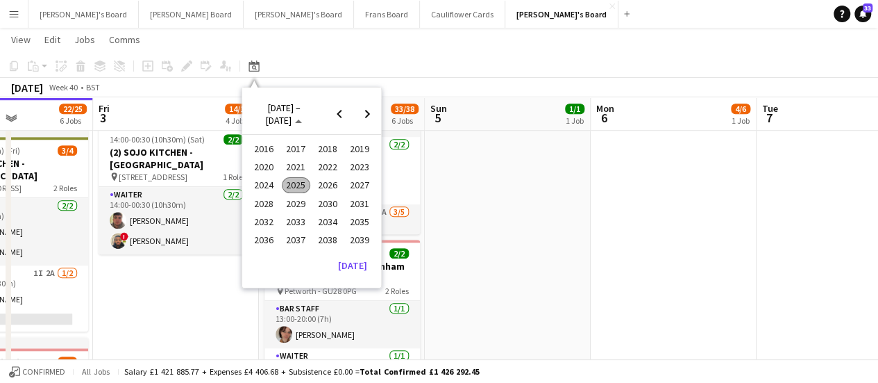
click at [268, 185] on span "2024" at bounding box center [264, 185] width 28 height 17
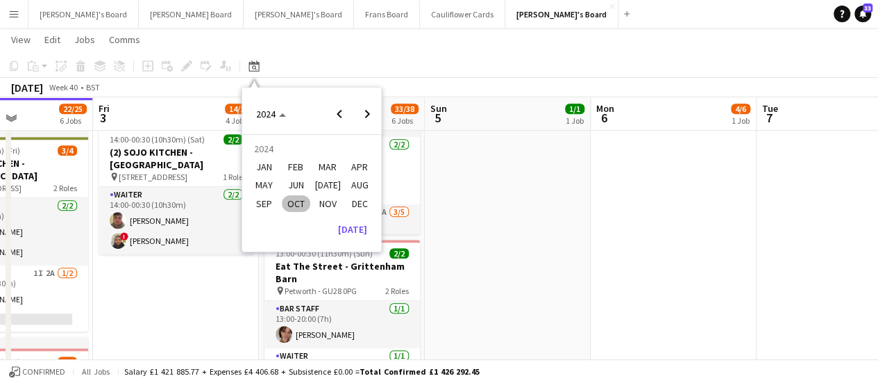
click at [296, 203] on span "OCT" at bounding box center [296, 203] width 28 height 17
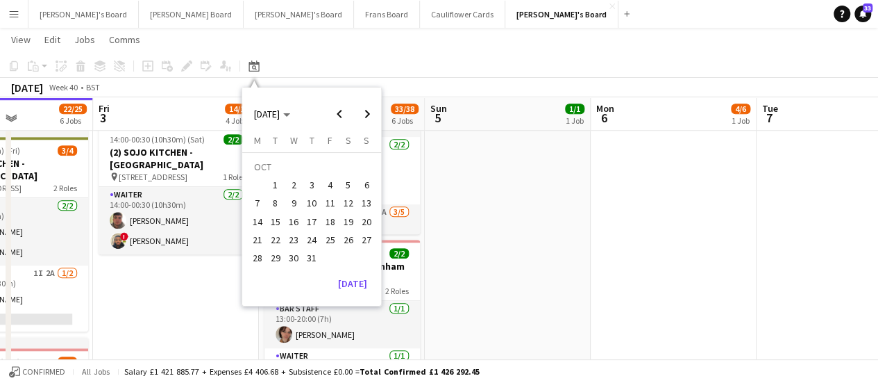
click at [312, 235] on span "24" at bounding box center [311, 239] width 17 height 17
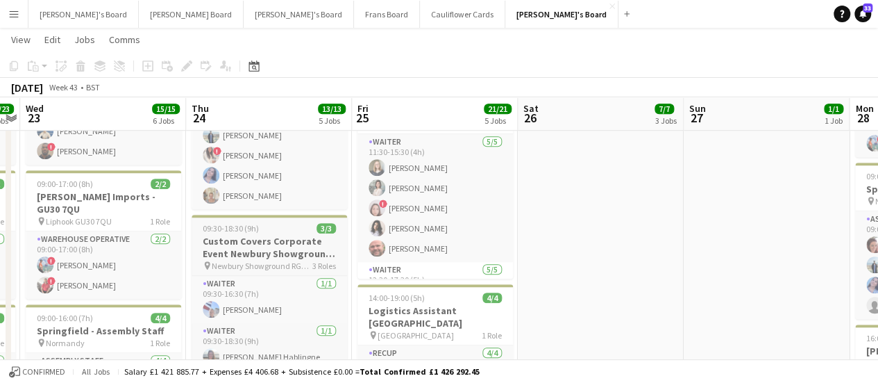
click at [276, 235] on h3 "Custom Covers Corporate Event Newbury Showground Reception" at bounding box center [270, 247] width 156 height 25
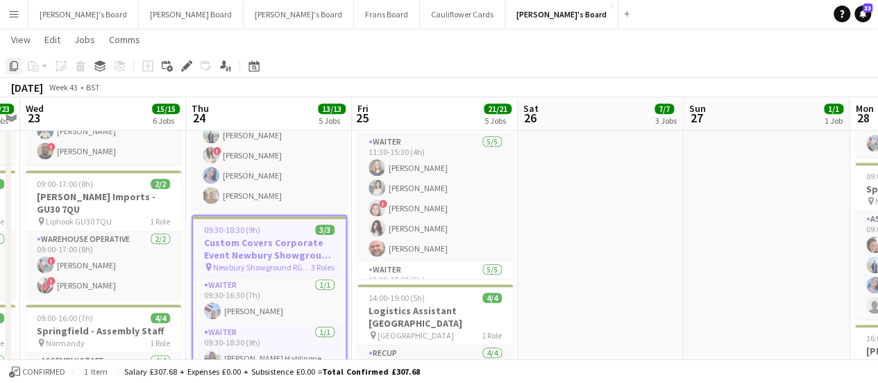
click at [17, 62] on icon "Copy" at bounding box center [13, 65] width 11 height 11
click at [255, 67] on icon at bounding box center [254, 67] width 5 height 5
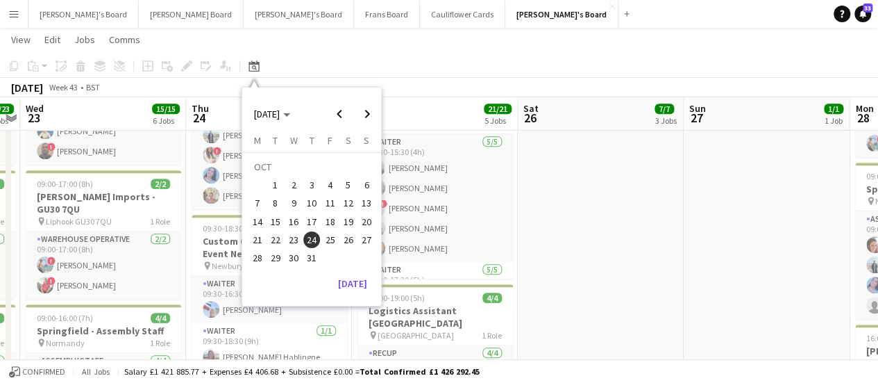
click at [276, 242] on span "22" at bounding box center [275, 239] width 17 height 17
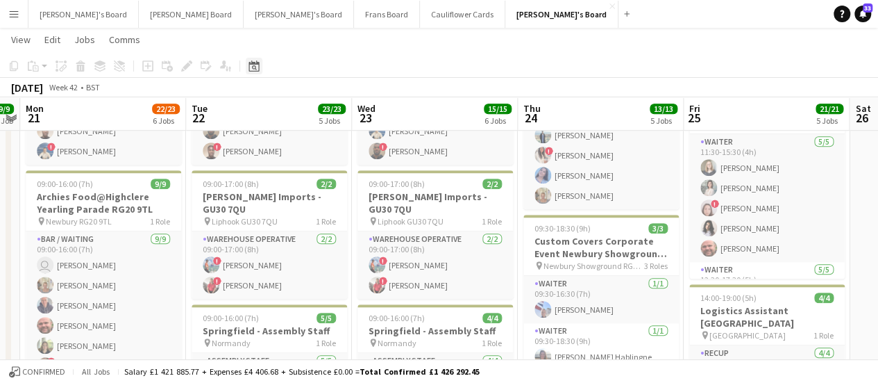
click at [251, 65] on icon "Date picker" at bounding box center [254, 65] width 11 height 11
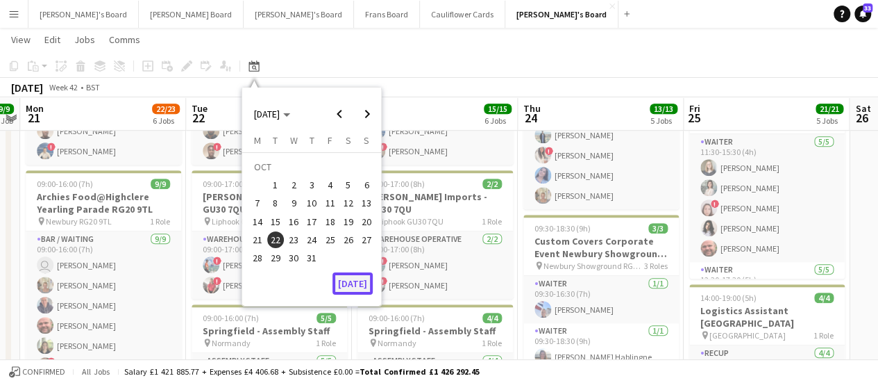
click at [356, 275] on button "[DATE]" at bounding box center [353, 283] width 40 height 22
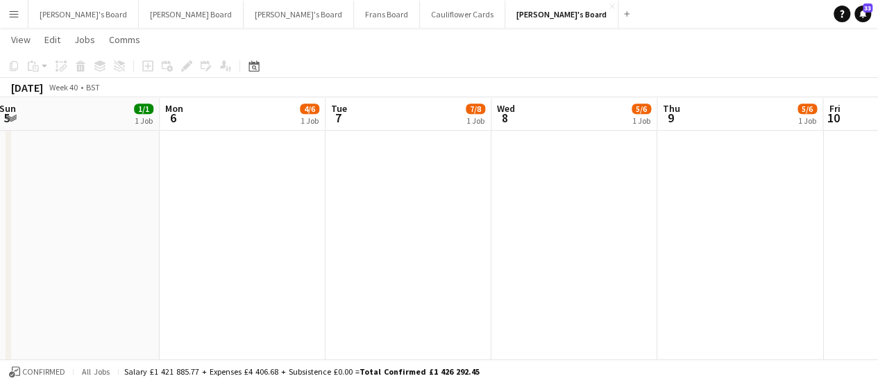
drag, startPoint x: 505, startPoint y: 201, endPoint x: 36, endPoint y: 148, distance: 472.3
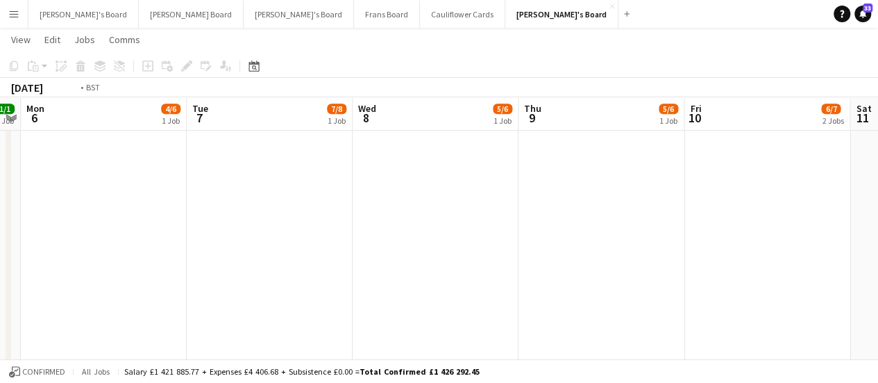
drag, startPoint x: 467, startPoint y: 163, endPoint x: 0, endPoint y: 191, distance: 468.1
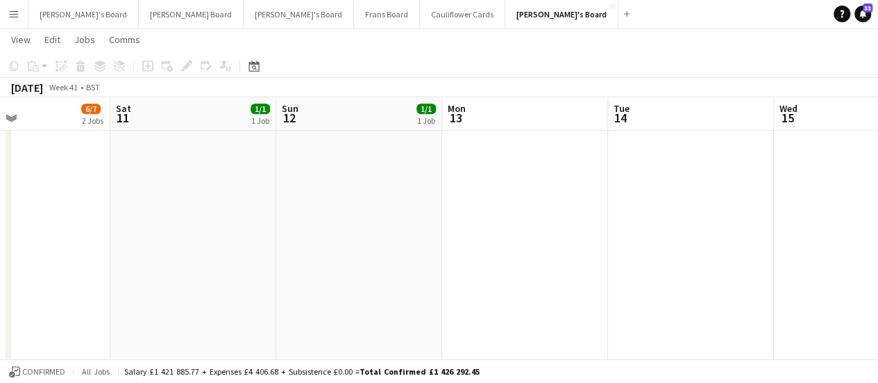
drag, startPoint x: 557, startPoint y: 237, endPoint x: 117, endPoint y: 210, distance: 441.0
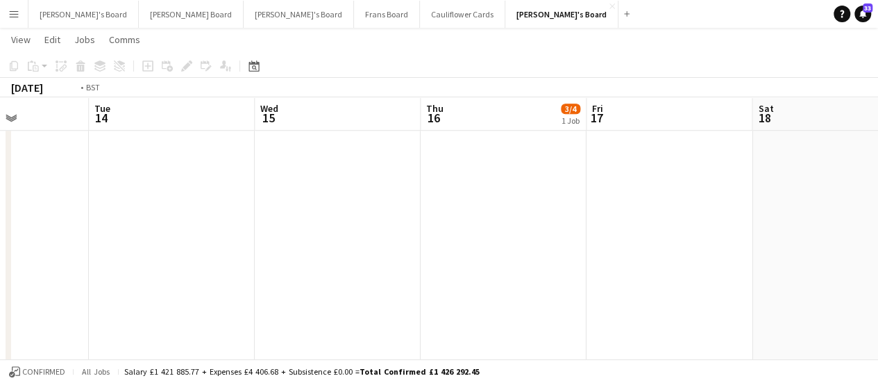
drag, startPoint x: 706, startPoint y: 212, endPoint x: 183, endPoint y: 242, distance: 523.7
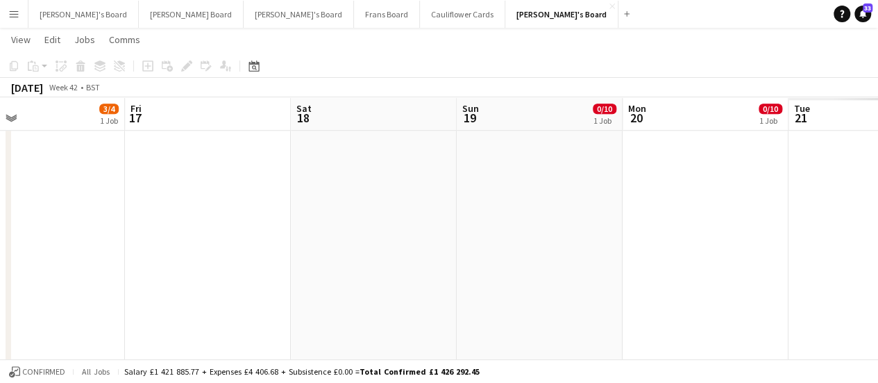
drag, startPoint x: 719, startPoint y: 252, endPoint x: 294, endPoint y: 283, distance: 425.3
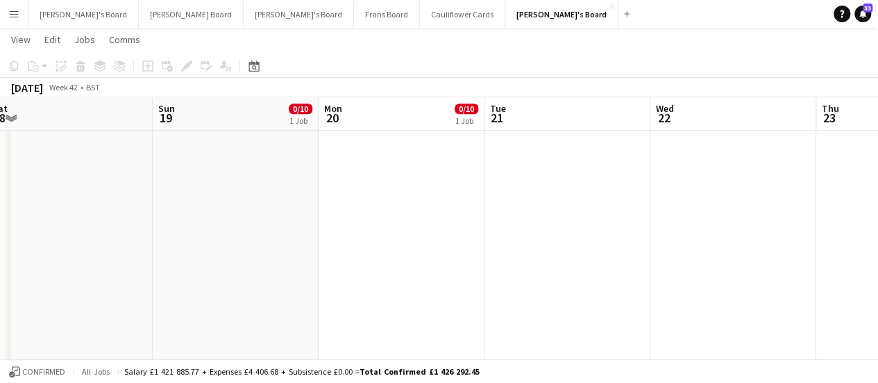
drag, startPoint x: 676, startPoint y: 274, endPoint x: 372, endPoint y: 246, distance: 305.3
click at [719, 187] on app-date-cell at bounding box center [735, 283] width 166 height 1250
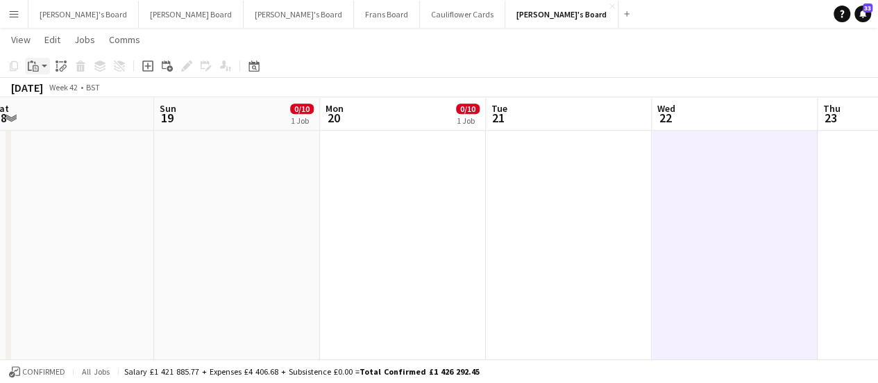
click at [34, 69] on icon "Paste" at bounding box center [33, 65] width 11 height 11
click at [52, 92] on link "Paste Ctrl+V" at bounding box center [102, 92] width 131 height 12
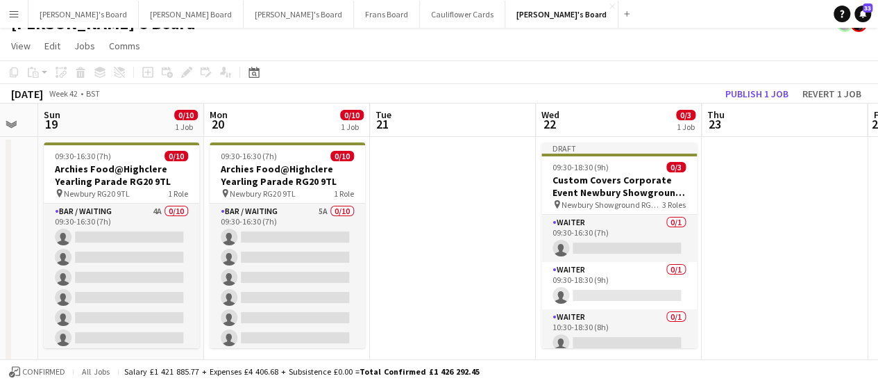
scroll to position [0, 467]
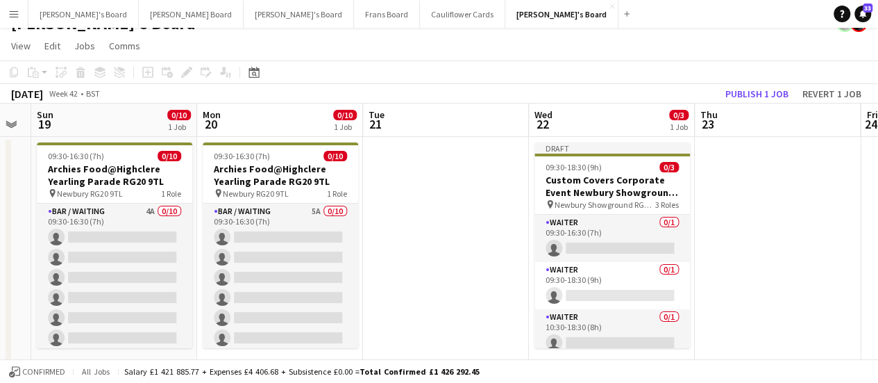
drag, startPoint x: 831, startPoint y: 244, endPoint x: 708, endPoint y: 248, distance: 123.0
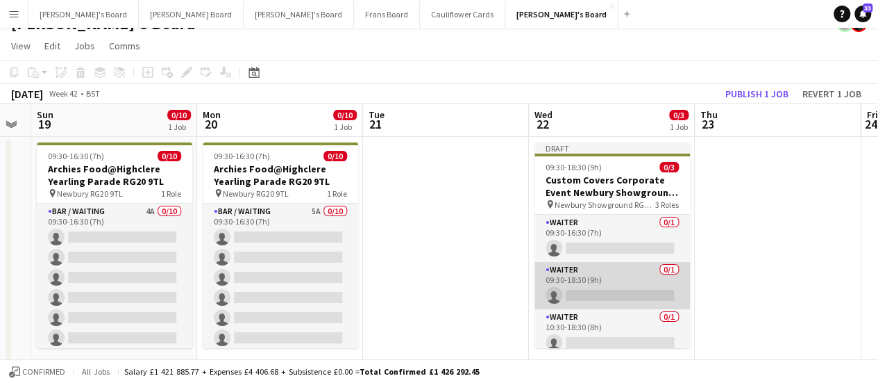
click at [612, 291] on app-card-role "Waiter 0/1 09:30-18:30 (9h) single-neutral-actions" at bounding box center [613, 285] width 156 height 47
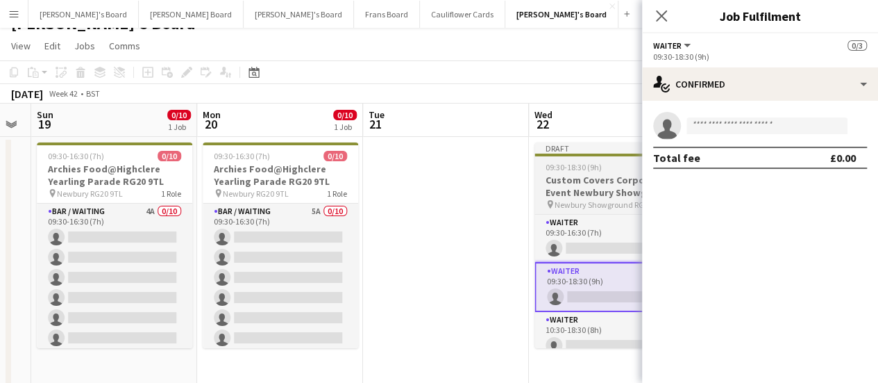
click at [571, 188] on h3 "Custom Covers Corporate Event Newbury Showground Reception" at bounding box center [613, 186] width 156 height 25
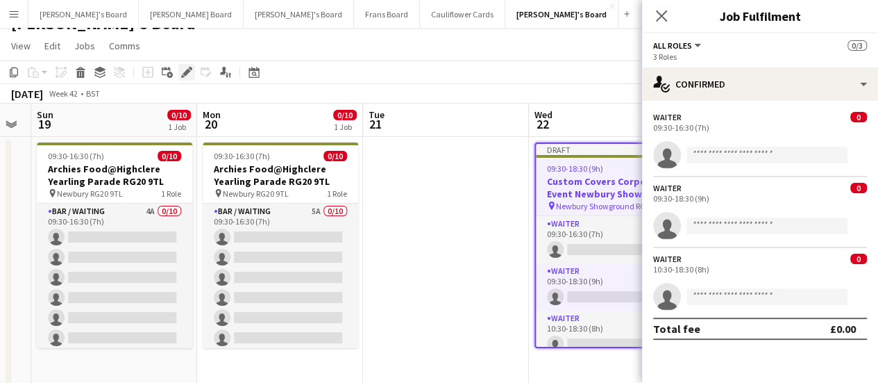
click at [185, 69] on icon "Edit" at bounding box center [186, 72] width 11 height 11
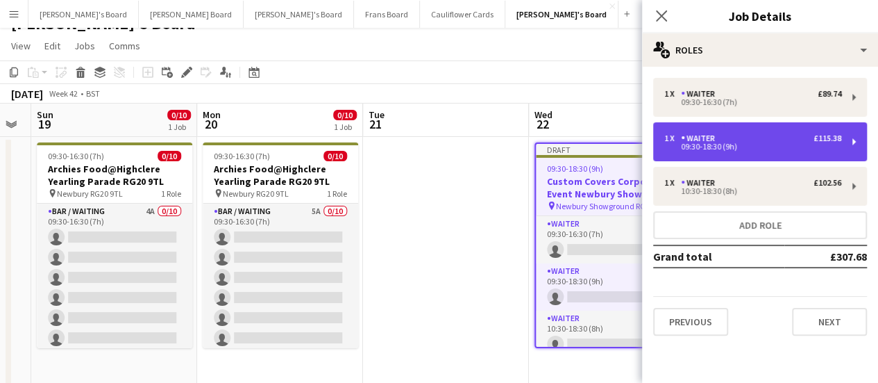
click at [738, 156] on div "1 x Waiter £115.38 09:30-18:30 (9h)" at bounding box center [760, 141] width 214 height 39
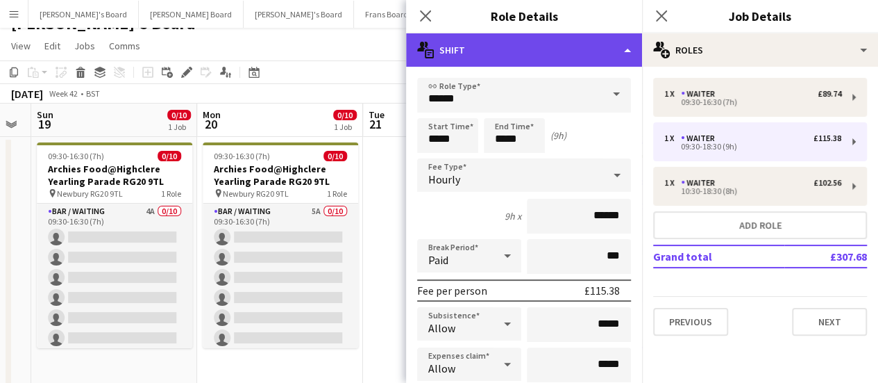
click at [568, 52] on div "multiple-actions-text Shift" at bounding box center [524, 49] width 236 height 33
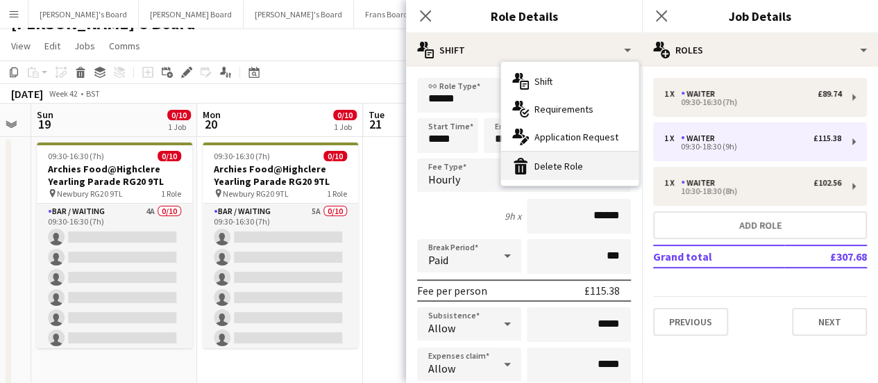
click at [585, 176] on div "bin-2 Delete Role" at bounding box center [569, 166] width 137 height 28
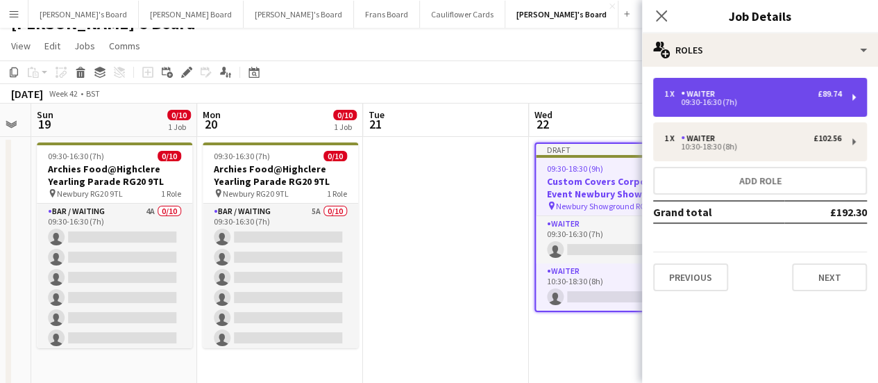
click at [759, 106] on div "1 x Waiter £89.74 09:30-16:30 (7h)" at bounding box center [760, 97] width 214 height 39
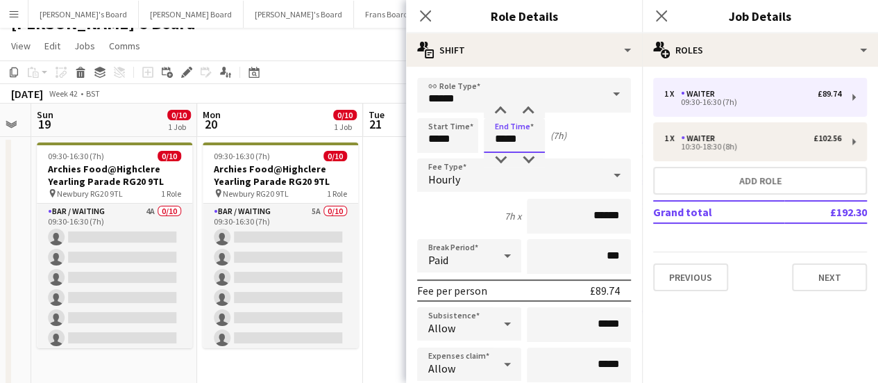
click at [514, 140] on input "*****" at bounding box center [514, 135] width 61 height 35
type input "*****"
click at [615, 217] on input "******" at bounding box center [579, 216] width 104 height 35
click at [595, 217] on input "******" at bounding box center [579, 216] width 104 height 35
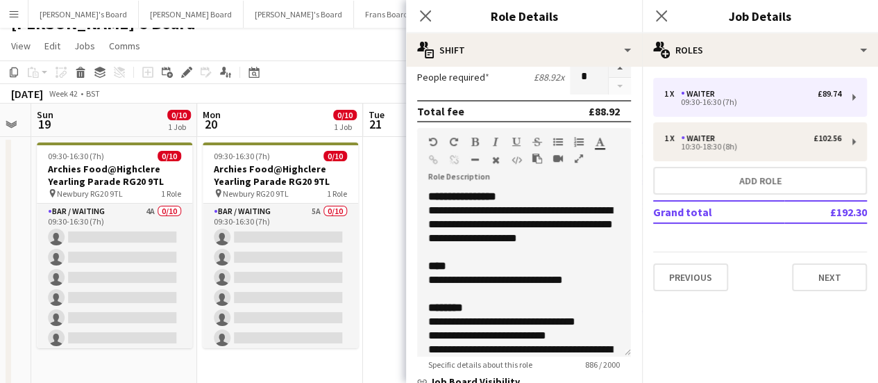
scroll to position [415, 0]
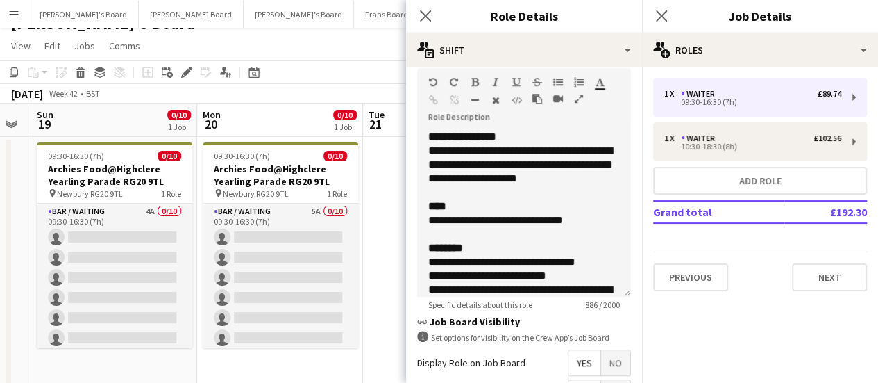
type input "******"
click at [443, 227] on div "**********" at bounding box center [513, 220] width 170 height 14
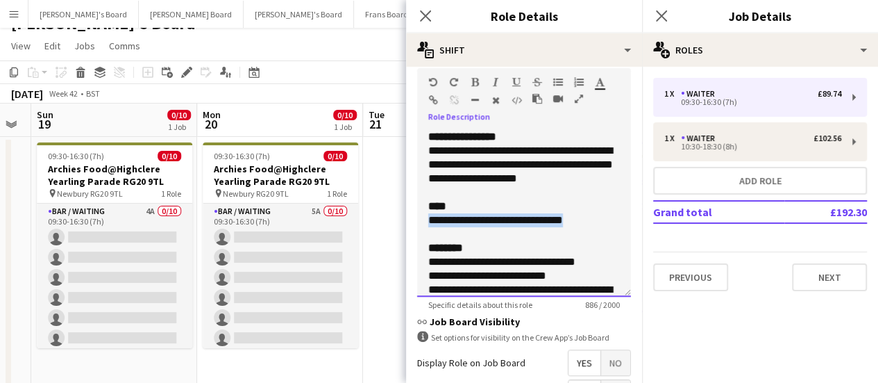
drag, startPoint x: 583, startPoint y: 235, endPoint x: 428, endPoint y: 235, distance: 155.5
click at [428, 235] on div "**********" at bounding box center [524, 213] width 214 height 167
copy div "**********"
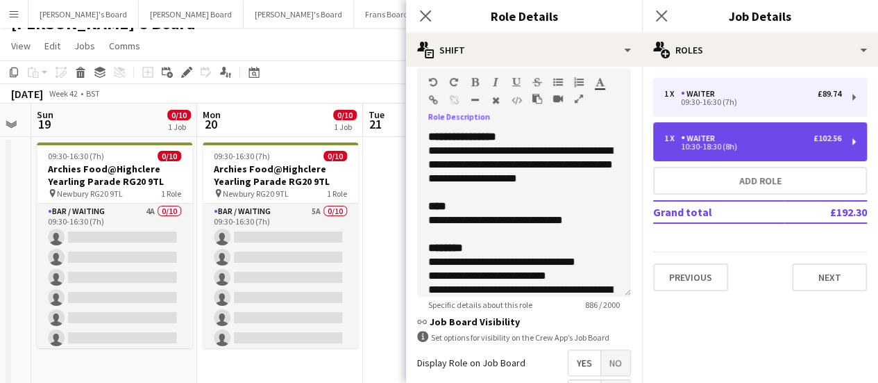
click at [744, 142] on div "1 x Waiter £102.56" at bounding box center [752, 138] width 177 height 10
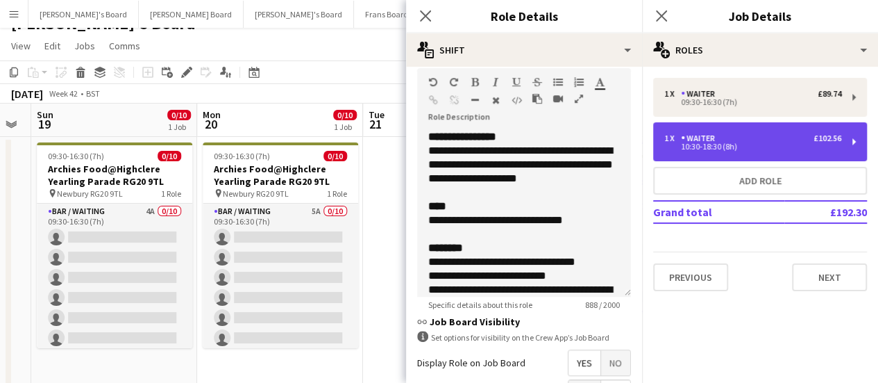
type input "*****"
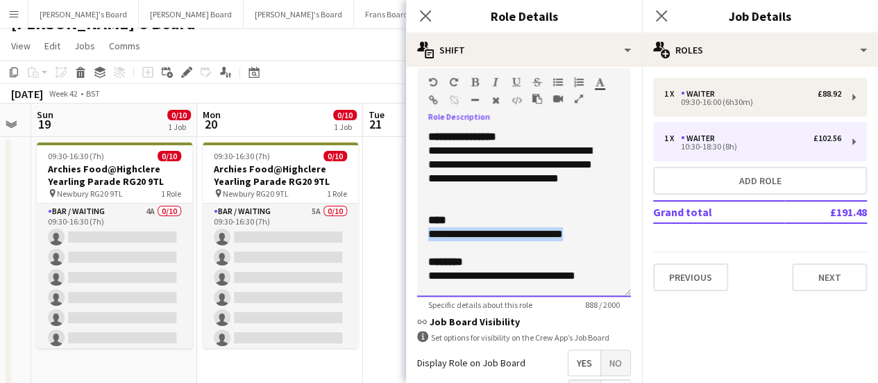
drag, startPoint x: 578, startPoint y: 231, endPoint x: 421, endPoint y: 239, distance: 157.1
click at [421, 239] on div "**********" at bounding box center [524, 213] width 214 height 167
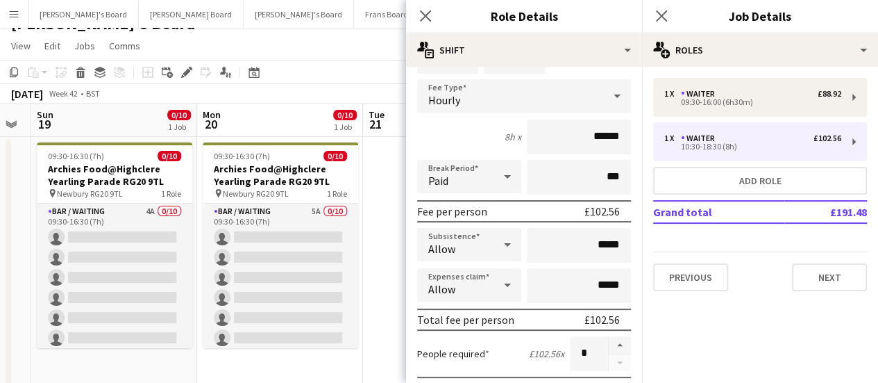
scroll to position [78, 0]
click at [612, 135] on input "******" at bounding box center [579, 138] width 104 height 35
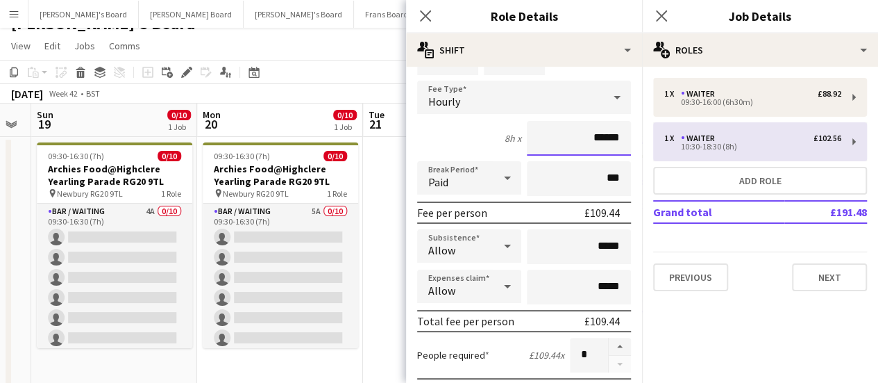
type input "******"
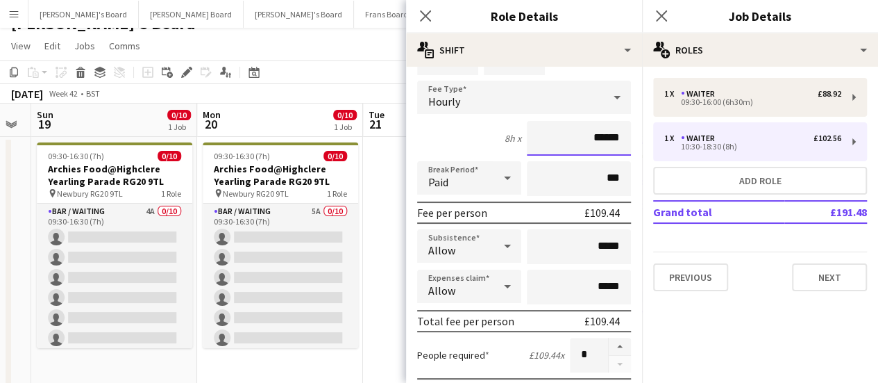
scroll to position [0, 0]
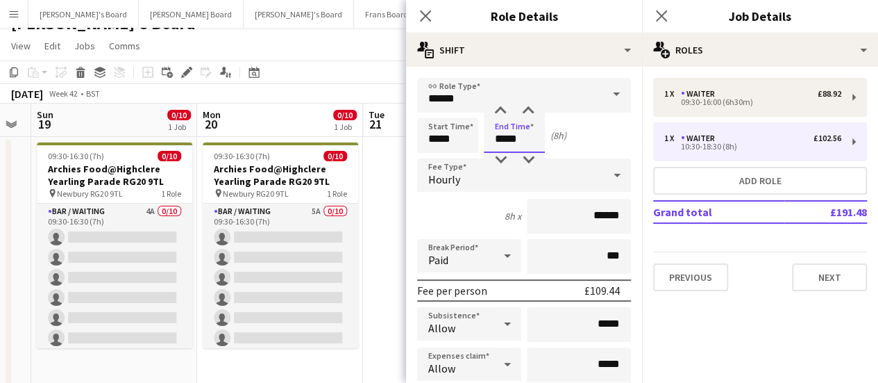
click at [523, 137] on input "*****" at bounding box center [514, 135] width 61 height 35
type input "*****"
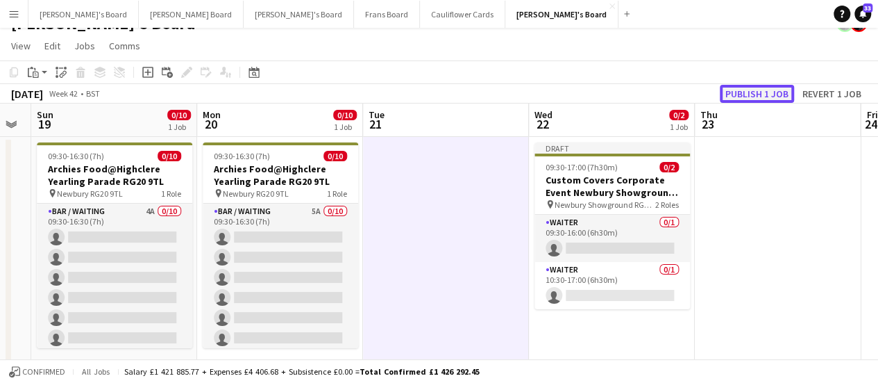
click at [780, 92] on button "Publish 1 job" at bounding box center [757, 94] width 74 height 18
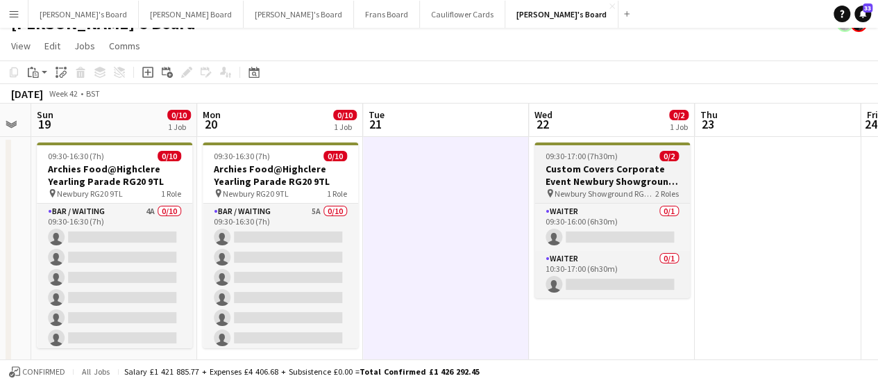
click at [561, 170] on h3 "Custom Covers Corporate Event Newbury Showground Reception" at bounding box center [613, 174] width 156 height 25
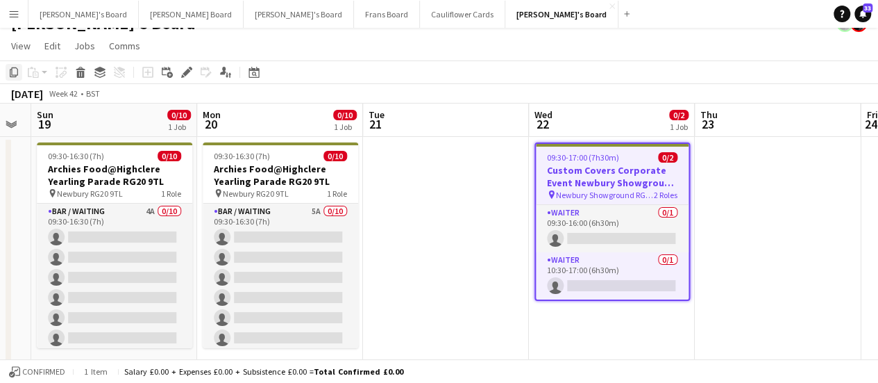
click at [15, 74] on icon "Copy" at bounding box center [13, 72] width 11 height 11
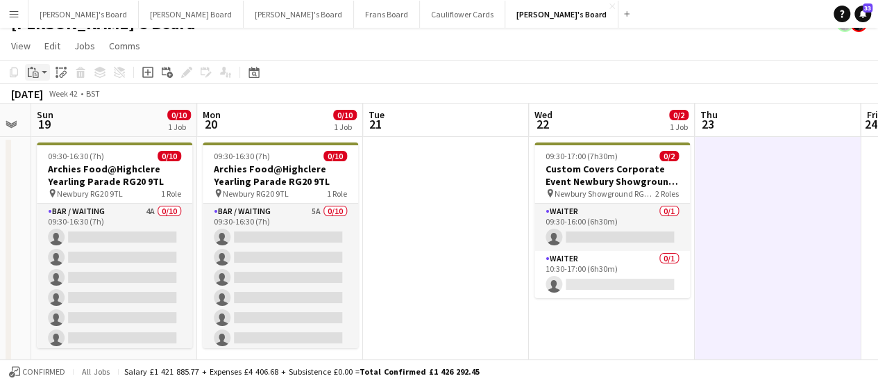
click at [37, 68] on icon "Paste" at bounding box center [33, 72] width 11 height 11
click at [45, 97] on link "Paste Ctrl+V" at bounding box center [102, 98] width 131 height 12
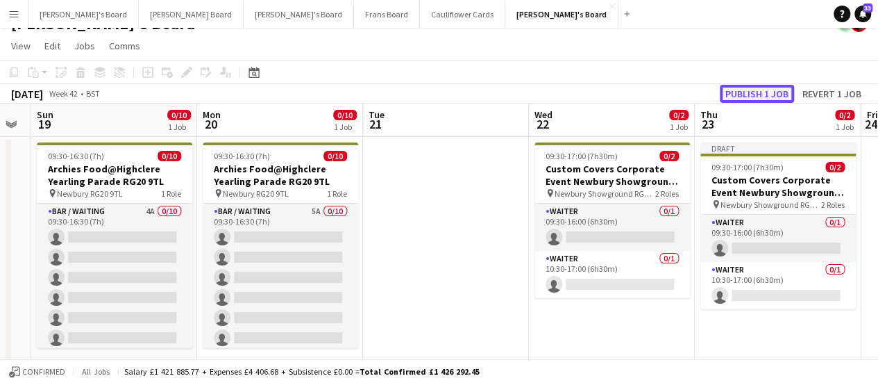
click at [751, 88] on button "Publish 1 job" at bounding box center [757, 94] width 74 height 18
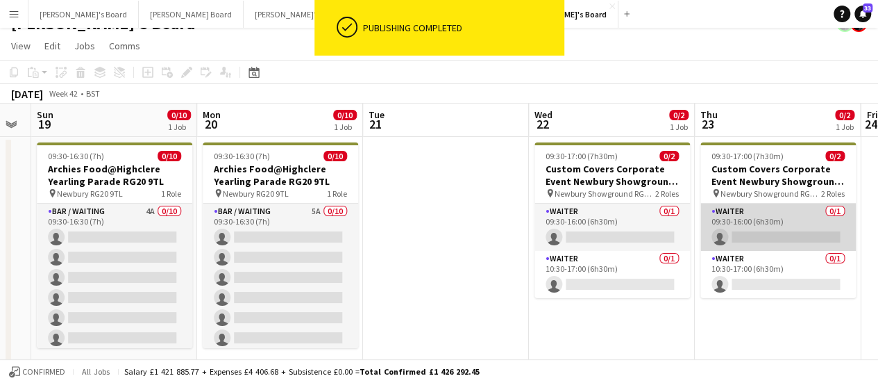
click at [766, 216] on app-card-role "Waiter 0/1 09:30-16:00 (6h30m) single-neutral-actions" at bounding box center [779, 226] width 156 height 47
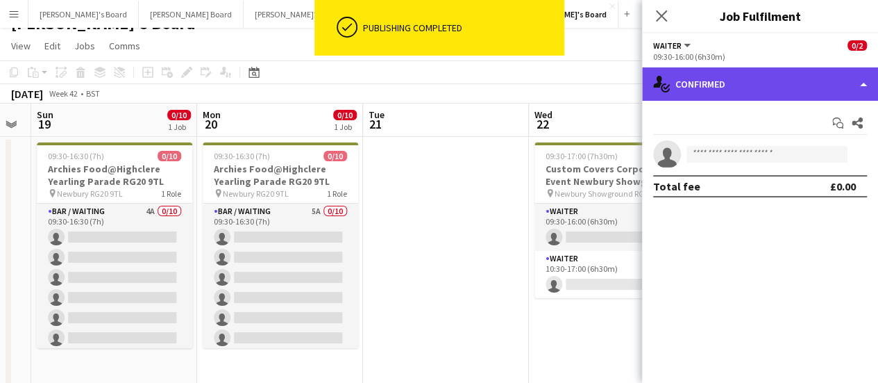
click at [769, 87] on div "single-neutral-actions-check-2 Confirmed" at bounding box center [760, 83] width 236 height 33
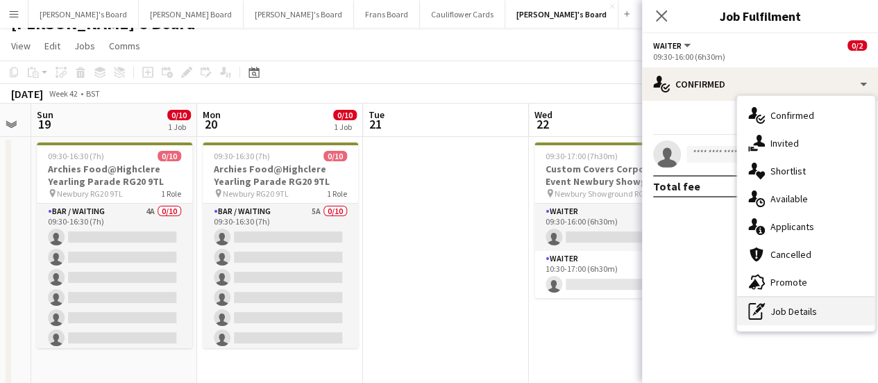
click at [818, 312] on div "pen-write Job Details" at bounding box center [805, 311] width 137 height 28
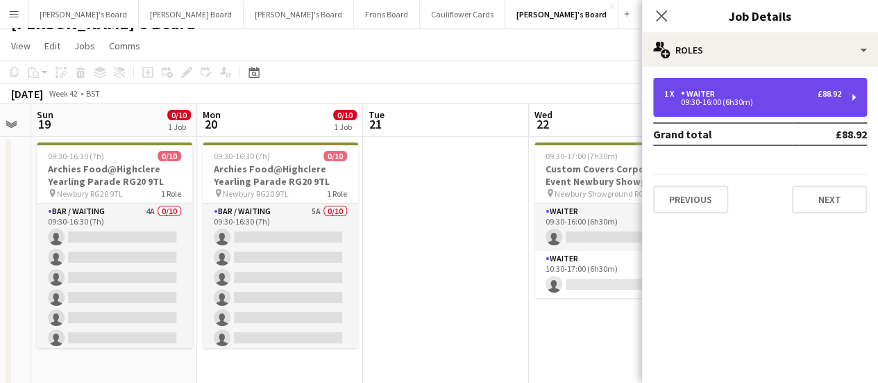
click at [744, 105] on div "09:30-16:00 (6h30m)" at bounding box center [752, 102] width 177 height 7
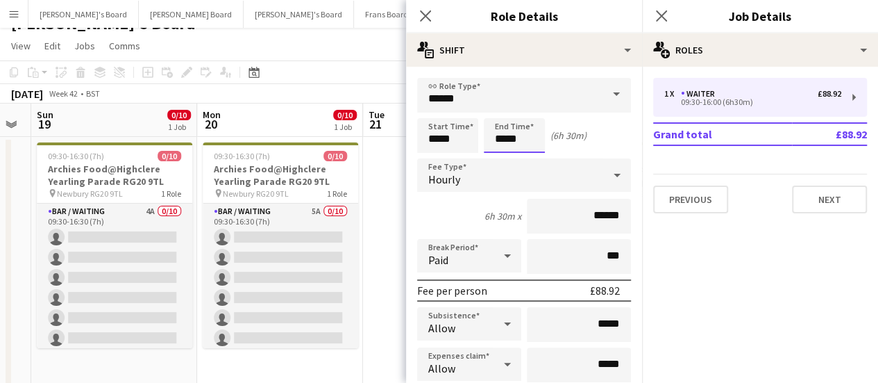
click at [504, 144] on input "*****" at bounding box center [514, 135] width 61 height 35
type input "*****"
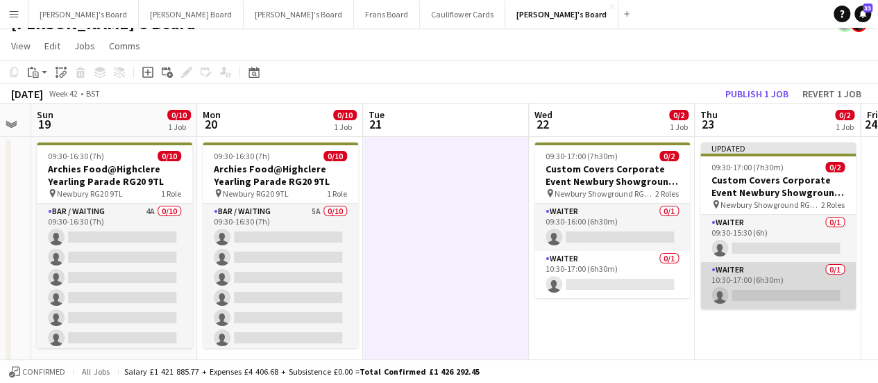
click at [754, 279] on app-card-role "Waiter 0/1 10:30-17:00 (6h30m) single-neutral-actions" at bounding box center [779, 285] width 156 height 47
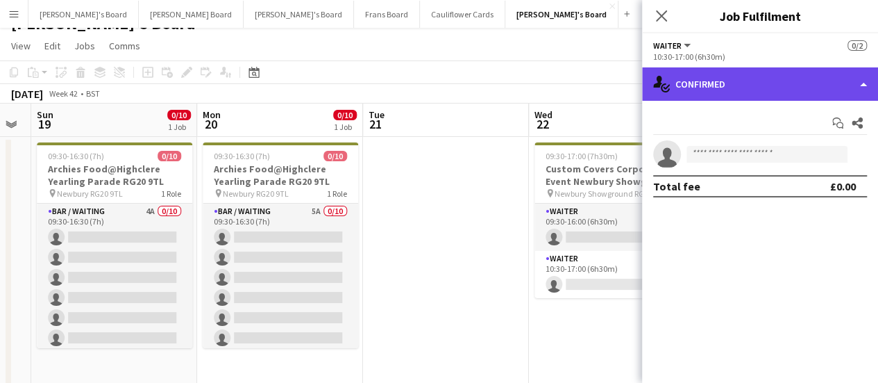
click at [739, 94] on div "single-neutral-actions-check-2 Confirmed" at bounding box center [760, 83] width 236 height 33
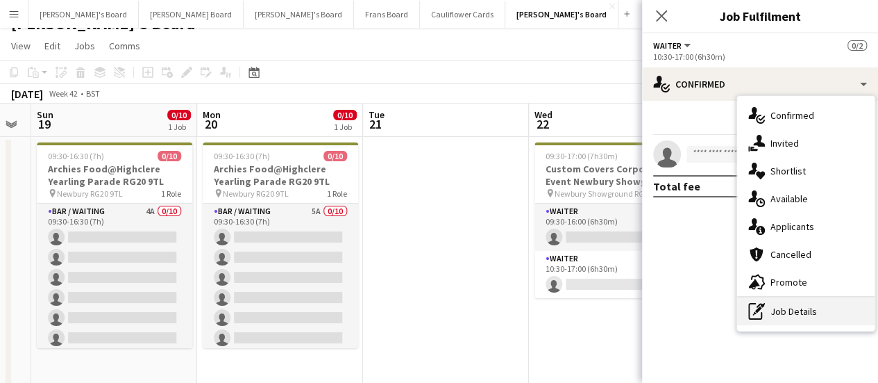
click at [820, 313] on div "pen-write Job Details" at bounding box center [805, 311] width 137 height 28
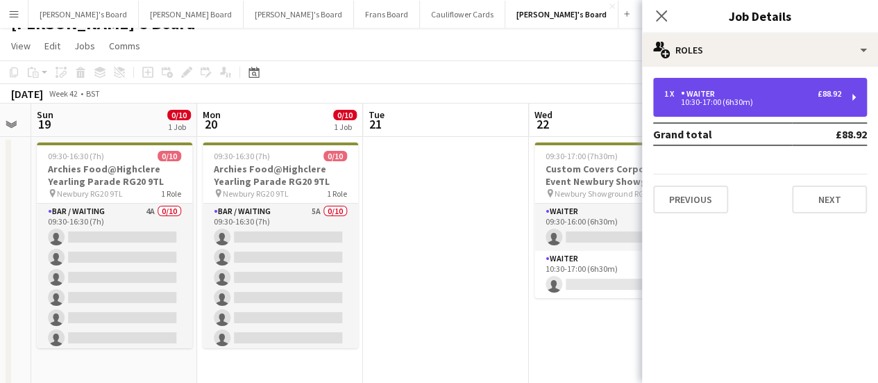
click at [750, 100] on div "10:30-17:00 (6h30m)" at bounding box center [752, 102] width 177 height 7
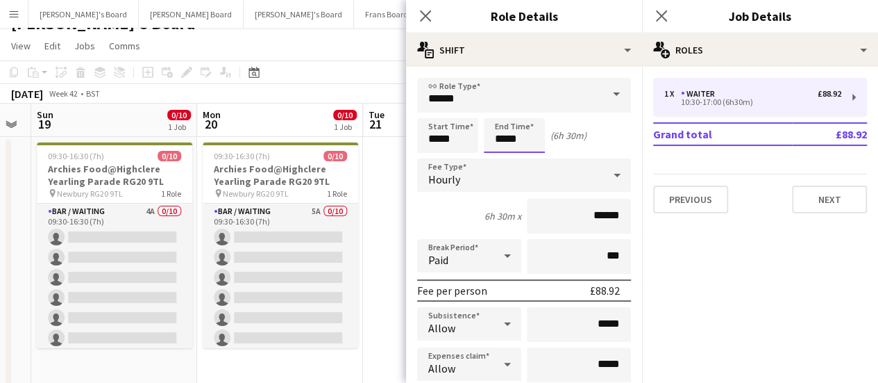
click at [503, 138] on input "*****" at bounding box center [514, 135] width 61 height 35
type input "*****"
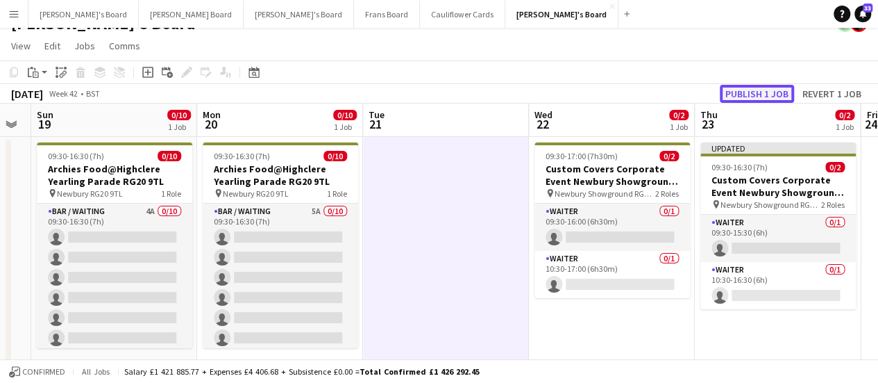
click at [752, 95] on button "Publish 1 job" at bounding box center [757, 94] width 74 height 18
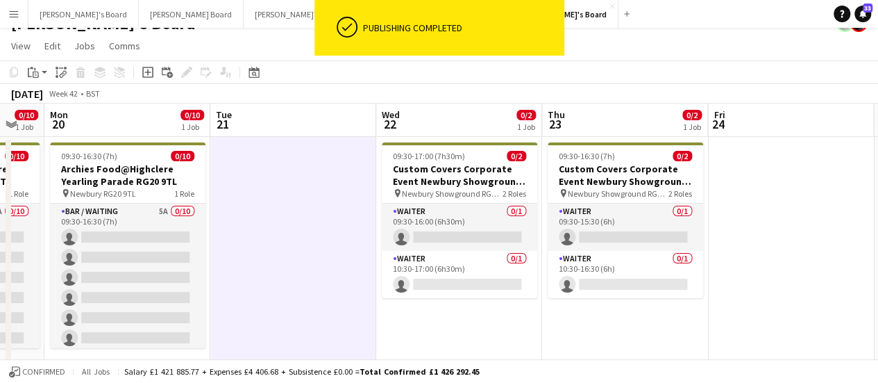
drag, startPoint x: 726, startPoint y: 303, endPoint x: 573, endPoint y: 289, distance: 153.4
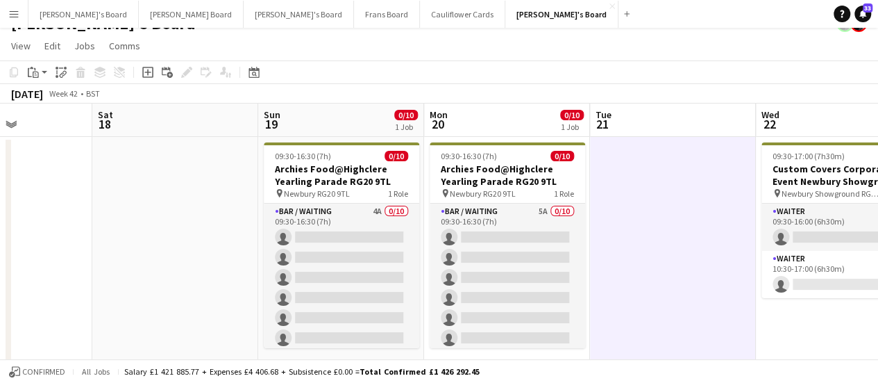
drag, startPoint x: 331, startPoint y: 276, endPoint x: 713, endPoint y: 227, distance: 385.0
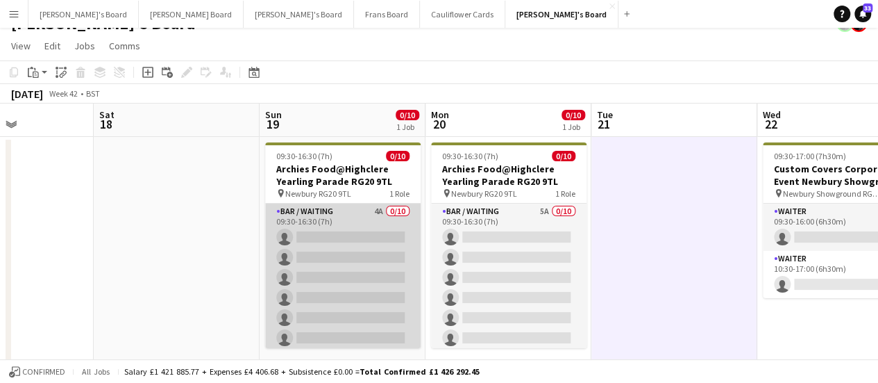
click at [383, 220] on app-card-role "Bar / Waiting 4A 0/10 09:30-16:30 (7h) single-neutral-actions single-neutral-ac…" at bounding box center [343, 317] width 156 height 228
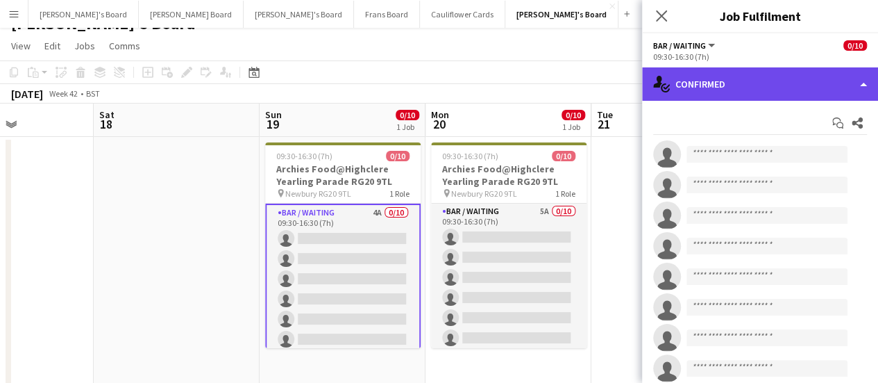
click at [837, 78] on div "single-neutral-actions-check-2 Confirmed" at bounding box center [760, 83] width 236 height 33
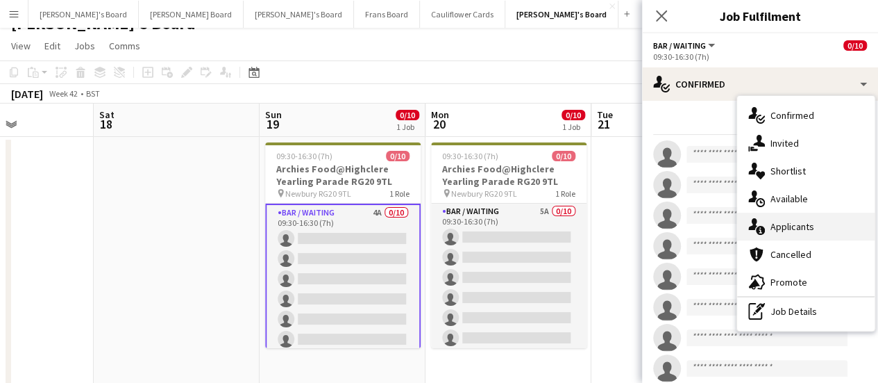
click at [798, 217] on div "single-neutral-actions-information Applicants" at bounding box center [805, 226] width 137 height 28
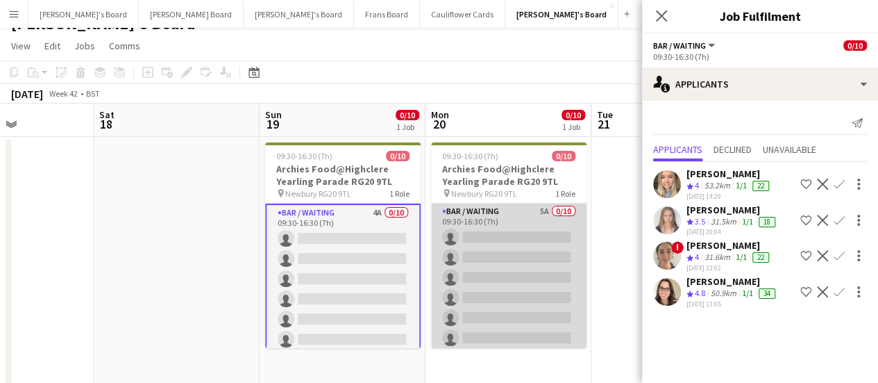
click at [536, 220] on app-card-role "Bar / Waiting 5A 0/10 09:30-16:30 (7h) single-neutral-actions single-neutral-ac…" at bounding box center [509, 317] width 156 height 228
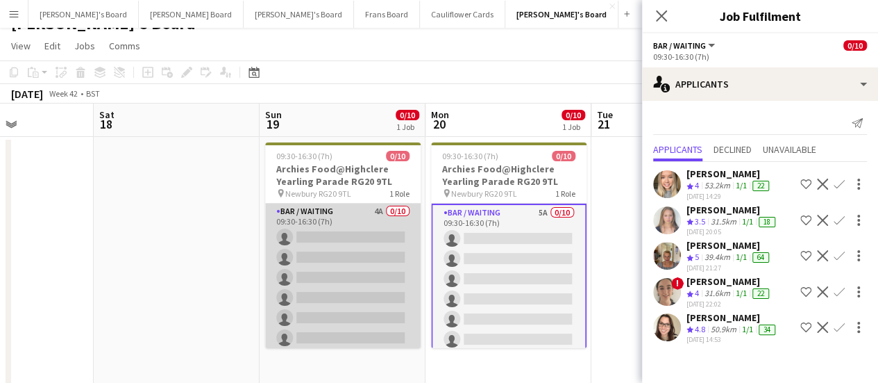
click at [344, 245] on app-card-role "Bar / Waiting 4A 0/10 09:30-16:30 (7h) single-neutral-actions single-neutral-ac…" at bounding box center [343, 317] width 156 height 228
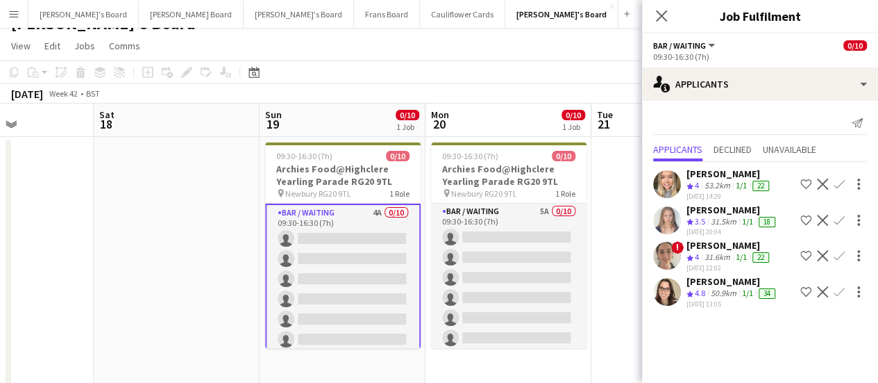
click at [837, 286] on app-icon "Confirm" at bounding box center [839, 291] width 11 height 11
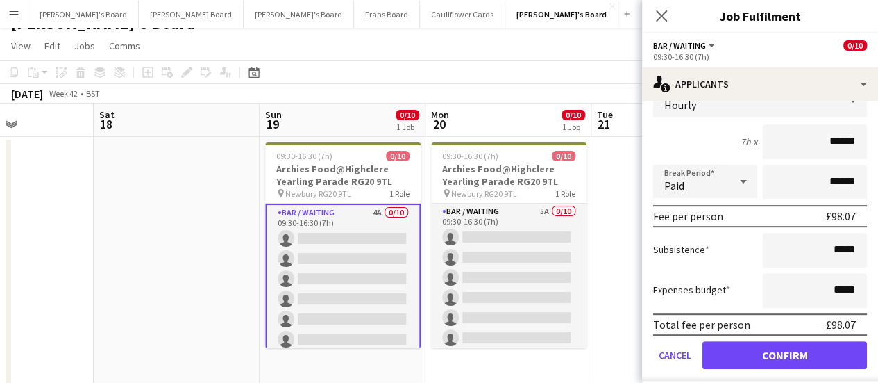
scroll to position [249, 0]
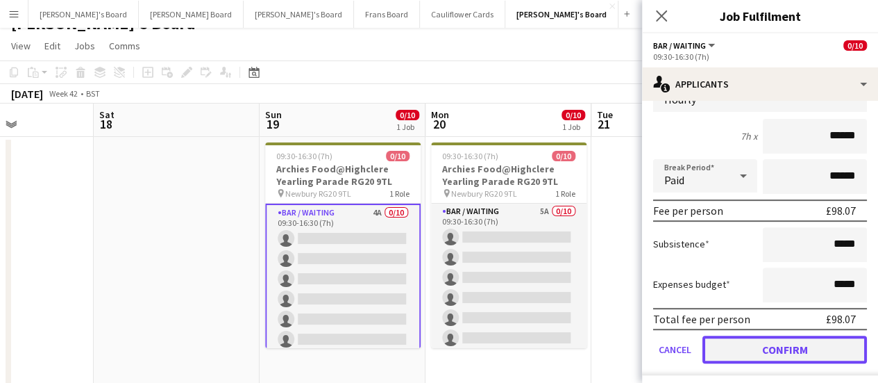
click at [818, 336] on button "Confirm" at bounding box center [785, 349] width 165 height 28
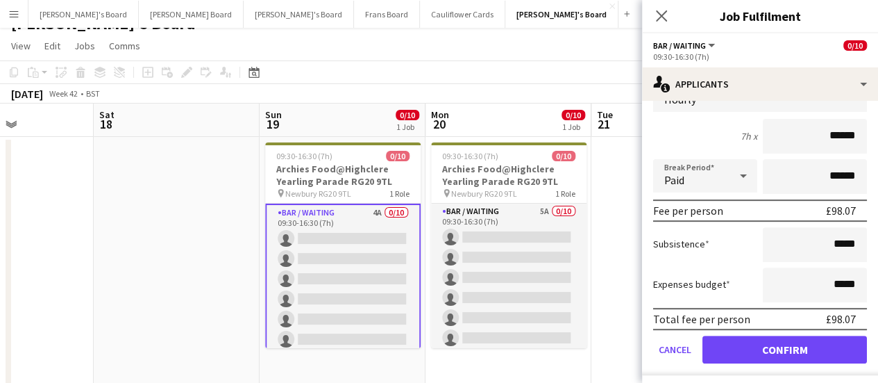
scroll to position [0, 0]
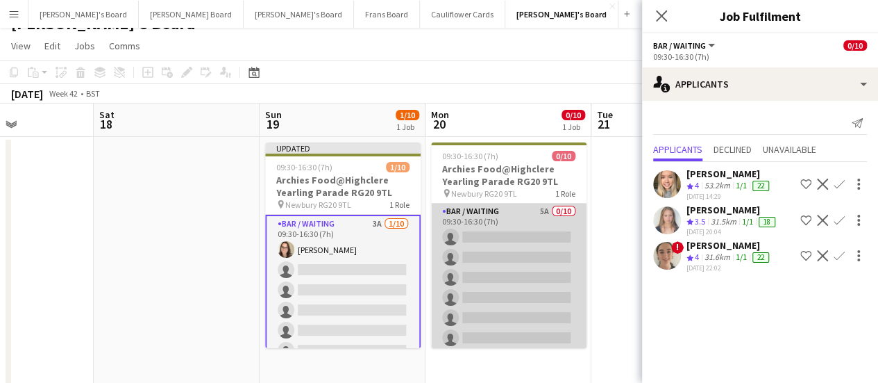
click at [520, 226] on app-card-role "Bar / Waiting 5A 0/10 09:30-16:30 (7h) single-neutral-actions single-neutral-ac…" at bounding box center [509, 317] width 156 height 228
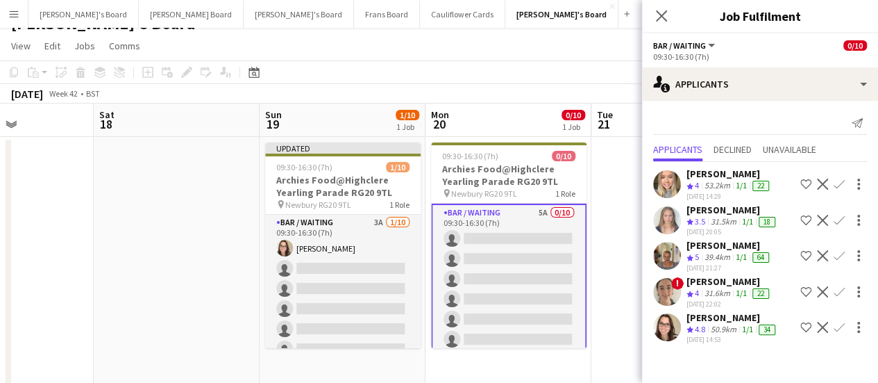
click at [842, 333] on app-icon "Confirm" at bounding box center [839, 326] width 11 height 11
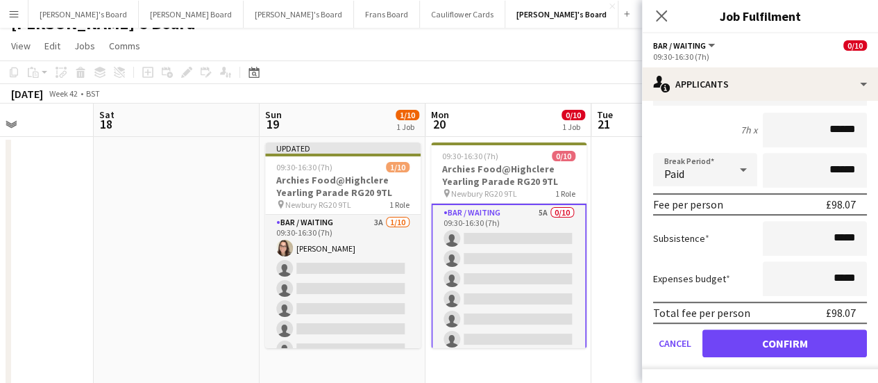
scroll to position [299, 0]
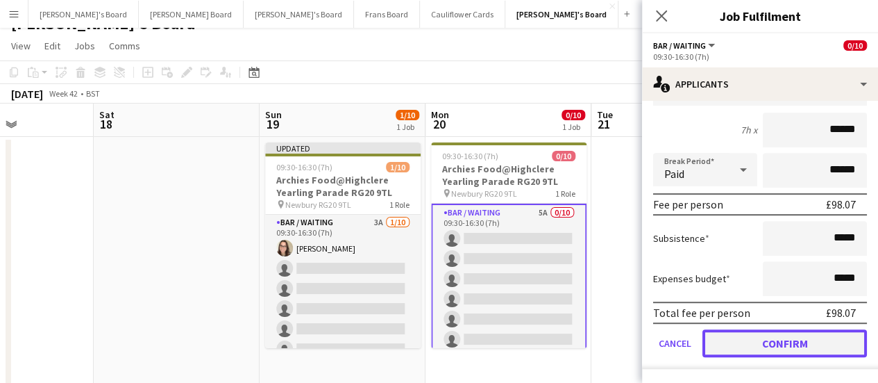
click at [763, 353] on button "Confirm" at bounding box center [785, 343] width 165 height 28
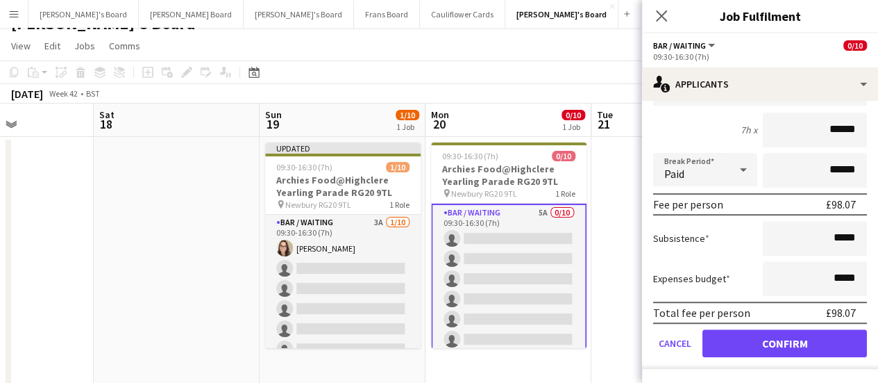
scroll to position [0, 0]
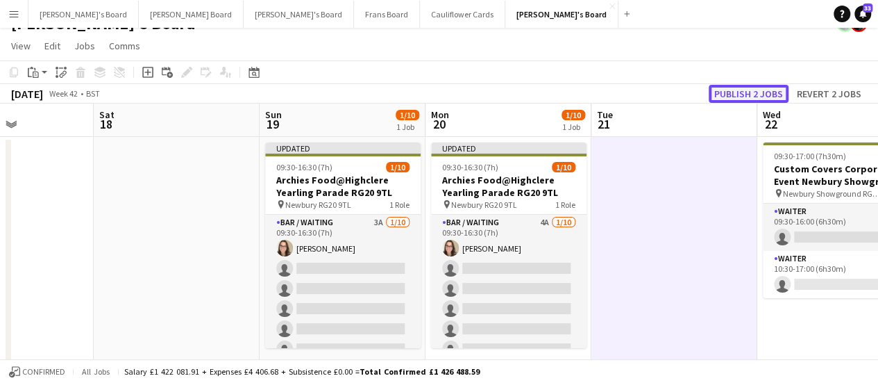
click at [746, 90] on button "Publish 2 jobs" at bounding box center [749, 94] width 80 height 18
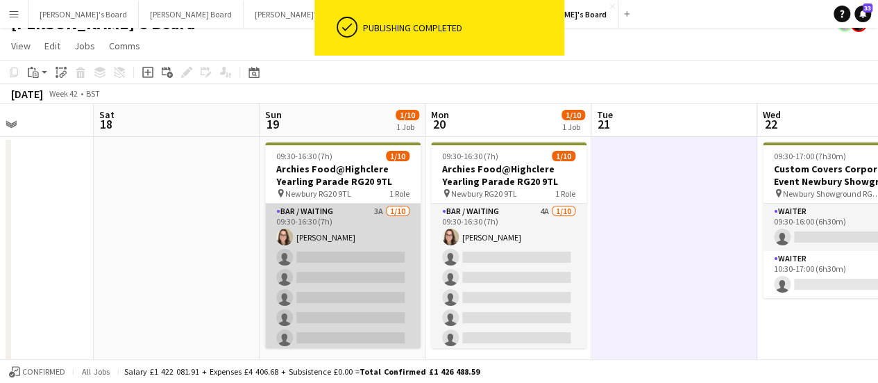
click at [374, 257] on app-card-role "Bar / Waiting 3A [DATE] 09:30-16:30 (7h) [PERSON_NAME] single-neutral-actions s…" at bounding box center [343, 317] width 156 height 228
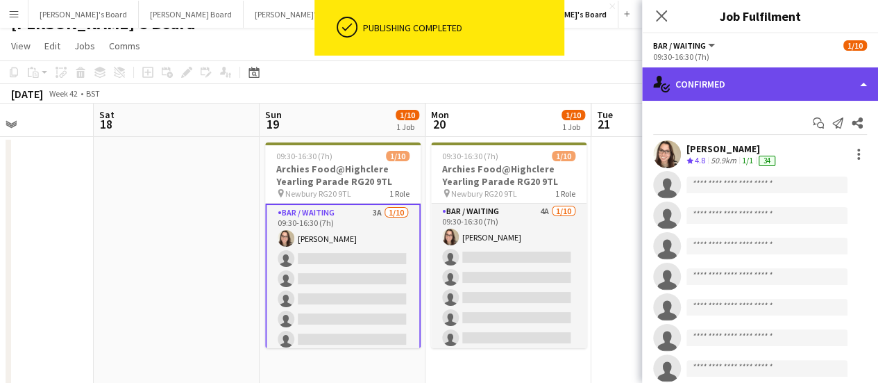
click at [778, 94] on div "single-neutral-actions-check-2 Confirmed" at bounding box center [760, 83] width 236 height 33
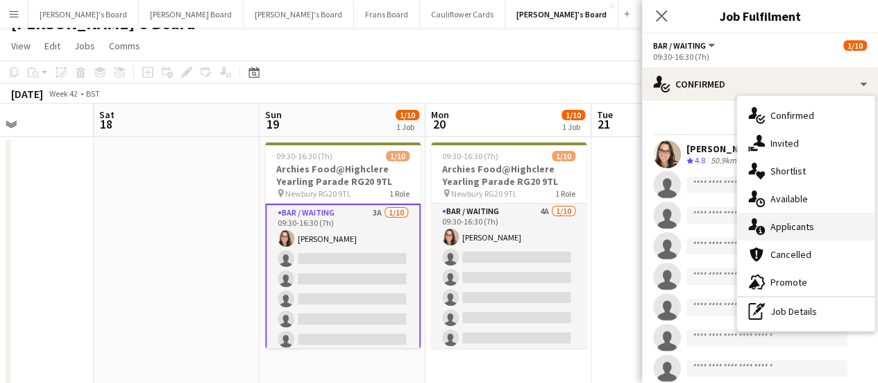
click at [789, 220] on span "Applicants" at bounding box center [793, 226] width 44 height 12
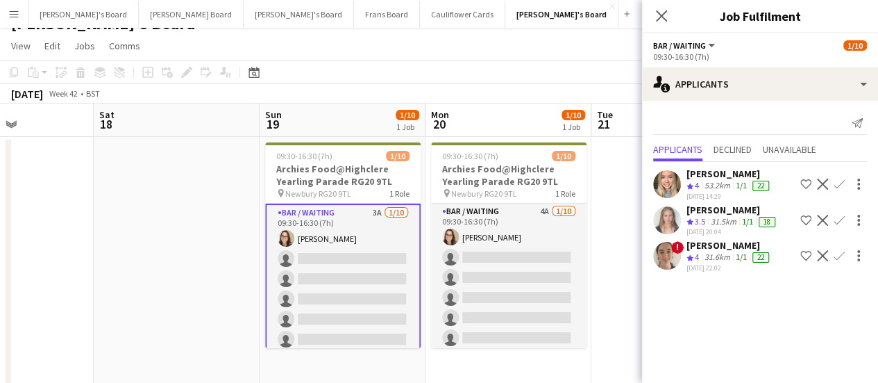
click at [739, 216] on div "31.5km" at bounding box center [723, 222] width 31 height 12
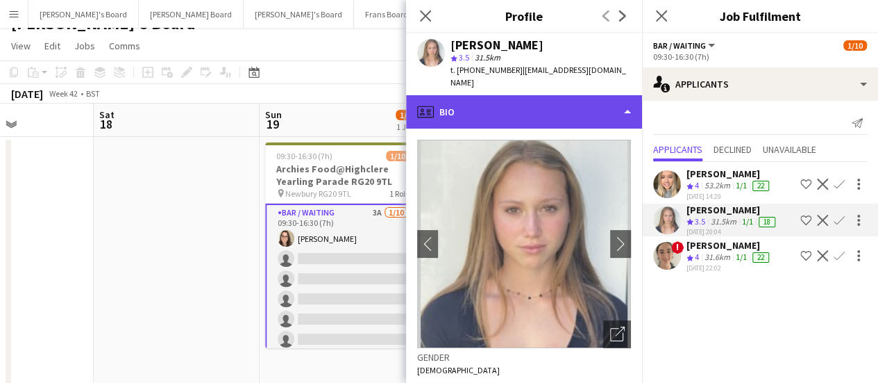
click at [549, 95] on div "profile Bio" at bounding box center [524, 111] width 236 height 33
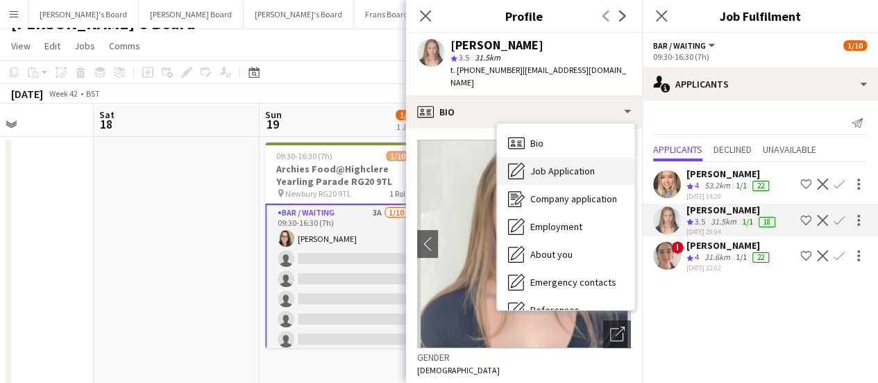
click at [565, 165] on span "Job Application" at bounding box center [562, 171] width 65 height 12
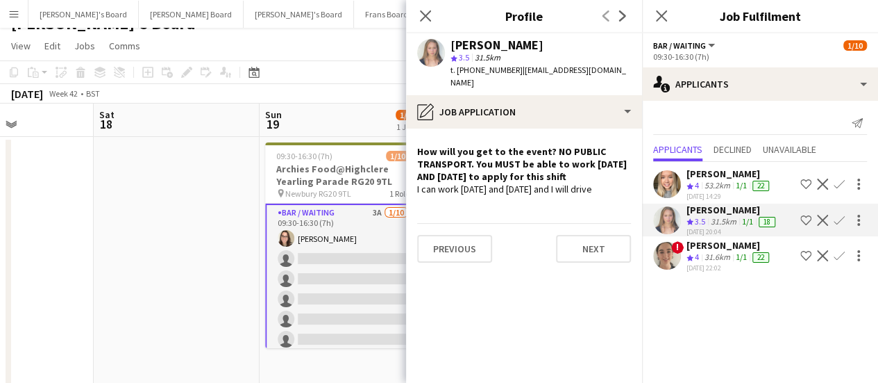
click at [337, 261] on app-card-role "Bar / Waiting 3A [DATE] 09:30-16:30 (7h) [PERSON_NAME] single-neutral-actions s…" at bounding box center [343, 318] width 156 height 231
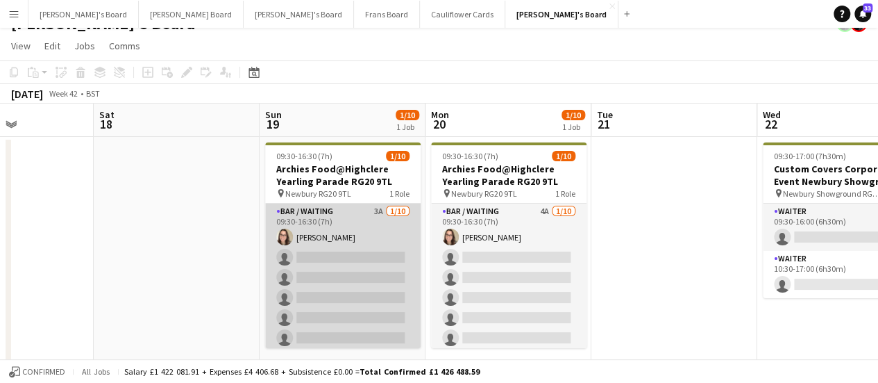
click at [337, 261] on app-card-role "Bar / Waiting 3A [DATE] 09:30-16:30 (7h) [PERSON_NAME] single-neutral-actions s…" at bounding box center [343, 317] width 156 height 228
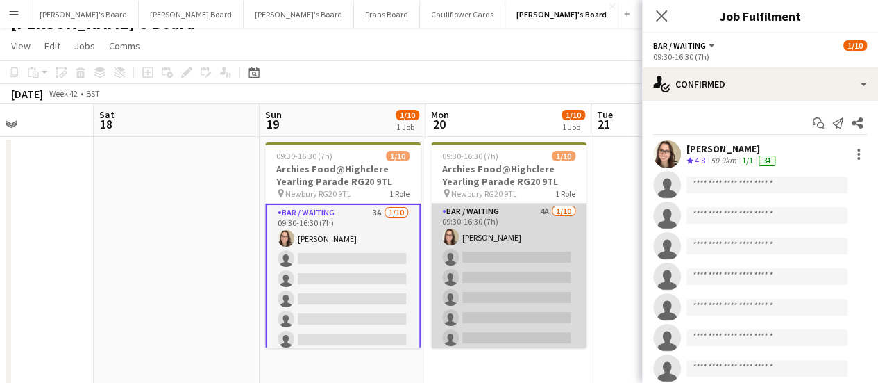
click at [490, 240] on app-card-role "Bar / Waiting 4A [DATE] 09:30-16:30 (7h) [PERSON_NAME] single-neutral-actions s…" at bounding box center [509, 317] width 156 height 228
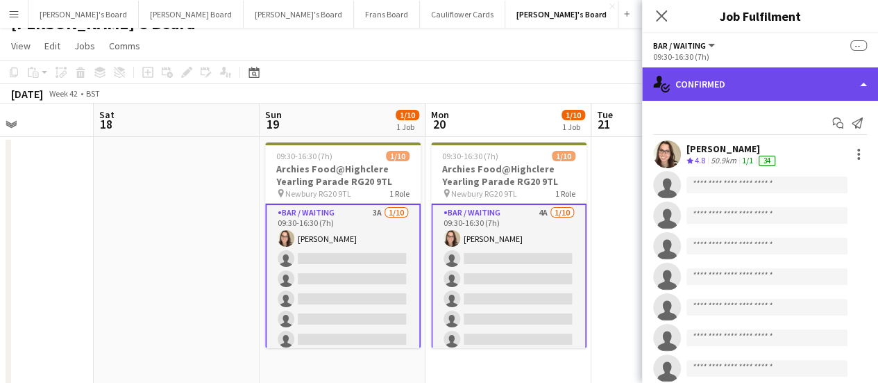
click at [835, 84] on div "single-neutral-actions-check-2 Confirmed" at bounding box center [760, 83] width 236 height 33
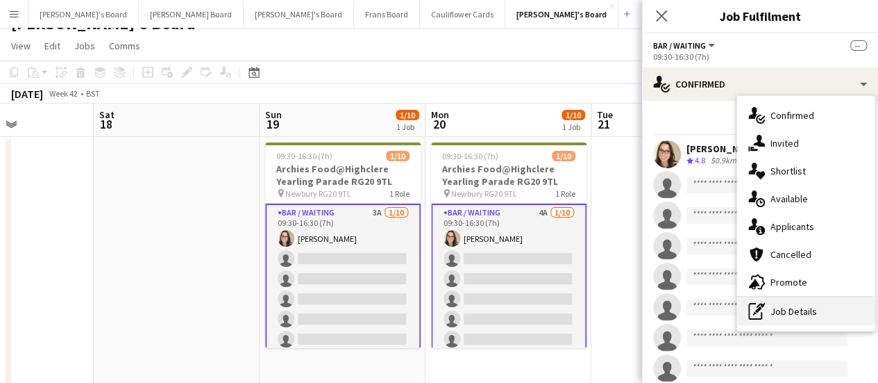
click at [793, 306] on div "pen-write Job Details" at bounding box center [805, 311] width 137 height 28
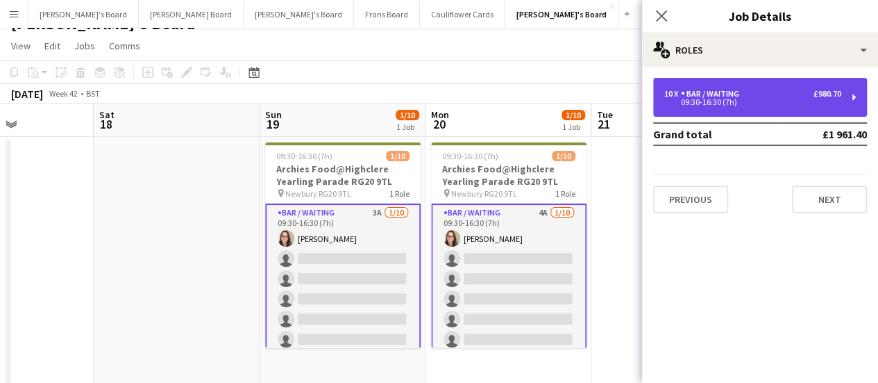
click at [710, 110] on div "10 x Bar / Waiting £980.70 09:30-16:30 (7h)" at bounding box center [760, 97] width 214 height 39
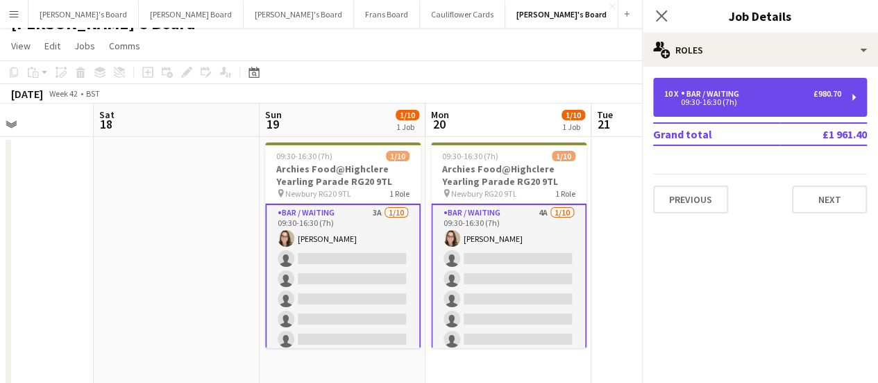
click at [710, 110] on div "10 x Bar / Waiting £980.70 09:30-16:30 (7h)" at bounding box center [760, 97] width 214 height 39
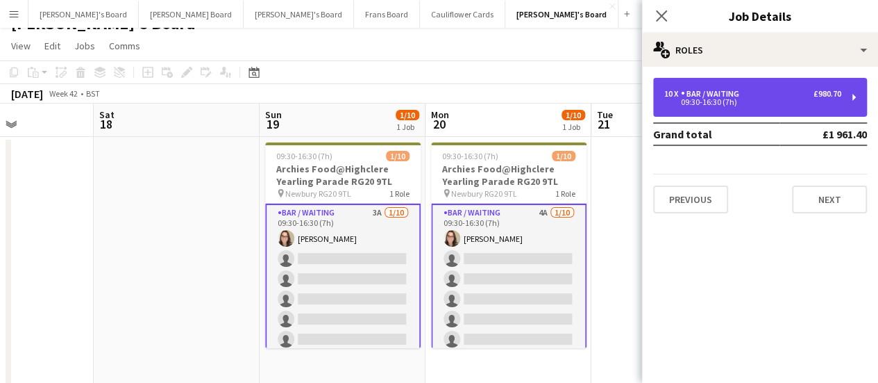
click at [739, 95] on div "Bar / Waiting" at bounding box center [713, 94] width 64 height 10
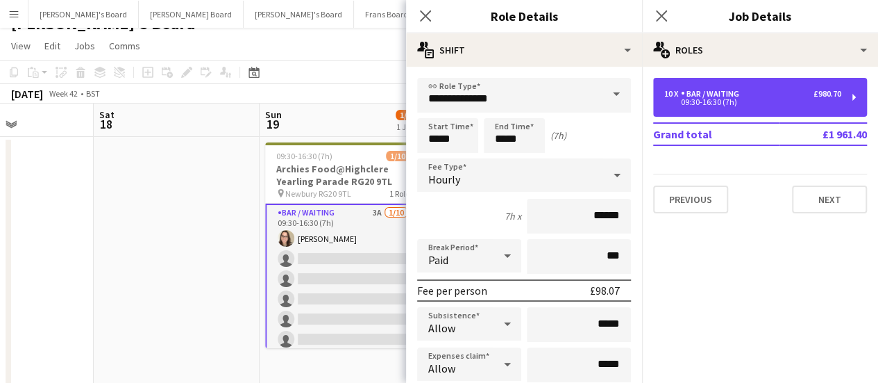
scroll to position [557, 0]
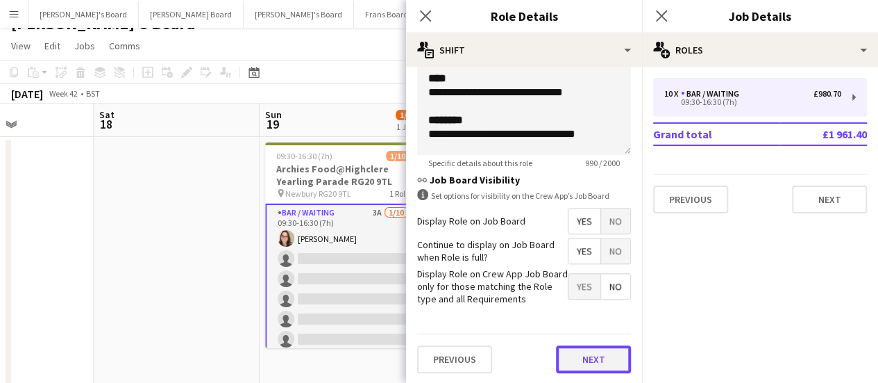
click at [607, 353] on button "Next" at bounding box center [593, 359] width 75 height 28
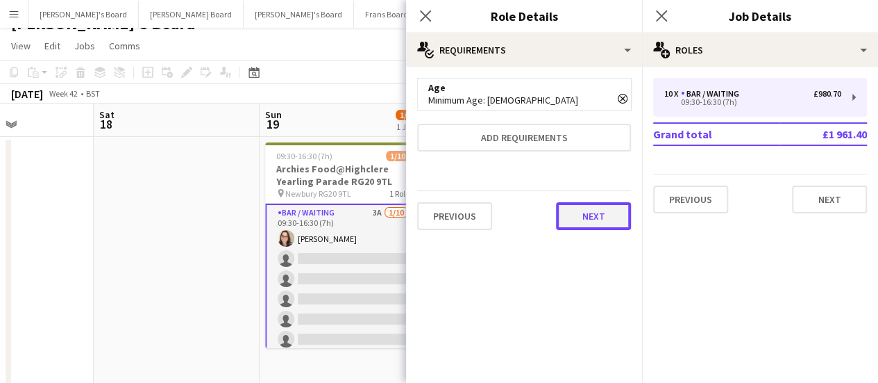
click at [576, 209] on button "Next" at bounding box center [593, 216] width 75 height 28
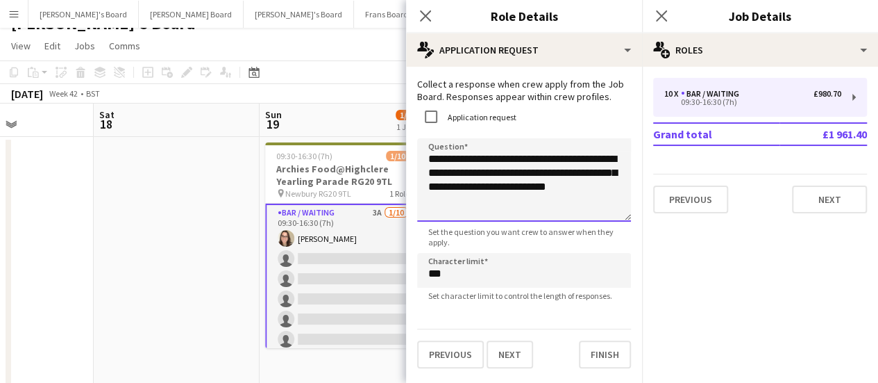
click at [503, 198] on textarea "**********" at bounding box center [524, 179] width 214 height 83
click at [523, 174] on textarea "**********" at bounding box center [524, 179] width 214 height 83
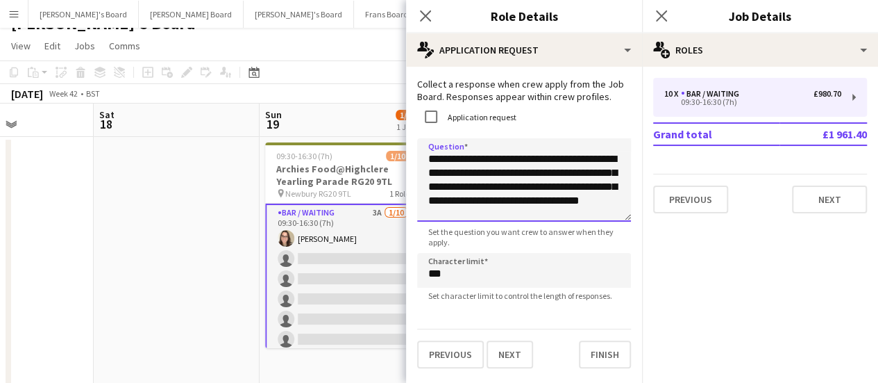
scroll to position [7, 0]
click at [595, 211] on textarea "**********" at bounding box center [524, 179] width 214 height 83
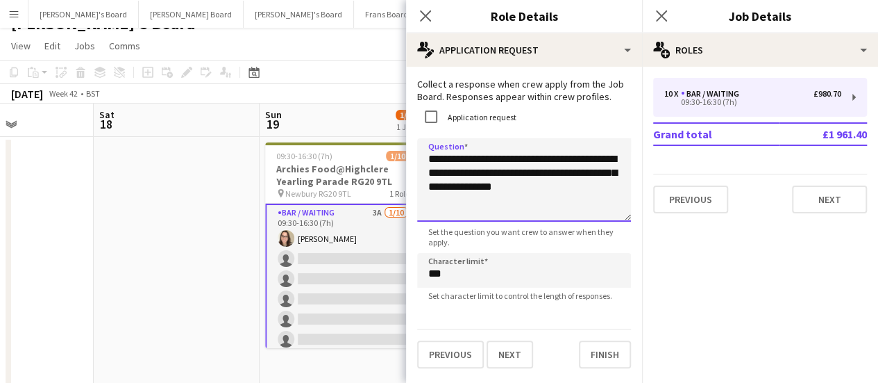
click at [595, 211] on textarea "**********" at bounding box center [524, 179] width 214 height 83
type textarea "**********"
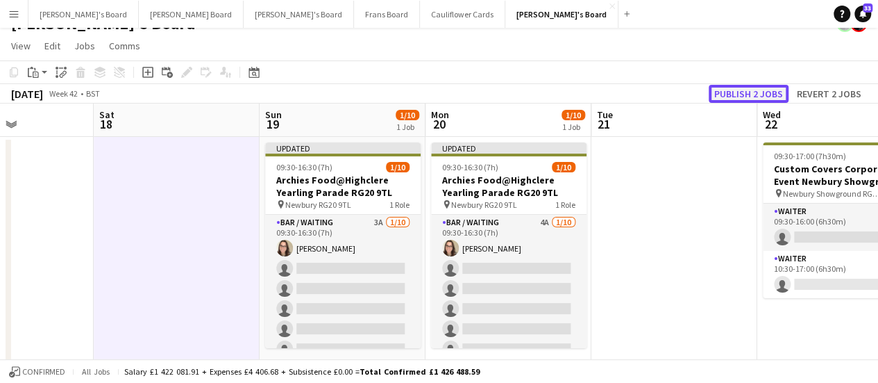
click at [753, 97] on button "Publish 2 jobs" at bounding box center [749, 94] width 80 height 18
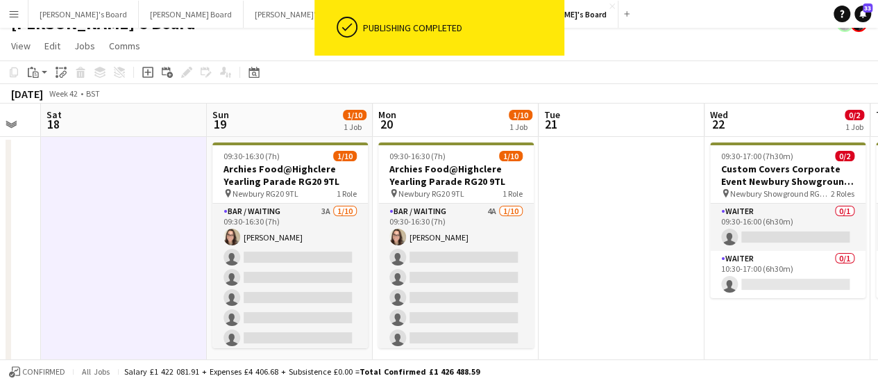
scroll to position [0, 290]
drag, startPoint x: 729, startPoint y: 219, endPoint x: 678, endPoint y: 204, distance: 53.4
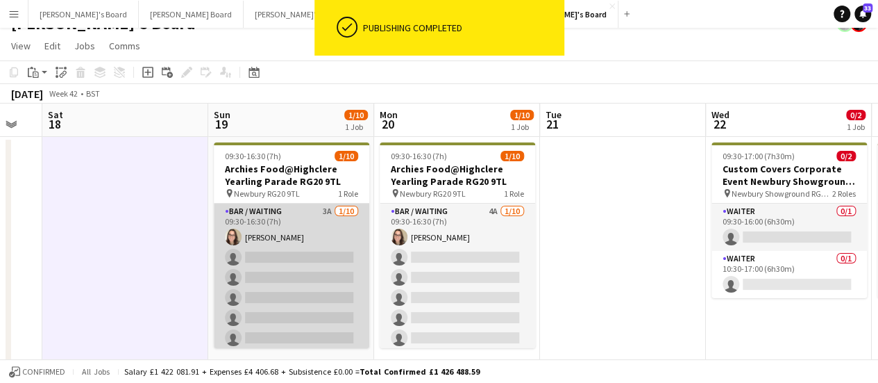
click at [322, 226] on app-card-role "Bar / Waiting 3A [DATE] 09:30-16:30 (7h) [PERSON_NAME] single-neutral-actions s…" at bounding box center [292, 317] width 156 height 228
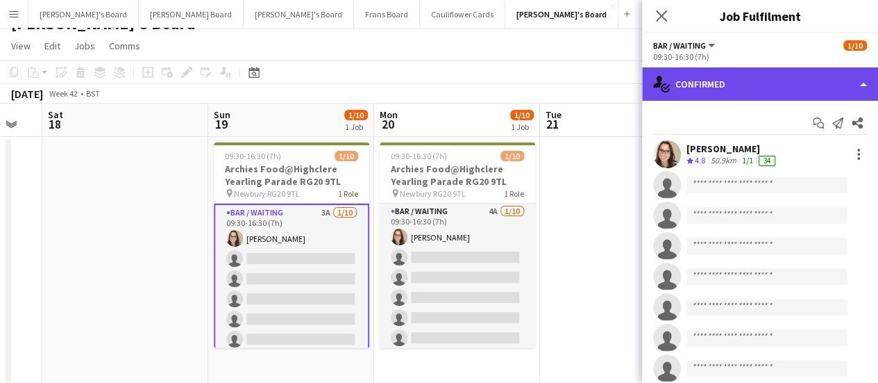
click at [788, 87] on div "single-neutral-actions-check-2 Confirmed" at bounding box center [760, 83] width 236 height 33
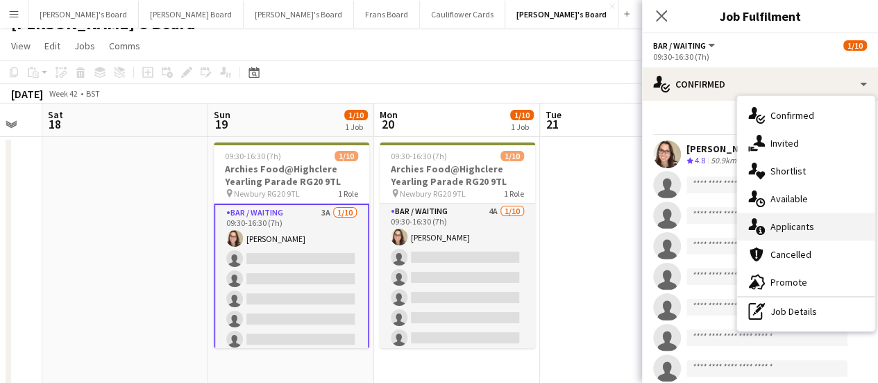
click at [797, 216] on div "single-neutral-actions-information Applicants" at bounding box center [805, 226] width 137 height 28
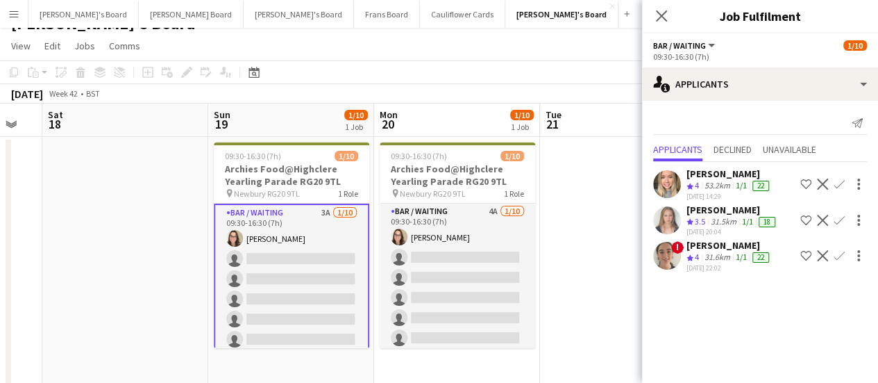
click at [732, 192] on div "[DATE] 14:29" at bounding box center [729, 196] width 85 height 9
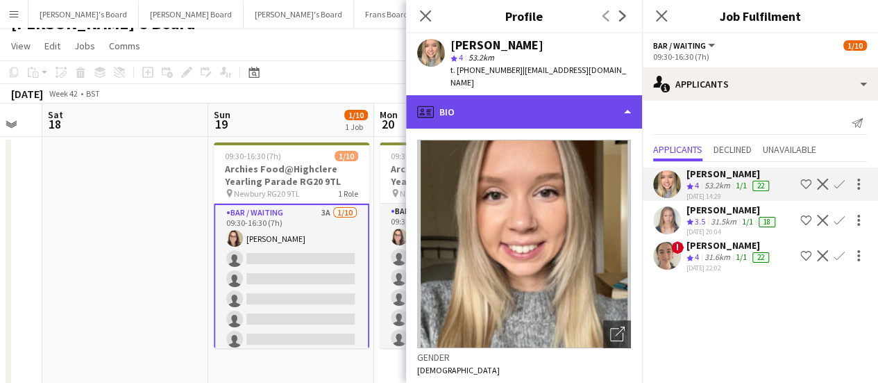
click at [512, 107] on div "profile Bio" at bounding box center [524, 111] width 236 height 33
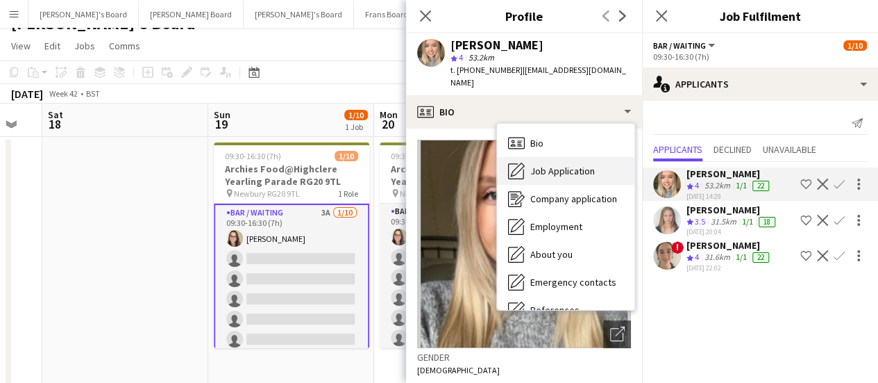
click at [553, 165] on span "Job Application" at bounding box center [562, 171] width 65 height 12
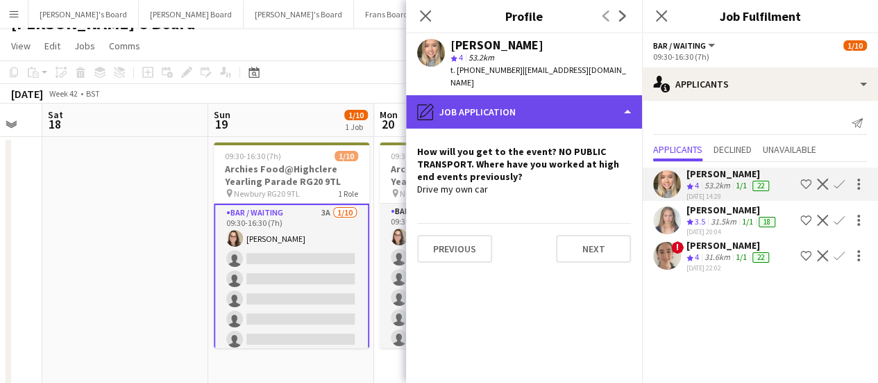
click at [561, 100] on div "pencil4 Job Application" at bounding box center [524, 111] width 236 height 33
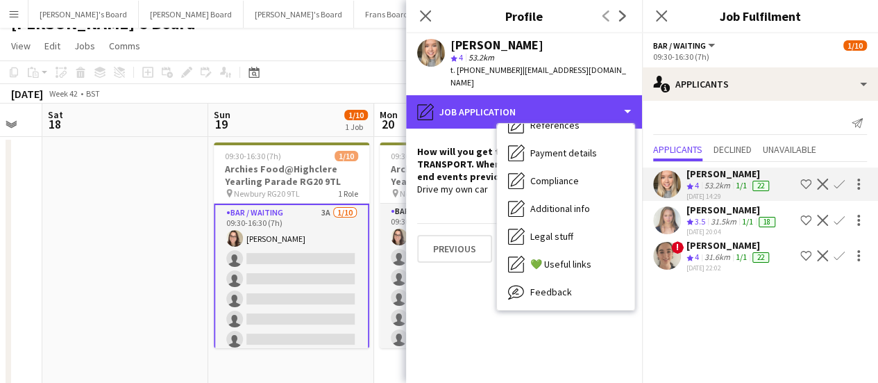
scroll to position [187, 0]
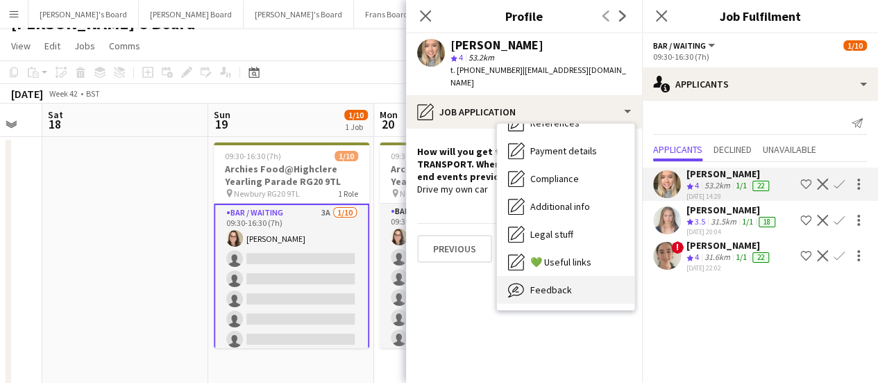
click at [576, 278] on div "Feedback Feedback" at bounding box center [565, 290] width 137 height 28
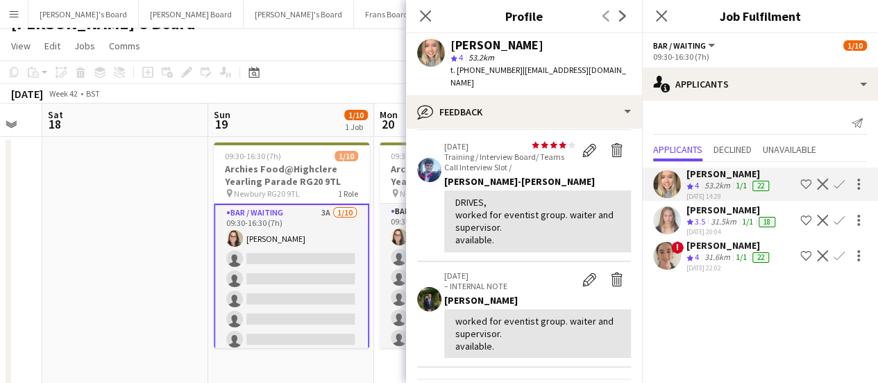
scroll to position [39, 0]
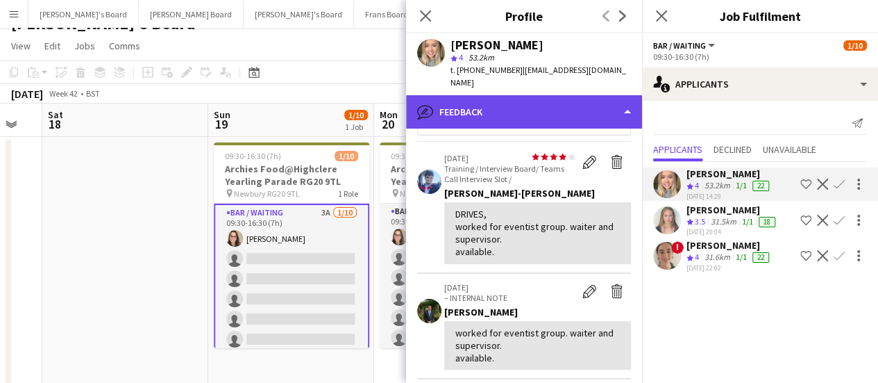
click at [573, 95] on div "bubble-pencil Feedback" at bounding box center [524, 111] width 236 height 33
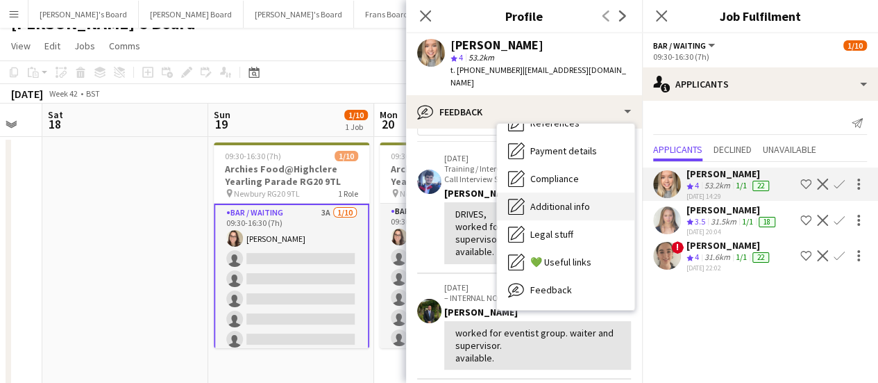
click at [621, 196] on div "Additional info Additional info" at bounding box center [565, 206] width 137 height 28
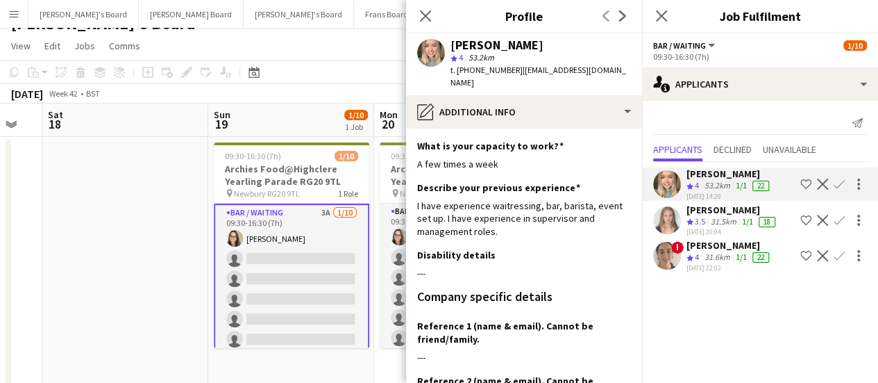
click at [838, 182] on app-icon "Confirm" at bounding box center [839, 183] width 11 height 11
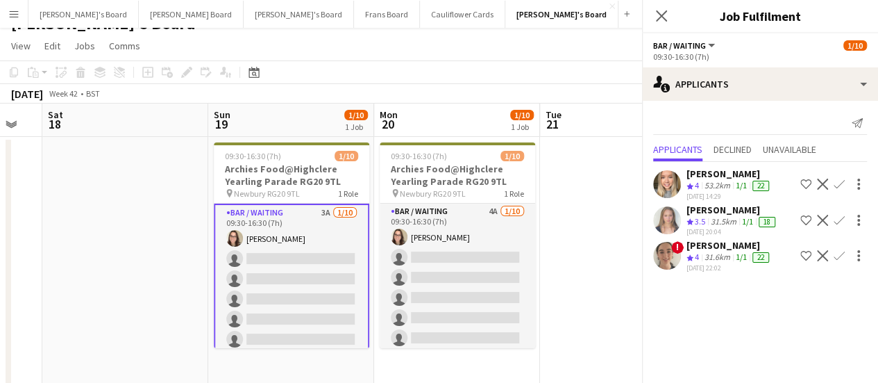
click at [838, 182] on app-icon "Confirm" at bounding box center [839, 183] width 11 height 11
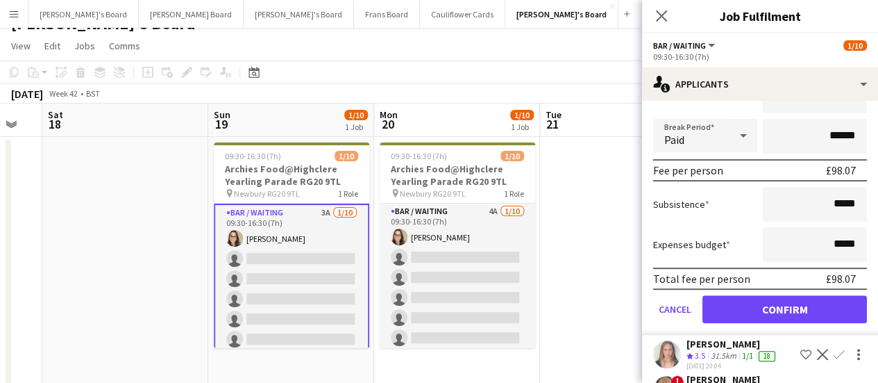
scroll to position [194, 0]
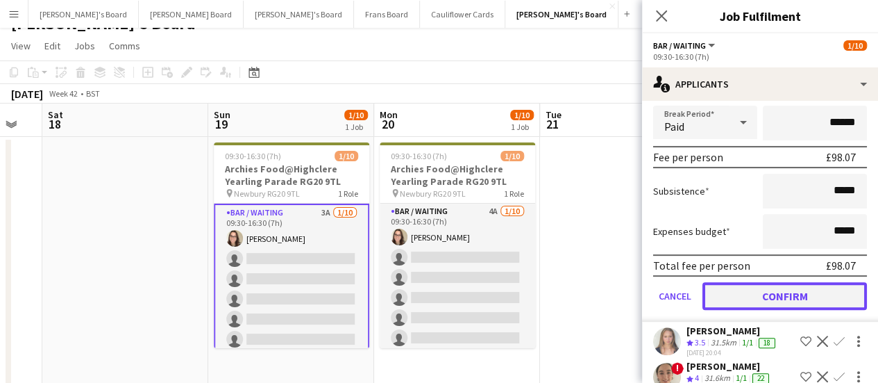
click at [804, 285] on button "Confirm" at bounding box center [785, 296] width 165 height 28
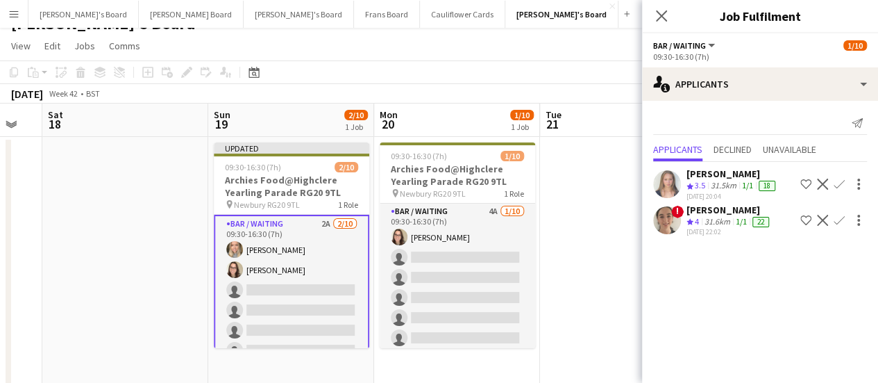
scroll to position [0, 0]
click at [277, 251] on app-card-role "Bar / Waiting 2A [DATE] 09:30-16:30 (7h) [PERSON_NAME] [PERSON_NAME] single-neu…" at bounding box center [292, 330] width 156 height 231
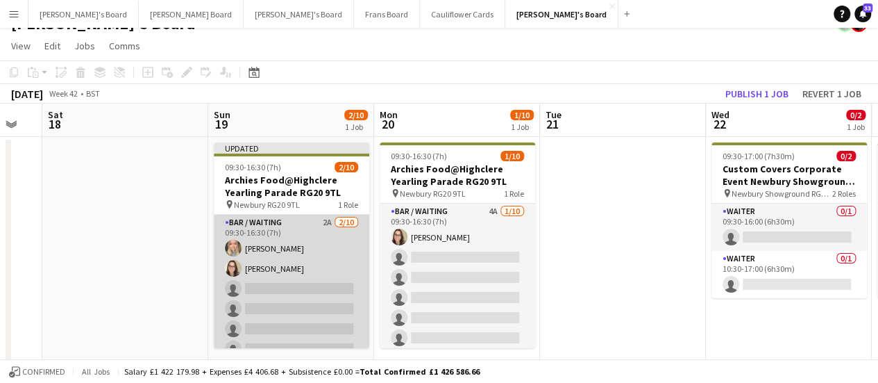
click at [277, 251] on app-card-role "Bar / Waiting 2A [DATE] 09:30-16:30 (7h) [PERSON_NAME] [PERSON_NAME] single-neu…" at bounding box center [292, 329] width 156 height 228
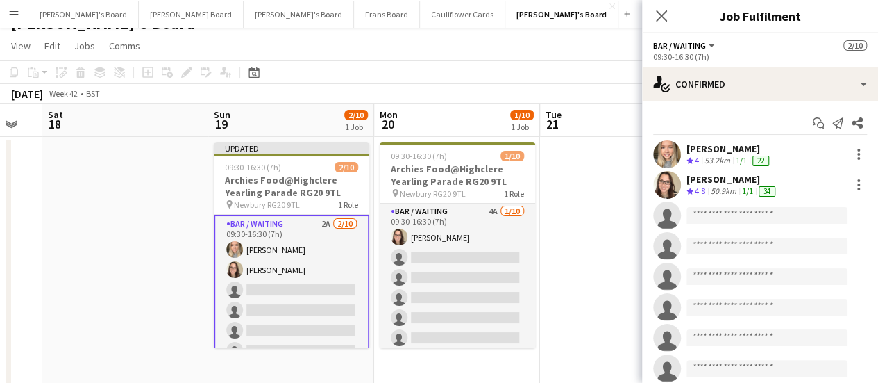
click at [711, 155] on div "53.2km" at bounding box center [717, 161] width 31 height 12
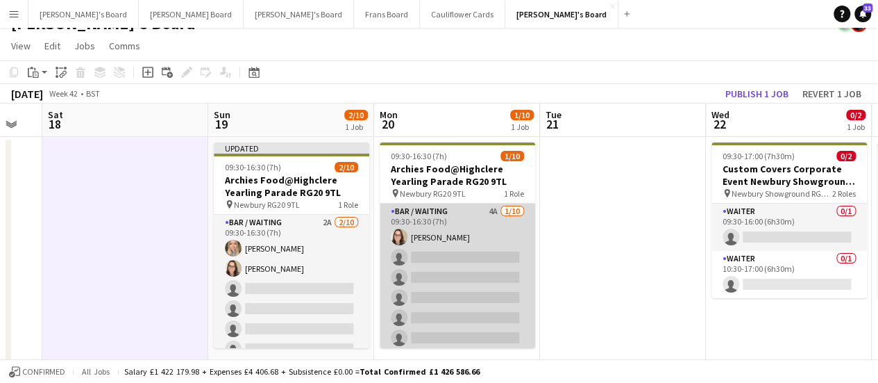
click at [481, 245] on app-card-role "Bar / Waiting 4A [DATE] 09:30-16:30 (7h) [PERSON_NAME] single-neutral-actions s…" at bounding box center [458, 317] width 156 height 228
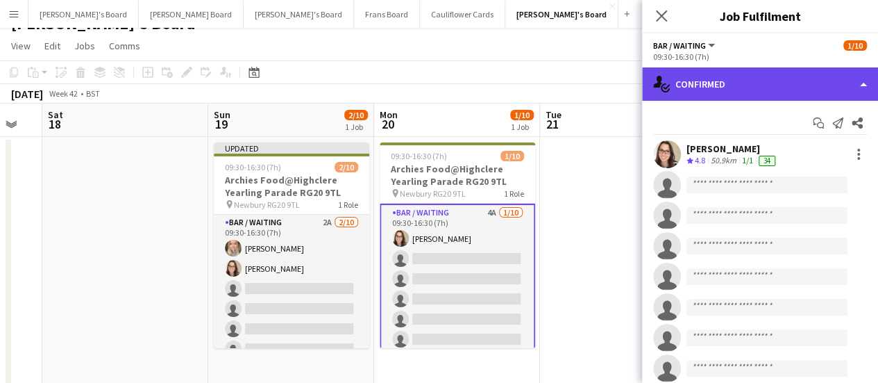
click at [764, 92] on div "single-neutral-actions-check-2 Confirmed" at bounding box center [760, 83] width 236 height 33
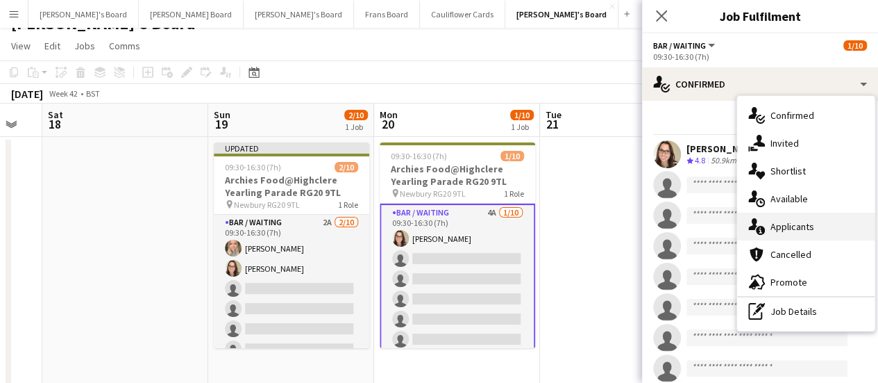
click at [823, 226] on div "single-neutral-actions-information Applicants" at bounding box center [805, 226] width 137 height 28
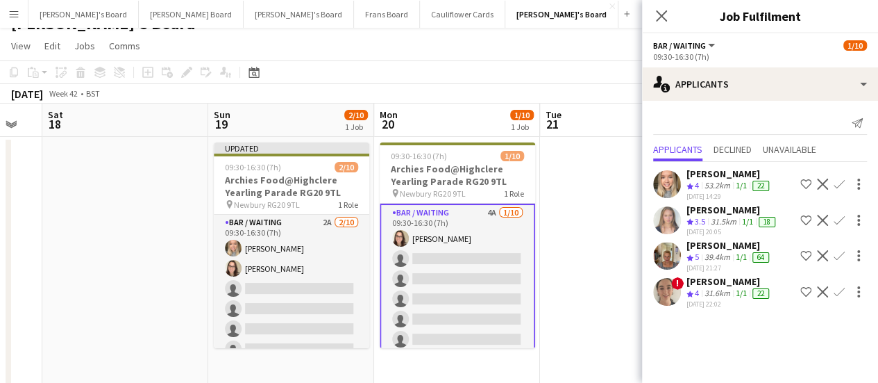
click at [840, 180] on app-icon "Confirm" at bounding box center [839, 183] width 11 height 11
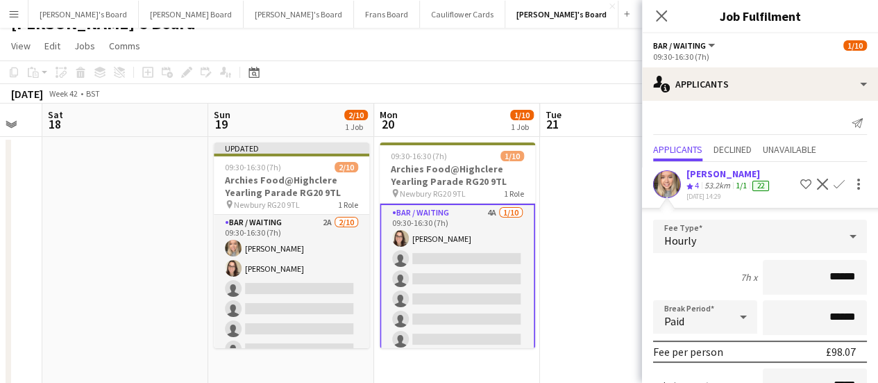
scroll to position [158, 0]
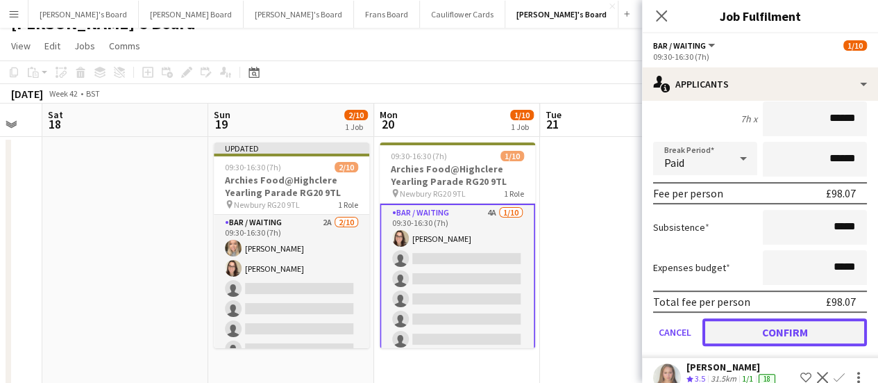
click at [773, 324] on button "Confirm" at bounding box center [785, 332] width 165 height 28
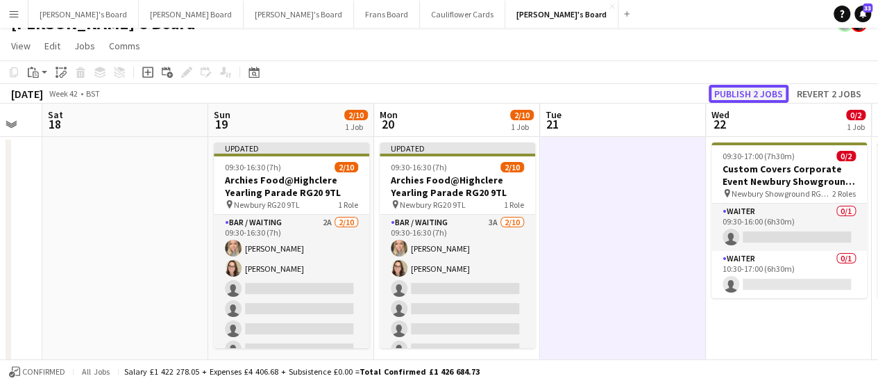
click at [762, 90] on button "Publish 2 jobs" at bounding box center [749, 94] width 80 height 18
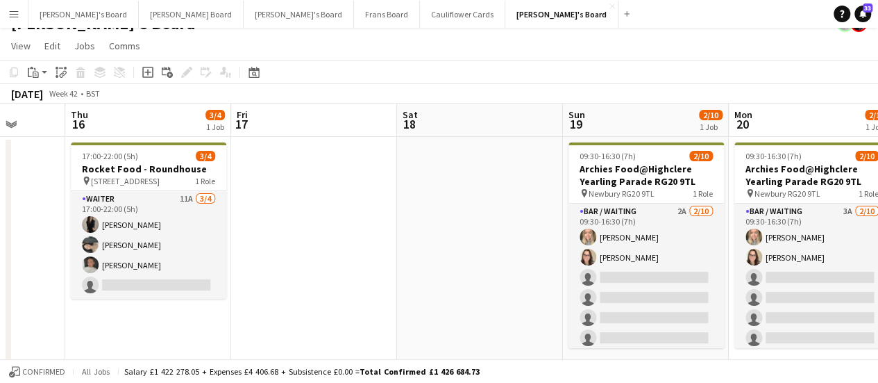
scroll to position [0, 386]
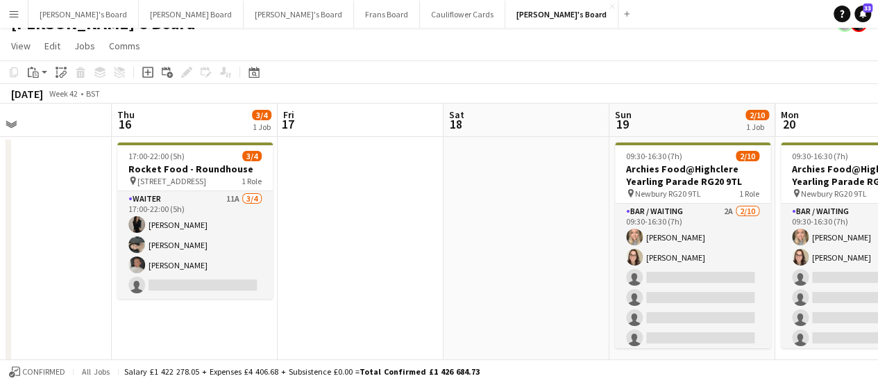
drag, startPoint x: 137, startPoint y: 259, endPoint x: 539, endPoint y: 301, distance: 403.5
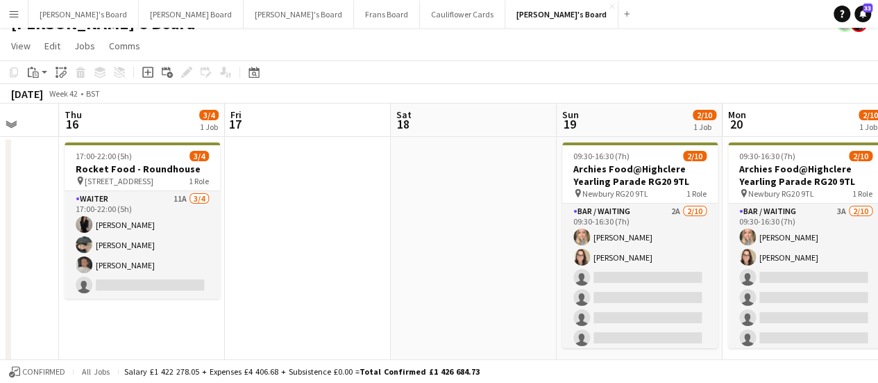
drag, startPoint x: 135, startPoint y: 245, endPoint x: 414, endPoint y: 255, distance: 278.6
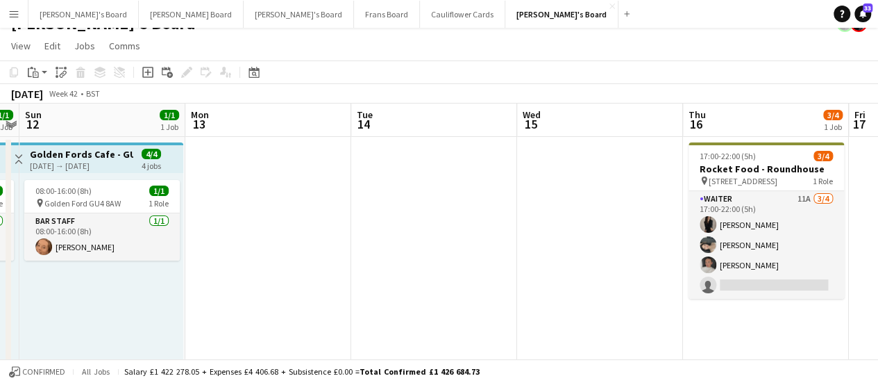
scroll to position [0, 312]
drag, startPoint x: 135, startPoint y: 236, endPoint x: 429, endPoint y: 241, distance: 294.4
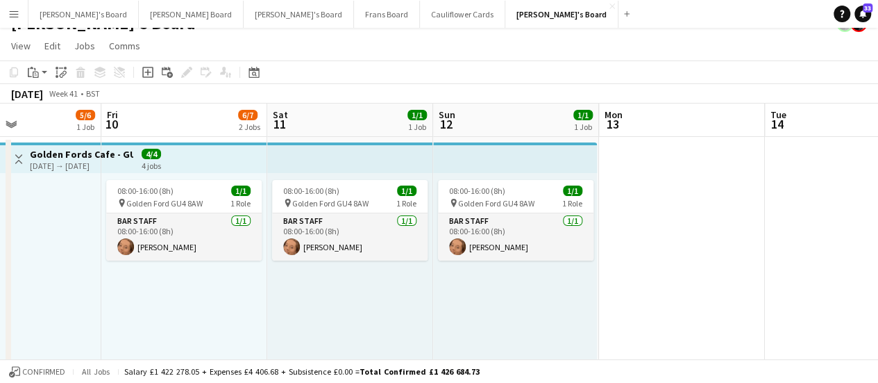
drag, startPoint x: 292, startPoint y: 217, endPoint x: 704, endPoint y: 190, distance: 412.6
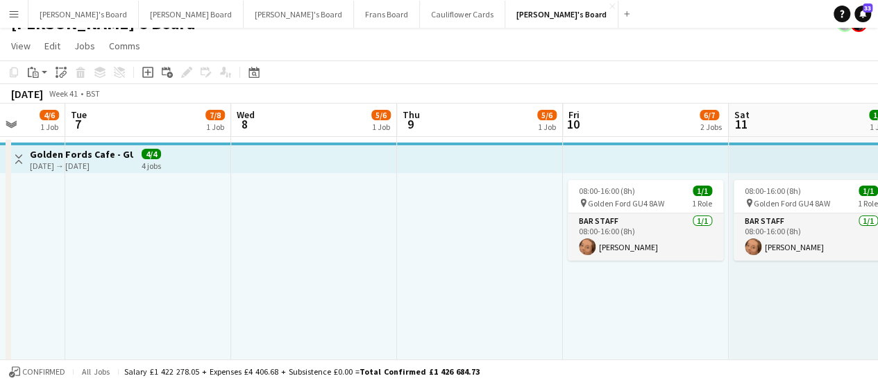
drag, startPoint x: 128, startPoint y: 301, endPoint x: 591, endPoint y: 300, distance: 463.1
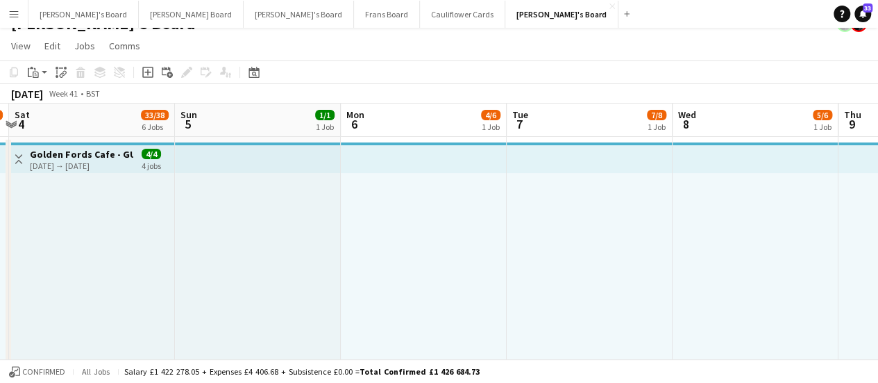
drag, startPoint x: 185, startPoint y: 262, endPoint x: 626, endPoint y: 259, distance: 440.9
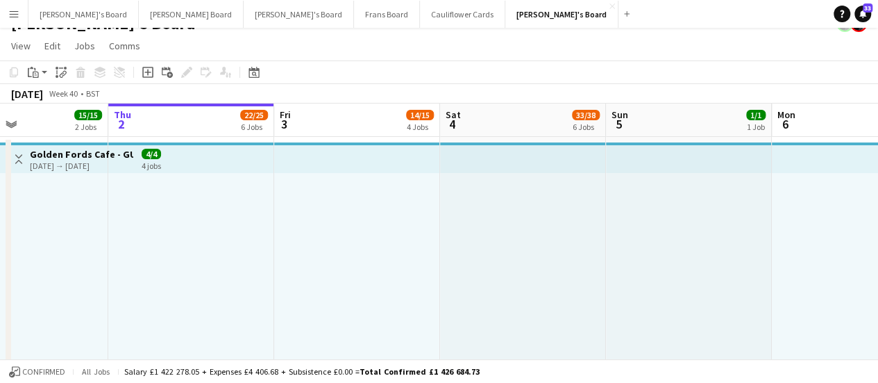
drag, startPoint x: 566, startPoint y: 299, endPoint x: 648, endPoint y: 299, distance: 82.6
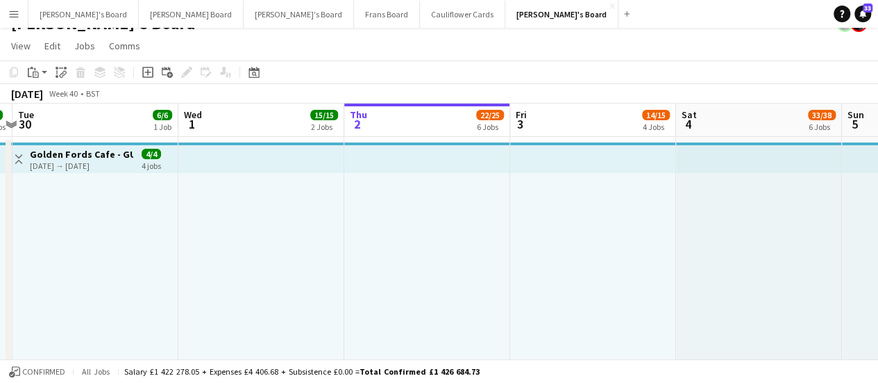
drag, startPoint x: 296, startPoint y: 305, endPoint x: 698, endPoint y: 269, distance: 402.9
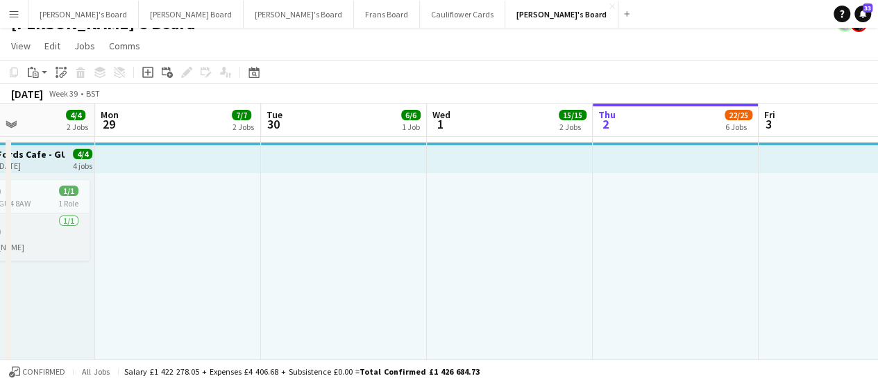
drag, startPoint x: 257, startPoint y: 243, endPoint x: 671, endPoint y: 249, distance: 414.5
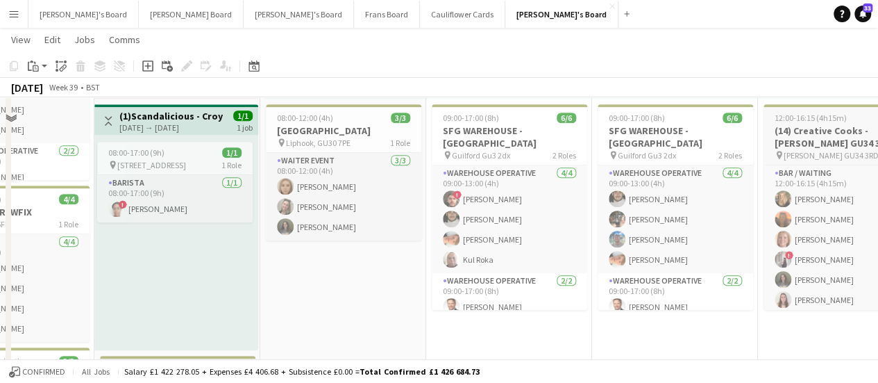
scroll to position [326, 0]
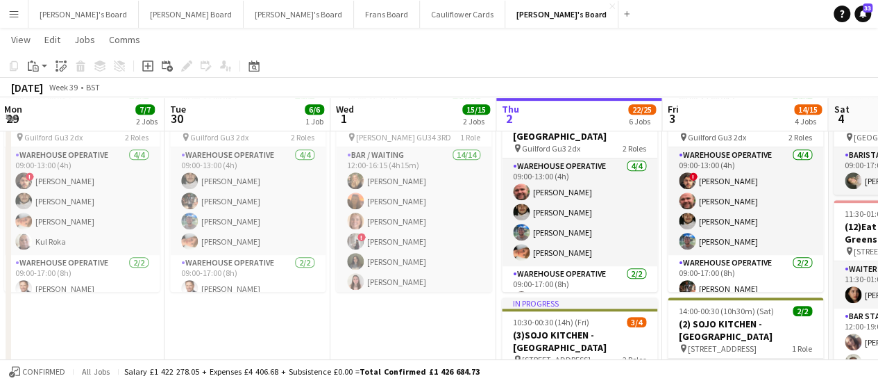
drag, startPoint x: 768, startPoint y: 332, endPoint x: 341, endPoint y: 331, distance: 427.0
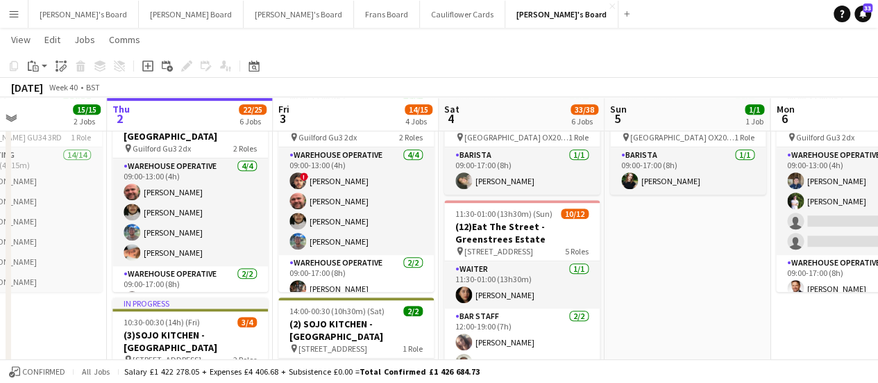
scroll to position [0, 557]
drag, startPoint x: 767, startPoint y: 217, endPoint x: 377, endPoint y: 280, distance: 395.3
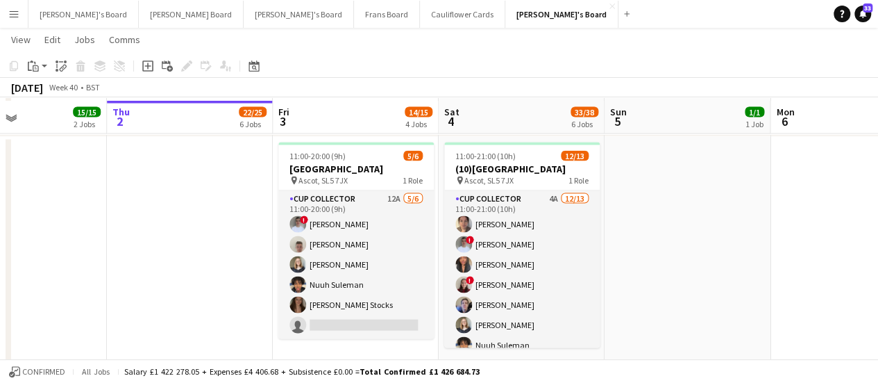
scroll to position [1294, 0]
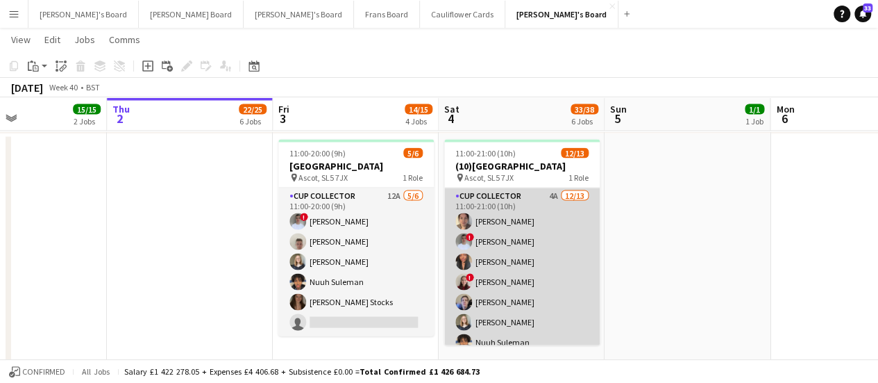
click at [553, 221] on app-card-role "CUP COLLECTOR 4A [DATE] 11:00-21:00 (10h) [PERSON_NAME] ! [PERSON_NAME] [PERSON…" at bounding box center [522, 331] width 156 height 289
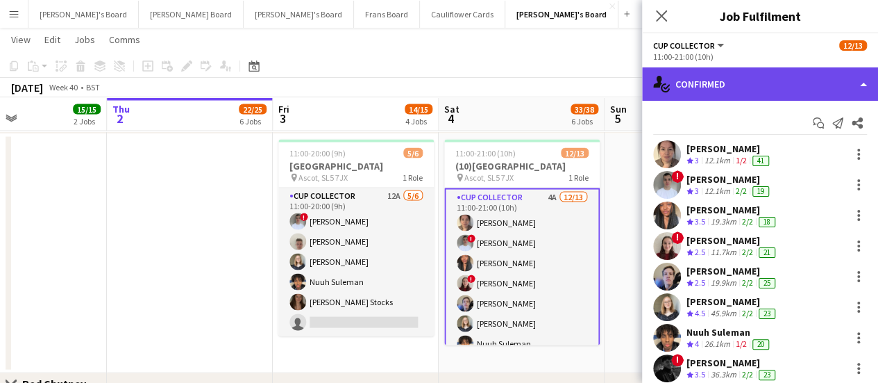
click at [748, 86] on div "single-neutral-actions-check-2 Confirmed" at bounding box center [760, 83] width 236 height 33
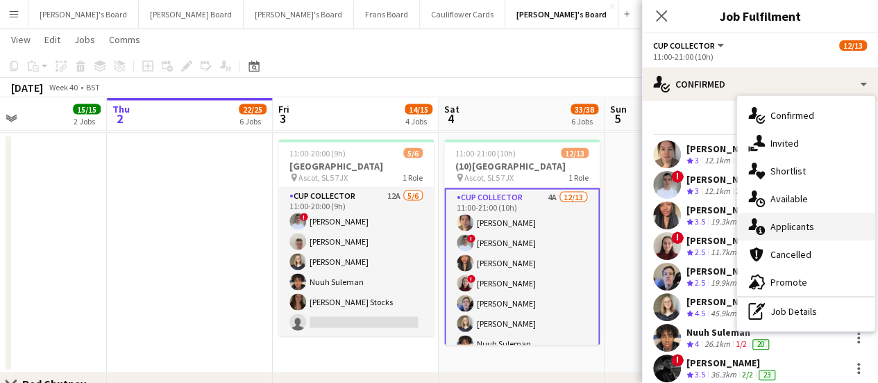
click at [786, 231] on span "Applicants" at bounding box center [793, 226] width 44 height 12
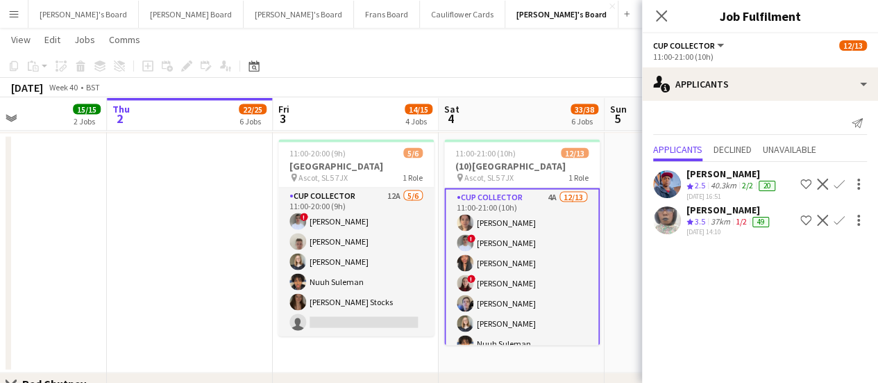
click at [157, 237] on app-date-cell at bounding box center [190, 252] width 166 height 239
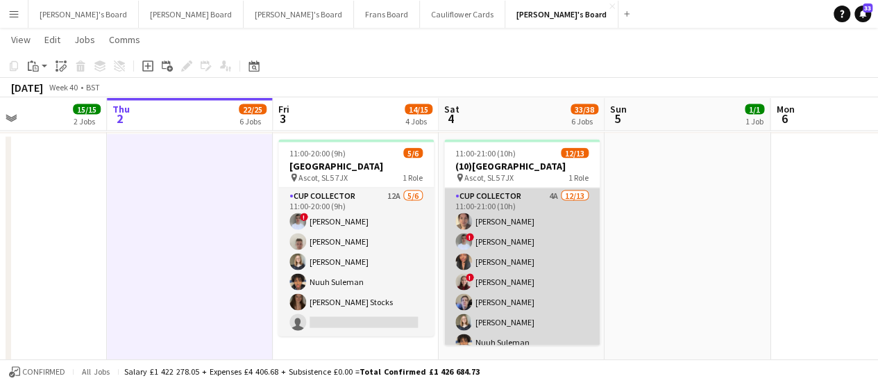
click at [510, 217] on app-card-role "CUP COLLECTOR 4A [DATE] 11:00-21:00 (10h) [PERSON_NAME] ! [PERSON_NAME] [PERSON…" at bounding box center [522, 331] width 156 height 289
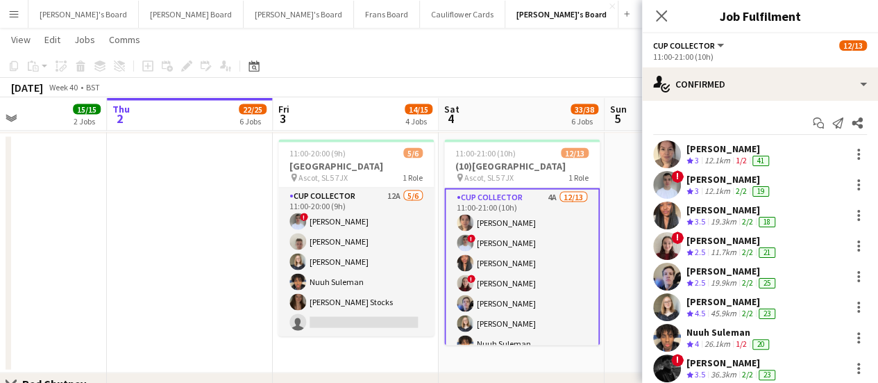
click at [706, 159] on div "12.1km" at bounding box center [717, 161] width 31 height 12
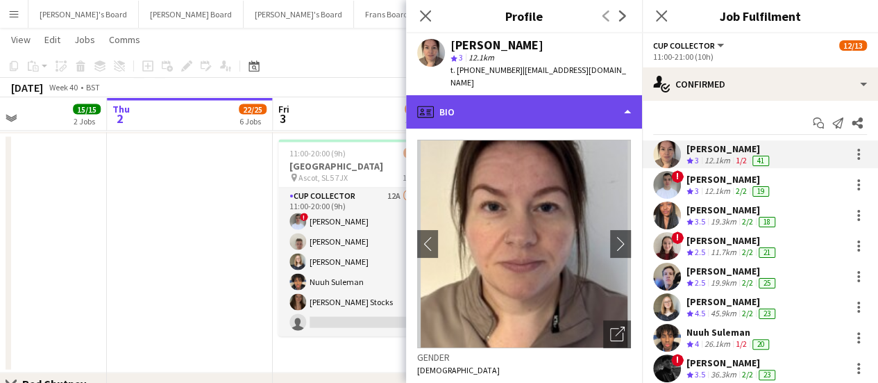
click at [553, 101] on div "profile Bio" at bounding box center [524, 111] width 236 height 33
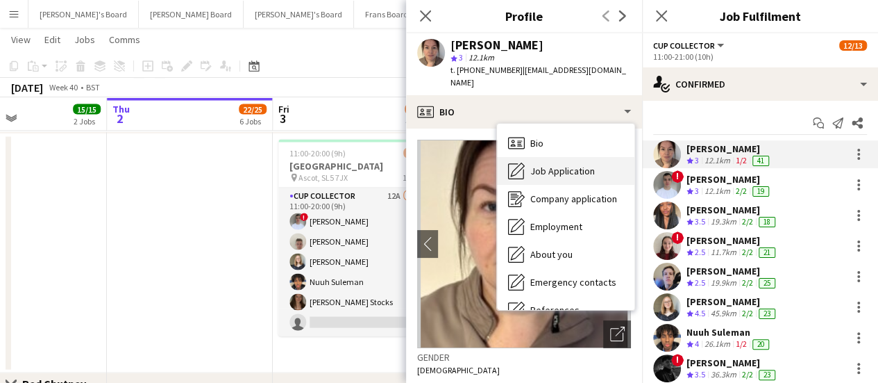
click at [586, 166] on div "Job Application Job Application" at bounding box center [565, 171] width 137 height 28
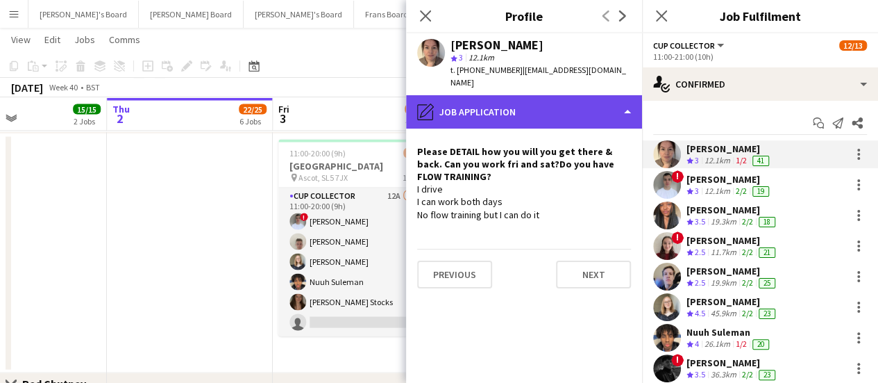
click at [571, 95] on div "pencil4 Job Application" at bounding box center [524, 111] width 236 height 33
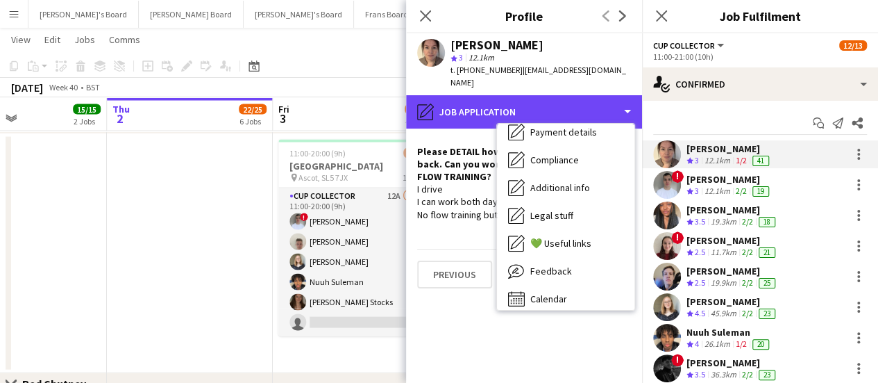
scroll to position [214, 0]
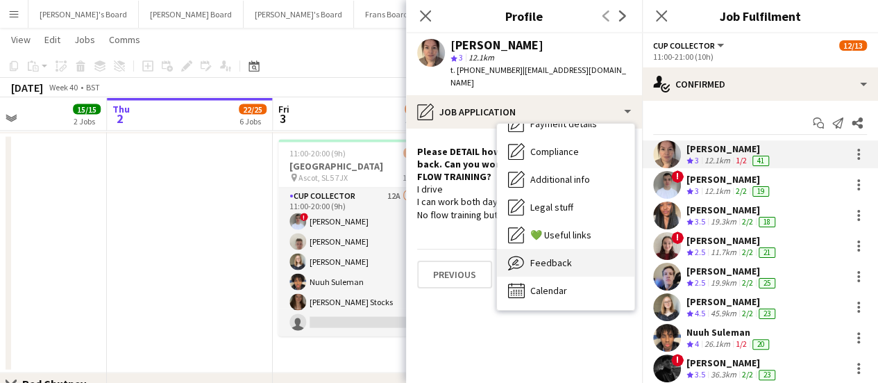
click at [586, 249] on div "Feedback Feedback" at bounding box center [565, 263] width 137 height 28
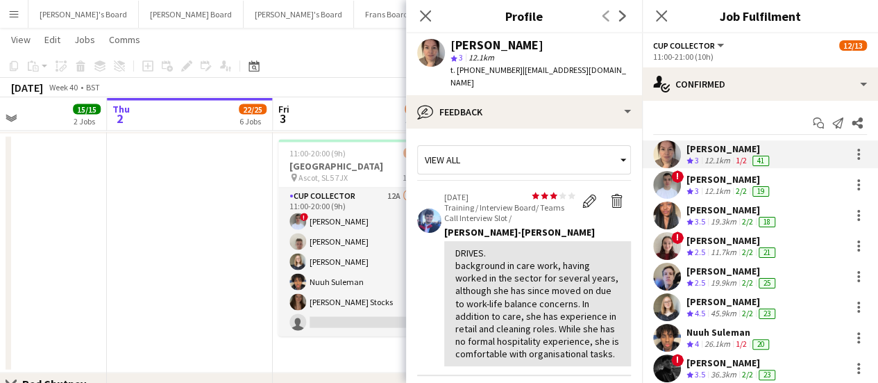
click at [196, 193] on app-date-cell at bounding box center [190, 252] width 166 height 239
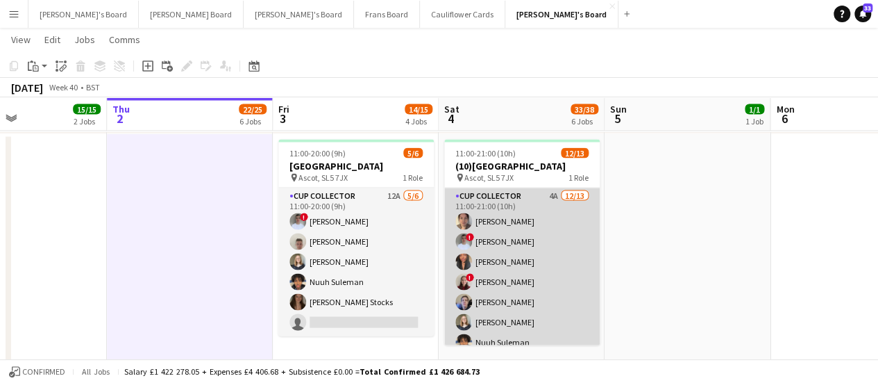
click at [503, 212] on app-card-role "CUP COLLECTOR 4A [DATE] 11:00-21:00 (10h) [PERSON_NAME] ! [PERSON_NAME] [PERSON…" at bounding box center [522, 331] width 156 height 289
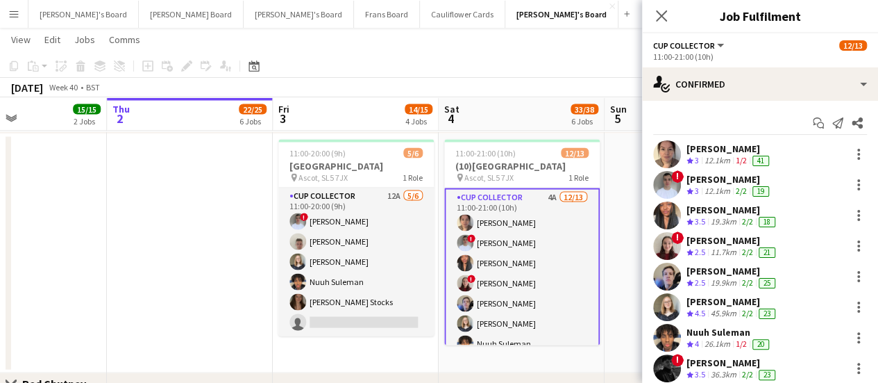
click at [723, 147] on div "[PERSON_NAME]" at bounding box center [729, 148] width 85 height 12
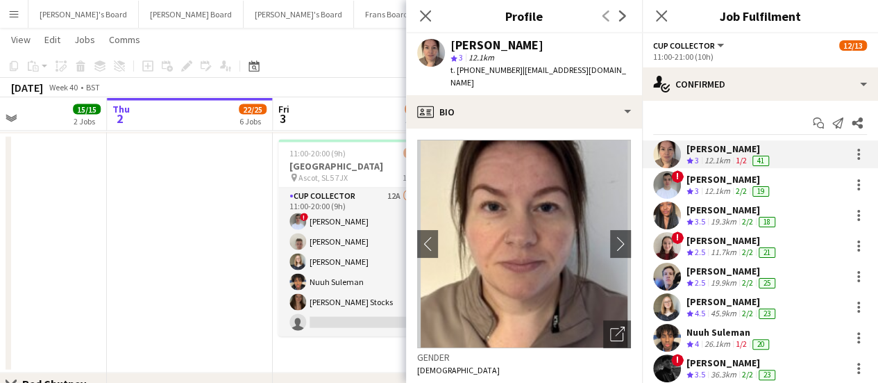
drag, startPoint x: 612, startPoint y: 72, endPoint x: 517, endPoint y: 74, distance: 95.9
click at [517, 74] on div "[PERSON_NAME] star 3 12.1km t. [PHONE_NUMBER] | [EMAIL_ADDRESS][DOMAIN_NAME]" at bounding box center [524, 64] width 236 height 62
copy span "[EMAIL_ADDRESS][DOMAIN_NAME]"
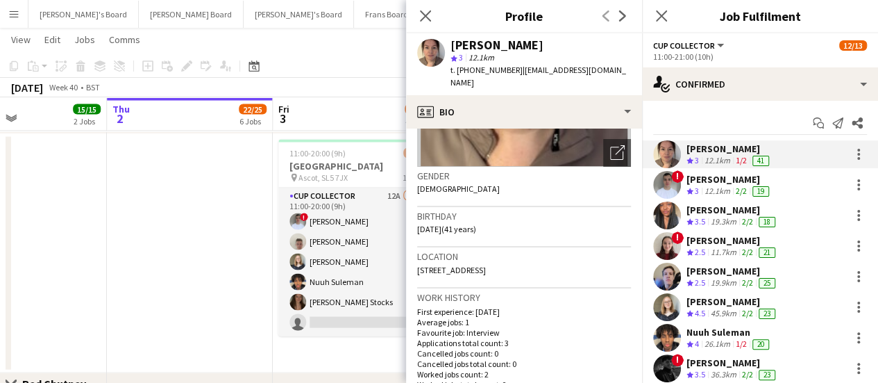
scroll to position [189, 0]
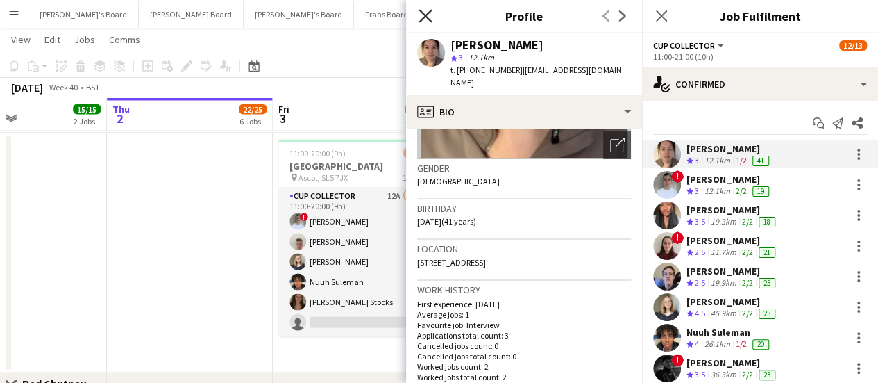
click at [424, 18] on icon at bounding box center [425, 15] width 13 height 13
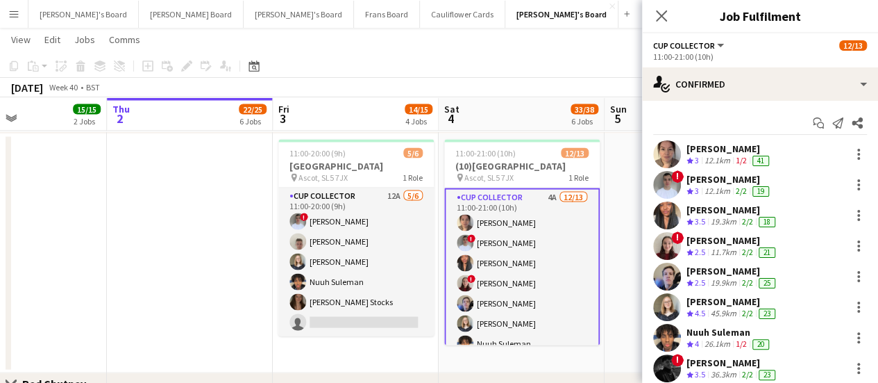
click at [630, 216] on app-date-cell at bounding box center [688, 252] width 166 height 239
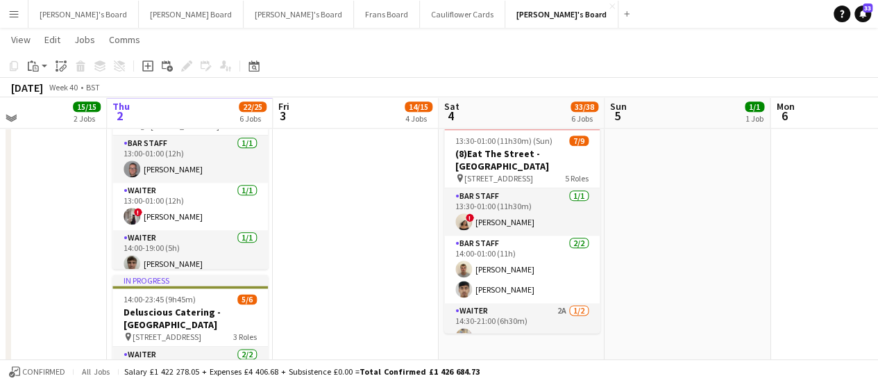
scroll to position [774, 0]
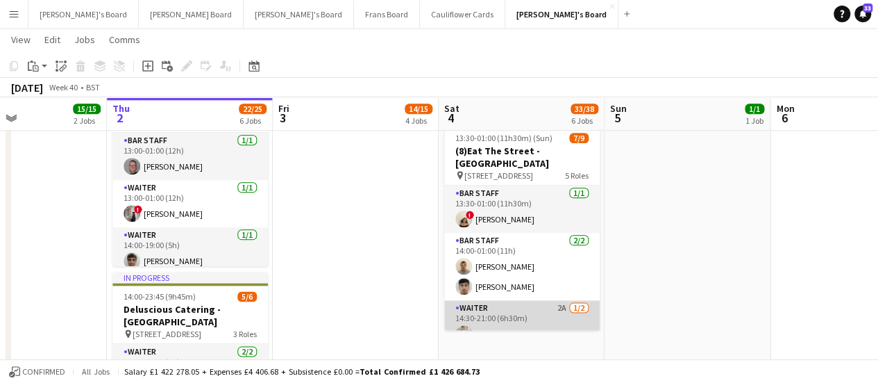
click at [543, 300] on app-card-role "Waiter 2A [DATE] 14:30-21:00 (6h30m) [PERSON_NAME] single-neutral-actions" at bounding box center [522, 333] width 156 height 67
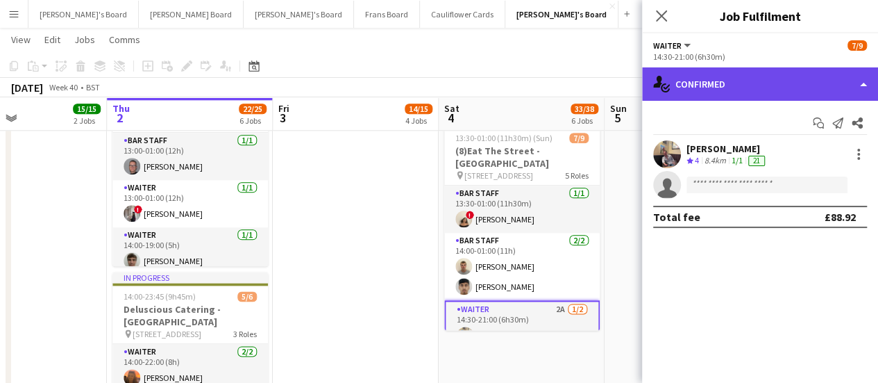
click at [807, 90] on div "single-neutral-actions-check-2 Confirmed" at bounding box center [760, 83] width 236 height 33
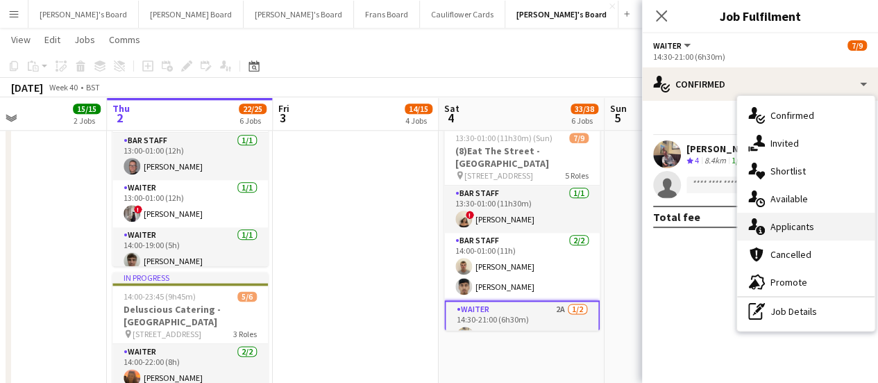
click at [803, 233] on div "single-neutral-actions-information Applicants" at bounding box center [805, 226] width 137 height 28
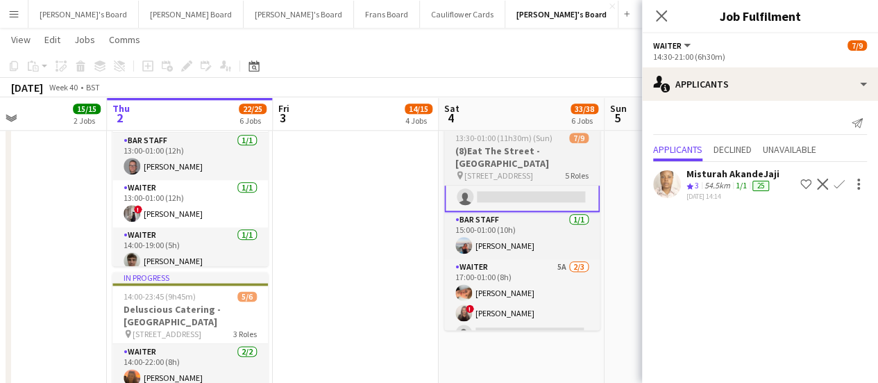
scroll to position [162, 0]
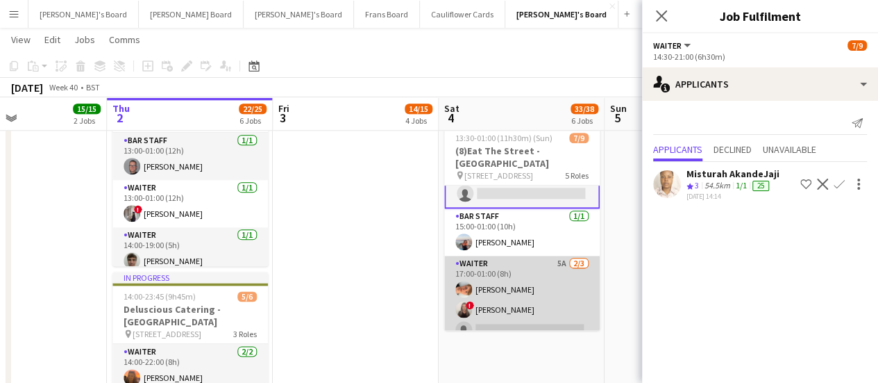
click at [569, 270] on app-card-role "Waiter 5A [DATE] 17:00-01:00 (8h) [PERSON_NAME] ! [PERSON_NAME] single-neutral-…" at bounding box center [522, 298] width 156 height 87
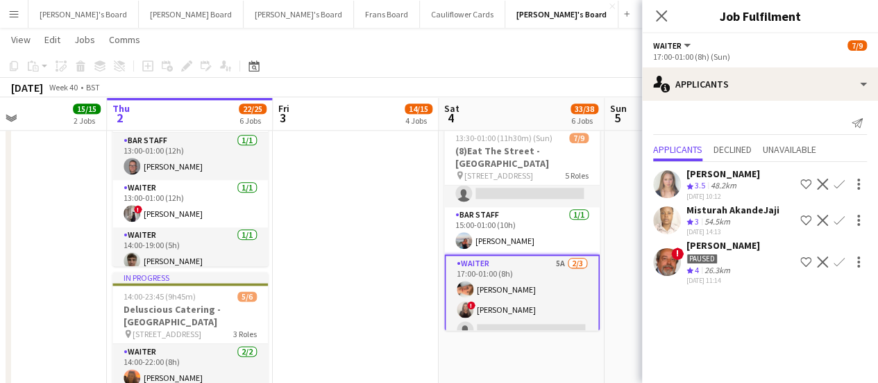
click at [300, 245] on app-date-cell "09:00-17:00 (8h) 6/6 SFG WAREHOUSE - [GEOGRAPHIC_DATA] pin Guilford Gu3 2dx 2 R…" at bounding box center [356, 6] width 166 height 1250
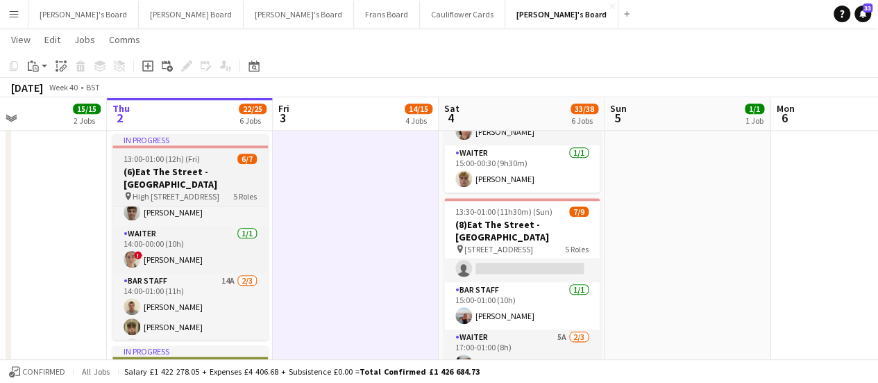
scroll to position [142, 0]
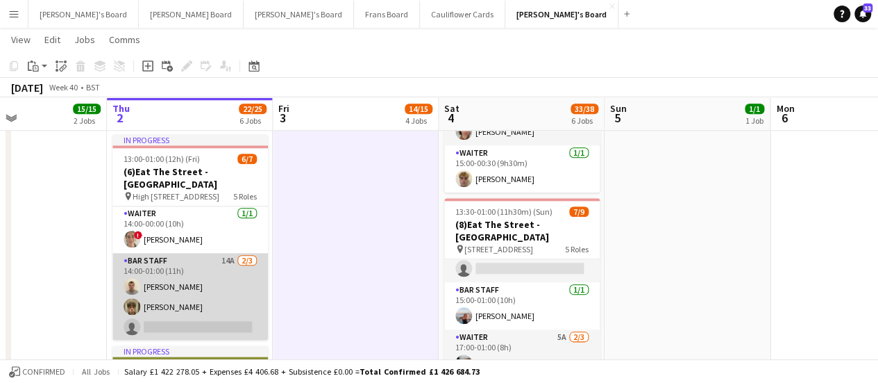
click at [210, 290] on app-card-role "BAR STAFF 14A [DATE] 14:00-01:00 (11h) [PERSON_NAME] [PERSON_NAME] single-neutr…" at bounding box center [190, 296] width 156 height 87
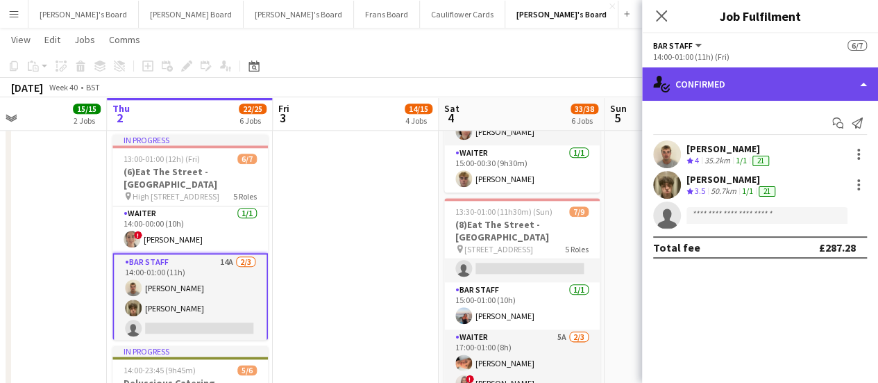
click at [787, 92] on div "single-neutral-actions-check-2 Confirmed" at bounding box center [760, 83] width 236 height 33
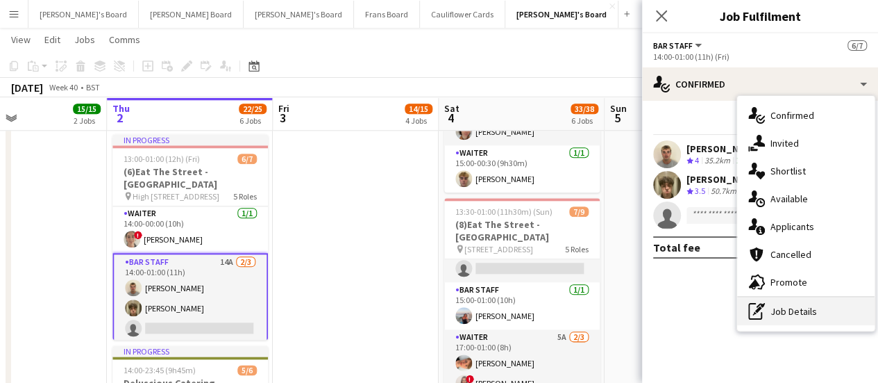
click at [786, 312] on div "pen-write Job Details" at bounding box center [805, 311] width 137 height 28
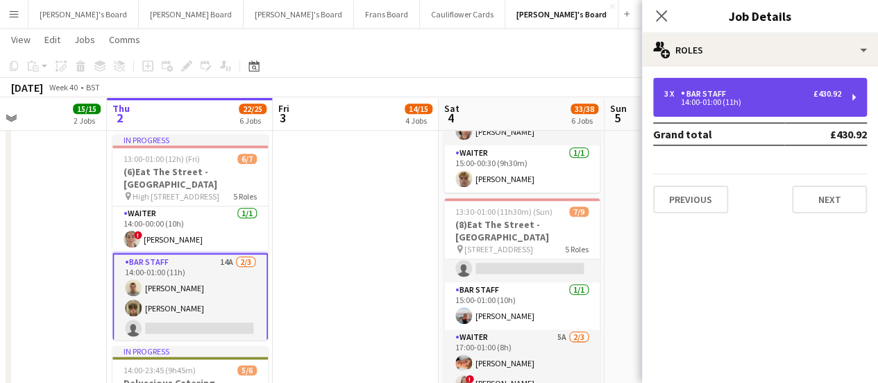
click at [702, 91] on div "BAR STAFF" at bounding box center [706, 94] width 51 height 10
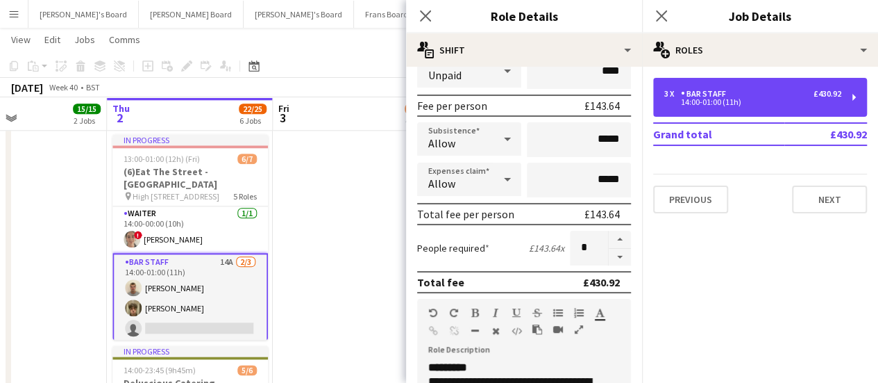
scroll to position [196, 0]
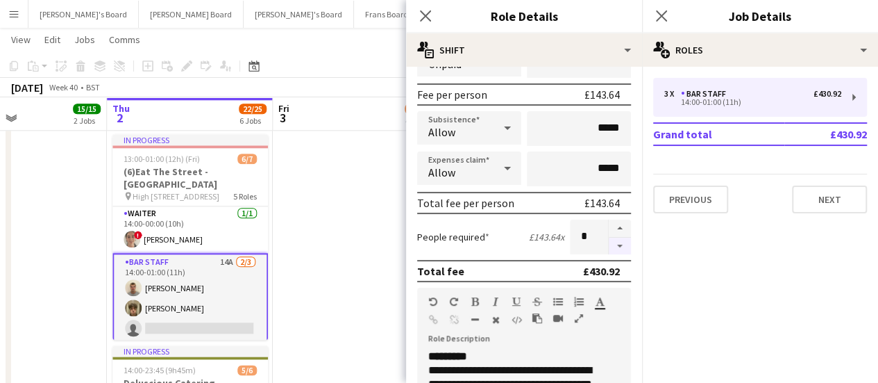
click at [609, 251] on button "button" at bounding box center [620, 245] width 22 height 17
type input "*"
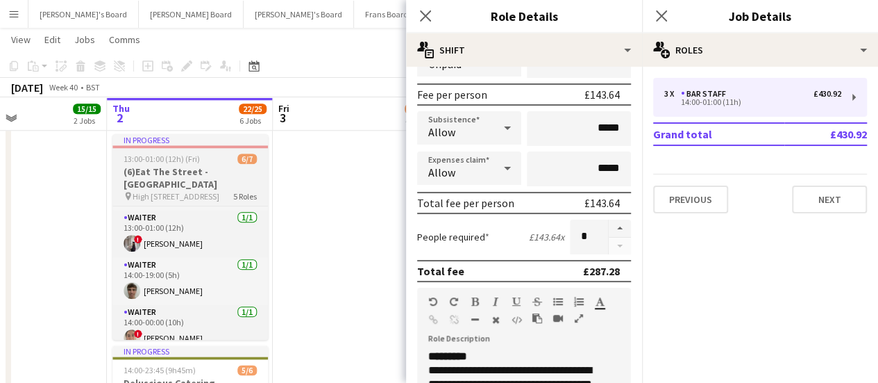
scroll to position [26, 0]
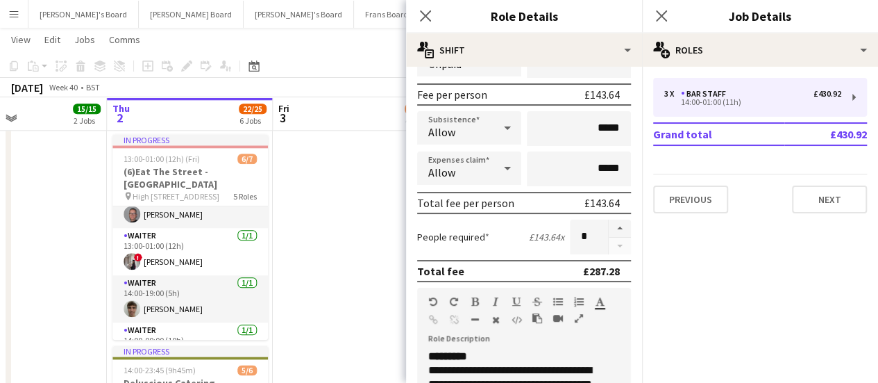
click at [314, 258] on app-date-cell "09:00-17:00 (8h) 6/6 SFG WAREHOUSE - [GEOGRAPHIC_DATA] pin Guilford Gu3 2dx 2 R…" at bounding box center [356, 80] width 166 height 1250
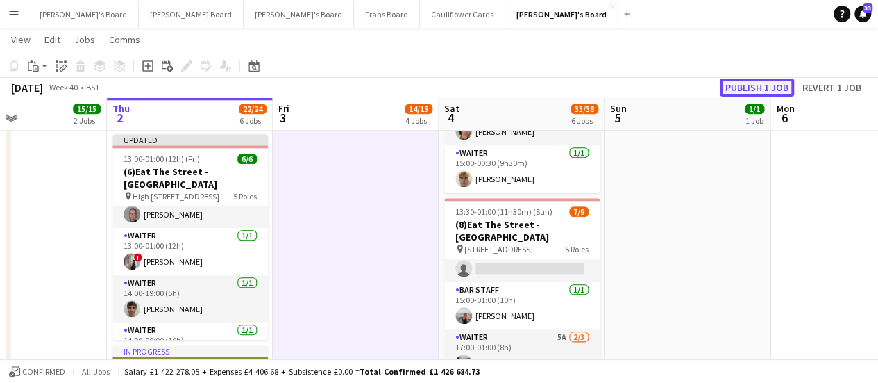
click at [738, 87] on button "Publish 1 job" at bounding box center [757, 87] width 74 height 18
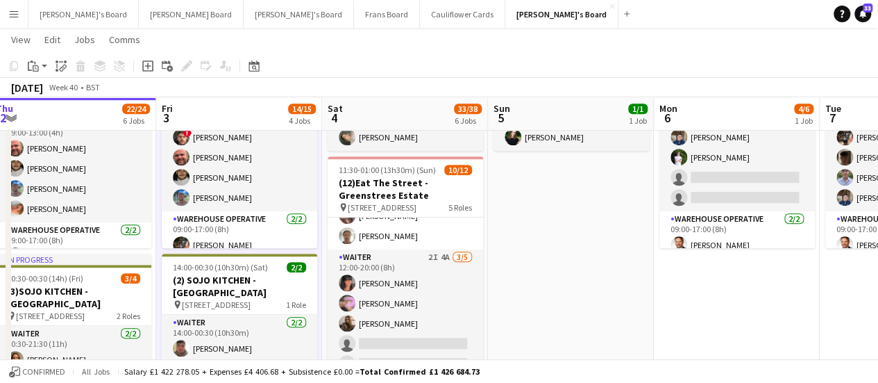
scroll to position [0, 342]
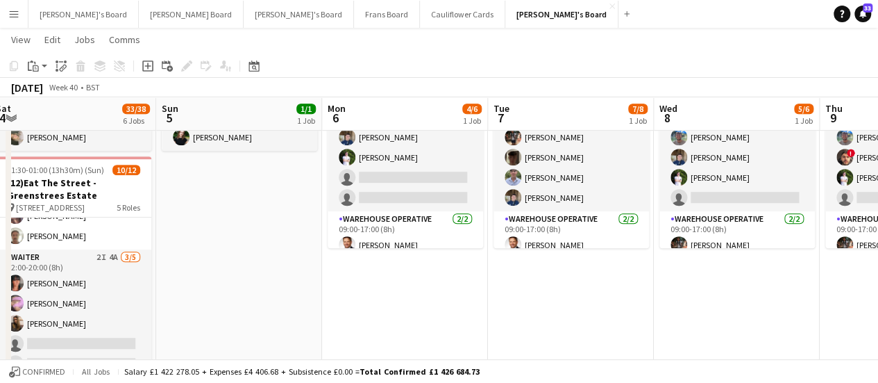
drag, startPoint x: 814, startPoint y: 280, endPoint x: 366, endPoint y: 261, distance: 448.9
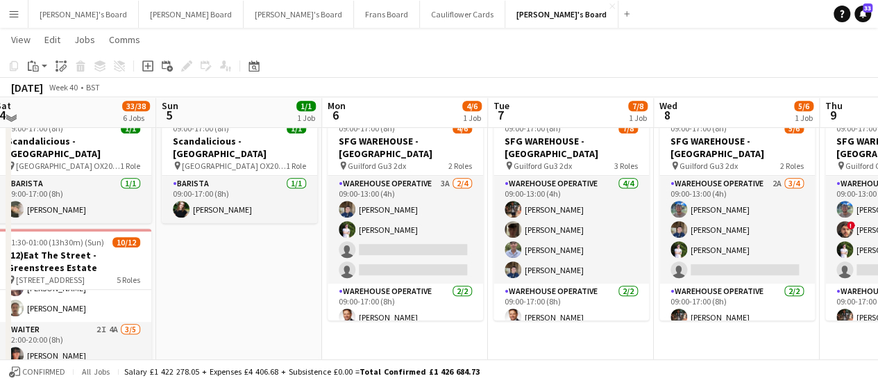
scroll to position [295, 0]
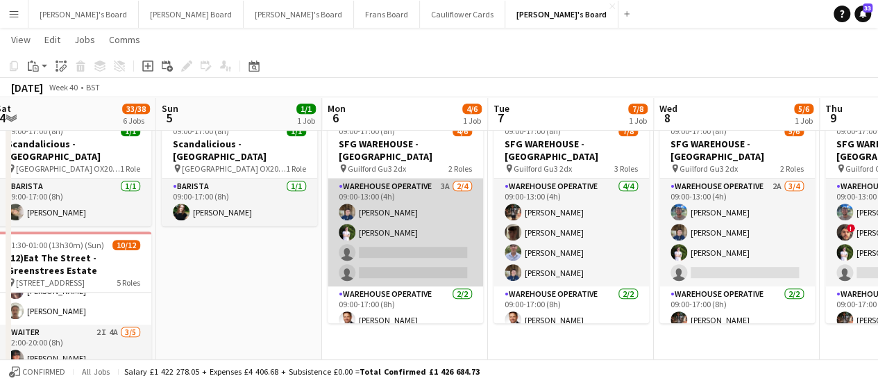
click at [444, 193] on app-card-role "Warehouse Operative 3A [DATE] 09:00-13:00 (4h) [PERSON_NAME] [PERSON_NAME] sing…" at bounding box center [406, 232] width 156 height 108
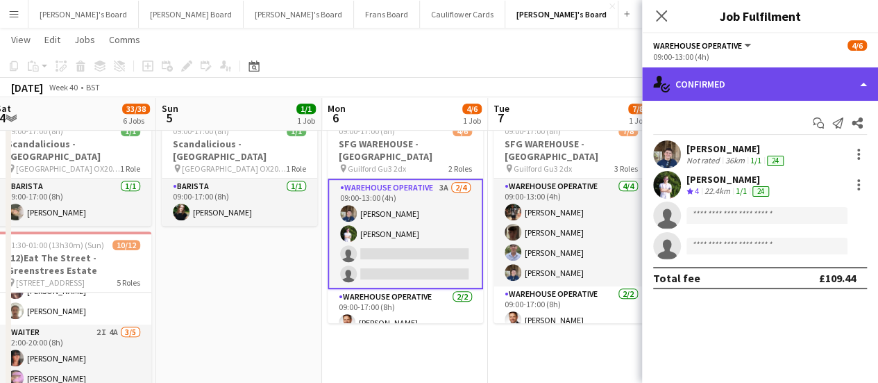
click at [751, 90] on div "single-neutral-actions-check-2 Confirmed" at bounding box center [760, 83] width 236 height 33
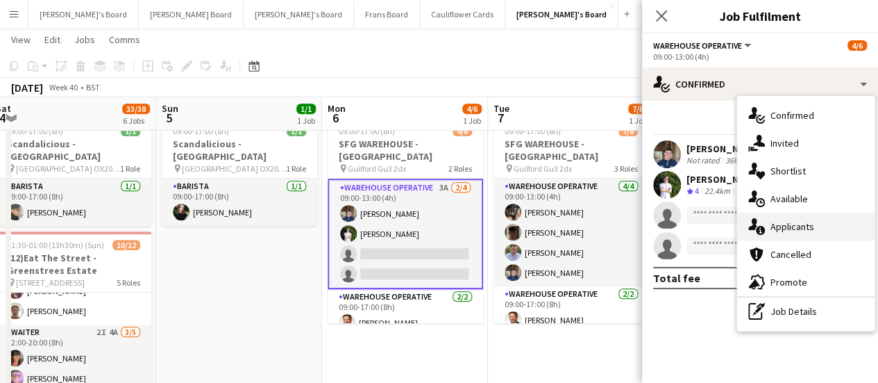
click at [794, 233] on div "single-neutral-actions-information Applicants" at bounding box center [805, 226] width 137 height 28
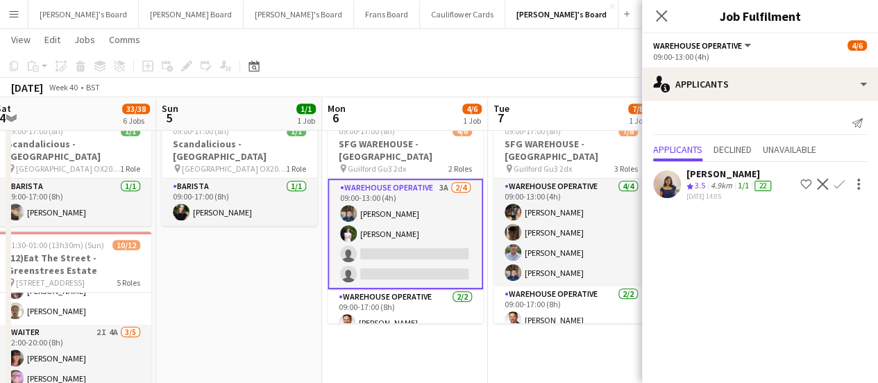
scroll to position [0, 543]
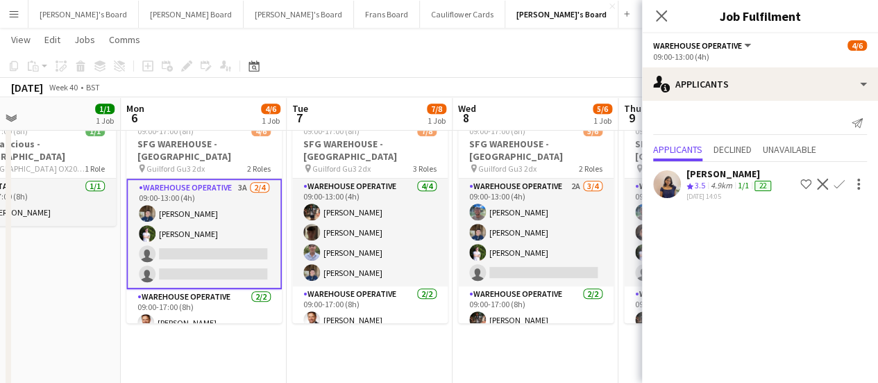
drag, startPoint x: 573, startPoint y: 244, endPoint x: 372, endPoint y: 230, distance: 201.1
click at [242, 192] on app-card-role "Warehouse Operative 3A [DATE] 09:00-13:00 (4h) [PERSON_NAME] [PERSON_NAME] sing…" at bounding box center [204, 233] width 156 height 110
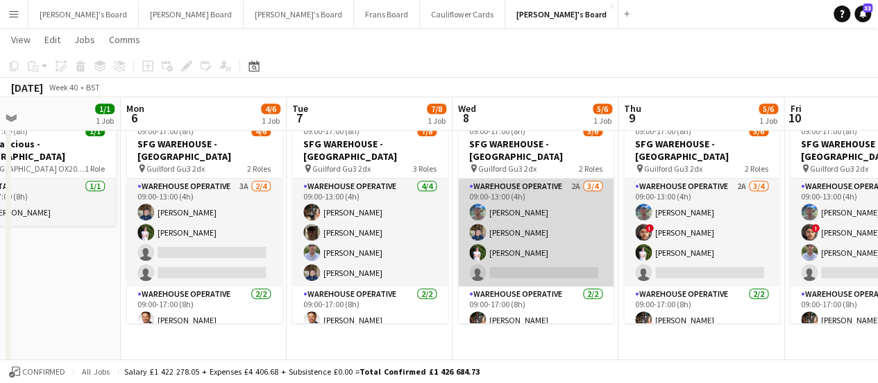
click at [567, 231] on app-card-role "Warehouse Operative 2A [DATE] 09:00-13:00 (4h) [PERSON_NAME] [PERSON_NAME] [PER…" at bounding box center [536, 232] width 156 height 108
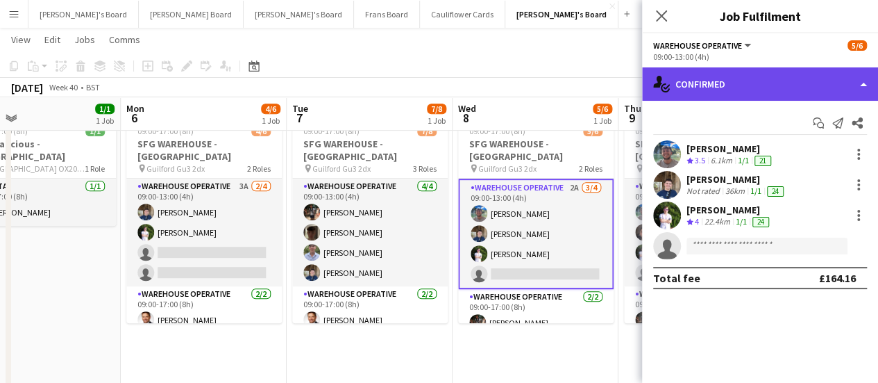
click at [758, 90] on div "single-neutral-actions-check-2 Confirmed" at bounding box center [760, 83] width 236 height 33
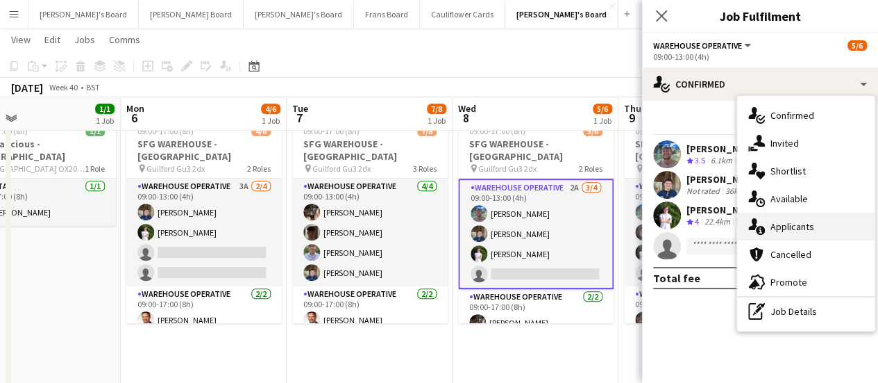
click at [794, 221] on span "Applicants" at bounding box center [793, 226] width 44 height 12
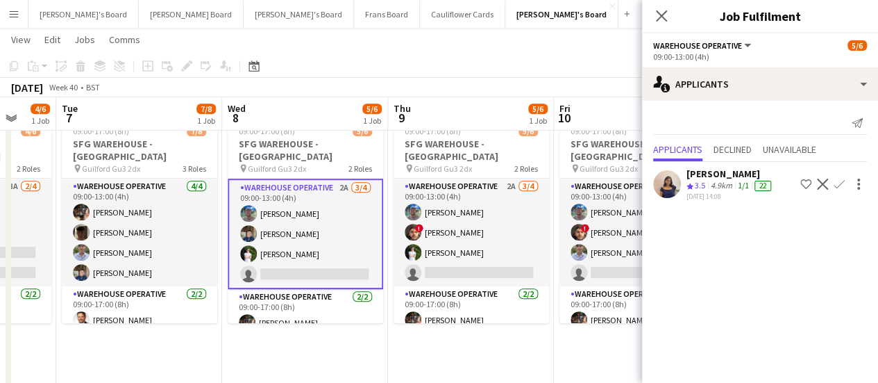
scroll to position [0, 449]
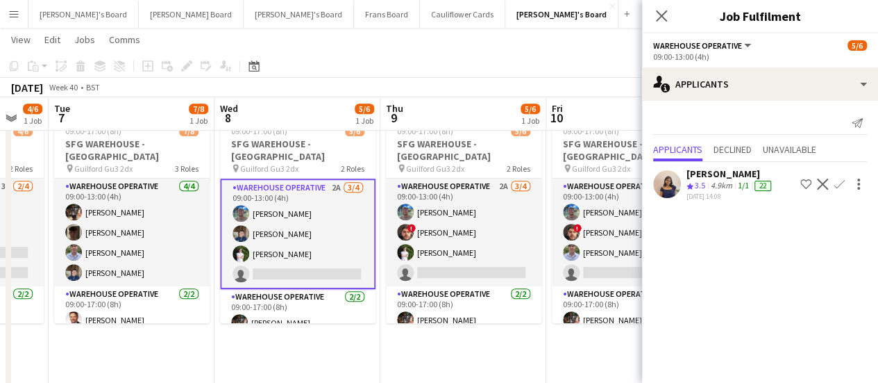
drag, startPoint x: 558, startPoint y: 230, endPoint x: 320, endPoint y: 193, distance: 241.0
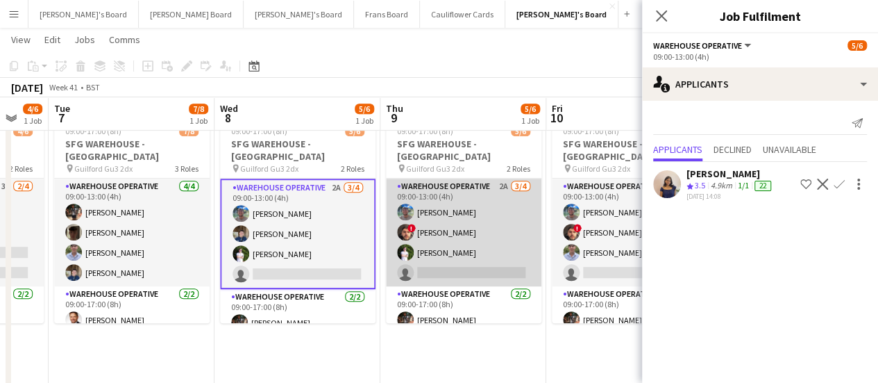
click at [489, 191] on app-card-role "Warehouse Operative 2A [DATE] 09:00-13:00 (4h) [PERSON_NAME] ! [PERSON_NAME] [P…" at bounding box center [464, 232] width 156 height 108
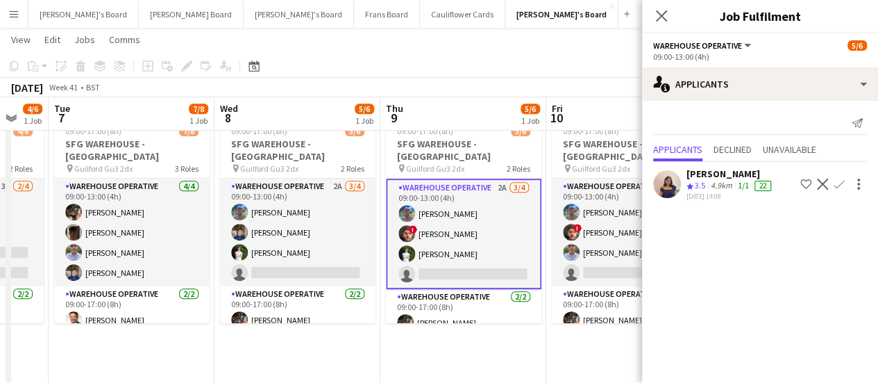
click at [698, 177] on div "[PERSON_NAME]" at bounding box center [730, 173] width 87 height 12
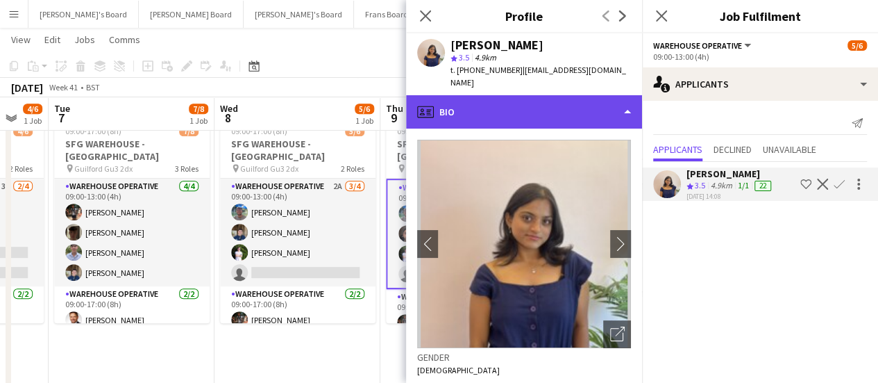
click at [553, 95] on div "profile Bio" at bounding box center [524, 111] width 236 height 33
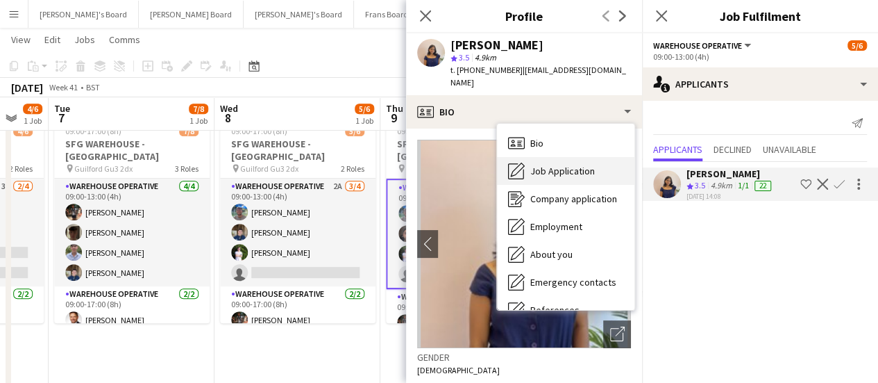
click at [559, 157] on div "Job Application Job Application" at bounding box center [565, 171] width 137 height 28
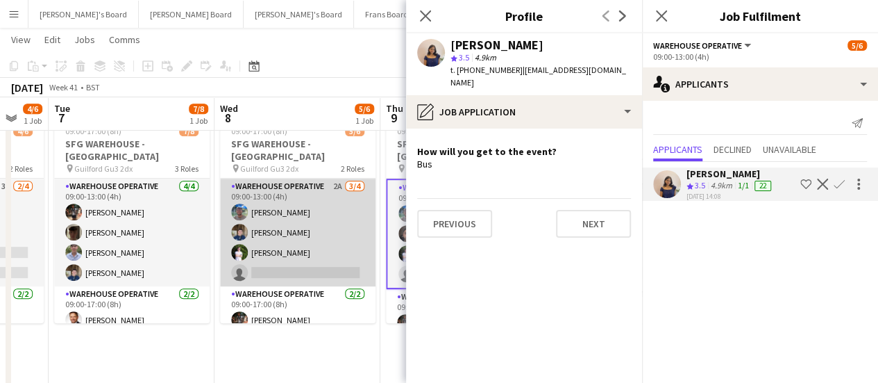
click at [290, 240] on app-card-role "Warehouse Operative 2A [DATE] 09:00-13:00 (4h) [PERSON_NAME] [PERSON_NAME] [PER…" at bounding box center [298, 232] width 156 height 108
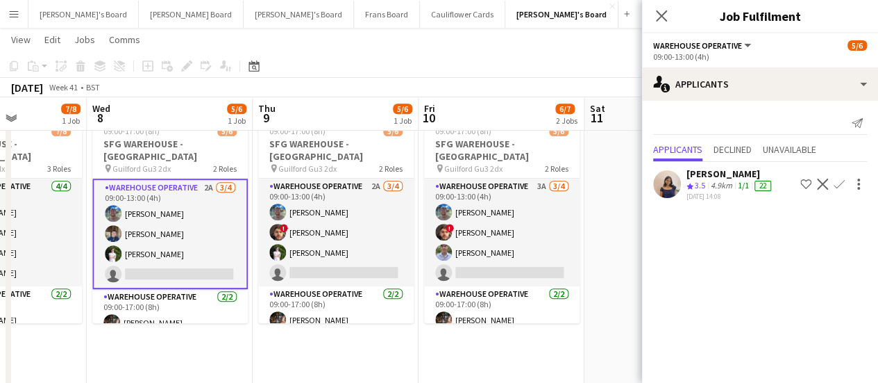
scroll to position [0, 578]
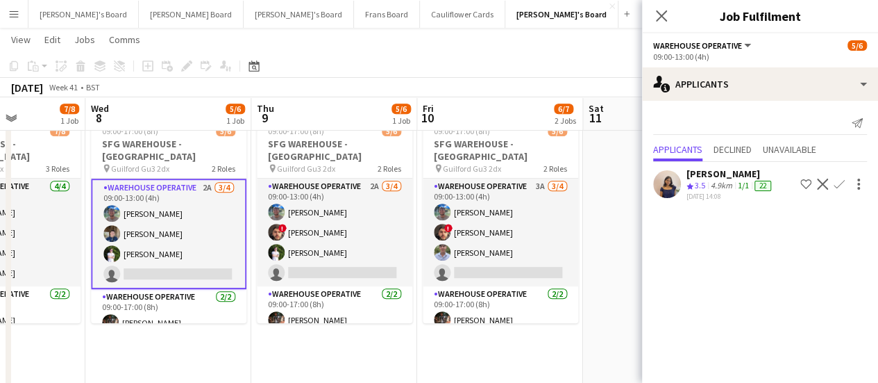
drag, startPoint x: 562, startPoint y: 203, endPoint x: 433, endPoint y: 171, distance: 133.0
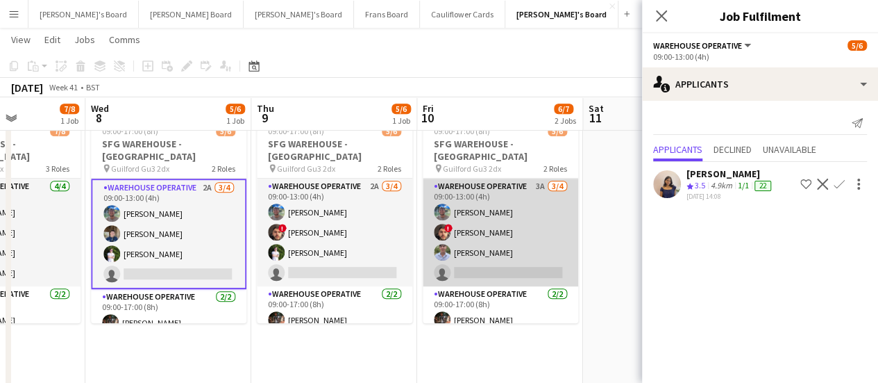
click at [521, 178] on app-card-role "Warehouse Operative 3A [DATE] 09:00-13:00 (4h) [PERSON_NAME] ! [PERSON_NAME] [P…" at bounding box center [501, 232] width 156 height 108
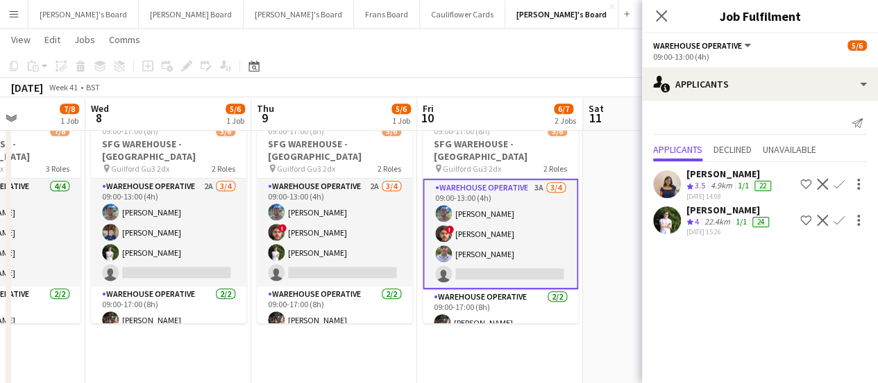
click at [836, 215] on app-icon "Confirm" at bounding box center [839, 220] width 11 height 11
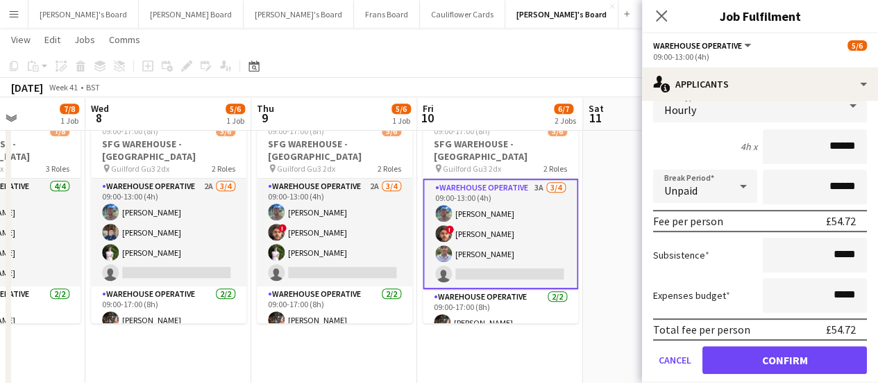
scroll to position [169, 0]
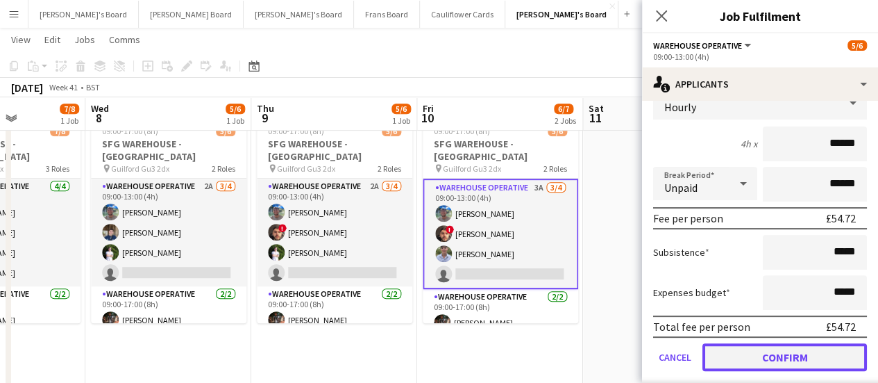
click at [788, 351] on button "Confirm" at bounding box center [785, 357] width 165 height 28
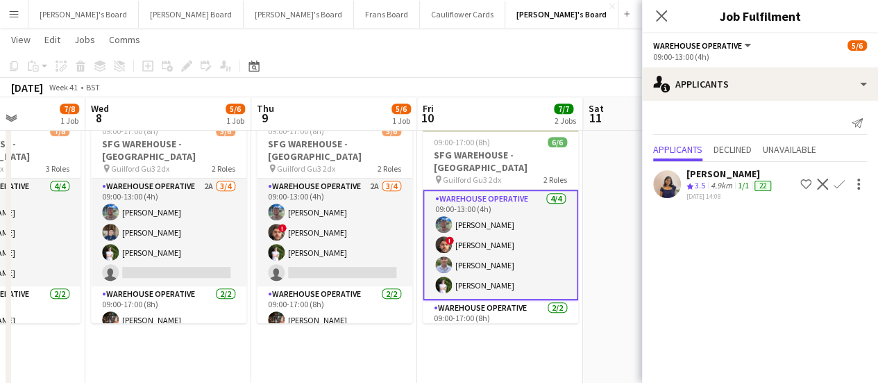
scroll to position [0, 0]
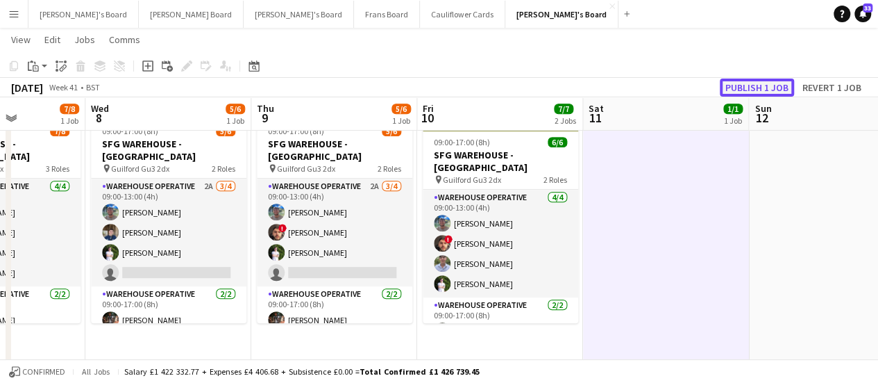
click at [753, 81] on button "Publish 1 job" at bounding box center [757, 87] width 74 height 18
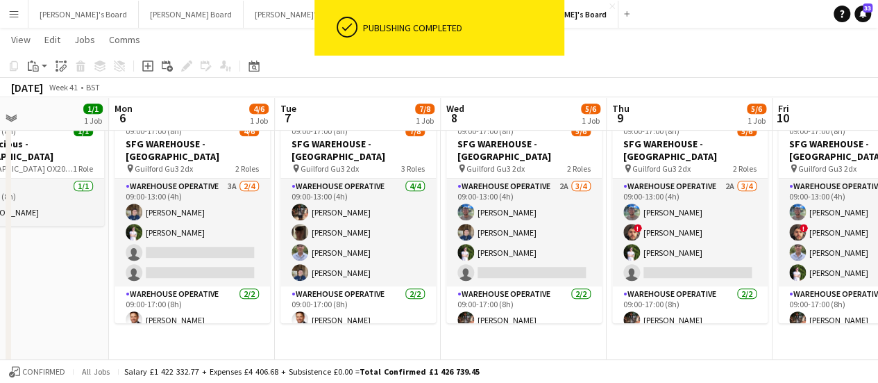
scroll to position [0, 376]
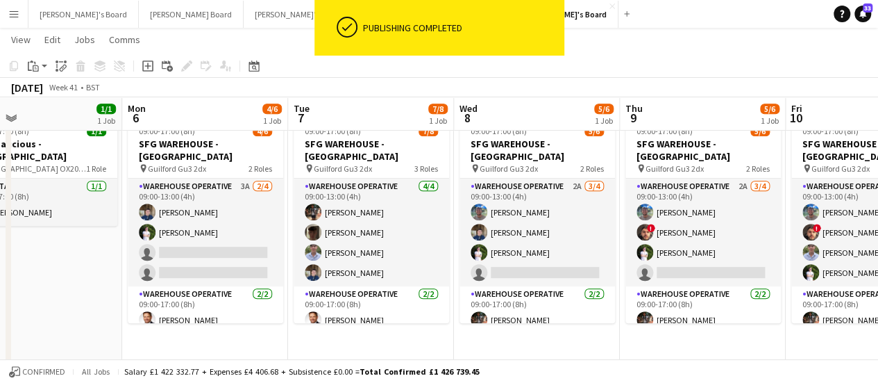
drag, startPoint x: 279, startPoint y: 240, endPoint x: 648, endPoint y: 252, distance: 368.9
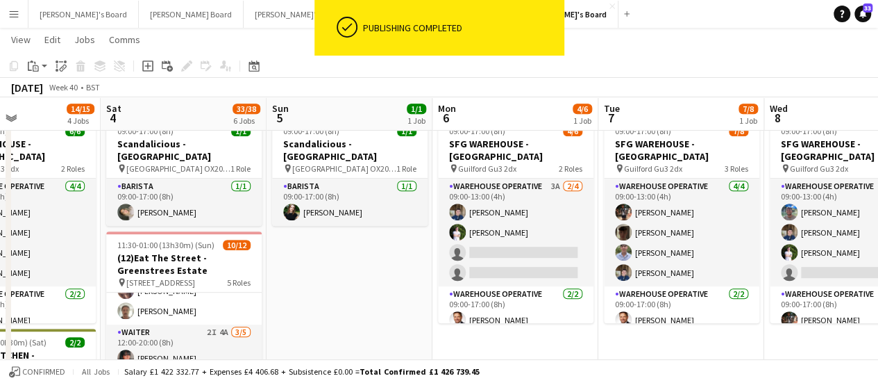
scroll to position [0, 392]
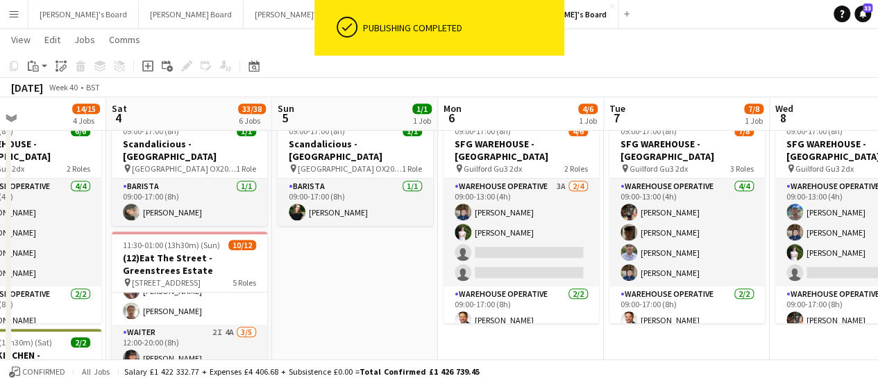
drag, startPoint x: 202, startPoint y: 247, endPoint x: 518, endPoint y: 340, distance: 329.1
